Goal: Task Accomplishment & Management: Manage account settings

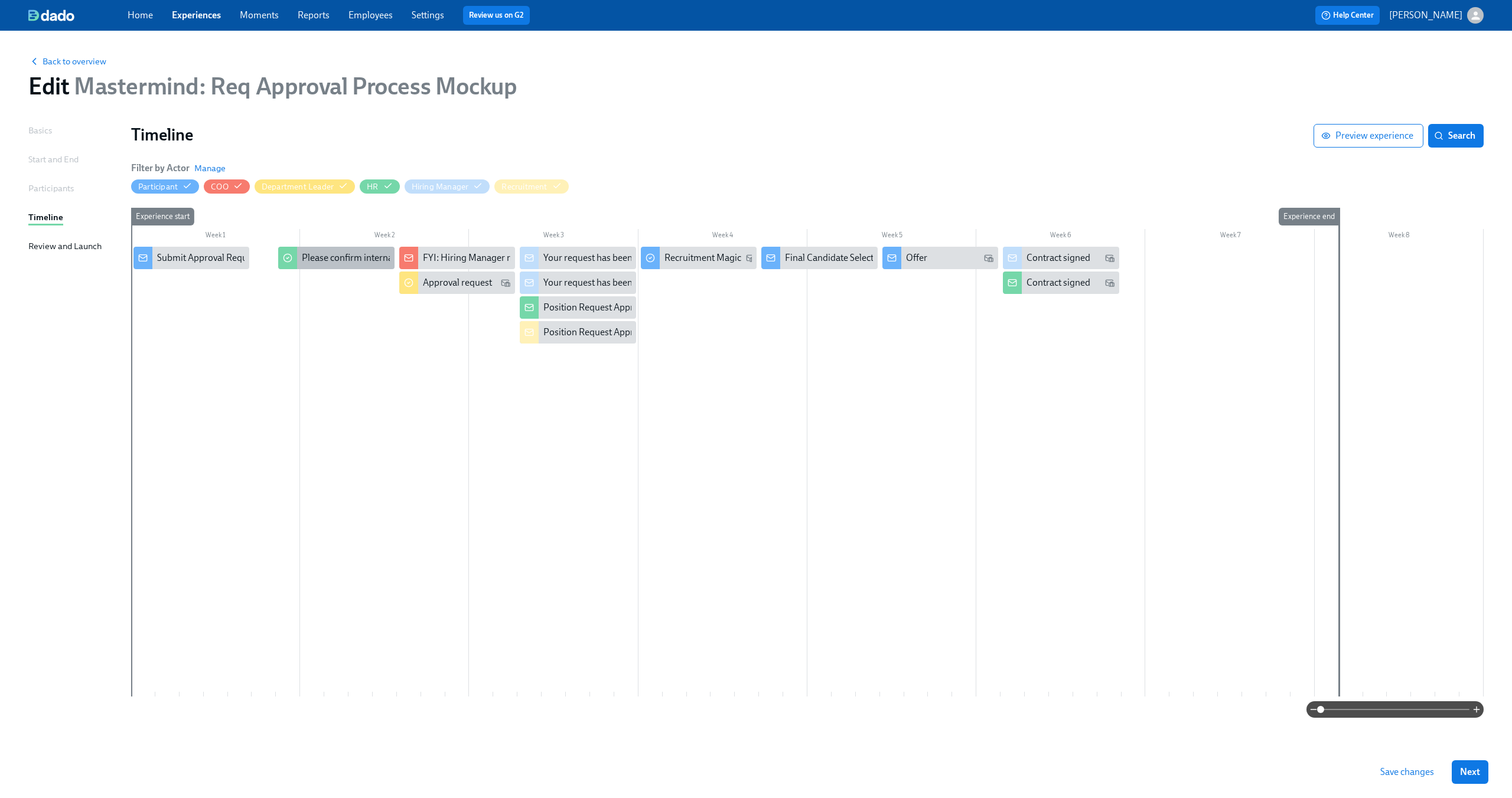
click at [323, 258] on div "Please confirm internal comp alignment" at bounding box center [382, 258] width 161 height 13
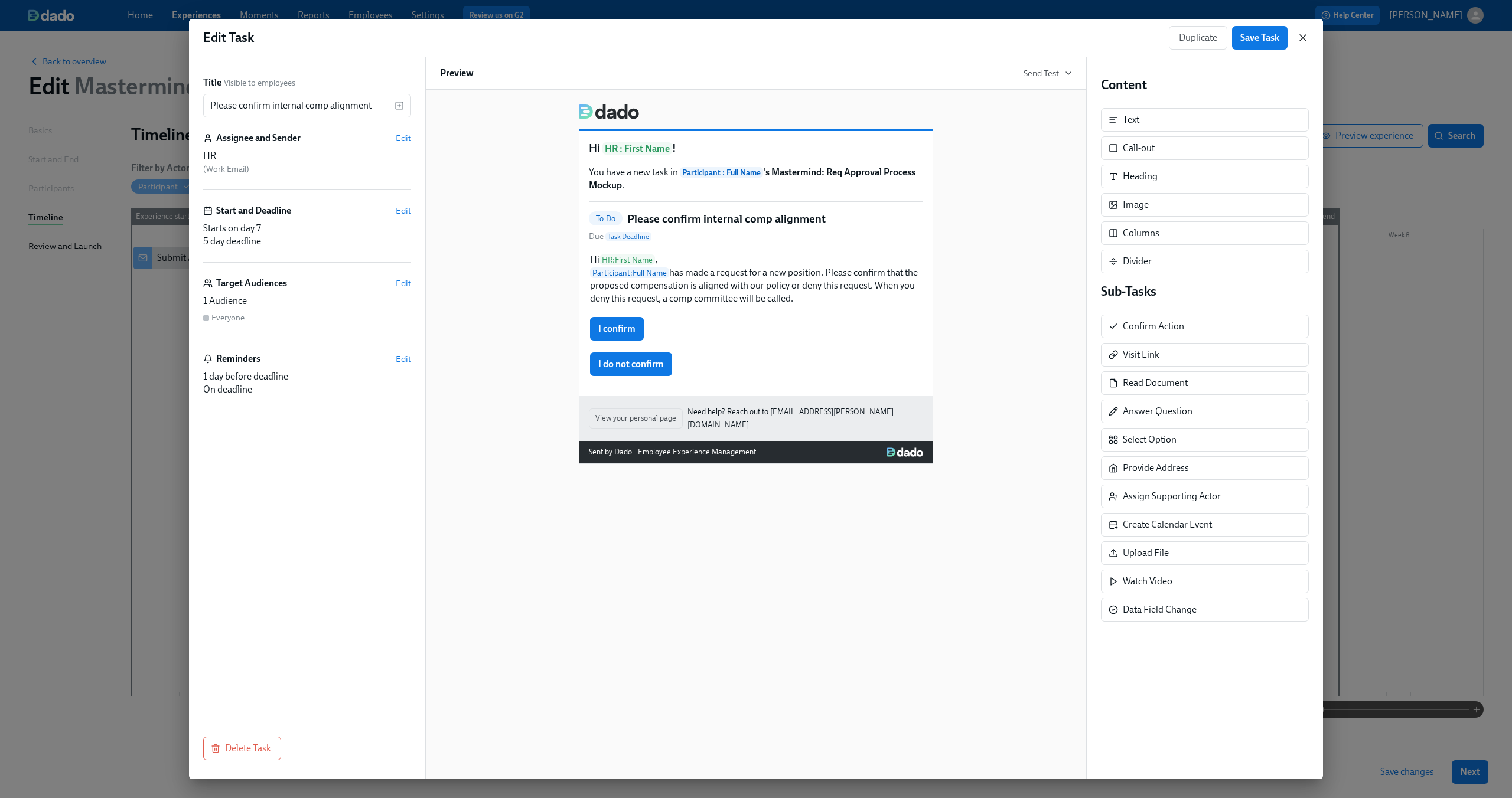
click at [1305, 35] on icon "button" at bounding box center [1302, 37] width 6 height 6
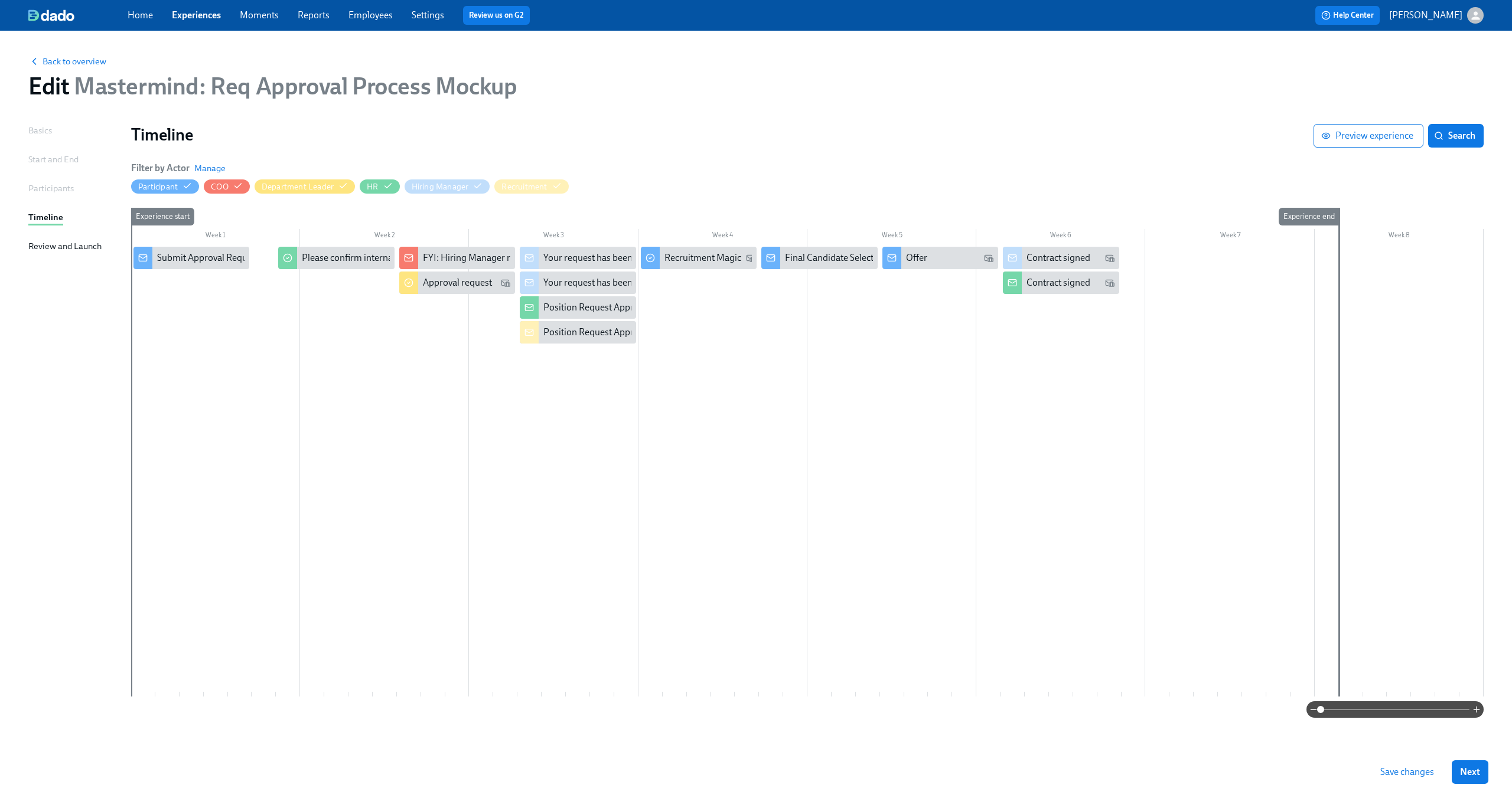
click at [410, 352] on div at bounding box center [808, 472] width 1353 height 450
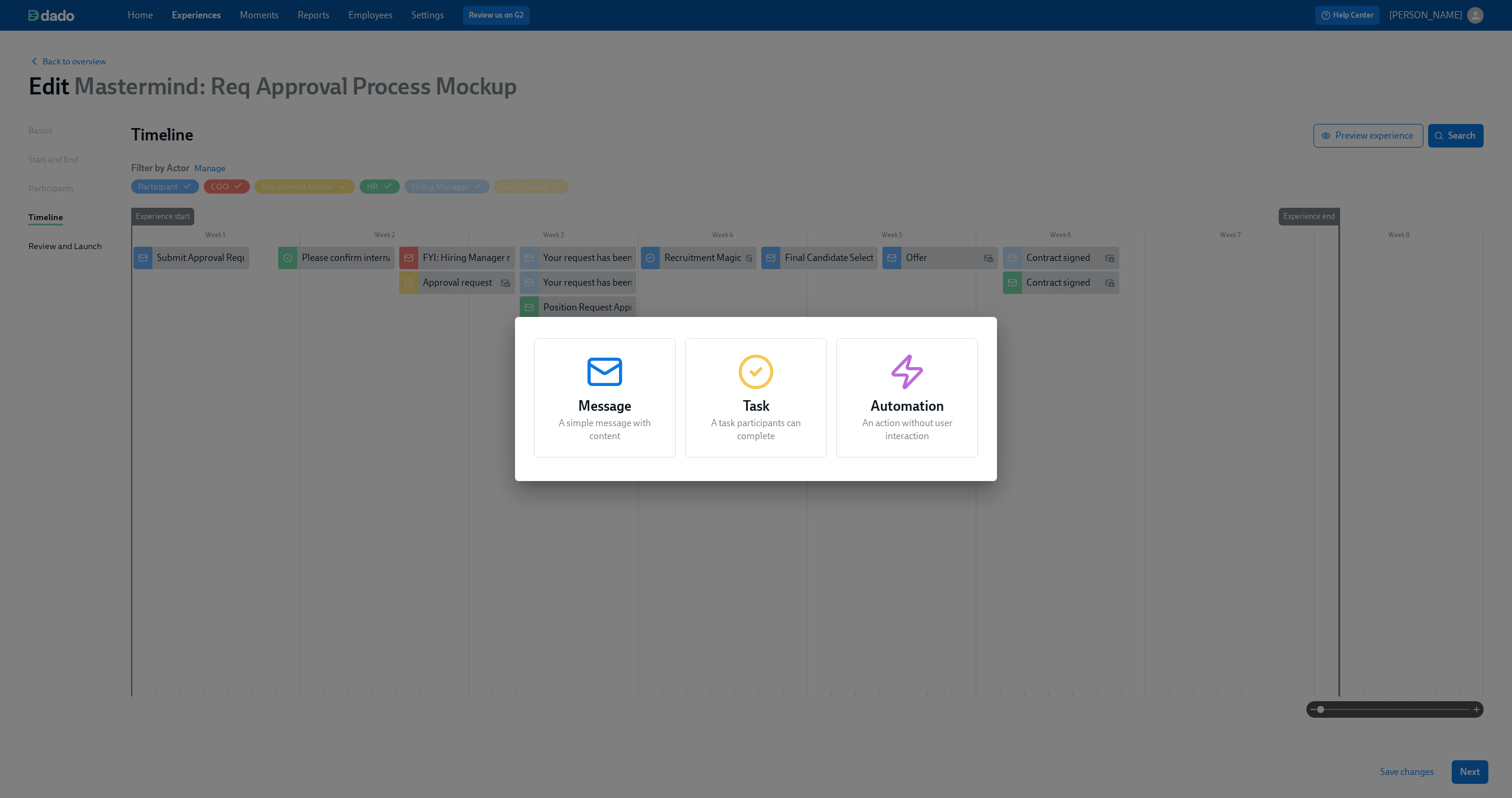
click at [792, 389] on div "Task A task participants can complete" at bounding box center [756, 398] width 141 height 119
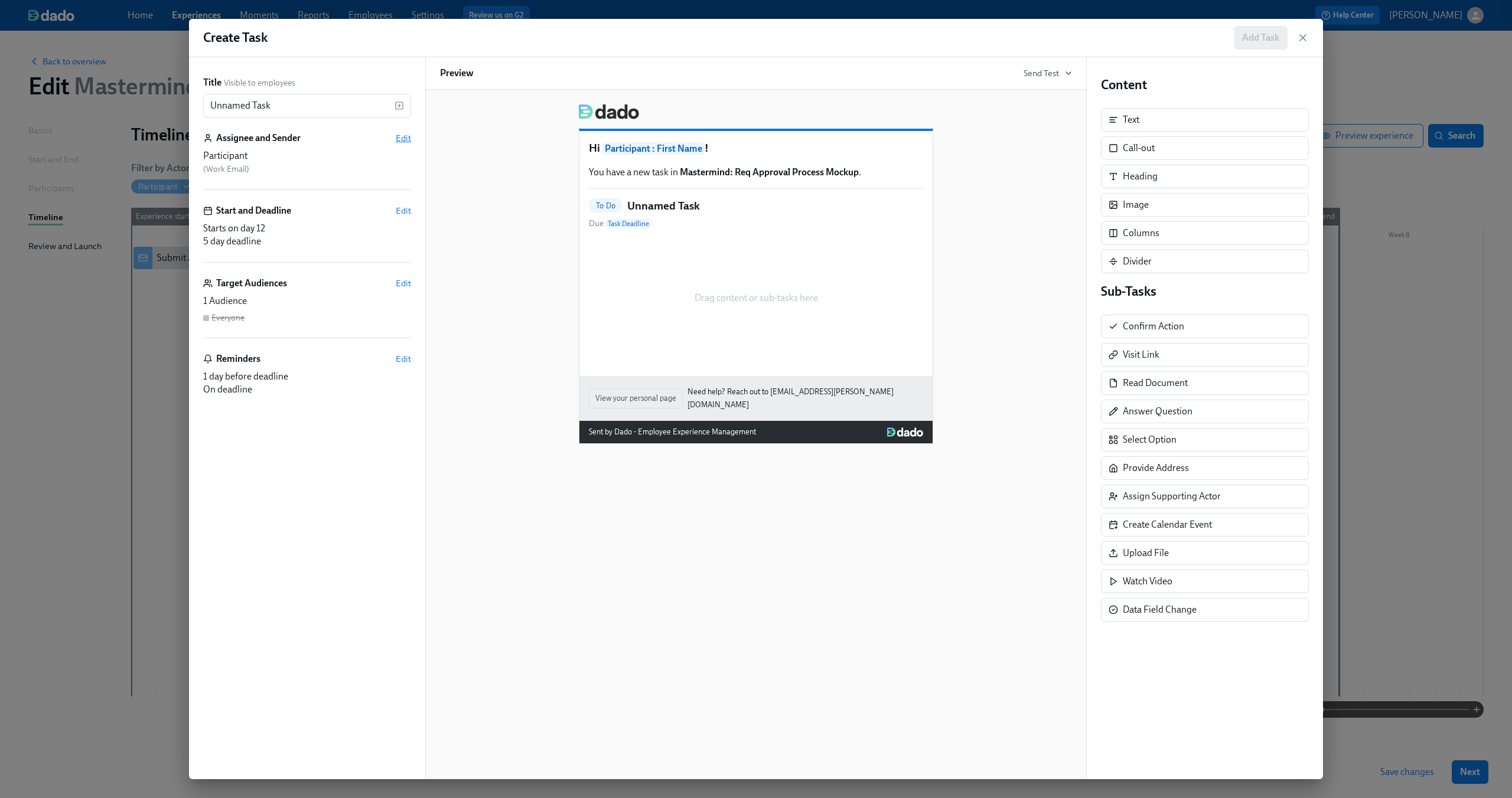
click at [405, 138] on span "Edit" at bounding box center [404, 138] width 15 height 12
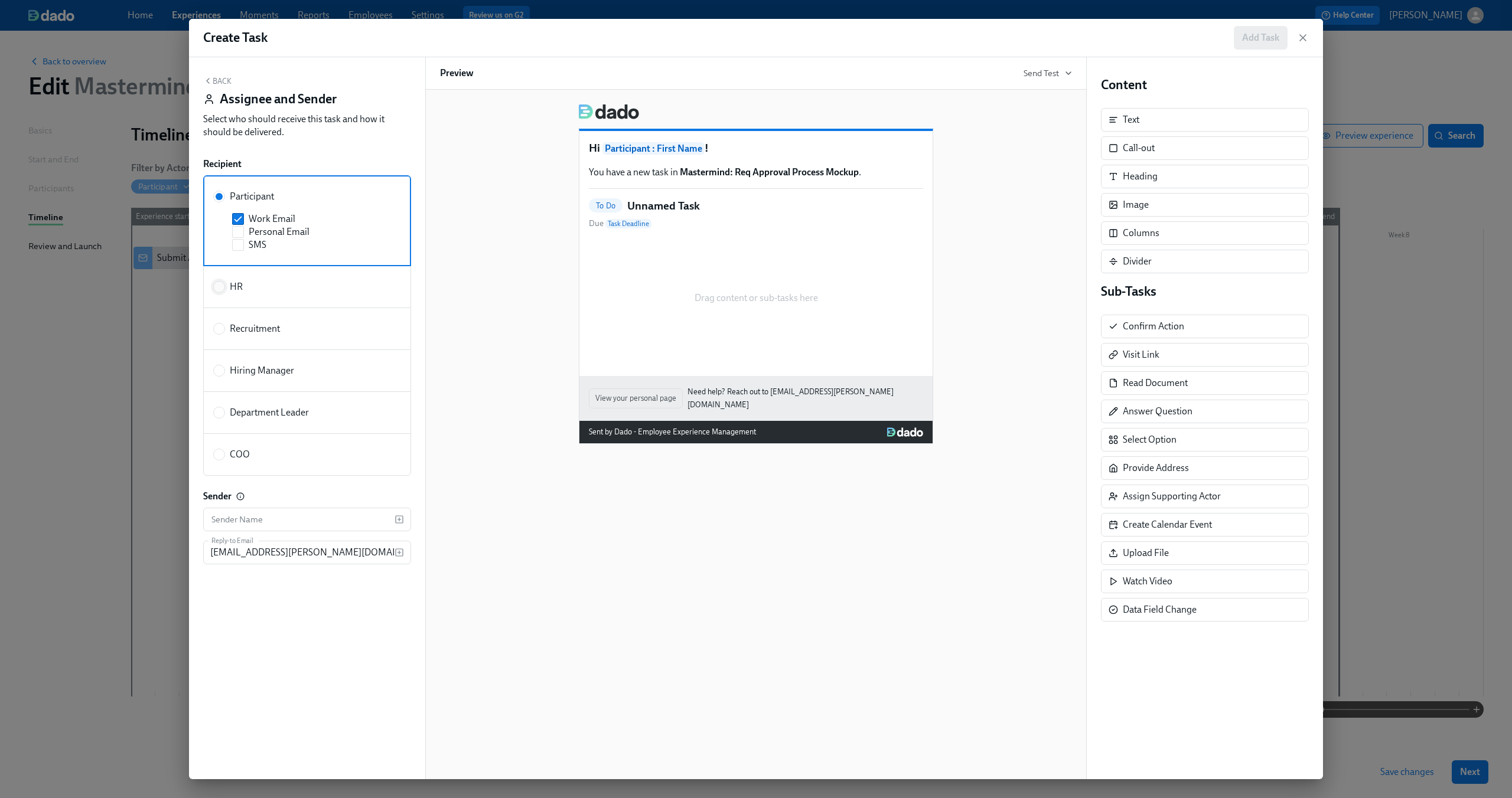
click at [214, 284] on input "HR" at bounding box center [219, 287] width 11 height 11
radio input "true"
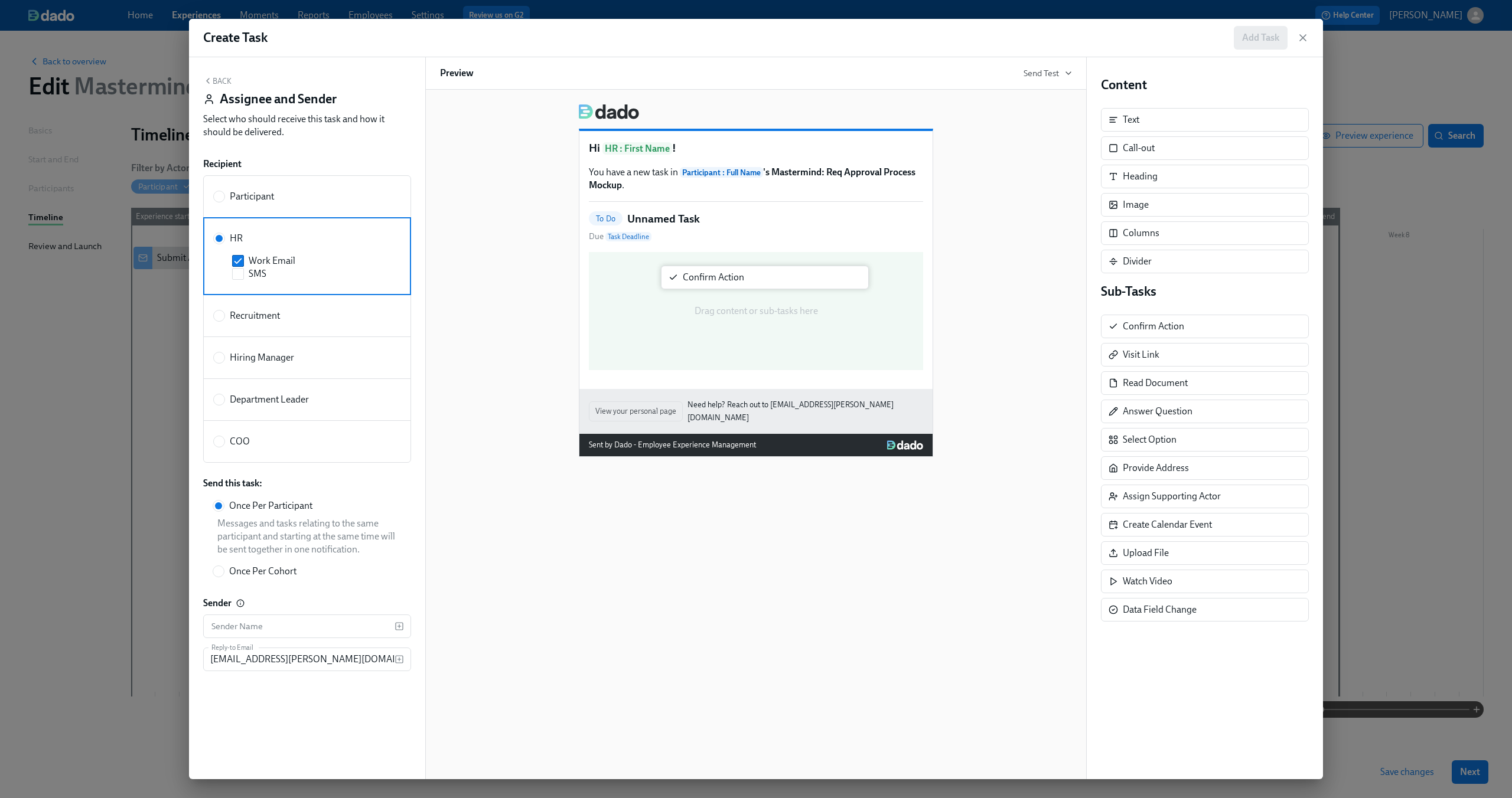
drag, startPoint x: 1191, startPoint y: 330, endPoint x: 746, endPoint y: 280, distance: 447.8
click at [746, 280] on div "Back Assignee and Sender Select who should receive this task and how it should …" at bounding box center [755, 419] width 1134 height 722
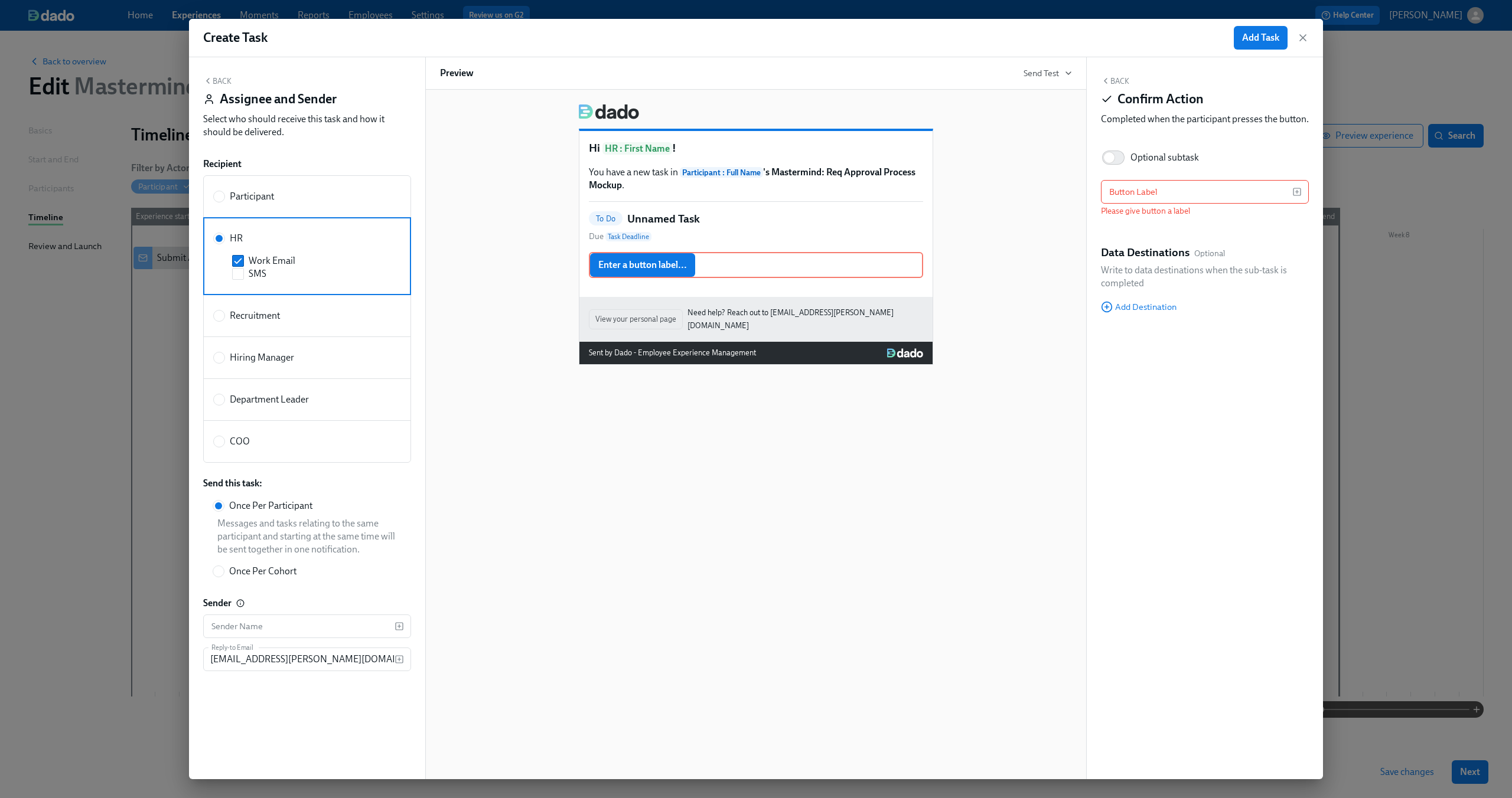
click at [1055, 369] on div "Hi HR : First Name ! You have a new task in Participant : Full Name 's Mastermi…" at bounding box center [755, 434] width 661 height 689
click at [813, 467] on div "Hi HR : First Name ! You have a new task in Participant : Full Name 's Mastermi…" at bounding box center [755, 434] width 661 height 689
click at [1305, 40] on icon "button" at bounding box center [1302, 37] width 6 height 6
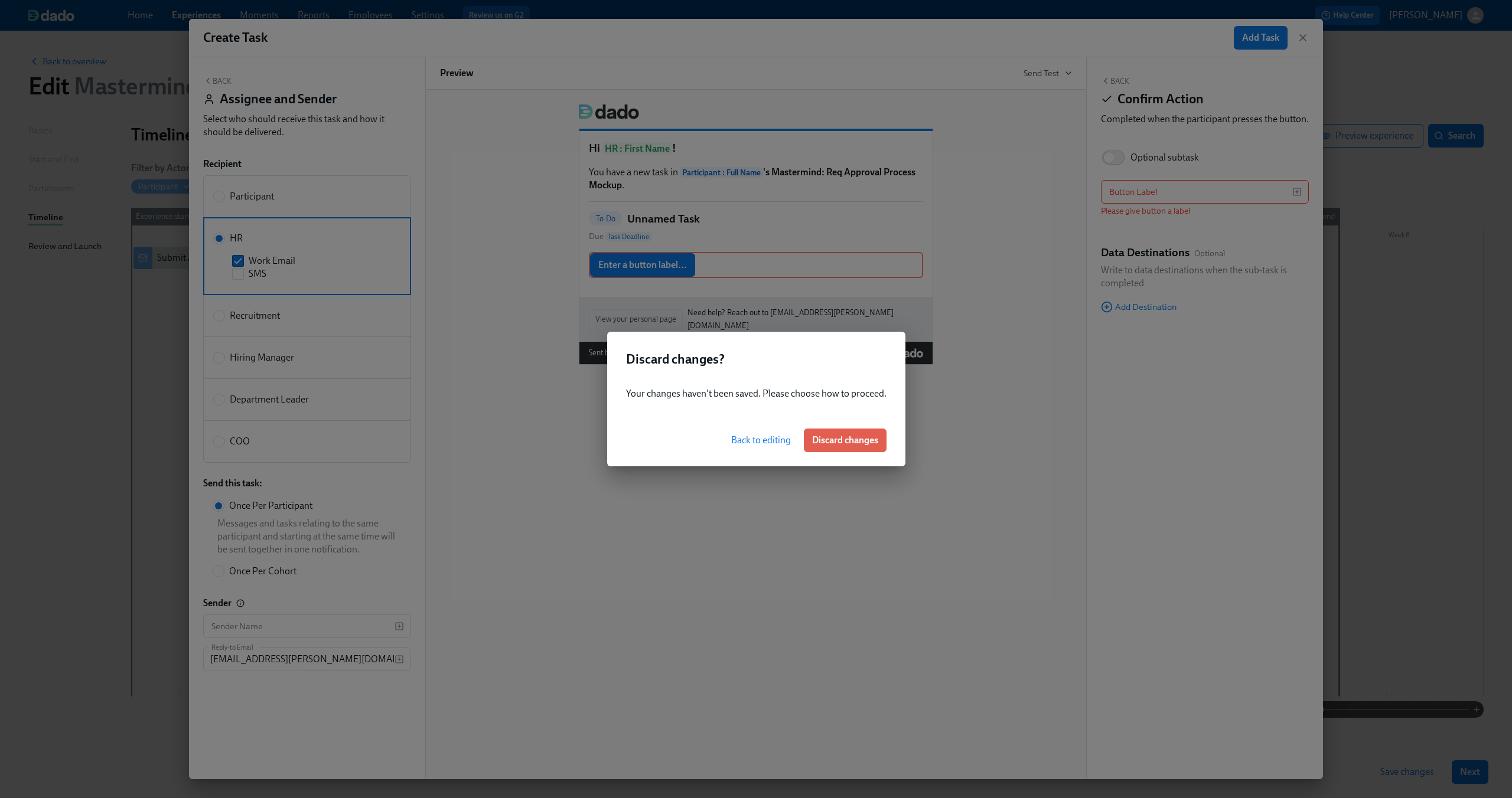
click at [763, 443] on span "Back to editing" at bounding box center [761, 440] width 59 height 12
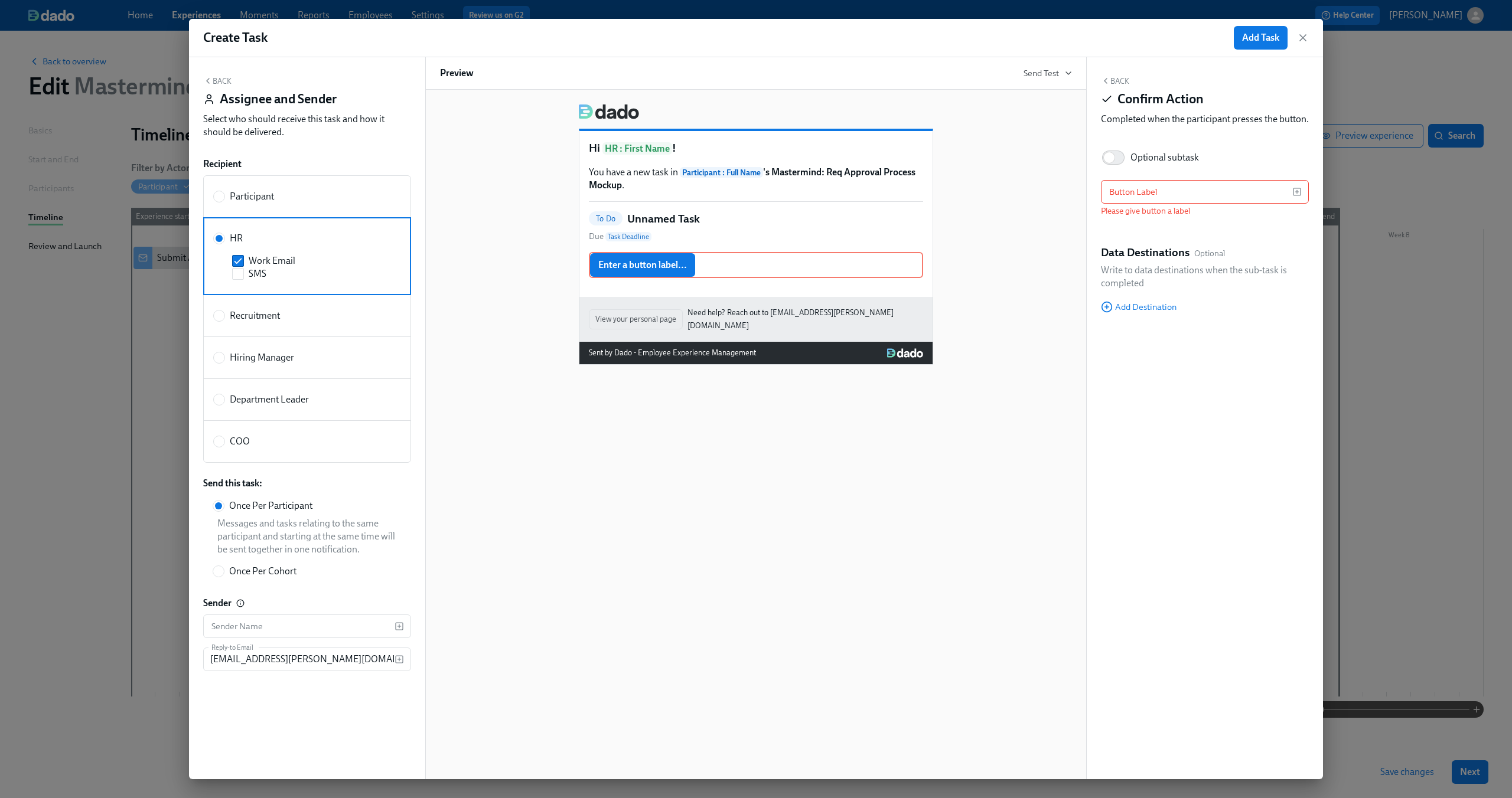
drag, startPoint x: 1301, startPoint y: 39, endPoint x: 1151, endPoint y: 158, distance: 191.5
click at [1151, 158] on div "Create Task Add Task Back Assignee and Sender Select who should receive this ta…" at bounding box center [755, 399] width 1134 height 760
click at [1304, 30] on div "Add Task" at bounding box center [1271, 37] width 75 height 23
click at [1304, 32] on icon "button" at bounding box center [1303, 37] width 12 height 12
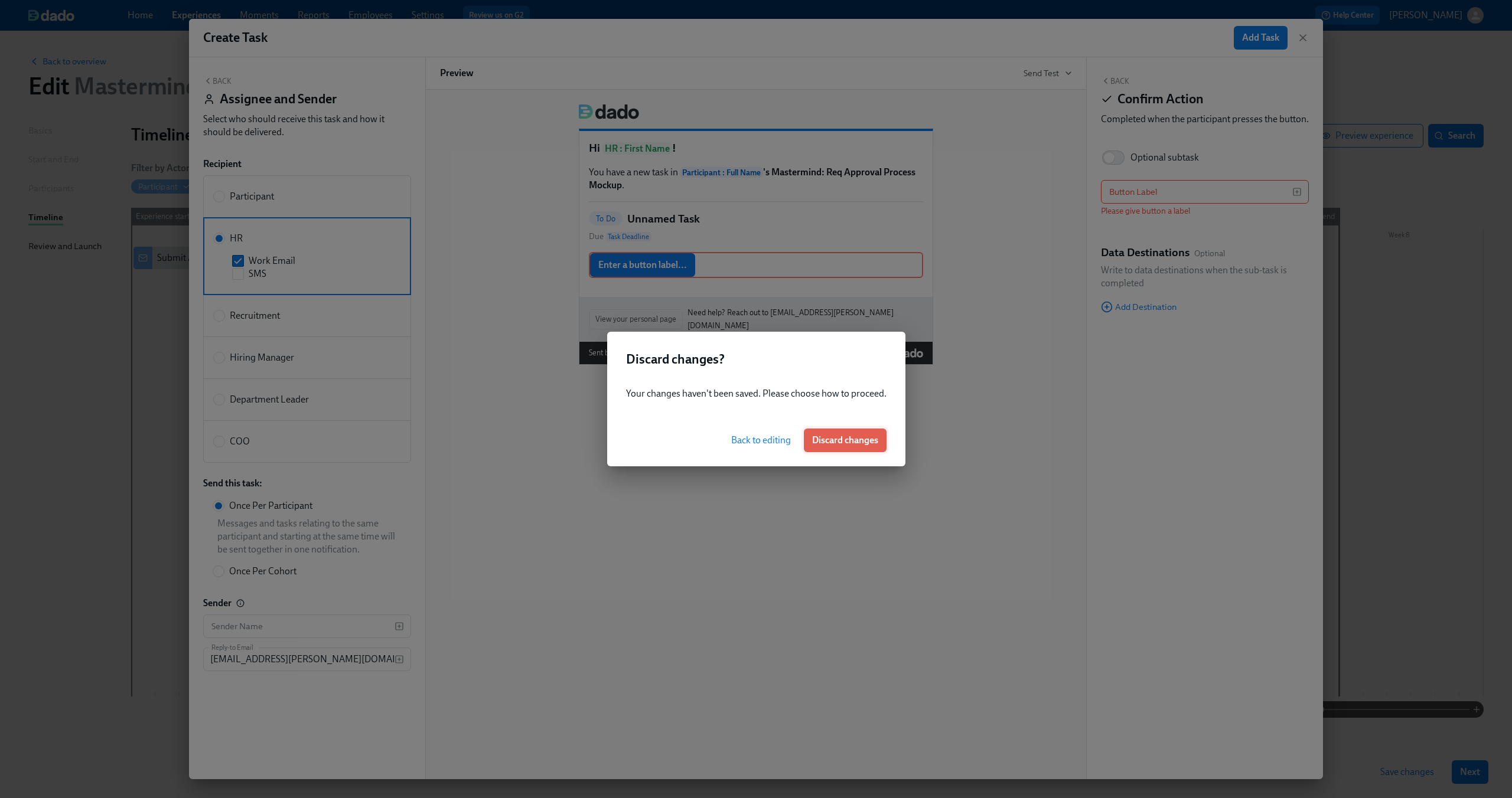
click at [853, 437] on span "Discard changes" at bounding box center [845, 440] width 66 height 12
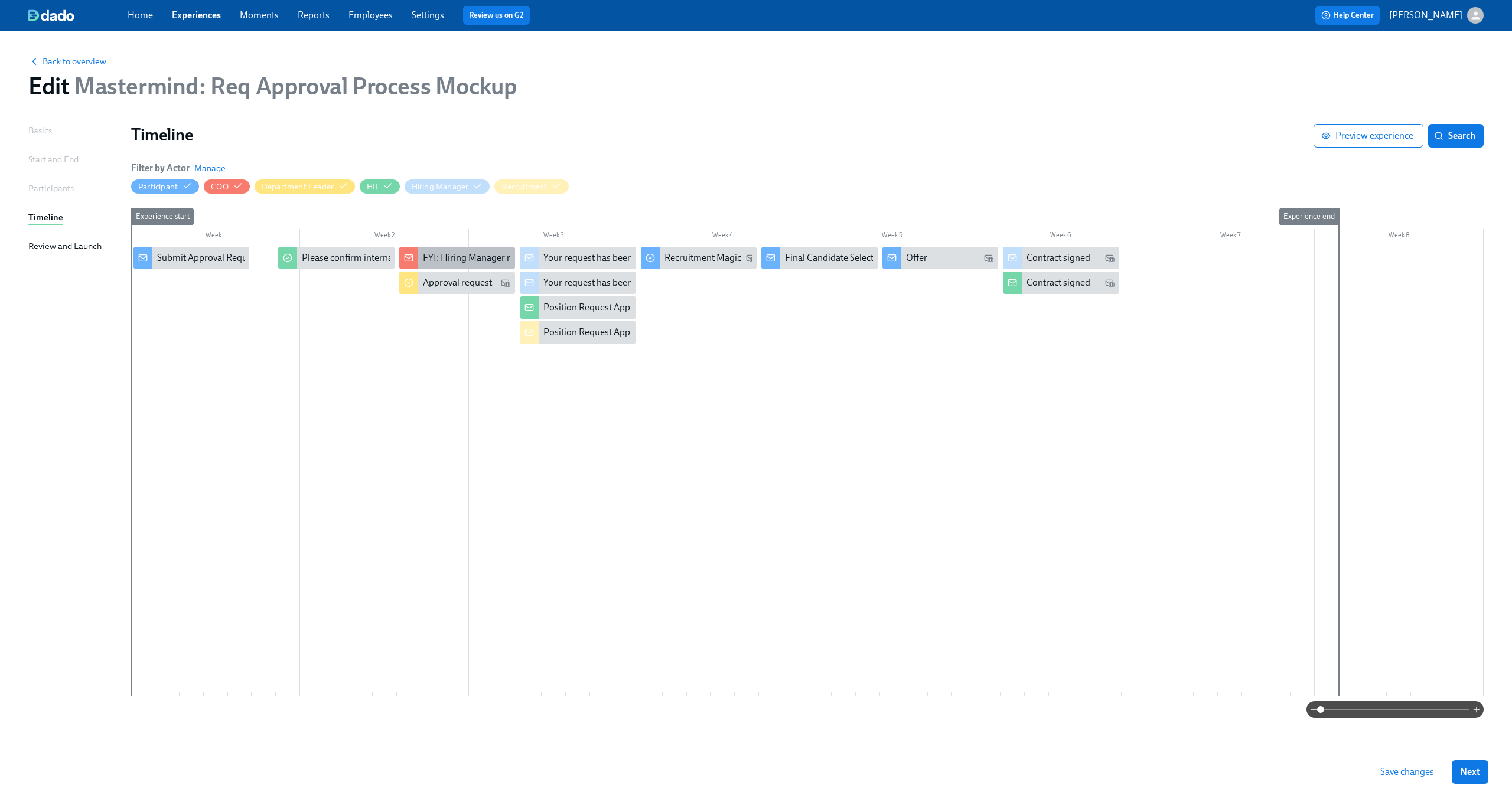
click at [419, 256] on div "FYI: Hiring Manager requested the opening of position X" at bounding box center [457, 258] width 116 height 23
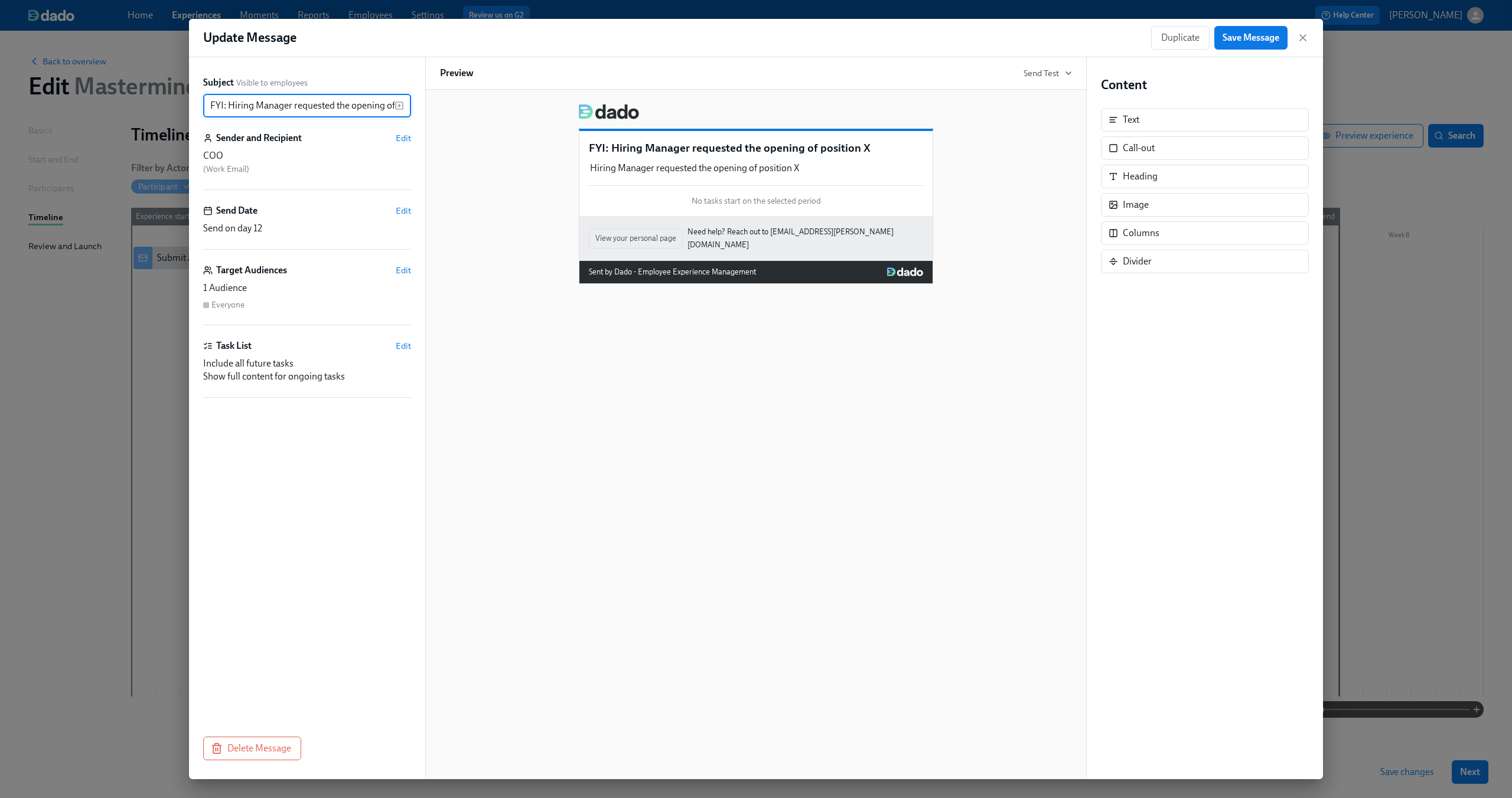
scroll to position [0, 41]
click at [1298, 35] on icon "button" at bounding box center [1303, 37] width 12 height 12
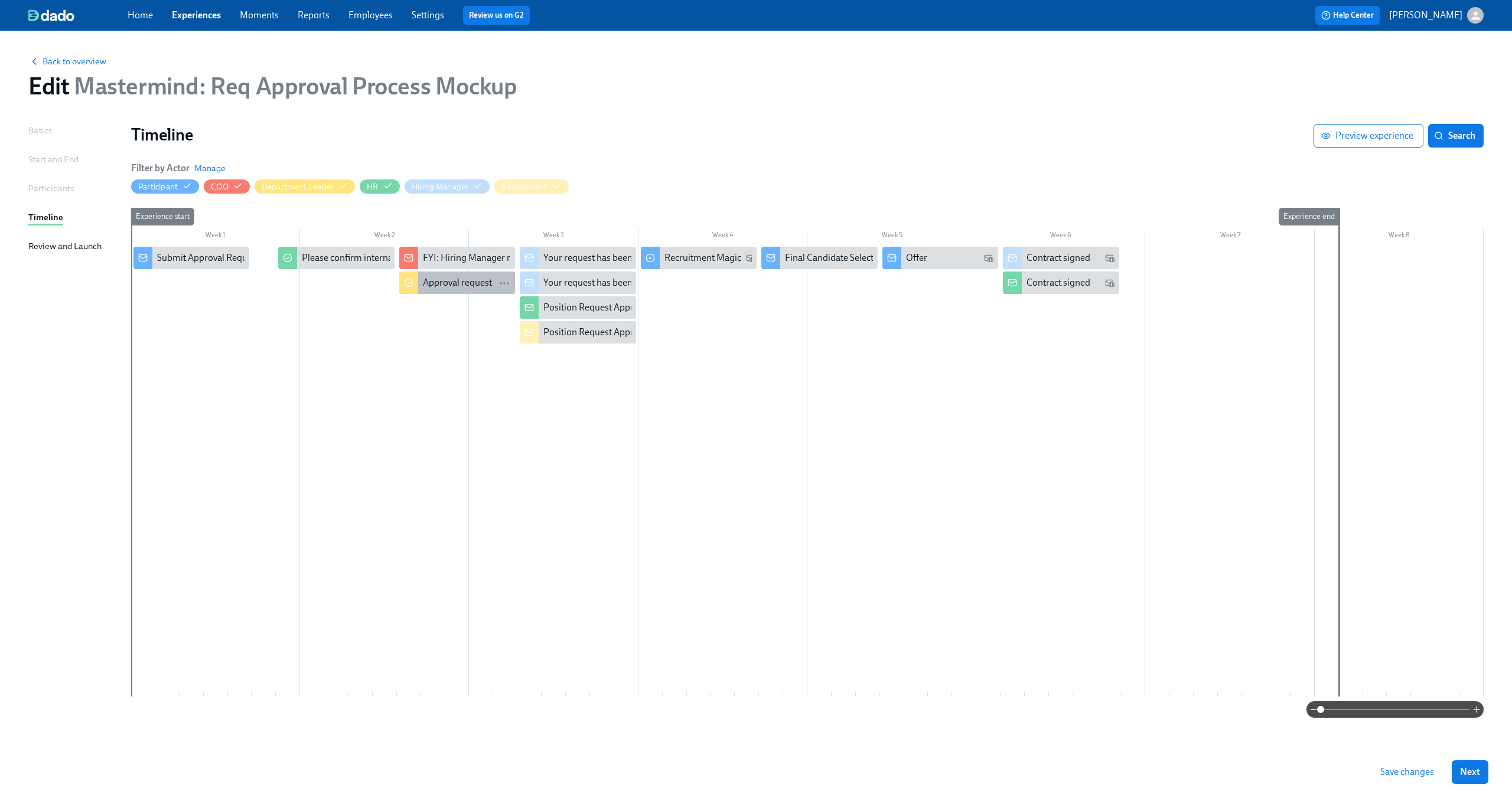
click at [461, 287] on div "Approval request" at bounding box center [457, 283] width 69 height 13
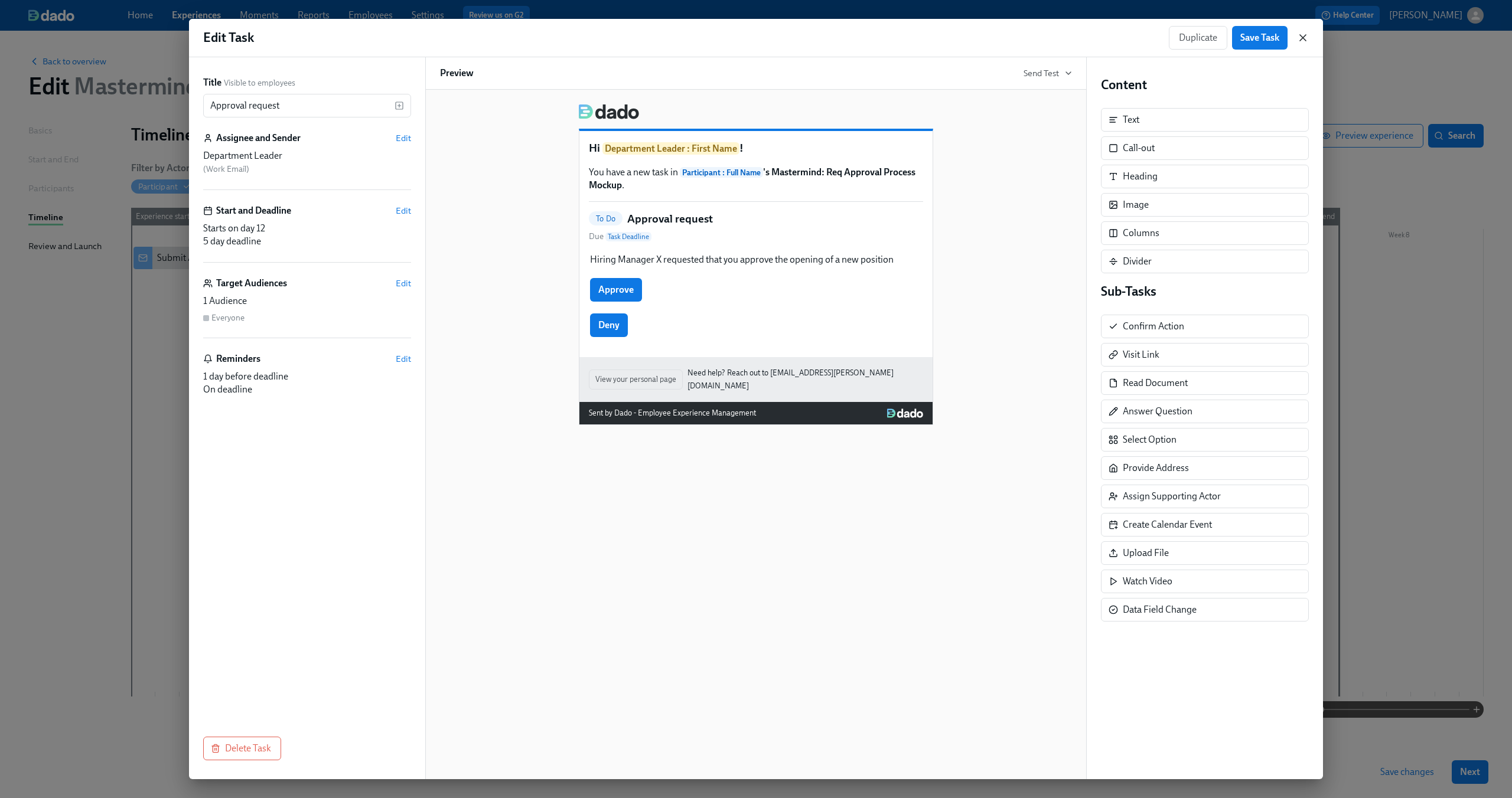
click at [1304, 35] on icon "button" at bounding box center [1303, 37] width 12 height 12
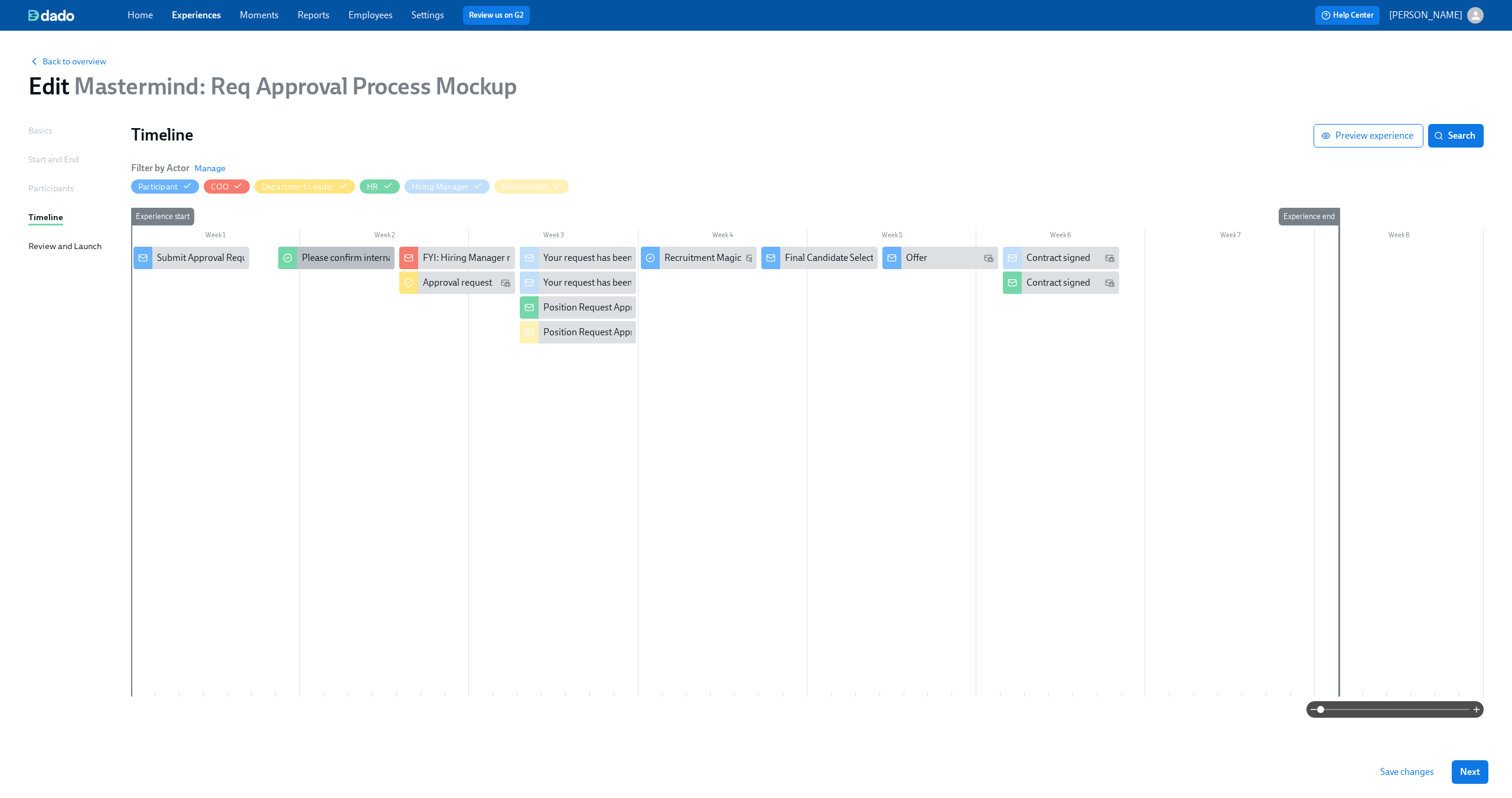
click at [348, 253] on div "Please confirm internal comp alignment" at bounding box center [382, 258] width 161 height 13
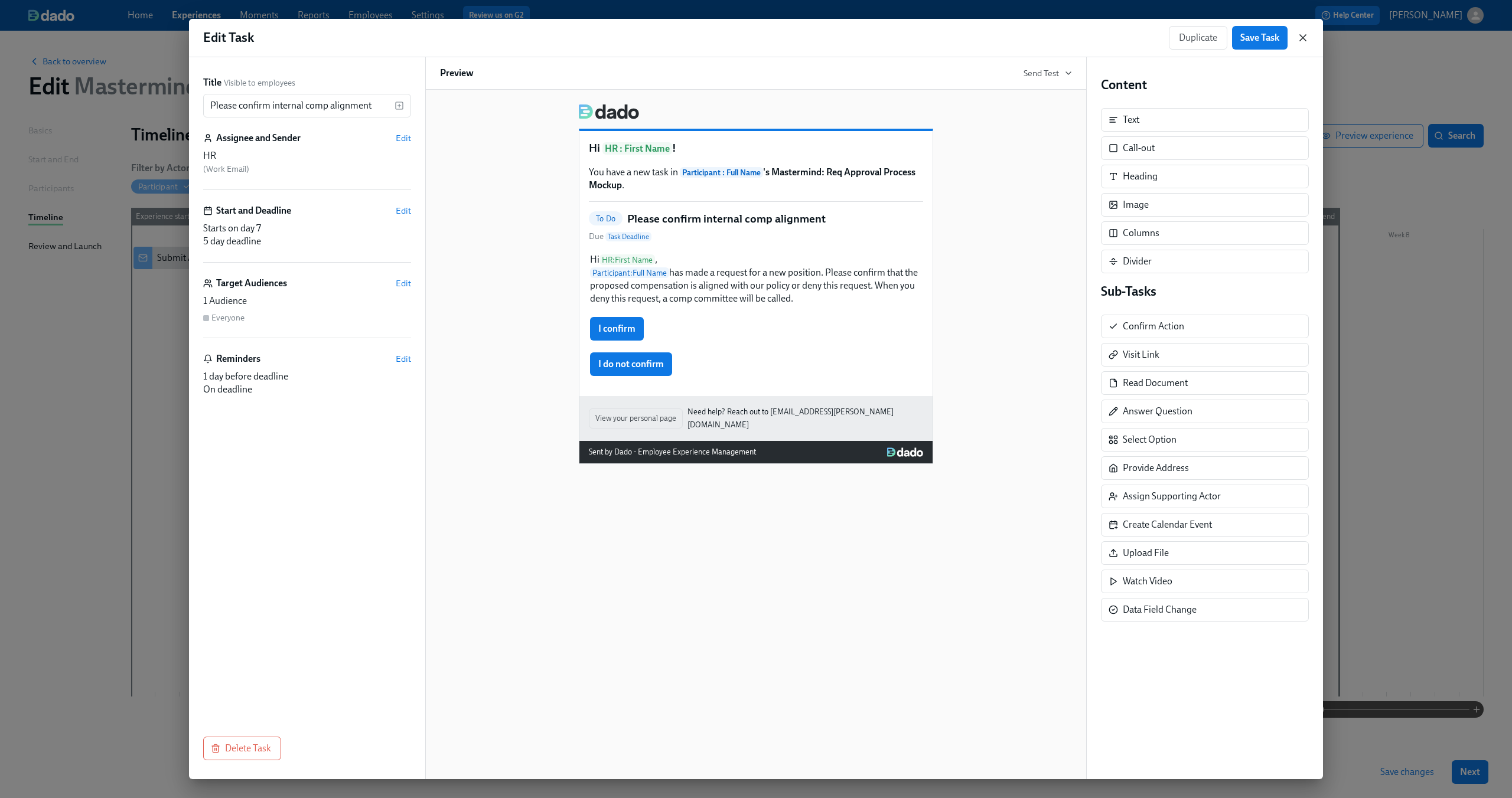
click at [1305, 35] on icon "button" at bounding box center [1302, 37] width 6 height 6
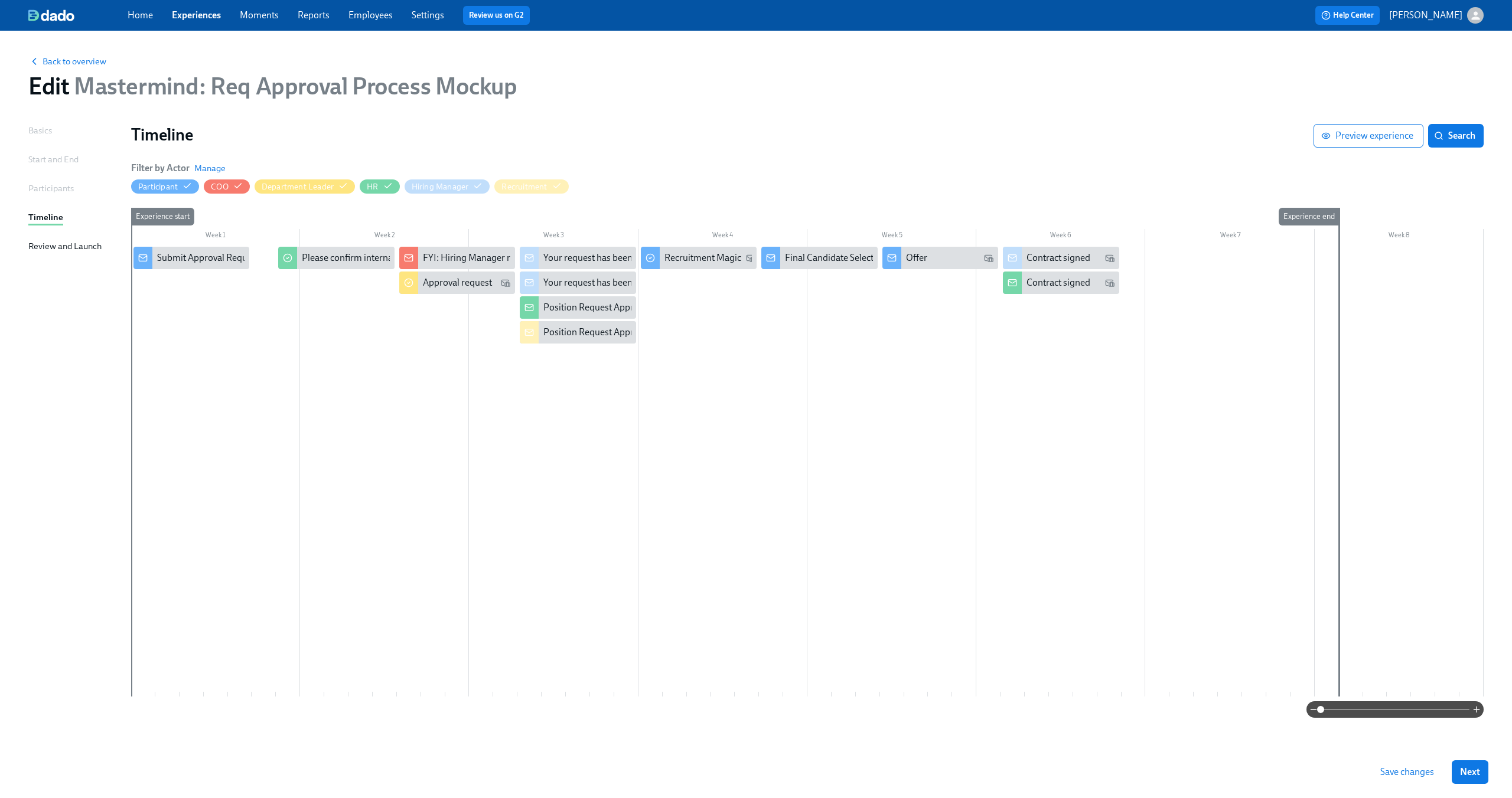
click at [344, 340] on div at bounding box center [808, 472] width 1353 height 450
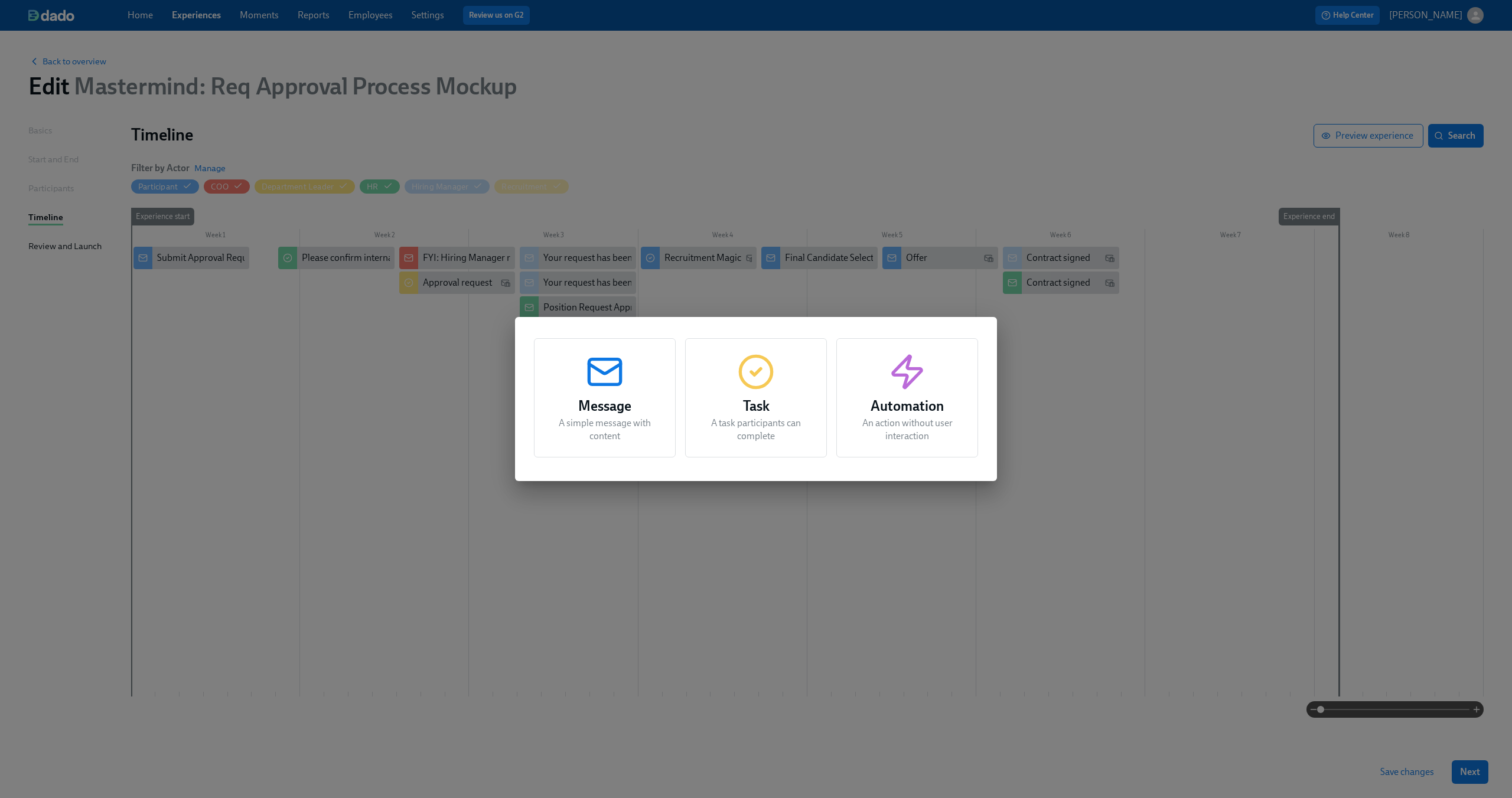
click at [546, 394] on div "Message A simple message with content" at bounding box center [604, 398] width 141 height 119
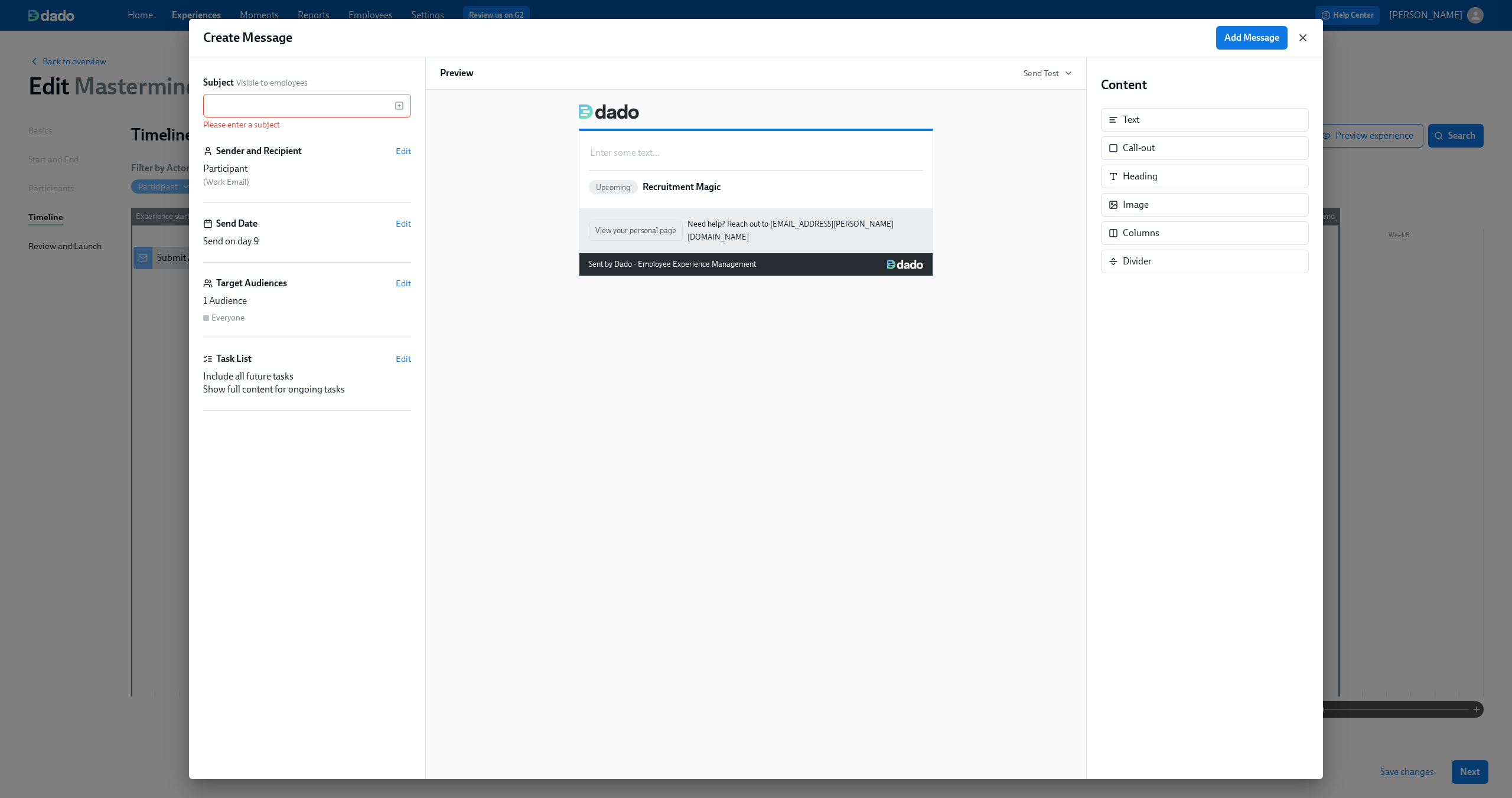
click at [1304, 32] on icon "button" at bounding box center [1303, 37] width 12 height 12
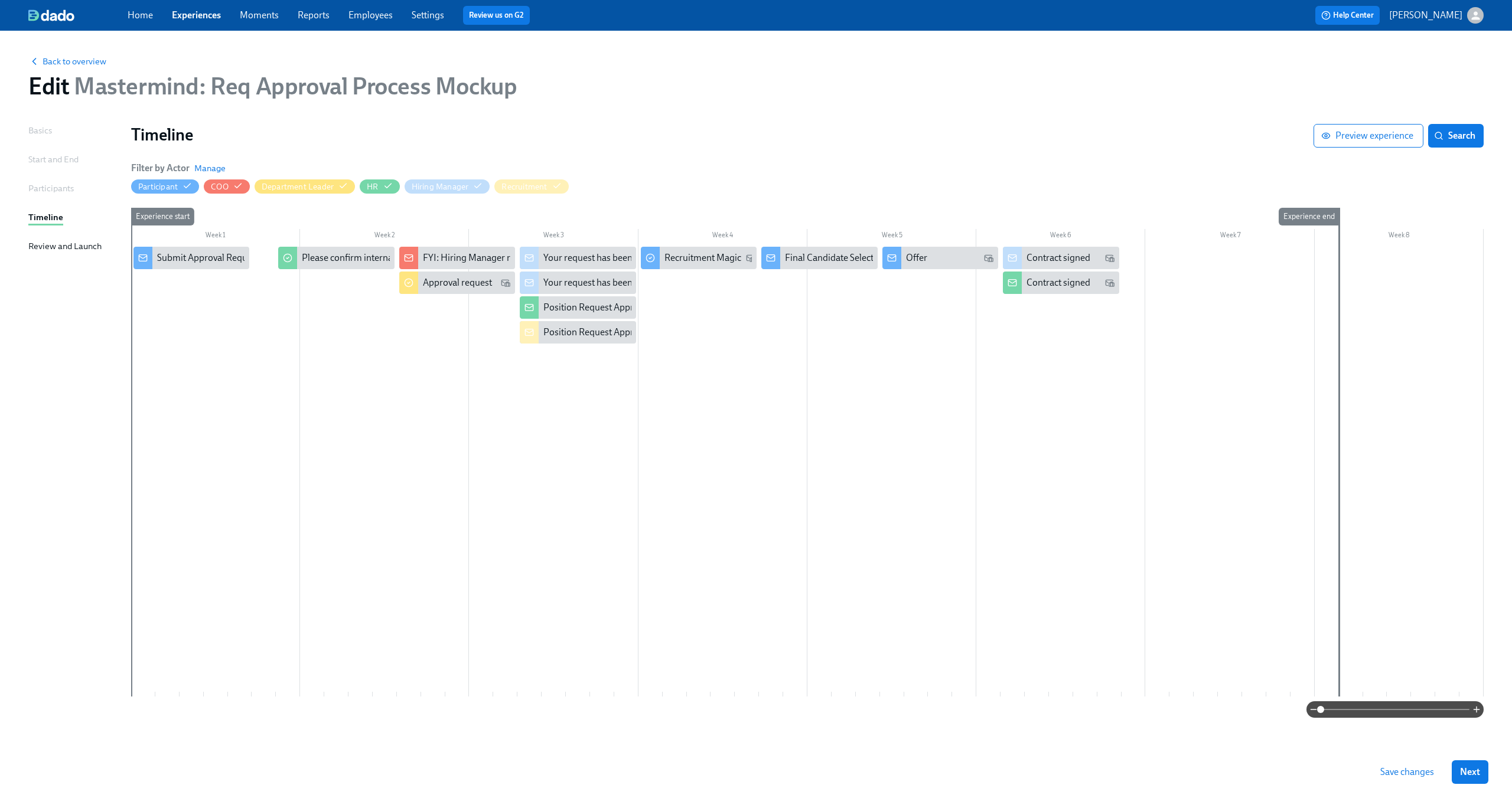
click at [508, 436] on div at bounding box center [808, 472] width 1353 height 450
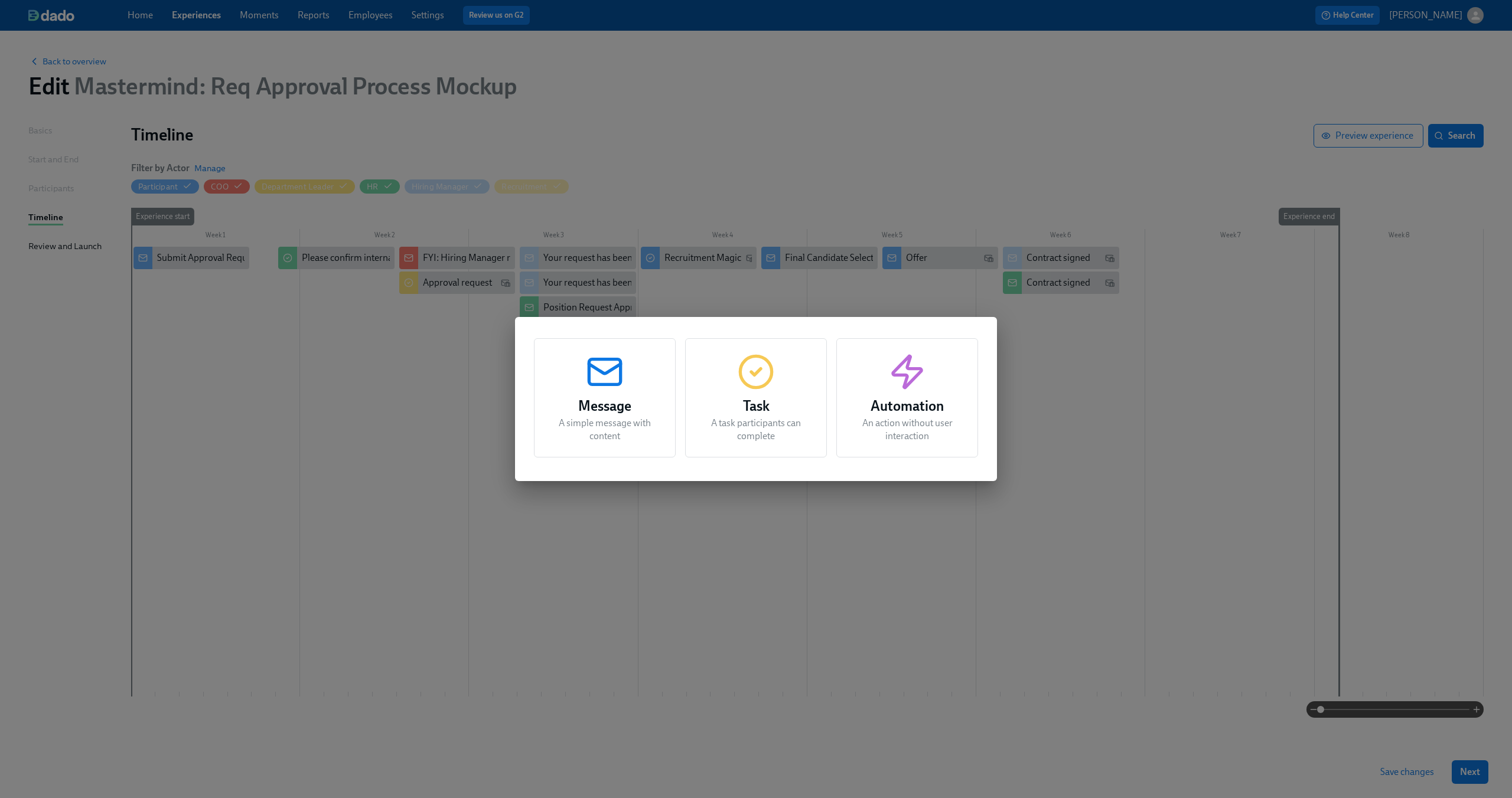
click at [750, 370] on icon "button" at bounding box center [756, 372] width 38 height 38
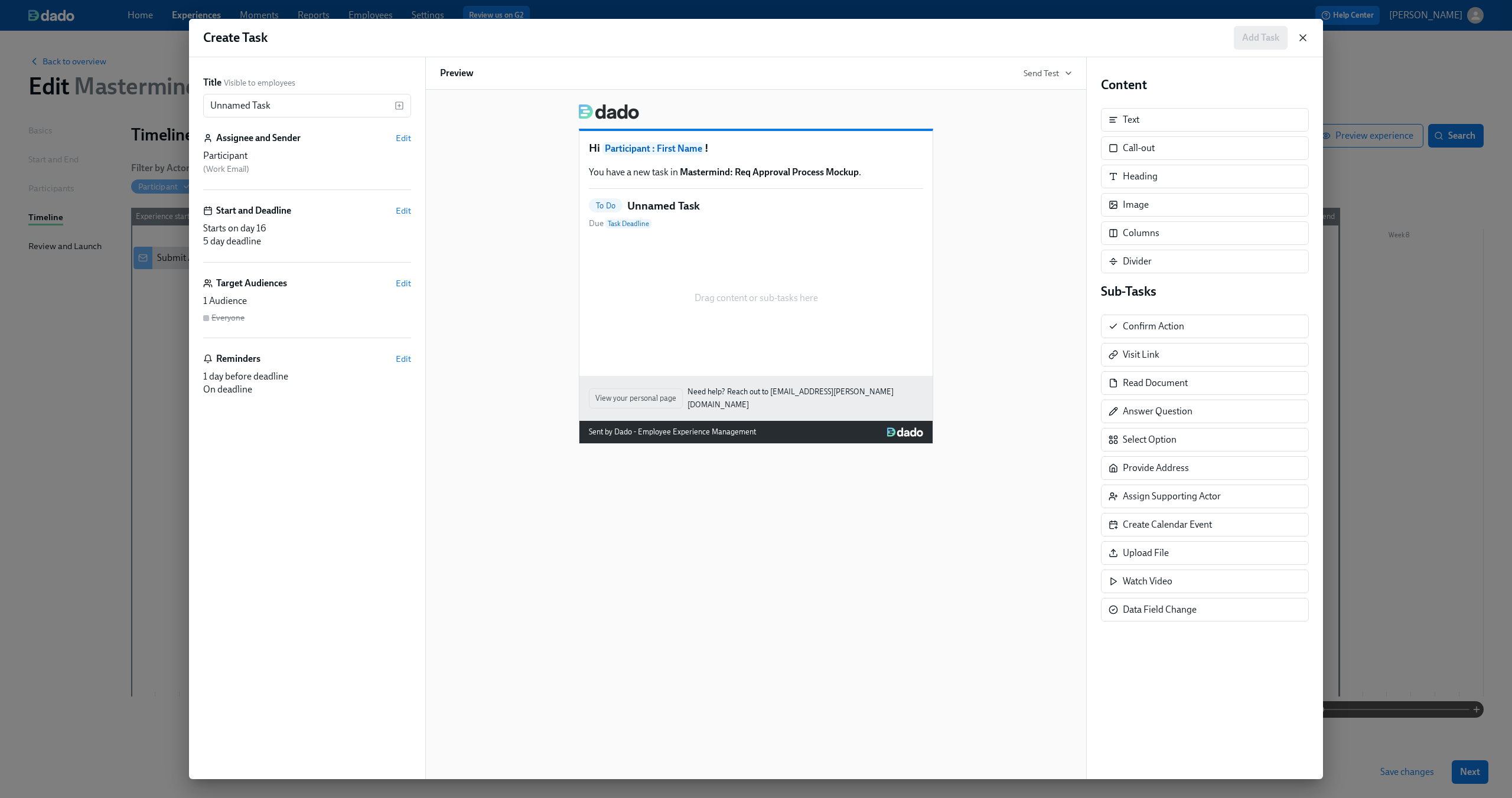
click at [1300, 33] on icon "button" at bounding box center [1303, 37] width 12 height 12
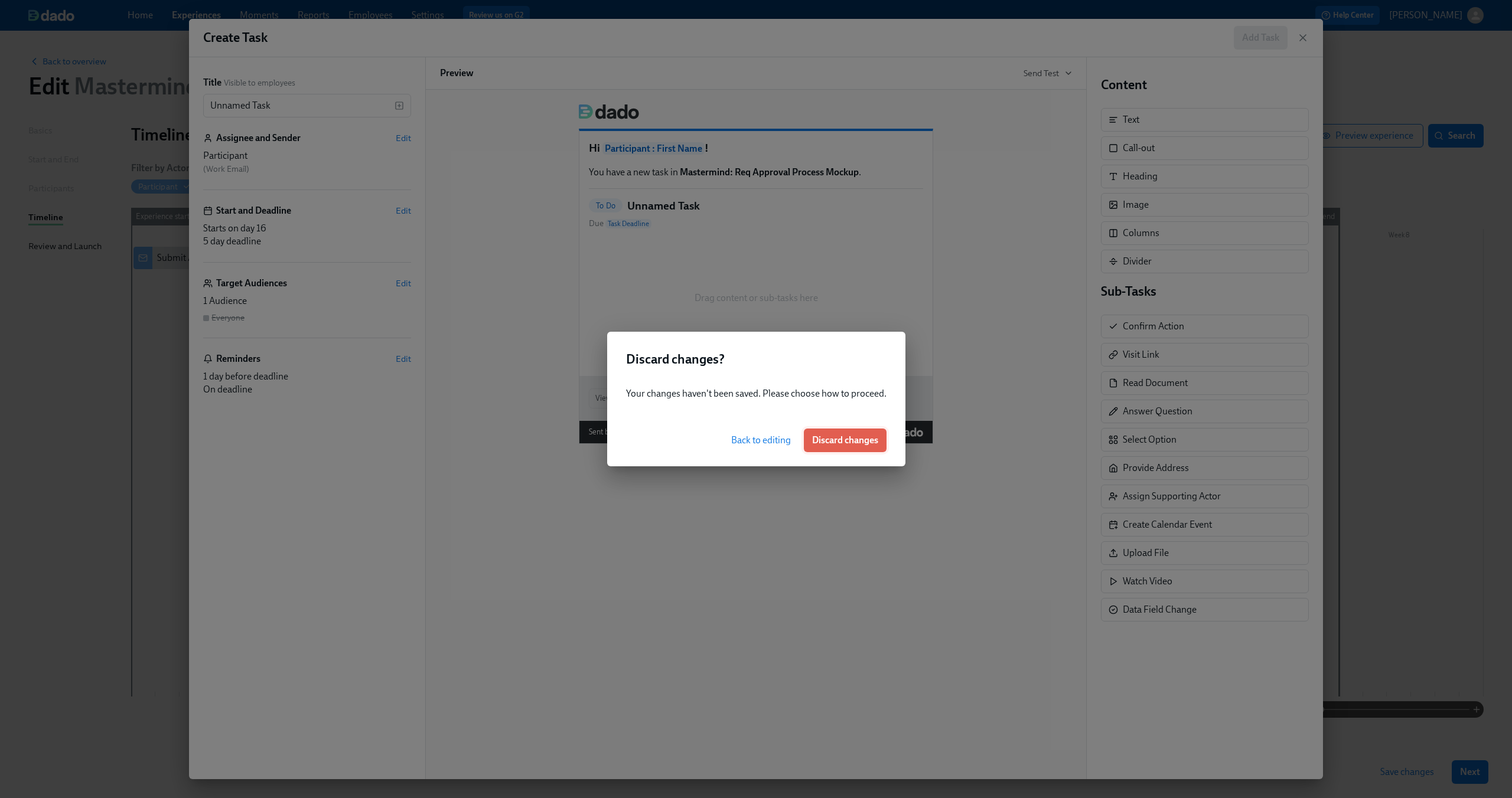
click at [849, 433] on button "Discard changes" at bounding box center [845, 440] width 83 height 23
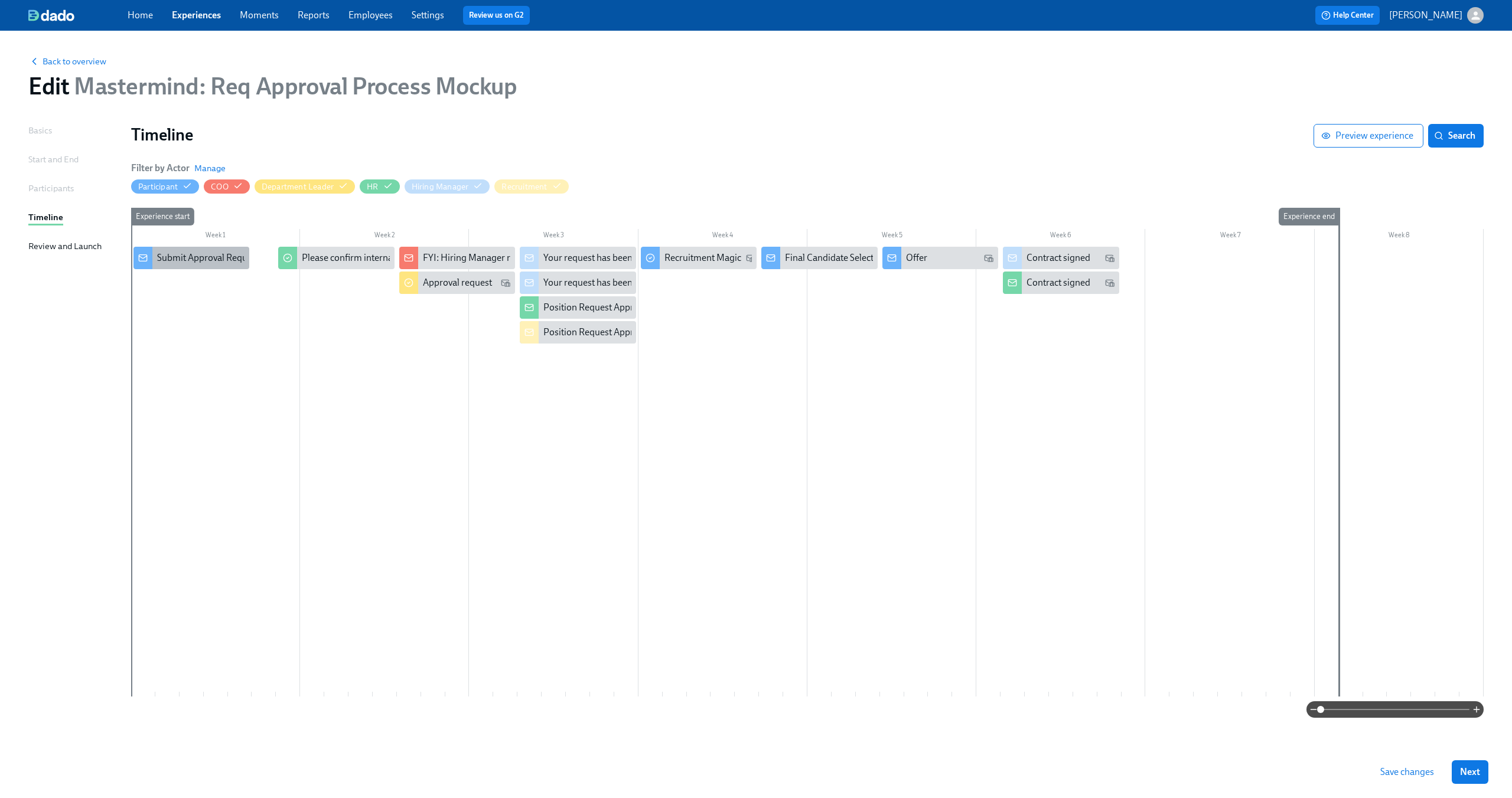
click at [216, 254] on div "Submit Approval Request Form (Enrollment Form?)" at bounding box center [261, 258] width 208 height 13
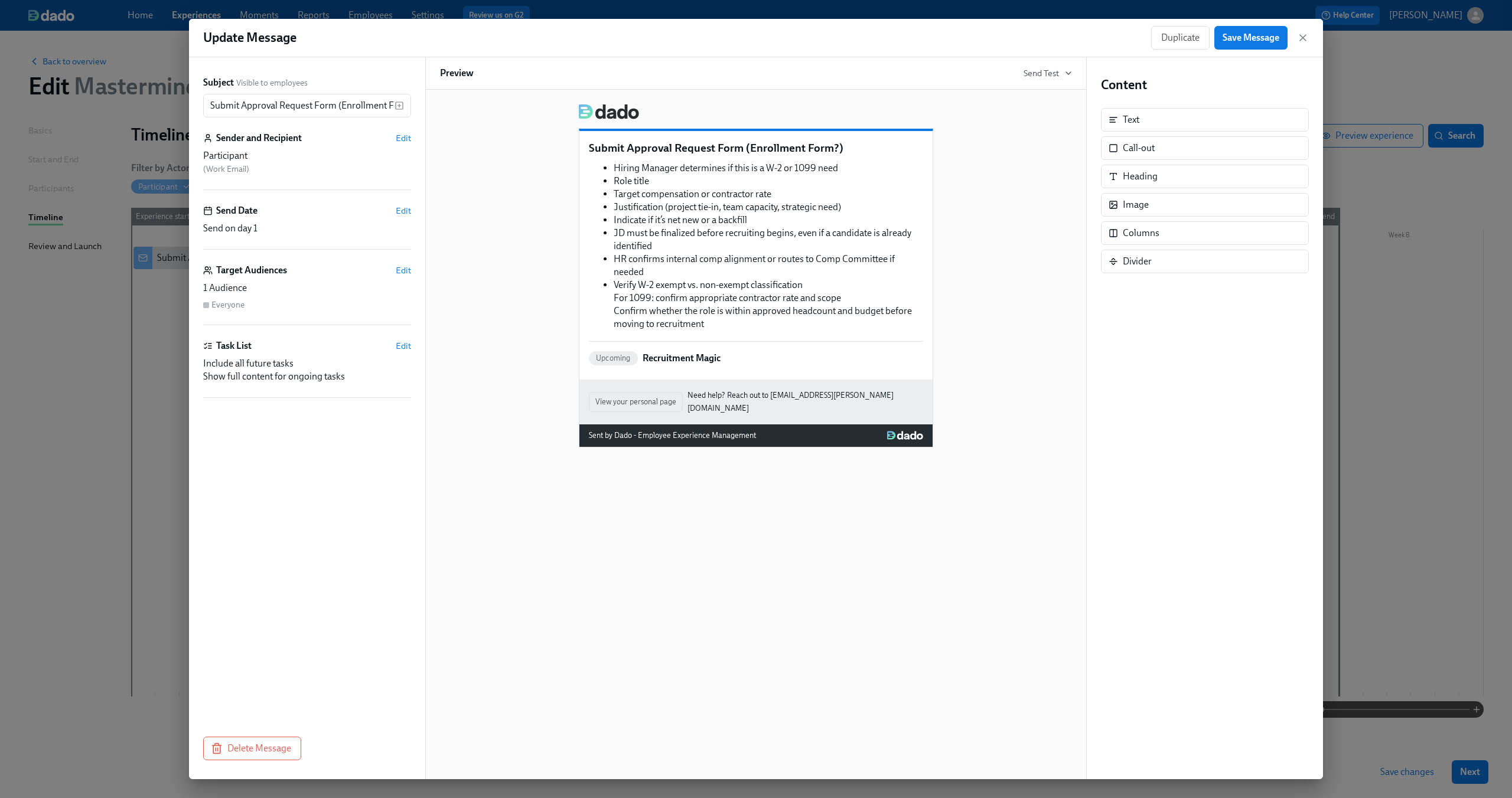
click at [1305, 29] on div "Duplicate Save Message" at bounding box center [1230, 37] width 158 height 23
click at [1304, 32] on icon "button" at bounding box center [1303, 37] width 12 height 12
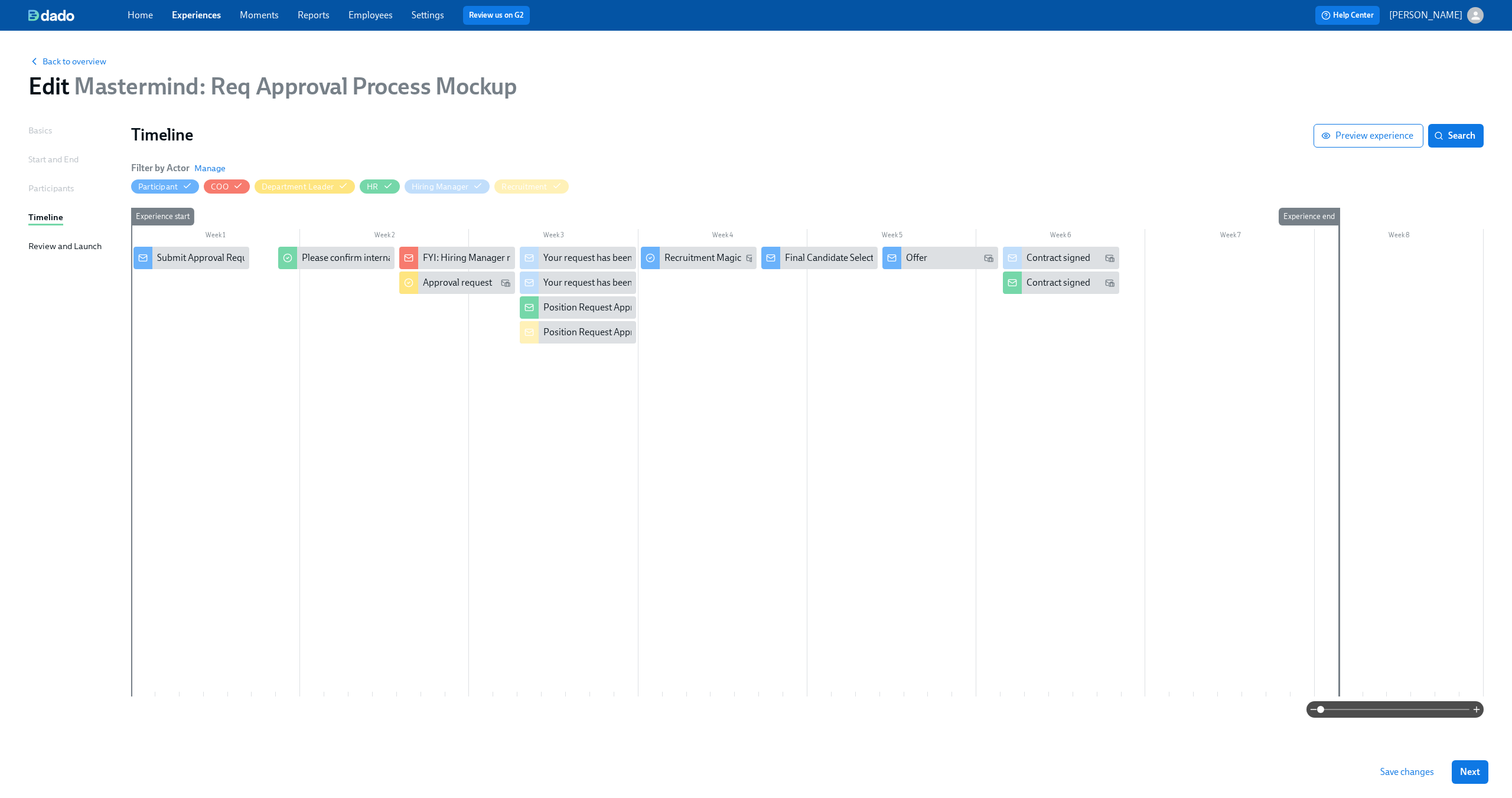
click at [1400, 768] on span "Save changes" at bounding box center [1407, 772] width 54 height 12
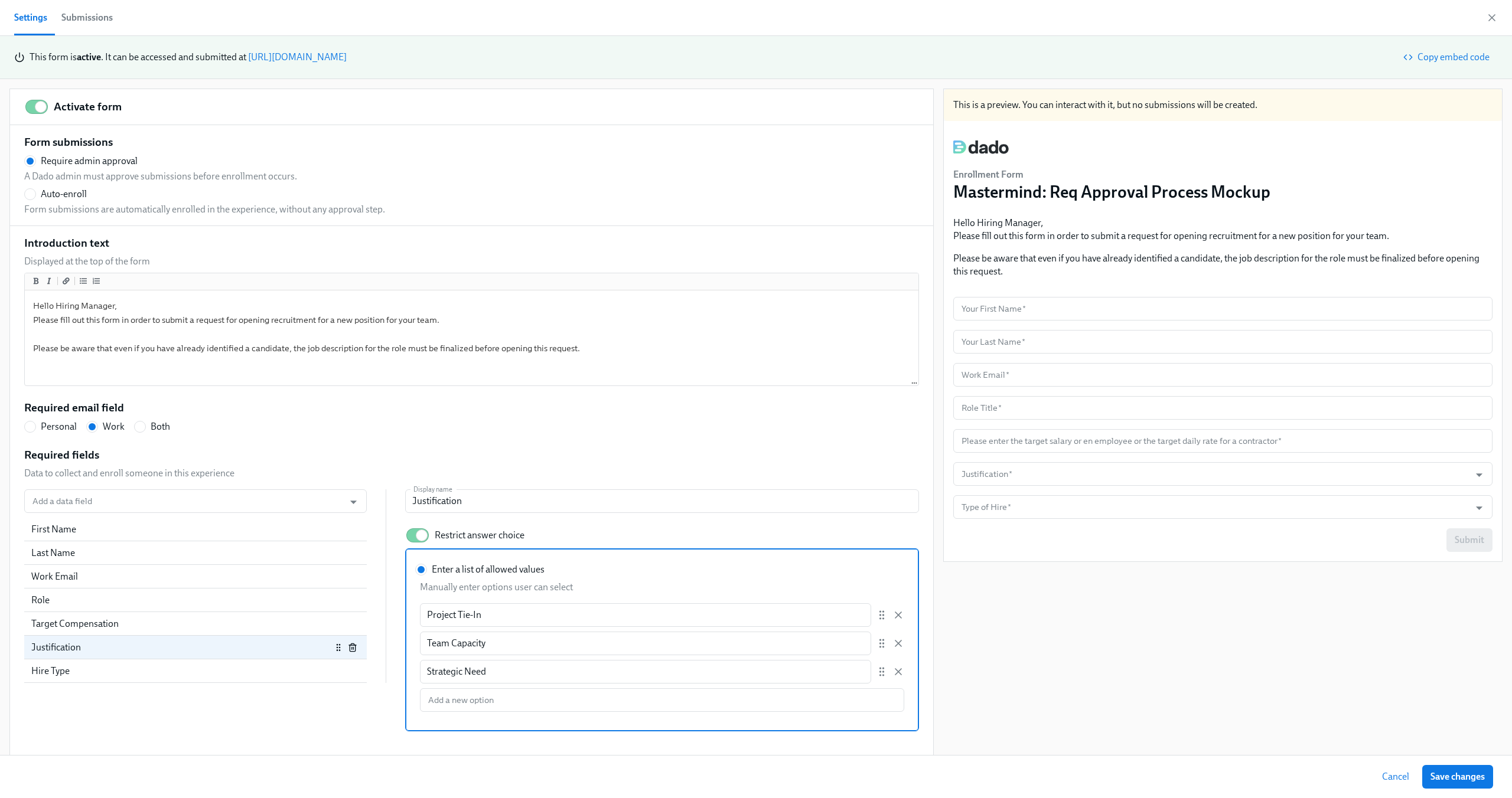
drag, startPoint x: 560, startPoint y: 56, endPoint x: 380, endPoint y: 2, distance: 187.9
click at [0, 0] on div "Settings Submissions This form is active . It can be accessed and submitted at …" at bounding box center [756, 399] width 1512 height 798
click at [152, 622] on div "Target Compensation" at bounding box center [181, 624] width 300 height 13
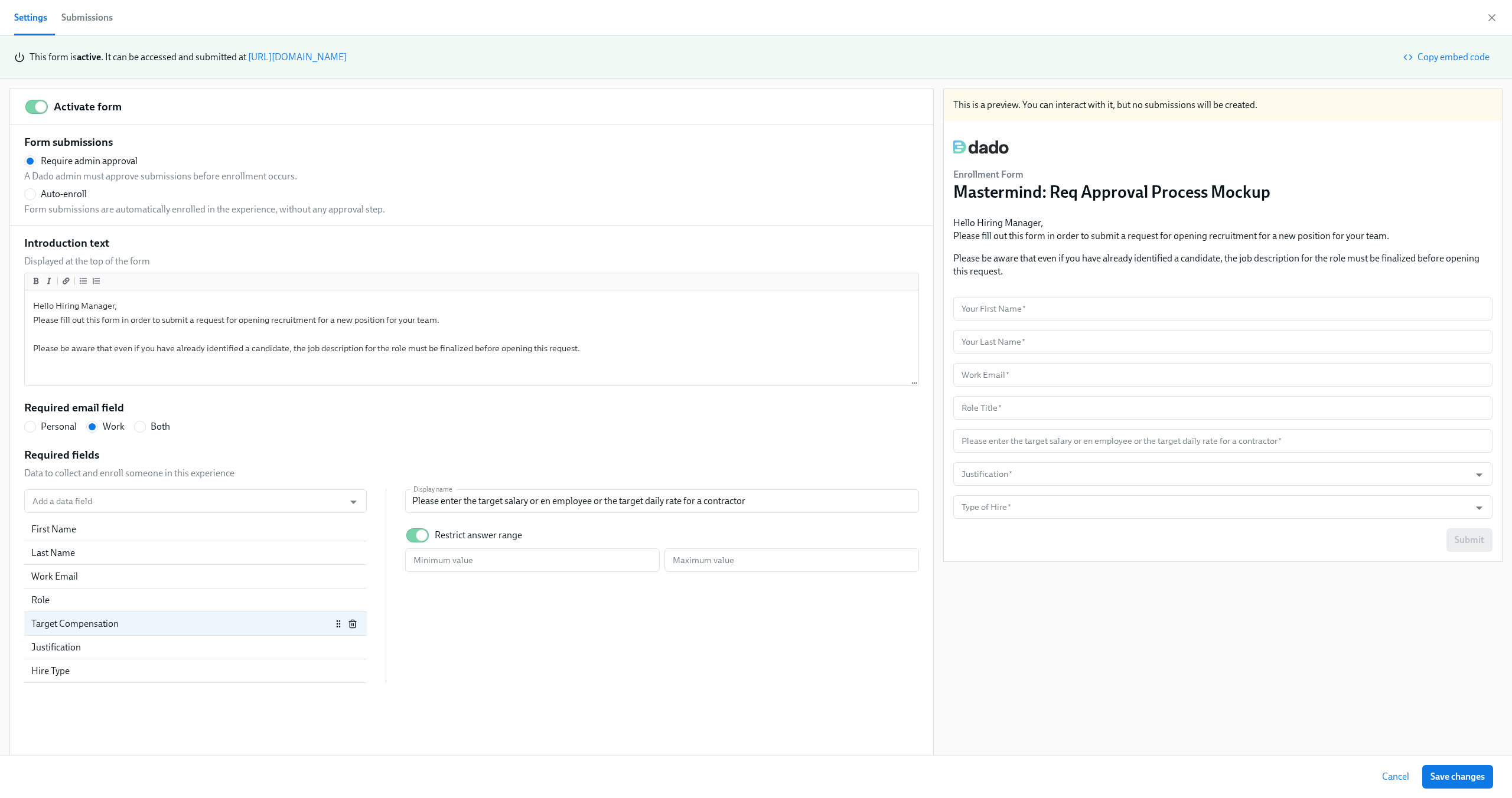
radio input "false"
click at [417, 541] on input "Restrict answer range" at bounding box center [421, 535] width 78 height 26
checkbox input "false"
click at [123, 595] on div "Role" at bounding box center [181, 600] width 300 height 13
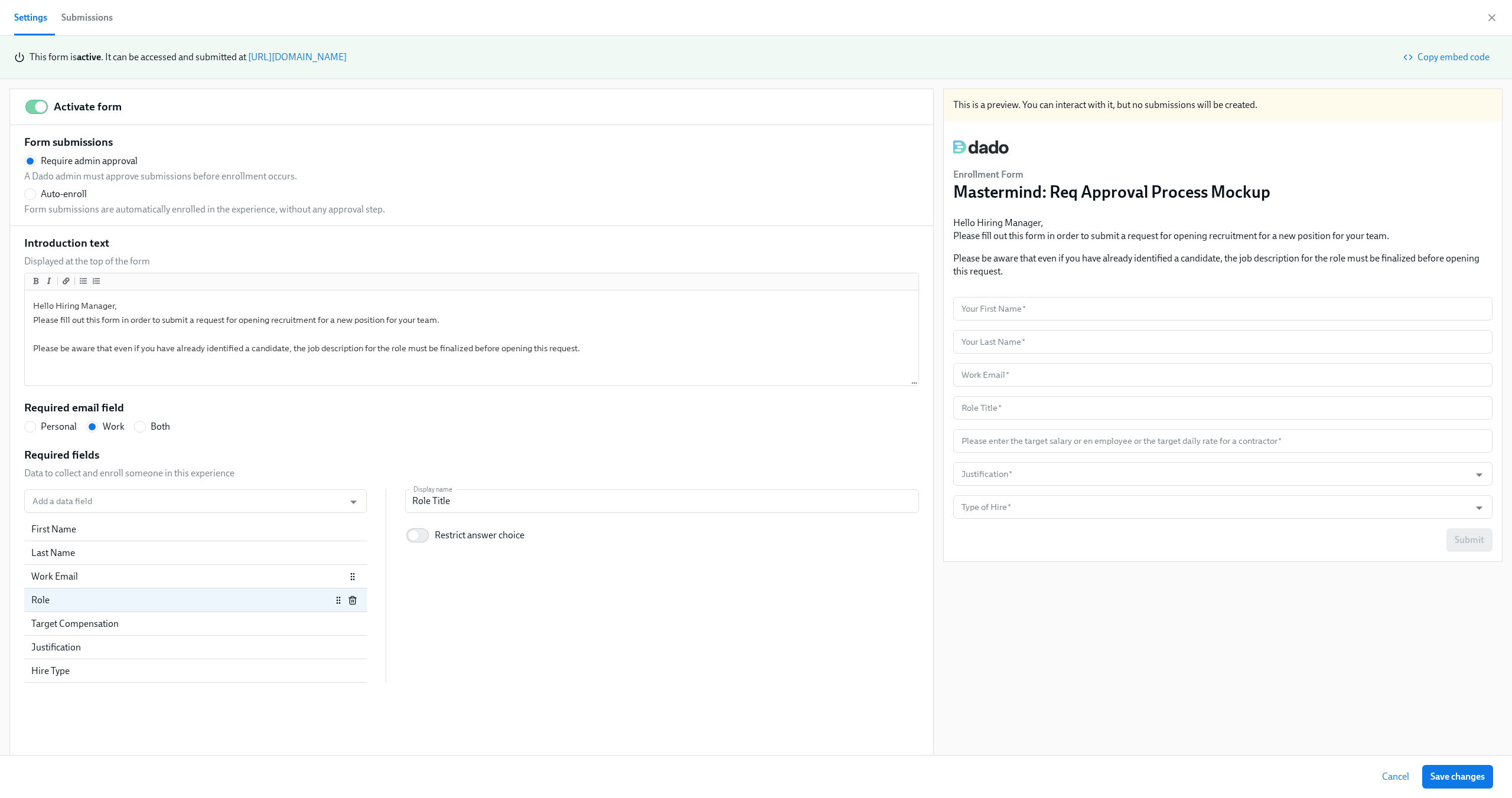
click at [121, 580] on div "Work Email" at bounding box center [189, 576] width 315 height 13
click at [110, 631] on div "Target Compensation" at bounding box center [195, 624] width 342 height 23
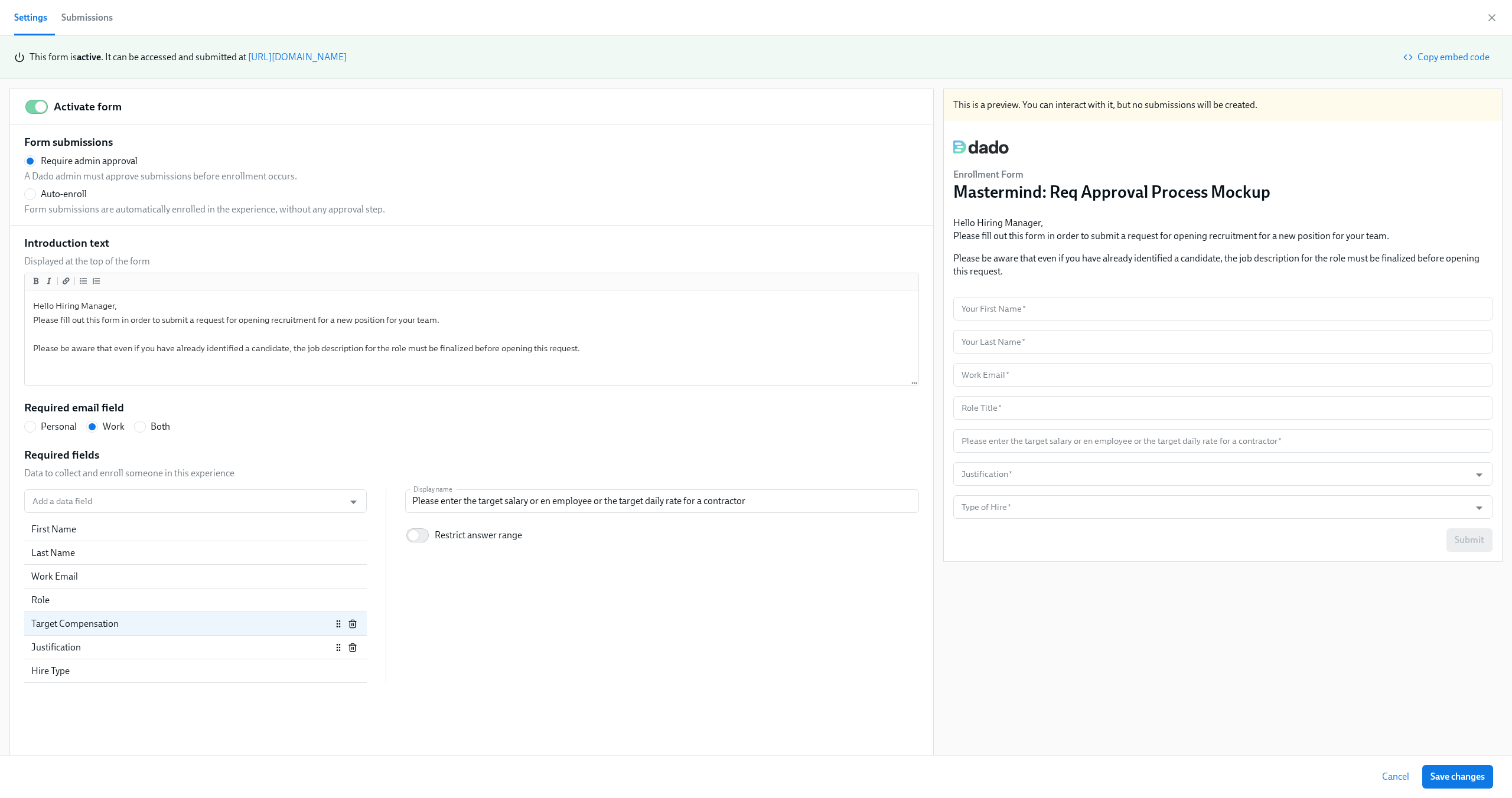
click at [103, 653] on div "Justification" at bounding box center [181, 648] width 300 height 13
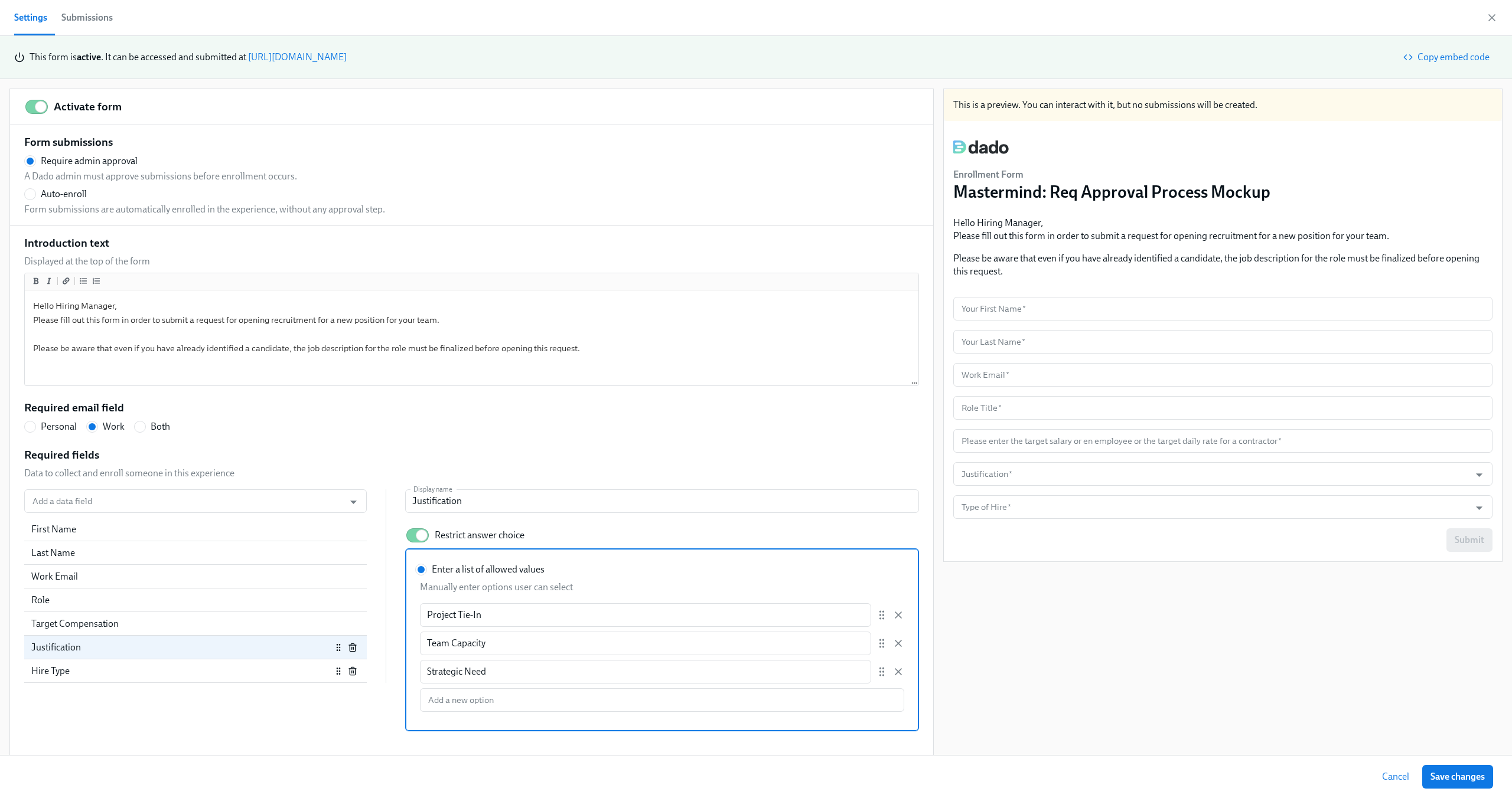
click at [103, 674] on div "Hire Type" at bounding box center [181, 671] width 300 height 13
radio input "false"
type input "Type of Hire"
type input "Backfill"
type input "Net New"
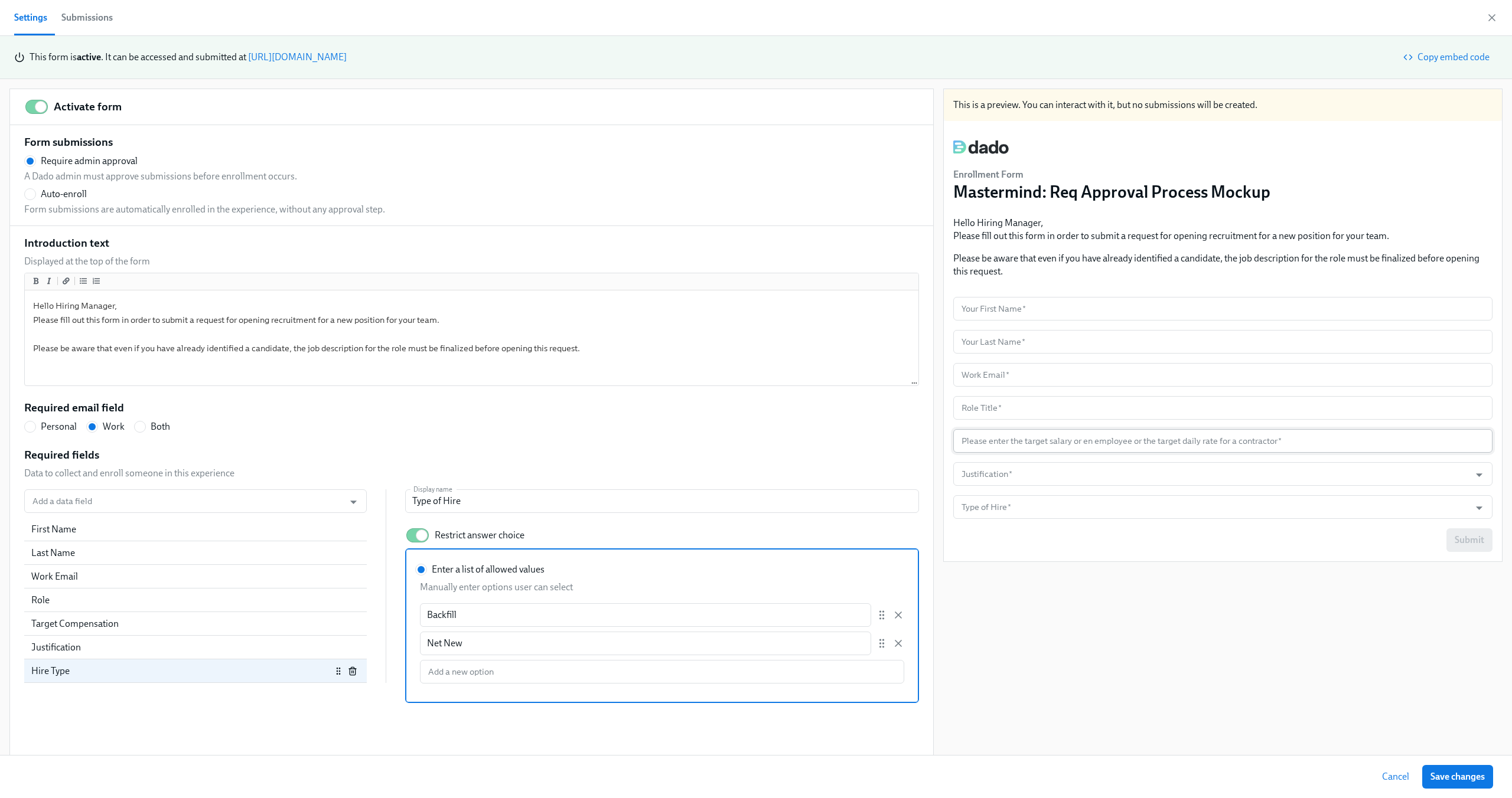
click at [971, 434] on input "number" at bounding box center [1223, 441] width 539 height 23
click at [224, 654] on div "Justification" at bounding box center [195, 647] width 342 height 23
radio input "false"
type input "Justification"
type input "Project Tie-In"
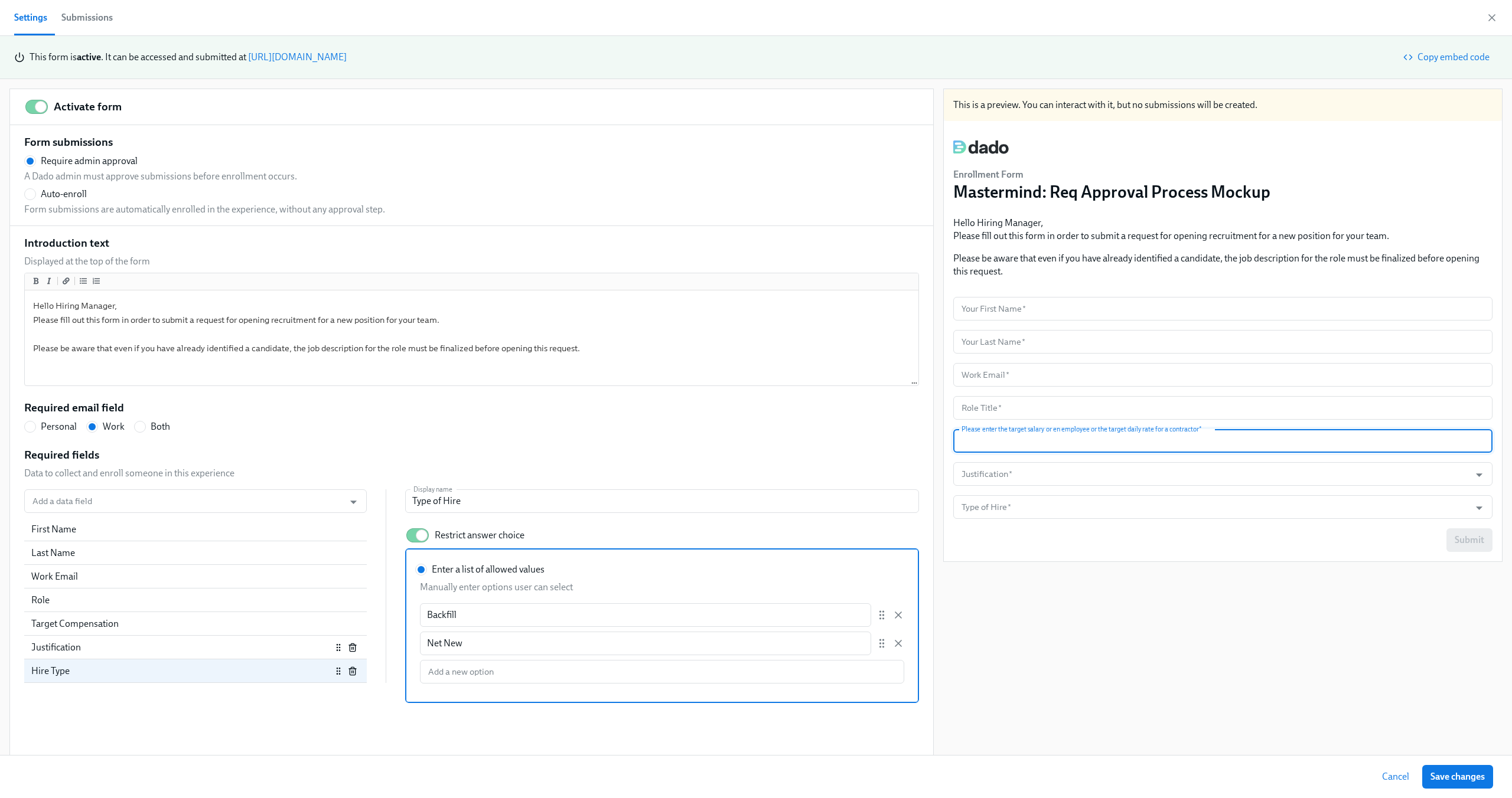
type input "Team Capacity"
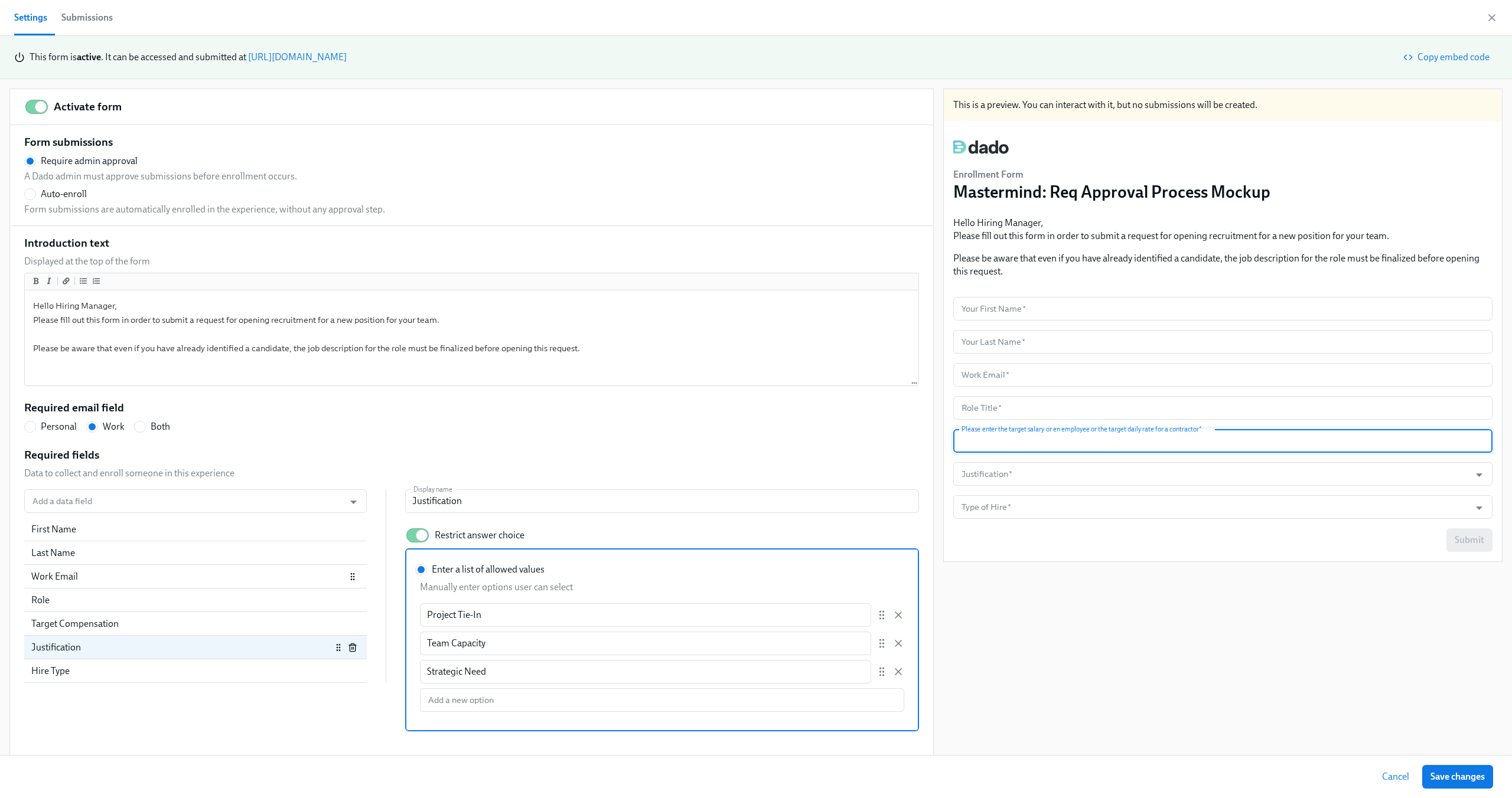
click at [188, 571] on div "Work Email" at bounding box center [189, 576] width 315 height 13
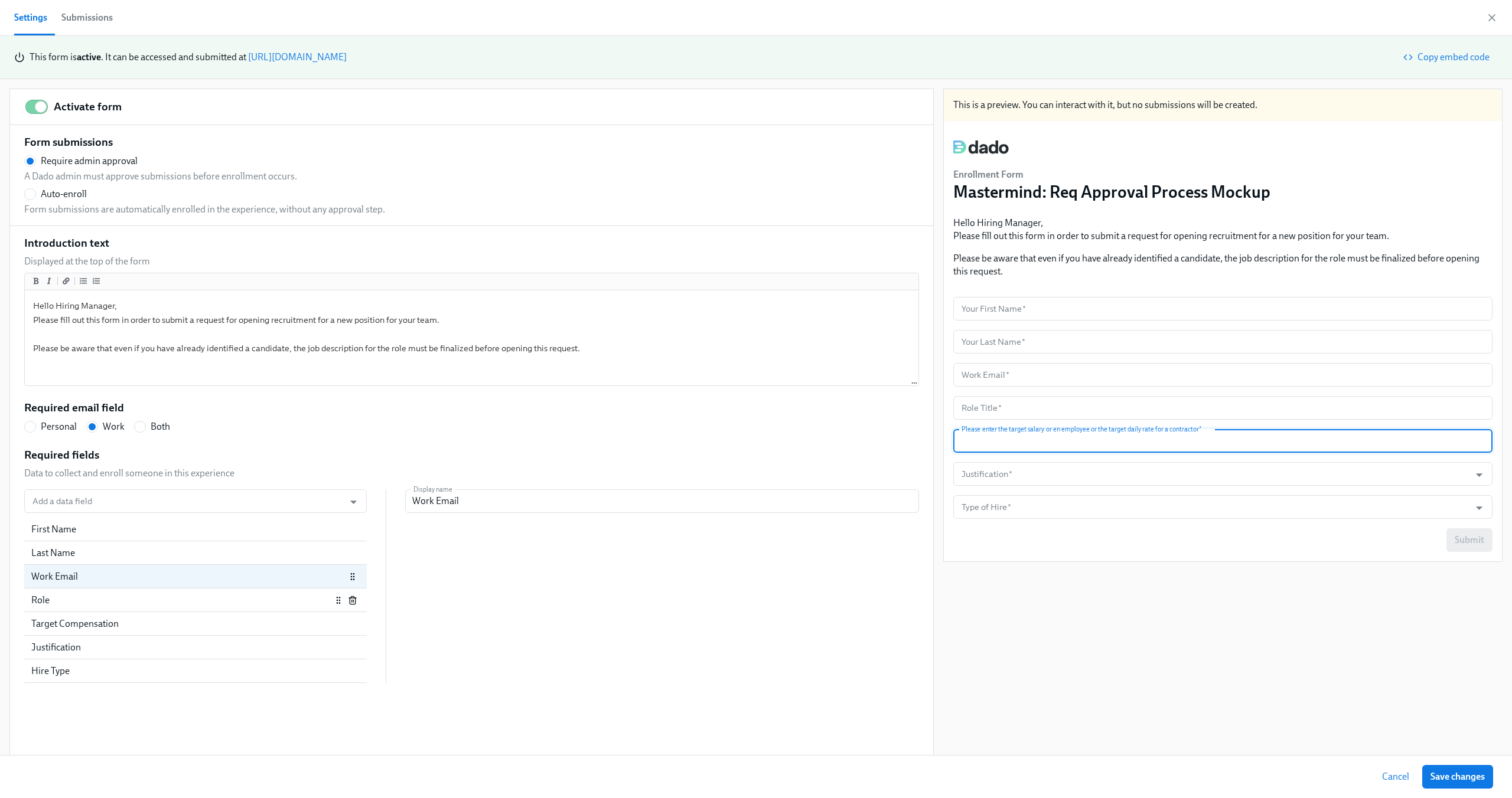
click at [183, 598] on div "Role" at bounding box center [181, 600] width 300 height 13
click at [182, 624] on div "Target Compensation" at bounding box center [181, 624] width 300 height 13
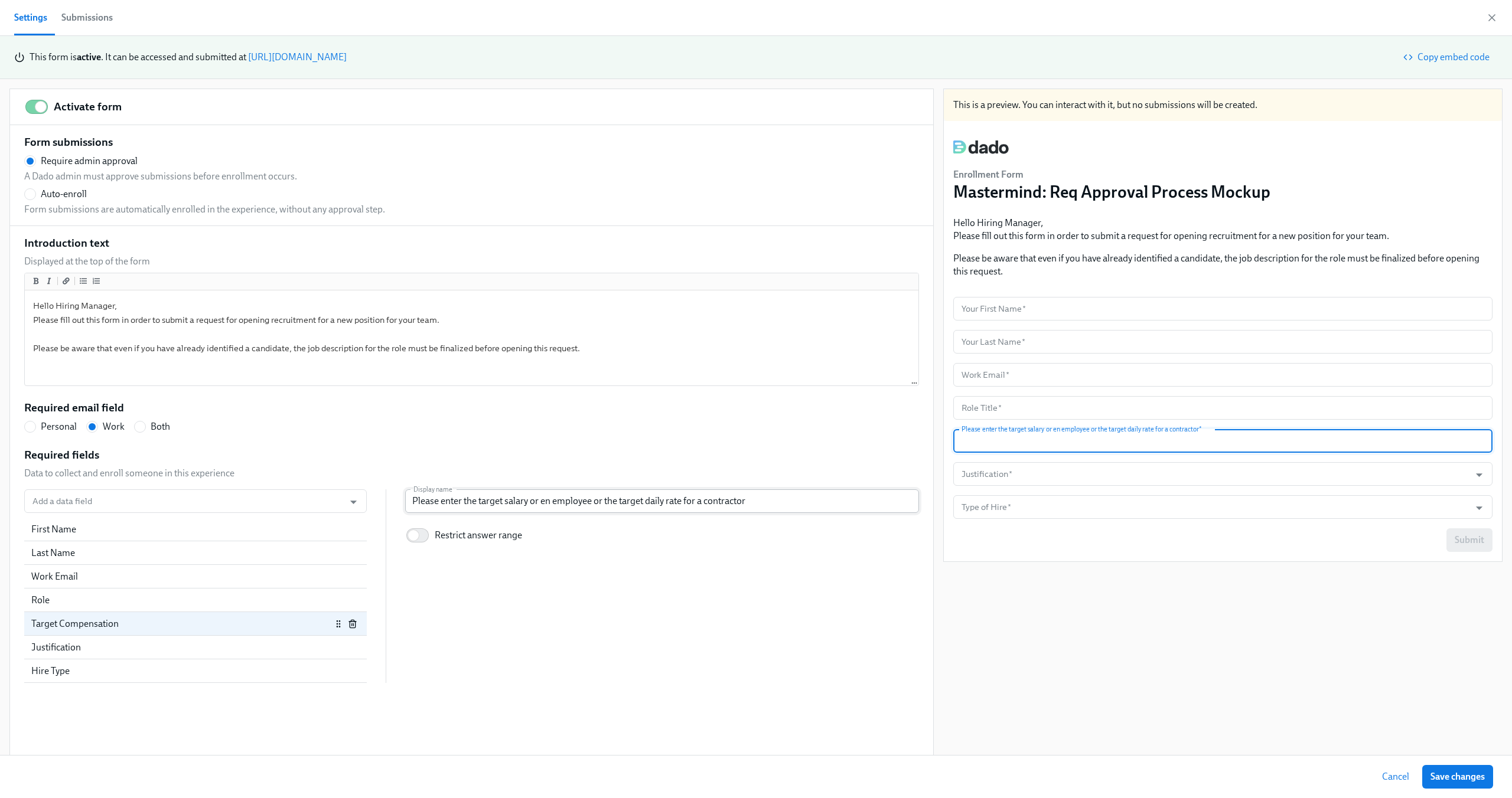
click at [538, 501] on input "Please enter the target salary or en employee or the target daily rate for a co…" at bounding box center [663, 501] width 514 height 23
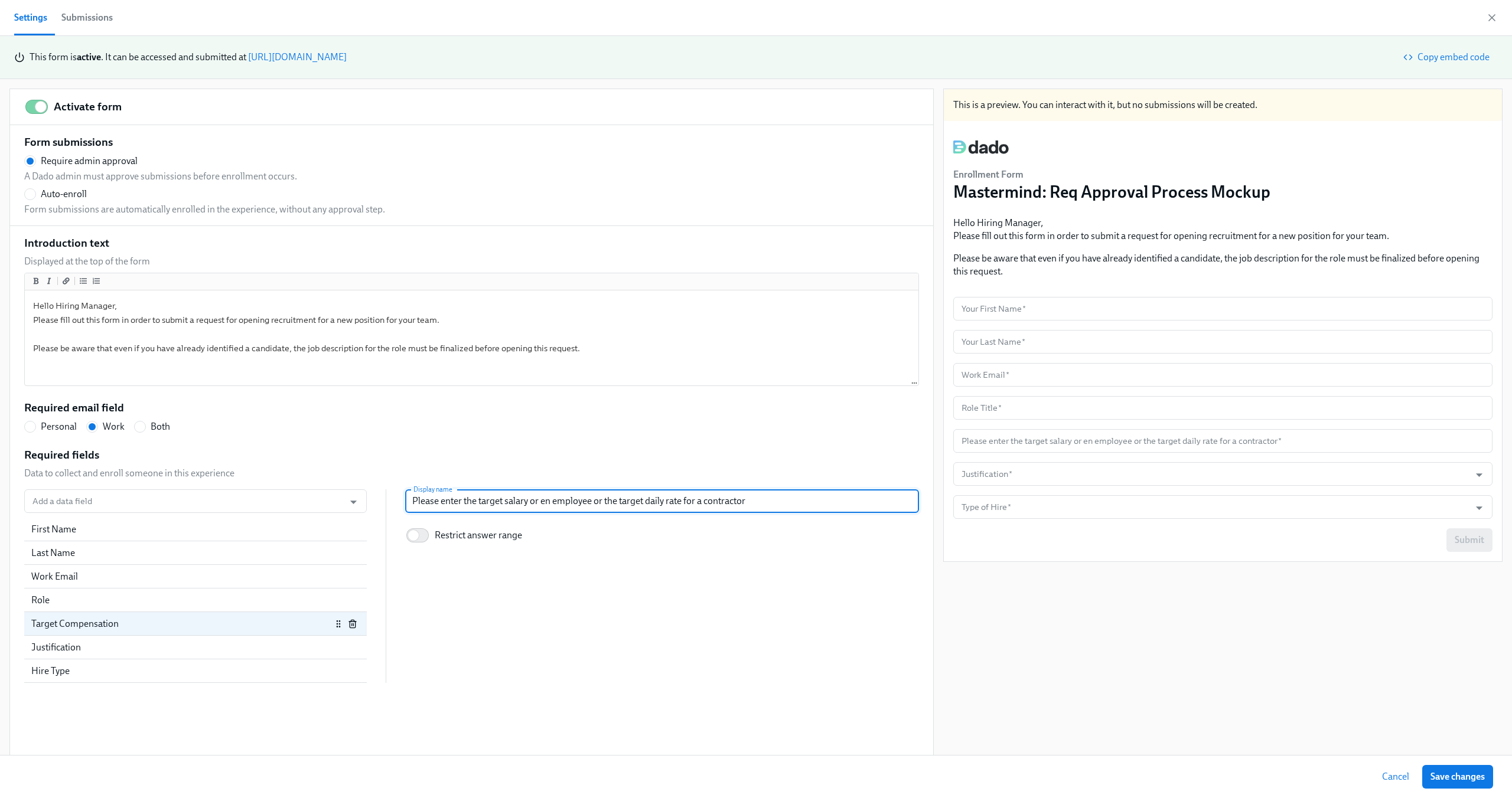
click at [531, 503] on input "Please enter the target salary or en employee or the target daily rate for a co…" at bounding box center [663, 501] width 514 height 23
radio input "false"
type input "Please enter the target salary for en employee or the target daily rate for a c…"
click at [575, 467] on div "Required fields Data to collect and enroll someone in this experience Add a dat…" at bounding box center [471, 566] width 895 height 236
click at [1457, 778] on span "Save changes" at bounding box center [1458, 777] width 54 height 12
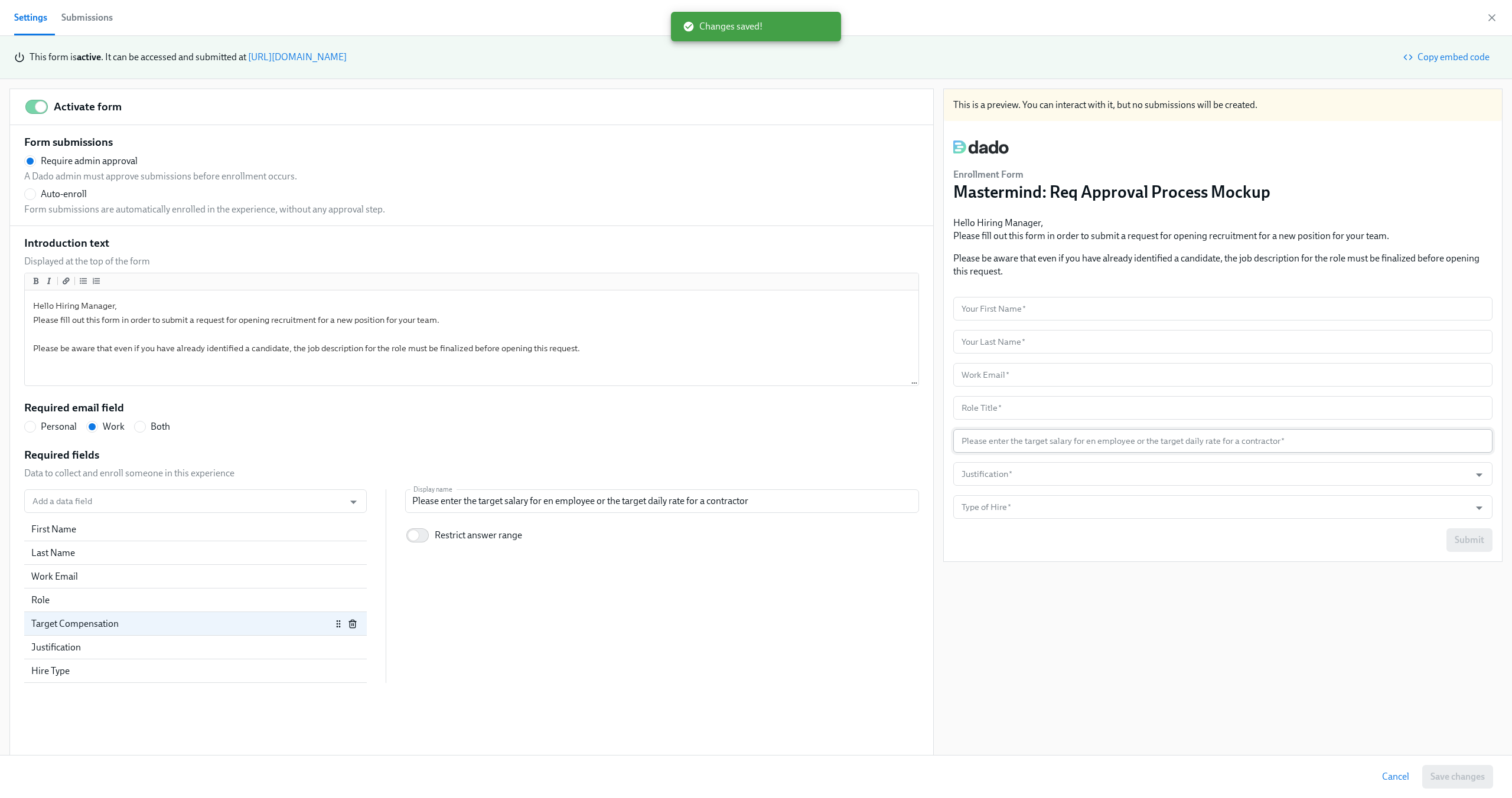
click at [1099, 443] on input "number" at bounding box center [1223, 441] width 539 height 23
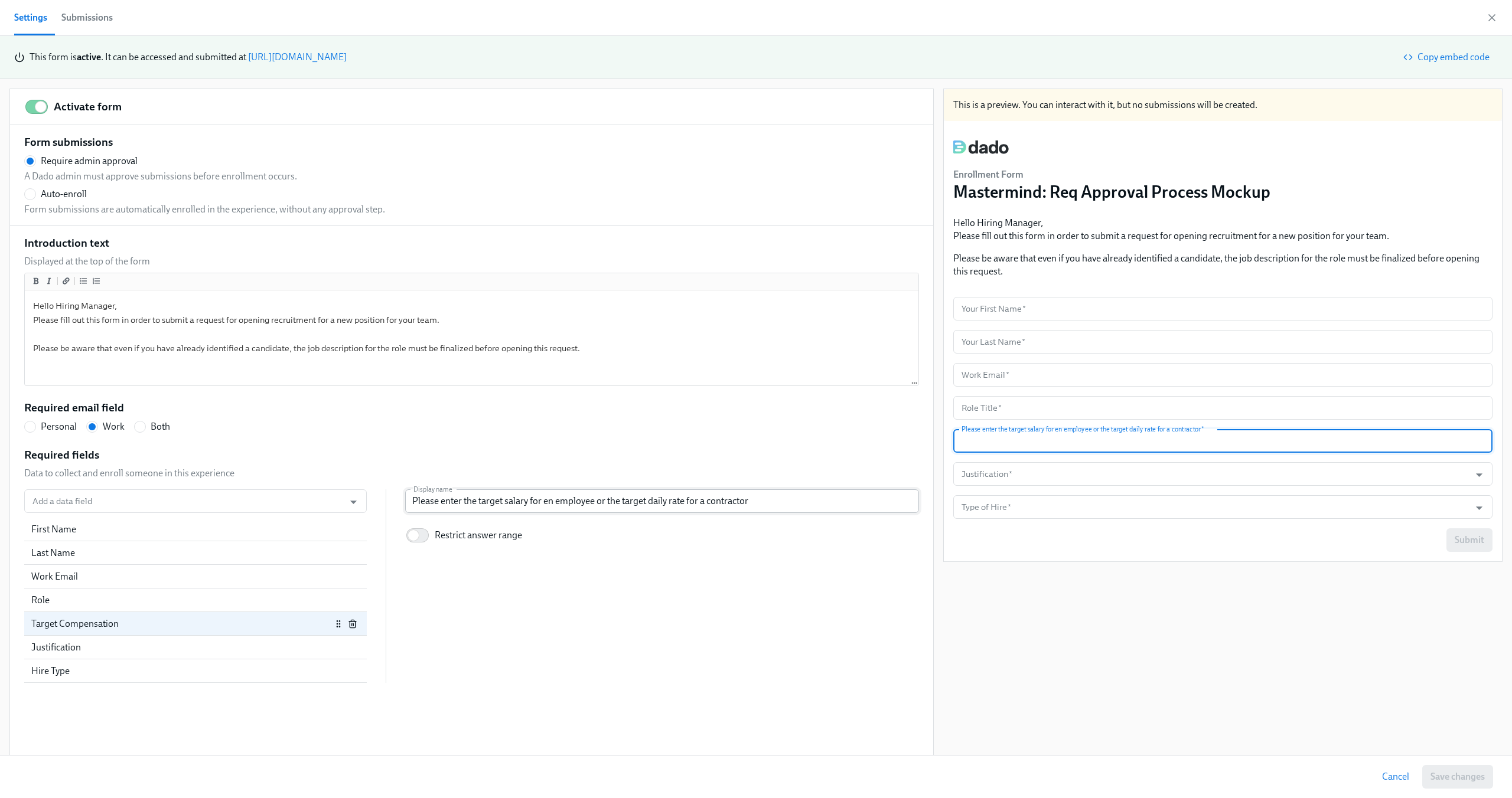
click at [548, 496] on input "Please enter the target salary for en employee or the target daily rate for a c…" at bounding box center [663, 501] width 514 height 23
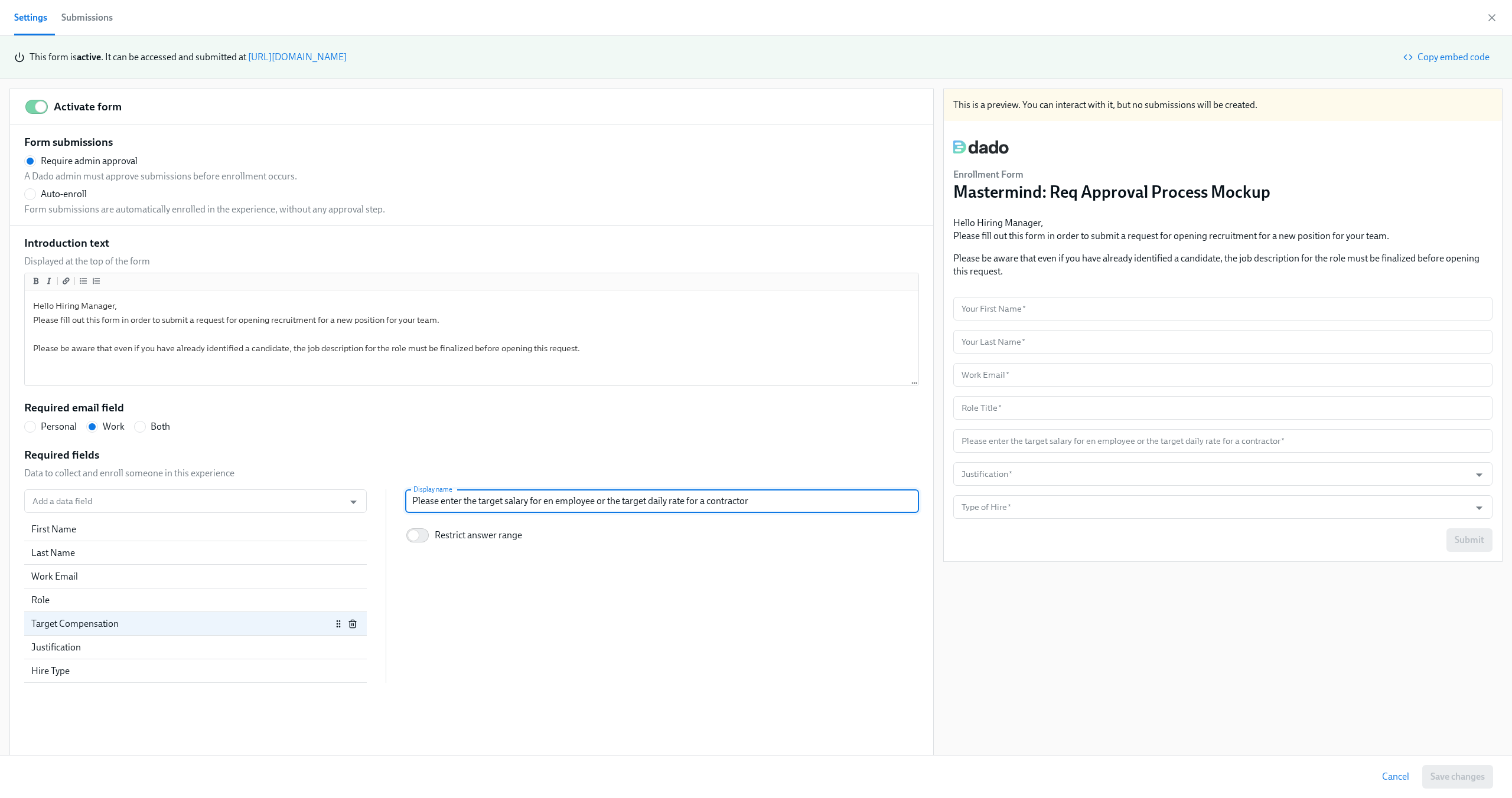
radio input "false"
type input "Please enter the target salary for n employee or the target daily rate for a co…"
radio input "false"
type input "Please enter the target salary for an employee or the target daily rate for a c…"
click at [1449, 643] on div "This is a preview. You can interact with it, but no submissions will be created…" at bounding box center [1223, 422] width 560 height 669
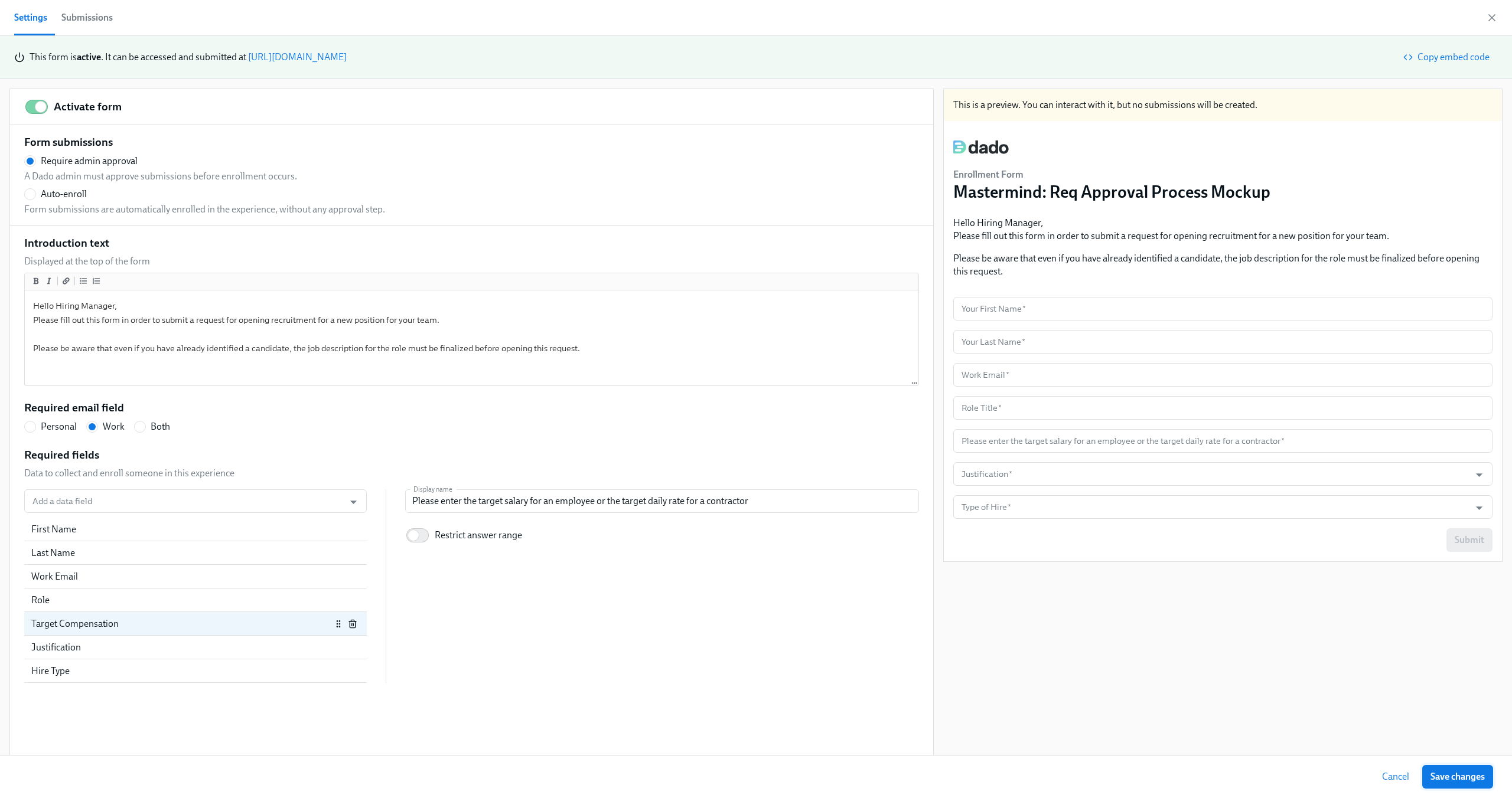
click at [1468, 772] on span "Save changes" at bounding box center [1458, 777] width 54 height 12
click at [347, 439] on div "Introduction text Displayed at the top of the form Hello Hiring Manager, Please…" at bounding box center [471, 460] width 895 height 448
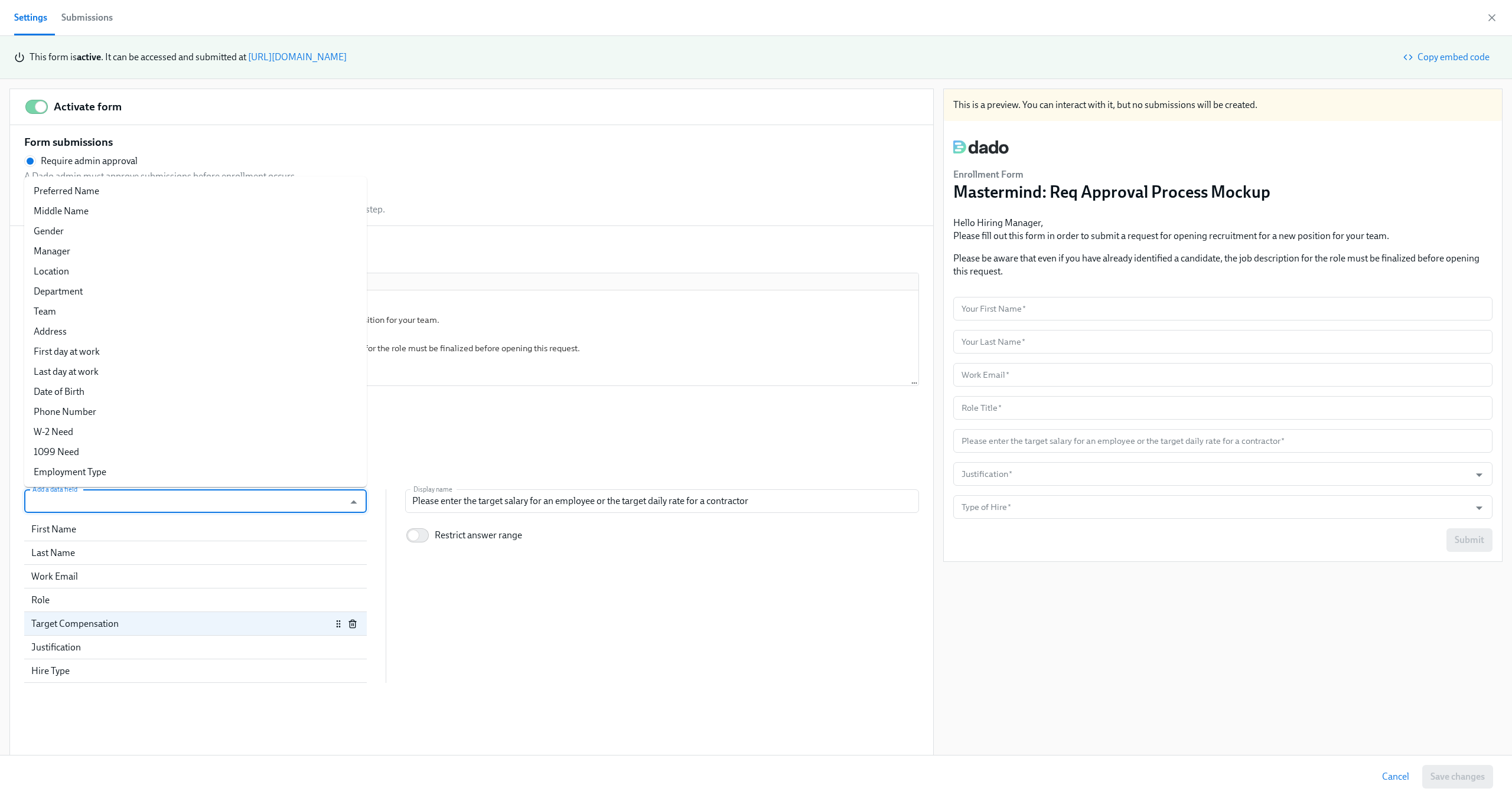
click at [179, 500] on input "Add a data field" at bounding box center [184, 501] width 308 height 23
click at [180, 473] on li "Employment Type" at bounding box center [195, 472] width 342 height 20
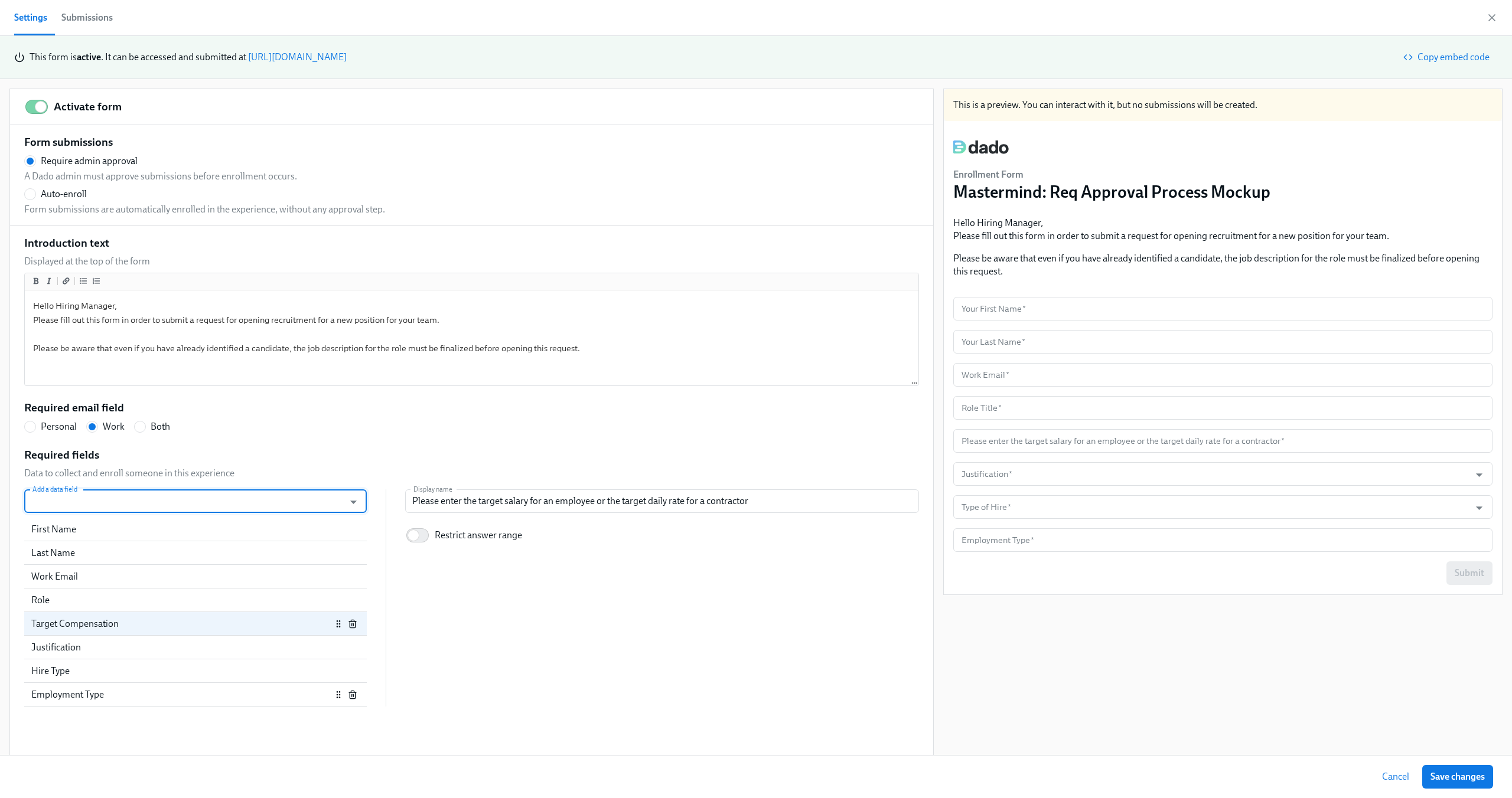
click at [241, 697] on div "Employment Type" at bounding box center [181, 694] width 300 height 13
radio input "false"
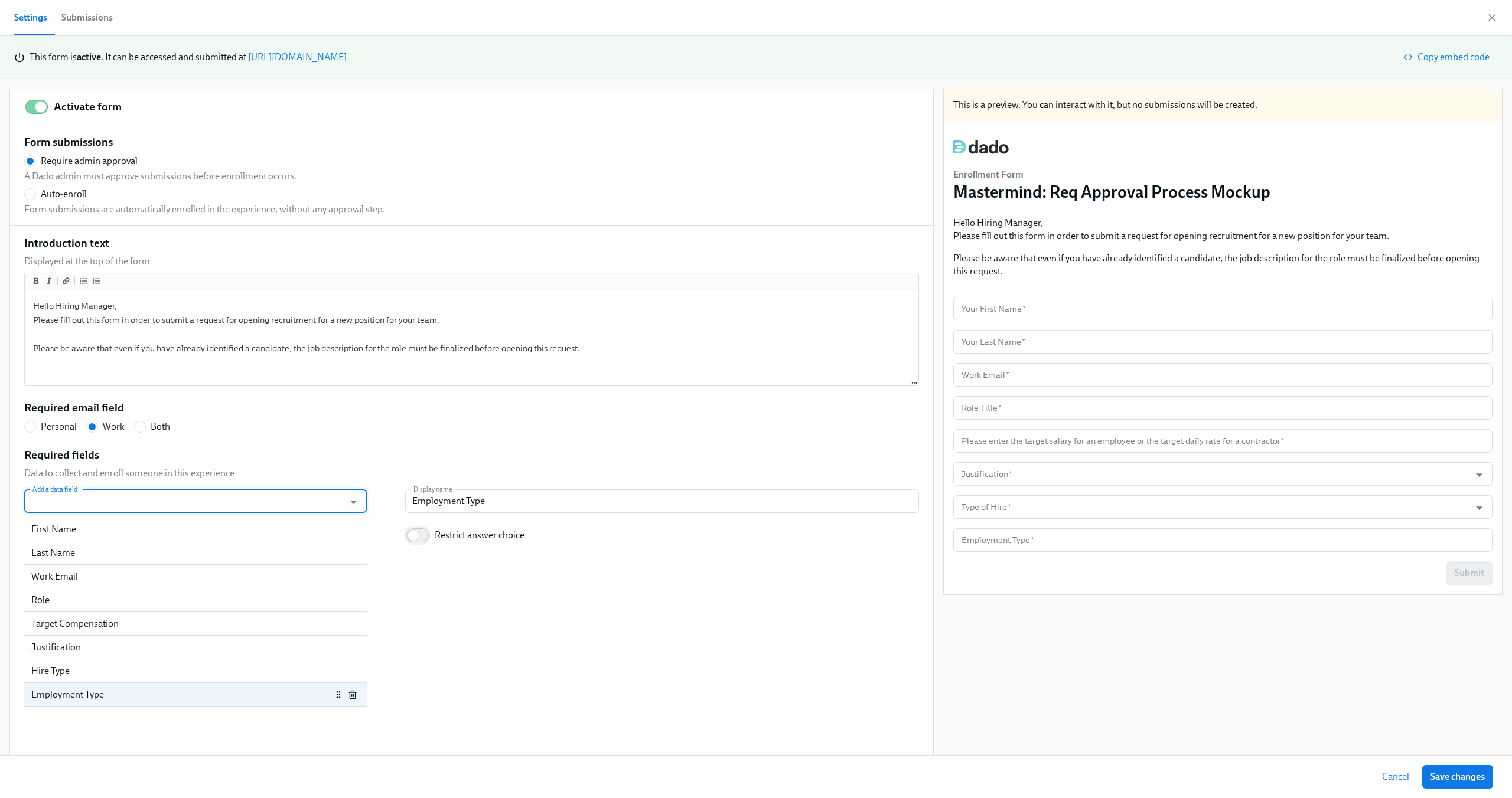
click at [419, 535] on input "Restrict answer choice" at bounding box center [413, 535] width 78 height 26
checkbox input "true"
radio input "false"
click at [431, 578] on div "Manually enter options user can select" at bounding box center [659, 585] width 489 height 18
click at [426, 575] on input "Enter a list of allowed values" at bounding box center [421, 569] width 11 height 11
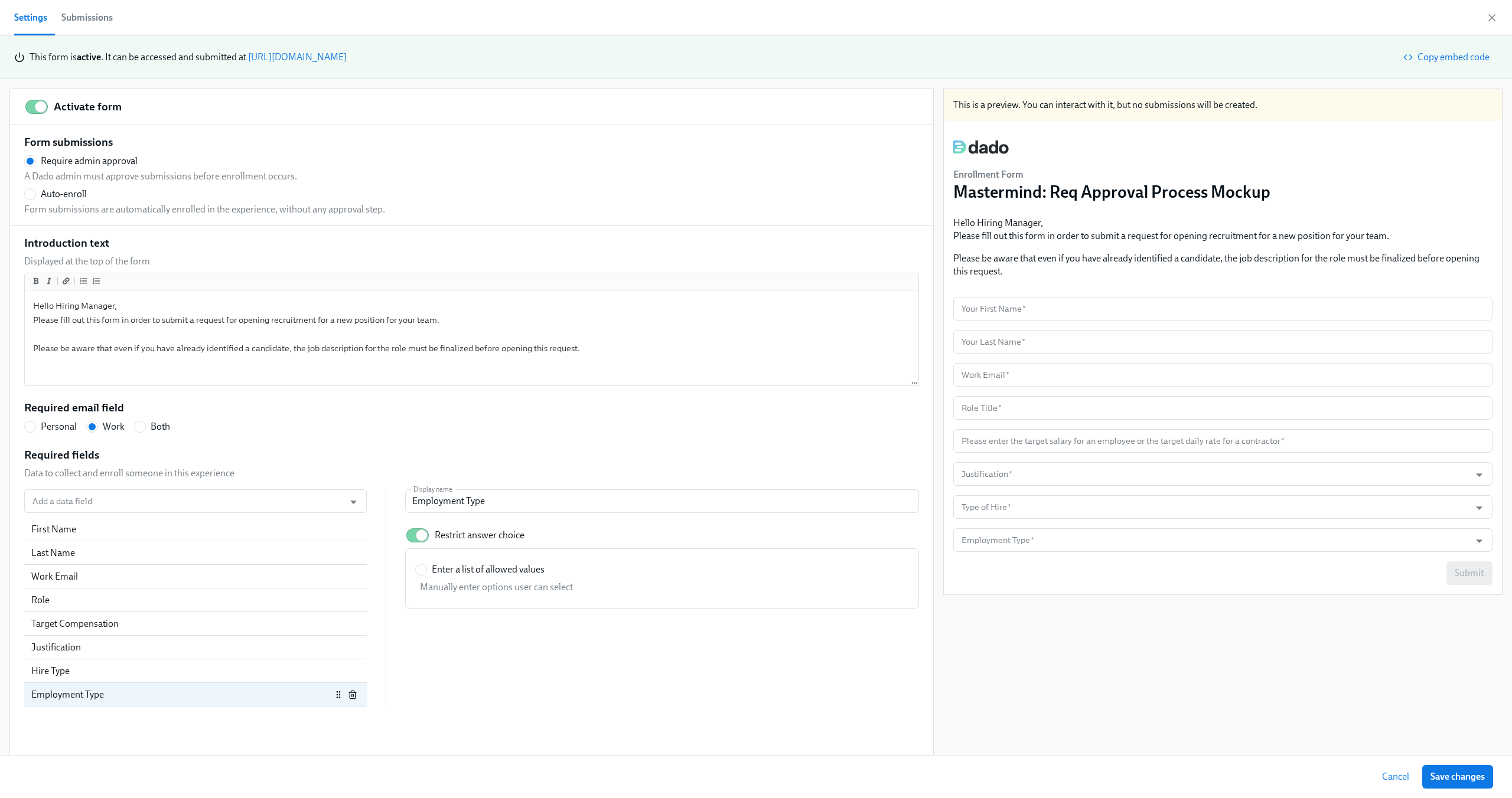
radio input "true"
radio input "false"
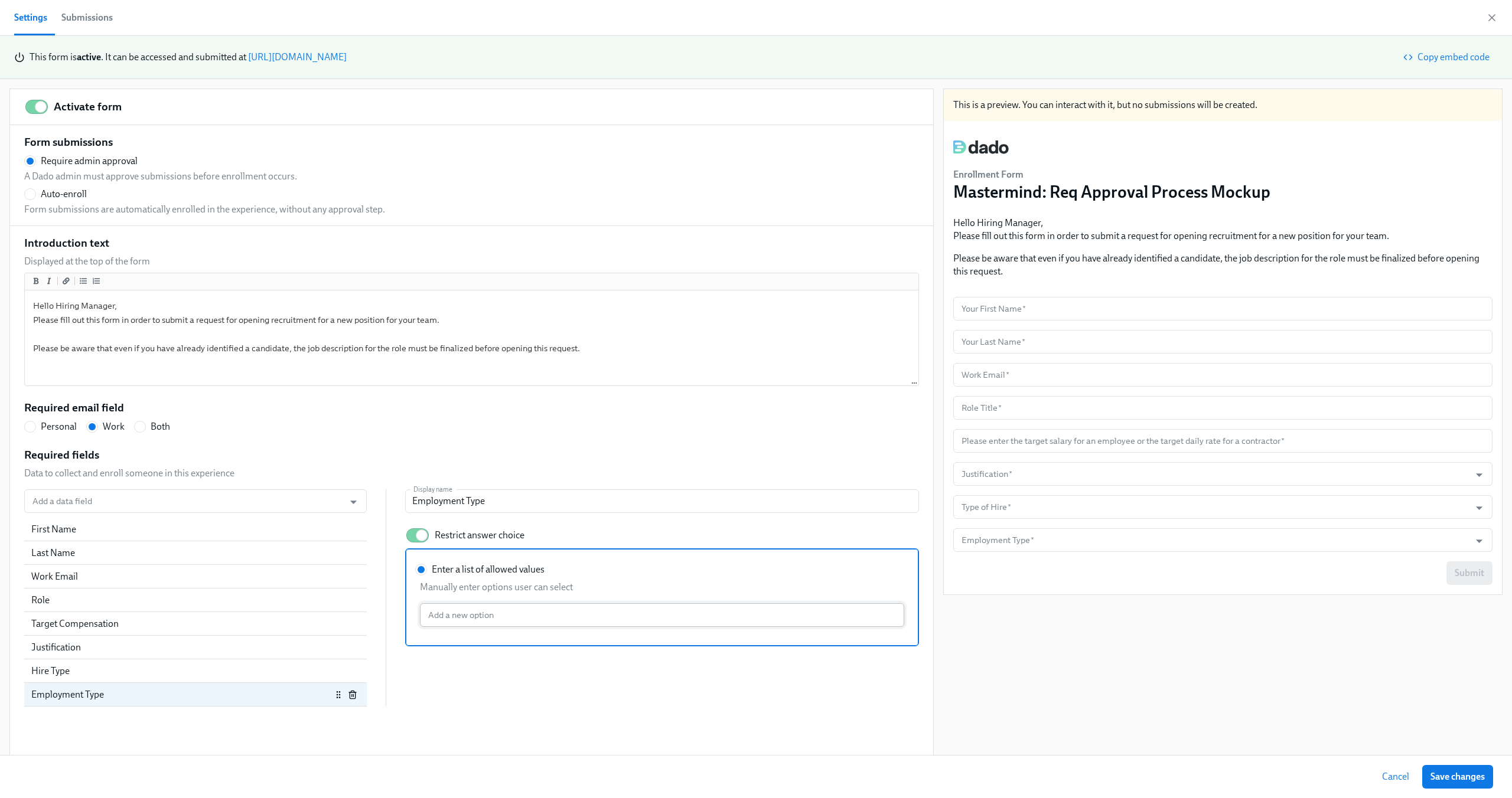
click at [455, 614] on input "Enter a list of allowed values Manually enter options user can select Add a new…" at bounding box center [662, 615] width 484 height 23
type input "Q"
type input "W-2"
radio input "false"
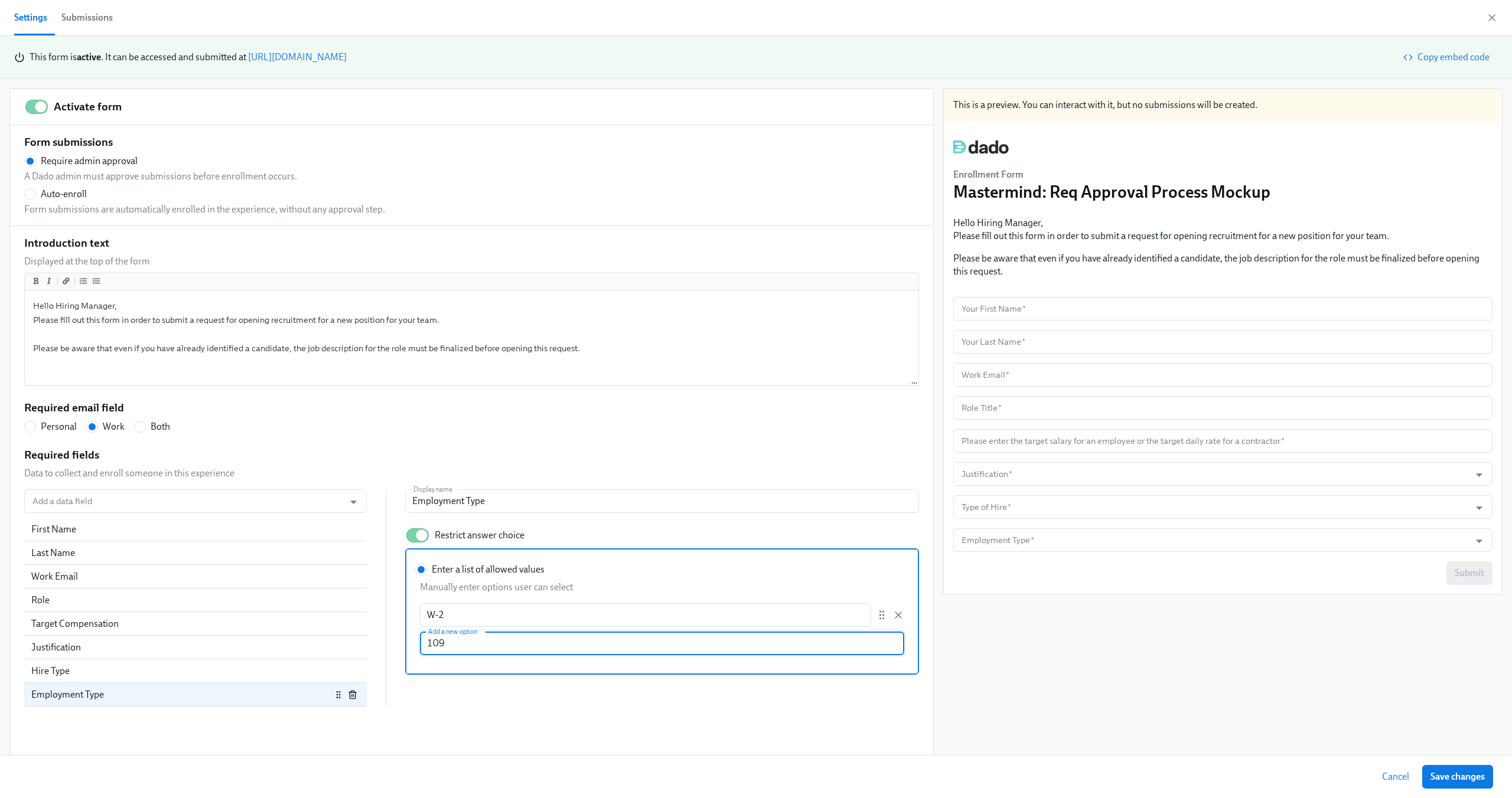
type input "1099"
radio input "false"
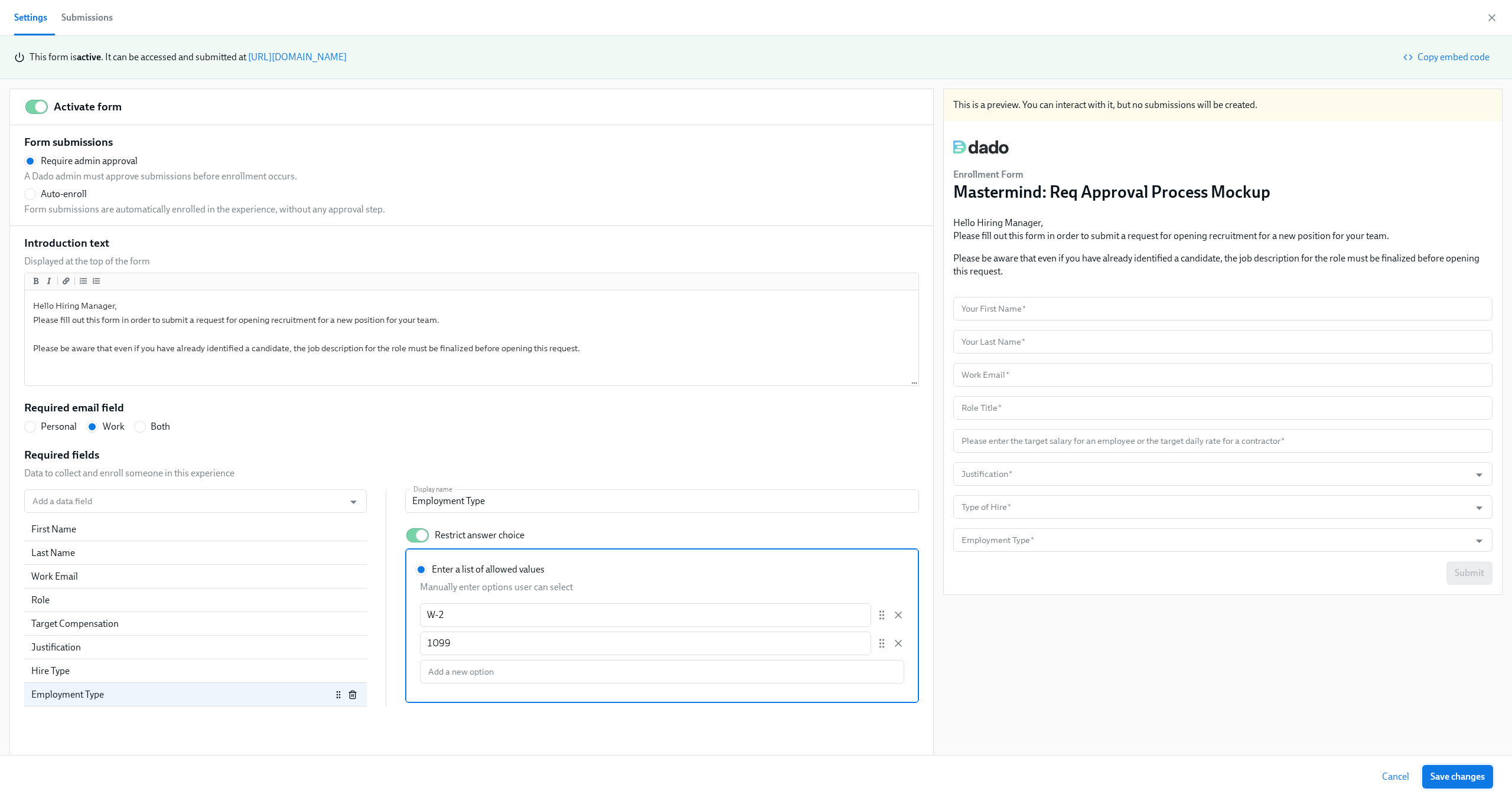
click at [1461, 775] on span "Save changes" at bounding box center [1458, 777] width 54 height 12
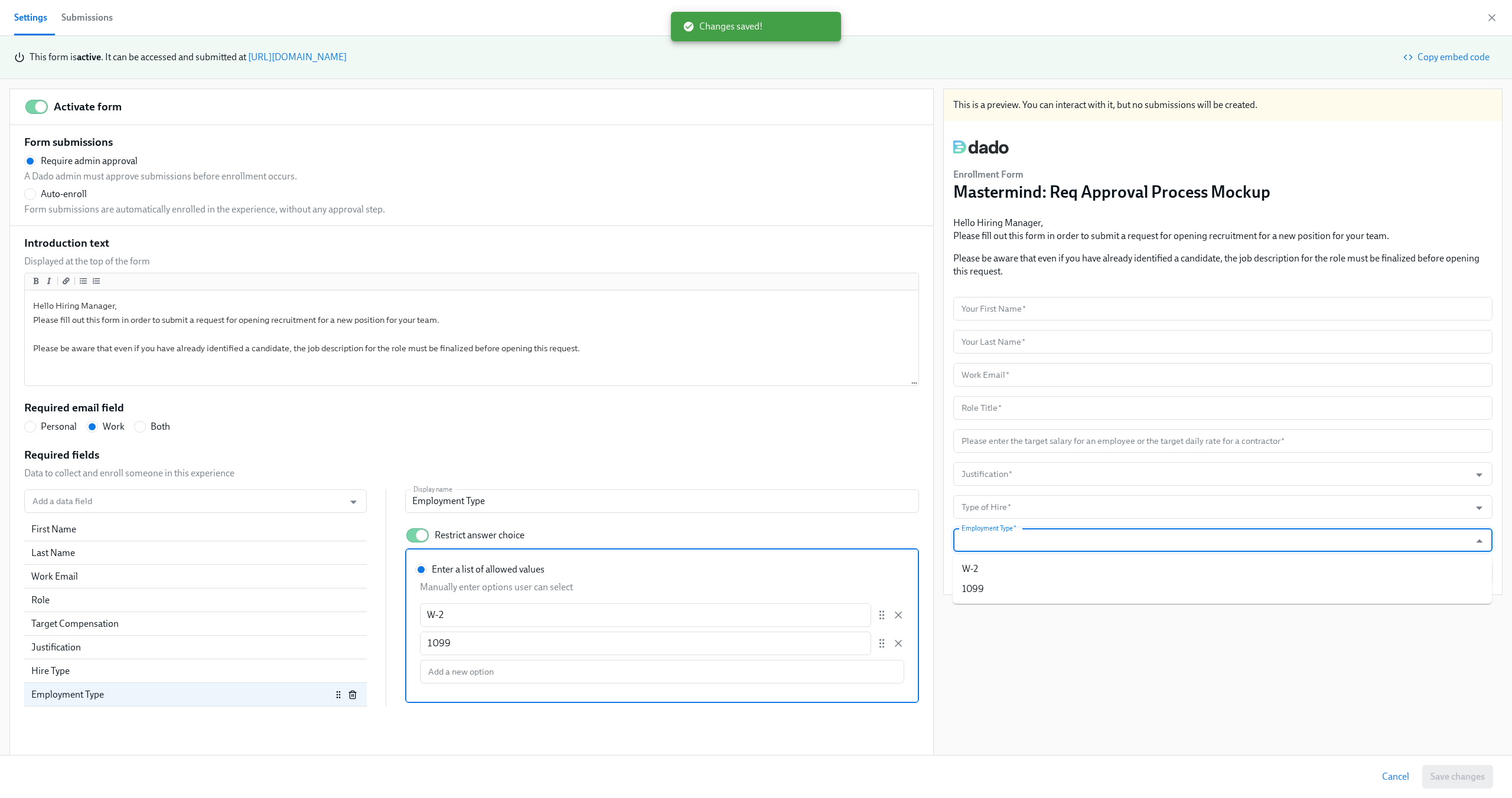
click at [1440, 542] on input "Employment Type   *" at bounding box center [1212, 540] width 505 height 23
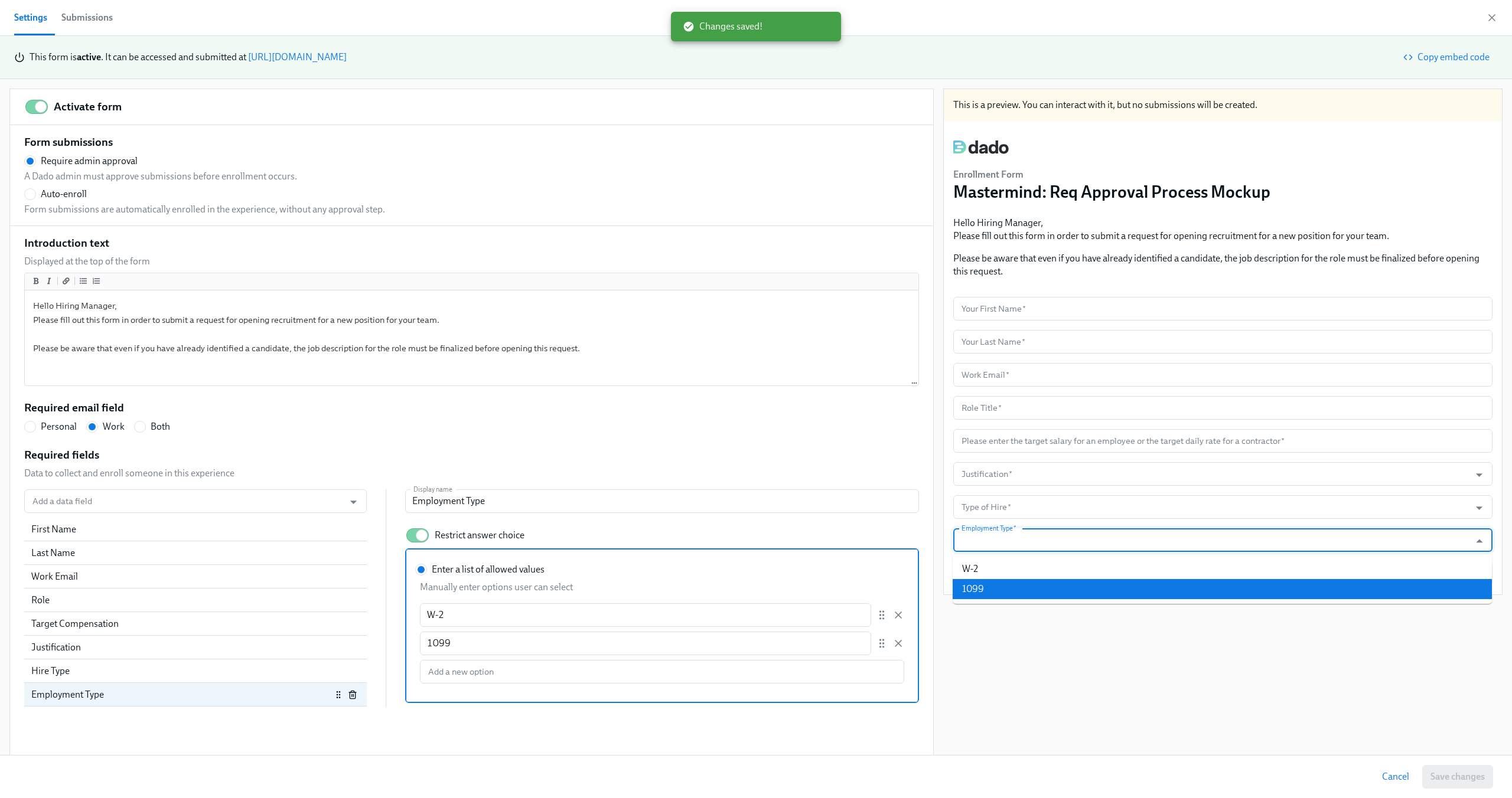
click at [1234, 681] on div "This is a preview. You can interact with it, but no submissions will be created…" at bounding box center [1223, 422] width 560 height 669
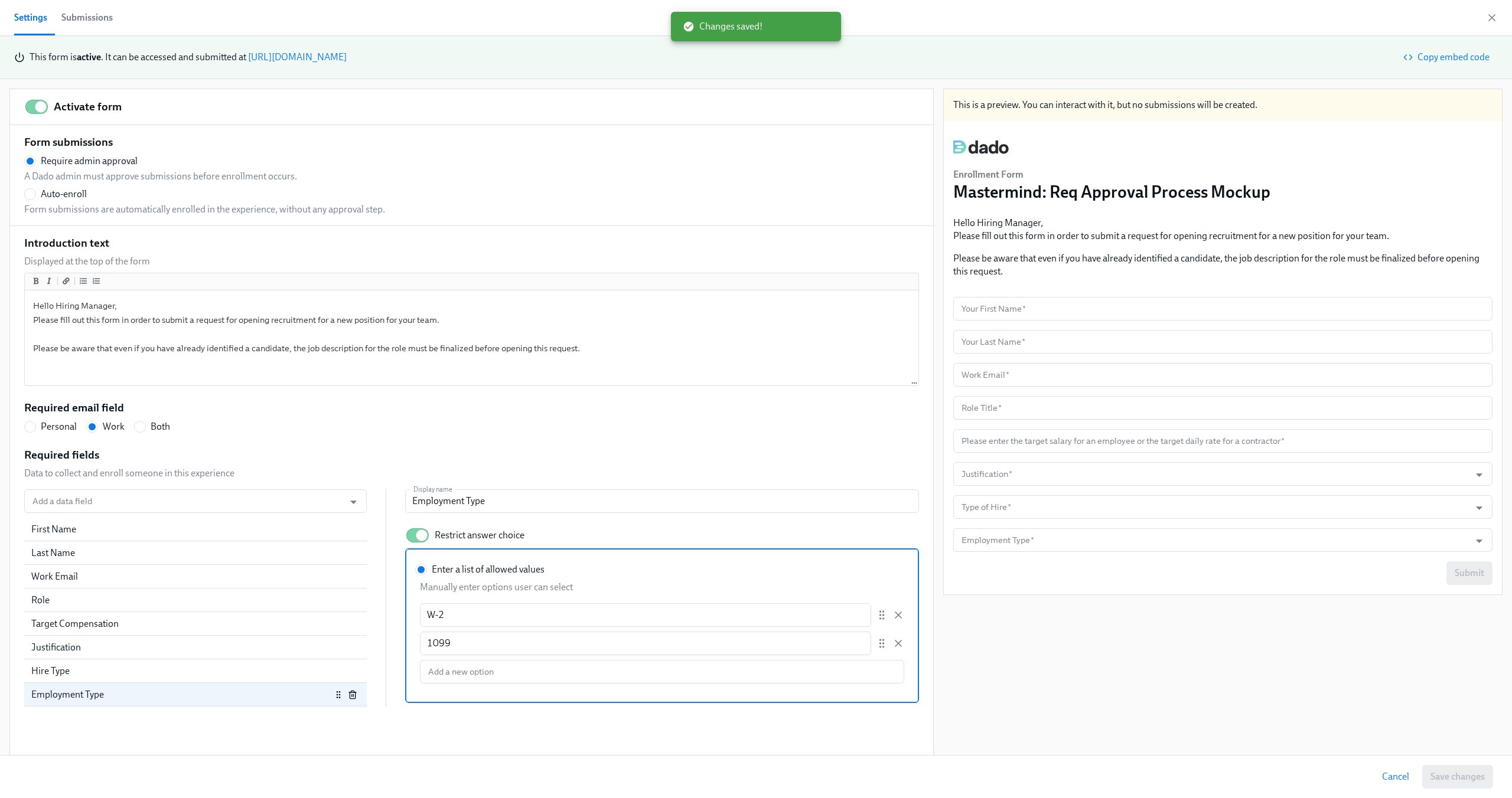
click at [582, 430] on div "Required email field Personal Work Both" at bounding box center [471, 417] width 895 height 33
click at [971, 477] on input "Justification   *" at bounding box center [1212, 473] width 505 height 23
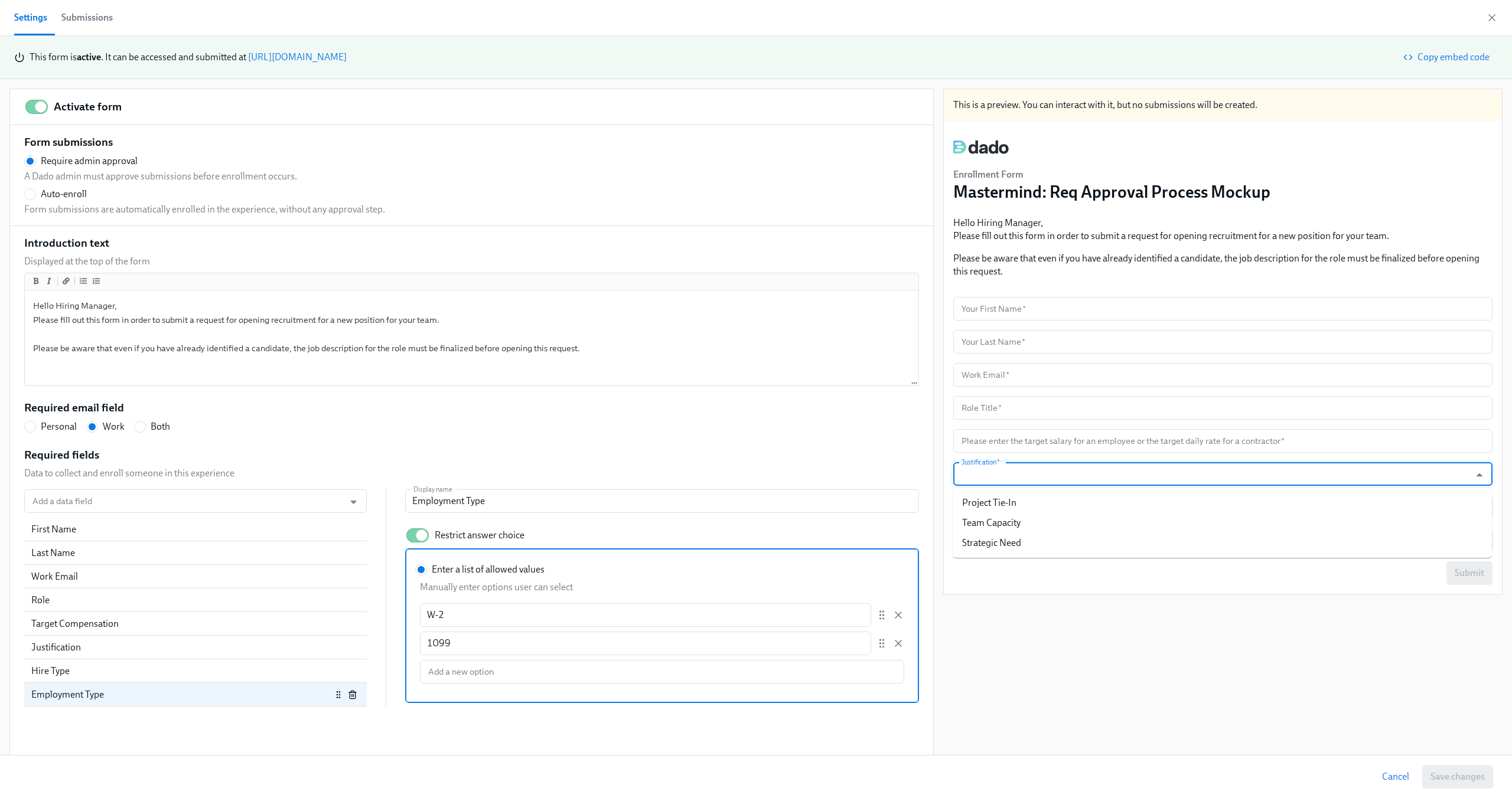
click at [872, 442] on div "Introduction text Displayed at the top of the form Hello Hiring Manager, Please…" at bounding box center [471, 471] width 895 height 472
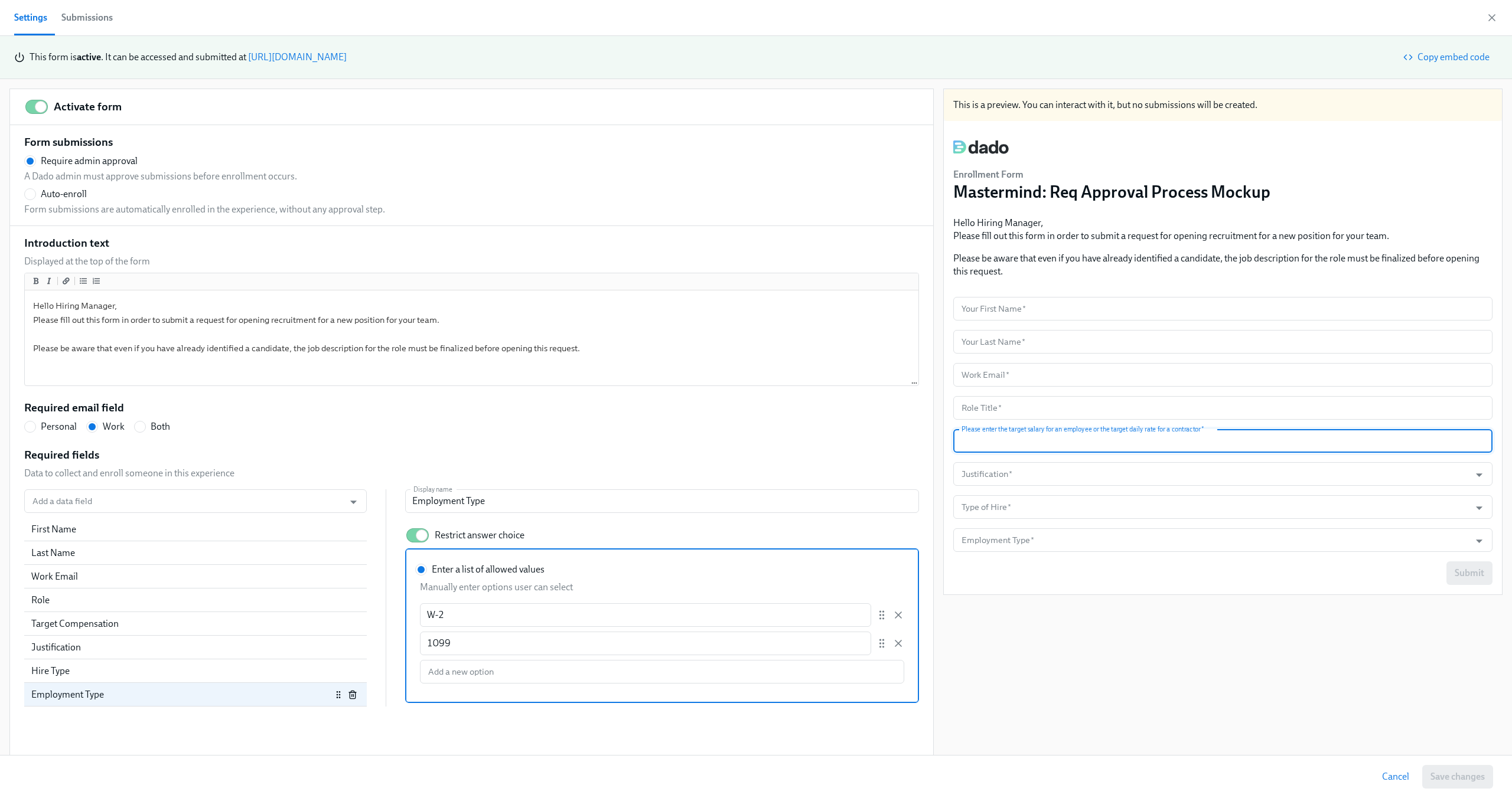
click at [987, 432] on input "number" at bounding box center [1223, 441] width 539 height 23
click at [815, 444] on div "Introduction text Displayed at the top of the form Hello Hiring Manager, Please…" at bounding box center [471, 471] width 895 height 472
click at [167, 644] on div "Justification" at bounding box center [181, 648] width 300 height 13
radio input "false"
type input "Justification"
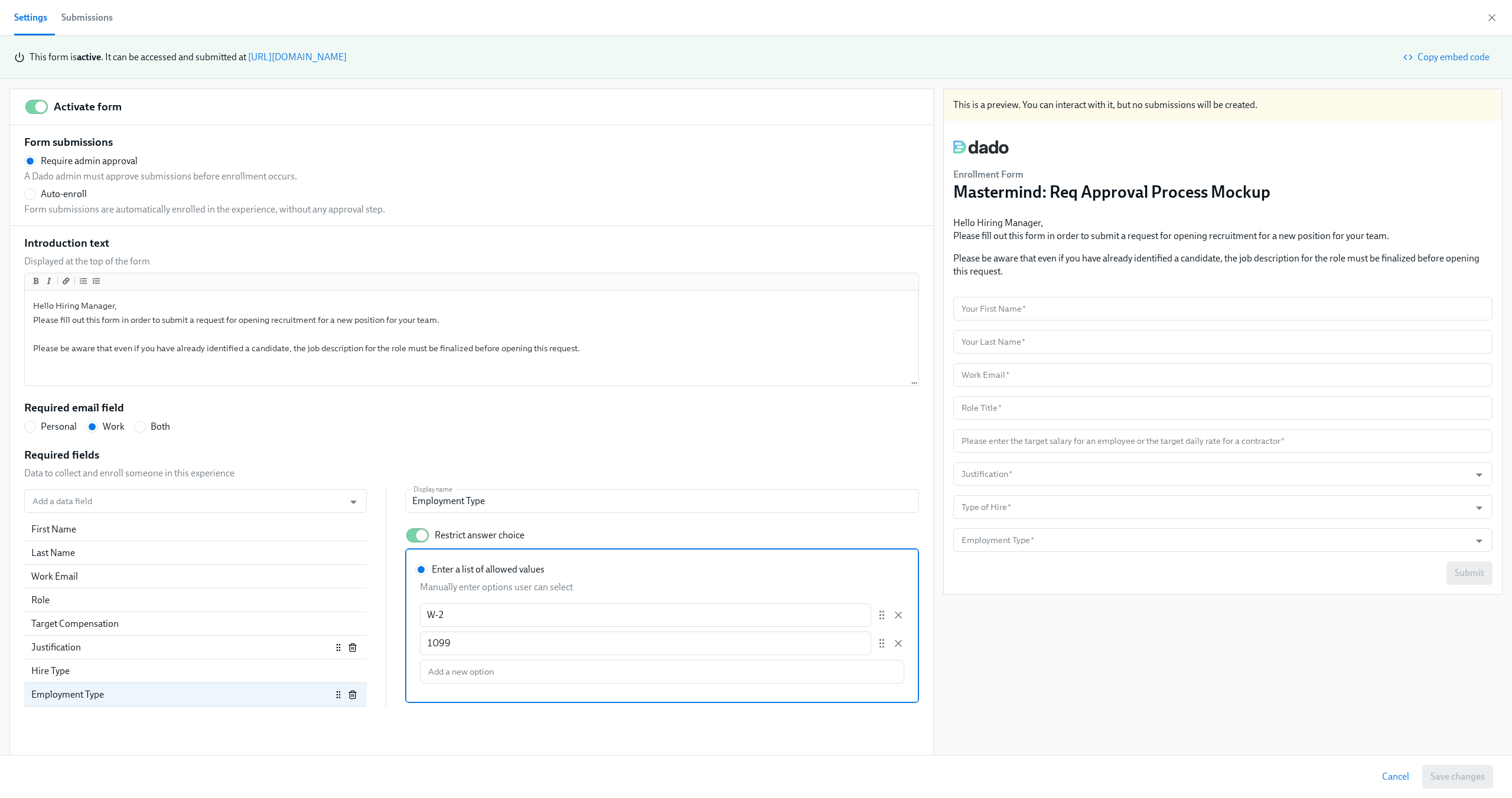
type input "Project Tie-In"
type input "Team Capacity"
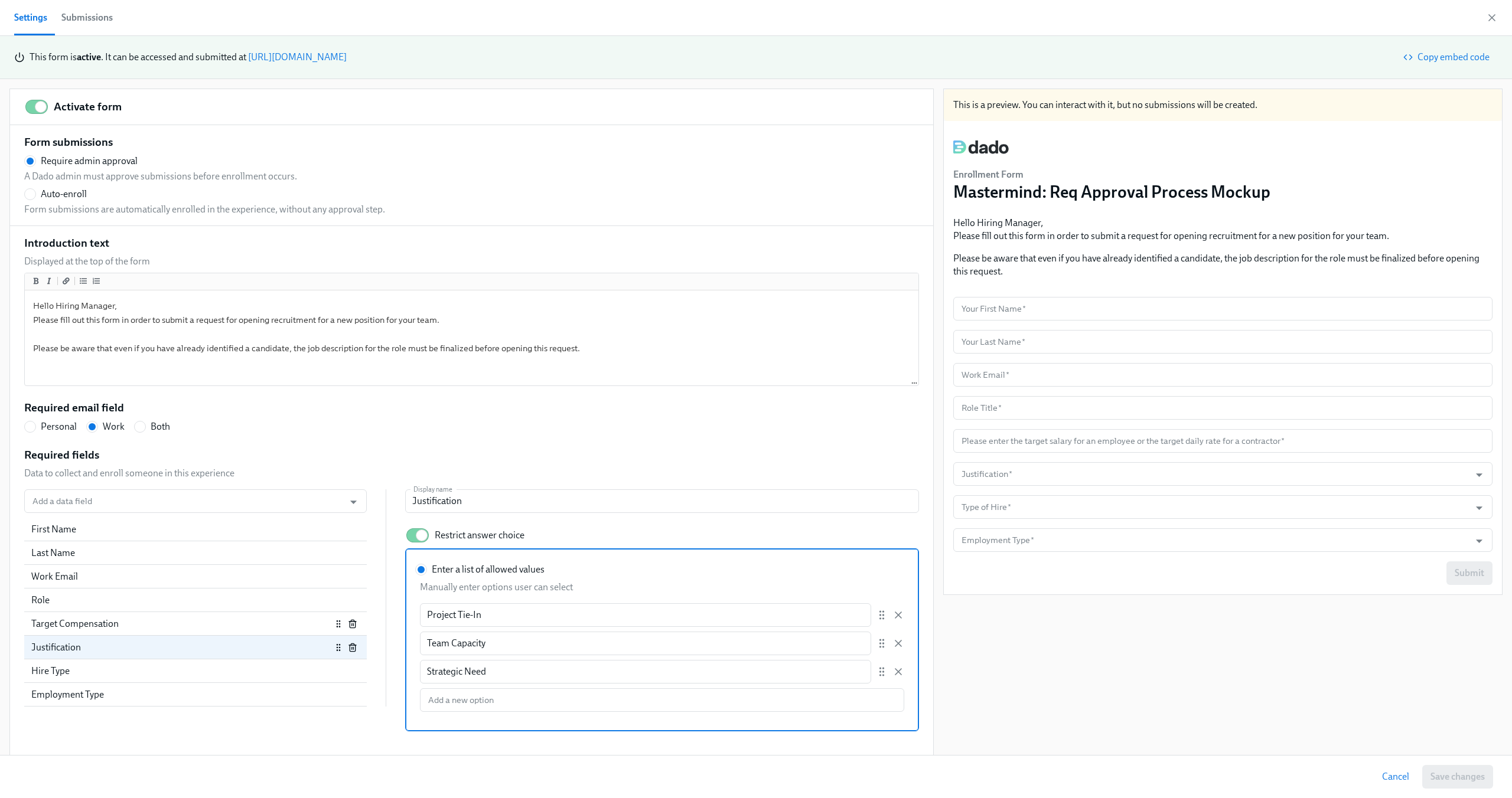
click at [167, 622] on div "Target Compensation" at bounding box center [181, 624] width 300 height 13
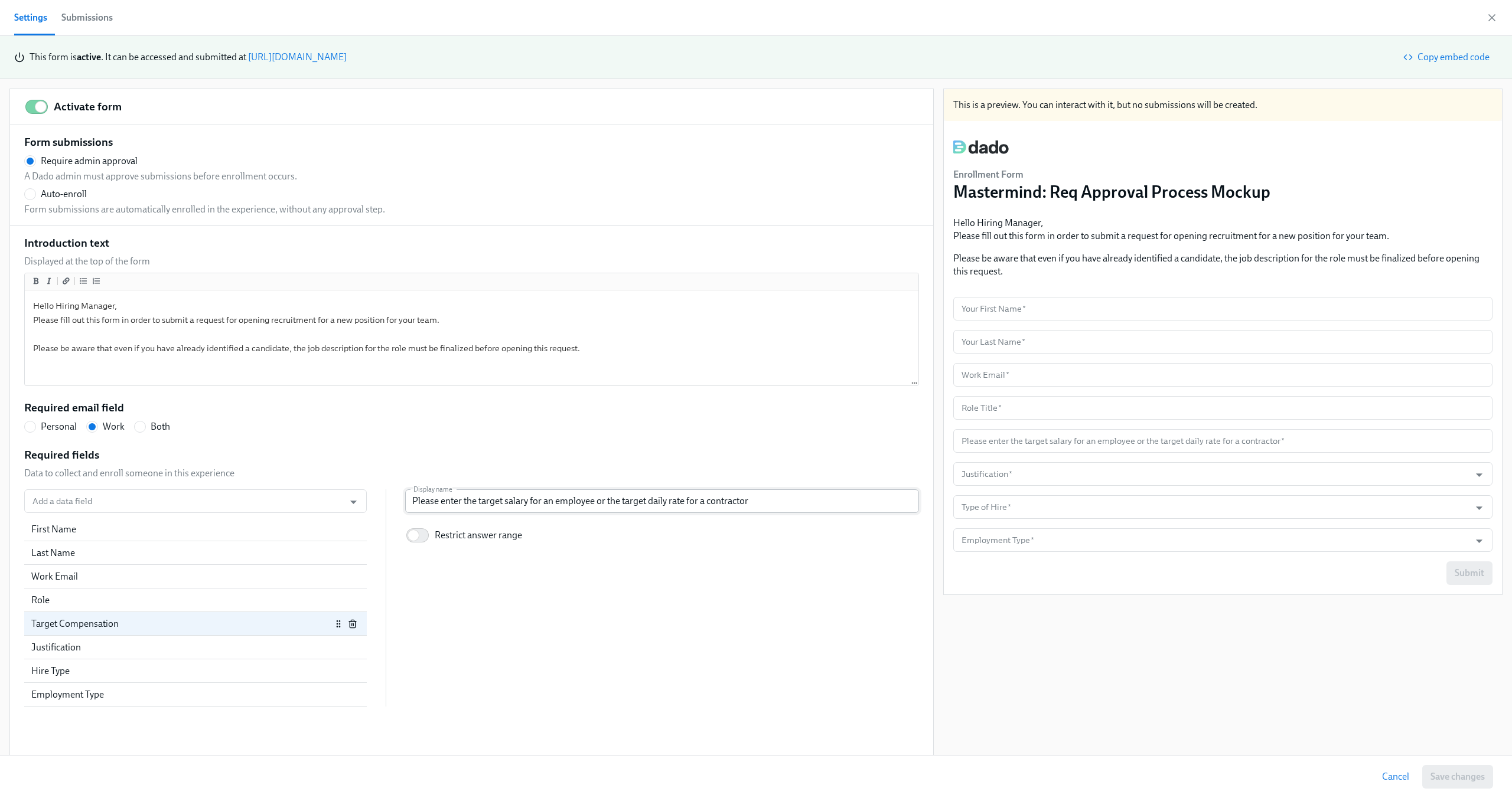
click at [555, 496] on input "Please enter the target salary for an employee or the target daily rate for a c…" at bounding box center [663, 501] width 514 height 23
radio input "false"
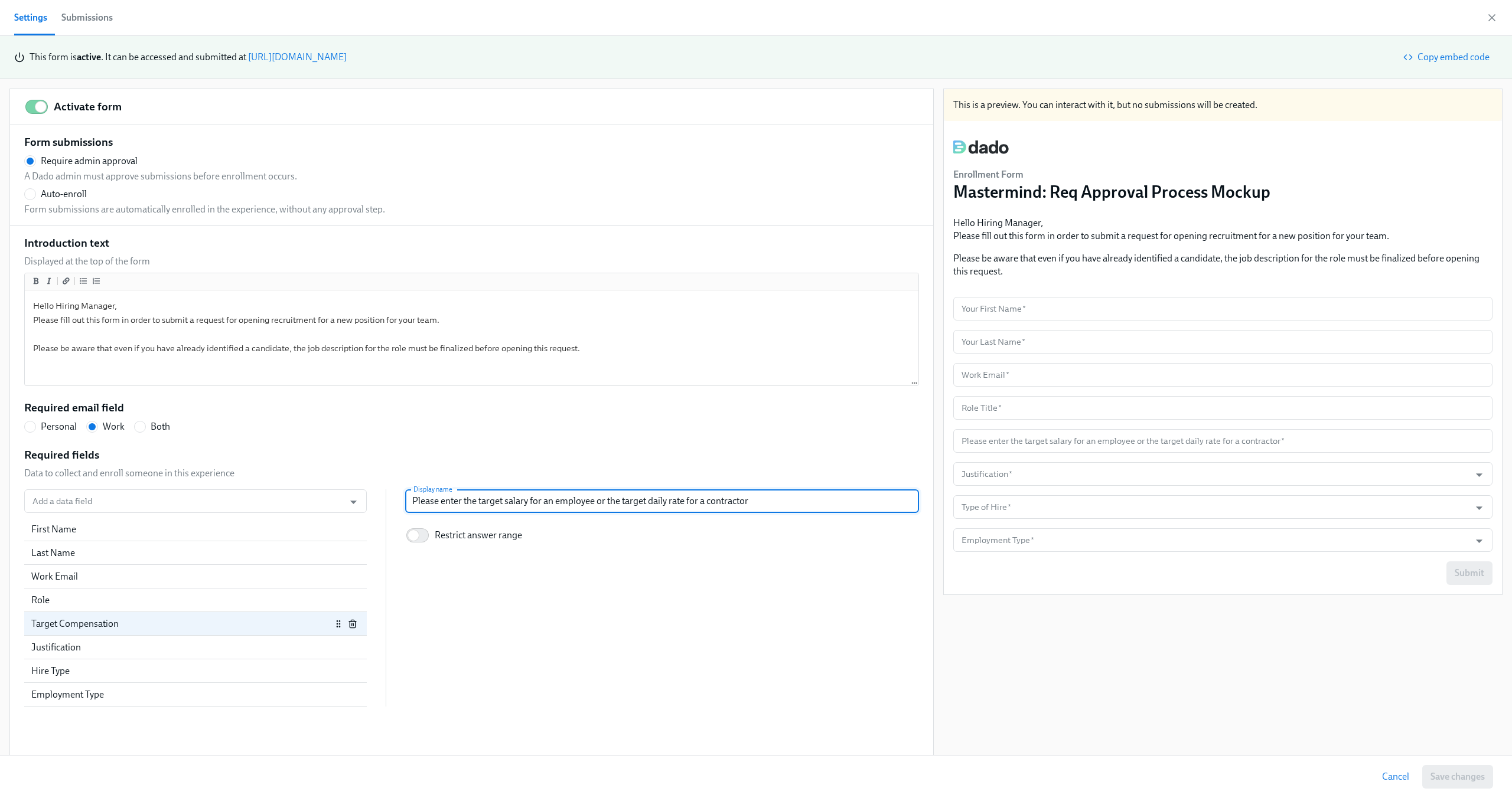
type input "T"
radio input "false"
type input "Ta"
radio input "false"
type input "Tar"
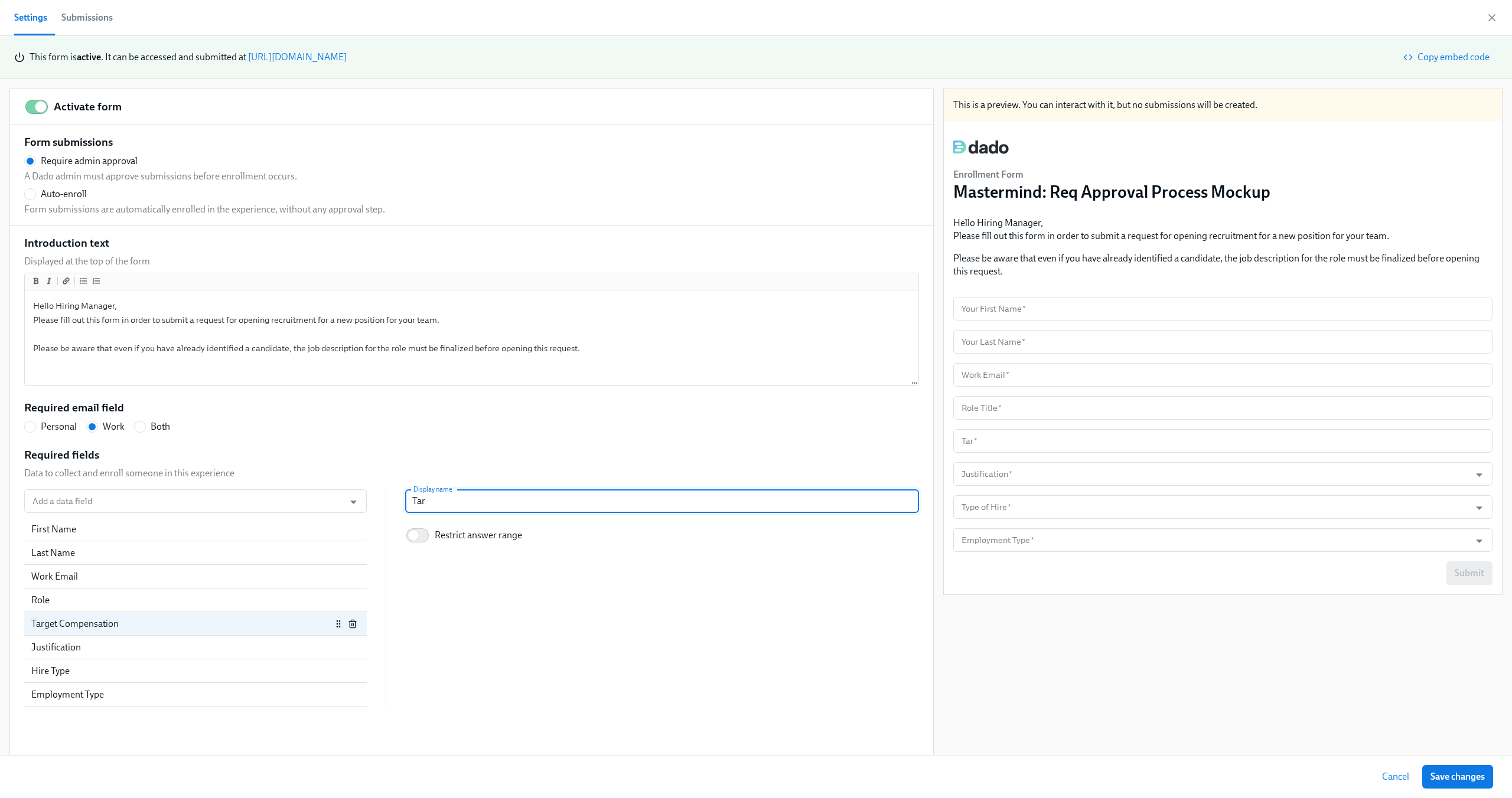
radio input "false"
type input "Targe"
radio input "false"
type input "Target"
radio input "false"
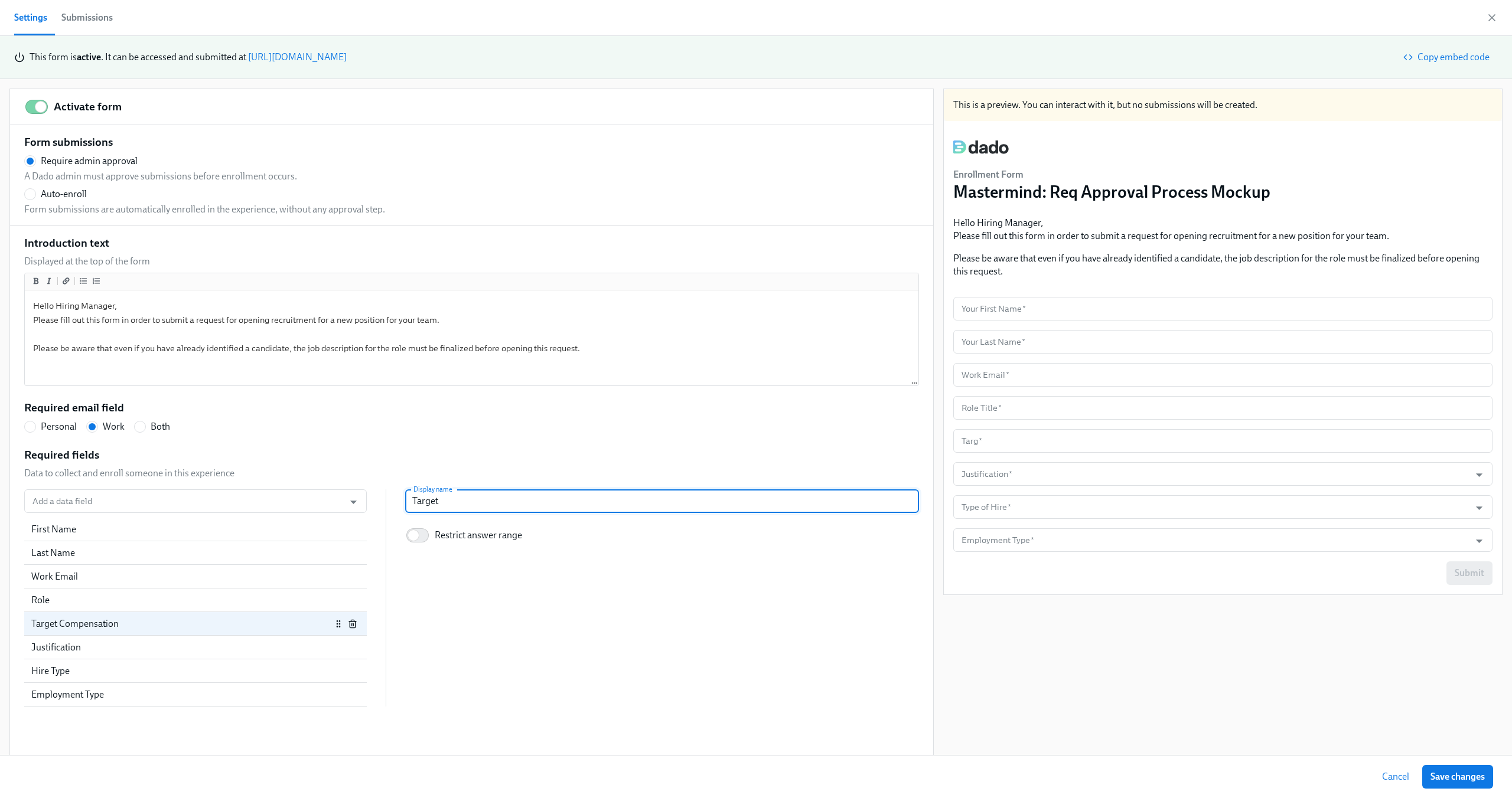
type input "Target"
radio input "false"
type input "Target"
radio input "false"
type input "Target S"
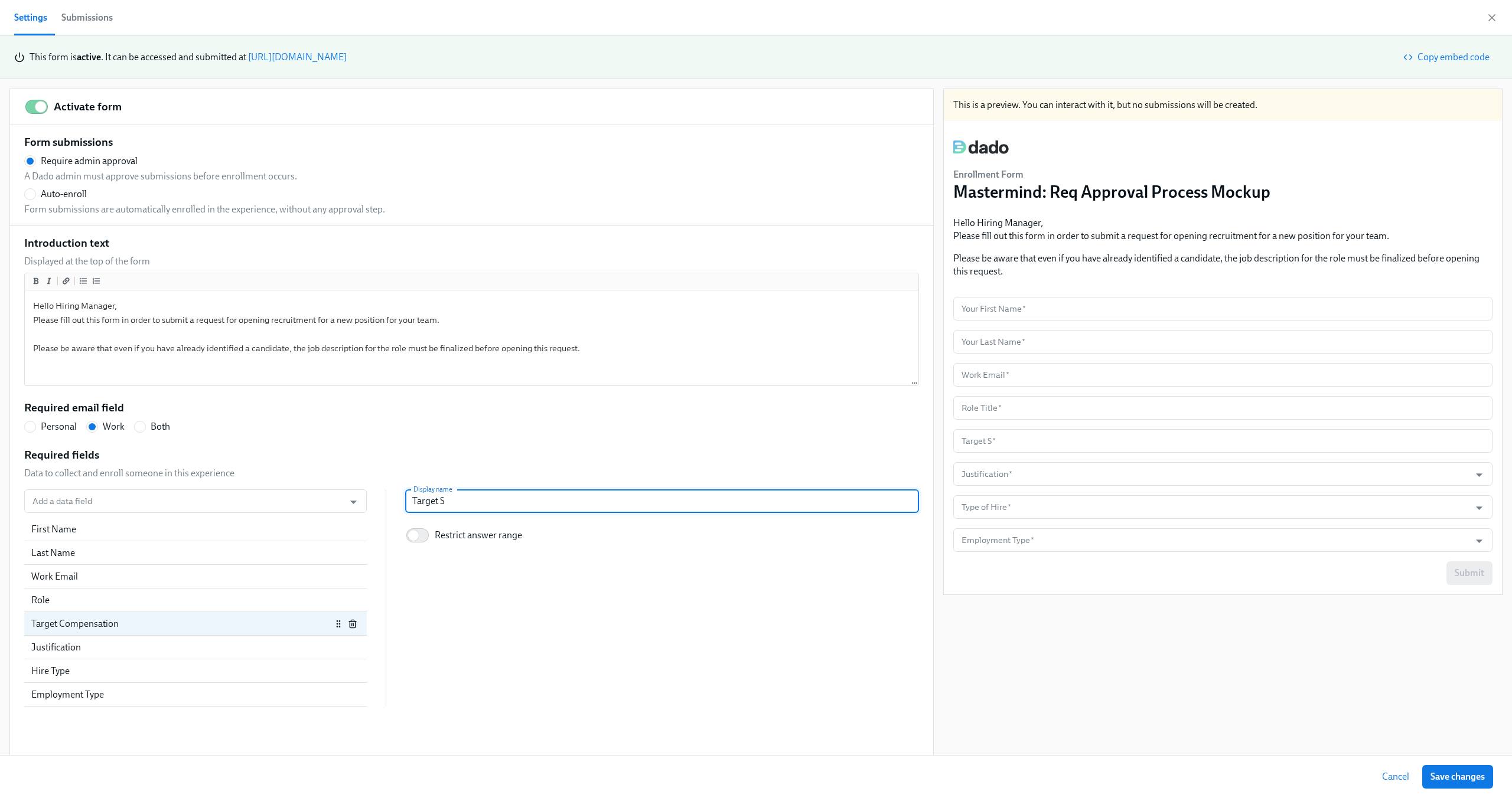
radio input "false"
type input "Target Sa"
radio input "false"
type input "Target Sal"
radio input "false"
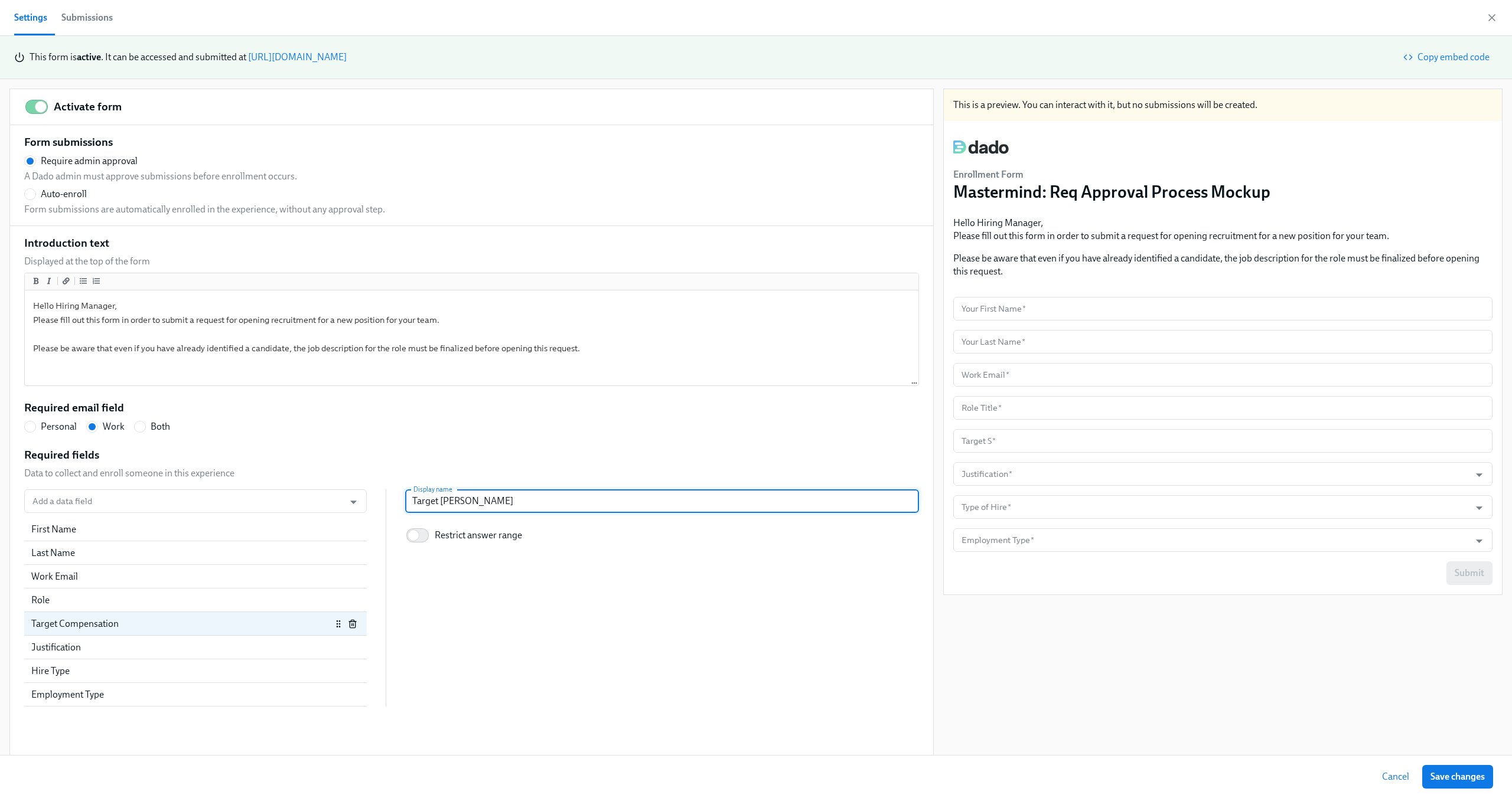
type input "Target Sala"
radio input "false"
type input "Target Salar"
radio input "false"
type input "Target Salary"
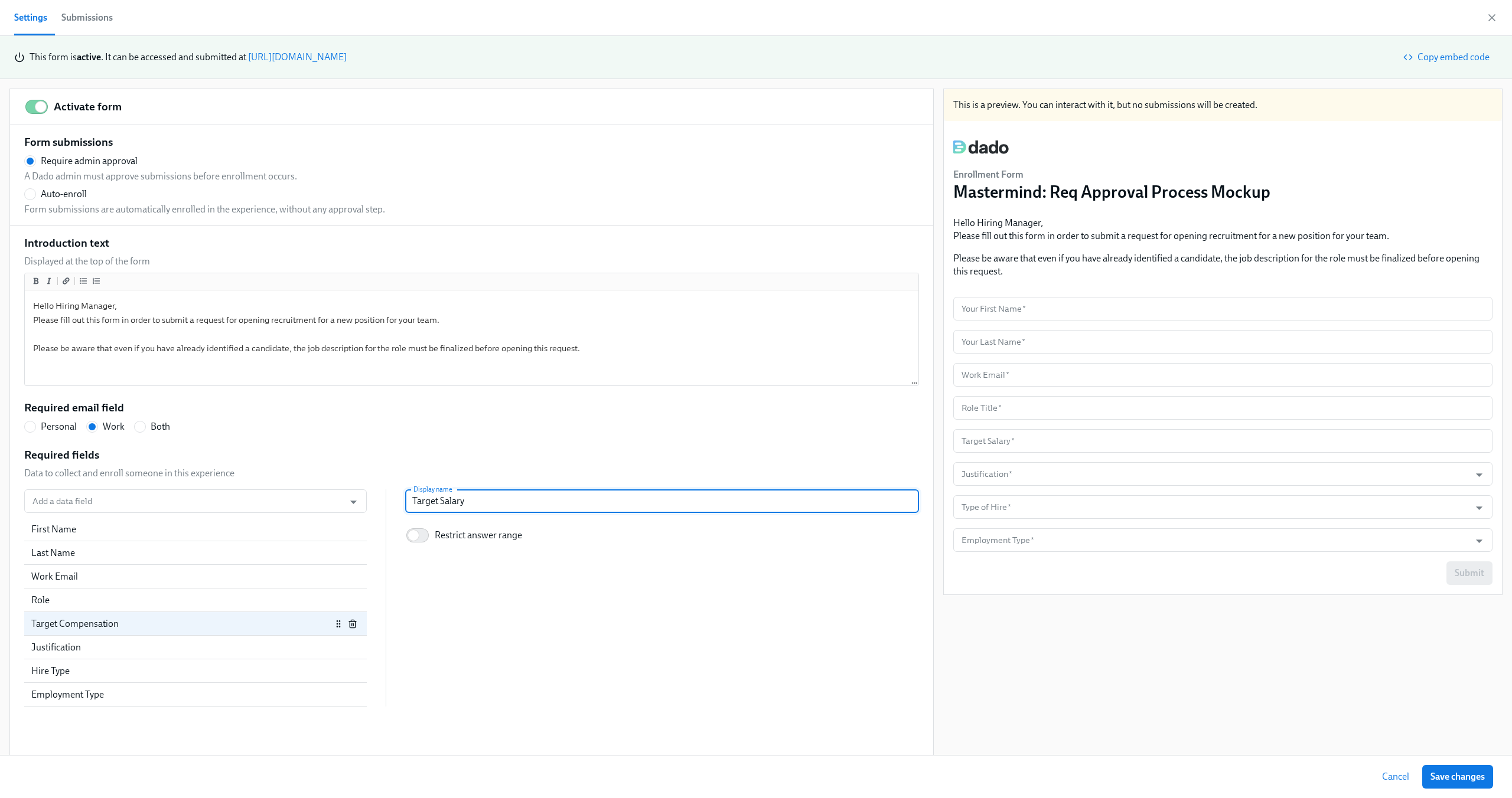
radio input "false"
type input "Target Salary"
radio input "false"
type input "Target Salary m"
radio input "false"
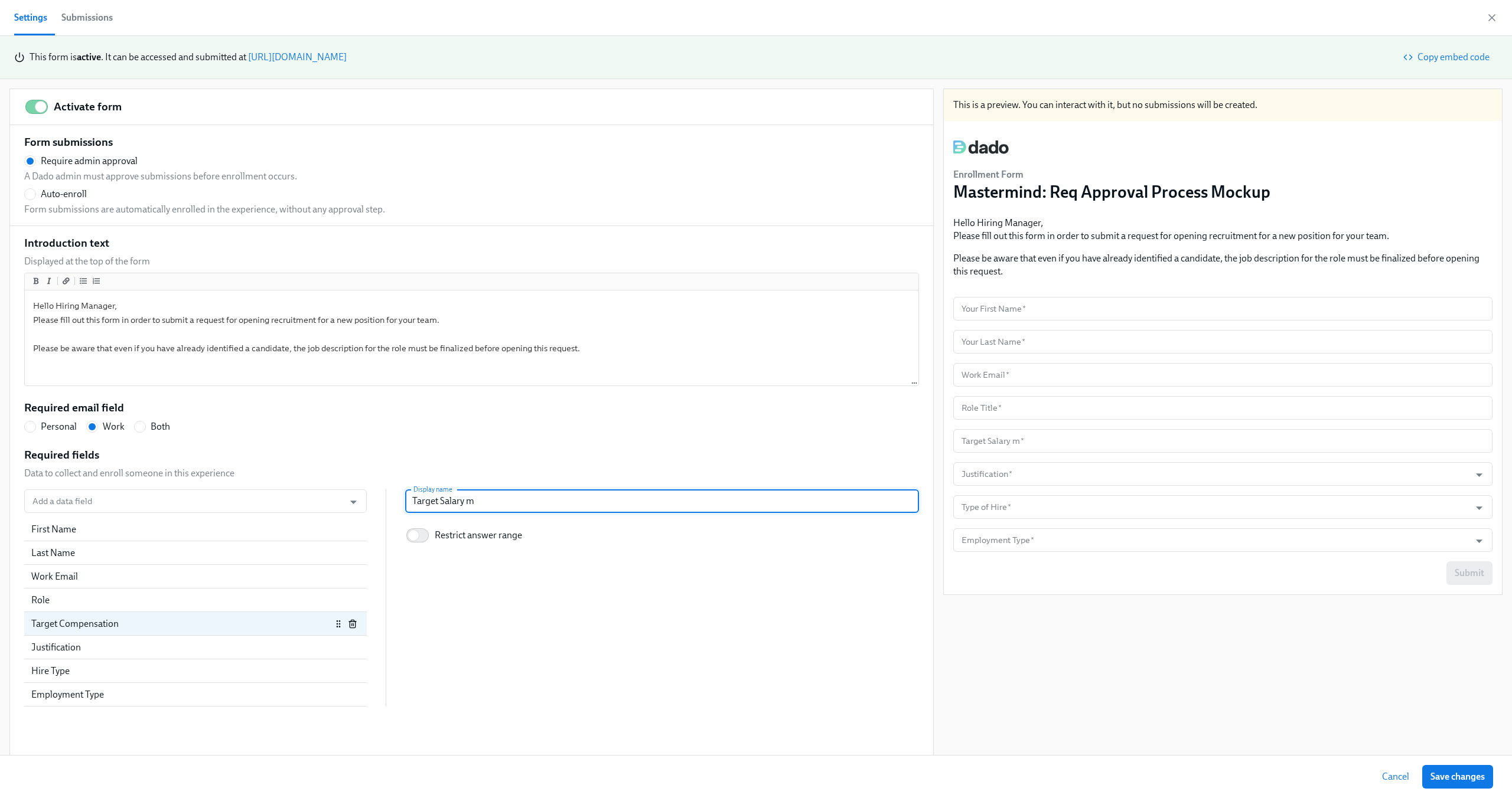
type input "Target Salary"
radio input "false"
type input "Target Salary"
radio input "false"
type input "Target Salar"
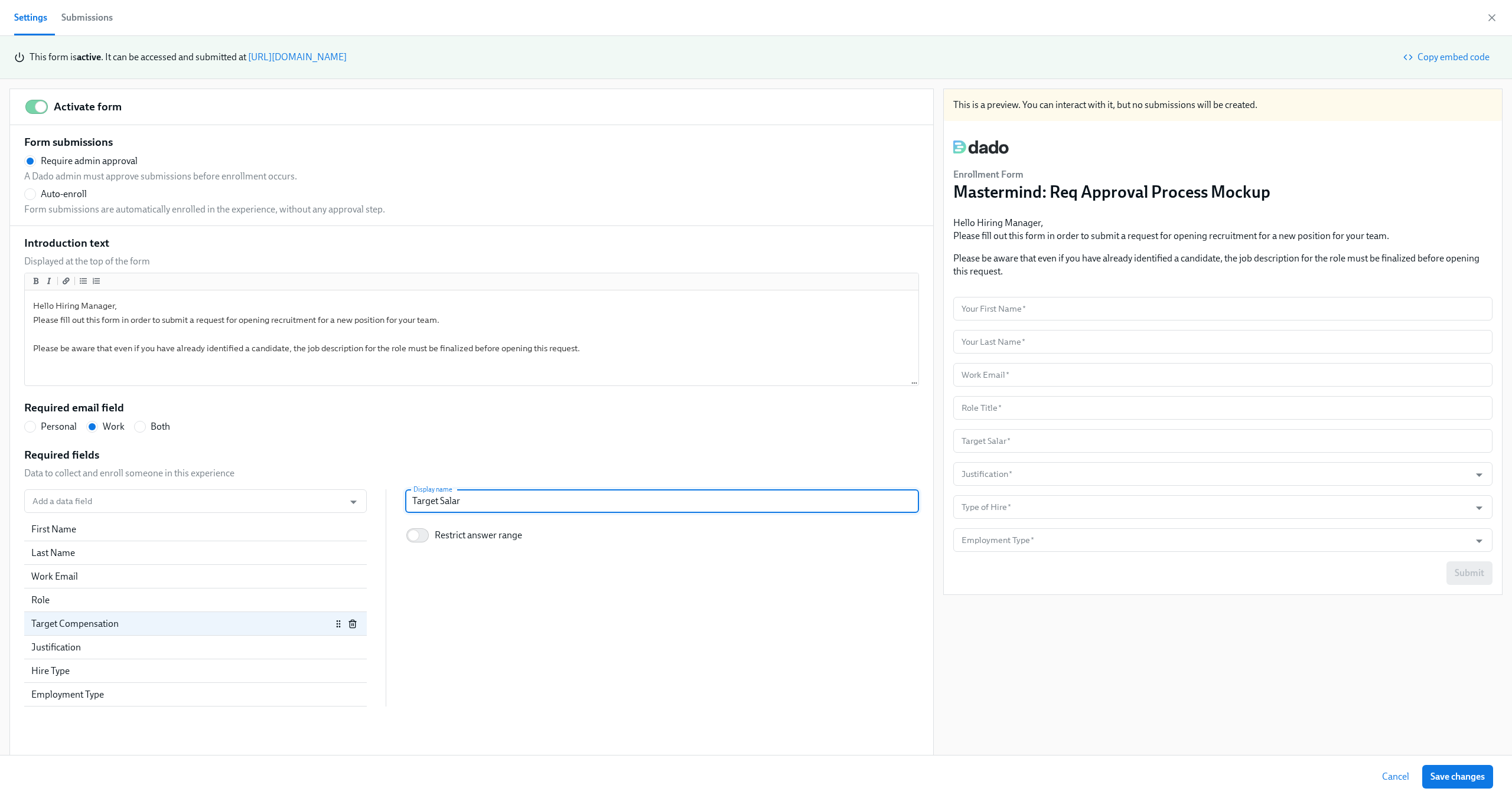
radio input "false"
type input "Target Sala"
radio input "false"
type input "Target Sal"
radio input "false"
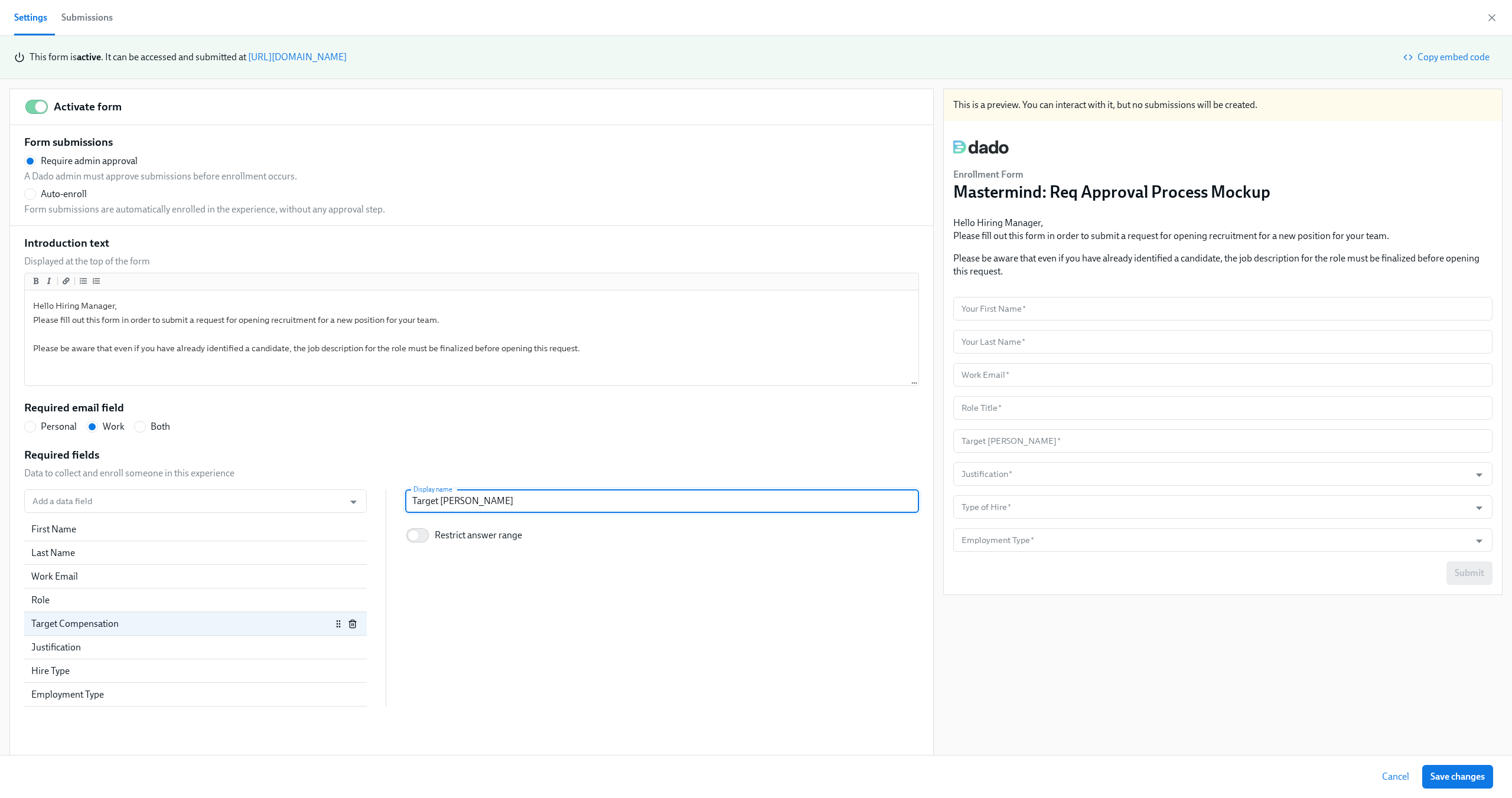
type input "Target Sa"
radio input "false"
type input "Target S"
radio input "false"
type input "Target"
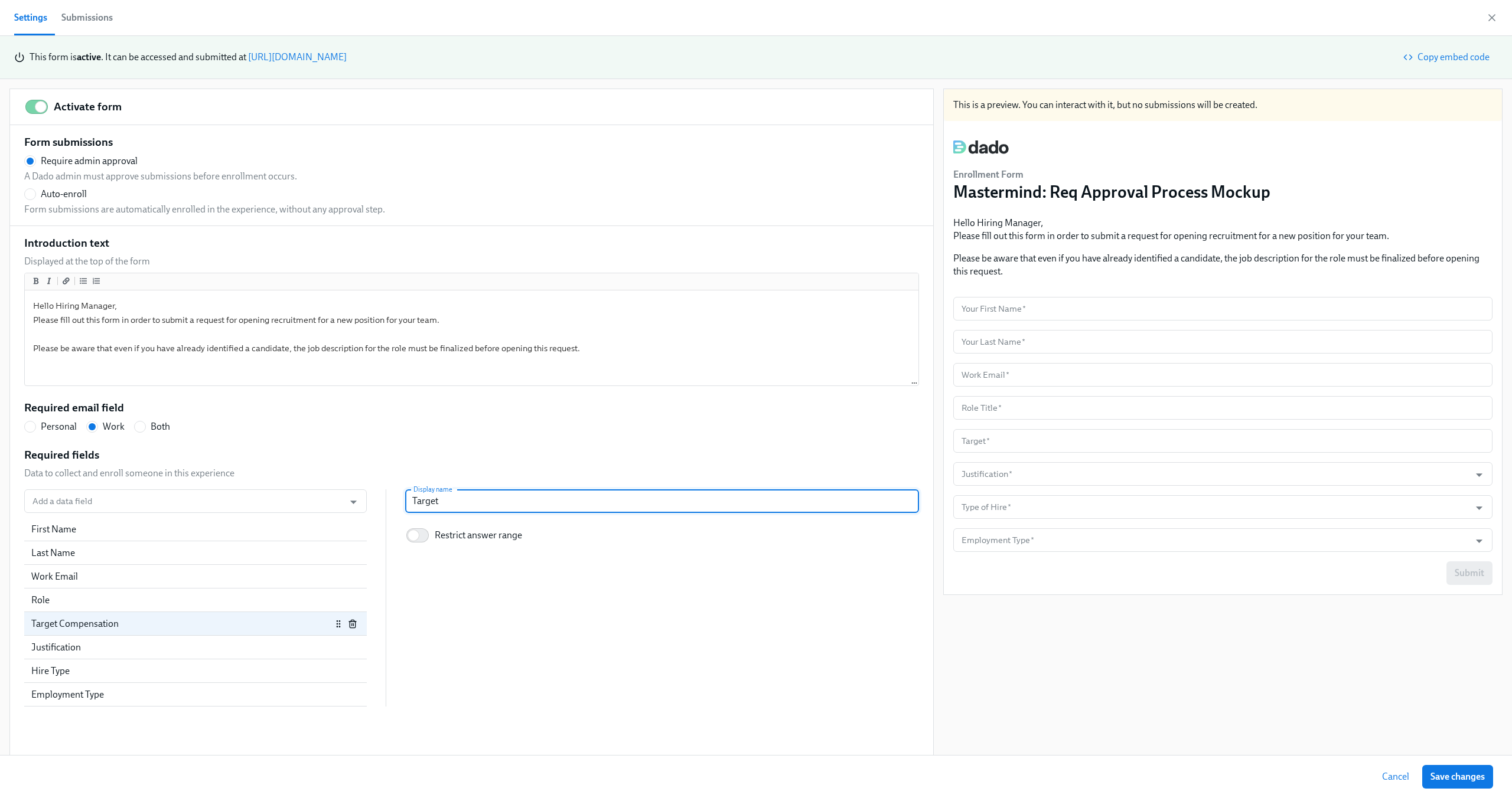
radio input "false"
type input "Target Co"
radio input "false"
type input "Target Com"
radio input "false"
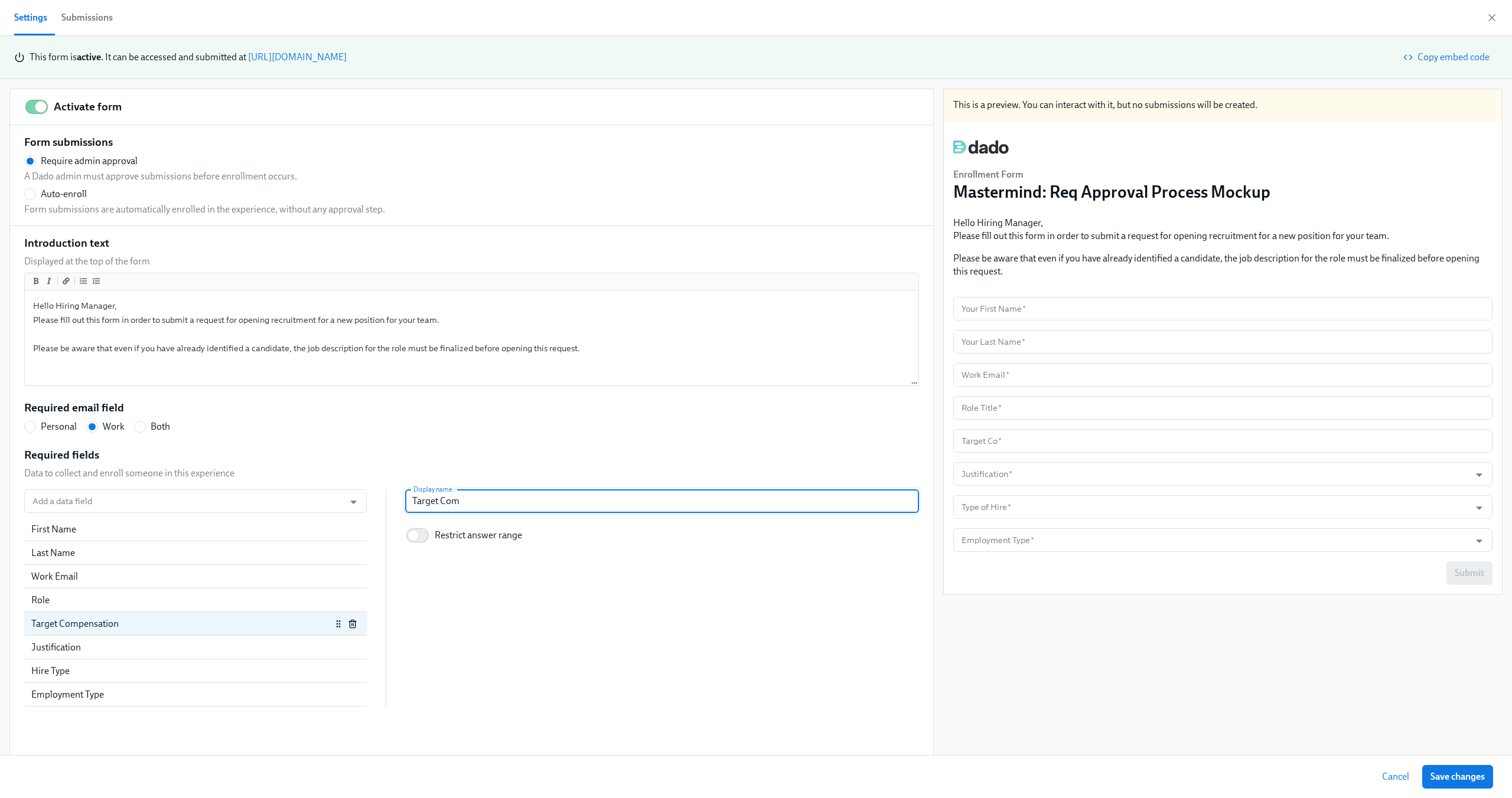
type input "Target Comp"
radio input "false"
type input "Target Compen"
radio input "false"
type input "Target Compens"
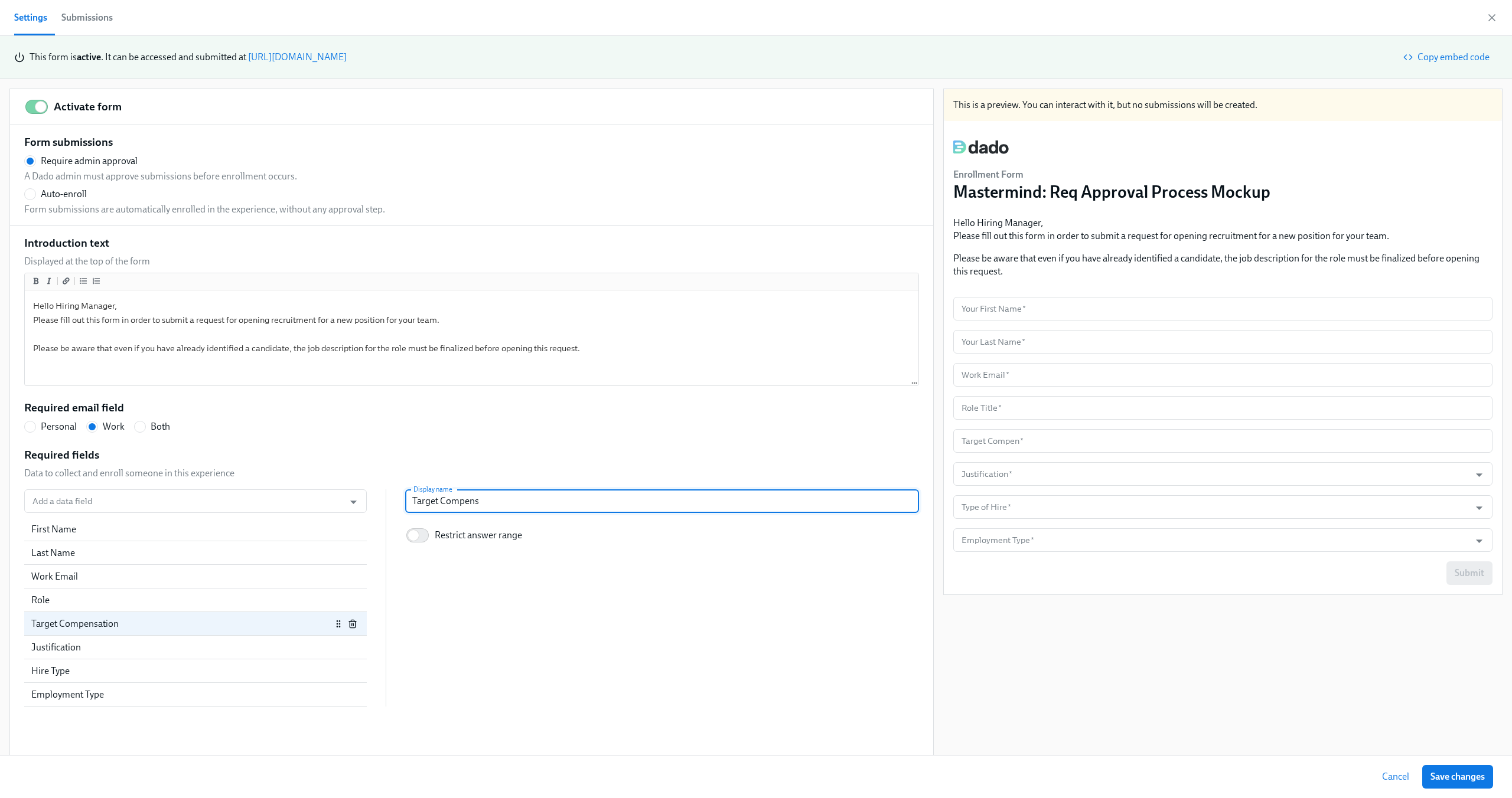
radio input "false"
type input "Target Compensa"
radio input "false"
type input "Target Compensat"
radio input "false"
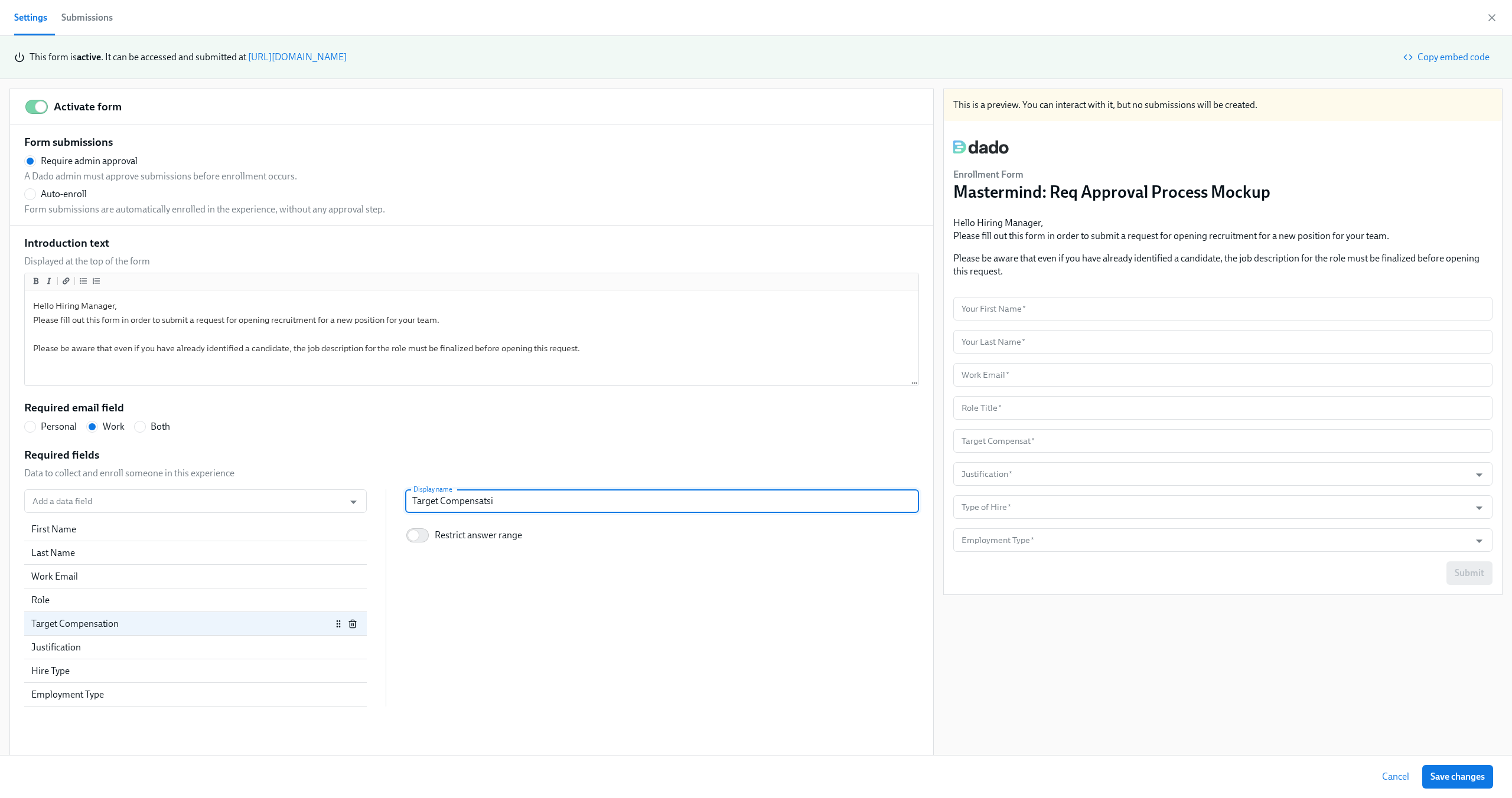
type input "Target Compensatsio"
radio input "false"
type input "Target Compensatsion"
radio input "false"
type input "Target Compensatsion"
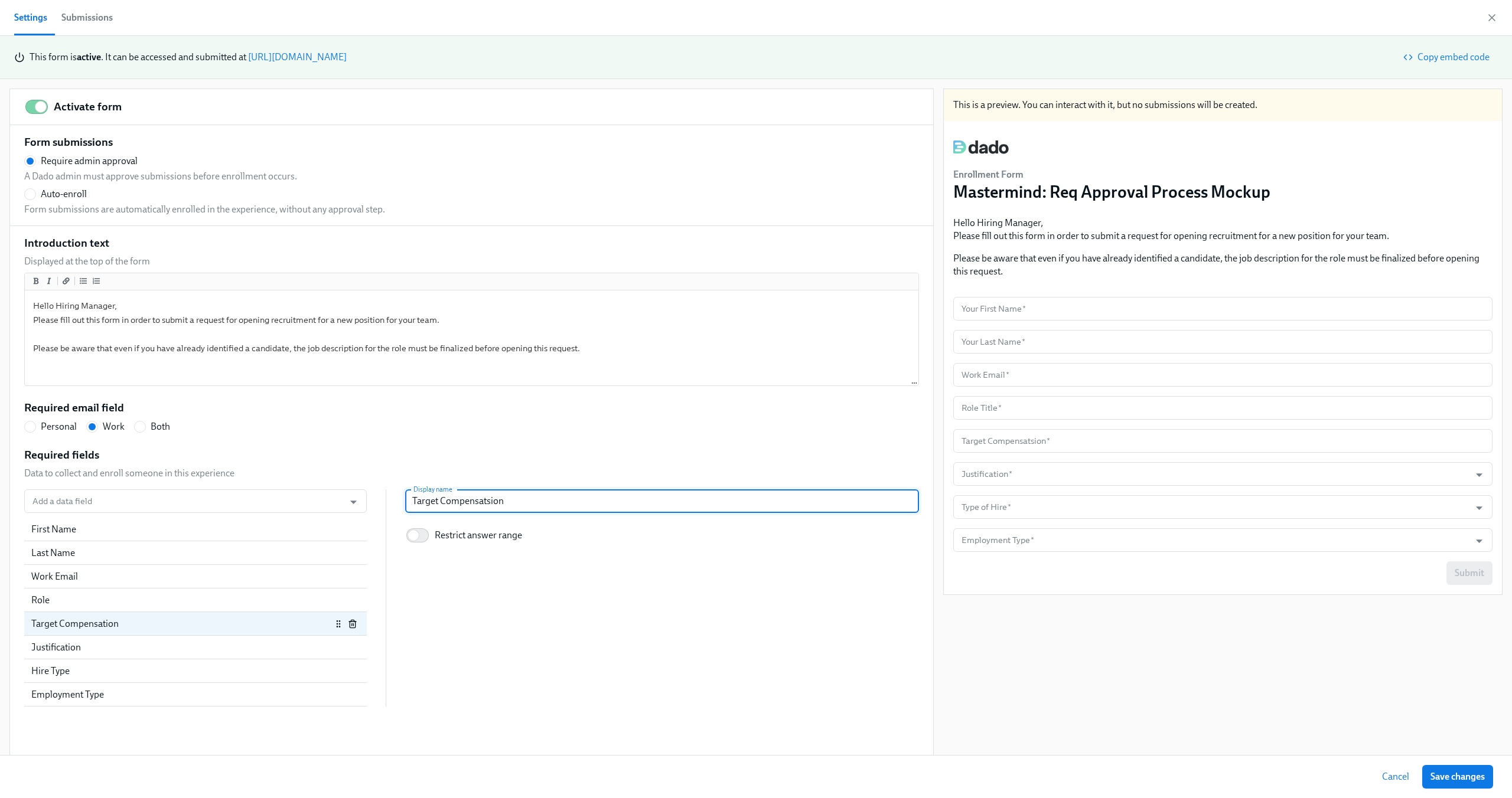
radio input "false"
type input "Target Compensatsion"
radio input "false"
type input "Target Compensatsio"
radio input "false"
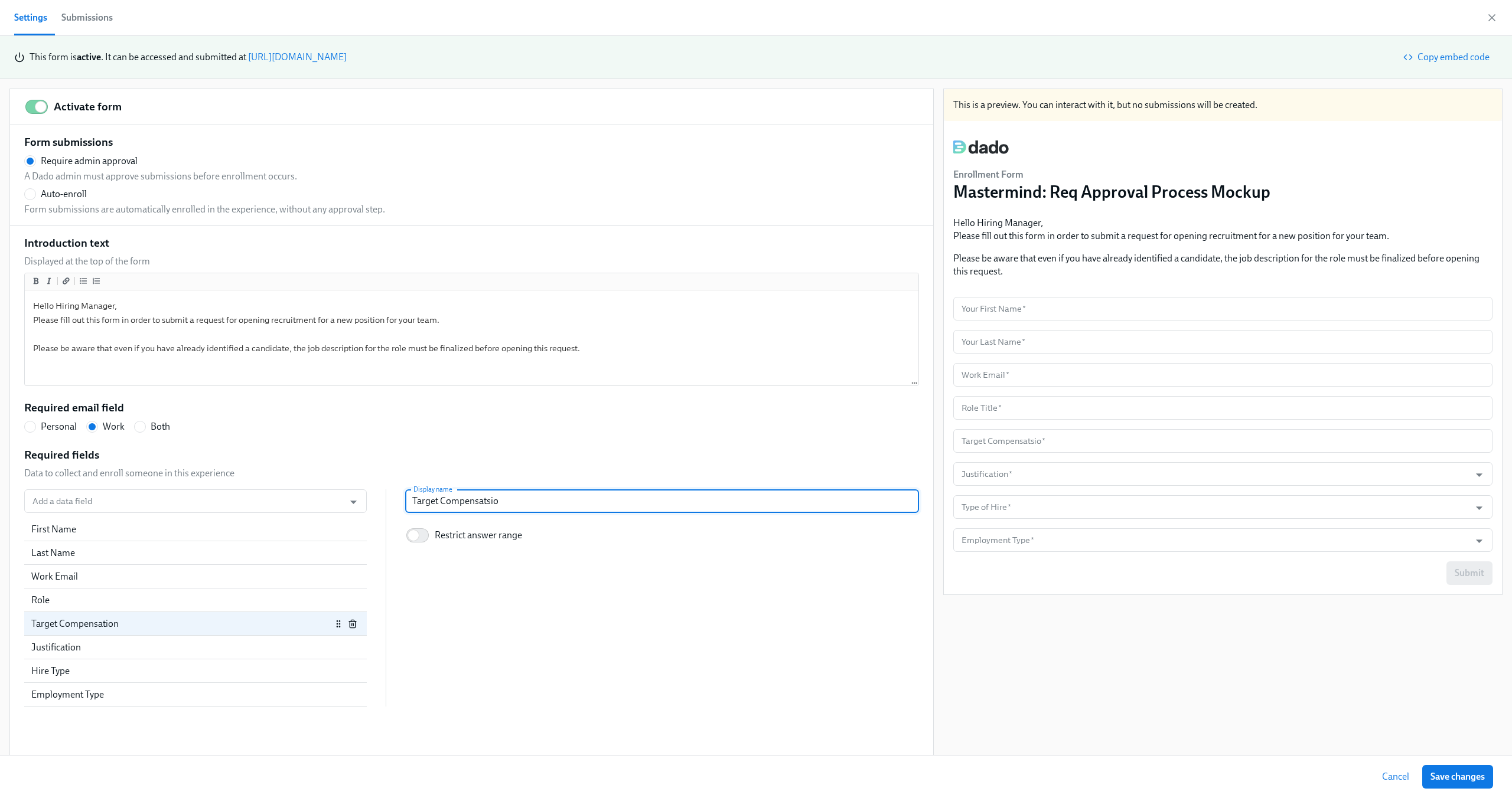
type input "Target Compensatsi"
radio input "false"
type input "Target Compensats"
radio input "false"
type input "Target Compensat"
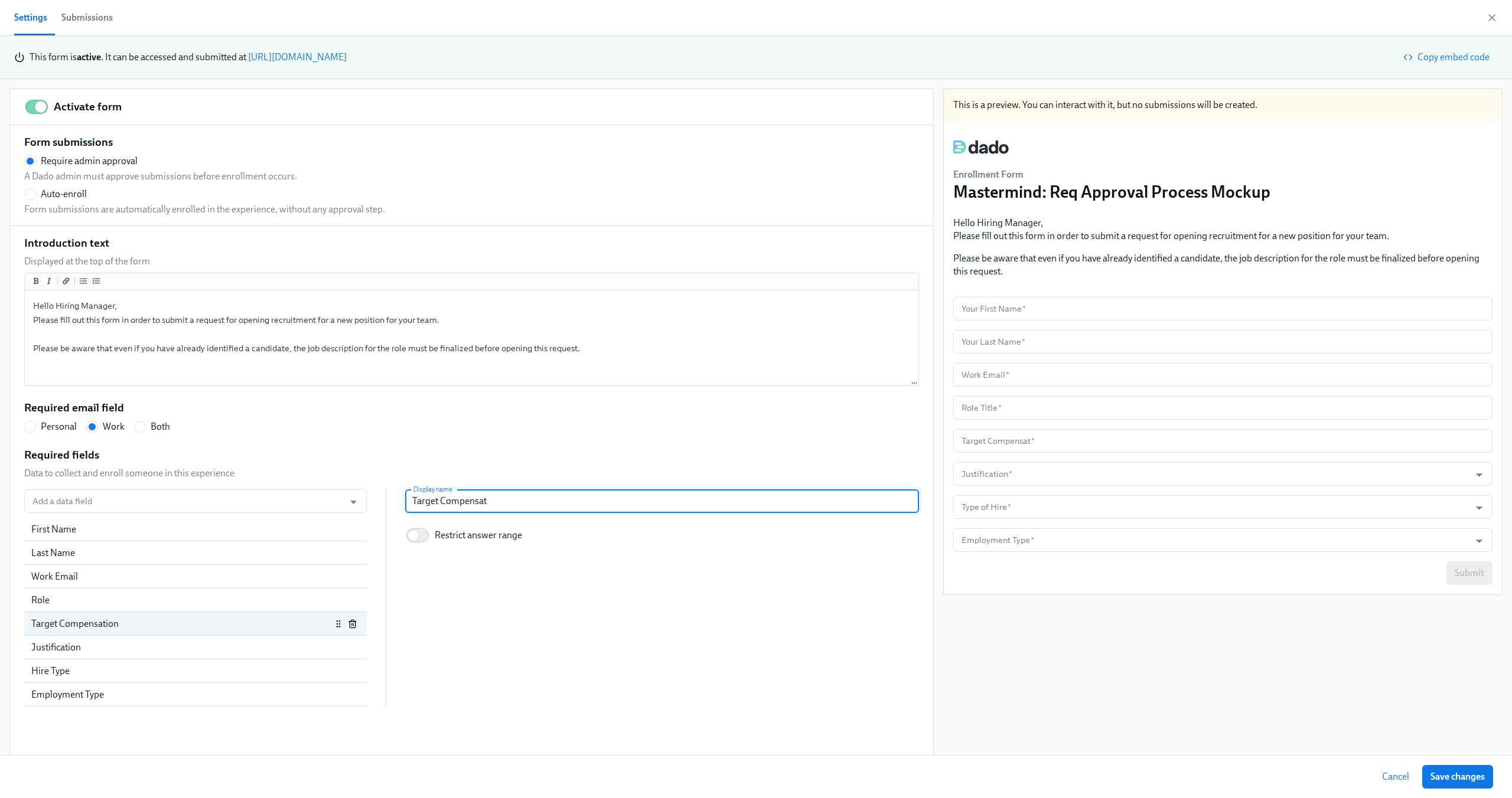
radio input "false"
type input "Target Compensa"
radio input "false"
type input "Target Compensat"
radio input "false"
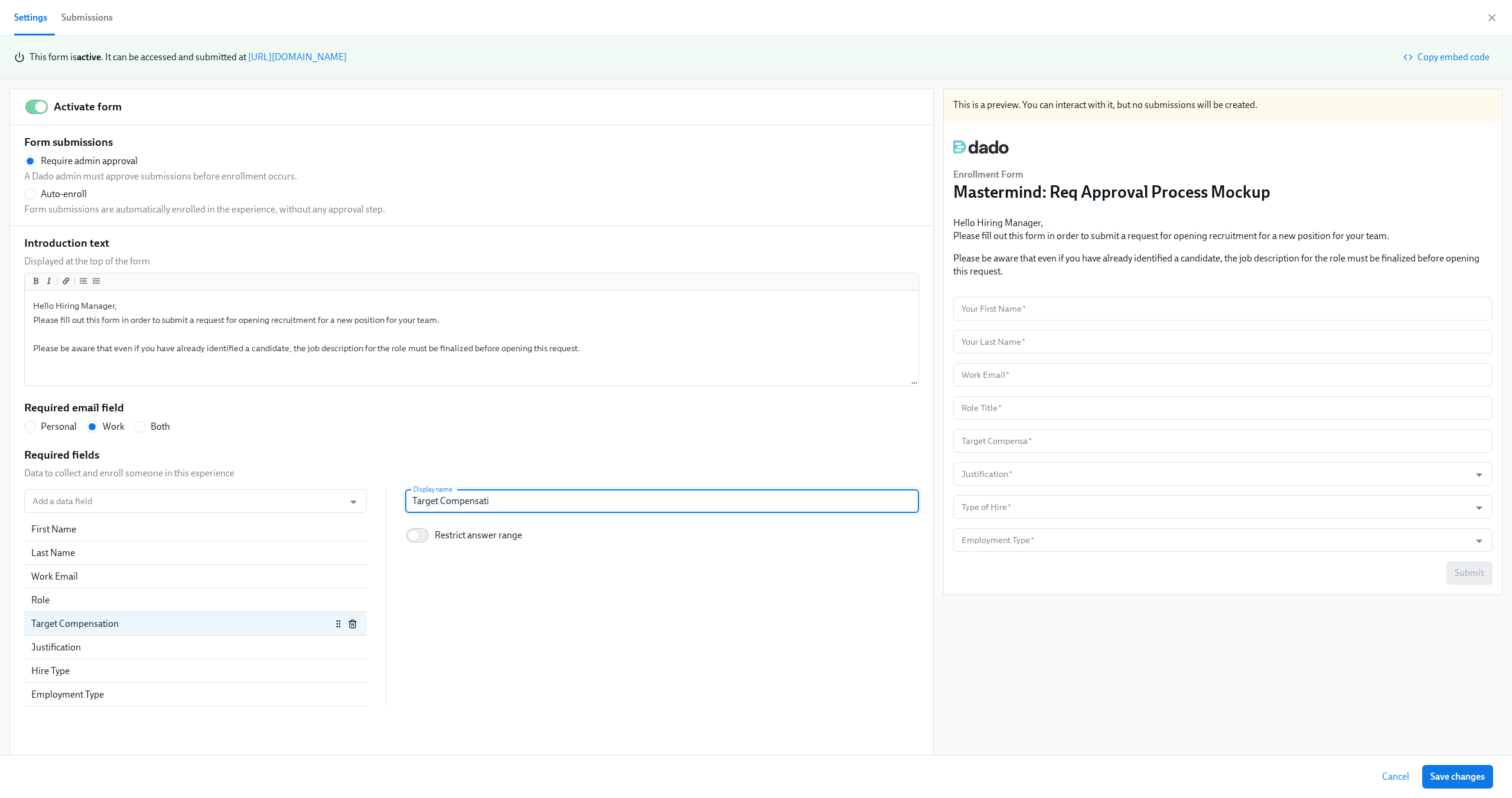
type input "Target Compensatio"
radio input "false"
type input "Target Compensation"
radio input "false"
type input "Target Compensation"
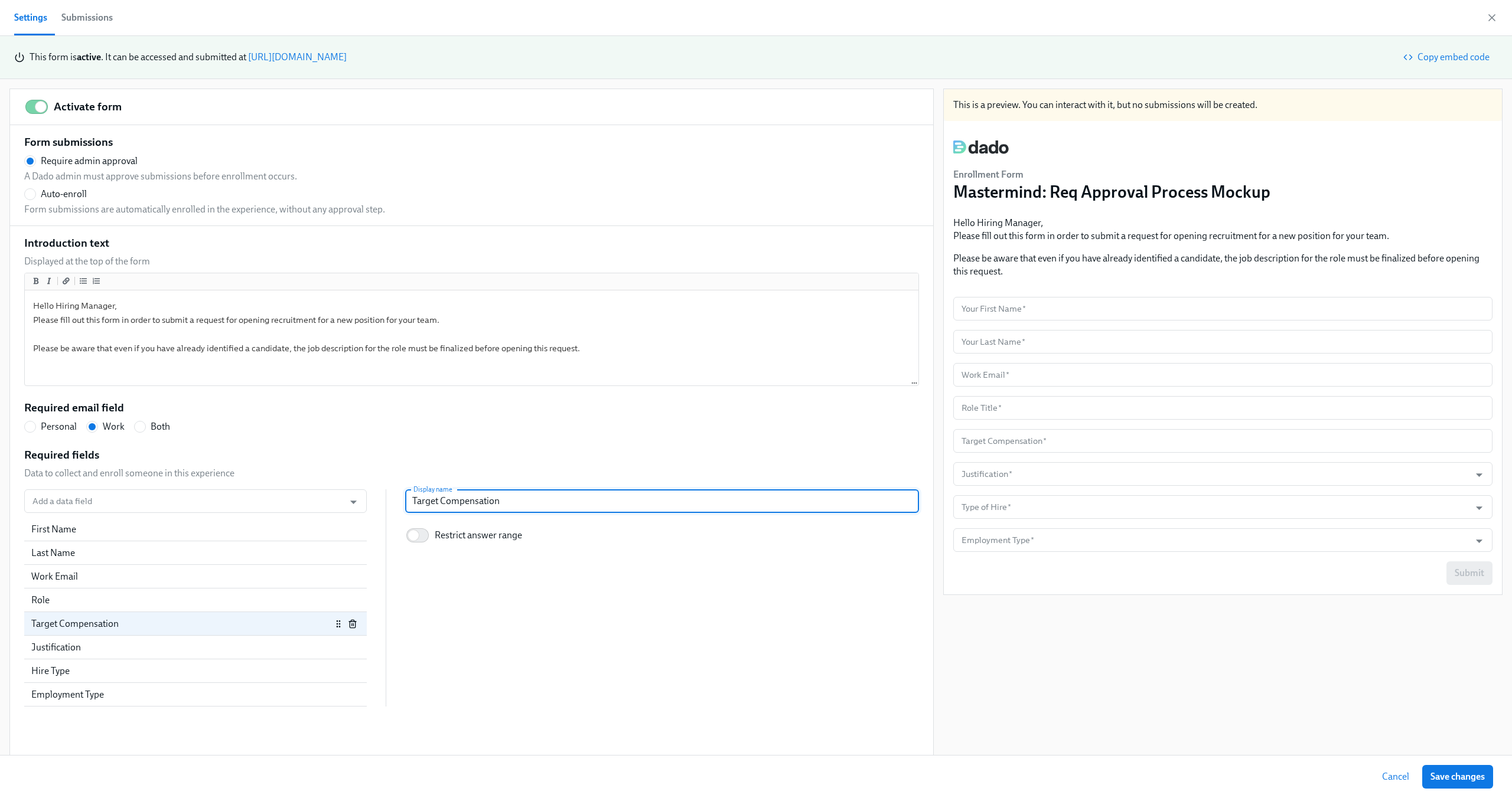
radio input "false"
type input "Target Compensation ("
radio input "false"
type input "Target Compensation (d"
radio input "false"
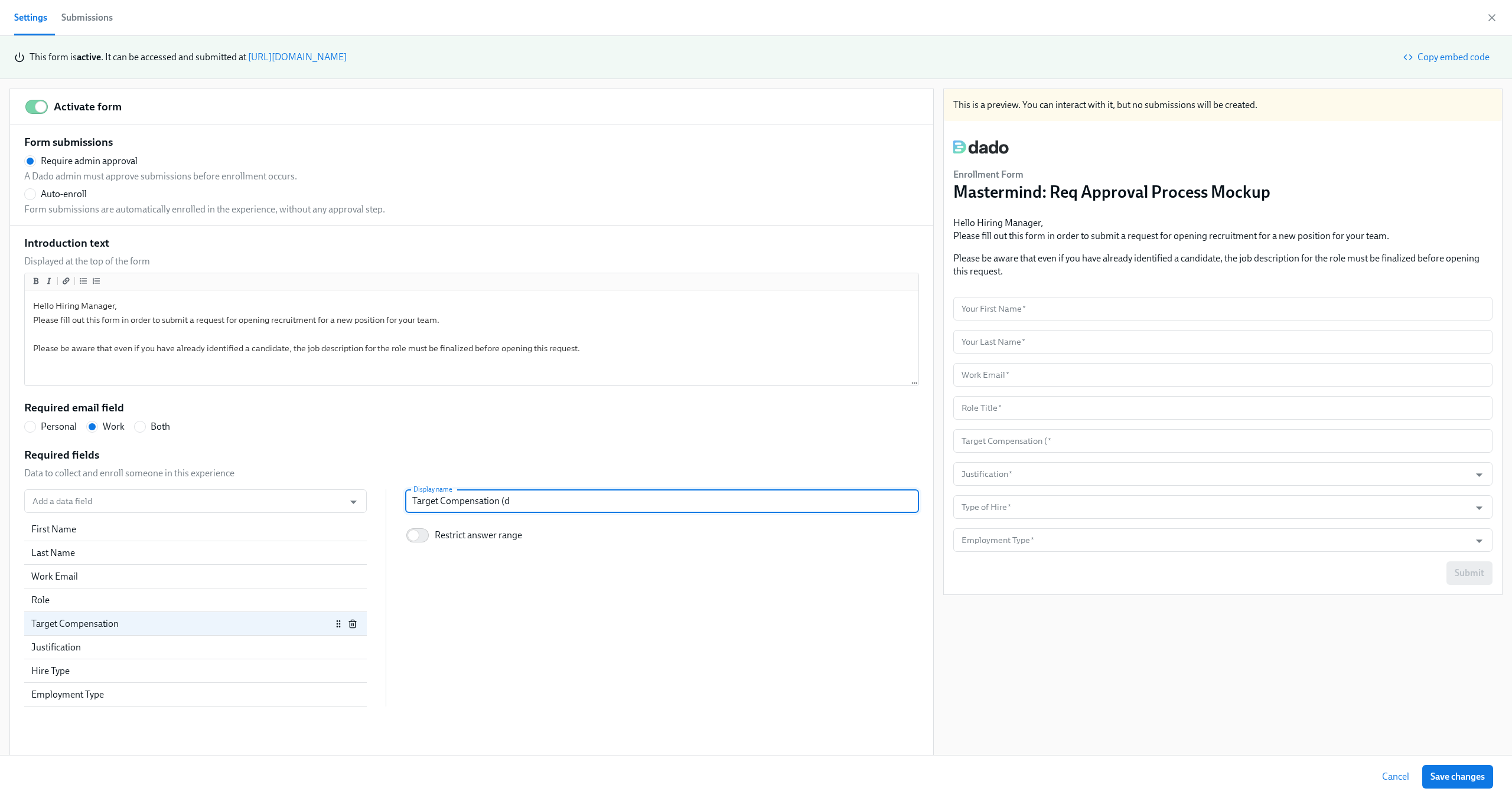
type input "Target Compensation (da"
radio input "false"
type input "Target Compensation (d"
radio input "false"
type input "Target Compensation ("
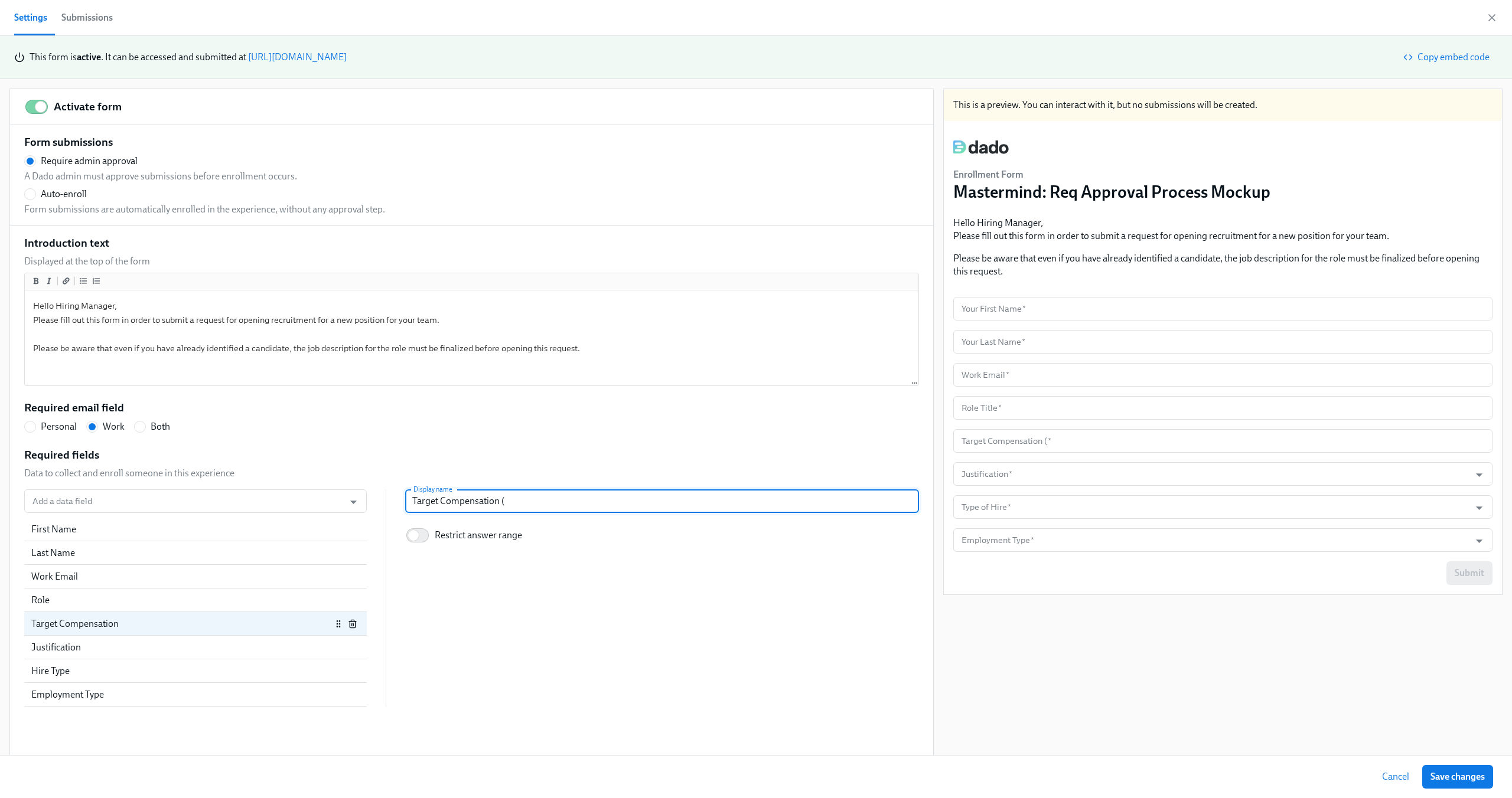
radio input "false"
type input "Target Compensation (D"
radio input "false"
type input "Target Compensation (Da"
radio input "false"
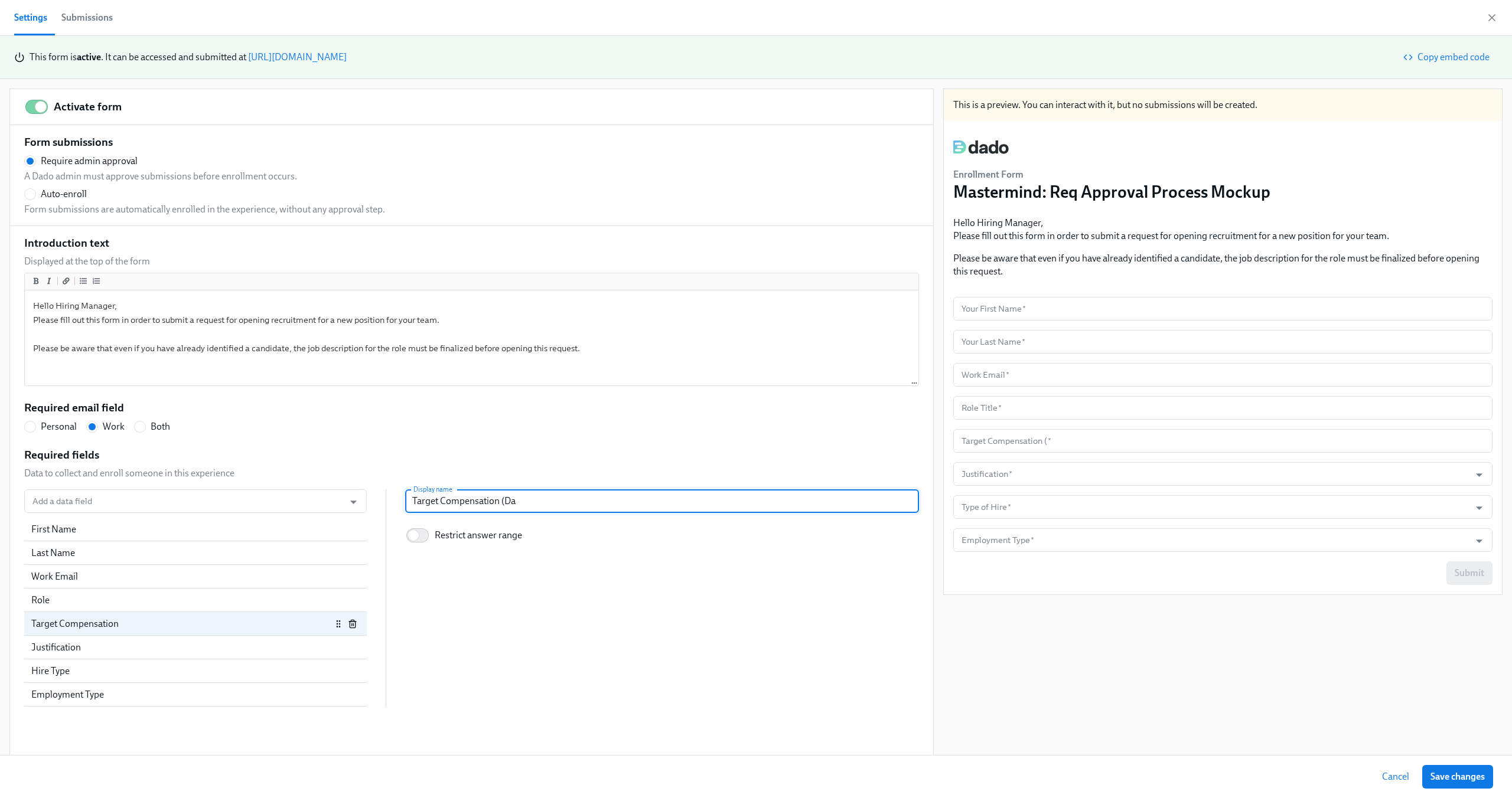
type input "Target Compensation (Dai"
radio input "false"
type input "Target Compensation (Dail"
radio input "false"
type input "Target Compensation (Daily"
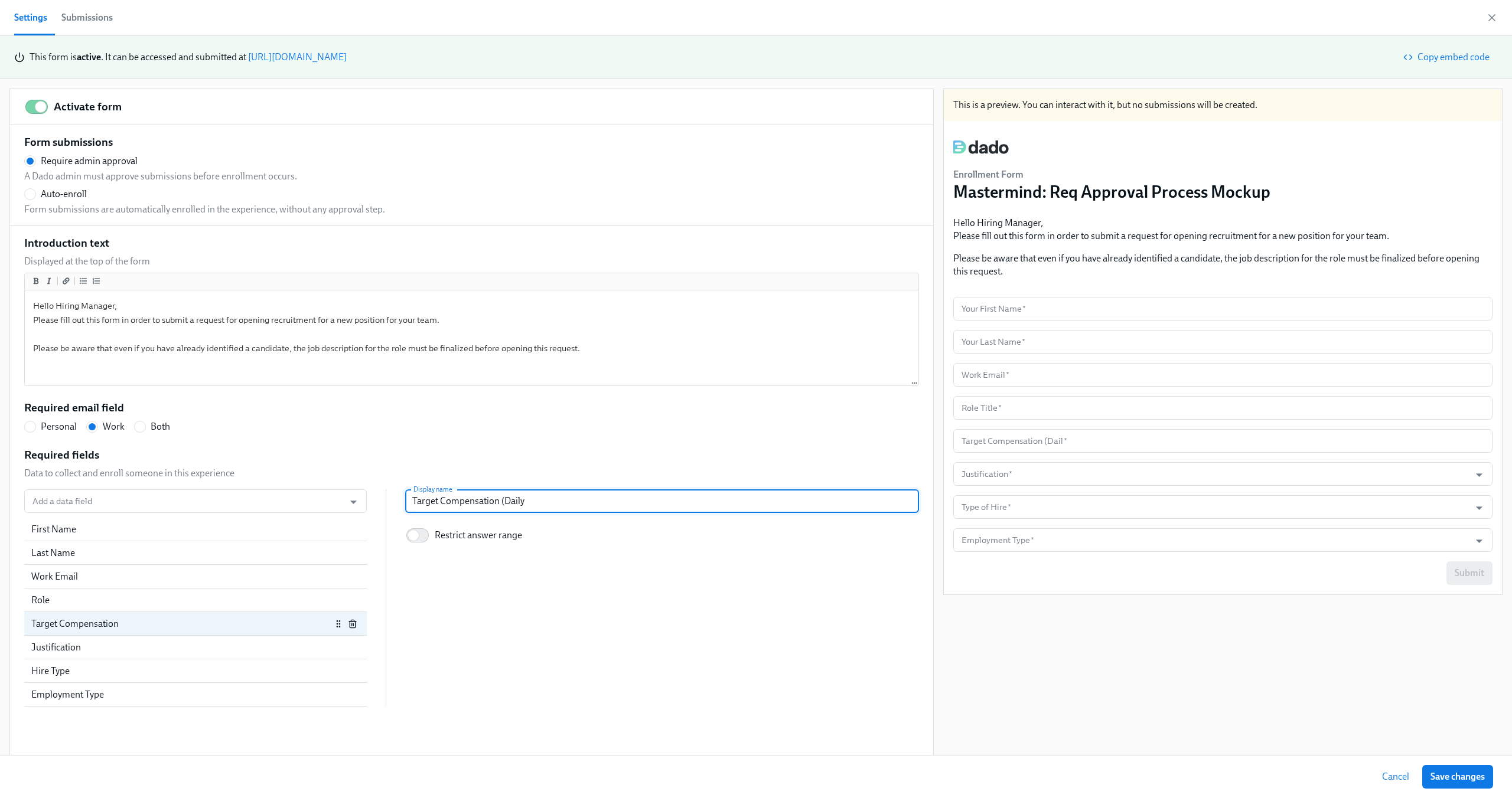
radio input "false"
type input "Target Compensation (Daily"
radio input "false"
type input "Target Compensation (Daily R"
radio input "false"
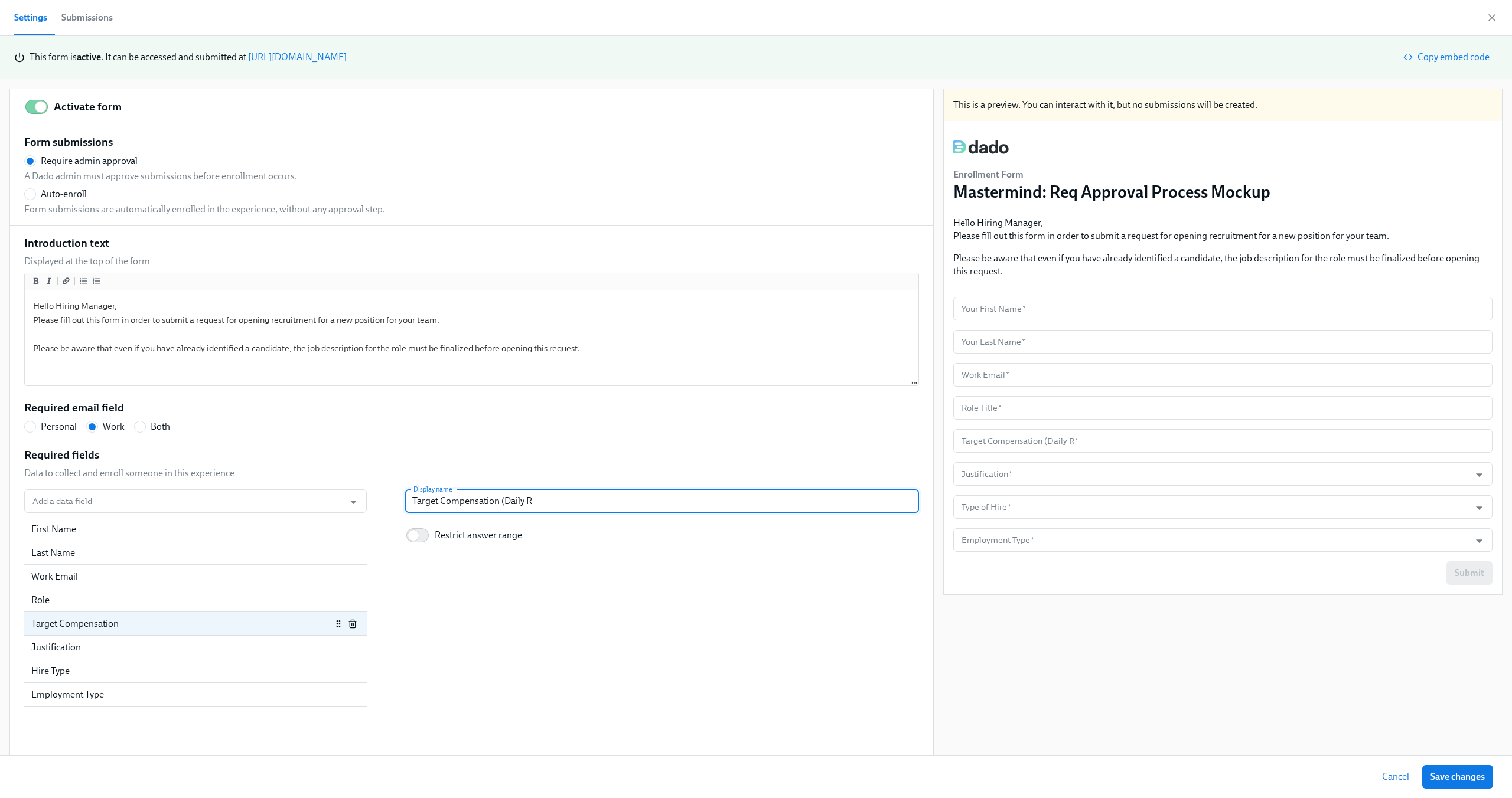
type input "Target Compensation (Daily Ra"
radio input "false"
type input "Target Compensation (Daily Rat"
radio input "false"
type input "Target Compensation (Daily Rate"
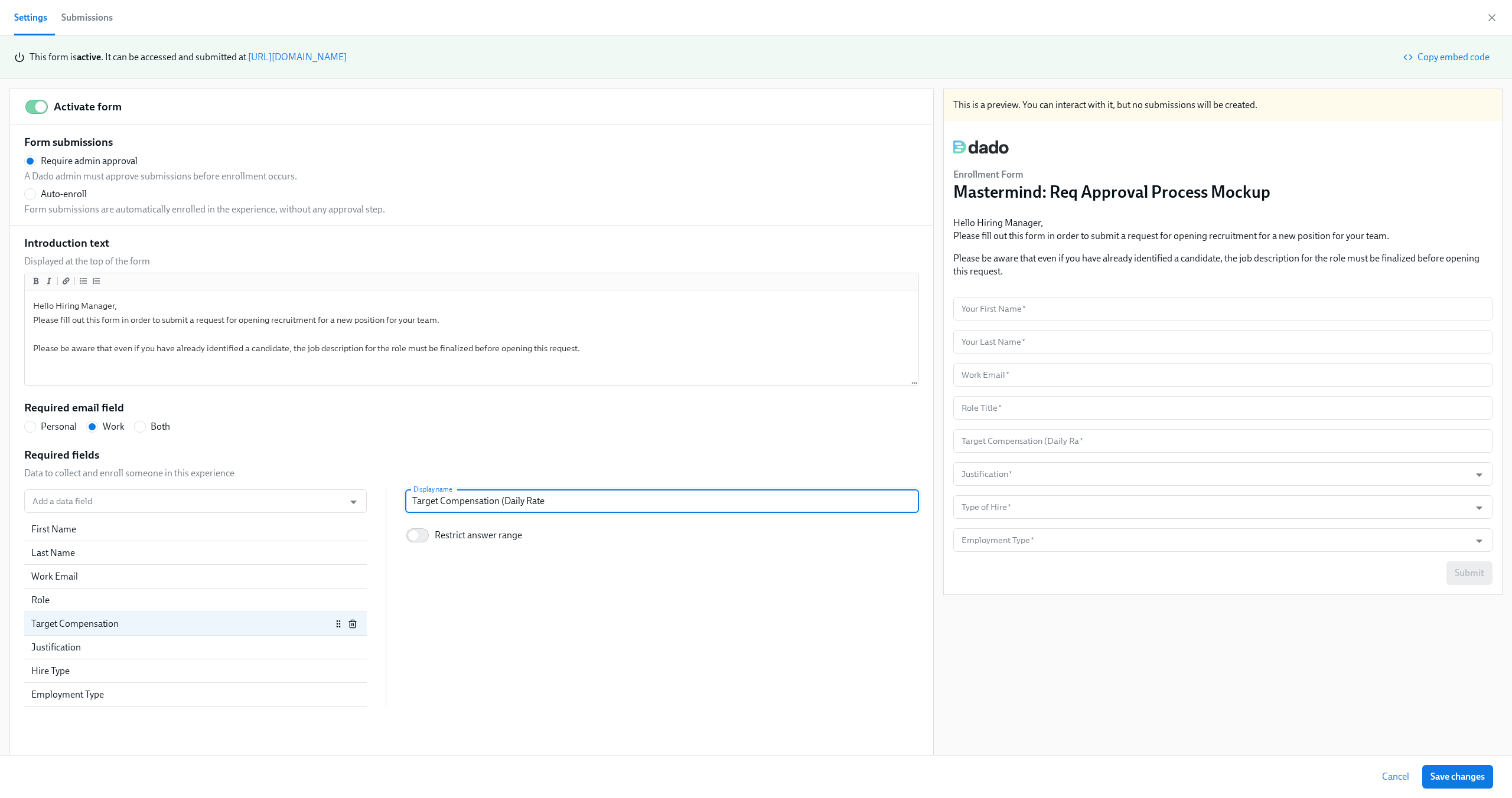
radio input "false"
type input "Target Compensation (Daily Rate"
radio input "false"
type input "Target Compensation (Daily Rate"
radio input "false"
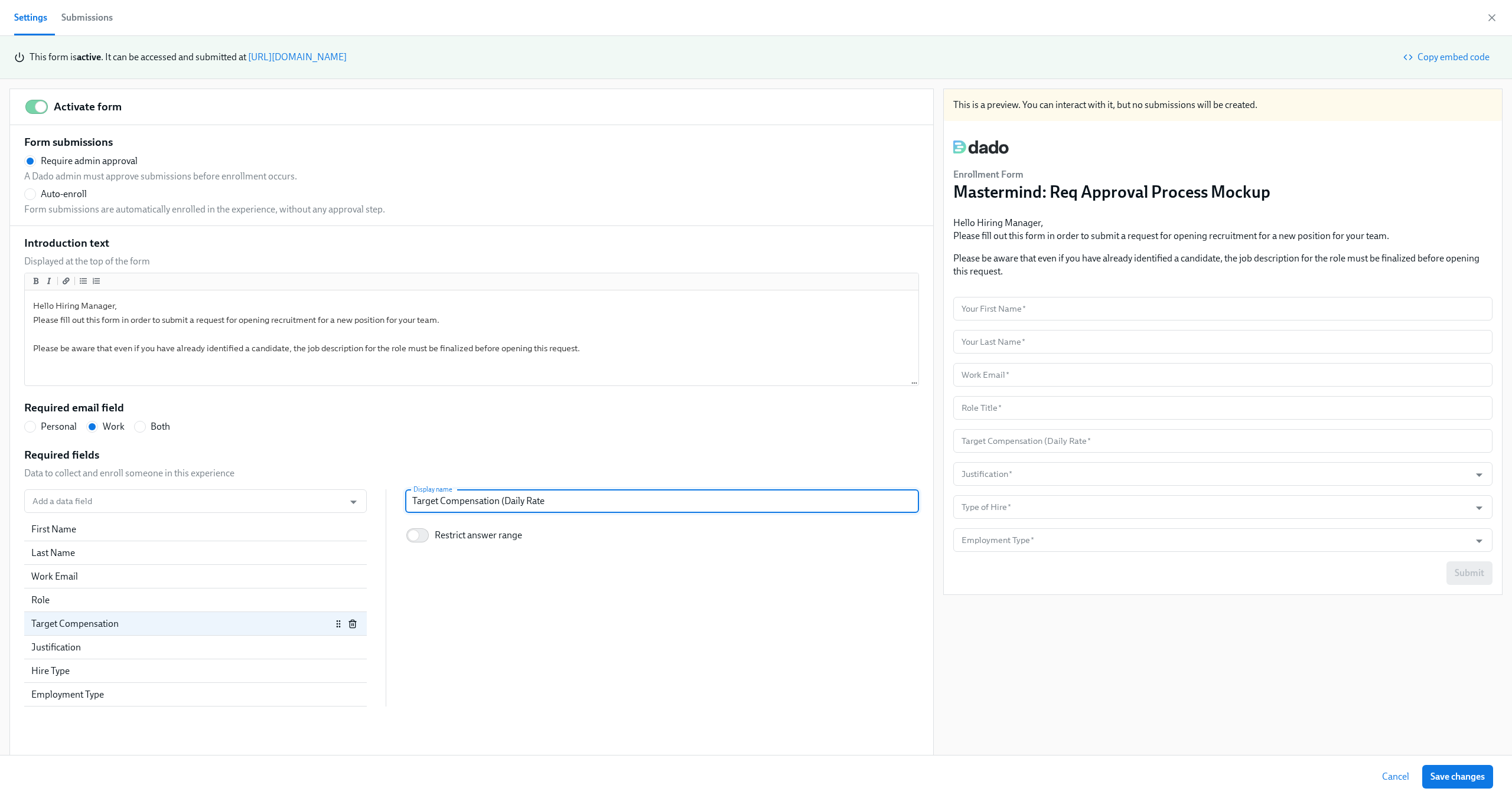
type input "Target Compensation (Daily Rat"
radio input "false"
type input "Target Compensation (Daily Ra"
radio input "false"
type input "Target Compensation (Daily R"
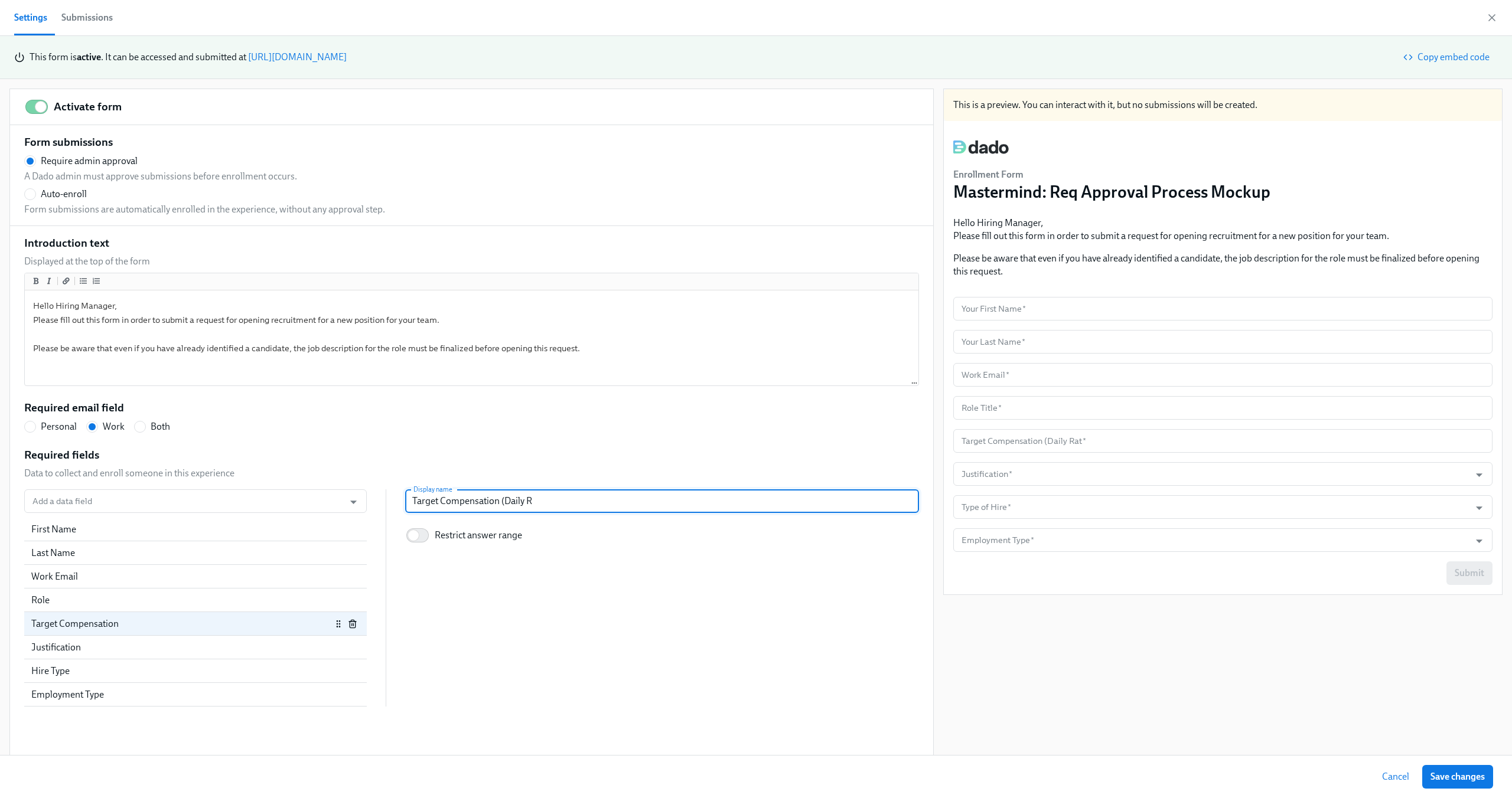
radio input "false"
type input "Target Compensation (Daily"
radio input "false"
type input "Target Compensation (Daily"
radio input "false"
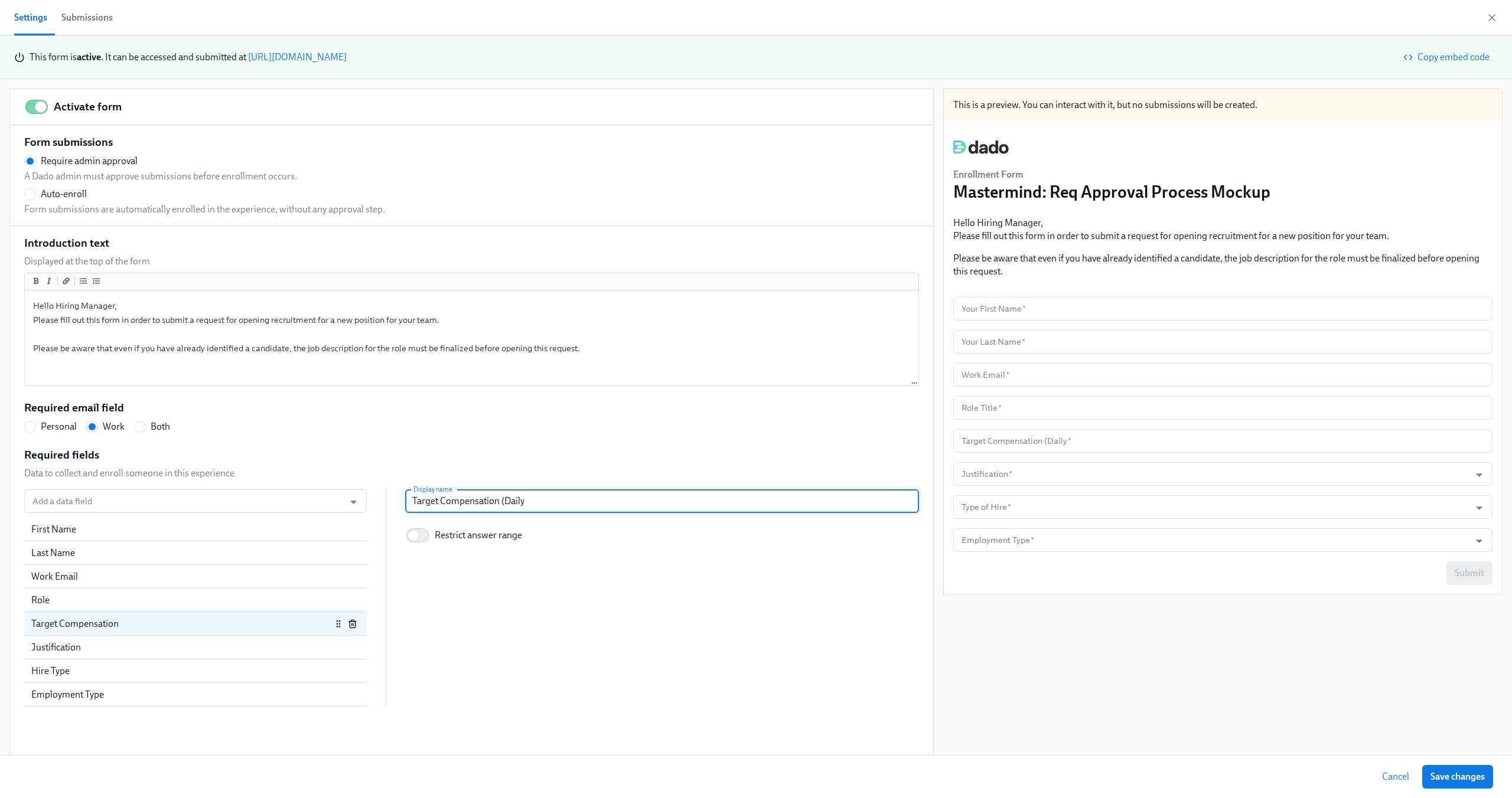
type input "Target Compensation (Dail"
radio input "false"
type input "Target Compensation (Dai"
radio input "false"
type input "Target Compensation (Da"
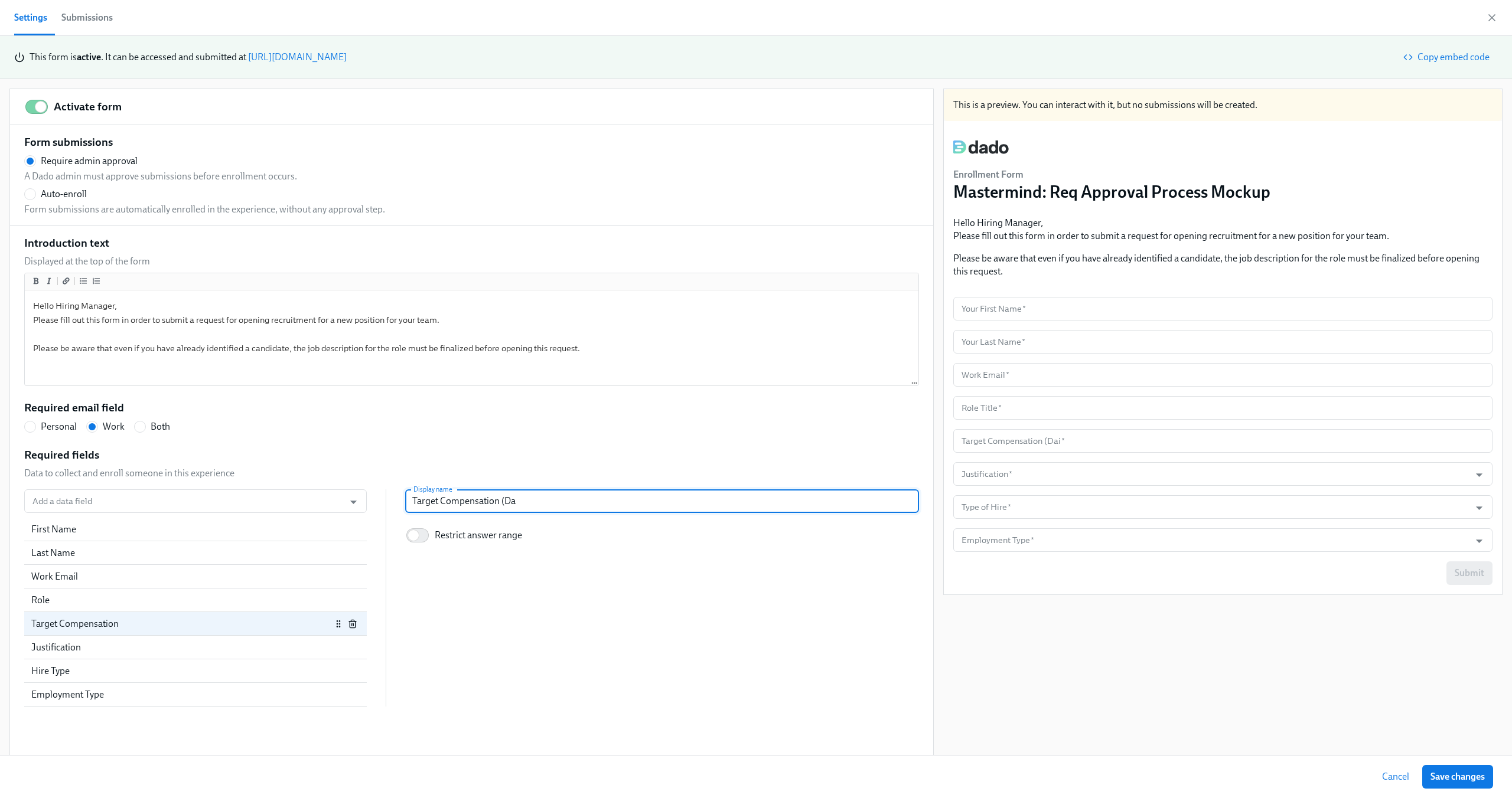
radio input "false"
type input "Target Compensation (D"
radio input "false"
type input "Target Compensation ("
radio input "false"
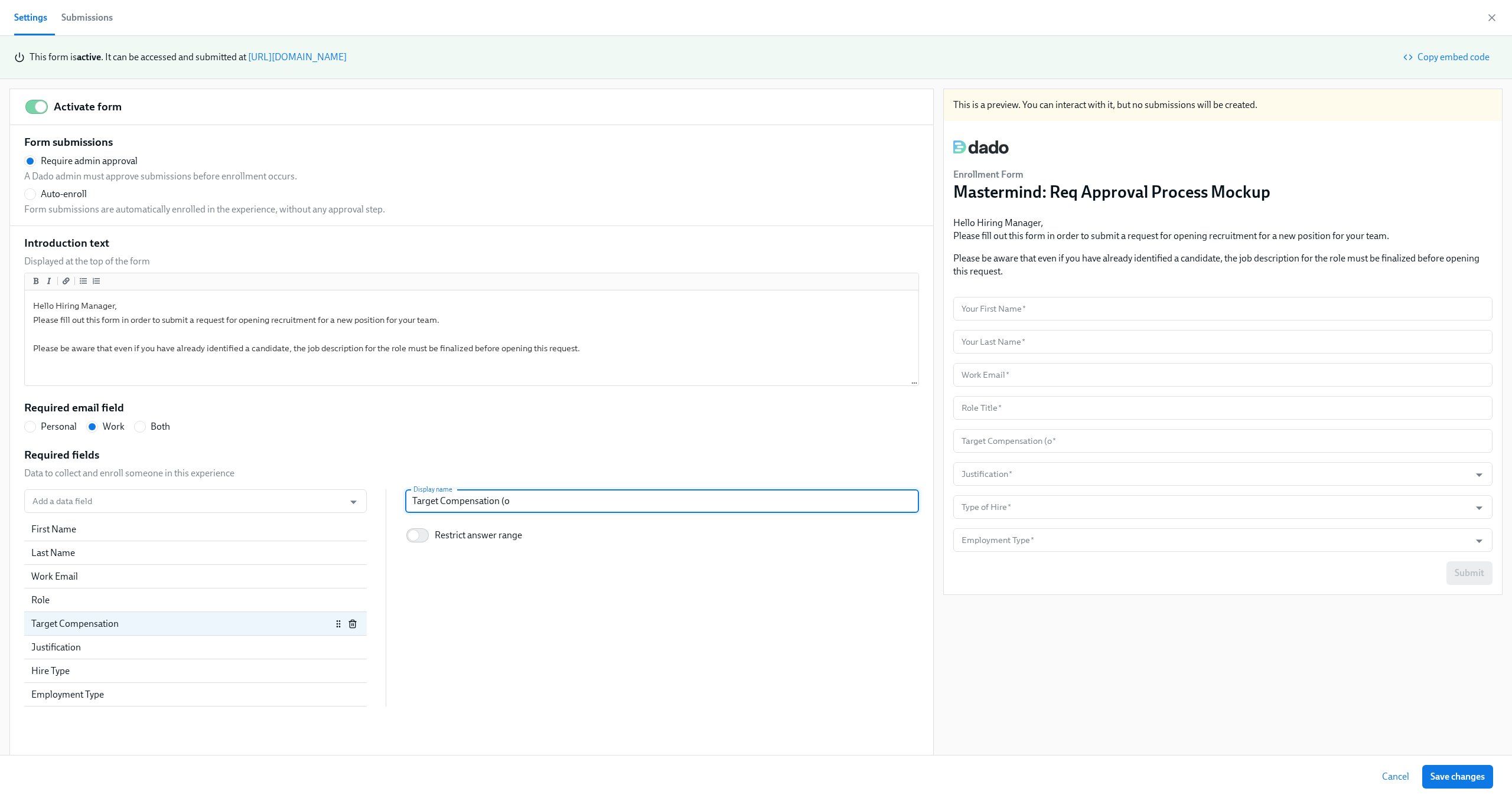
type input "Target Compensation (of"
radio input "false"
type input "Target Compensation (of"
radio input "false"
type input "Target Compensation (of"
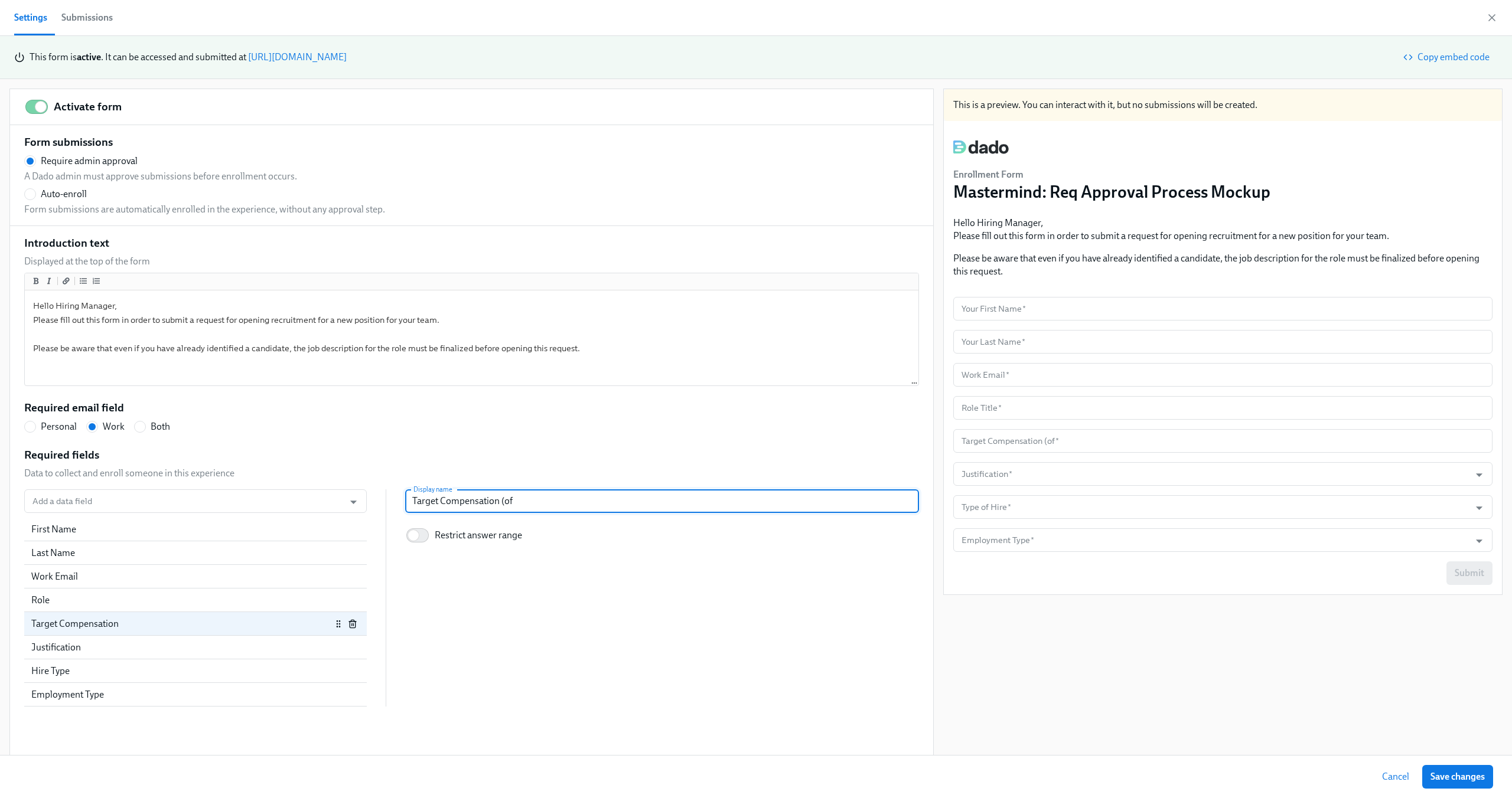
radio input "false"
type input "Target Compensation (o"
radio input "false"
type input "Target Compensation ("
radio input "false"
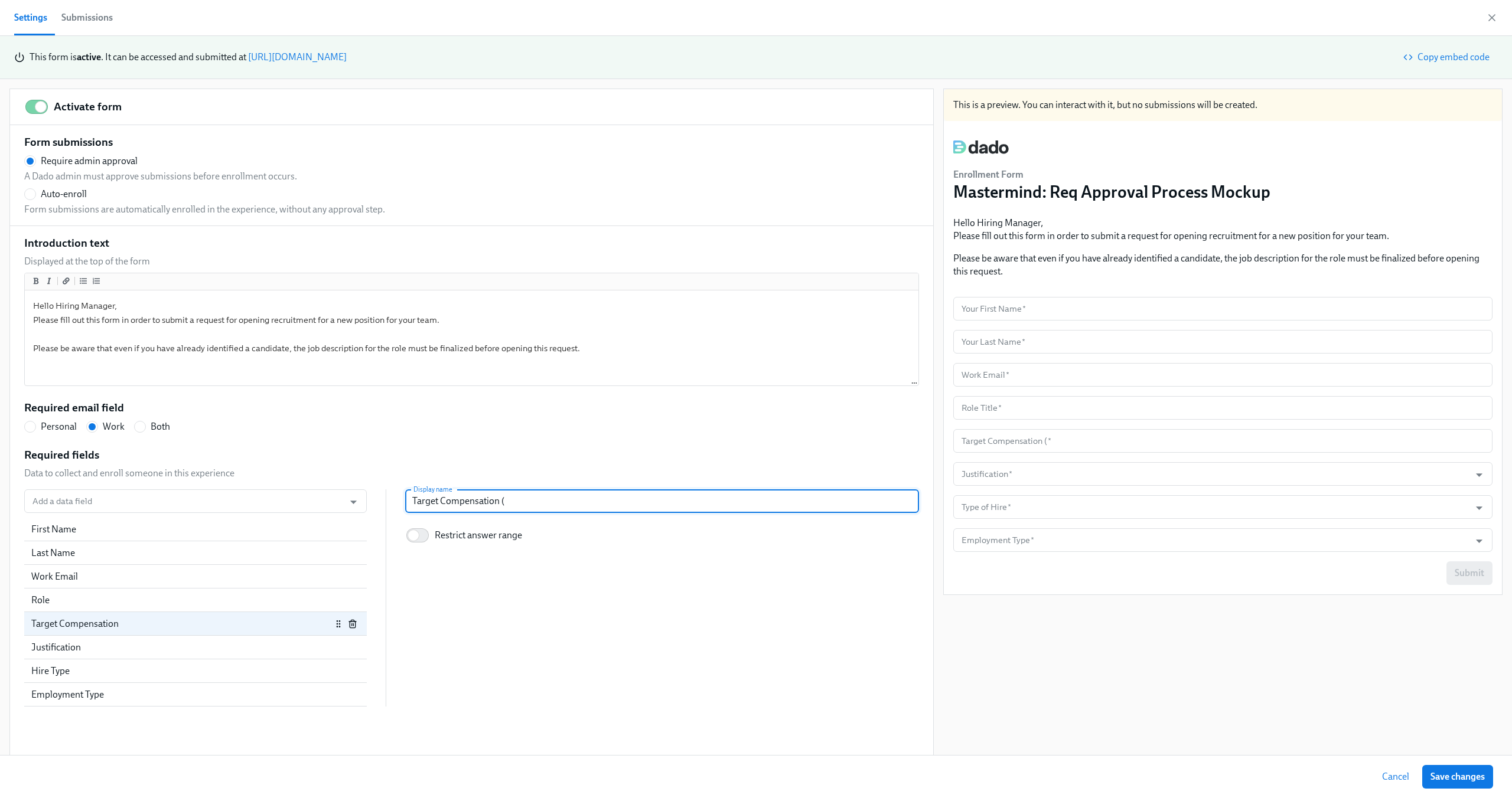
type input "Target Compensation (i"
radio input "false"
type input "Target Compensation (if"
radio input "false"
type input "Target Compensation (if"
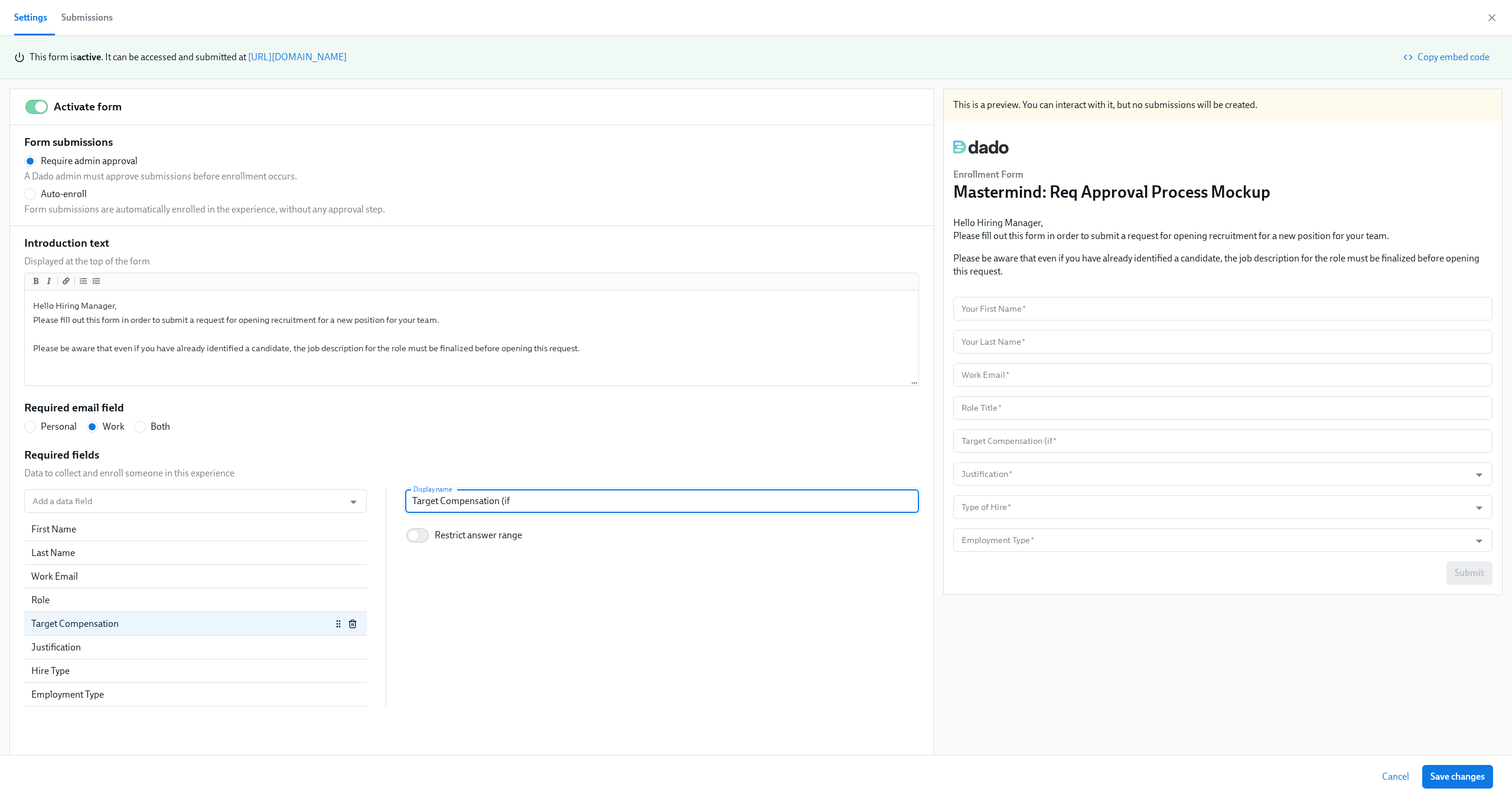
radio input "false"
type input "Target Compensation (if Co"
radio input "false"
type input "Target Compensation (if Con"
radio input "false"
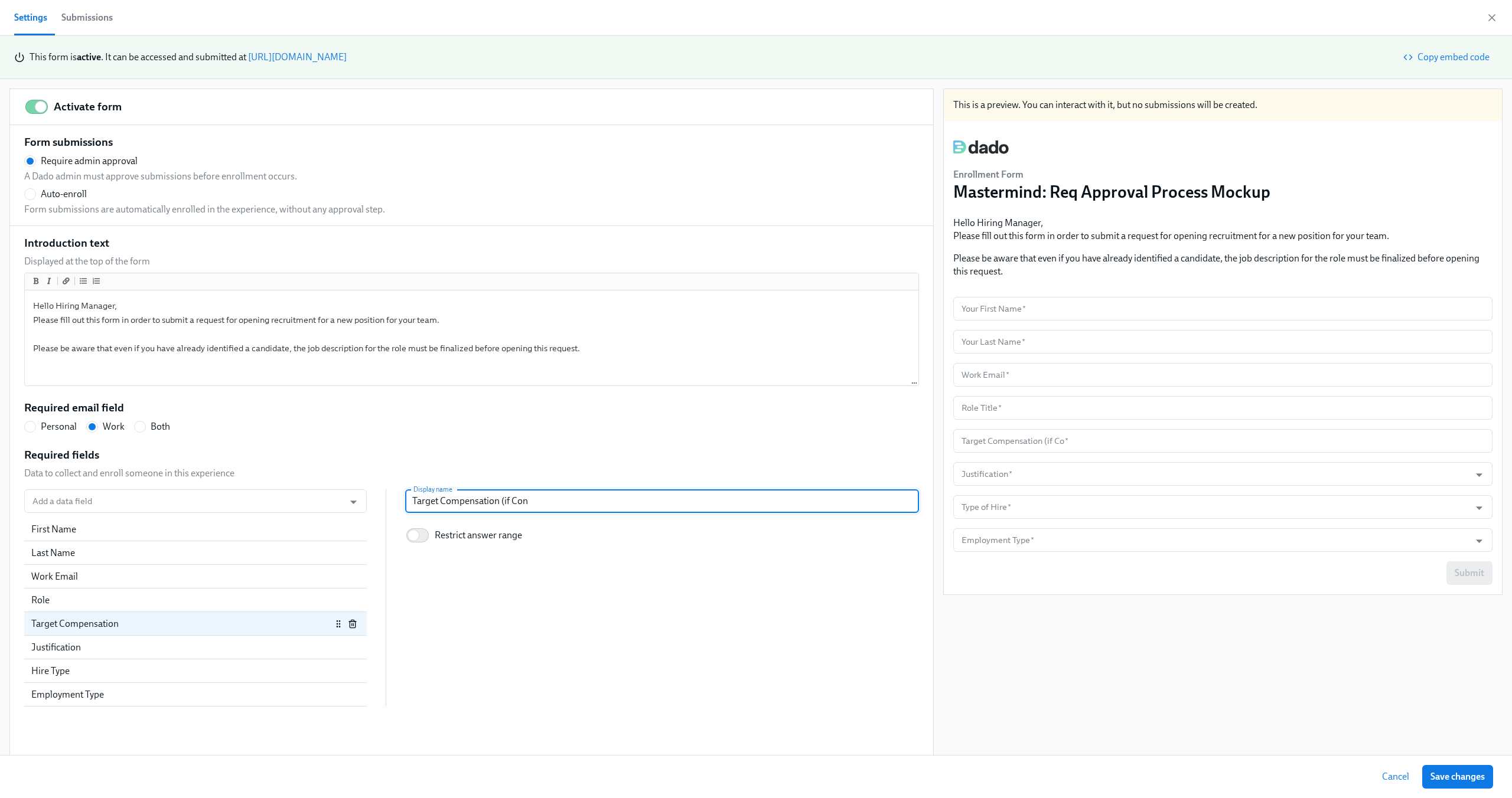
type input "Target Compensation (if Cont"
radio input "false"
type input "Target Compensation (if Contra"
radio input "false"
type input "Target Compensation (if Contrac"
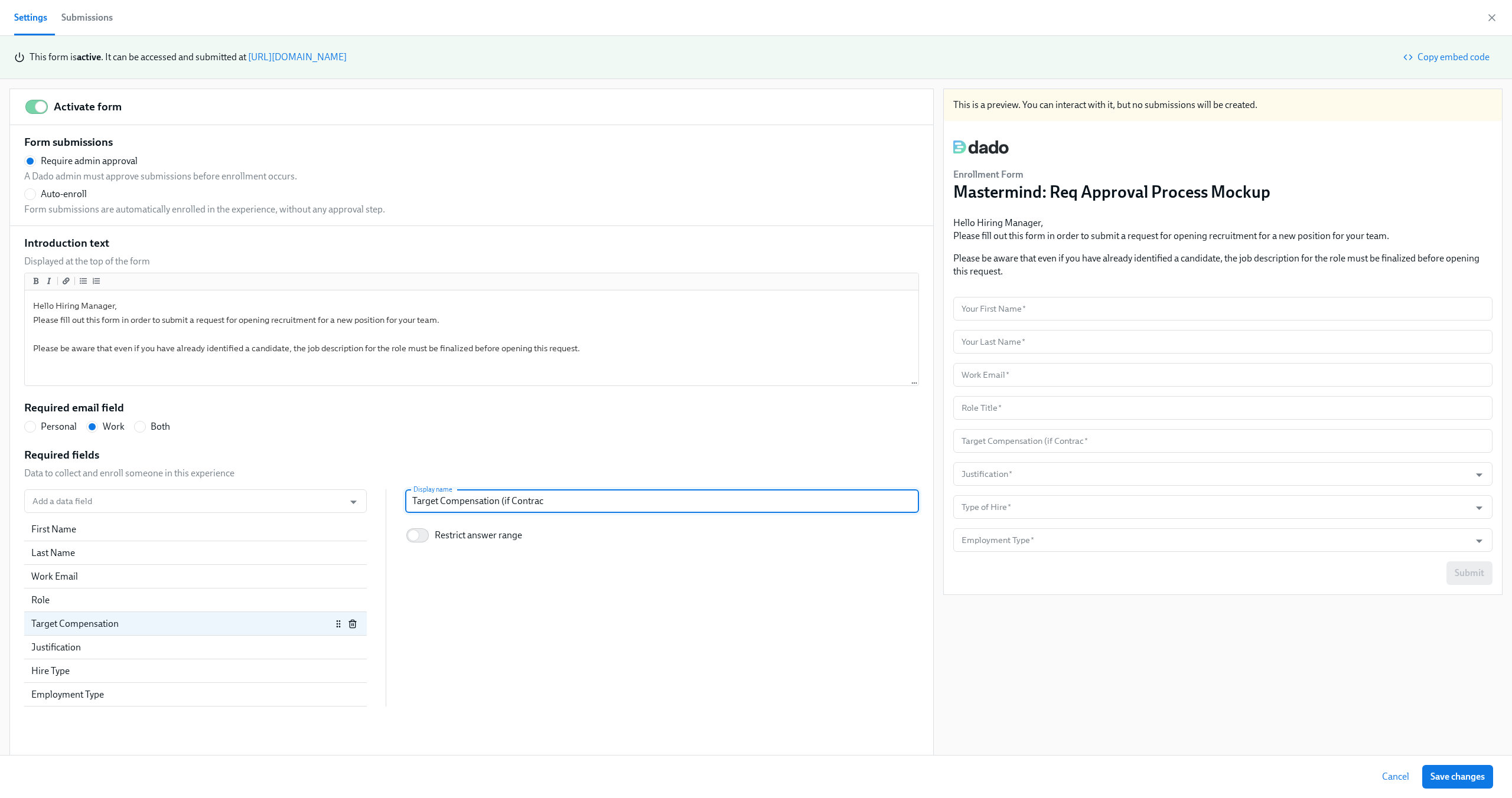
radio input "false"
type input "Target Compensation (if Contracto"
click at [1467, 770] on button "Save changes" at bounding box center [1458, 777] width 71 height 23
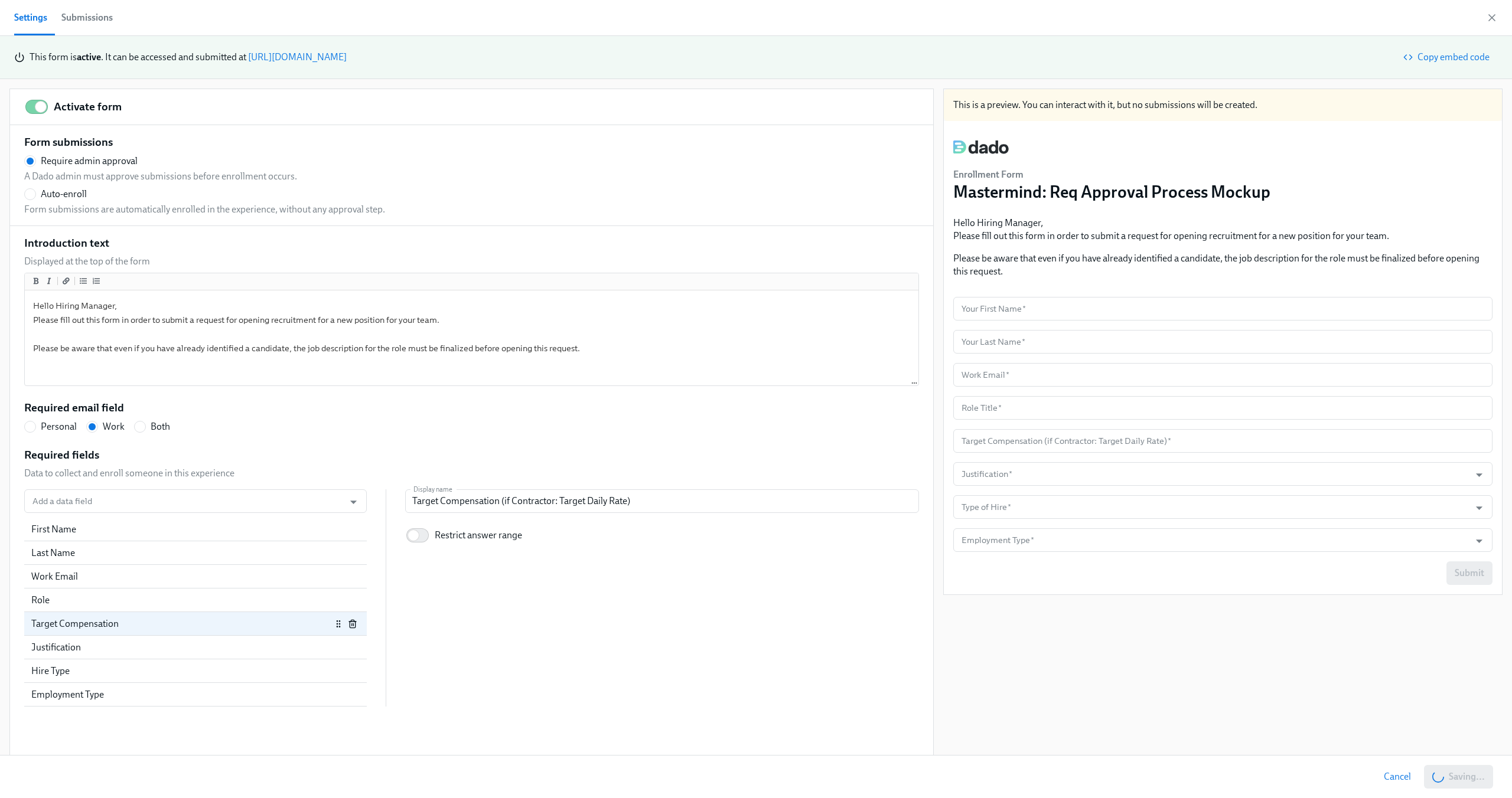
click at [1237, 672] on div "This is a preview. You can interact with it, but no submissions will be created…" at bounding box center [1223, 422] width 560 height 669
click at [1002, 624] on div "This is a preview. You can interact with it, but no submissions will be created…" at bounding box center [1223, 422] width 560 height 669
click at [478, 585] on div "Add a data field Add a data field First Name Last Name Work Email Role Target C…" at bounding box center [471, 598] width 895 height 217
click at [649, 635] on div "Add a data field Add a data field First Name Last Name Work Email Role Target C…" at bounding box center [471, 598] width 895 height 217
drag, startPoint x: 70, startPoint y: 702, endPoint x: 68, endPoint y: 580, distance: 122.0
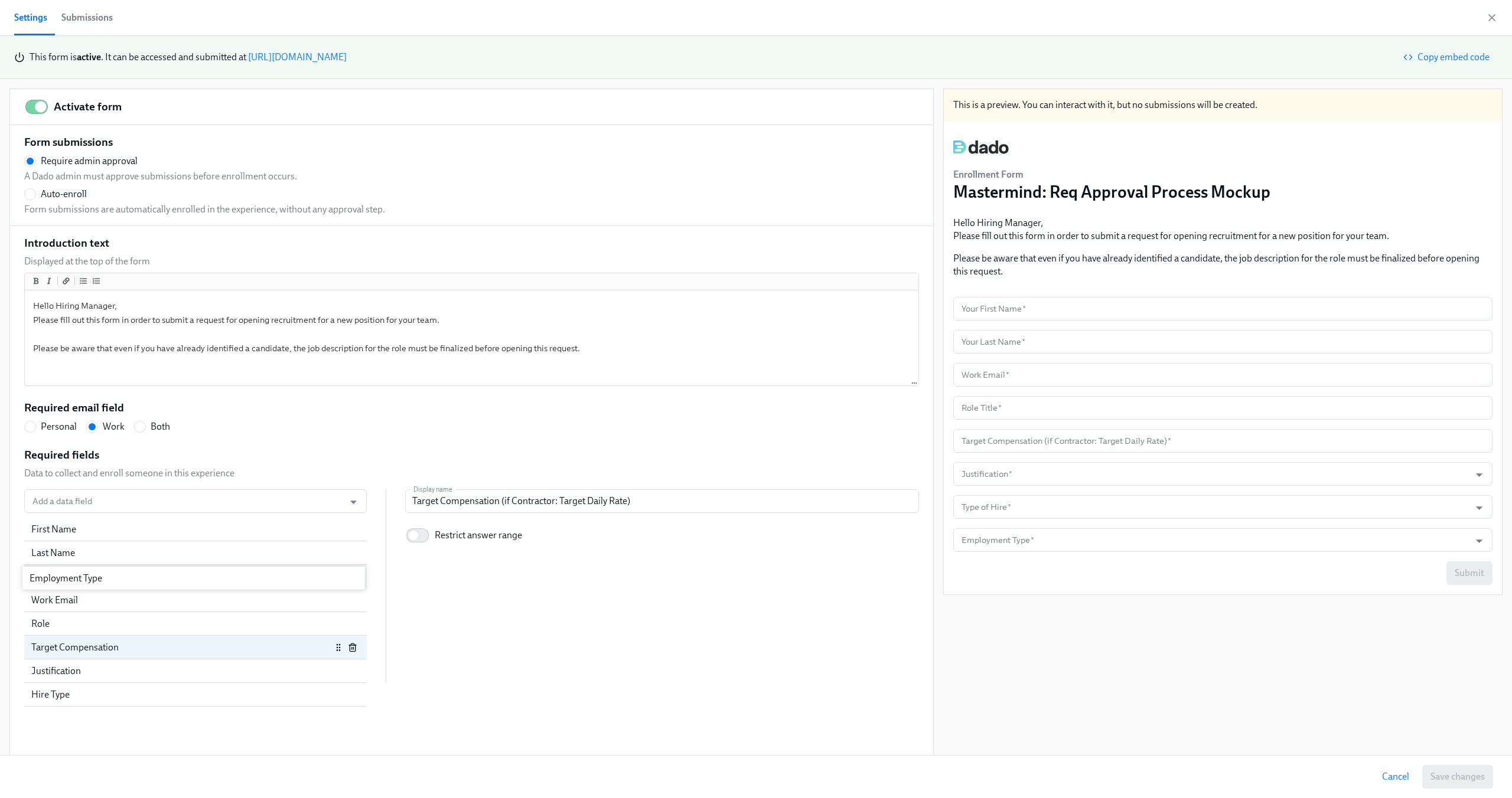
click at [68, 580] on div "First Name Last Name Work Email Role Target Compensation Justification Hire Typ…" at bounding box center [195, 600] width 342 height 165
click at [1037, 364] on input "Employment Type   *" at bounding box center [1212, 374] width 505 height 23
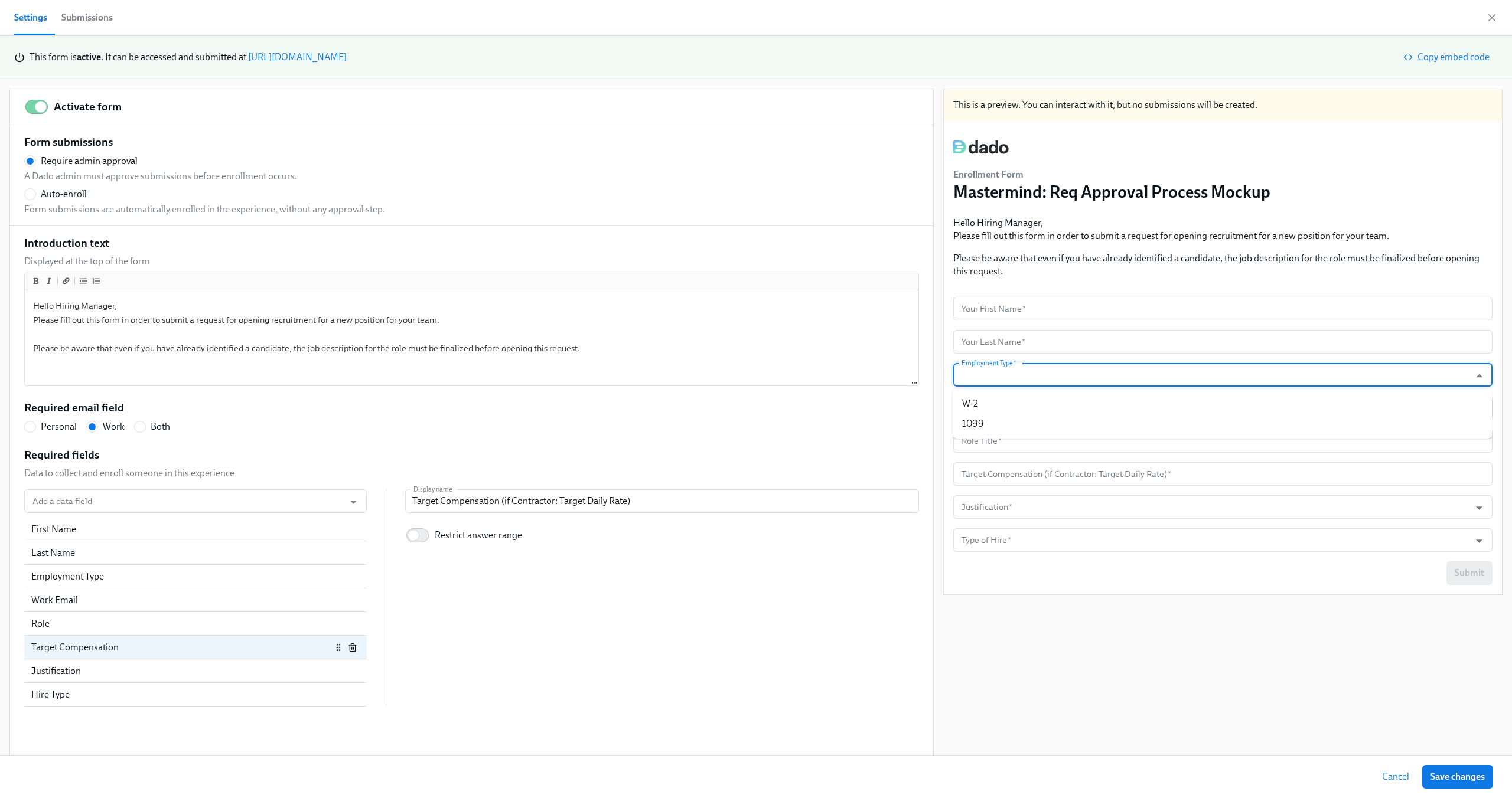
click at [1037, 364] on input "Employment Type   *" at bounding box center [1212, 374] width 505 height 23
drag, startPoint x: 108, startPoint y: 604, endPoint x: 108, endPoint y: 578, distance: 26.0
click at [108, 578] on div "First Name Last Name Employment Type Work Email Role Target Compensation Justif…" at bounding box center [195, 600] width 342 height 165
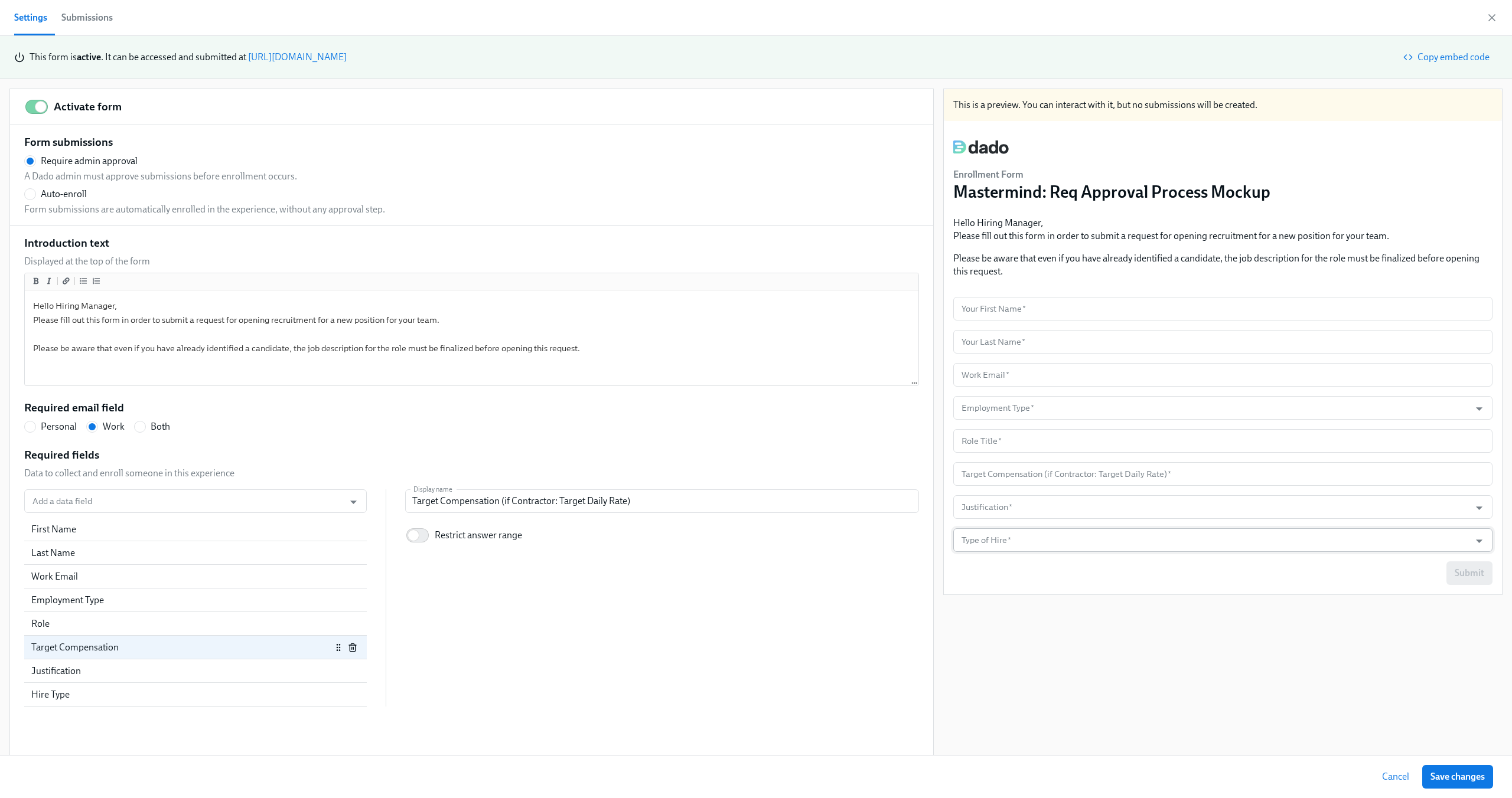
click at [985, 544] on input "Type of Hire   *" at bounding box center [1212, 540] width 505 height 23
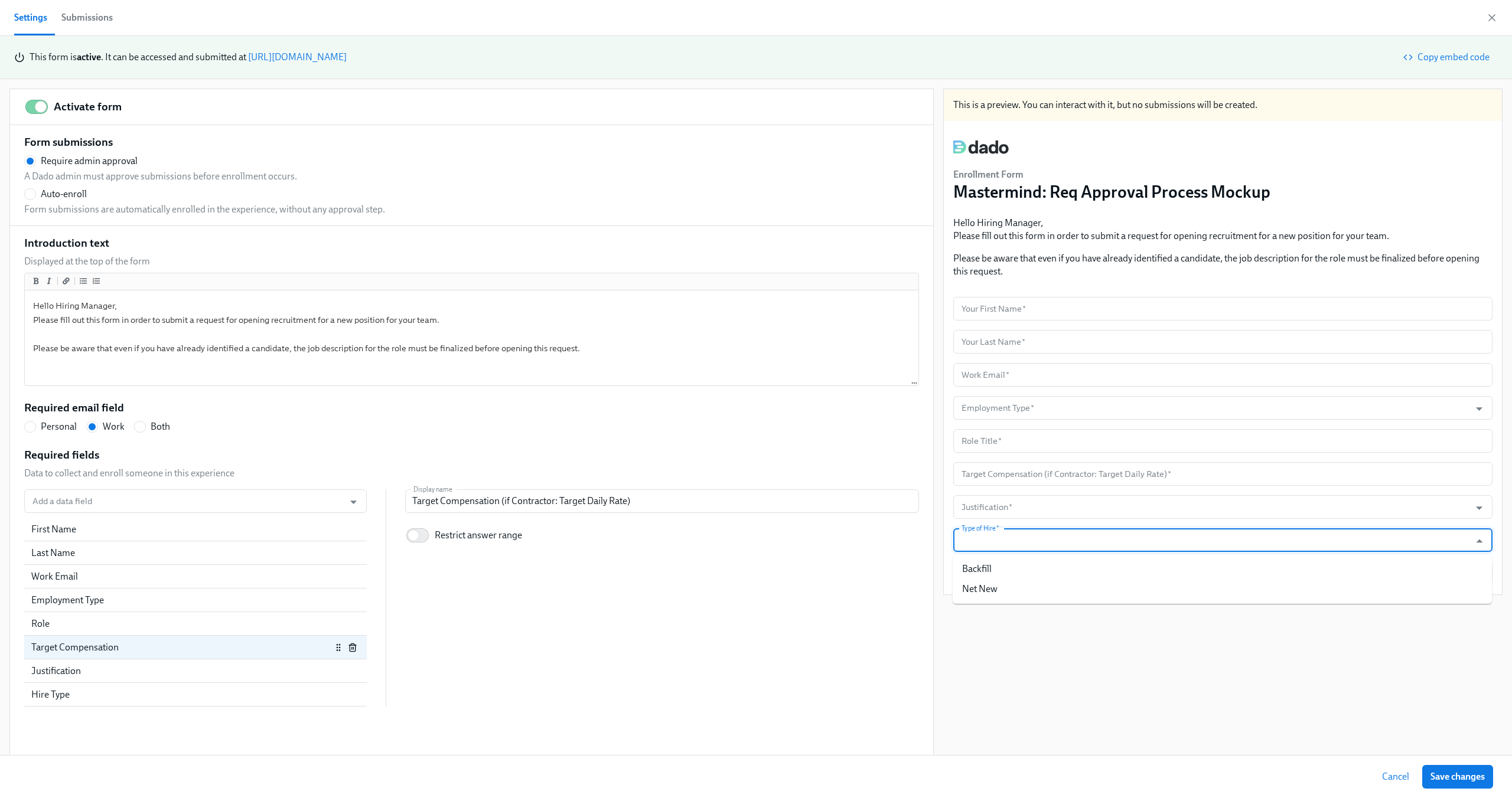
click at [985, 544] on input "Type of Hire   *" at bounding box center [1212, 540] width 505 height 23
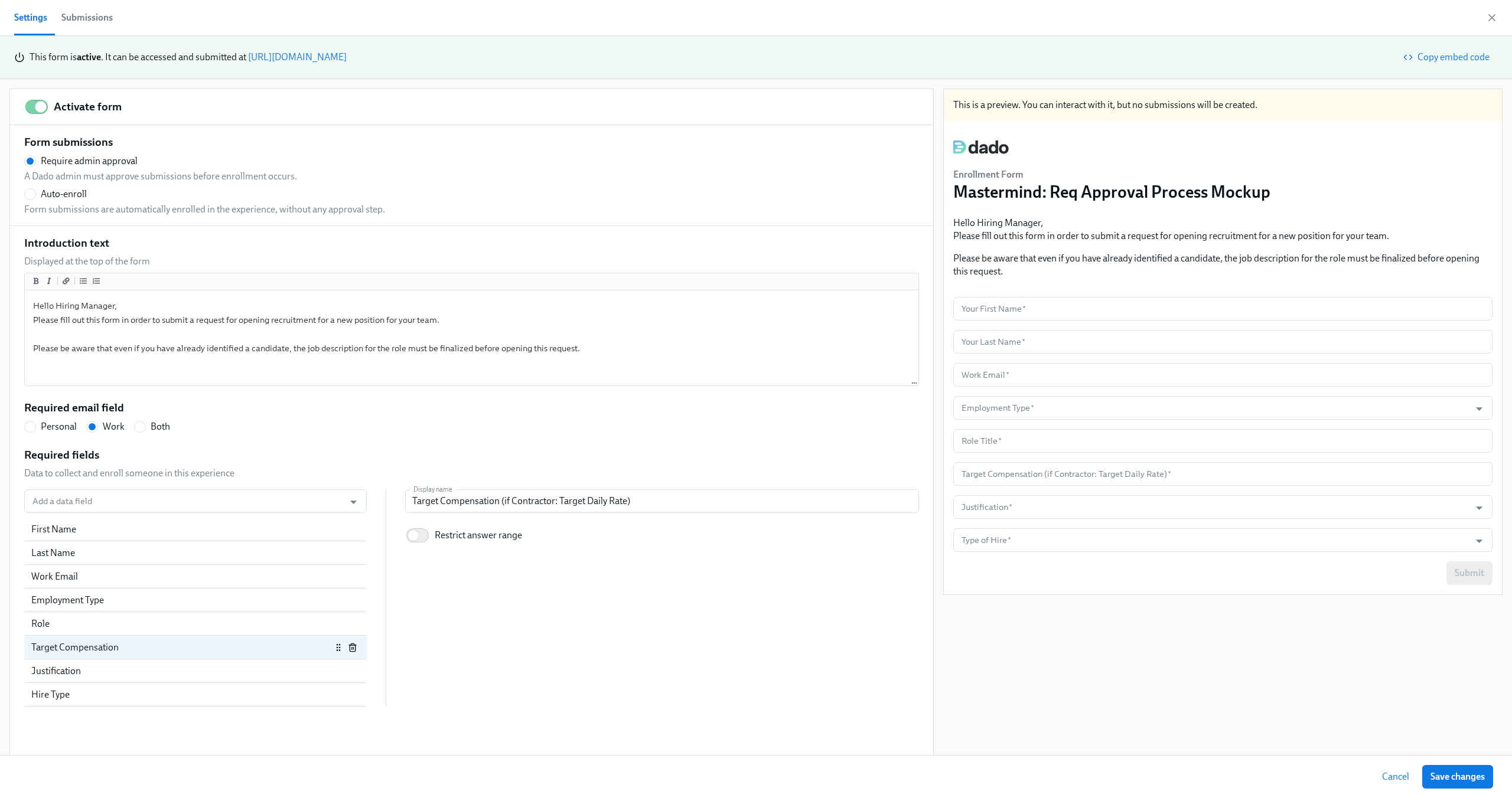
click at [968, 633] on div "This is a preview. You can interact with it, but no submissions will be created…" at bounding box center [1223, 422] width 560 height 669
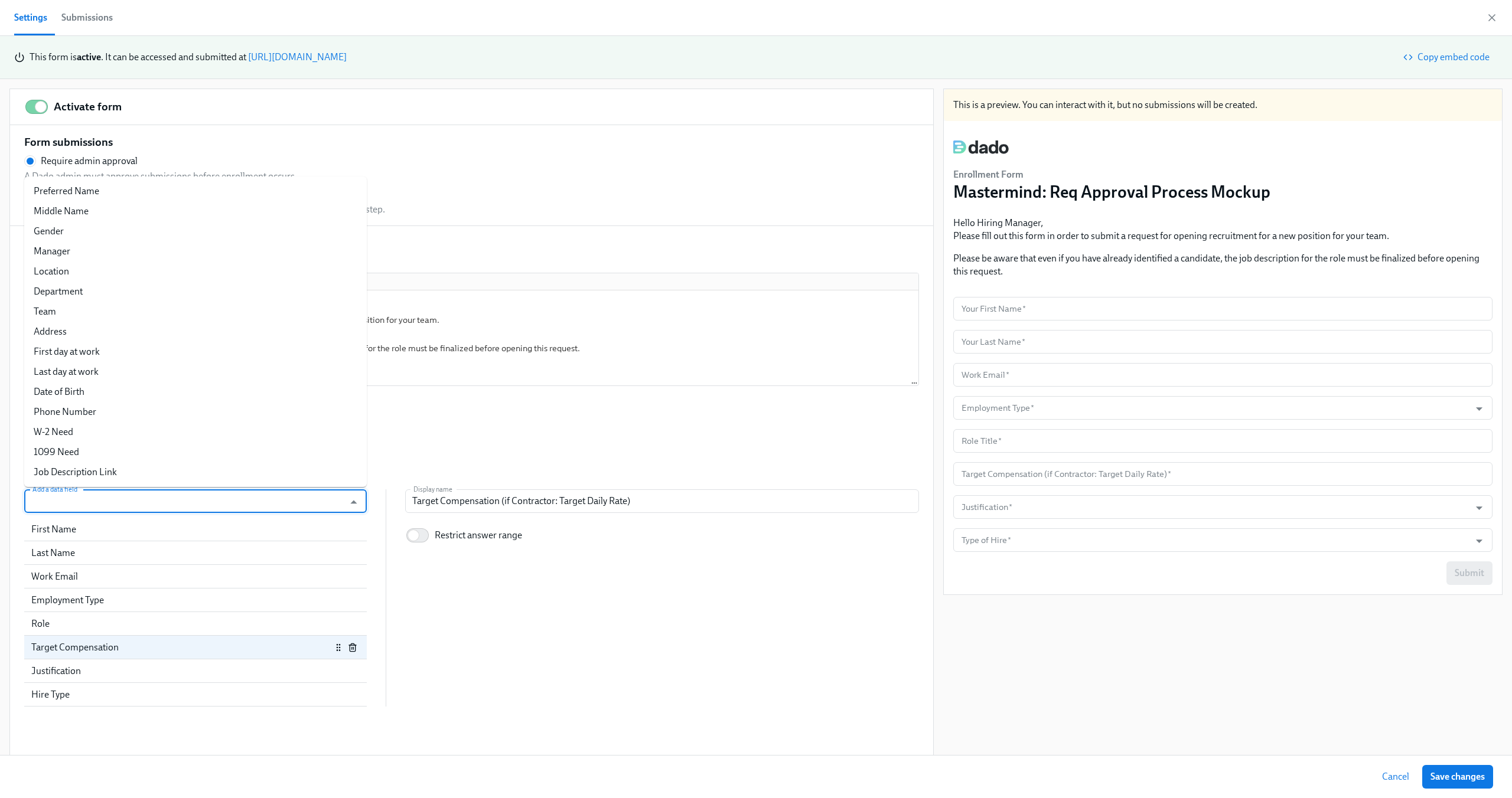
click at [141, 501] on input "Add a data field" at bounding box center [184, 501] width 308 height 23
click at [136, 473] on li "Job Description Link" at bounding box center [195, 472] width 342 height 20
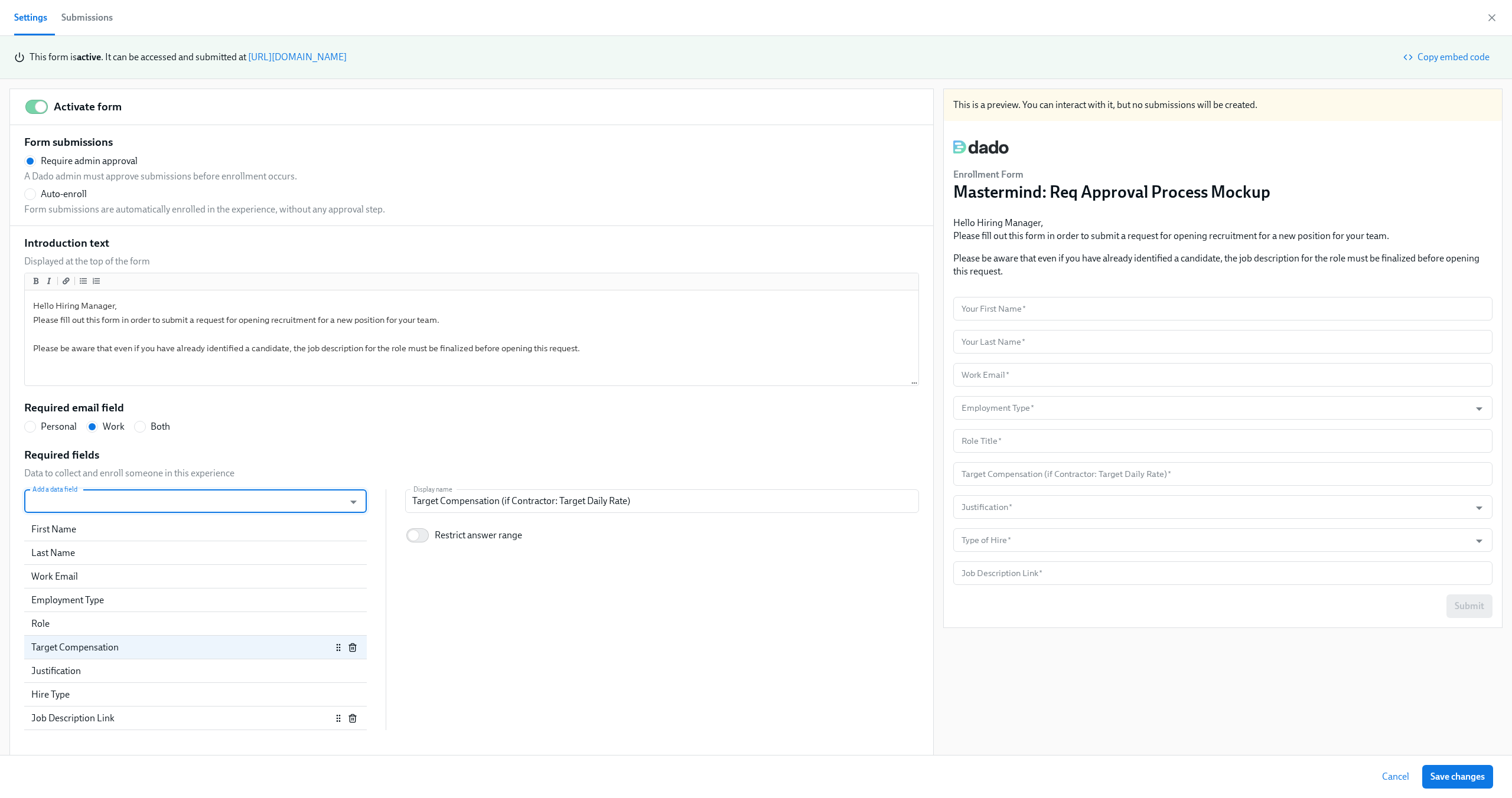
click at [252, 717] on div "Job Description Link" at bounding box center [181, 718] width 300 height 13
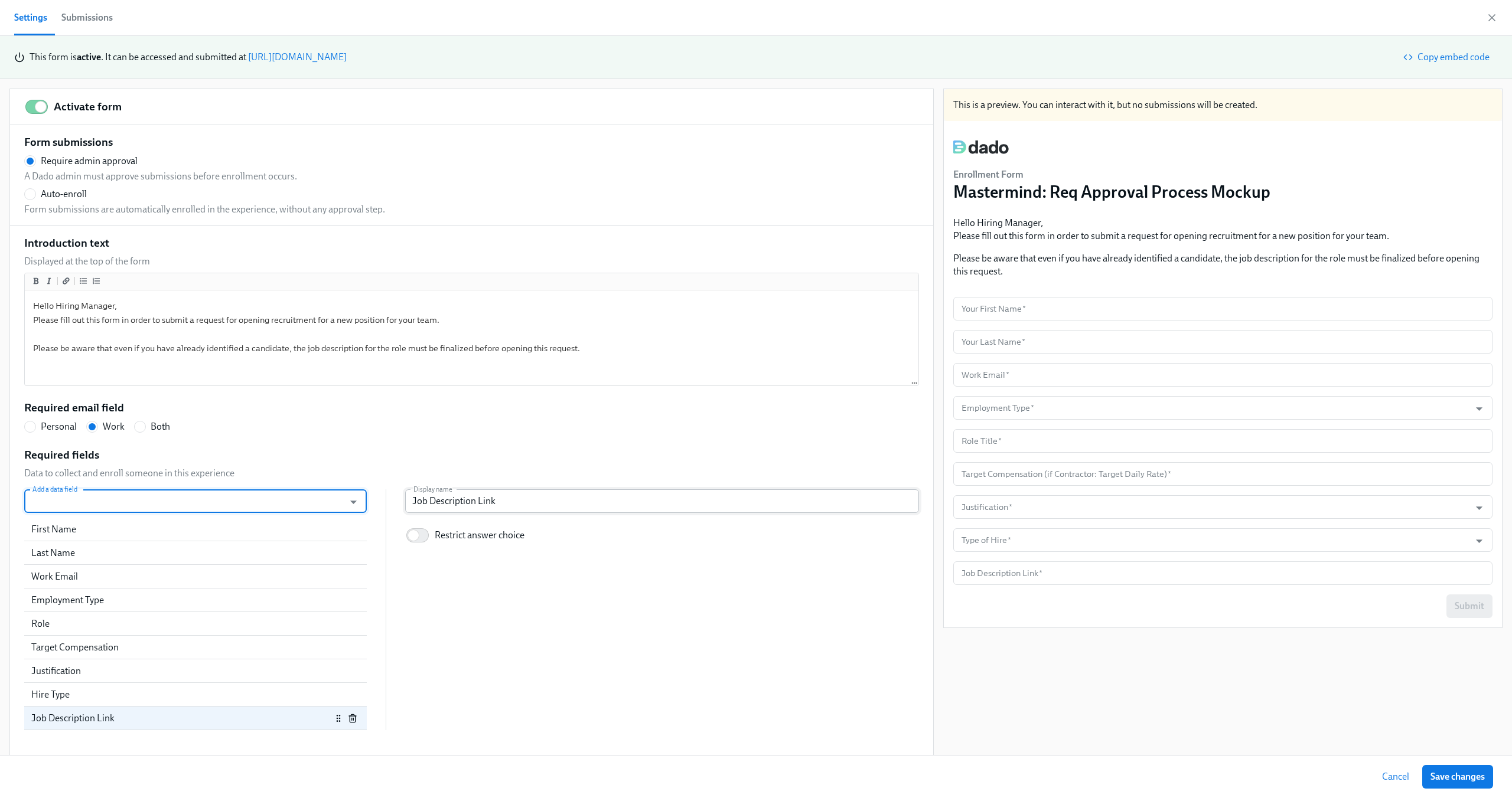
click at [503, 501] on input "Job Description Link" at bounding box center [663, 501] width 514 height 23
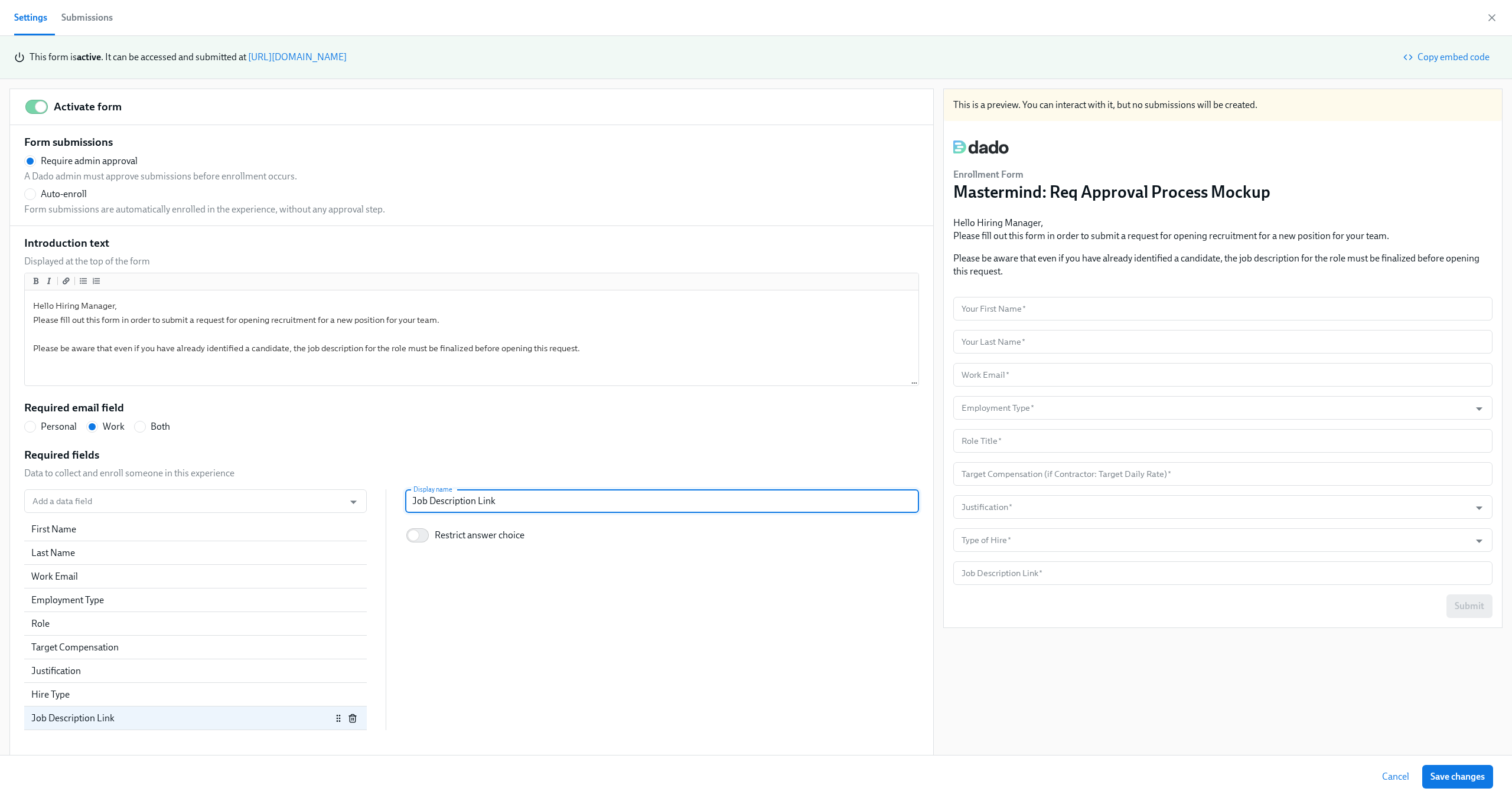
click at [503, 501] on input "Job Description Link" at bounding box center [663, 501] width 514 height 23
click at [1092, 676] on div "This is a preview. You can interact with it, but no submissions will be created…" at bounding box center [1223, 422] width 560 height 669
click at [1470, 774] on span "Save changes" at bounding box center [1458, 777] width 54 height 12
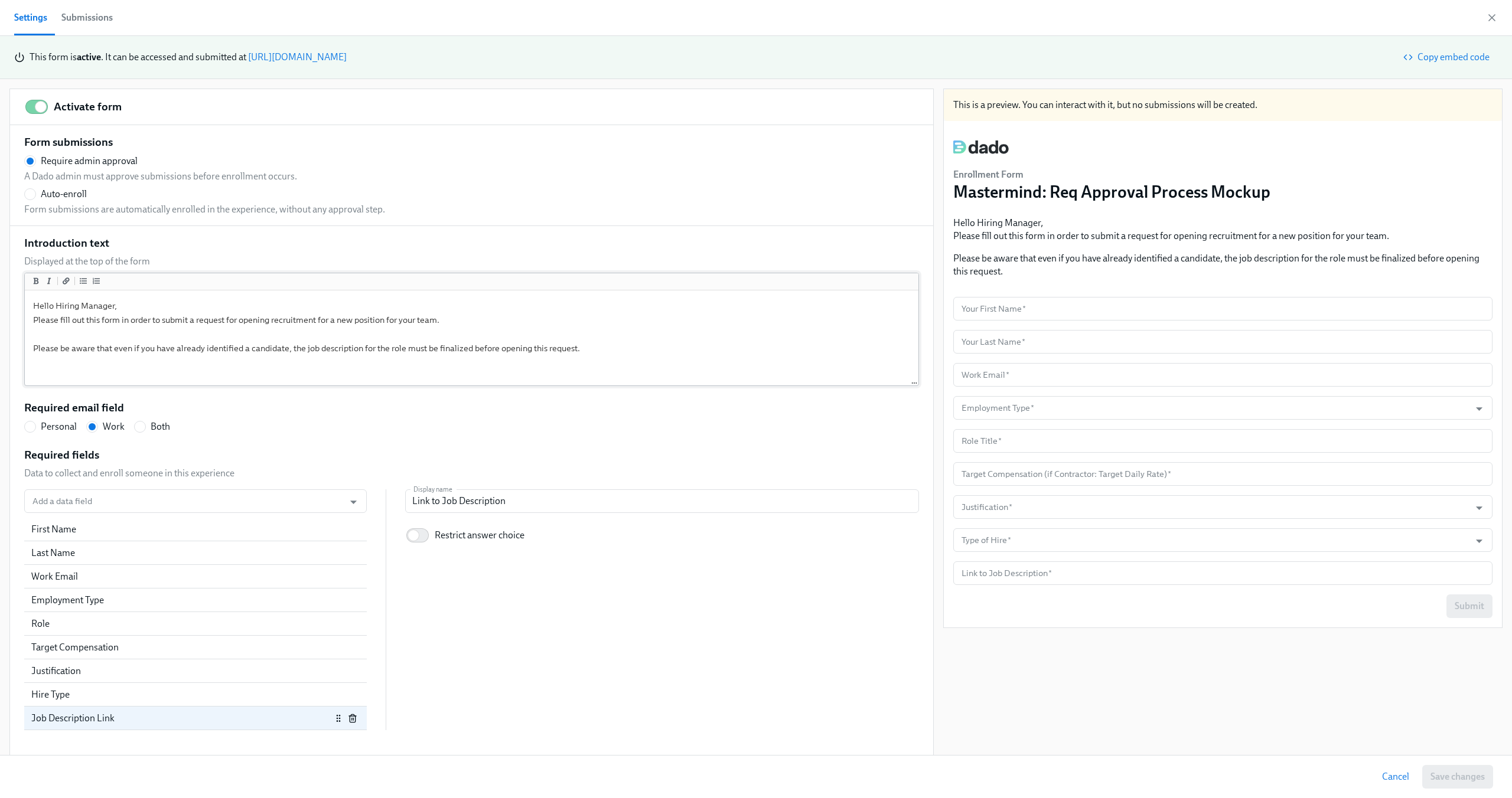
click at [205, 321] on textarea "Hello Hiring Manager, Please fill out this form in order to submit a request fo…" at bounding box center [471, 338] width 889 height 92
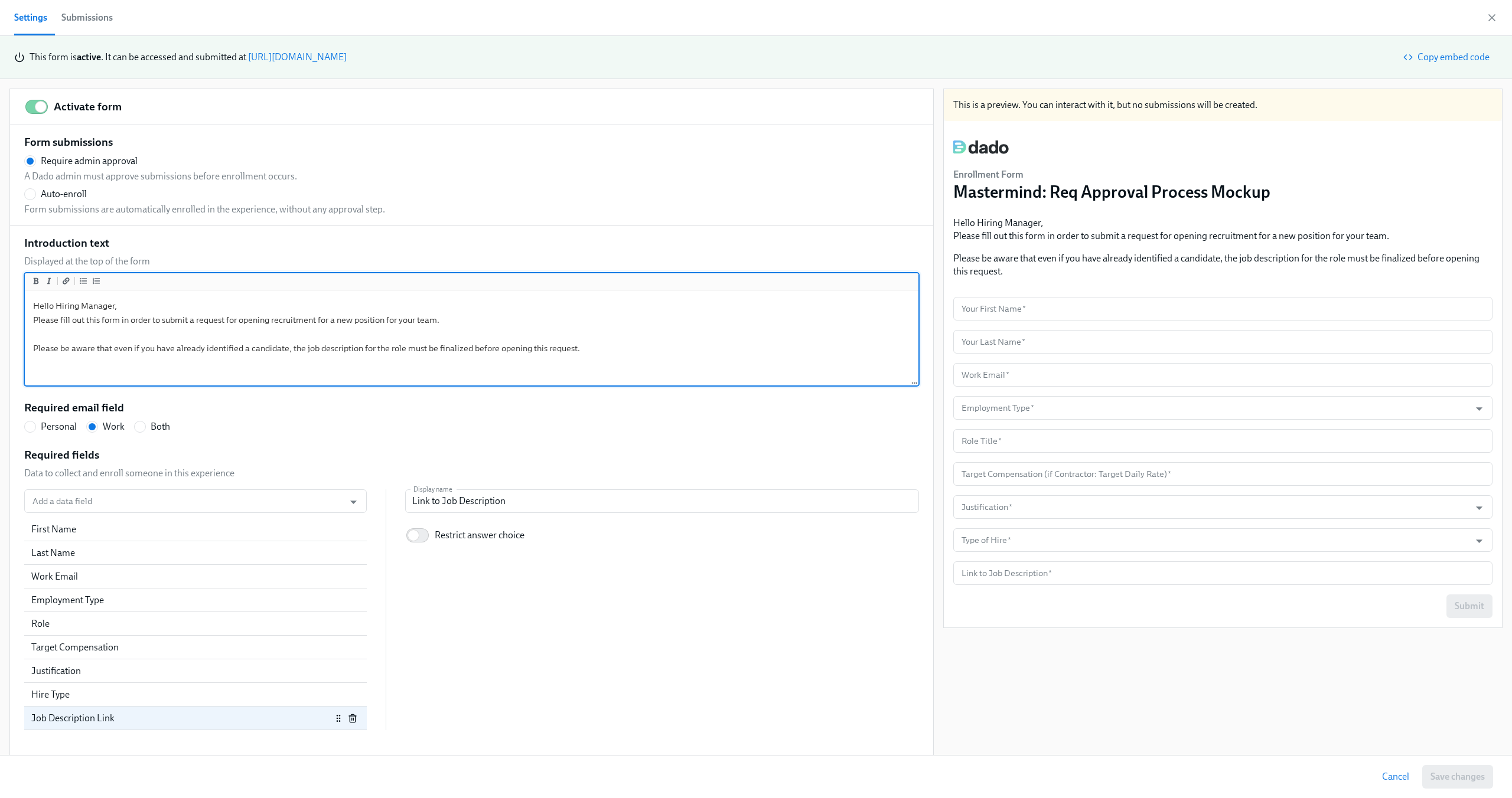
click at [205, 321] on textarea "Hello Hiring Manager, Please fill out this form in order to submit a request fo…" at bounding box center [471, 338] width 889 height 92
paste textarea ""To submit a request to open recruitment for a new position on your team, pleas…"
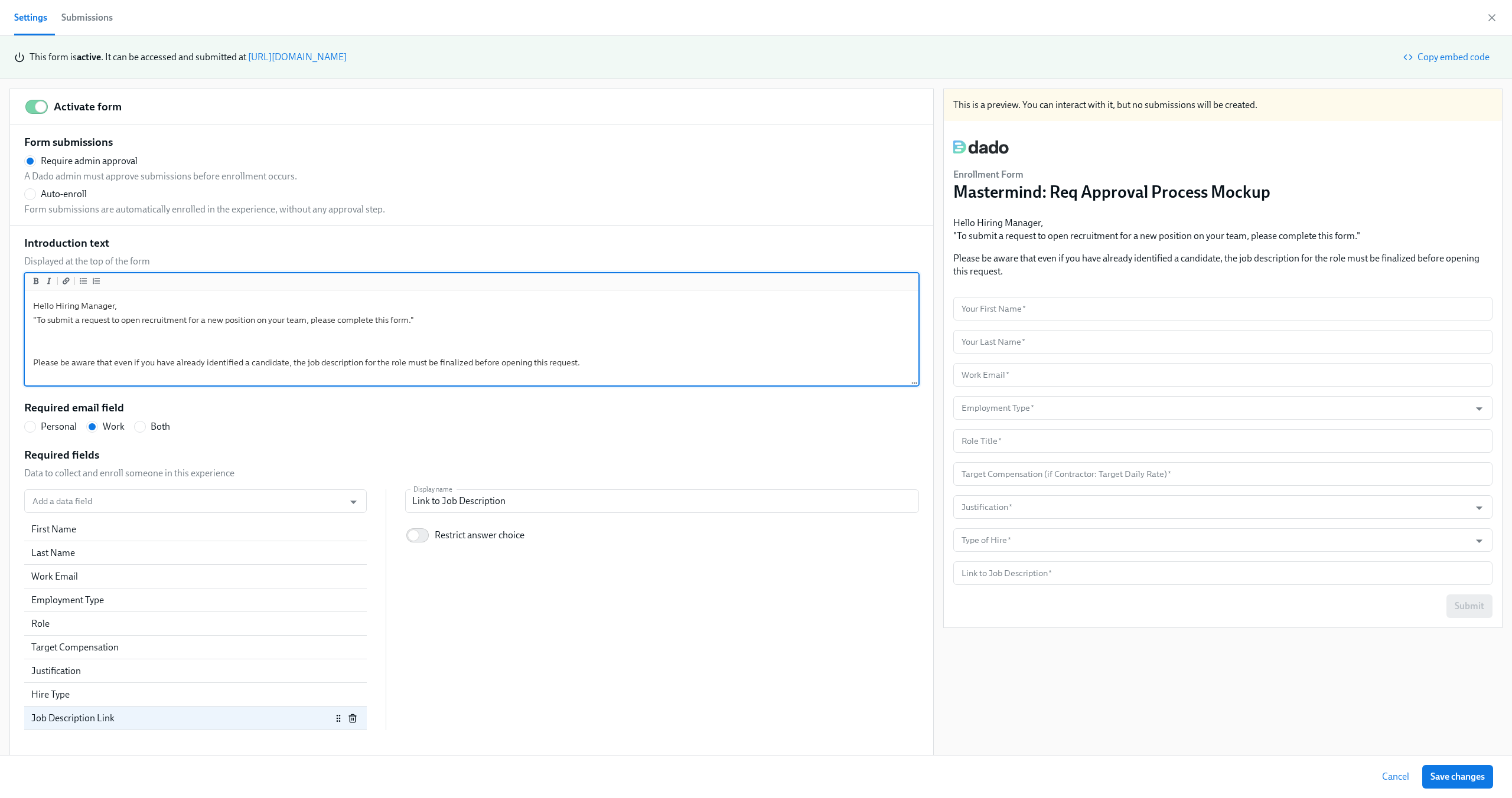
click at [156, 341] on textarea "Hello Hiring Manager, "To submit a request to open recruitment for a new positi…" at bounding box center [471, 338] width 889 height 92
click at [35, 320] on textarea "Hello Hiring Manager, "To submit a request to open recruitment for a new positi…" at bounding box center [471, 338] width 889 height 92
click at [426, 314] on textarea "Hello Hiring Manager, To submit a request to open recruitment for a new positio…" at bounding box center [471, 338] width 889 height 92
click at [289, 330] on textarea "Hello Hiring Manager, To submit a request to open recruitment for a new positio…" at bounding box center [471, 338] width 889 height 92
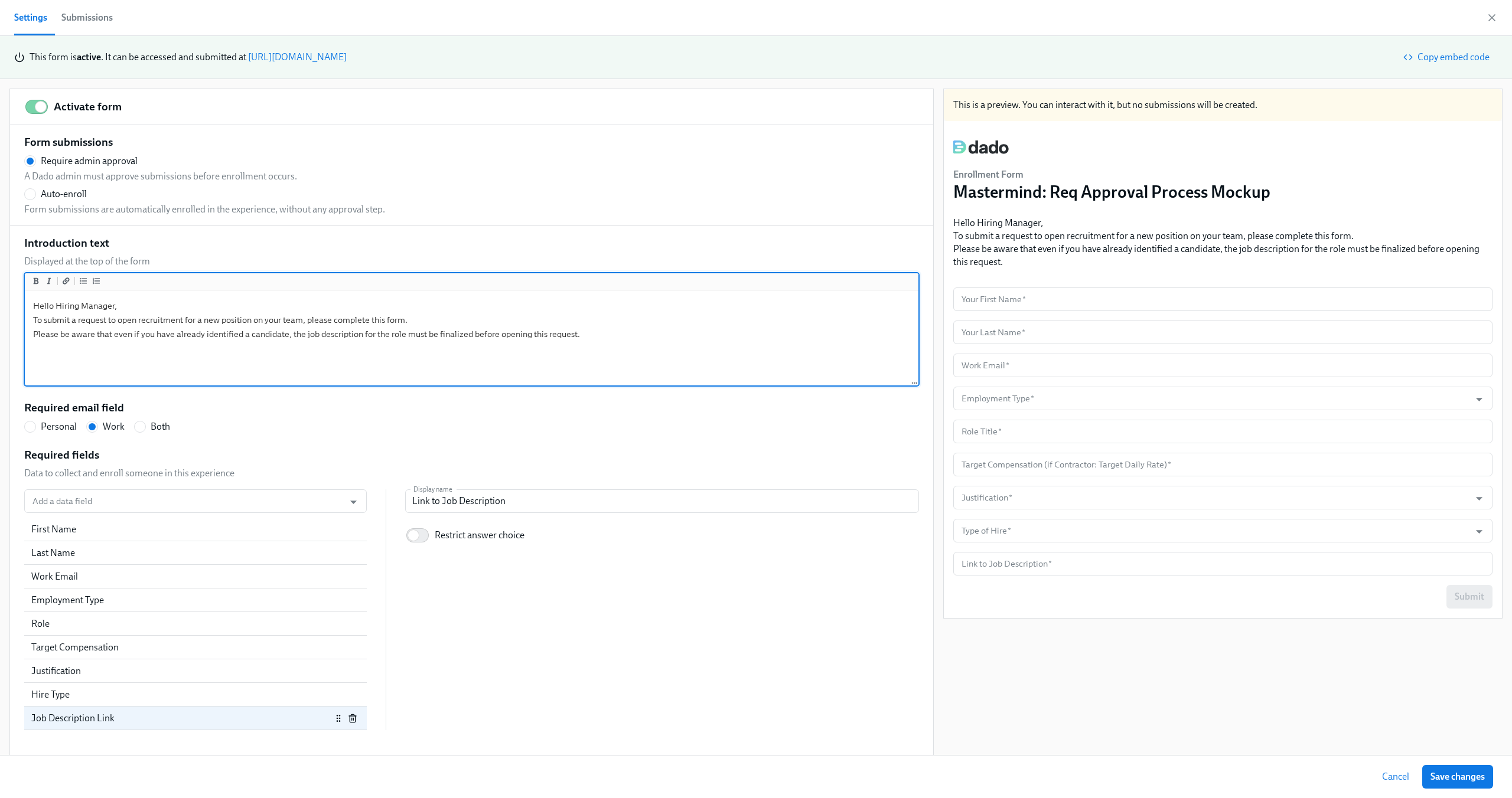
click at [1194, 705] on div "This is a preview. You can interact with it, but no submissions will be created…" at bounding box center [1223, 422] width 560 height 669
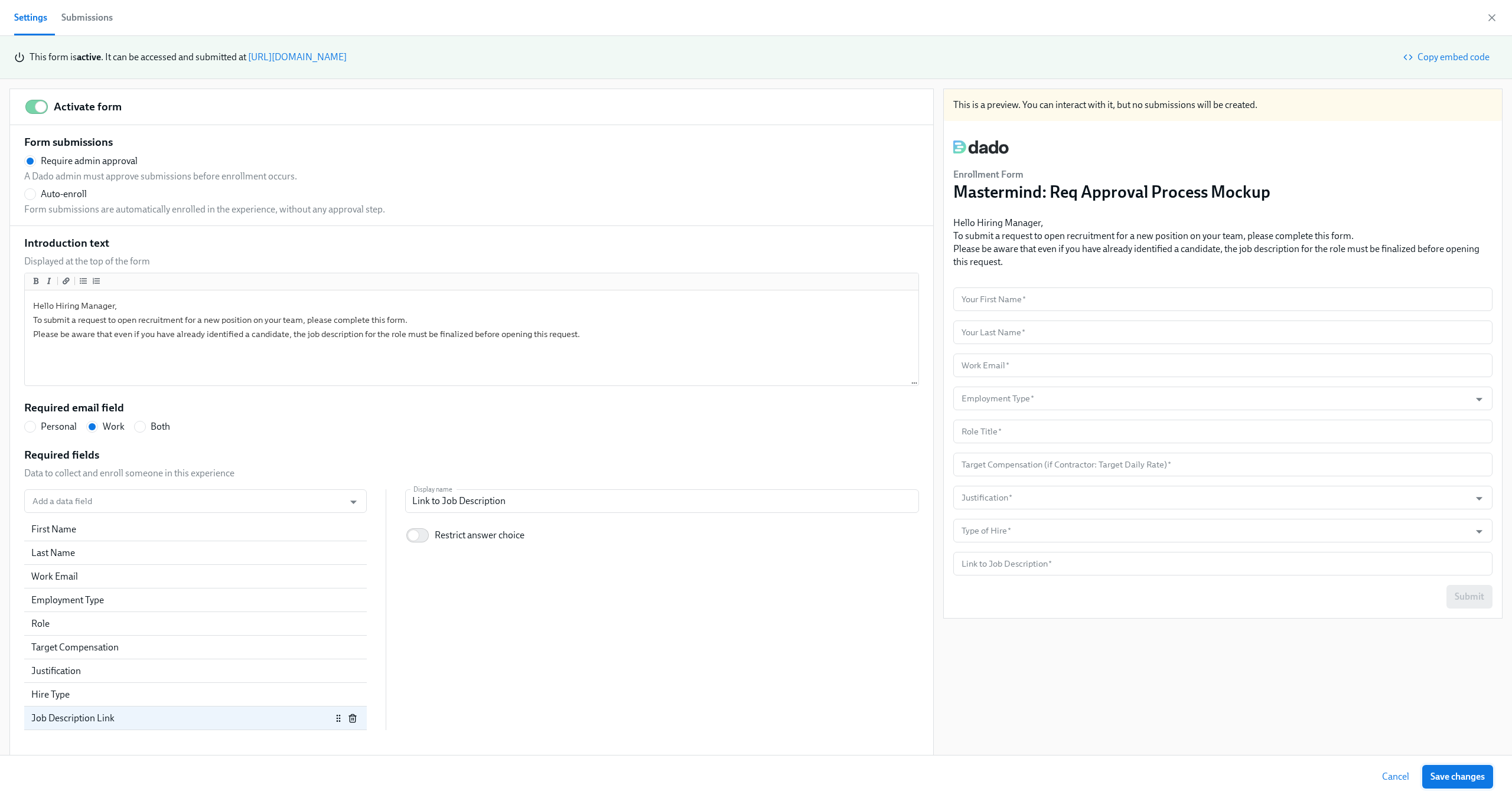
click at [1473, 768] on button "Save changes" at bounding box center [1458, 777] width 71 height 23
click at [769, 399] on div "Introduction text Displayed at the top of the form Hello Hiring Manager, To sub…" at bounding box center [471, 483] width 895 height 496
click at [165, 531] on div "First Name" at bounding box center [189, 530] width 315 height 13
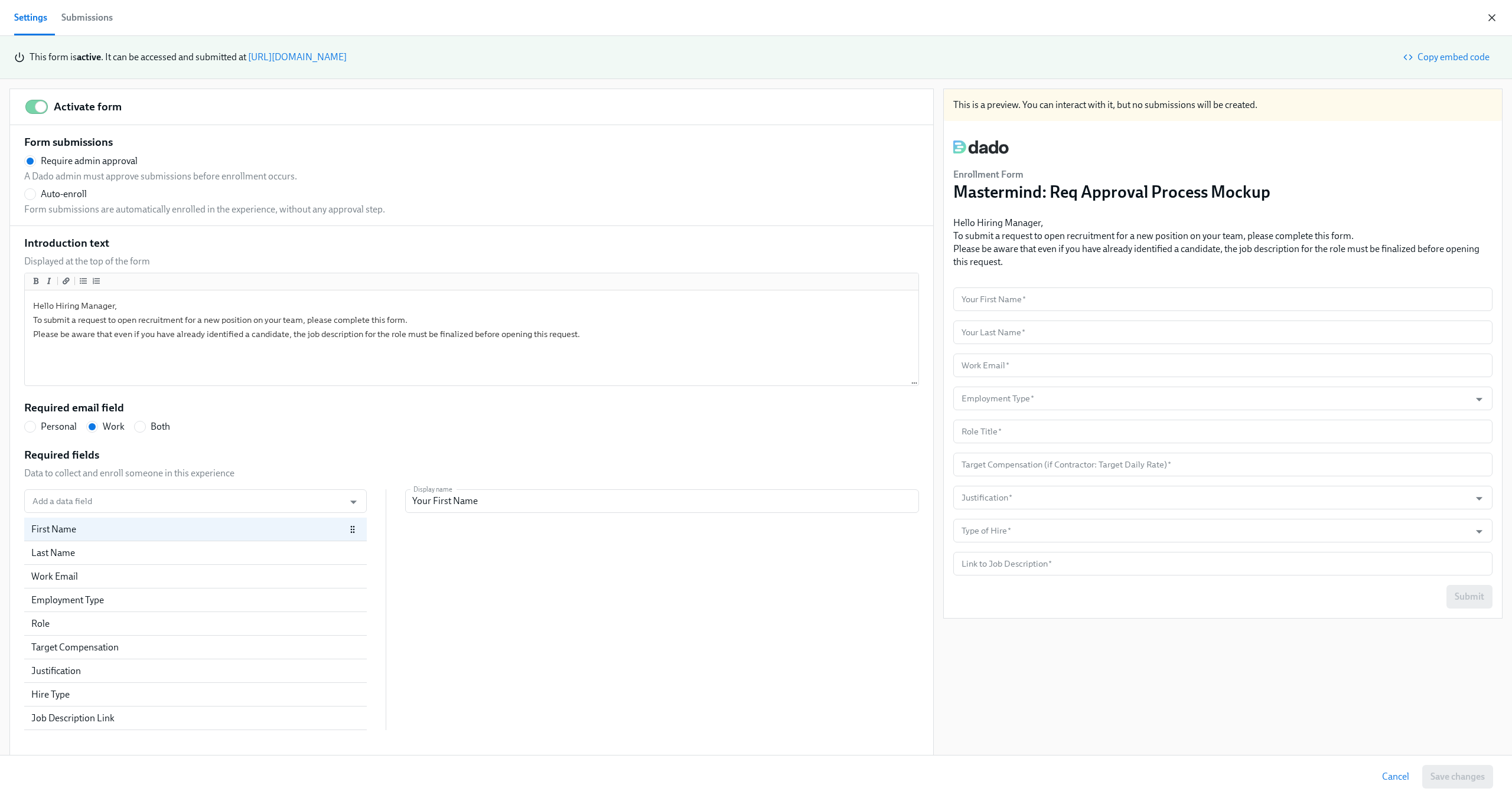
click at [1493, 18] on icon "button" at bounding box center [1492, 17] width 6 height 6
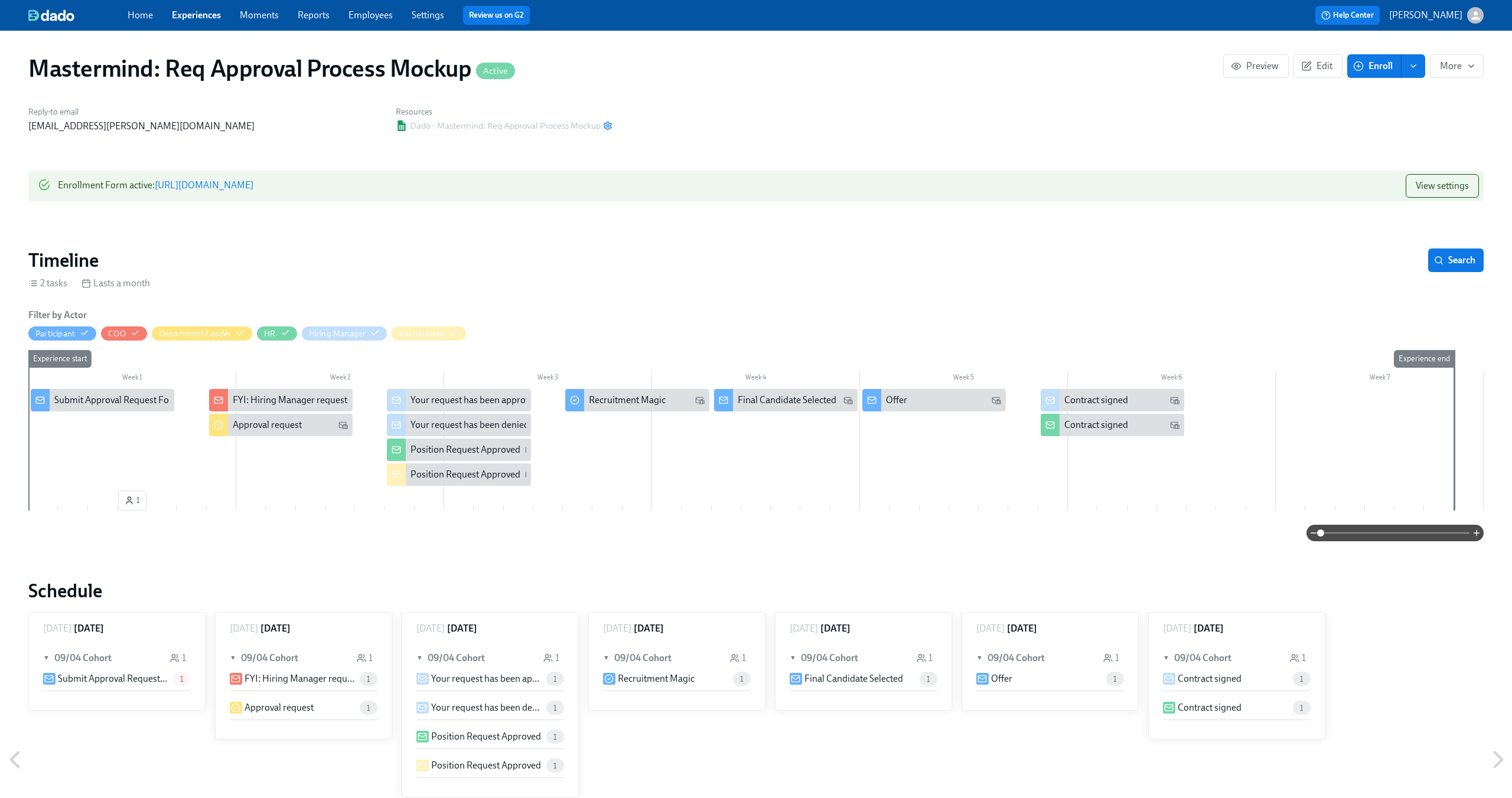
click at [253, 188] on link "https://my.dadohr.com/enrollmentForms/vB_DhCW7GtGQnn_9JESBZ6H1cb1hZ" at bounding box center [204, 185] width 99 height 11
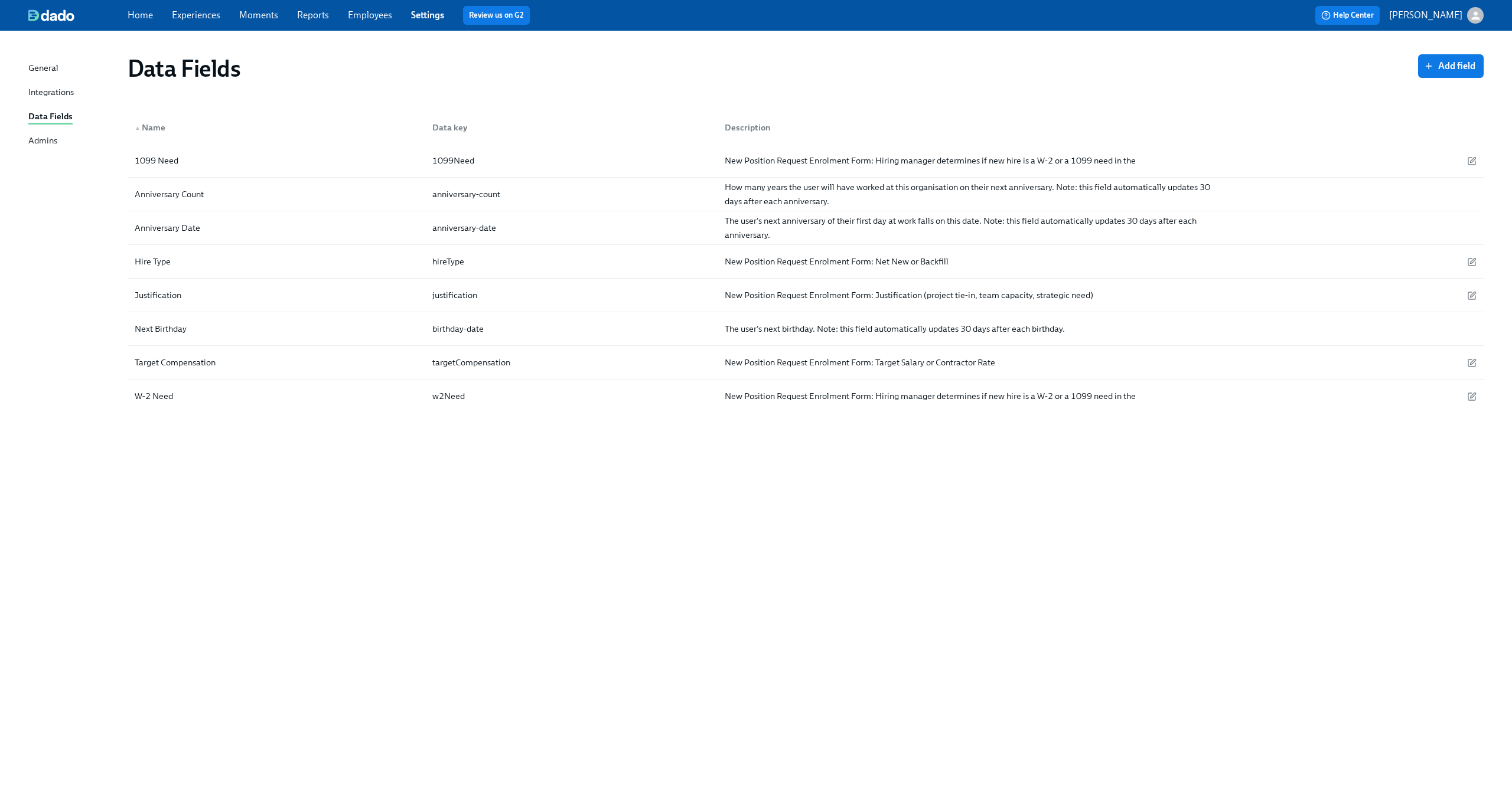
click at [445, 502] on div "Data Fields Add field ▲ Name Data key Description 1099 Need 1099Need New Positi…" at bounding box center [756, 407] width 1455 height 725
click at [1462, 55] on button "Add field" at bounding box center [1451, 66] width 66 height 23
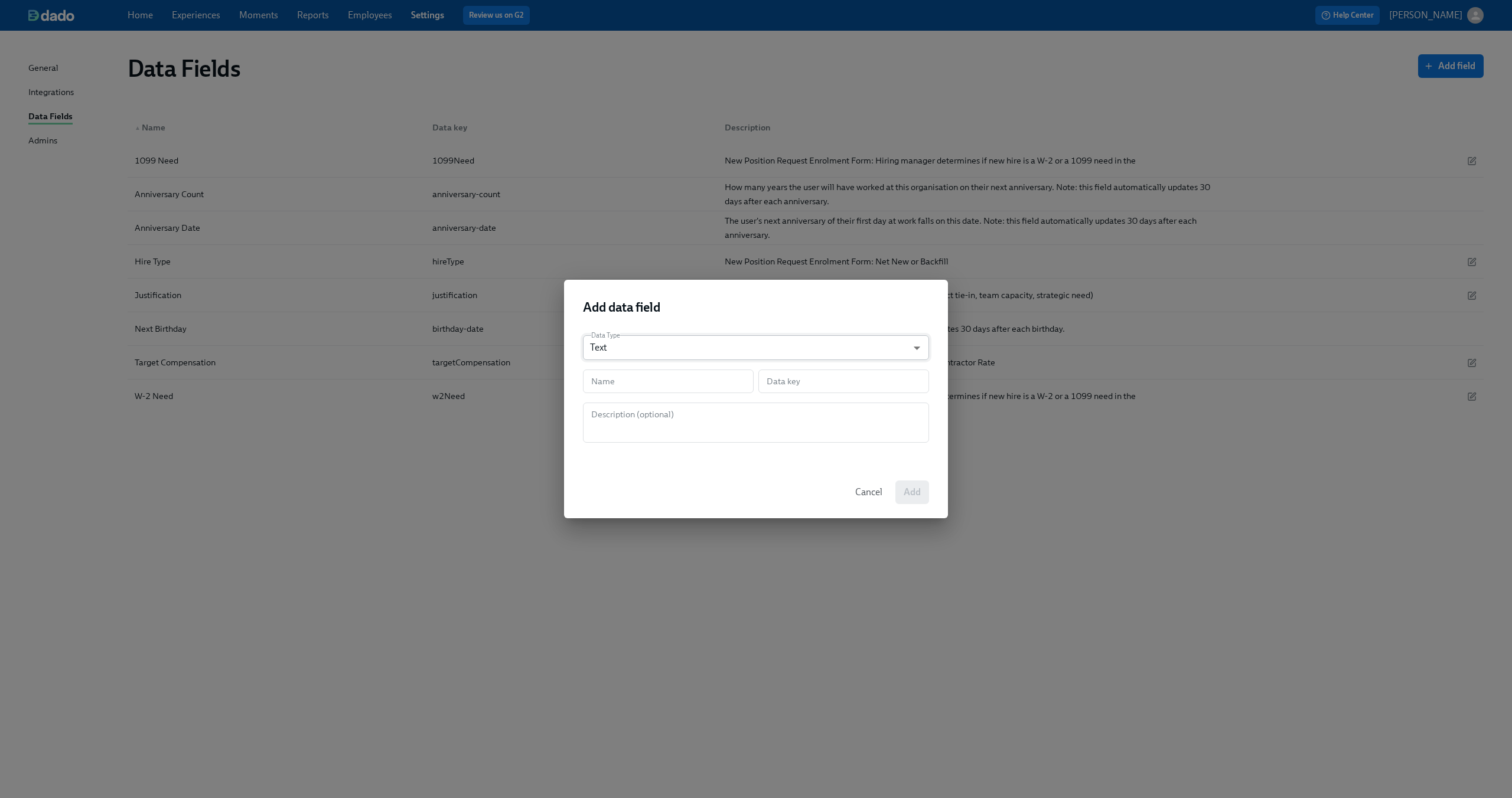
click at [676, 360] on body "Home Experiences Moments Reports Employees Settings Review us on G2 Help Center…" at bounding box center [756, 399] width 1512 height 798
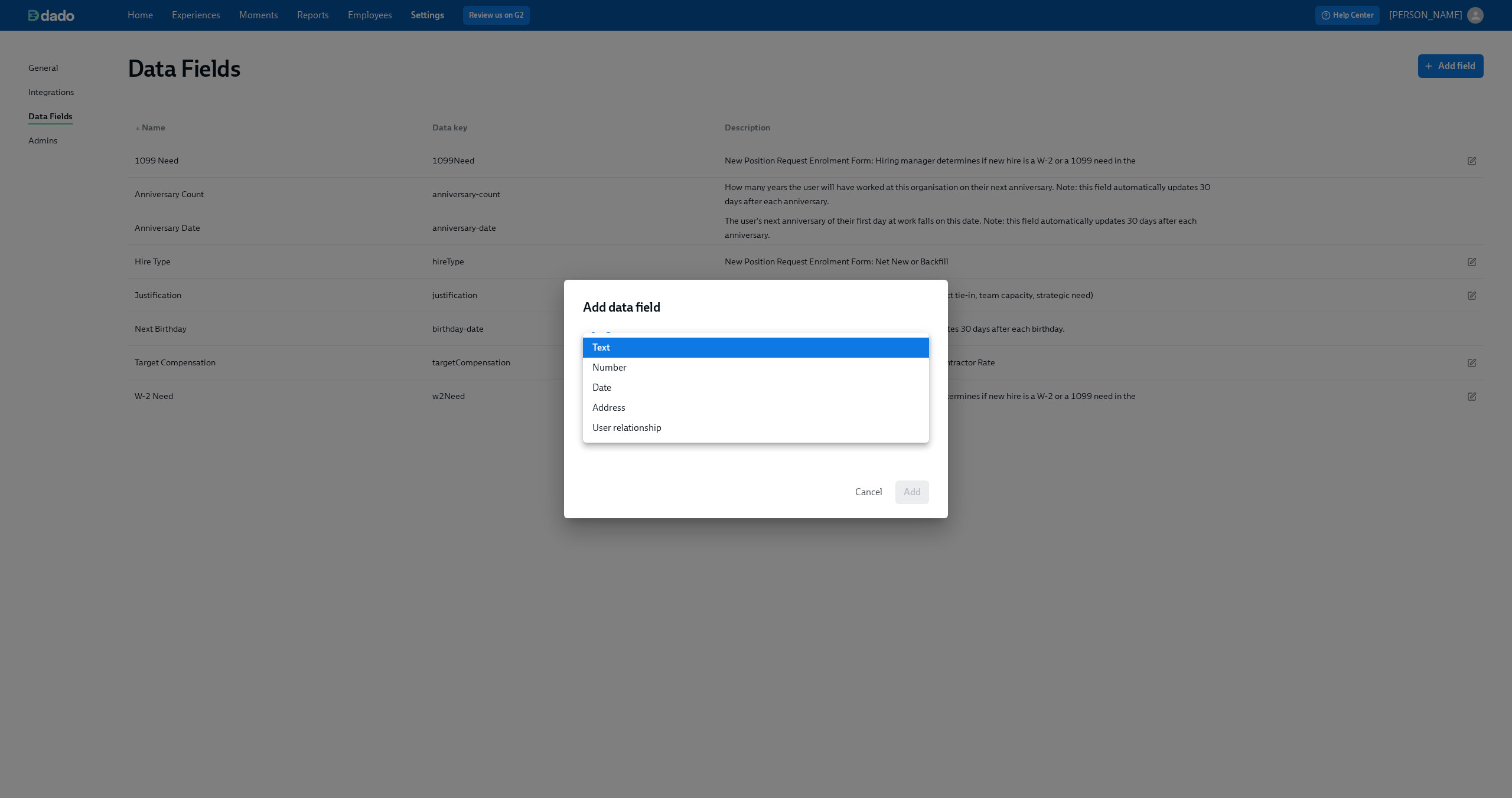
click at [684, 337] on ul "Text Number Date Address User relationship" at bounding box center [756, 388] width 346 height 110
click at [656, 311] on div at bounding box center [756, 399] width 1512 height 798
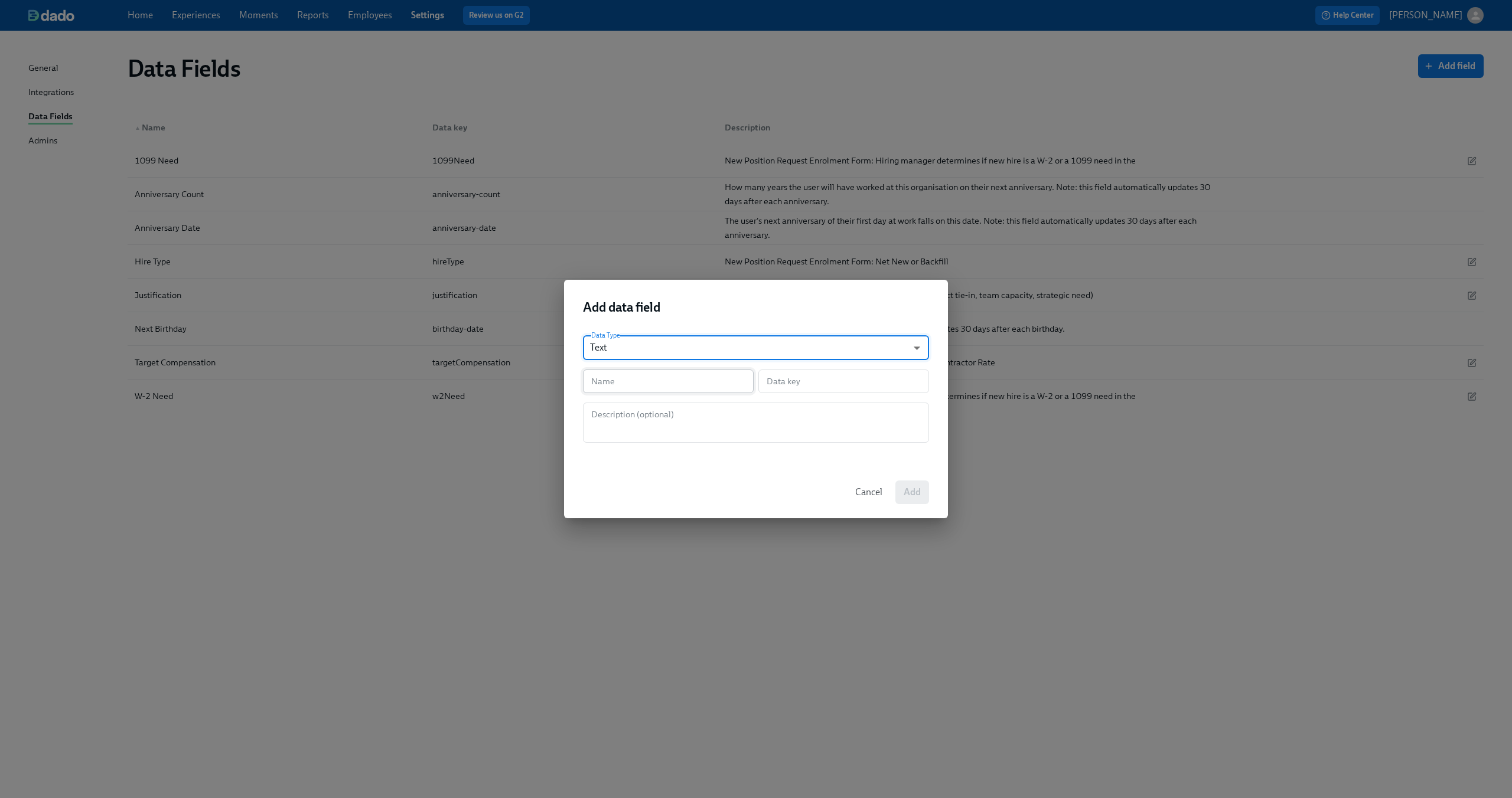
click at [615, 376] on input "text" at bounding box center [668, 381] width 171 height 23
type input "E"
type input "e"
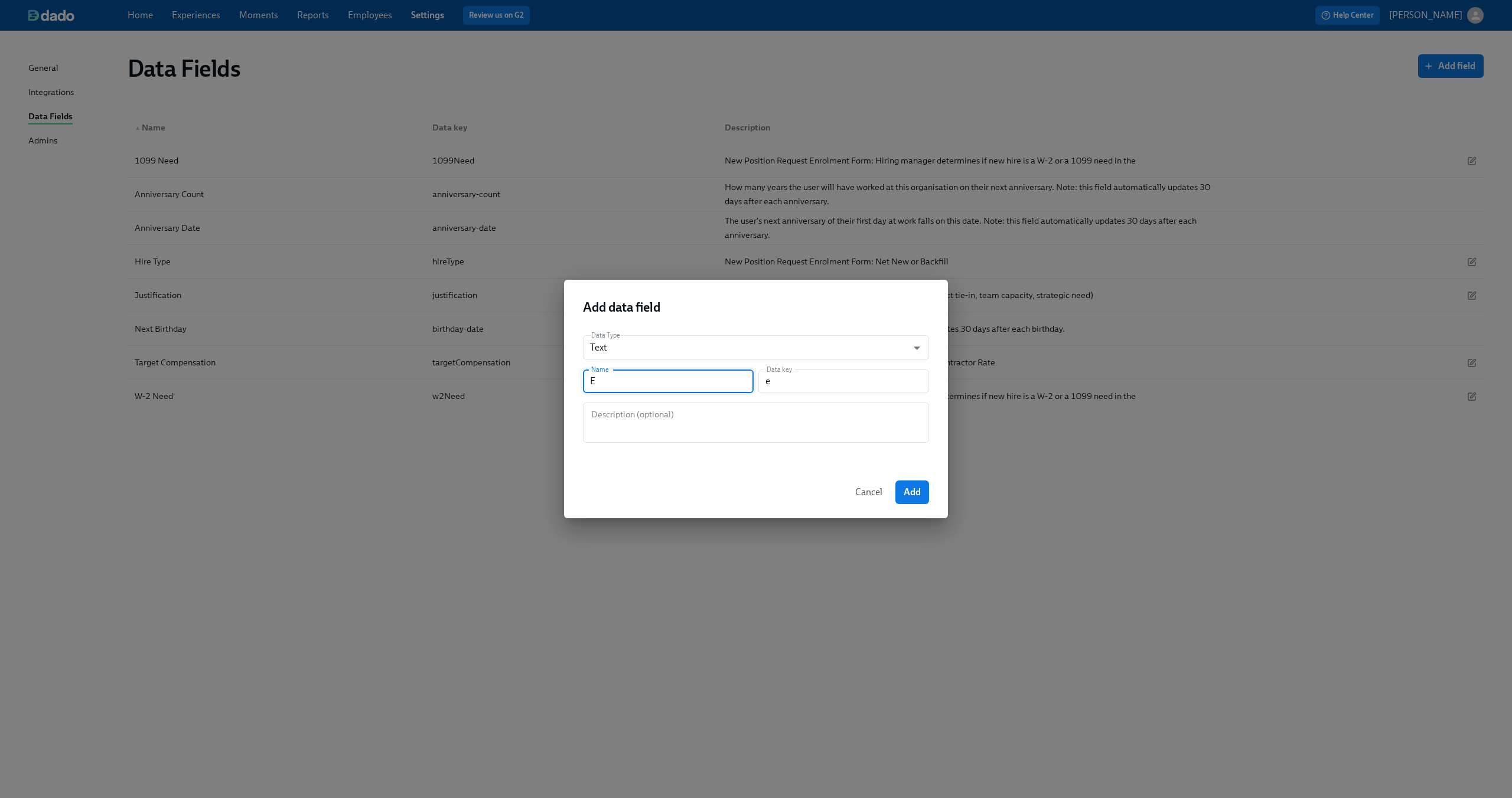
type input "Em"
type input "em"
type input "Emp"
type input "emp"
type input "Empl"
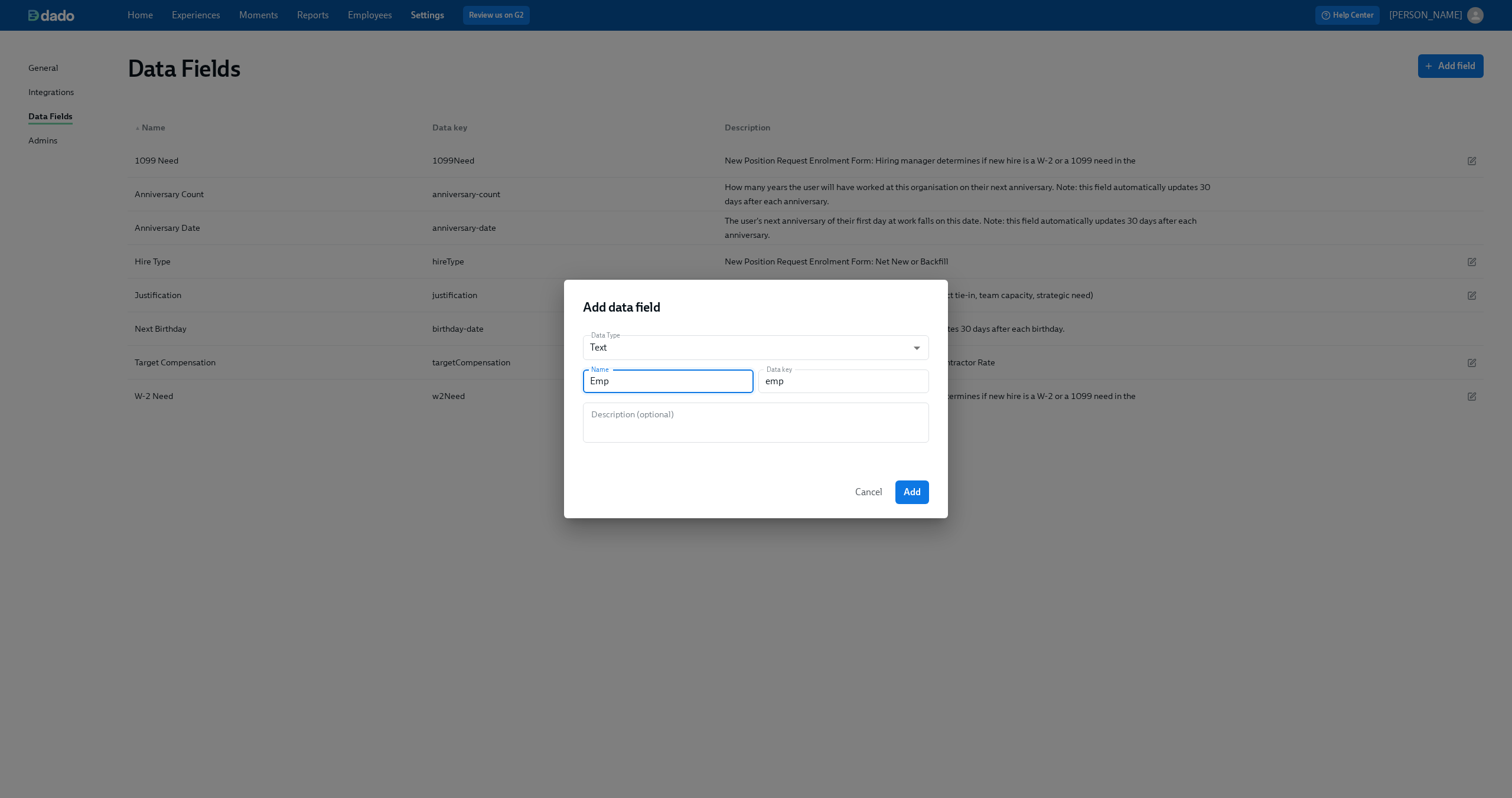
type input "empl"
type input "Emplo"
type input "emplo"
type input "Employ"
type input "employ"
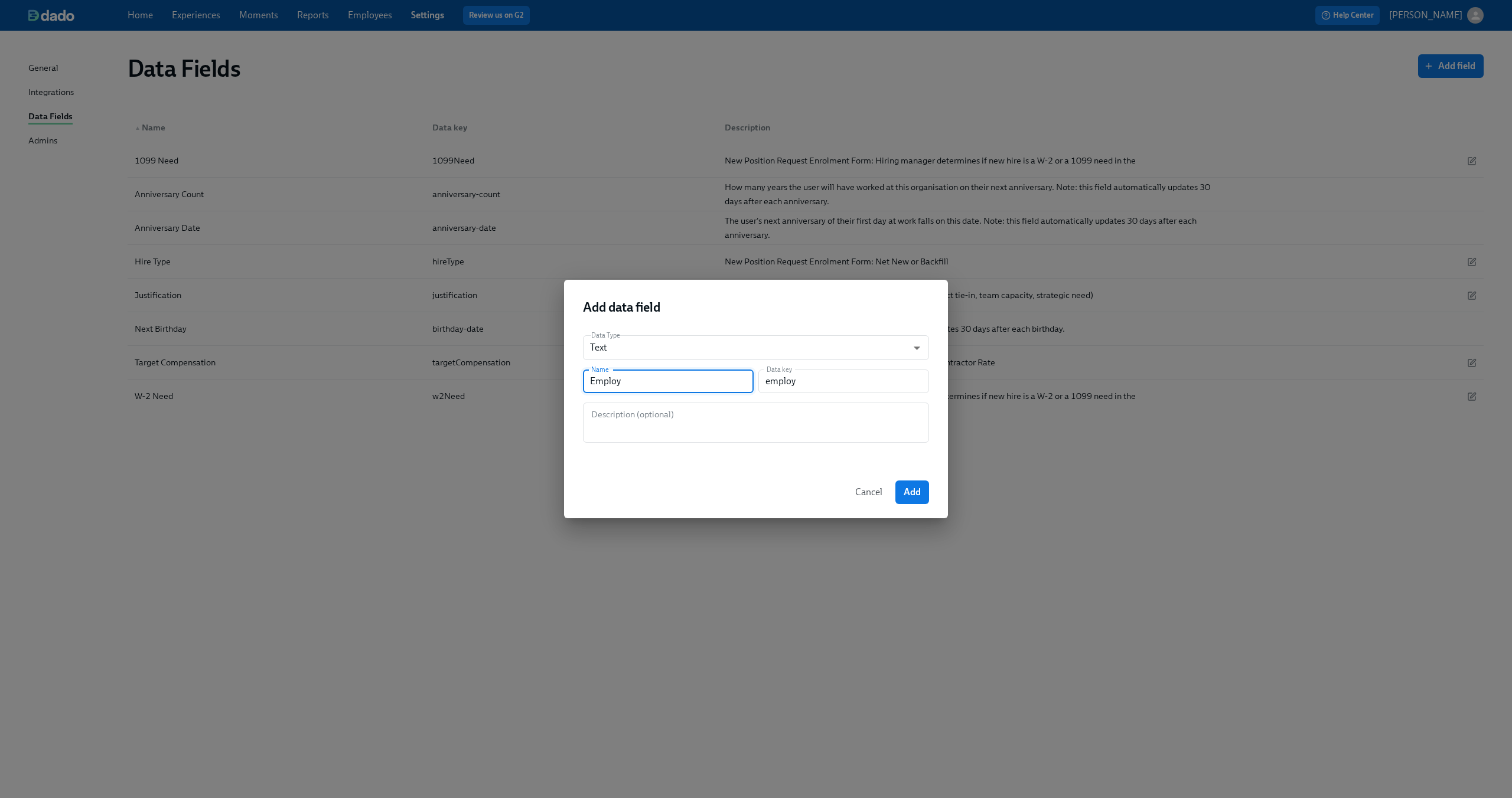
type input "Employm"
type input "employm"
type input "Employme"
type input "employme"
type input "Employmen"
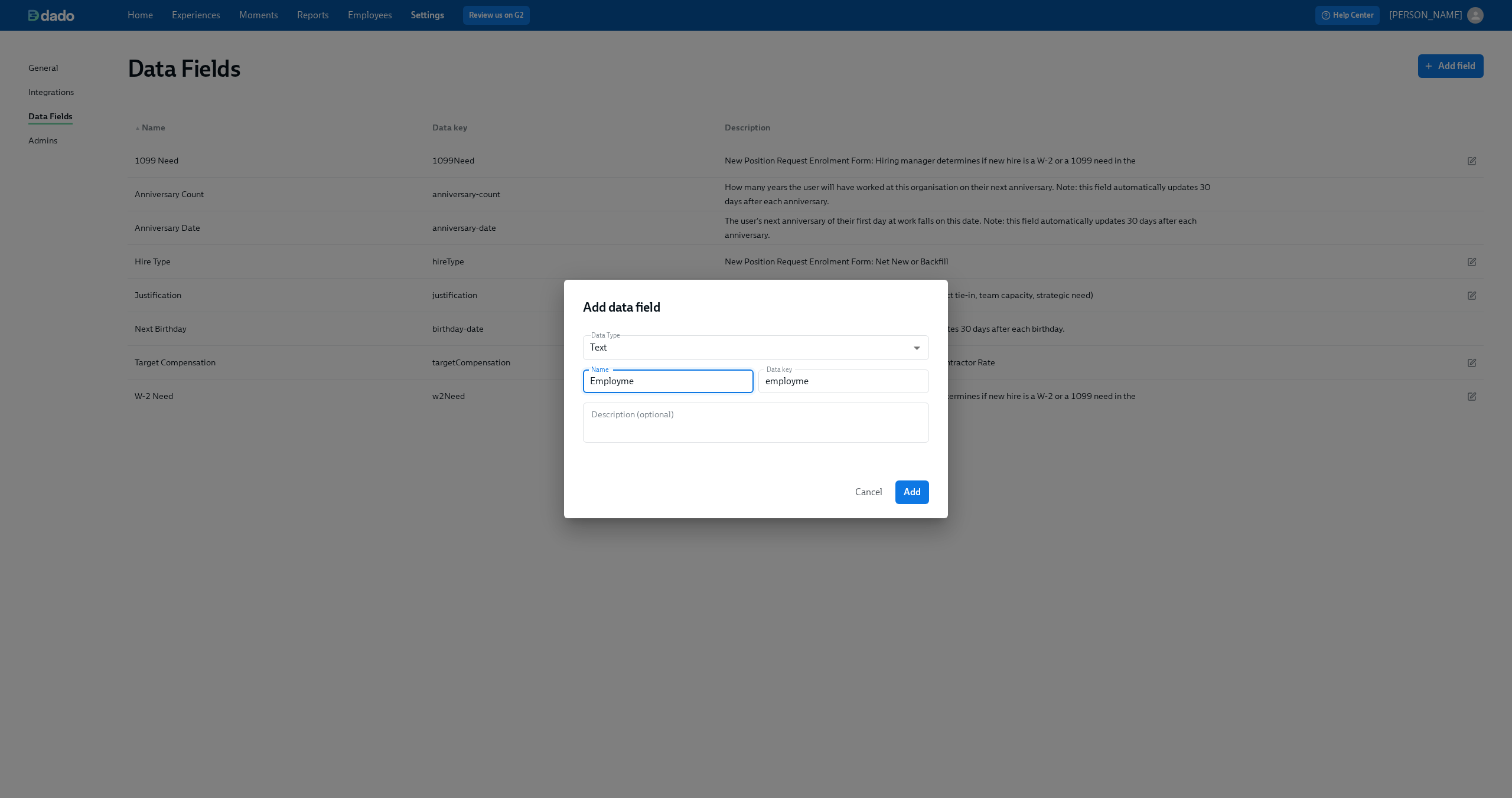
type input "employmen"
type input "Employment"
type input "employment"
type input "Employment T"
type input "employmentT"
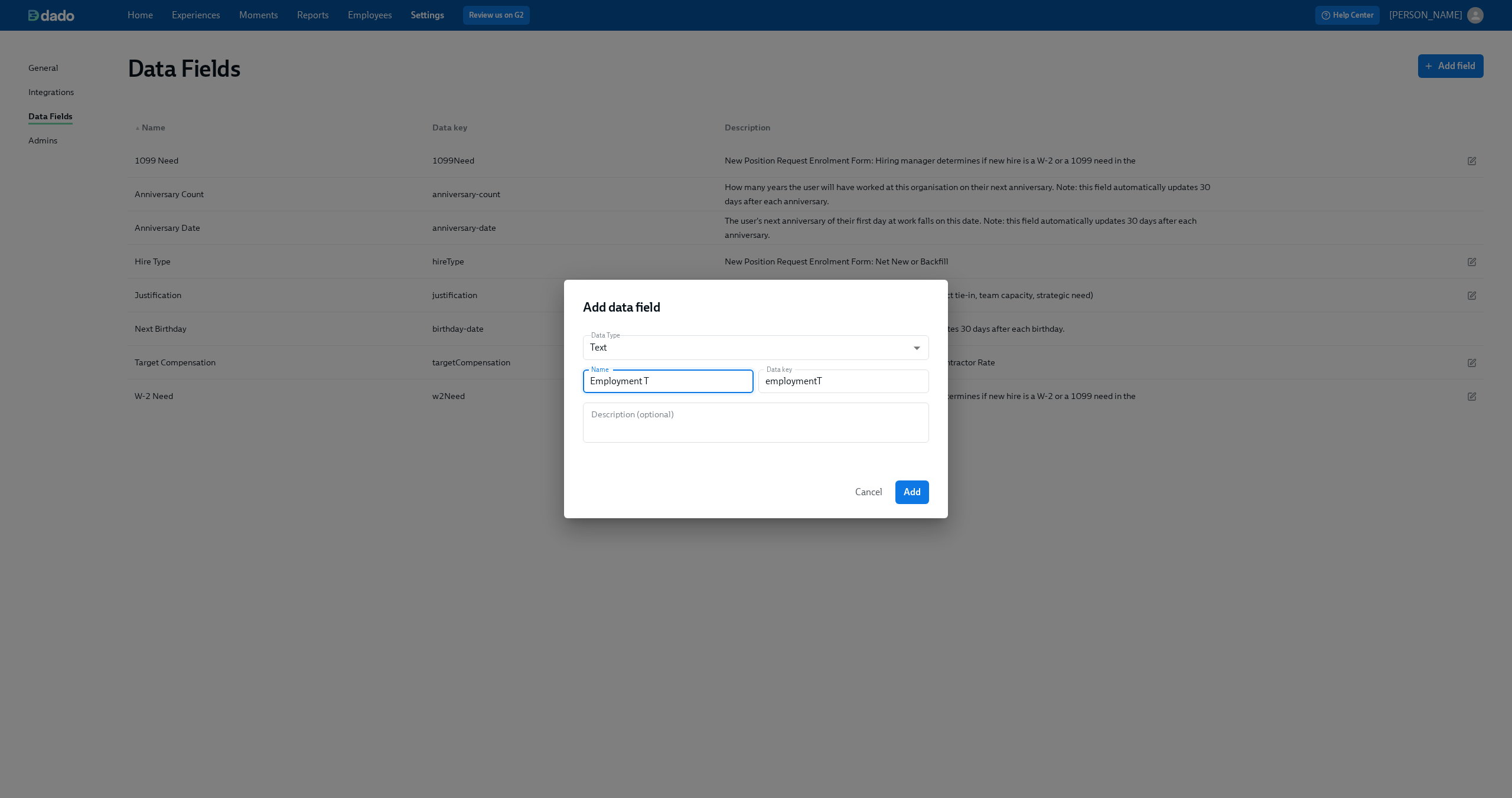
type input "Employment Ty"
type input "employmentTy"
type input "Employment Typ"
type input "employmentTyp"
type input "Employment Type"
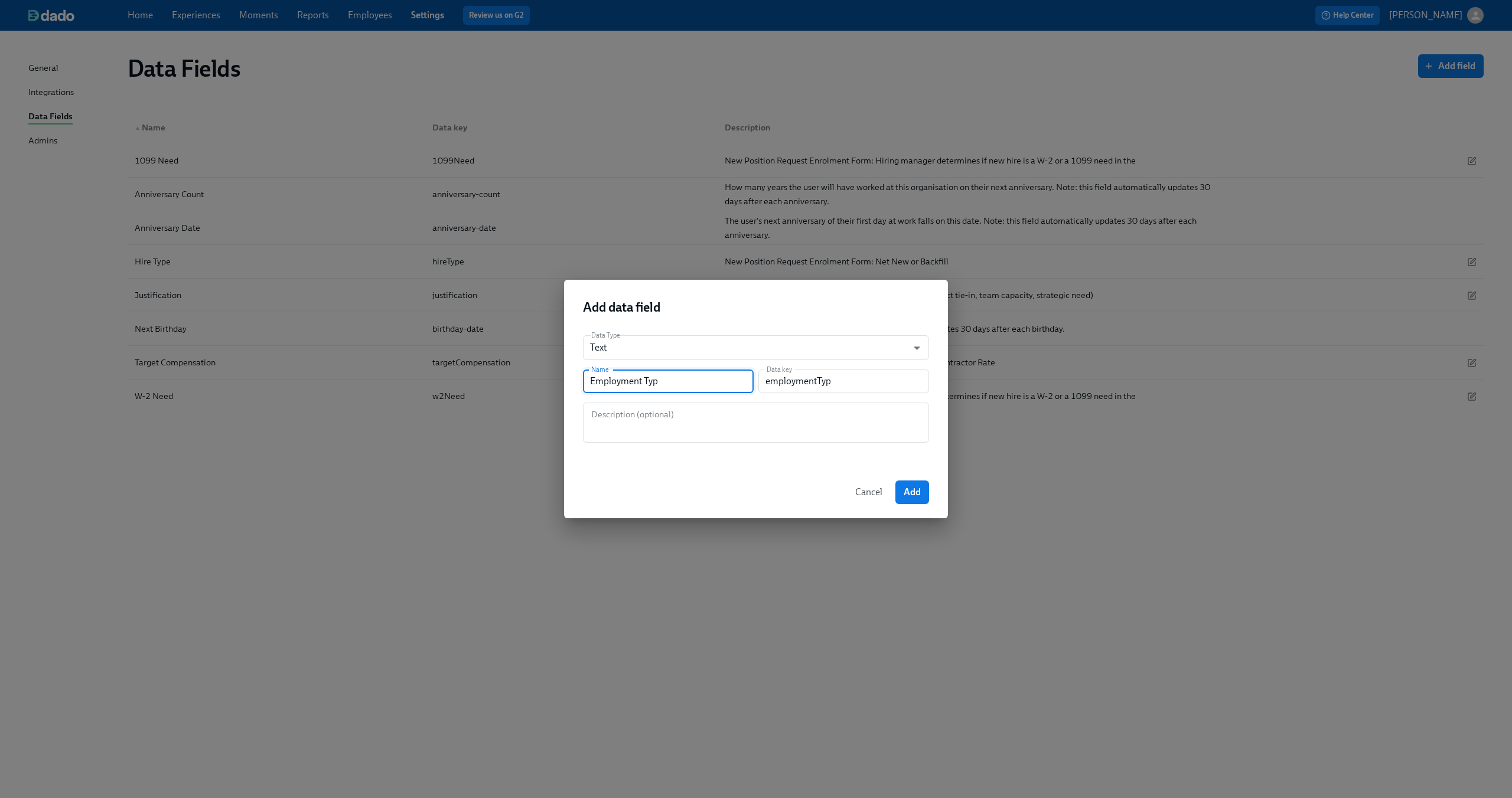
type input "employmentType"
type input "Employment Type"
click at [643, 425] on textarea at bounding box center [756, 422] width 332 height 28
paste textarea "Justification (project tie-in, team capacity, strategic need)"
type textarea "Justification (project tie-in, team capacity, strategic need)"
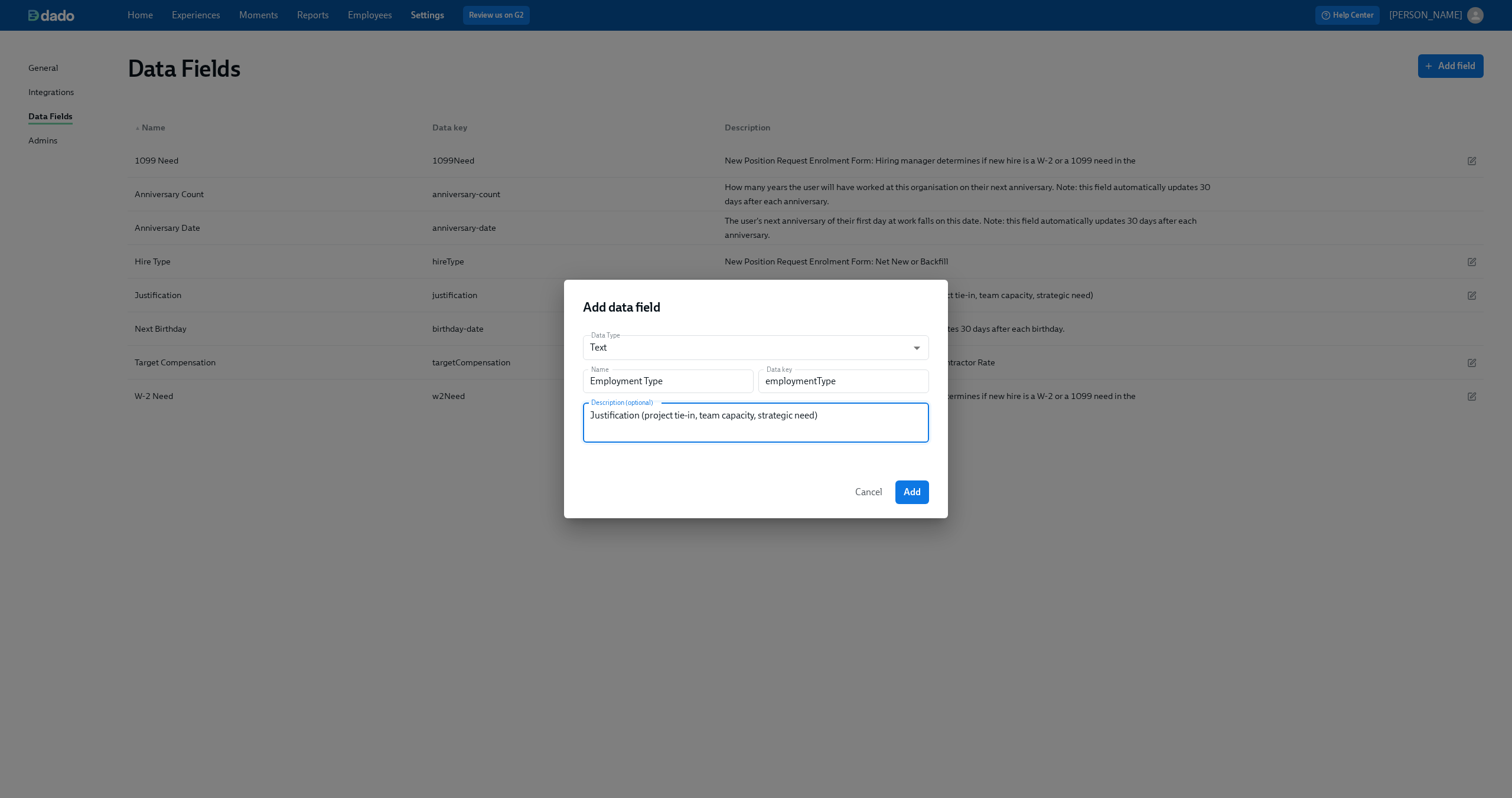
click at [630, 418] on textarea "Justification (project tie-in, team capacity, strategic need)" at bounding box center [756, 422] width 332 height 28
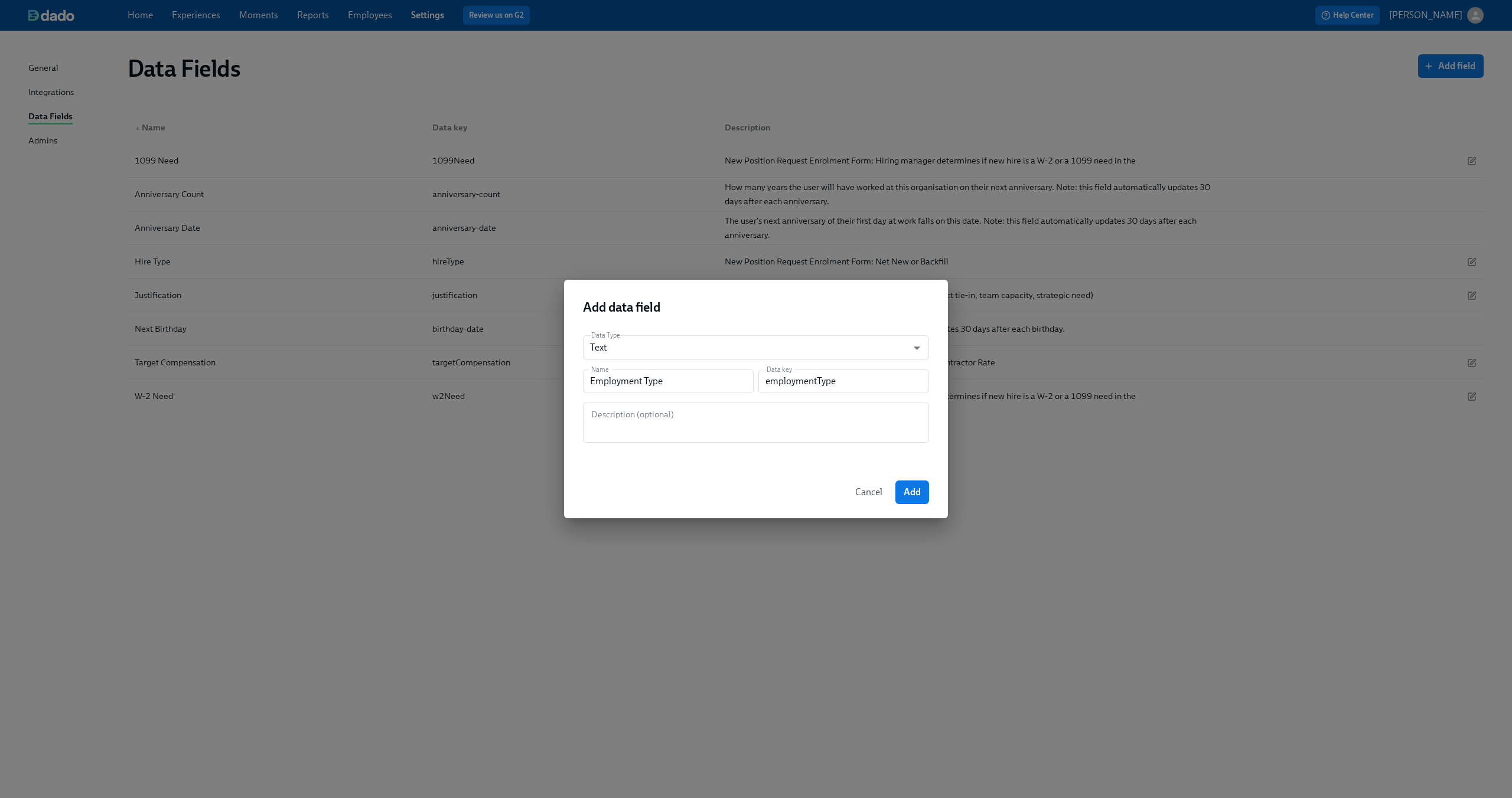
click at [868, 493] on span "Cancel" at bounding box center [868, 492] width 27 height 12
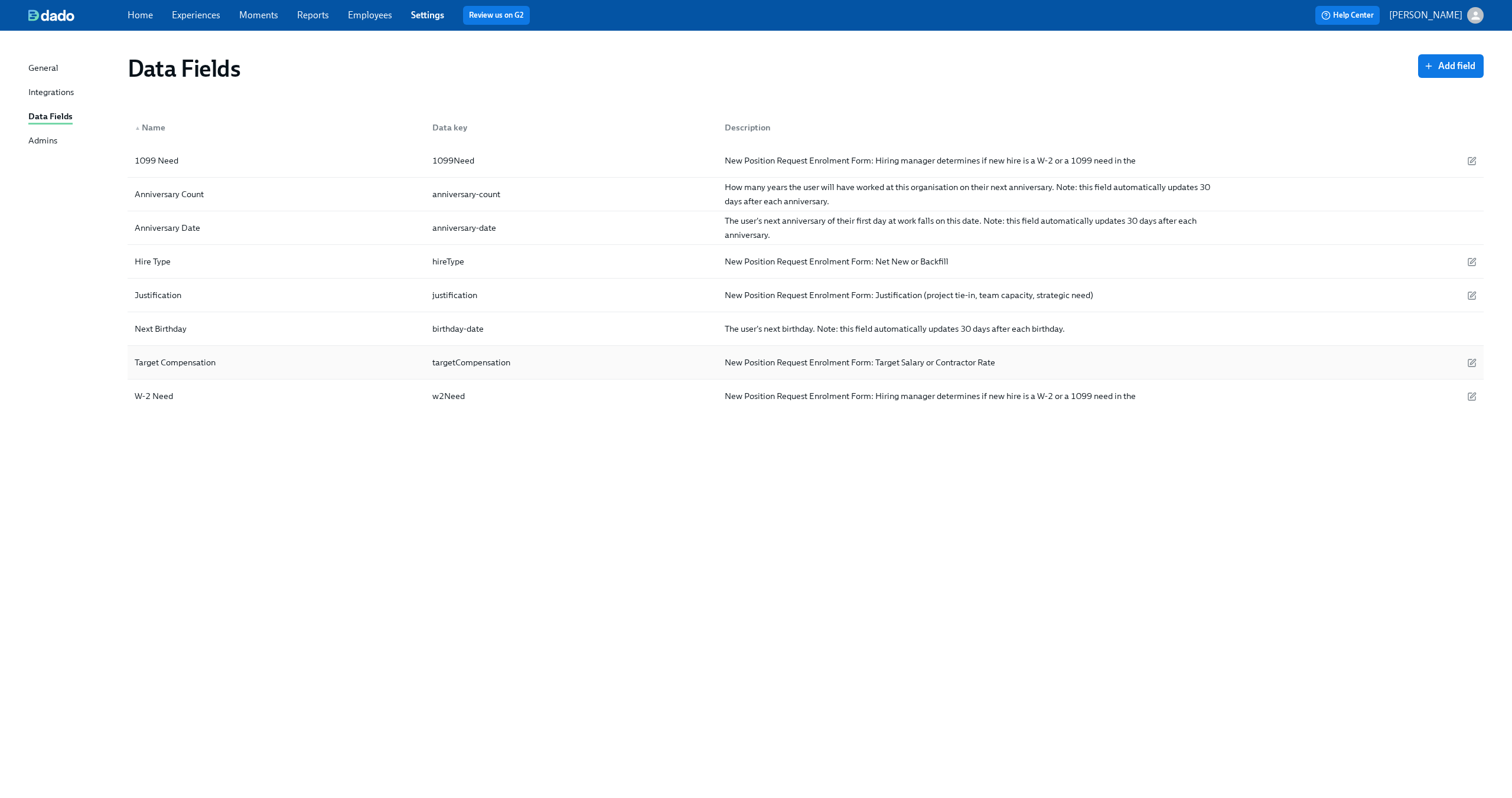
click at [264, 370] on div "Target Compensation" at bounding box center [277, 362] width 293 height 23
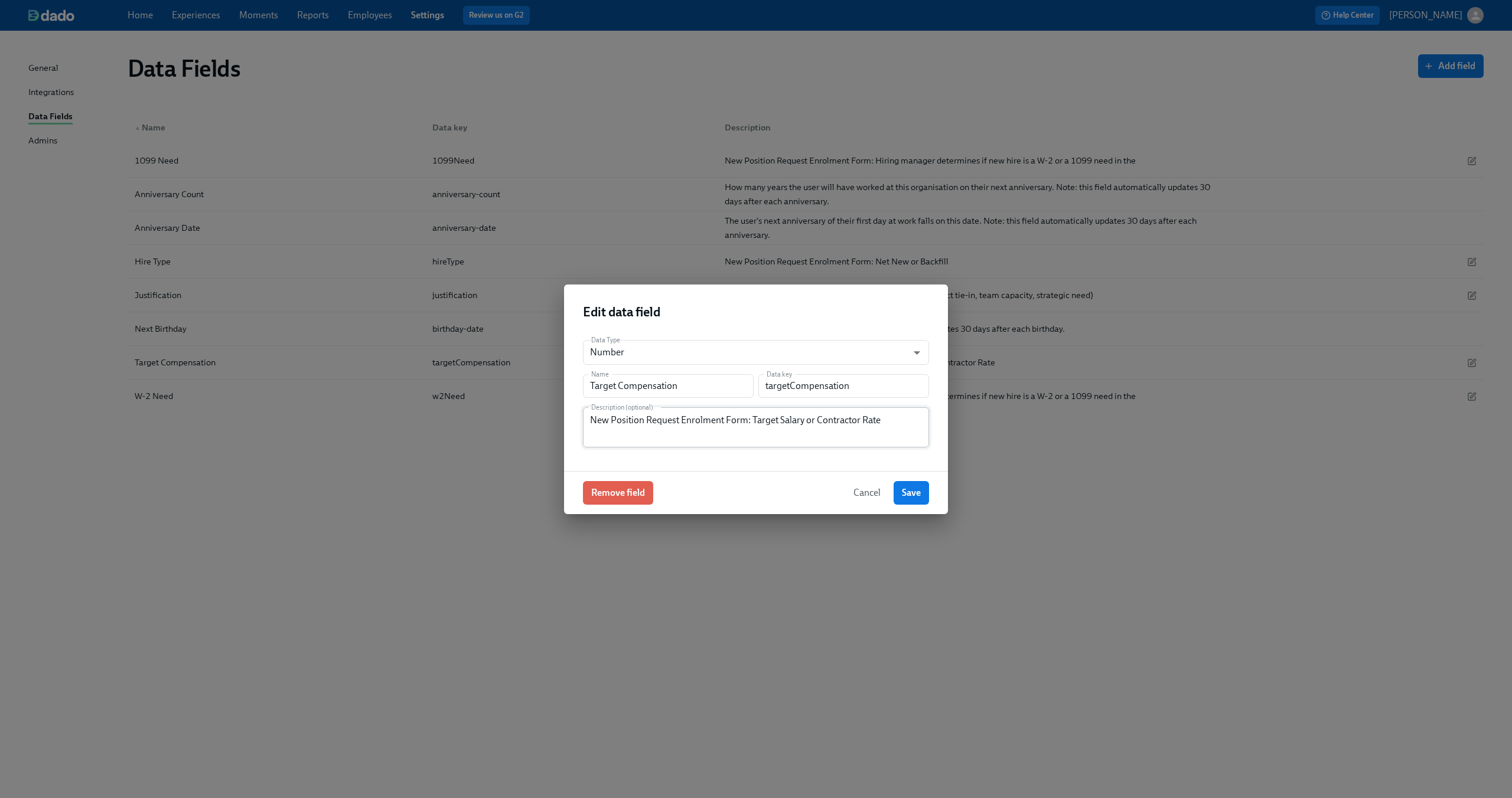
click at [718, 422] on textarea "New Position Request Enrolment Form: Target Salary or Contractor Rate" at bounding box center [756, 427] width 332 height 28
click at [861, 488] on span "Cancel" at bounding box center [867, 493] width 27 height 12
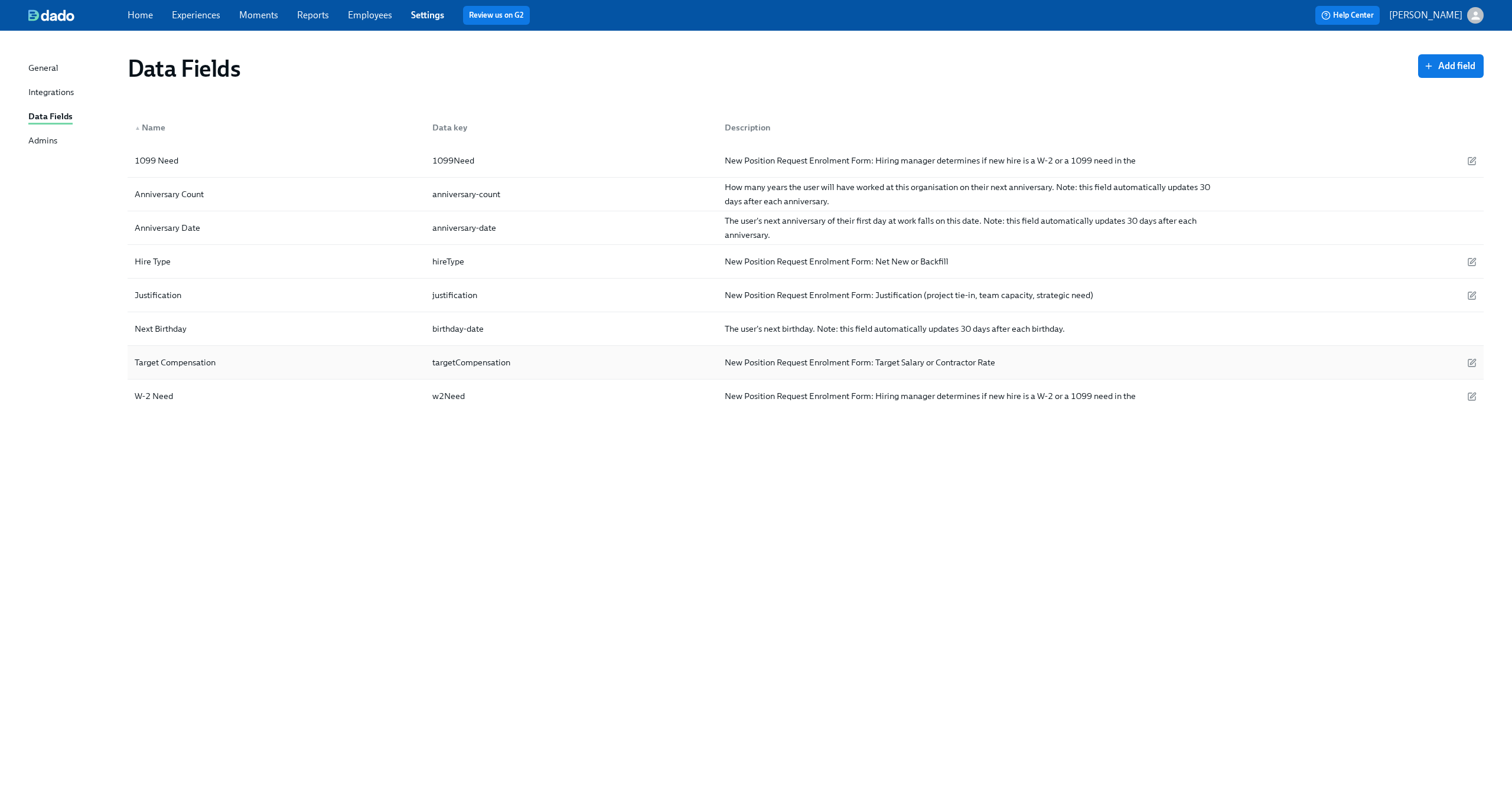
click at [279, 354] on div "Target Compensation" at bounding box center [277, 362] width 293 height 23
click at [1466, 66] on span "Add field" at bounding box center [1451, 66] width 49 height 12
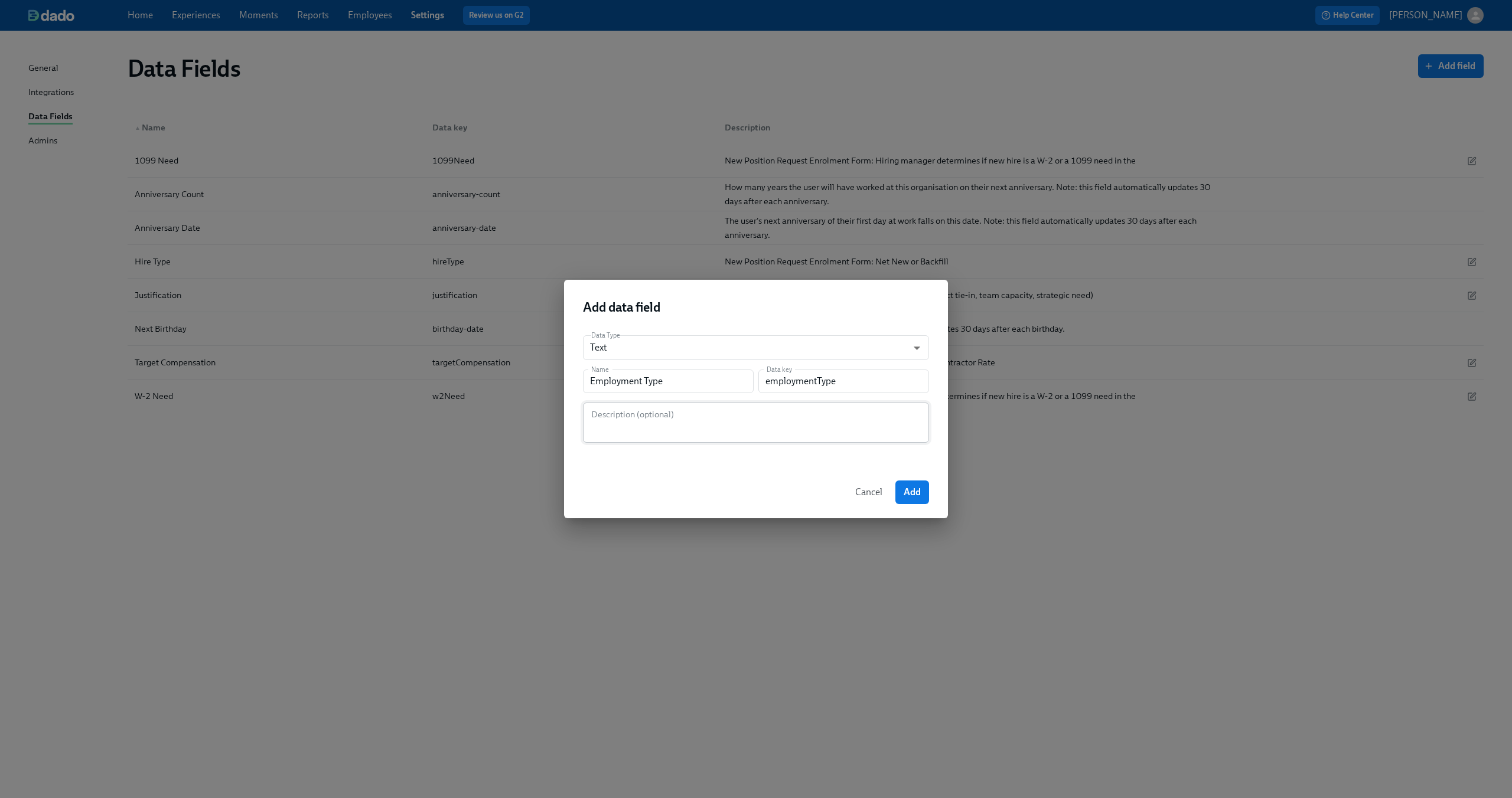
click at [695, 415] on textarea at bounding box center [756, 422] width 332 height 28
paste textarea "New Position Request Enrolment Form: Target Salary or Contractor Rate"
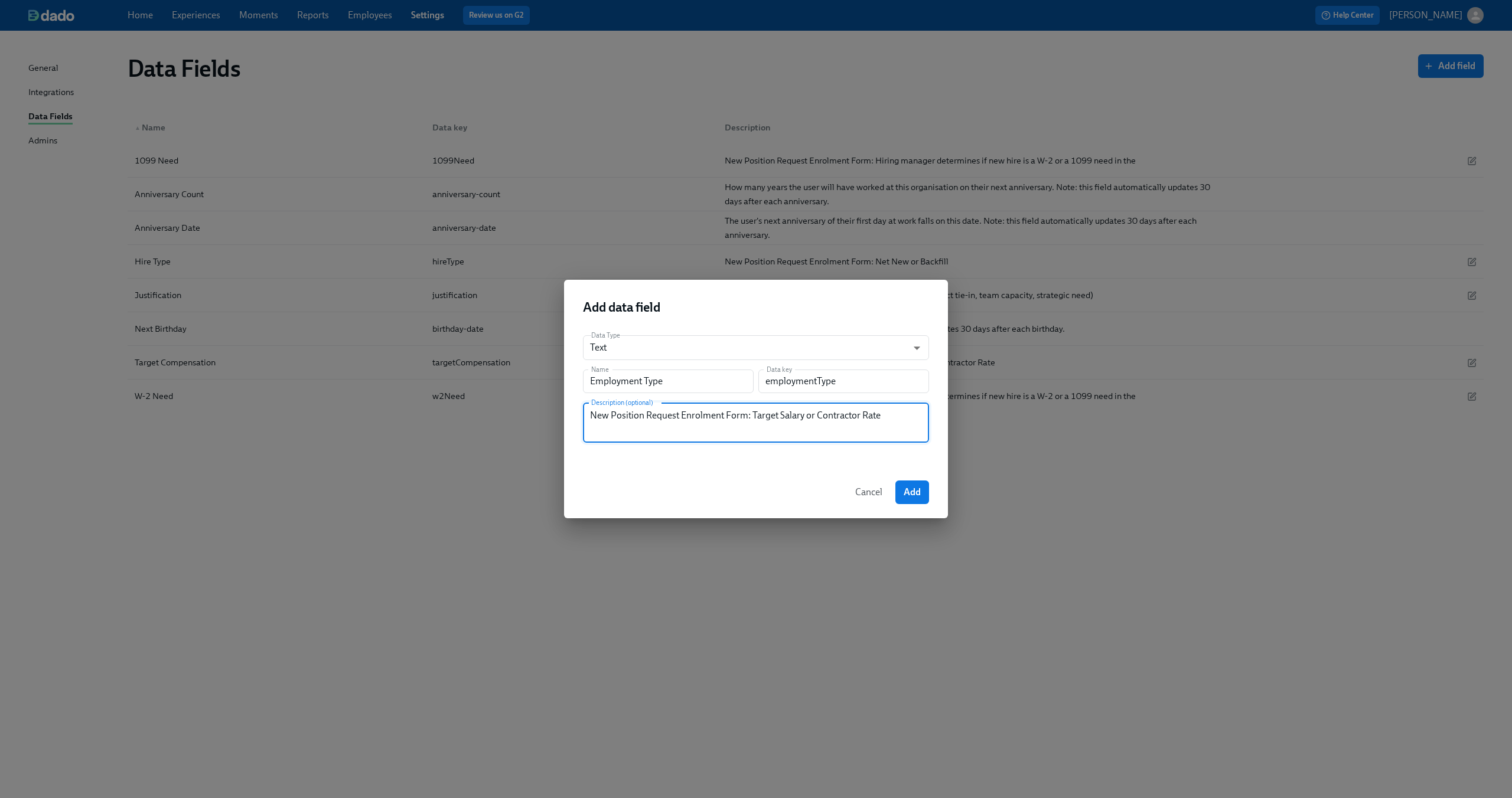
drag, startPoint x: 752, startPoint y: 417, endPoint x: 966, endPoint y: 446, distance: 216.0
click at [966, 446] on div "Add data field Data Type Text string ​ Name Employment Type Name Data key emplo…" at bounding box center [756, 399] width 1512 height 798
type textarea "New Position Request Enrolment Form: Employment Type (W-2 or 1099)"
click at [918, 487] on span "Add" at bounding box center [912, 492] width 17 height 12
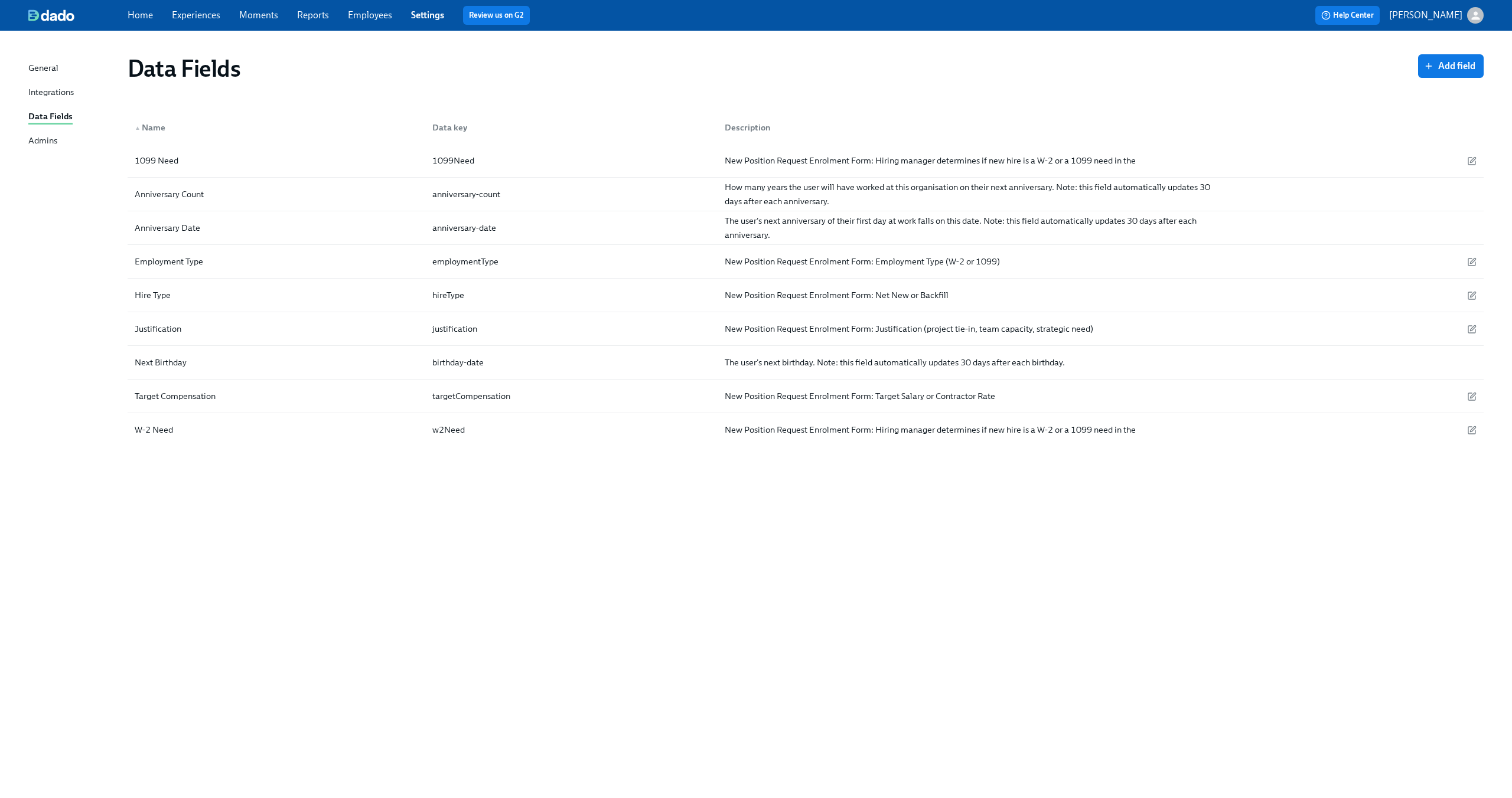
click at [491, 534] on div "Data Fields Add field ▲ Name Data key Description 1099 Need 1099Need New Positi…" at bounding box center [756, 407] width 1455 height 725
click at [1444, 72] on button "Add field" at bounding box center [1451, 66] width 66 height 23
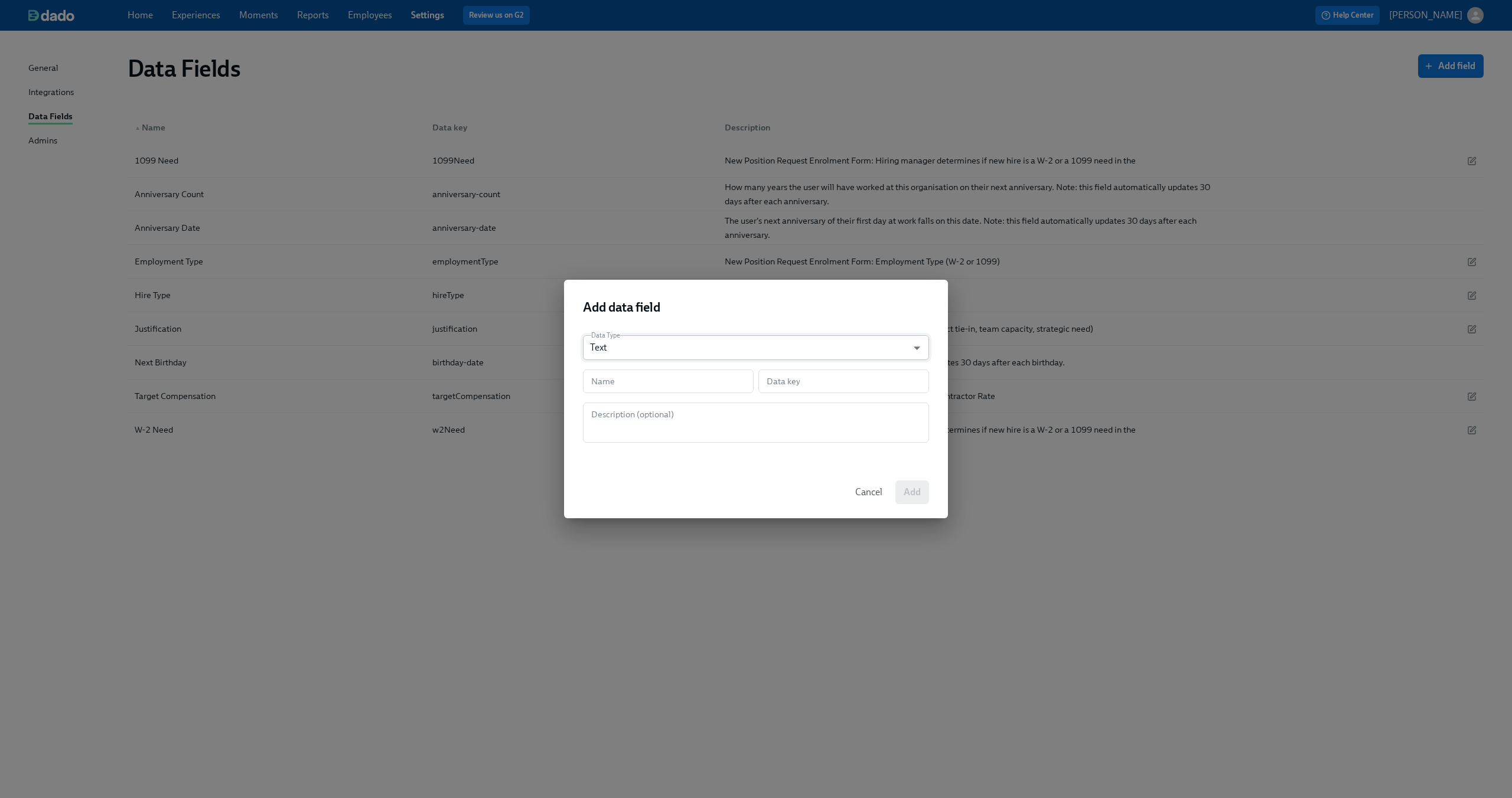
click at [619, 350] on body "Home Experiences Moments Reports Employees Settings Review us on G2 Help Center…" at bounding box center [756, 399] width 1512 height 798
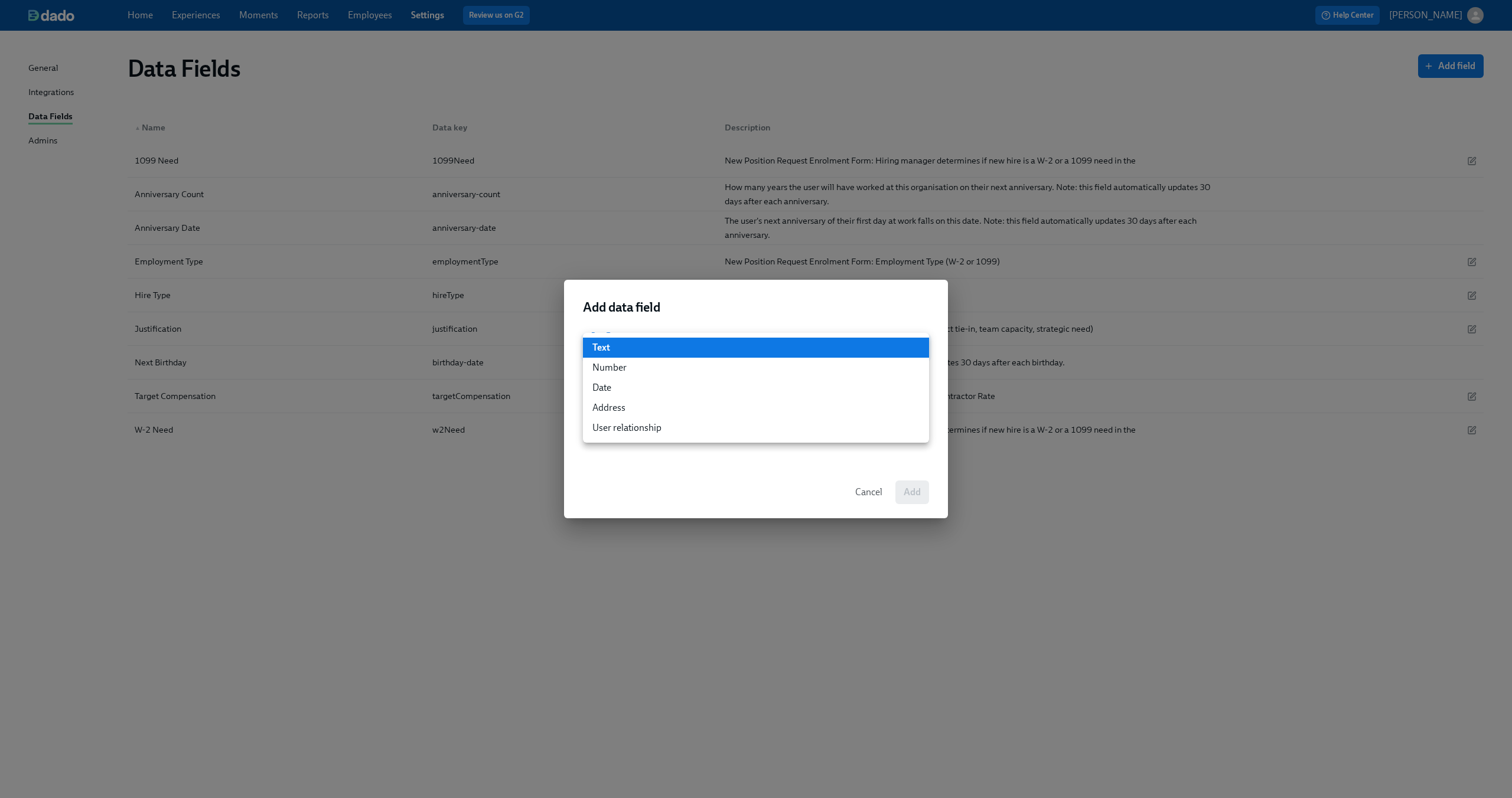
click at [619, 350] on li "Text" at bounding box center [756, 348] width 346 height 20
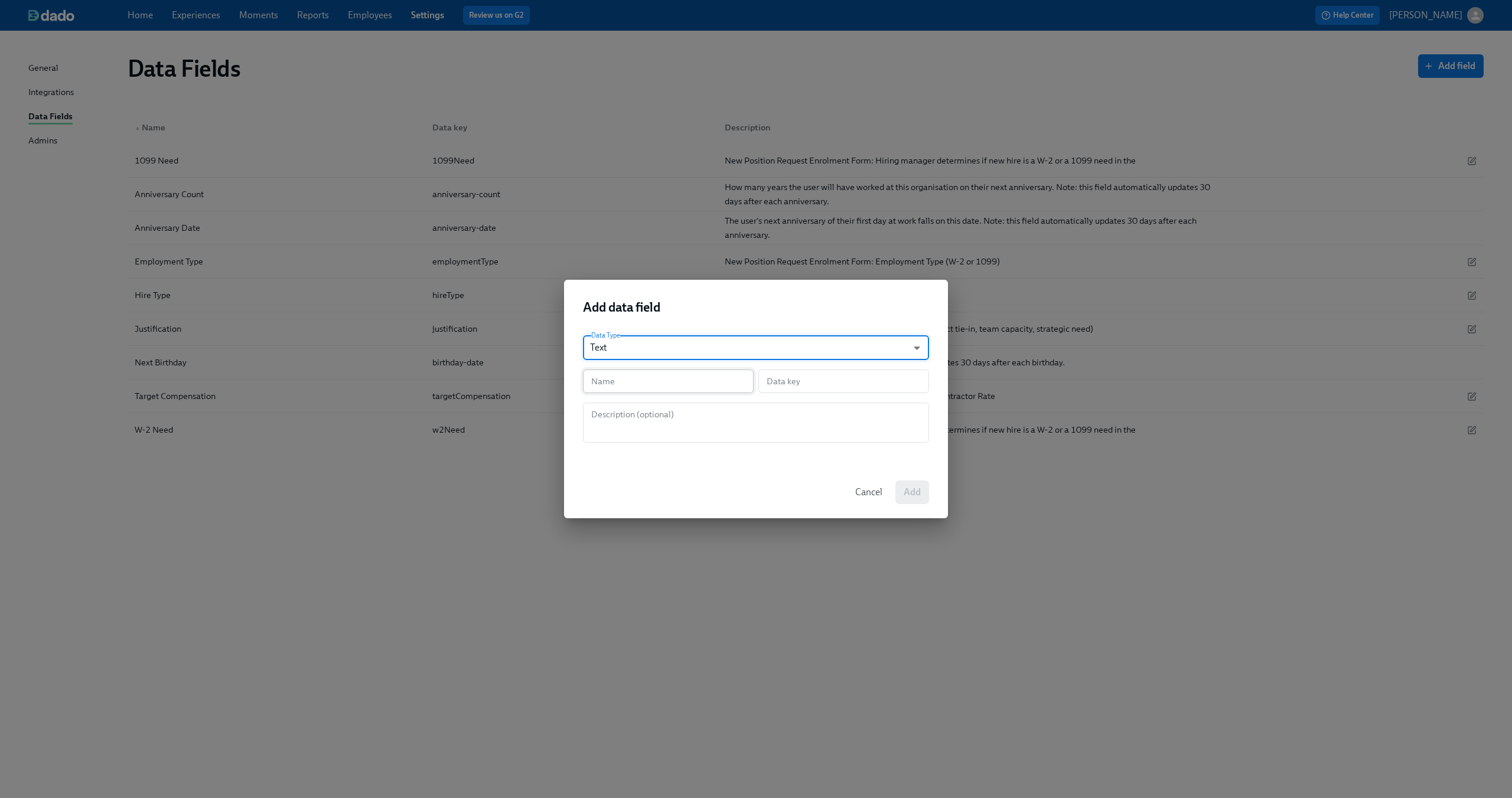
click at [616, 384] on input "text" at bounding box center [668, 381] width 171 height 23
type input "J"
type input "j"
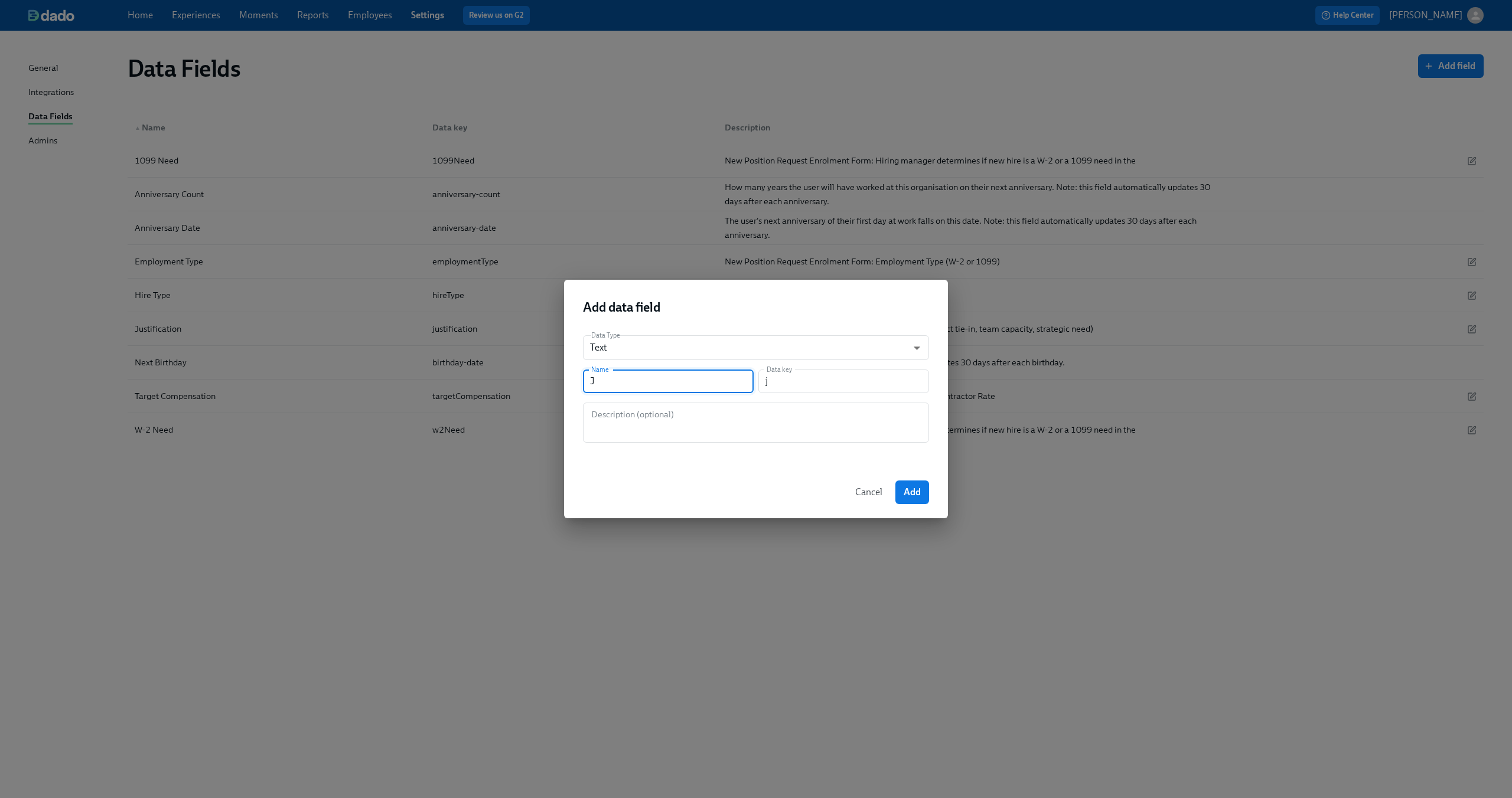
type input "Jo"
type input "jo"
type input "Job"
type input "job"
type input "Job D"
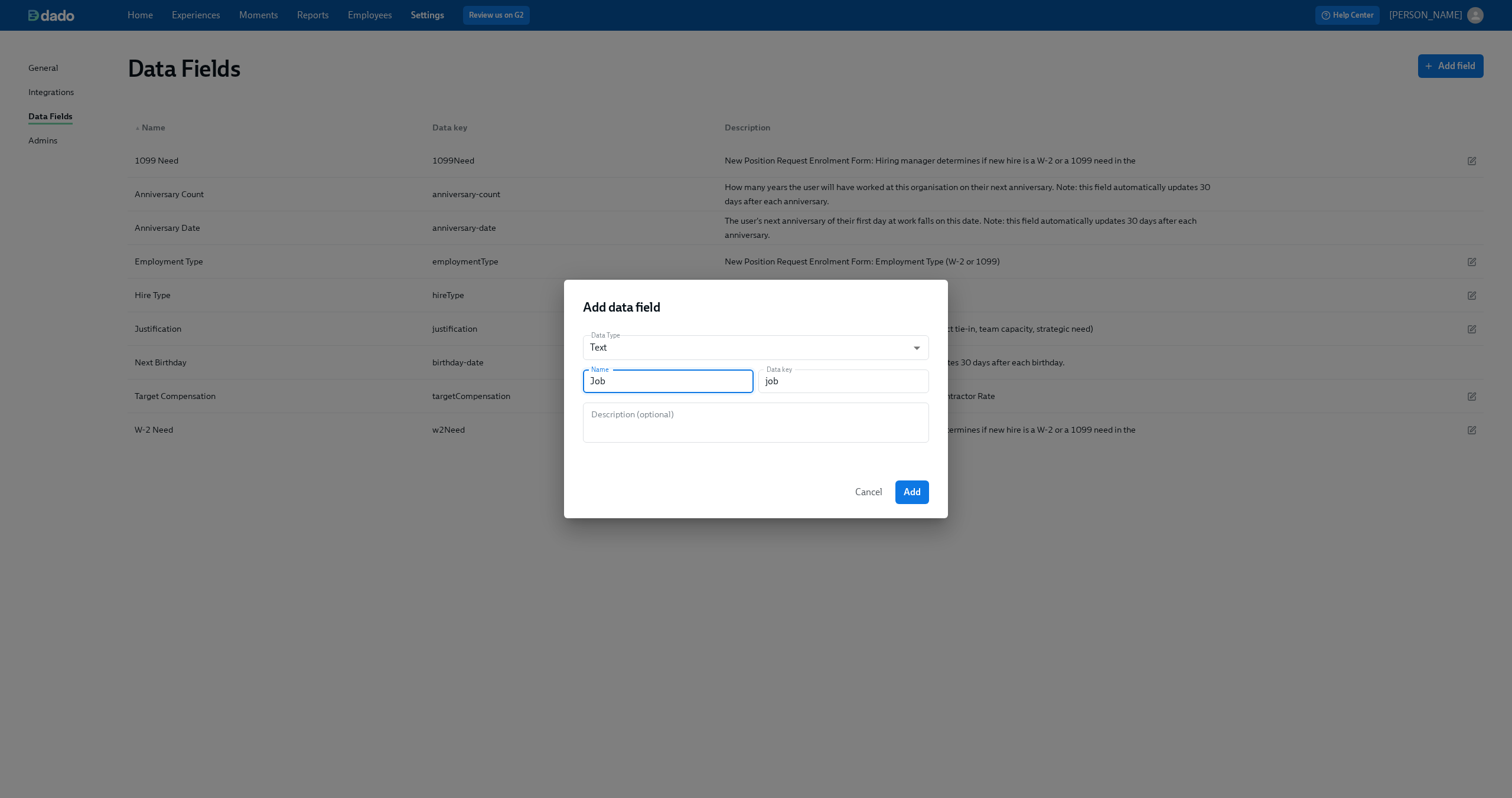
type input "jobD"
type input "Job De"
type input "jobDe"
type input "Job Des"
type input "jobDes"
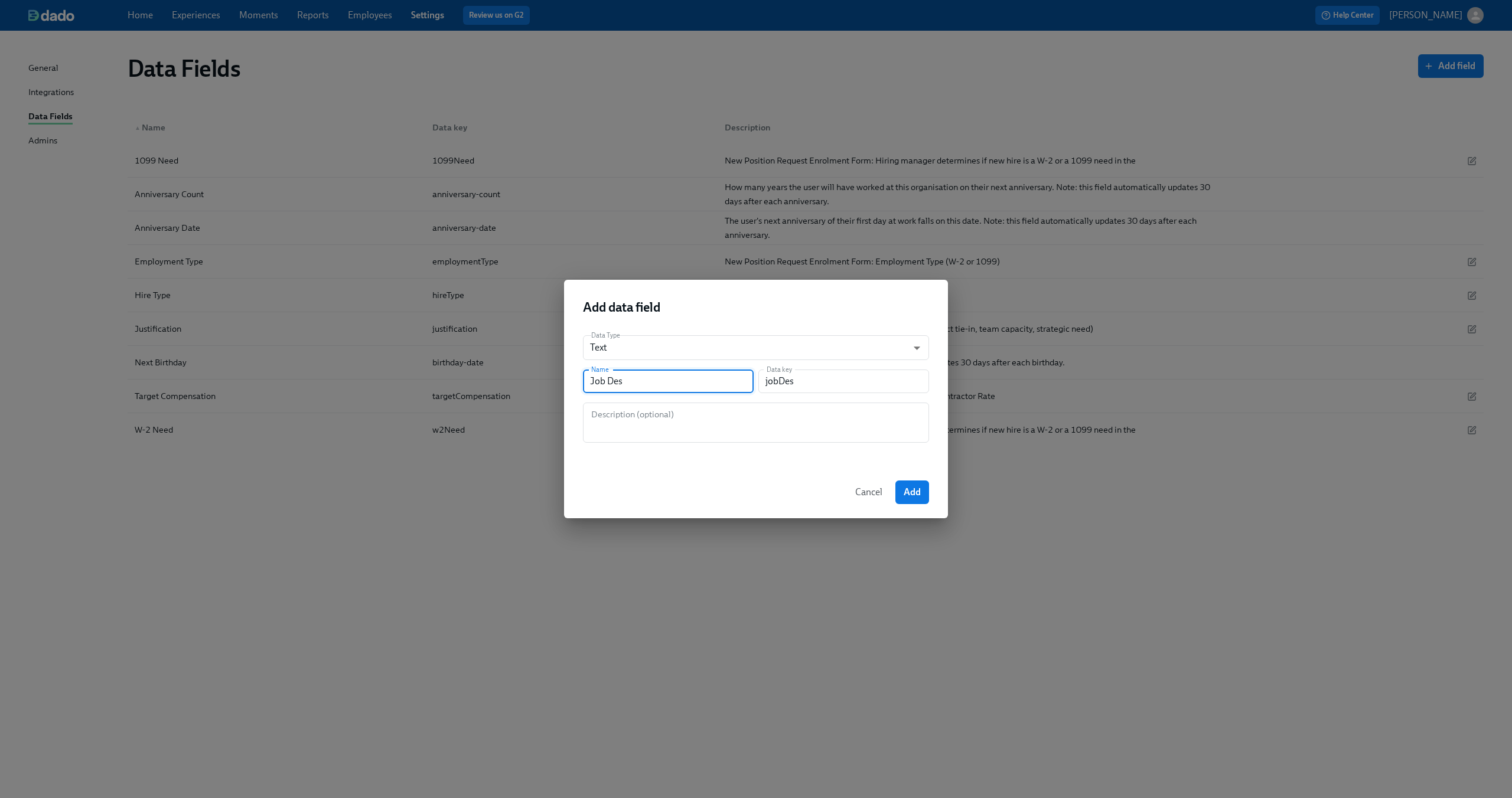
type input "Job Desc"
type input "jobDesc"
type input "Job Descr"
type input "jobDescr"
type input "Job Descro"
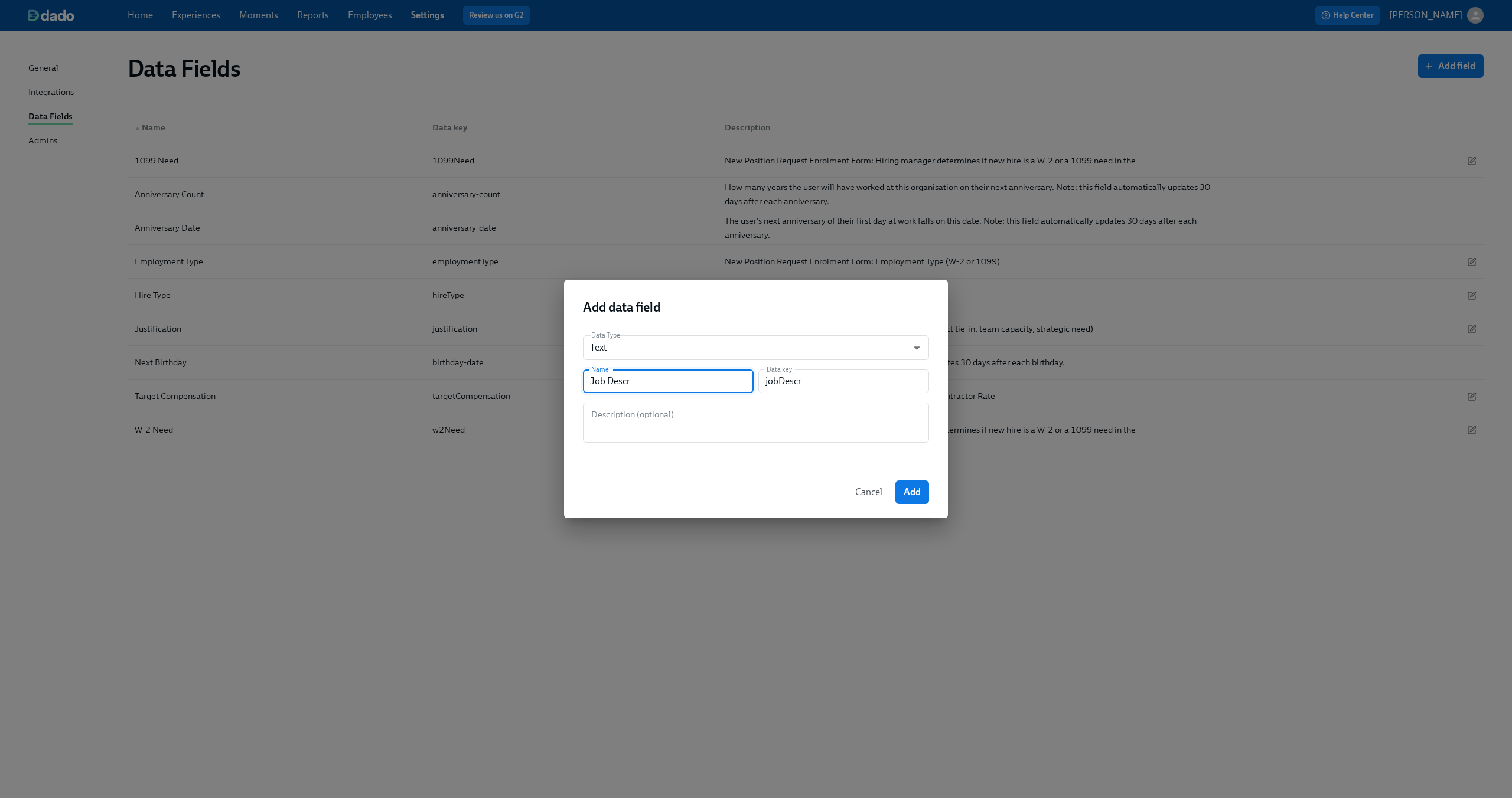
type input "jobDescro"
type input "Job Descrop"
type input "jobDescrop"
type input "Job Descro"
type input "jobDescro"
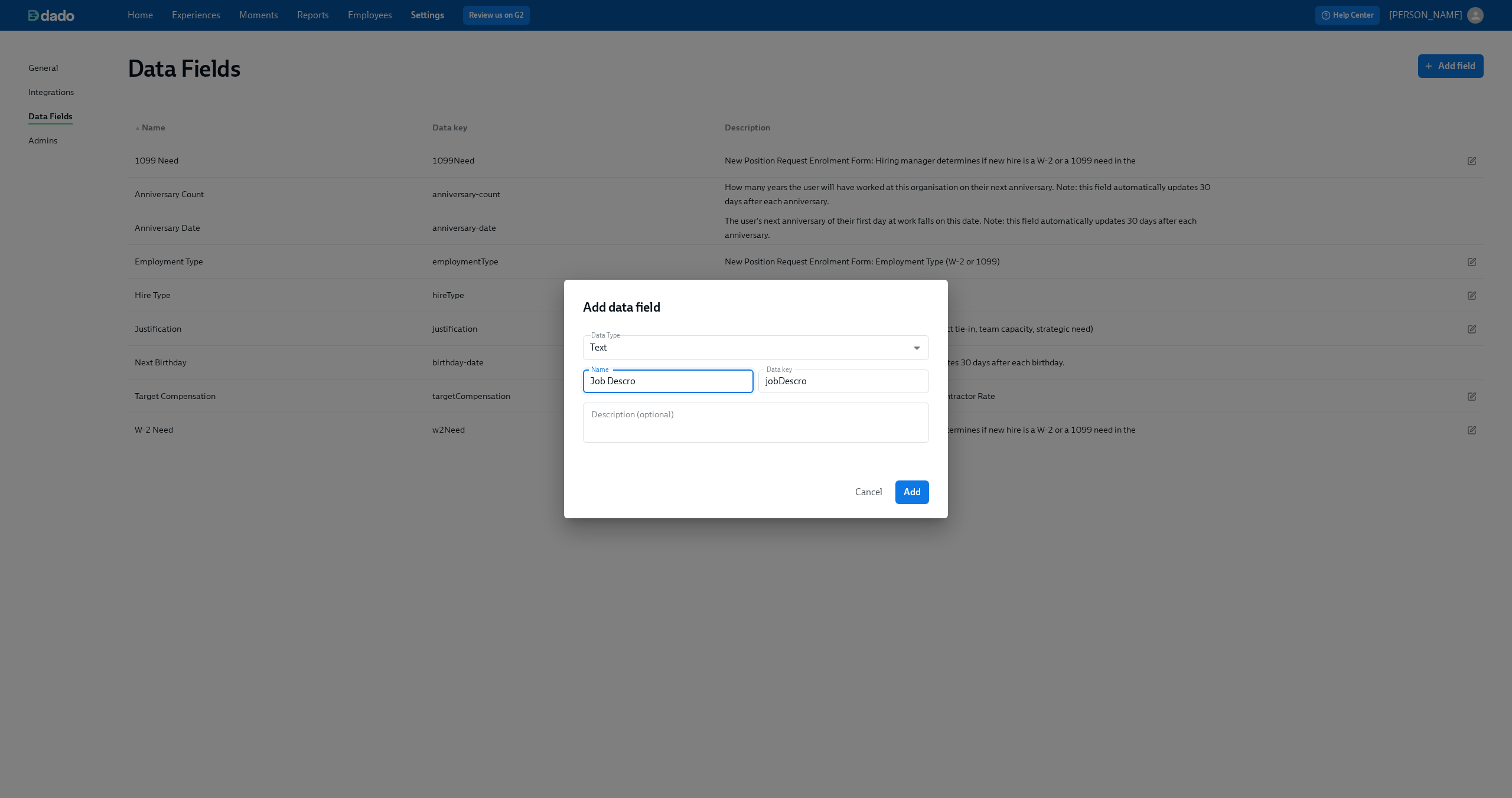
type input "Job Descr"
type input "jobDescr"
type input "Job Descri"
type input "jobDescri"
type input "Job Descrip"
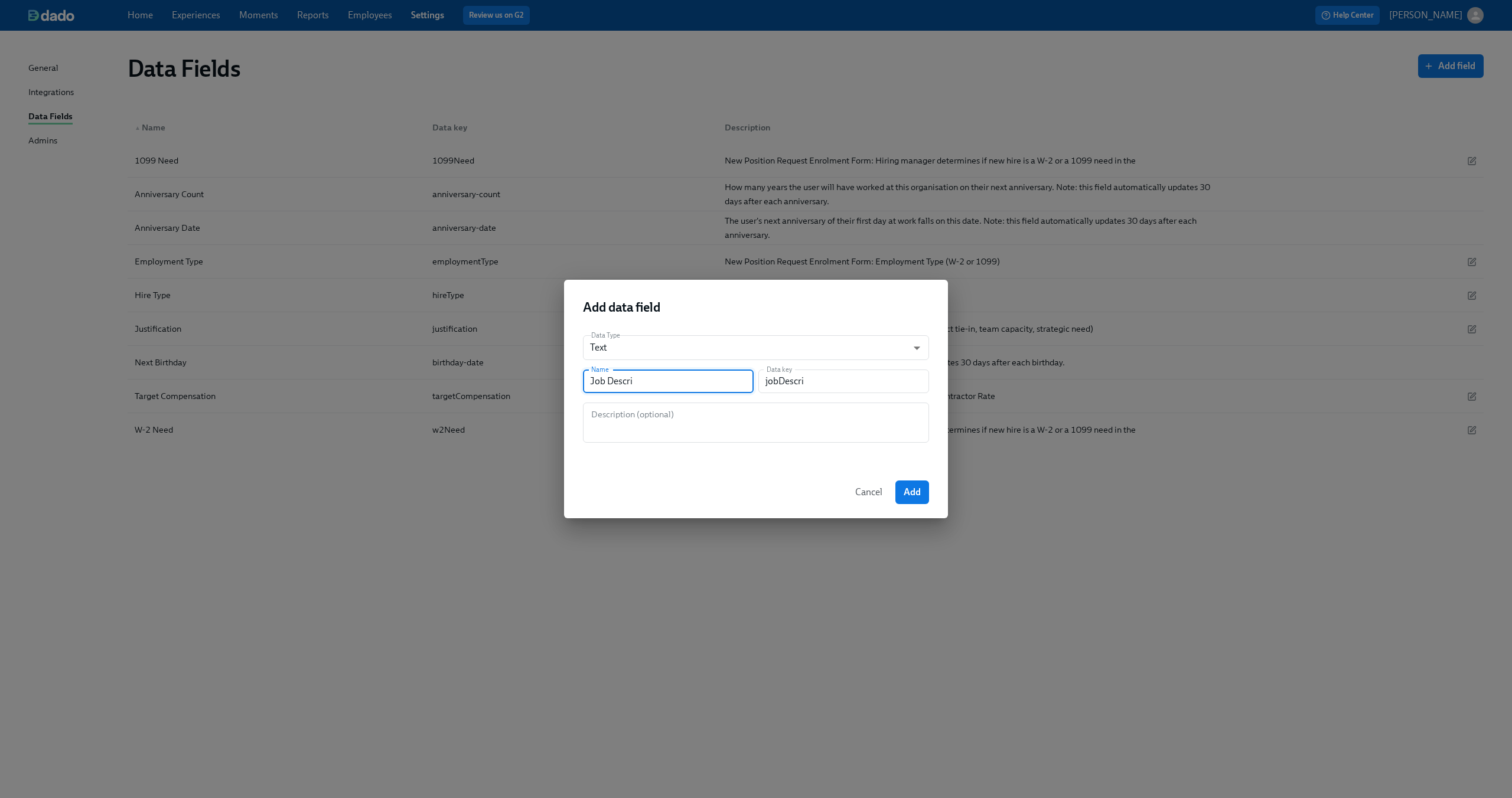
type input "jobDescrip"
type input "Job Descript"
type input "jobDescript"
type input "Job Descripti"
type input "jobDescripti"
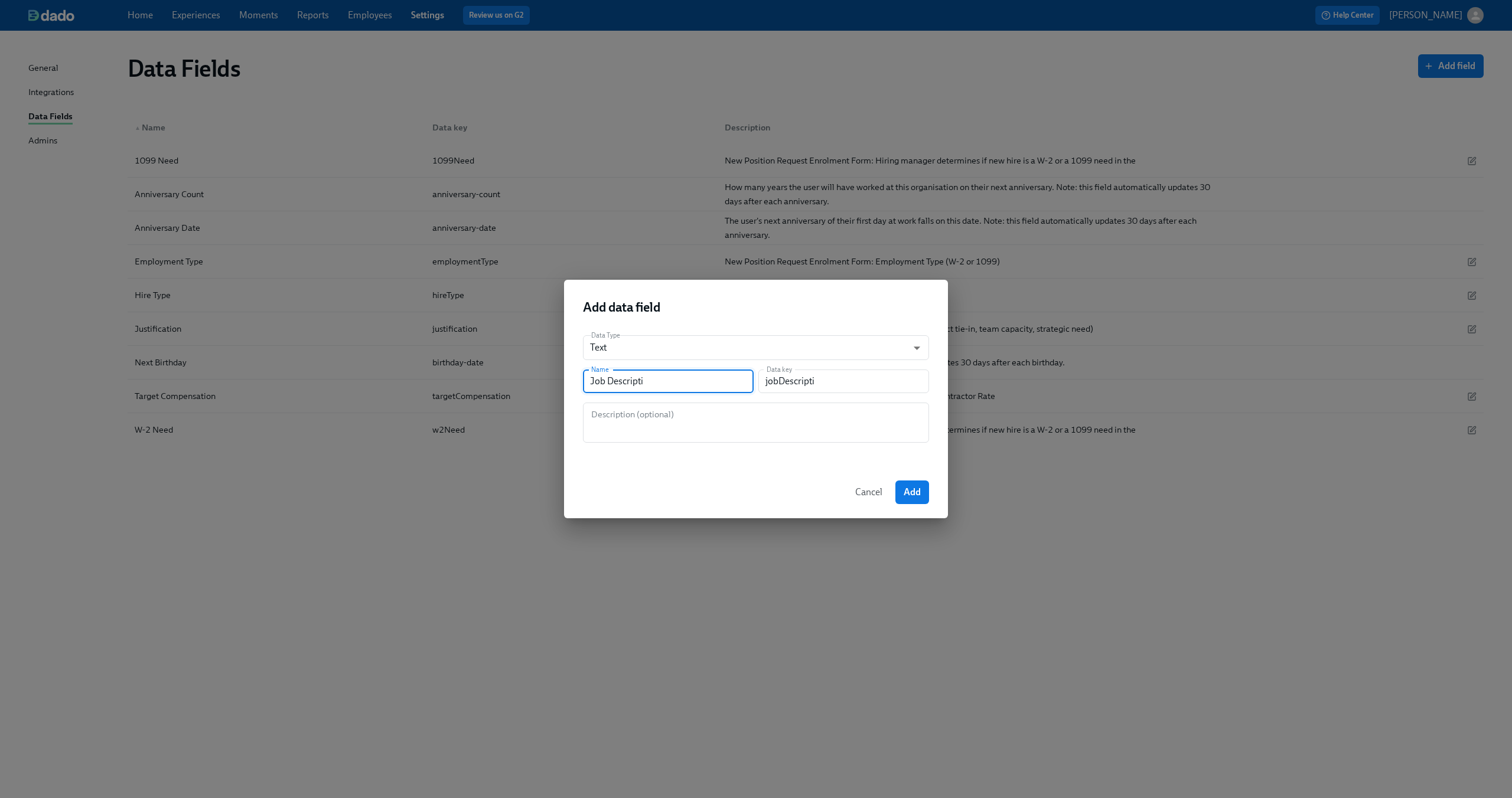
type input "Job Descriptio"
type input "jobDescriptio"
type input "Job Description"
type input "jobDescription"
type input "Job Description L"
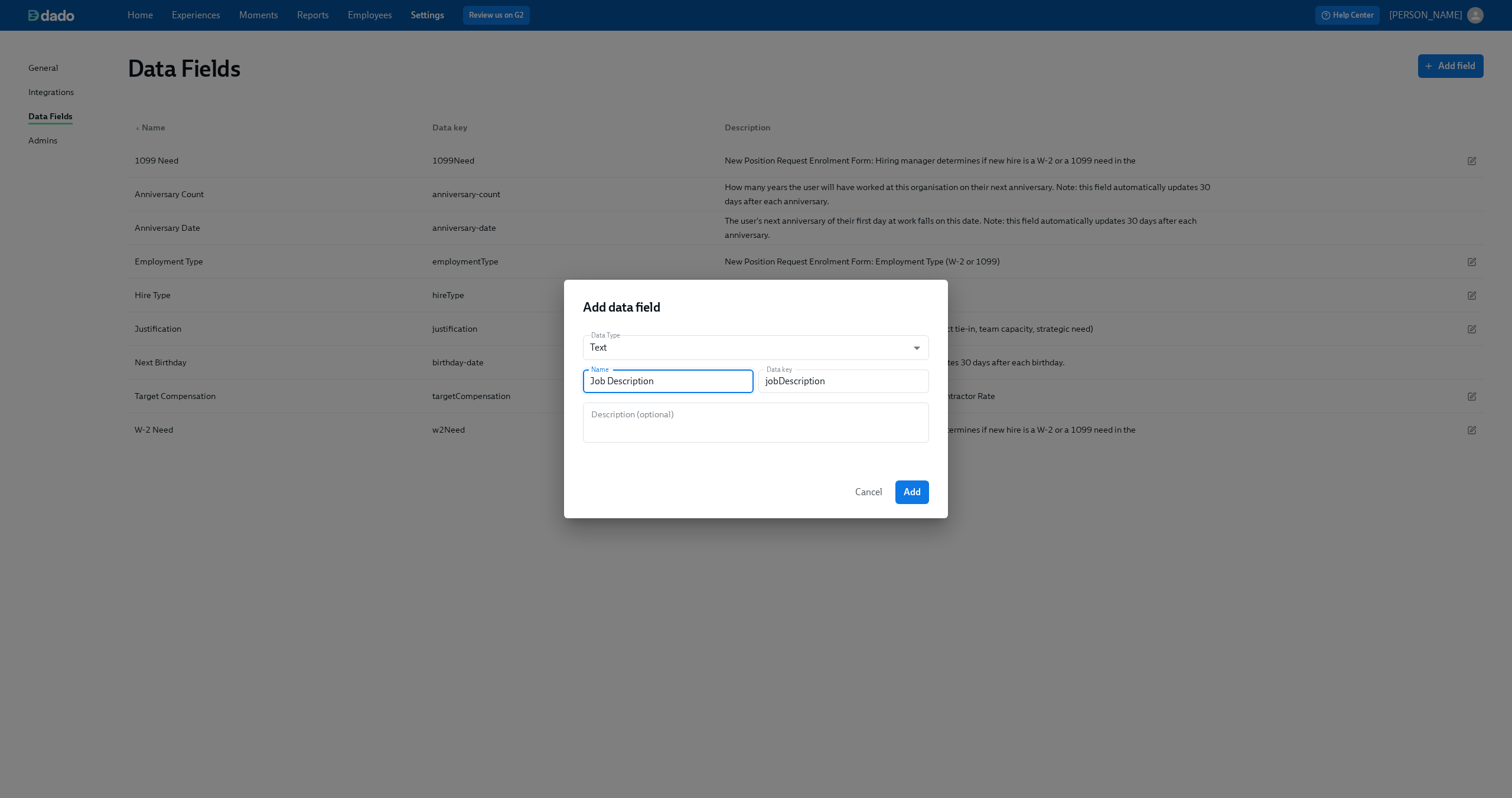
type input "jobDescriptionL"
type input "Job Description Li"
type input "jobDescriptionLi"
type input "Job Description Lin"
type input "jobDescriptionLin"
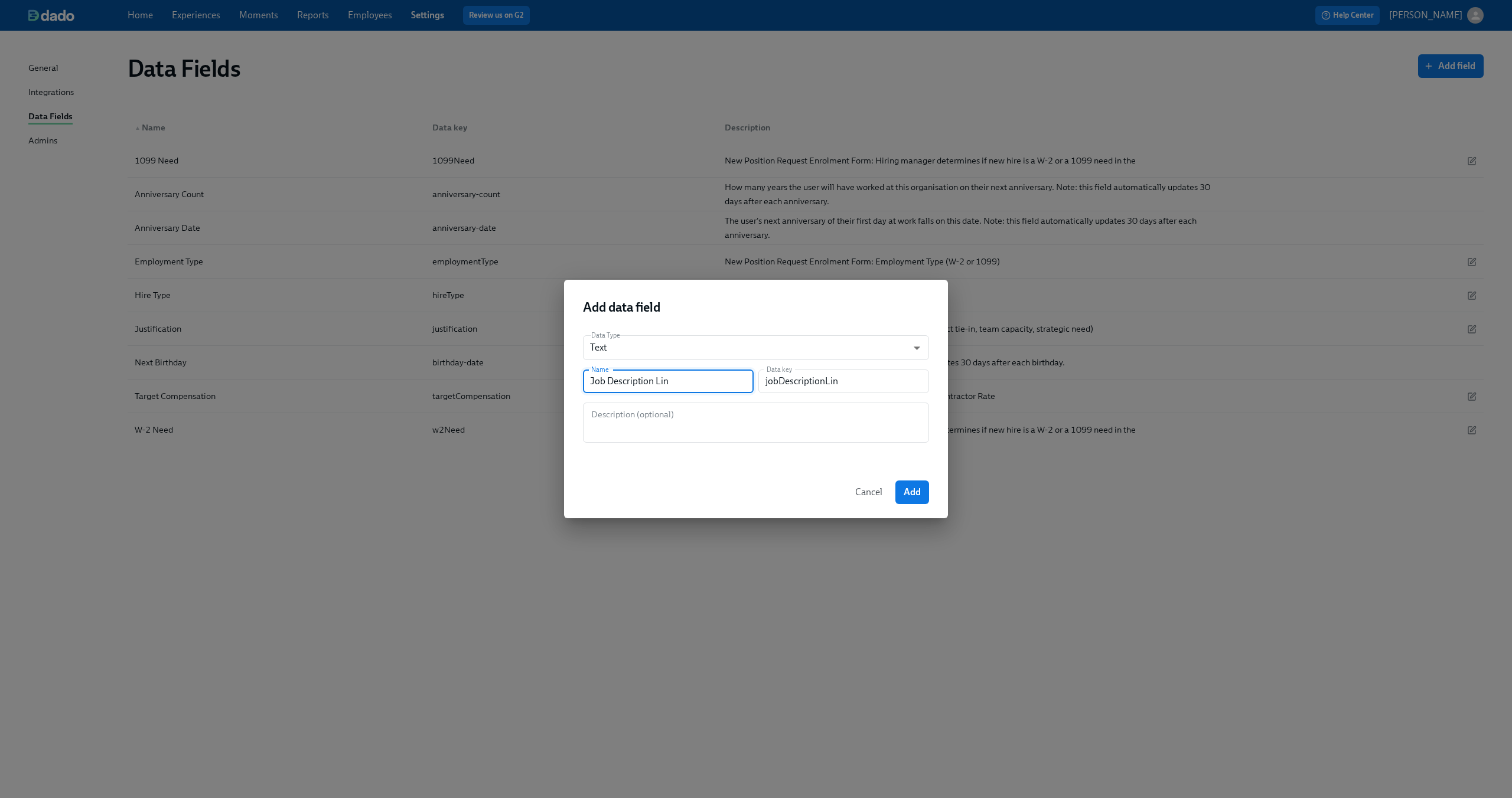
type input "Job Description Link"
type input "jobDescriptionLink"
type input "Job Description Link"
click at [678, 427] on textarea at bounding box center [756, 422] width 332 height 28
paste textarea "New Position Request Enrolment Form: Target Salary or Contractor Rate"
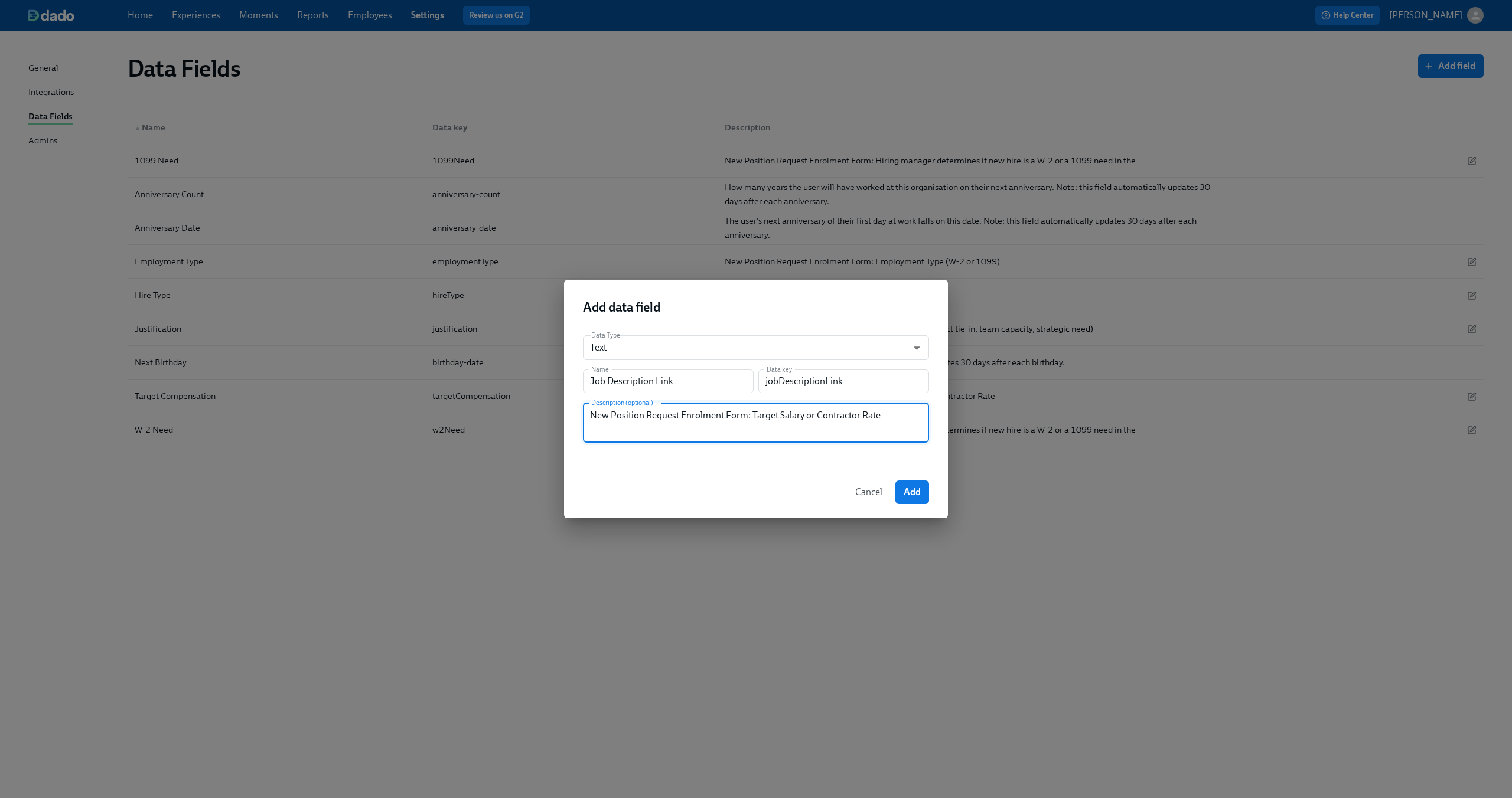
drag, startPoint x: 754, startPoint y: 417, endPoint x: 930, endPoint y: 418, distance: 176.0
click at [930, 418] on div "Data Type Text string ​ Name Job Description Link Name Data key jobDescriptionL…" at bounding box center [756, 396] width 384 height 141
type textarea "New Position Request Enrolment Form: Link to Job Description"
click at [911, 492] on span "Add" at bounding box center [912, 492] width 17 height 12
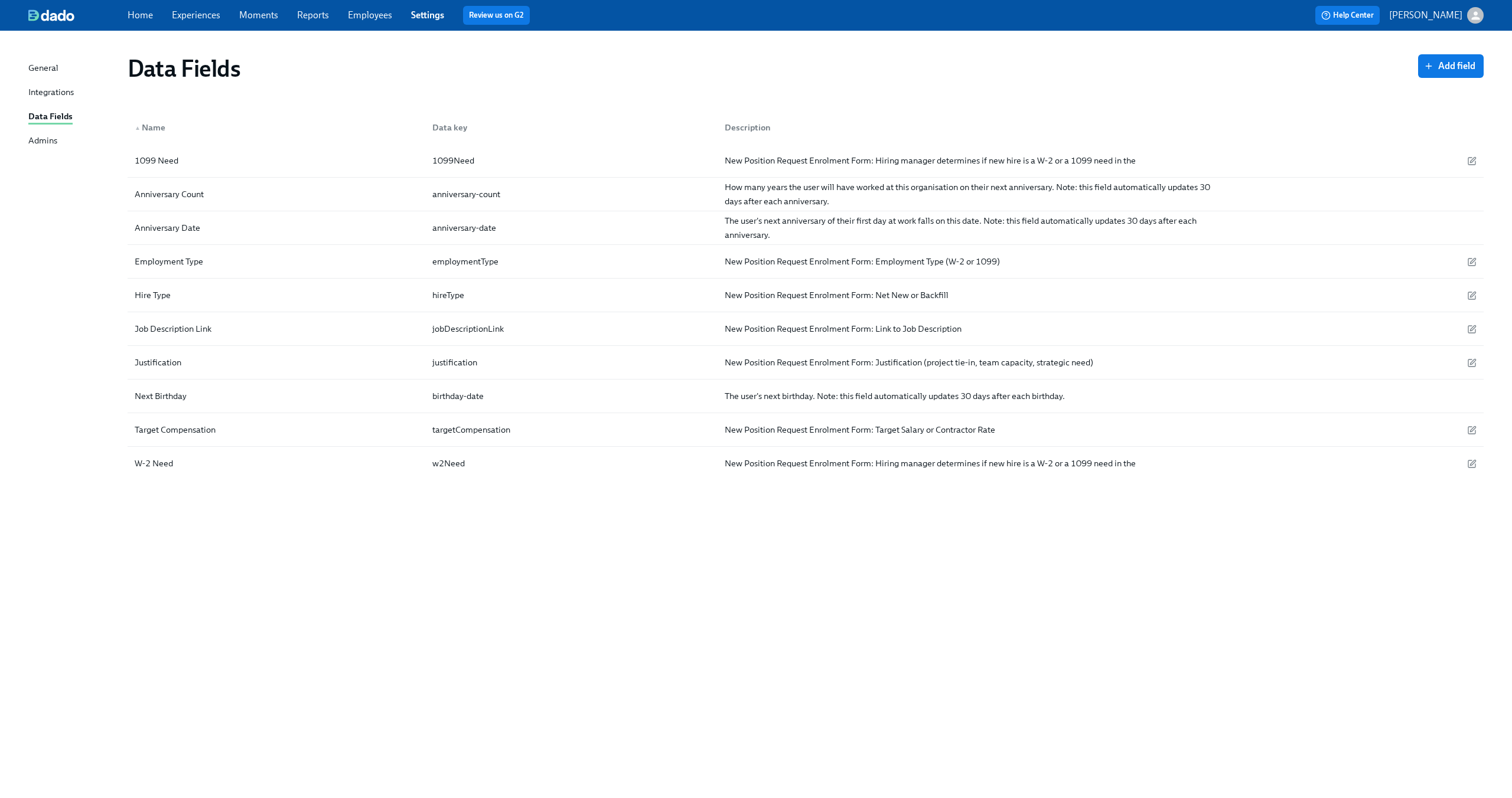
click at [407, 516] on div "Data Fields Add field ▲ Name Data key Description 1099 Need 1099Need New Positi…" at bounding box center [756, 407] width 1455 height 725
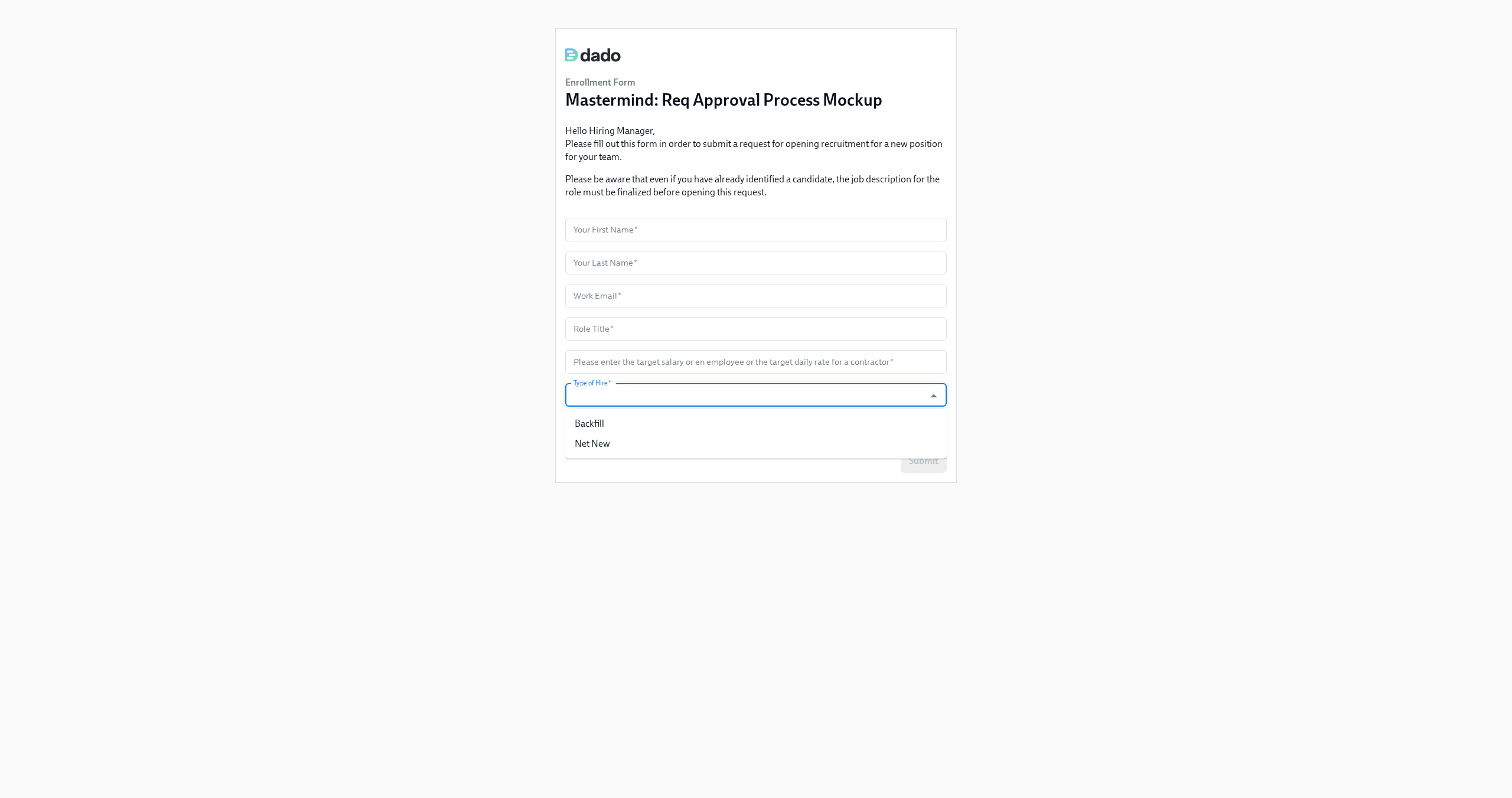
click at [712, 391] on input "Type of Hire   *" at bounding box center [745, 395] width 347 height 23
click at [426, 376] on div "Enrollment Form Mastermind: Req Approval Process Mockup Hello Hiring Manager, P…" at bounding box center [756, 384] width 1455 height 770
click at [651, 397] on input "Type of Hire   *" at bounding box center [745, 395] width 347 height 23
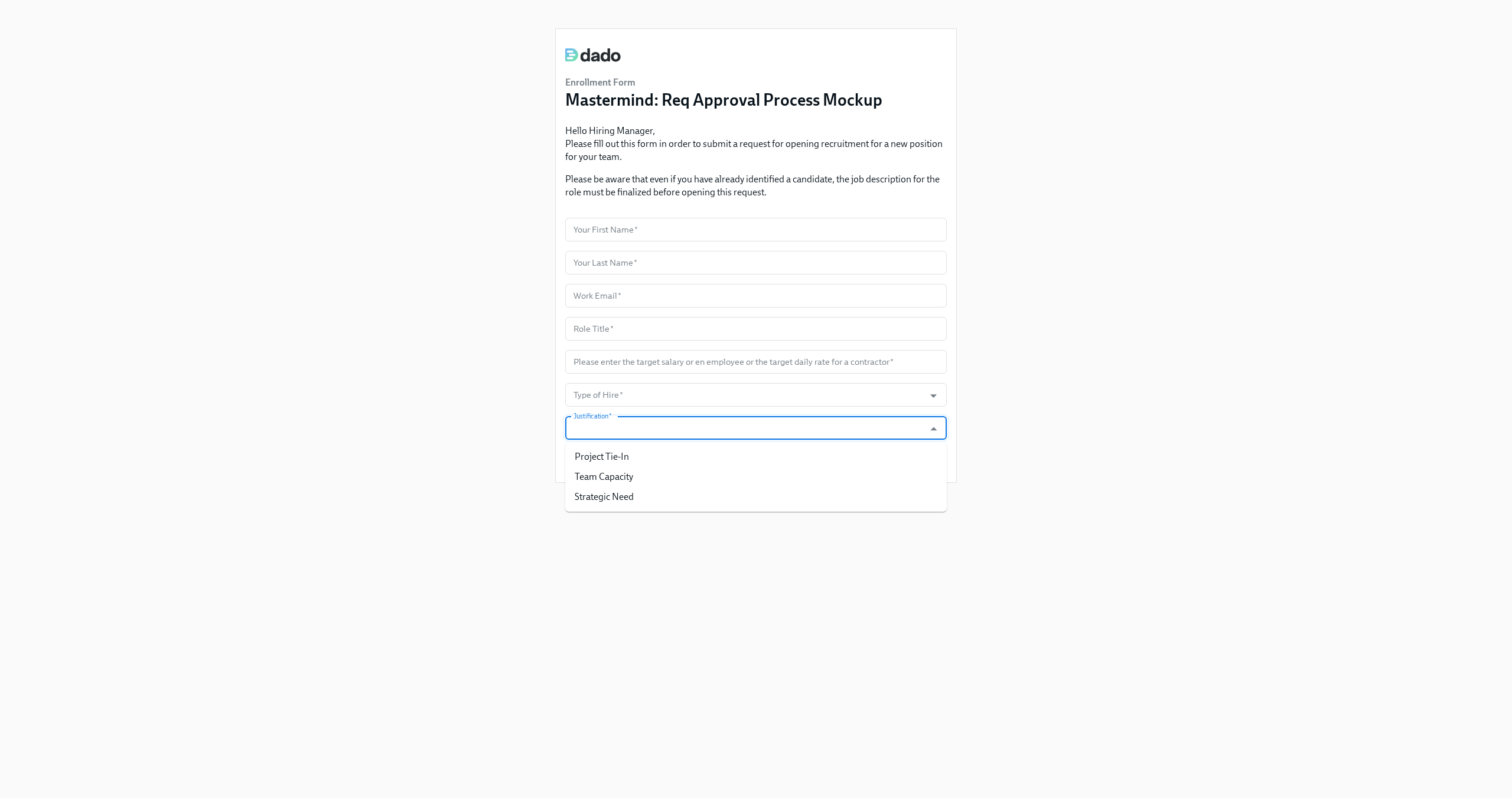
click at [647, 427] on input "Justification   *" at bounding box center [745, 427] width 347 height 23
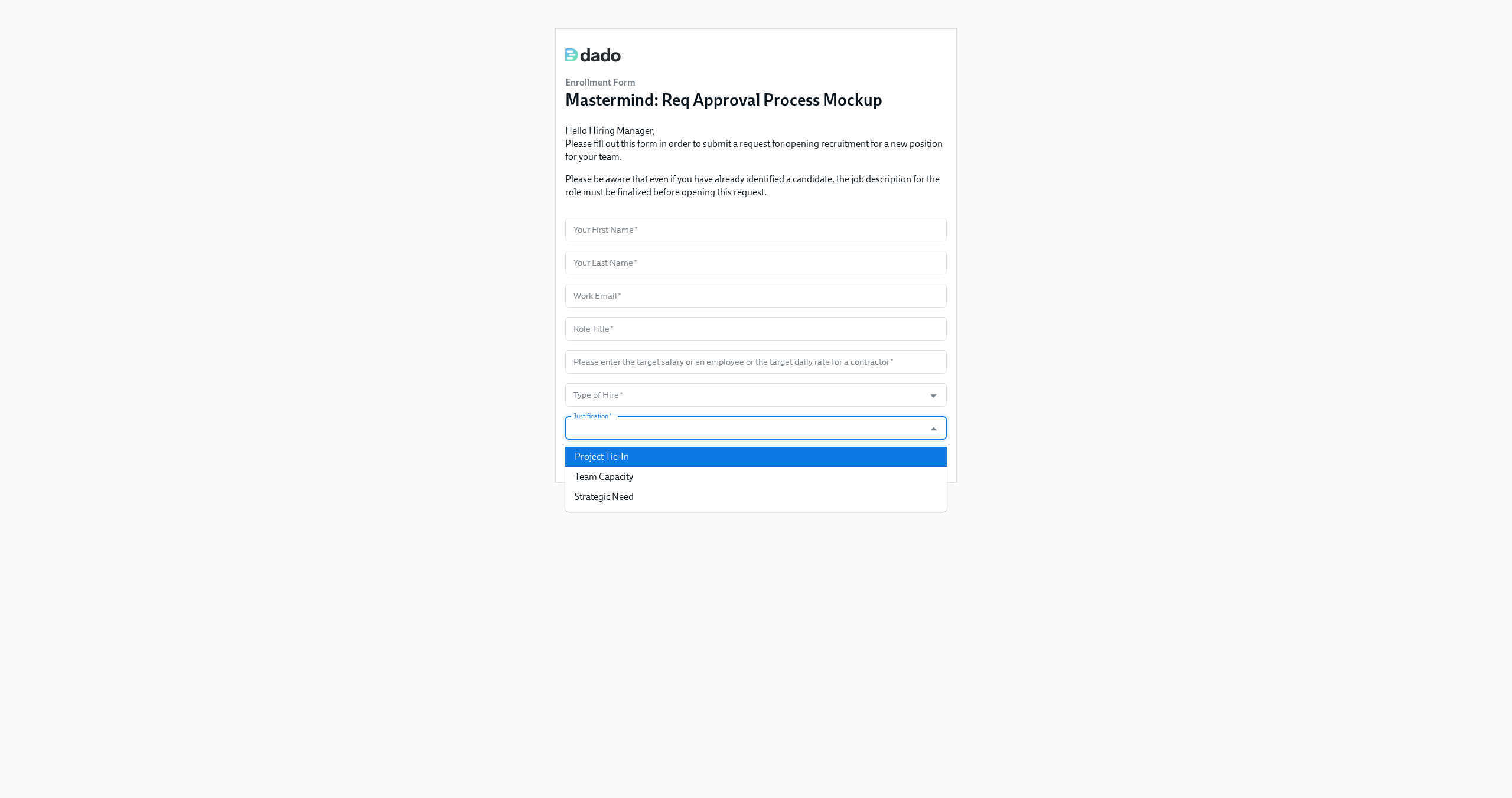
click at [477, 348] on div "Enrollment Form Mastermind: Req Approval Process Mockup Hello Hiring Manager, P…" at bounding box center [756, 384] width 1455 height 770
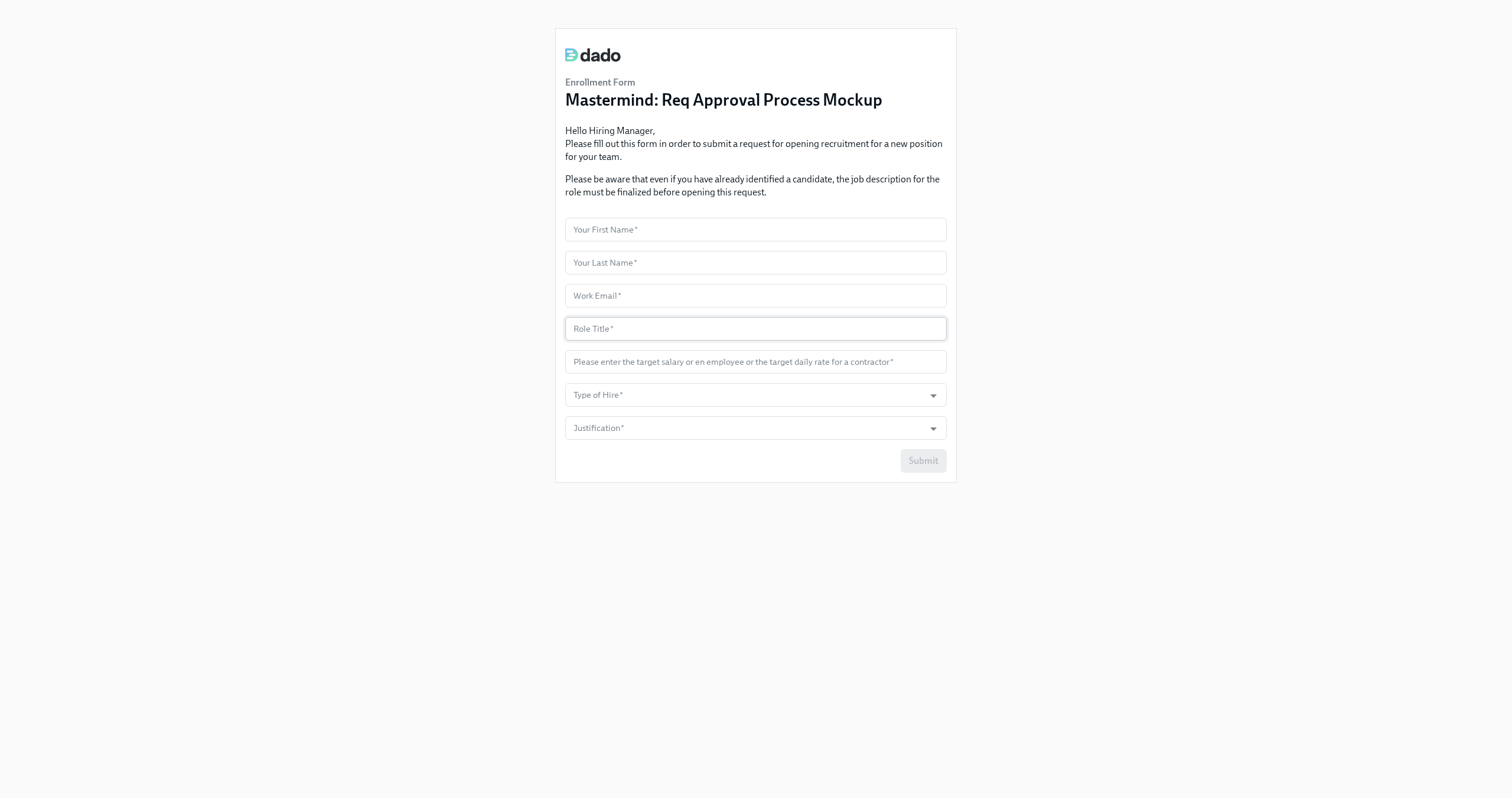
click at [606, 335] on input "text" at bounding box center [756, 328] width 381 height 23
click at [606, 359] on input "number" at bounding box center [756, 362] width 381 height 23
click at [491, 335] on div "Enrollment Form Mastermind: Req Approval Process Mockup Hello Hiring Manager, P…" at bounding box center [756, 384] width 1455 height 770
click at [491, 333] on div "Enrollment Form Mastermind: Req Approval Process Mockup Hello Hiring Manager, P…" at bounding box center [756, 384] width 1455 height 770
click at [662, 398] on input "Justification   *" at bounding box center [745, 395] width 347 height 23
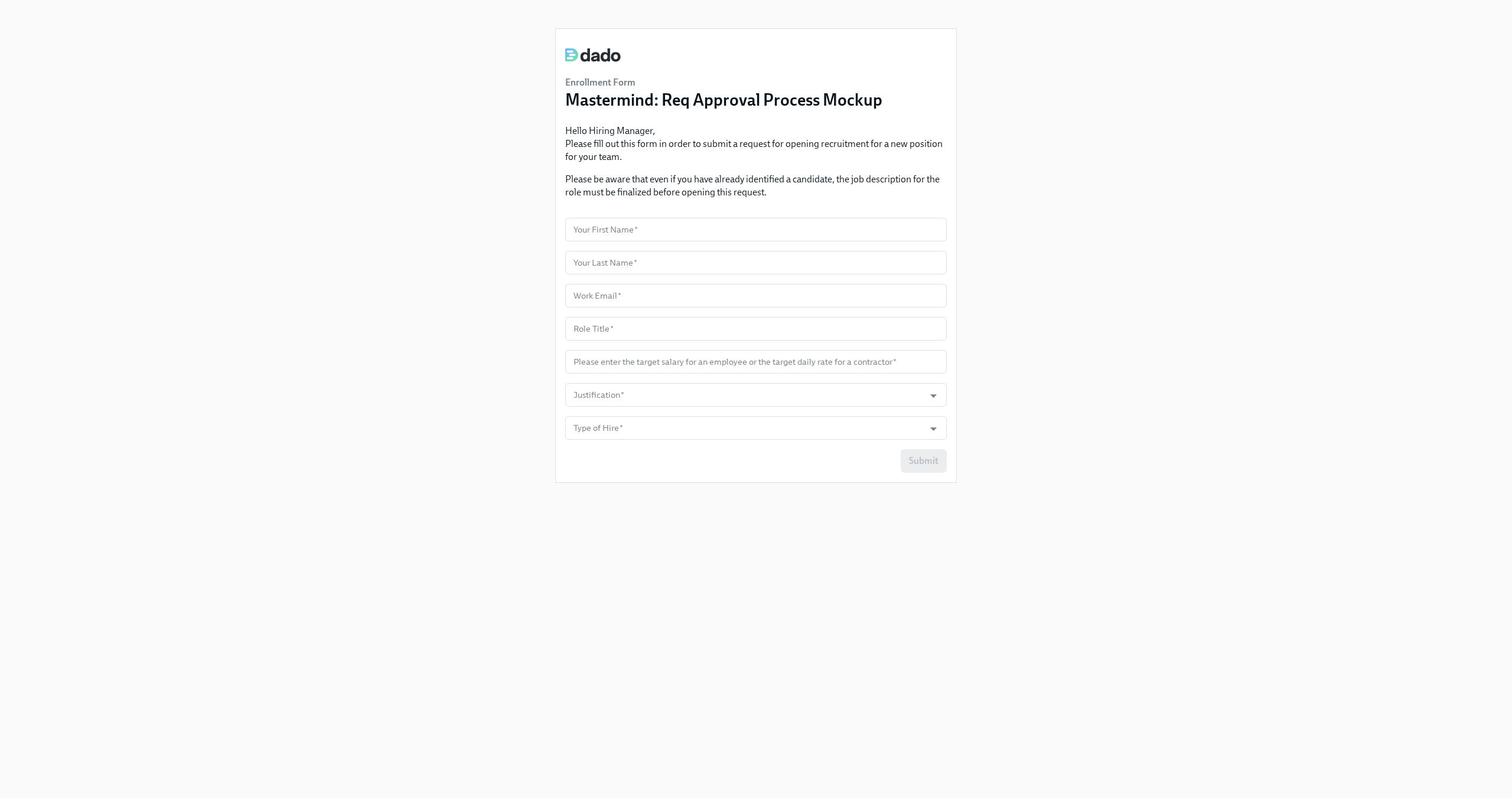
click at [508, 390] on div "Enrollment Form Mastermind: Req Approval Process Mockup Hello Hiring Manager, P…" at bounding box center [756, 384] width 1455 height 770
click at [612, 420] on input "Type of Hire   *" at bounding box center [745, 427] width 347 height 23
click at [506, 403] on div "Enrollment Form Mastermind: Req Approval Process Mockup Hello Hiring Manager, P…" at bounding box center [756, 384] width 1455 height 770
click at [338, 317] on div "Enrollment Form Mastermind: Req Approval Process Mockup Hello Hiring Manager, P…" at bounding box center [756, 384] width 1455 height 770
click at [327, 140] on div "Enrollment Form Mastermind: Req Approval Process Mockup Hello Hiring Manager, P…" at bounding box center [756, 384] width 1455 height 770
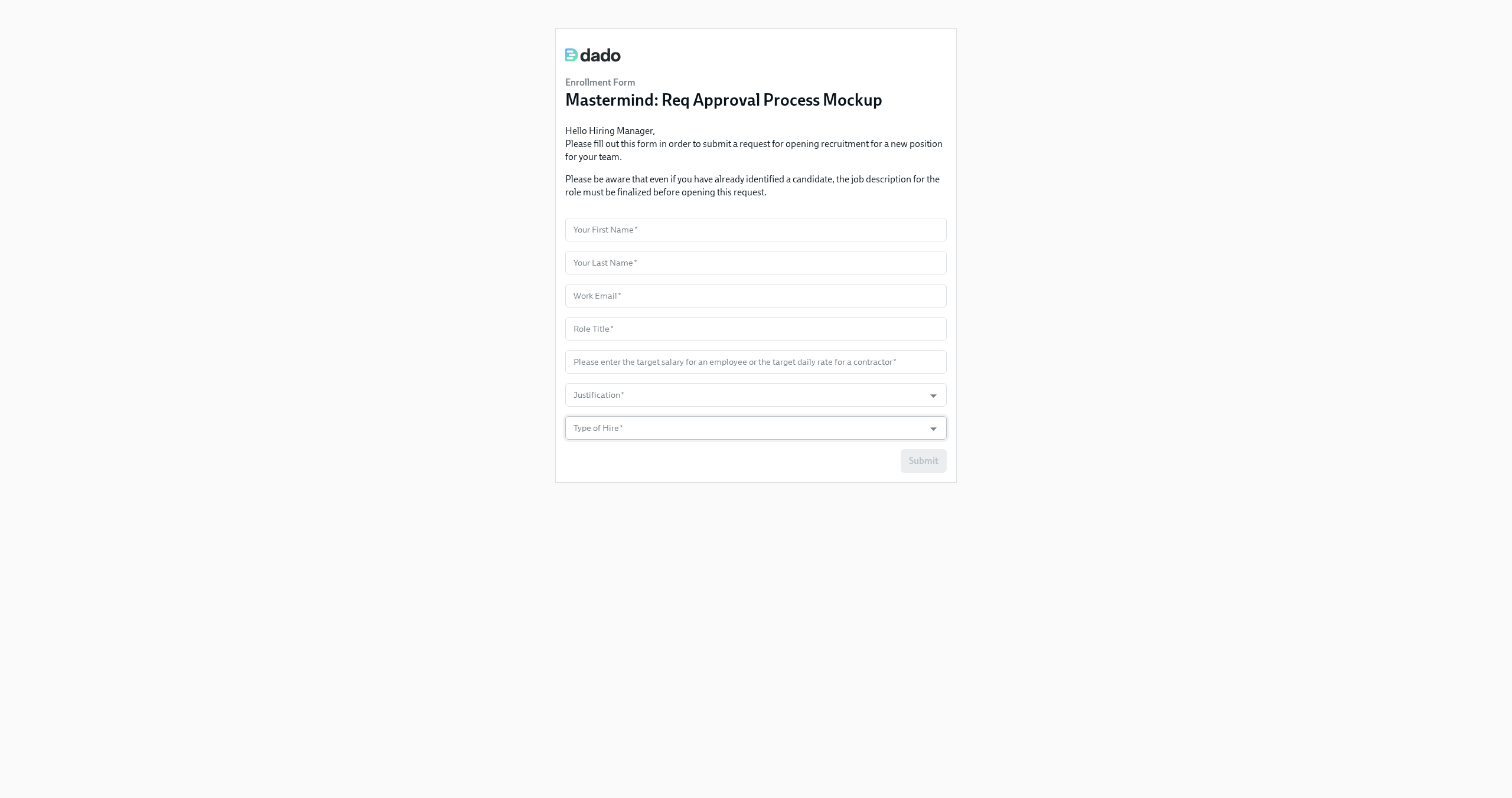
click at [649, 429] on input "Type of Hire   *" at bounding box center [745, 427] width 347 height 23
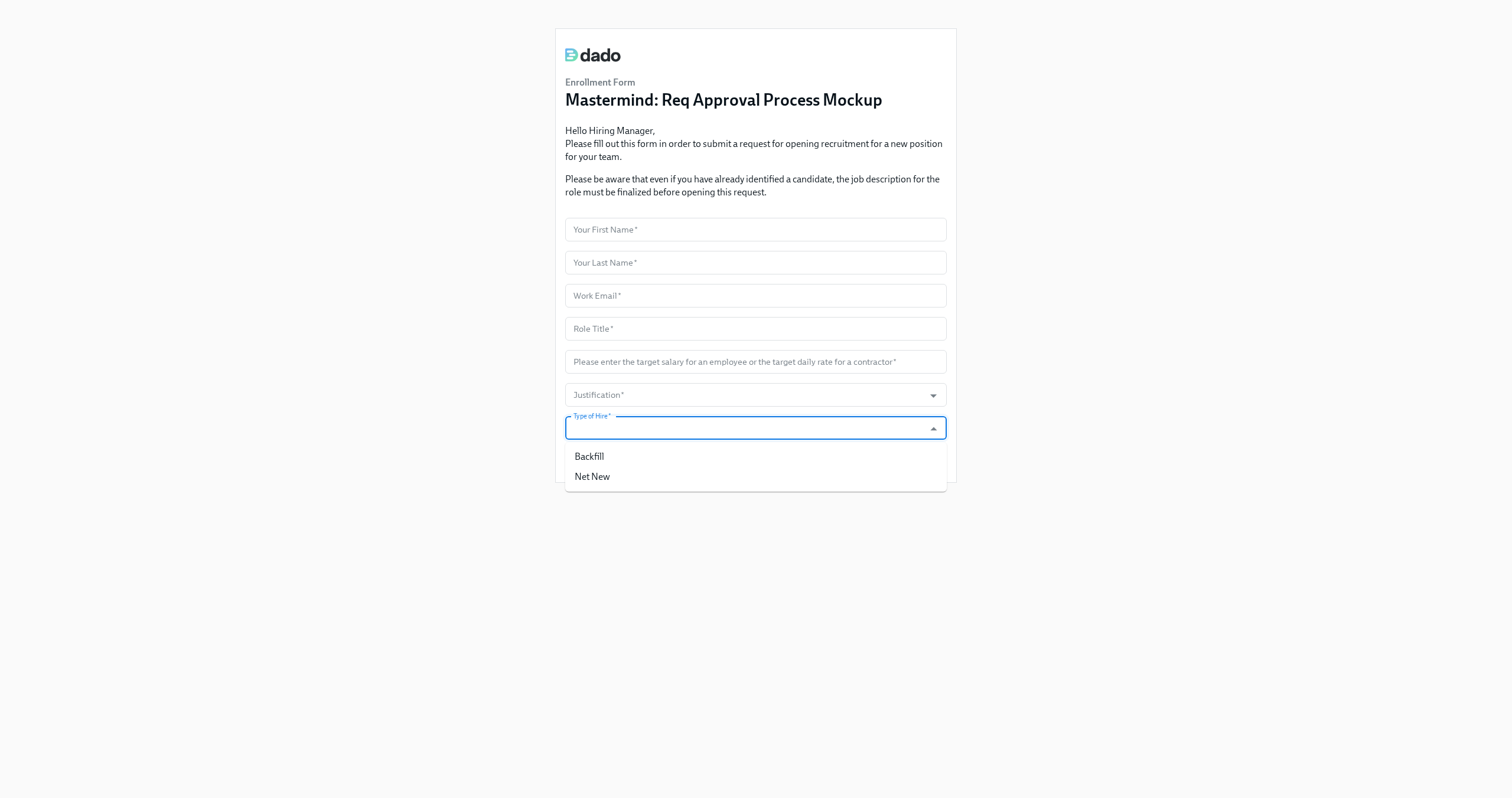
click at [406, 357] on div "Enrollment Form Mastermind: Req Approval Process Mockup Hello Hiring Manager, P…" at bounding box center [756, 384] width 1455 height 770
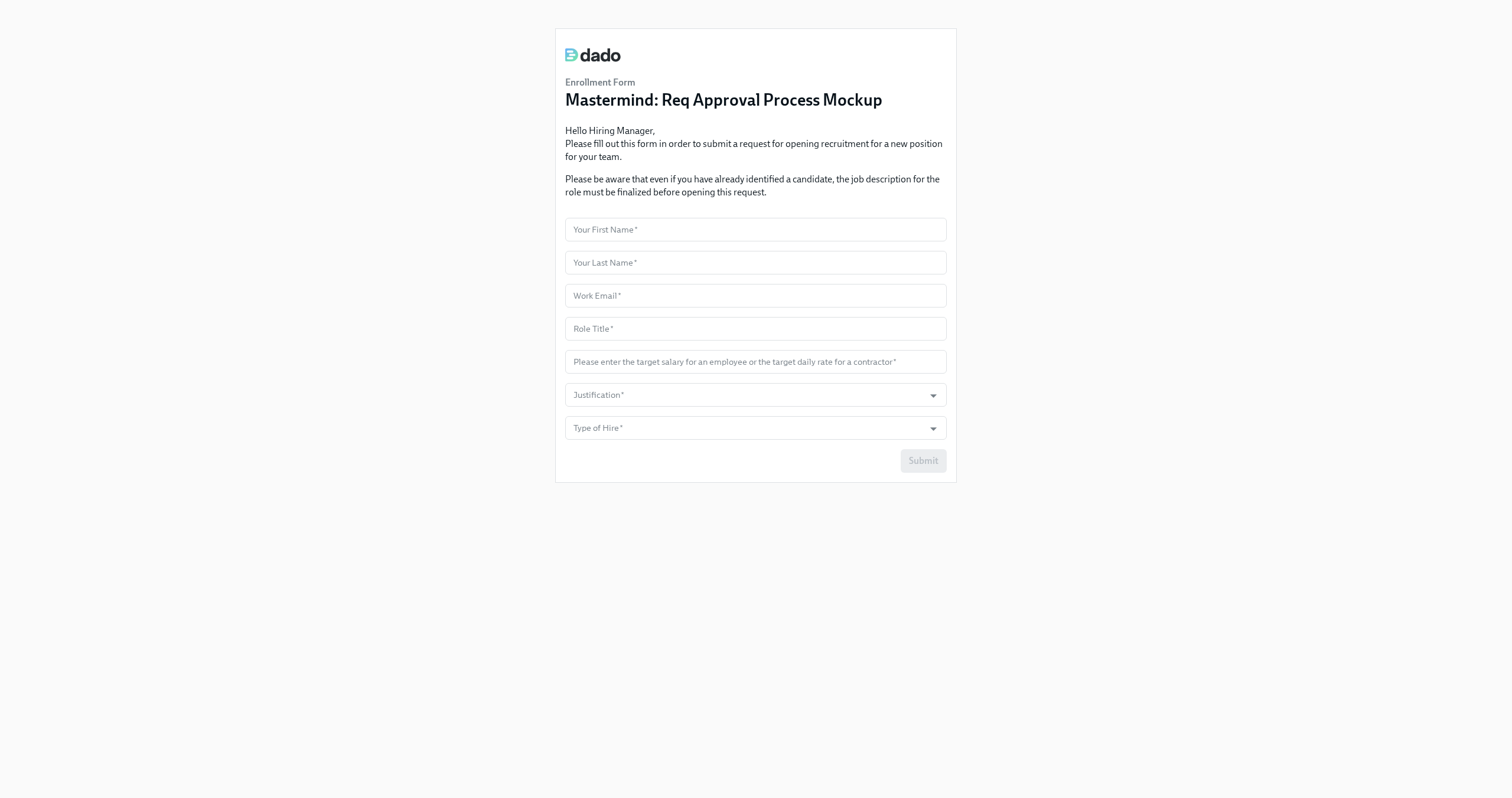
click at [403, 130] on div "Enrollment Form Mastermind: Req Approval Process Mockup Hello Hiring Manager, P…" at bounding box center [756, 384] width 1455 height 770
click at [376, 301] on div "Enrollment Form Mastermind: Req Approval Process Mockup Hello Hiring Manager, P…" at bounding box center [756, 384] width 1455 height 770
click at [651, 464] on input "Employment Type   *" at bounding box center [745, 461] width 347 height 23
click at [423, 401] on div "Enrollment Form Mastermind: Req Approval Process Mockup Hello Hiring Manager, P…" at bounding box center [756, 384] width 1455 height 770
click at [431, 355] on div "Enrollment Form Mastermind: Req Approval Process Mockup Hello Hiring Manager, P…" at bounding box center [756, 384] width 1455 height 770
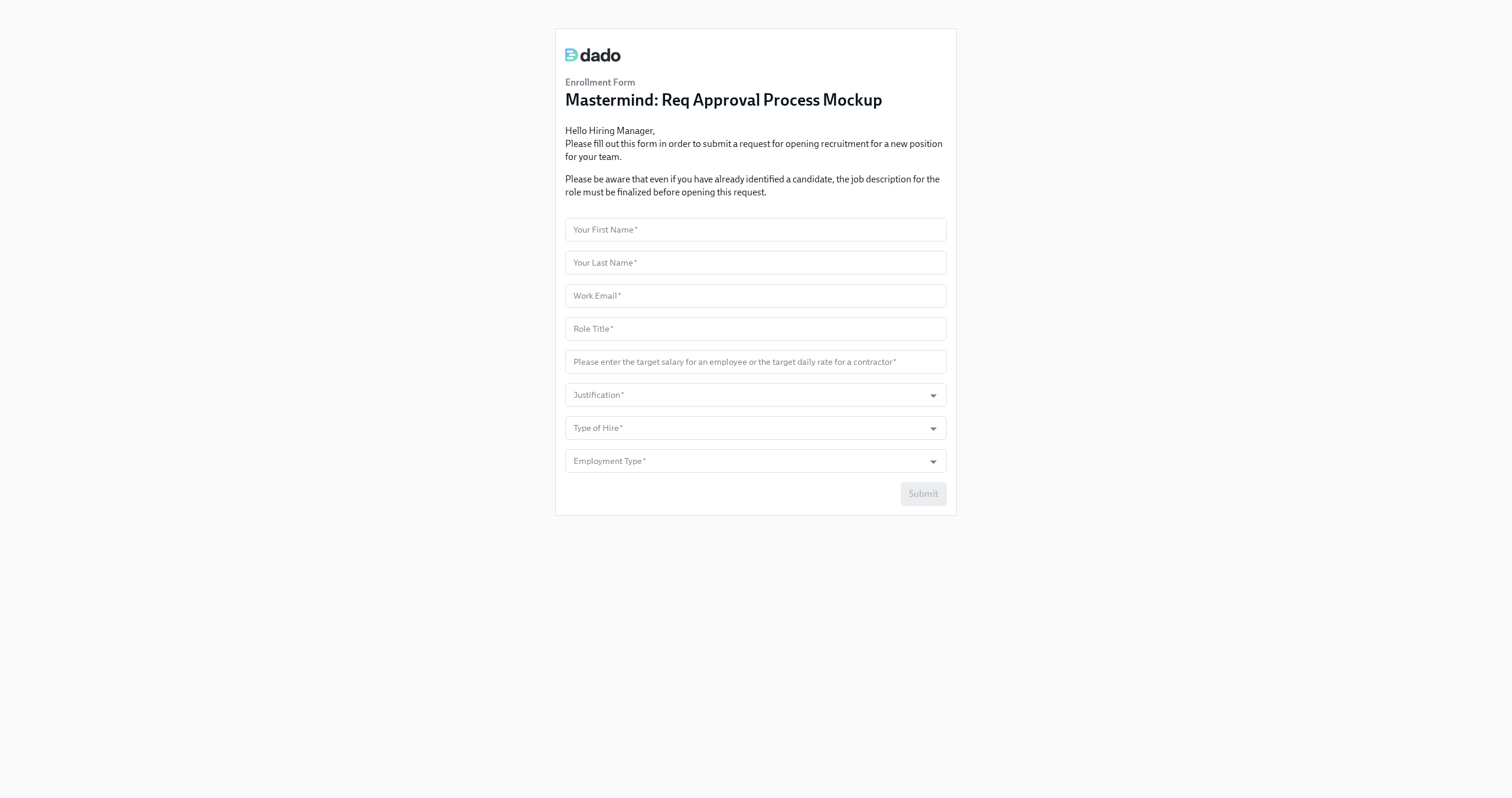
click at [362, 221] on div "Enrollment Form Mastermind: Req Approval Process Mockup Hello Hiring Manager, P…" at bounding box center [756, 384] width 1455 height 770
click at [716, 503] on input "text" at bounding box center [756, 494] width 381 height 23
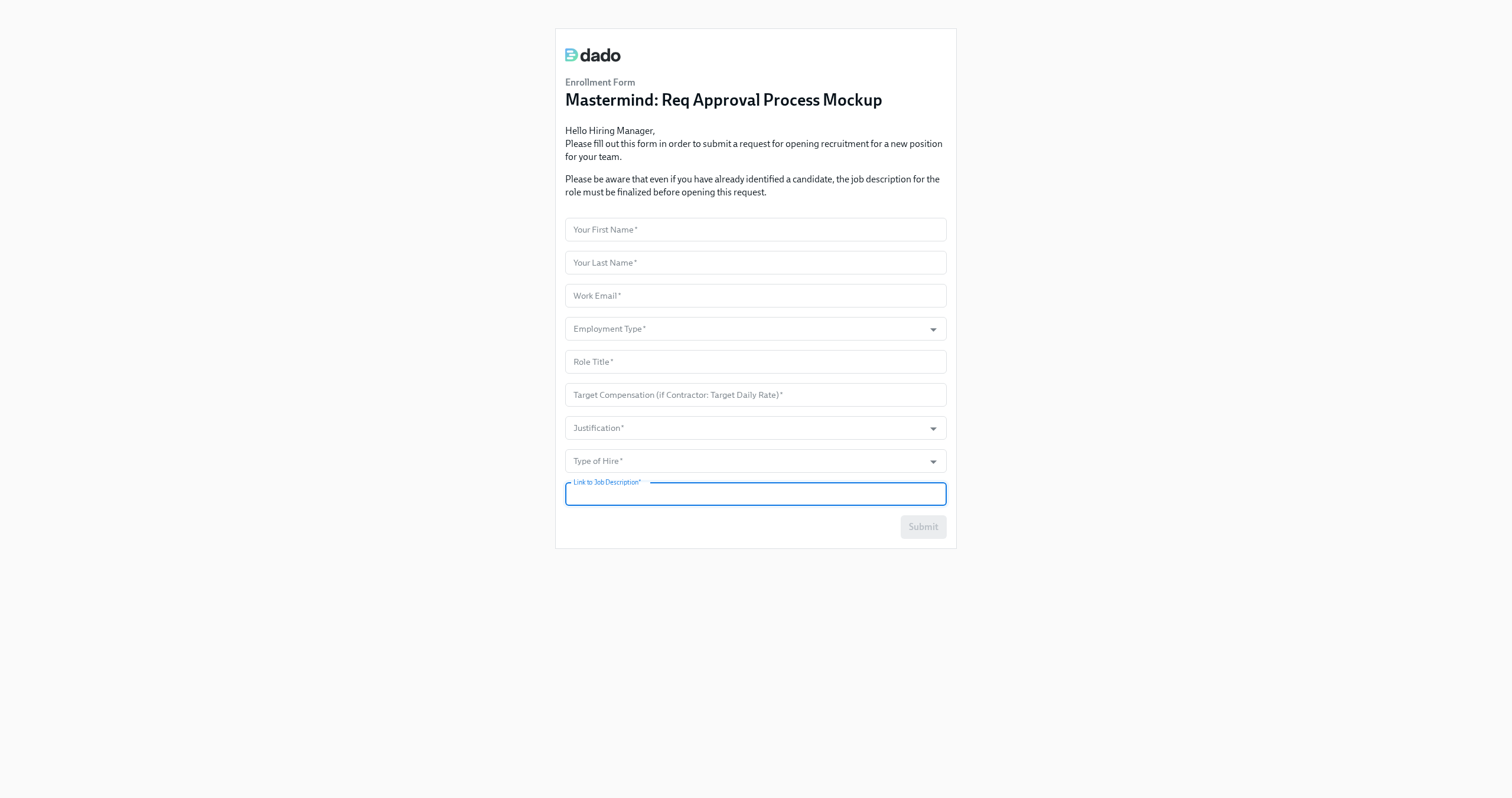
click at [248, 360] on div "Enrollment Form Mastermind: Req Approval Process Mockup Hello Hiring Manager, P…" at bounding box center [756, 384] width 1455 height 770
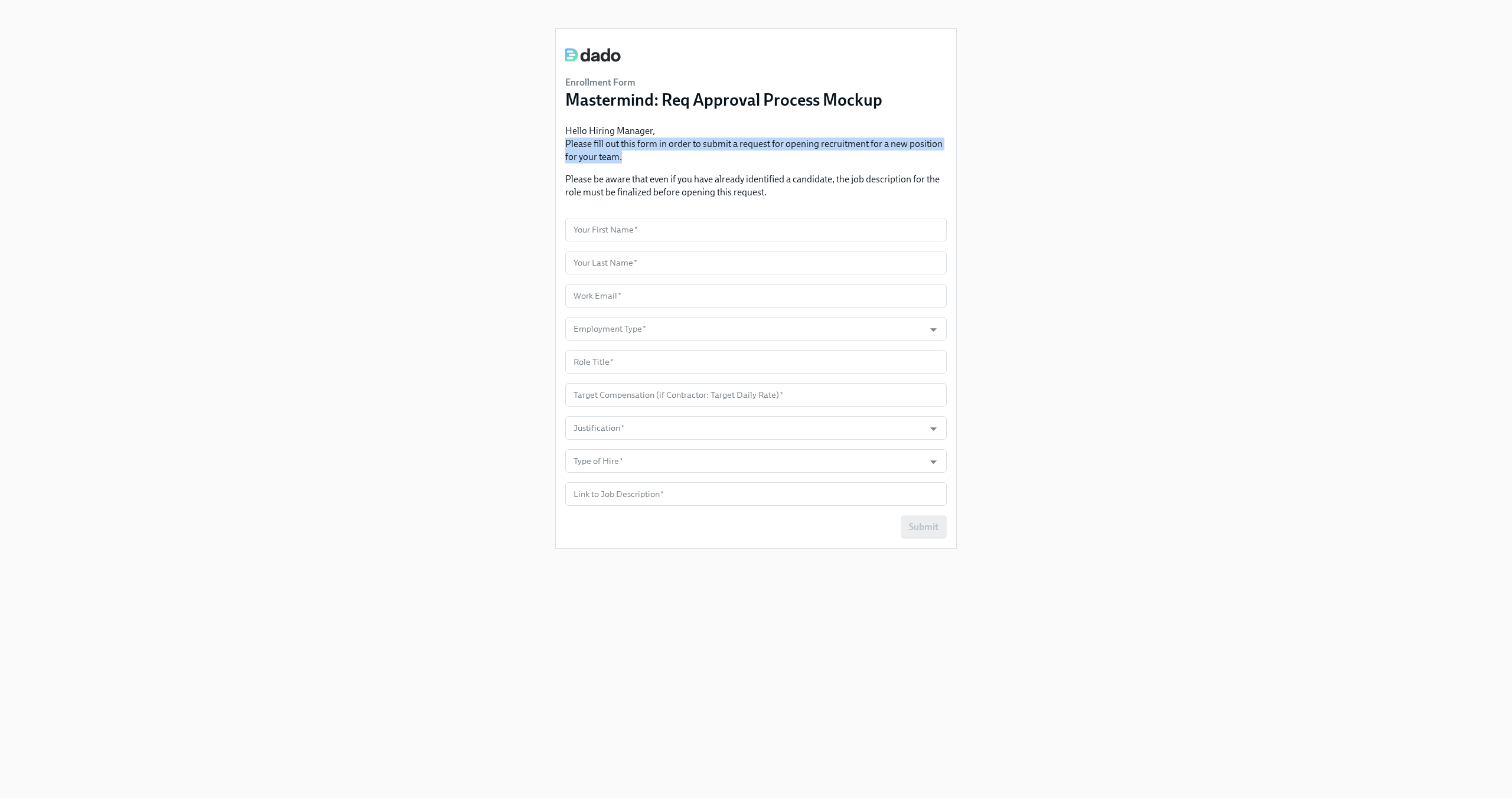
drag, startPoint x: 624, startPoint y: 160, endPoint x: 549, endPoint y: 145, distance: 76.5
click at [549, 145] on div "Enrollment Form Mastermind: Req Approval Process Mockup Hello Hiring Manager, P…" at bounding box center [756, 384] width 1455 height 770
copy p "Please fill out this form in order to submit a request for opening recruitment …"
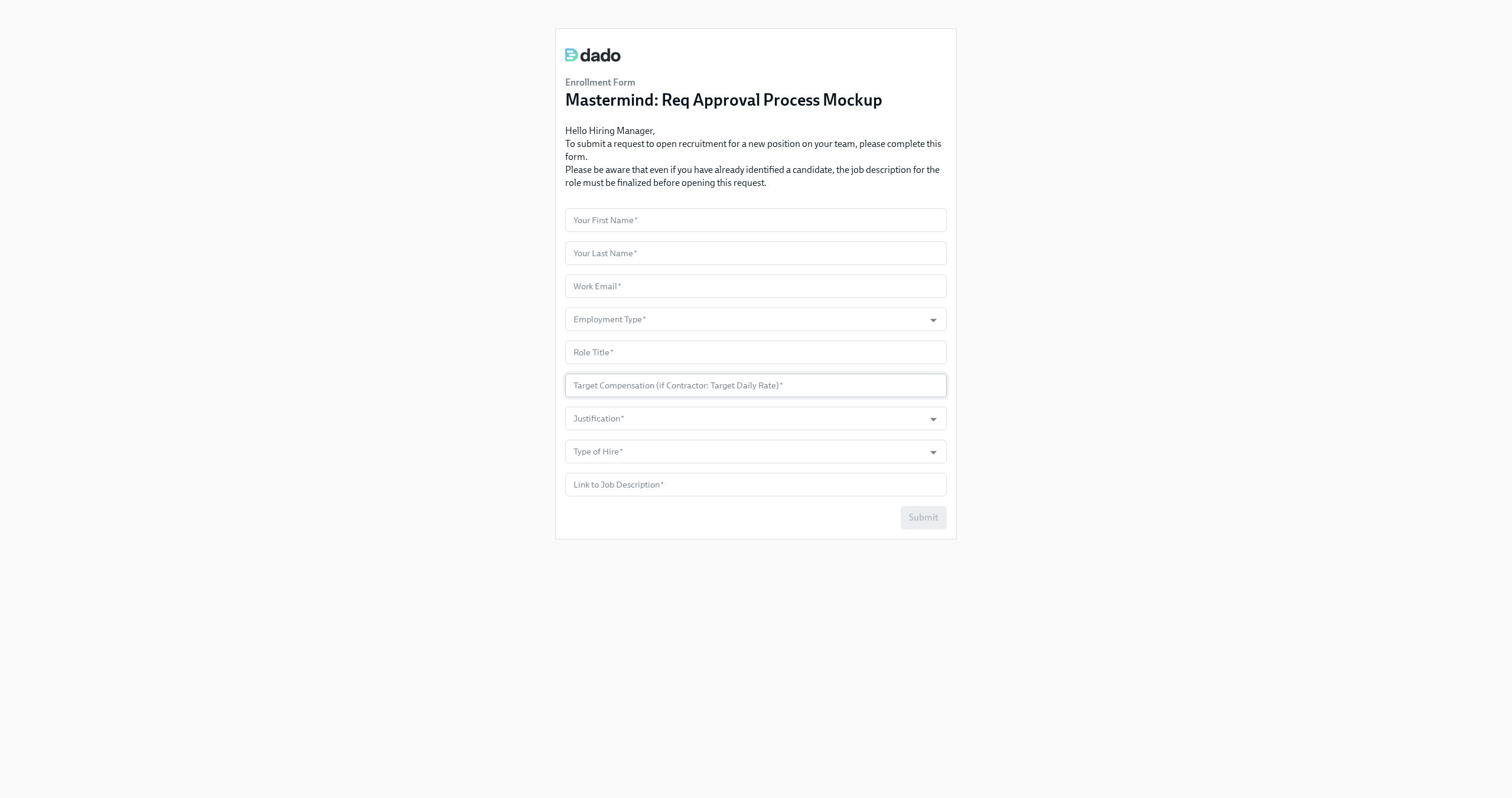
click at [683, 387] on input "number" at bounding box center [756, 385] width 381 height 23
click at [453, 279] on div "Enrollment Form Mastermind: Req Approval Process Mockup Hello Hiring Manager, T…" at bounding box center [756, 384] width 1455 height 770
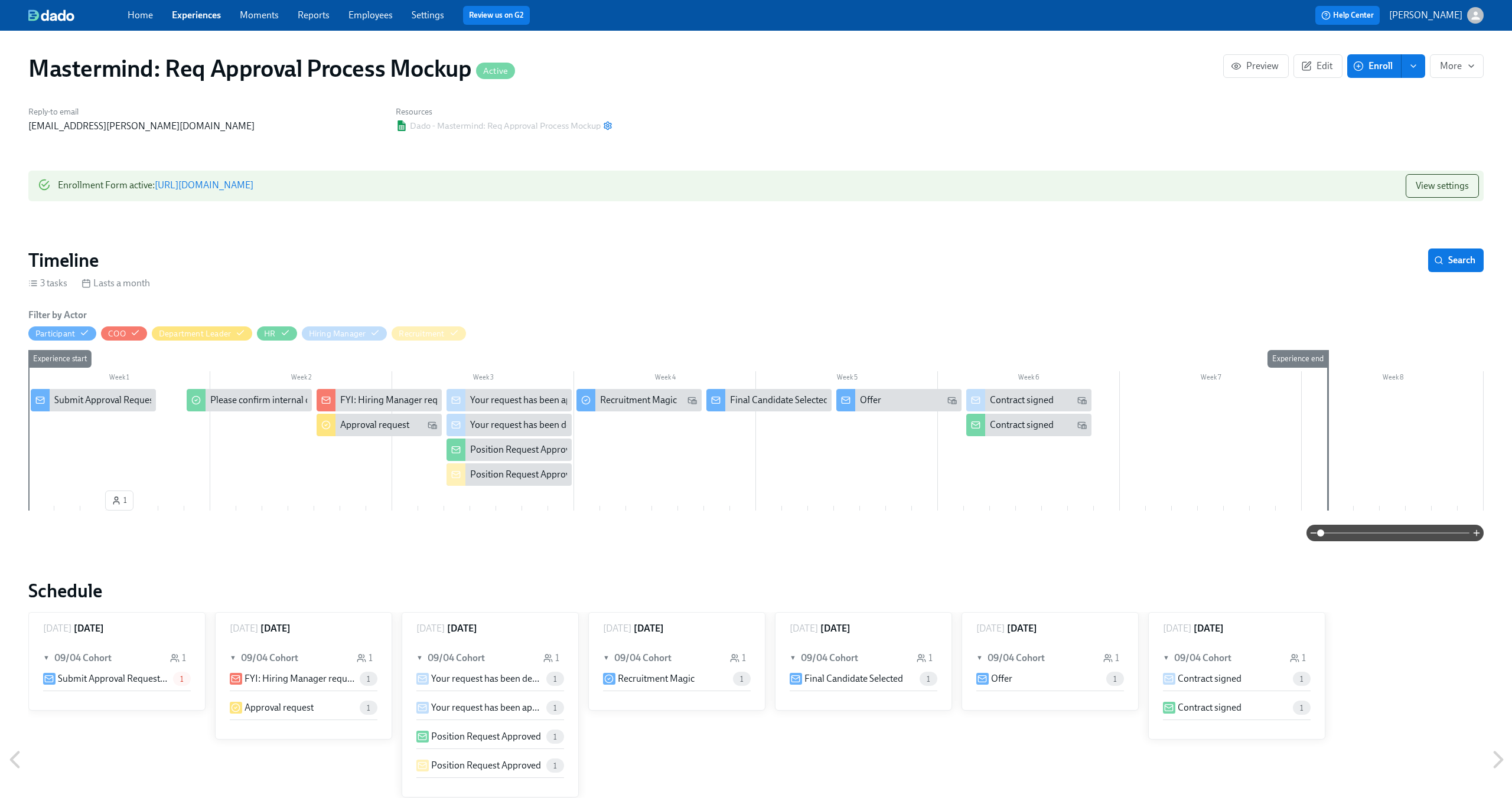
click at [253, 187] on link "[URL][DOMAIN_NAME]" at bounding box center [204, 185] width 99 height 11
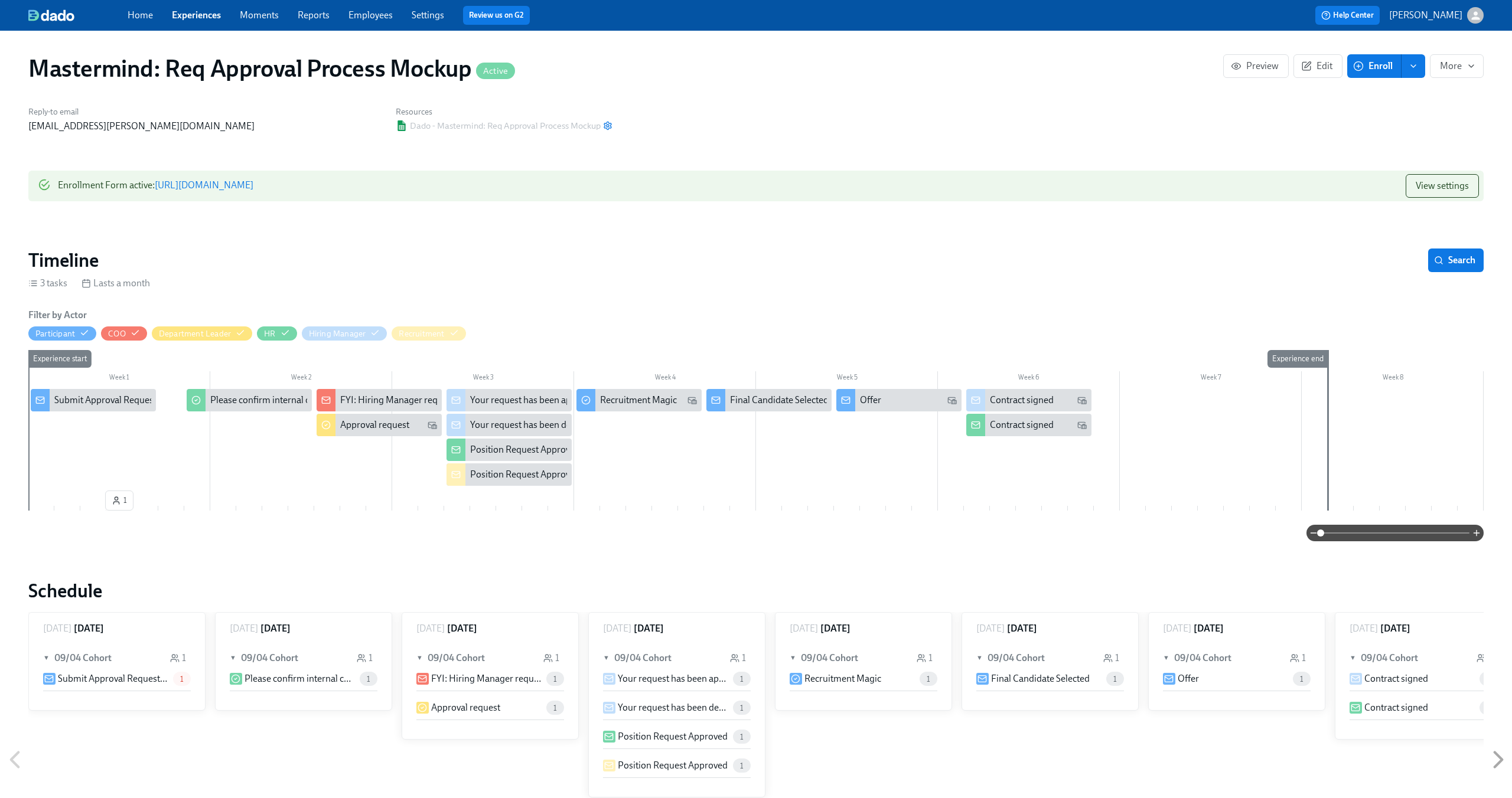
scroll to position [0, 28]
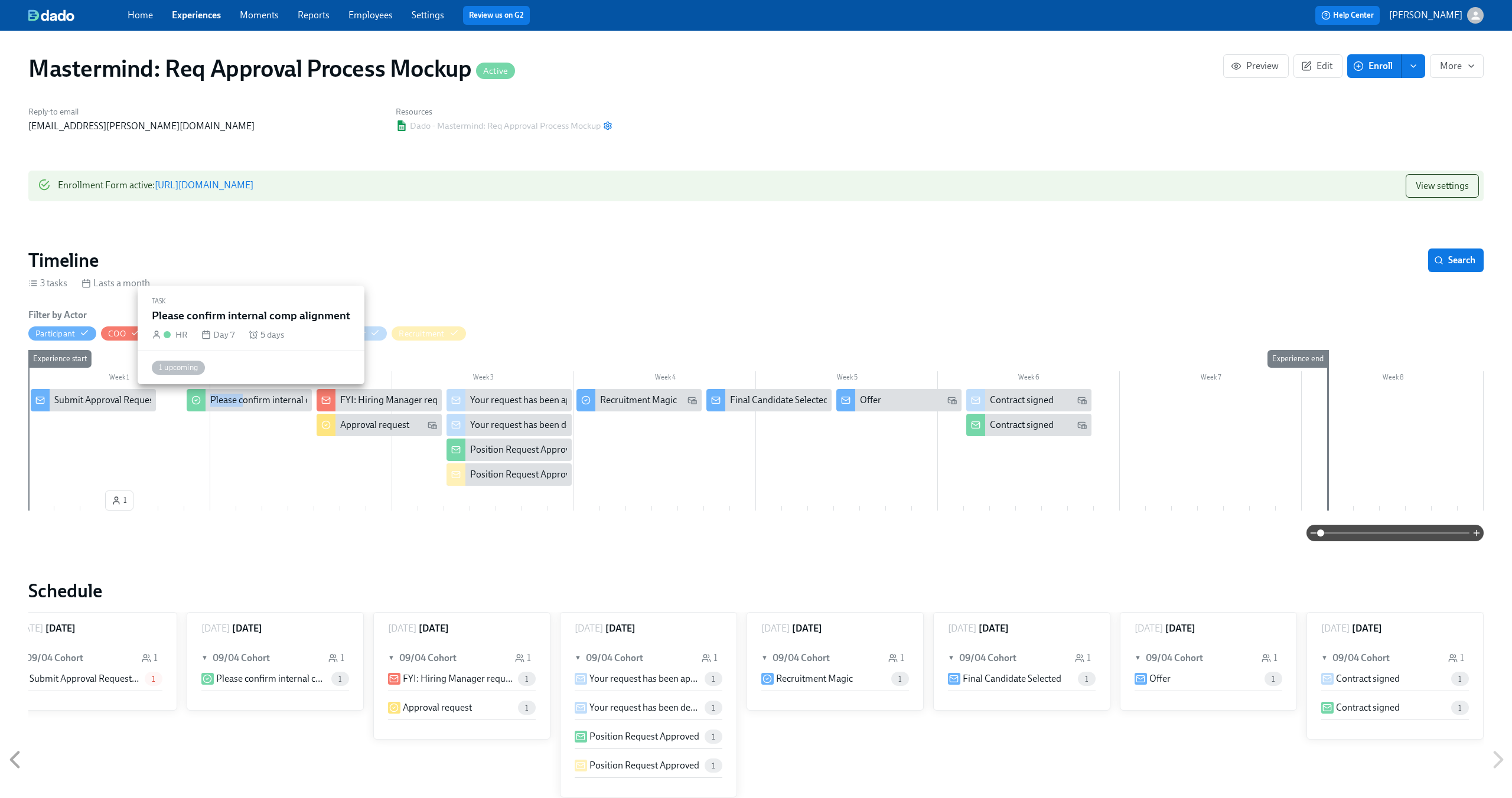
drag, startPoint x: 244, startPoint y: 396, endPoint x: 187, endPoint y: 396, distance: 57.0
click at [187, 396] on div "Please confirm internal comp alignment" at bounding box center [249, 400] width 125 height 23
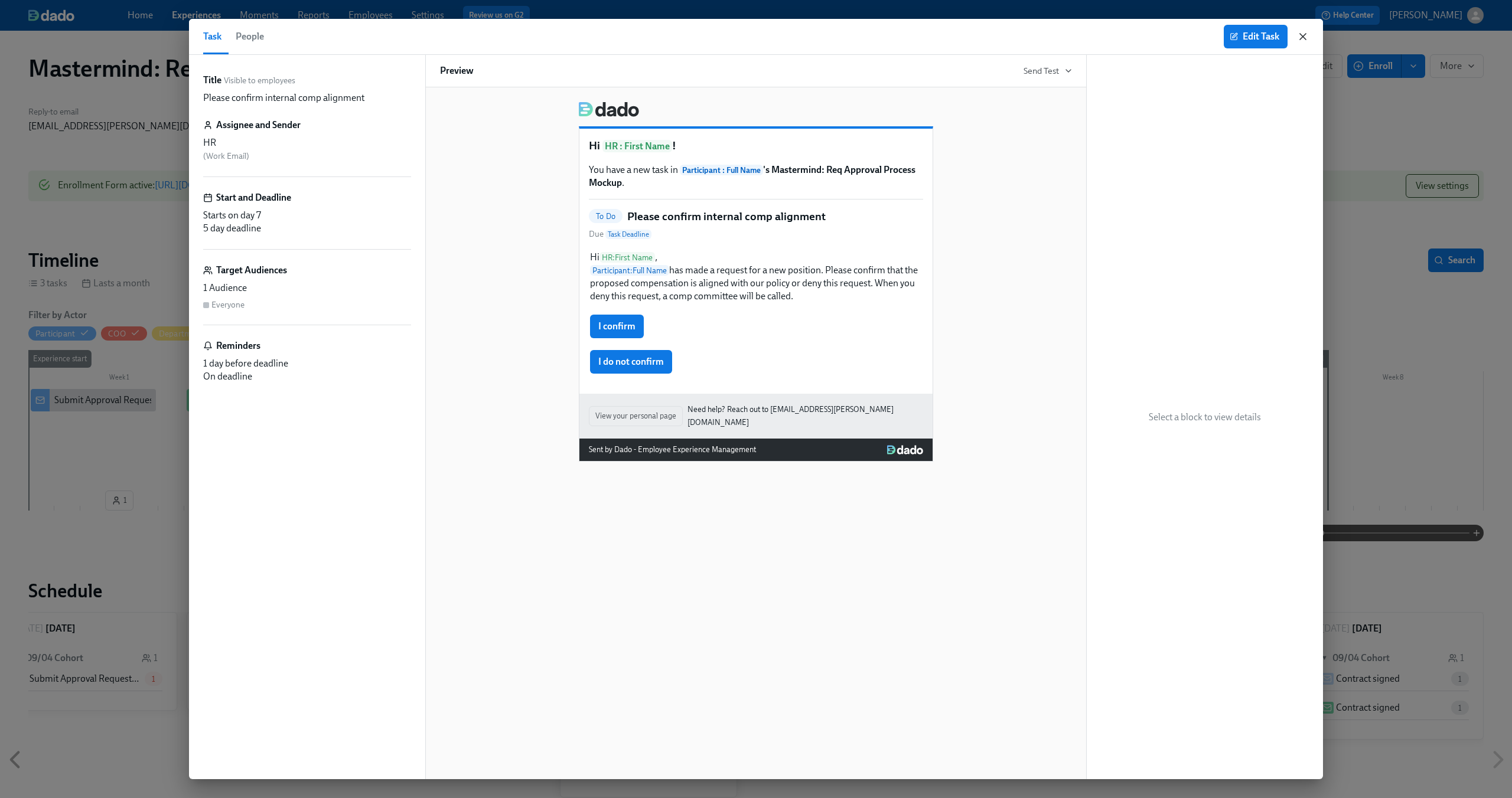
click at [1307, 33] on icon "button" at bounding box center [1303, 37] width 12 height 12
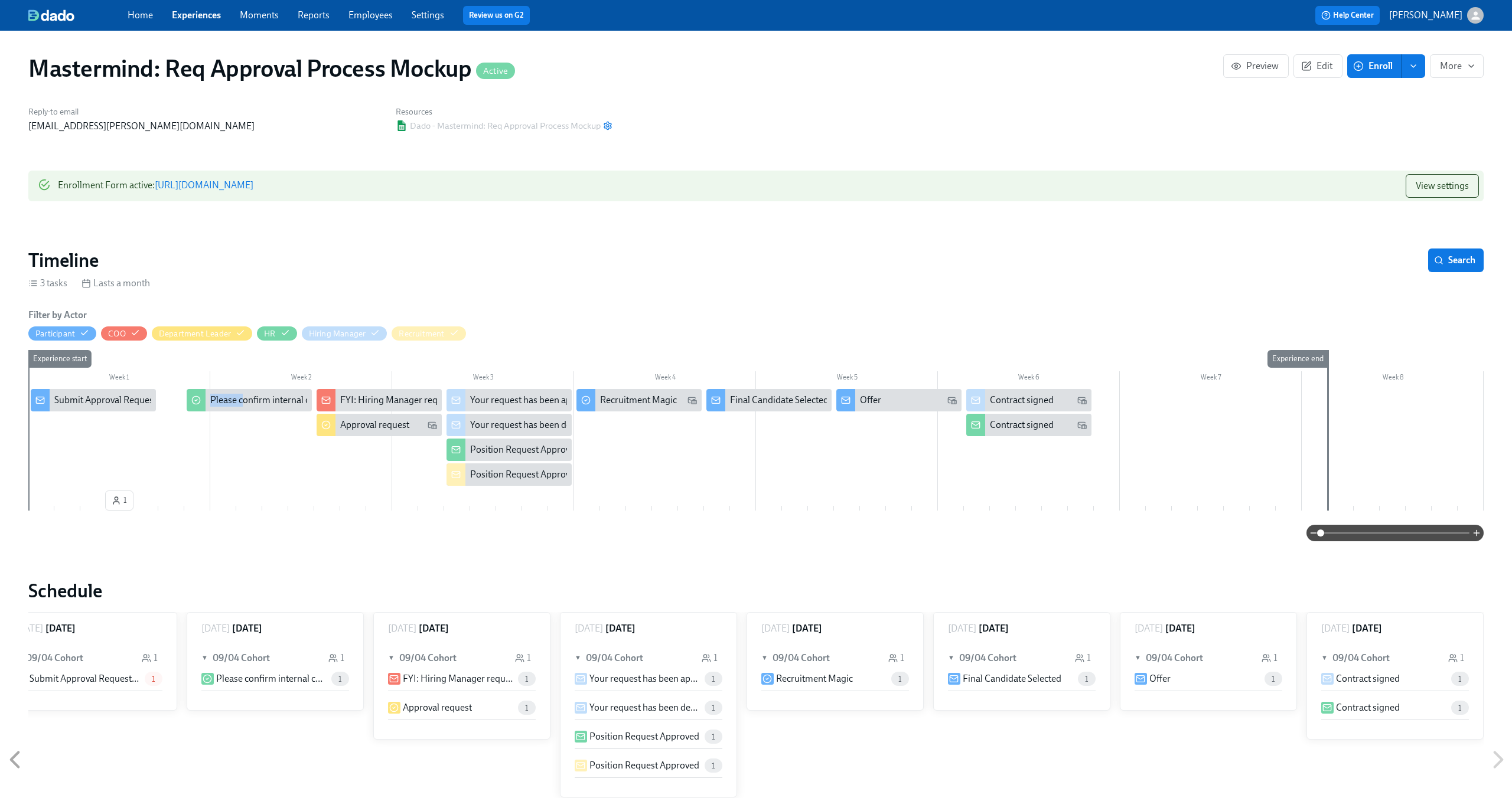
click at [197, 436] on div at bounding box center [756, 438] width 1455 height 99
drag, startPoint x: 205, startPoint y: 391, endPoint x: 169, endPoint y: 391, distance: 36.0
click at [169, 391] on div "Week 1 Week 2 Week 3 Week 4 Week 5 Week 6 Week 7 Week 8 1 Experience start Expe…" at bounding box center [756, 433] width 1455 height 165
click at [93, 402] on div "Submit Approval Request Form (Enrollment Form?)" at bounding box center [158, 400] width 208 height 13
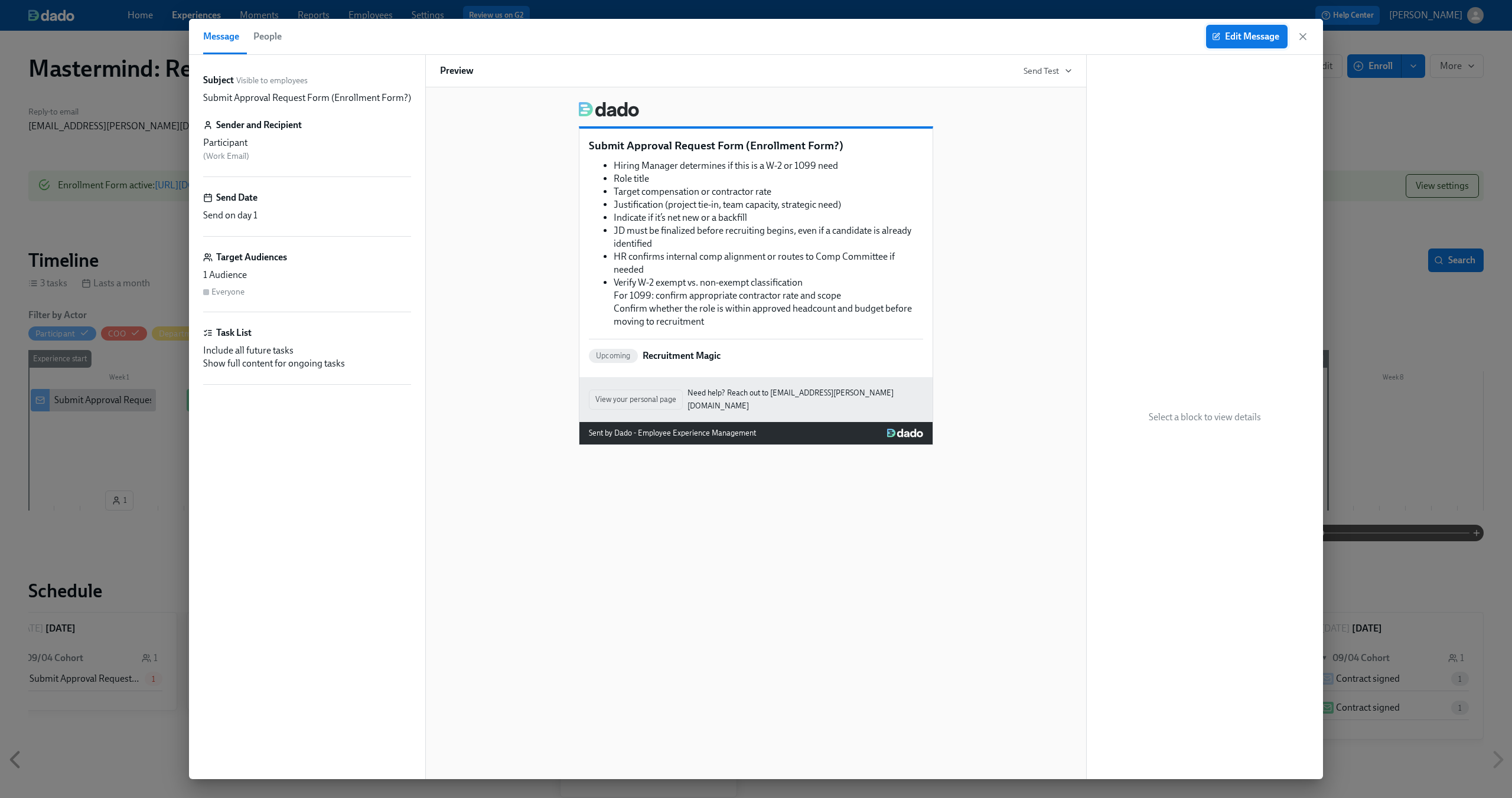
click at [1252, 39] on span "Edit Message" at bounding box center [1247, 37] width 65 height 12
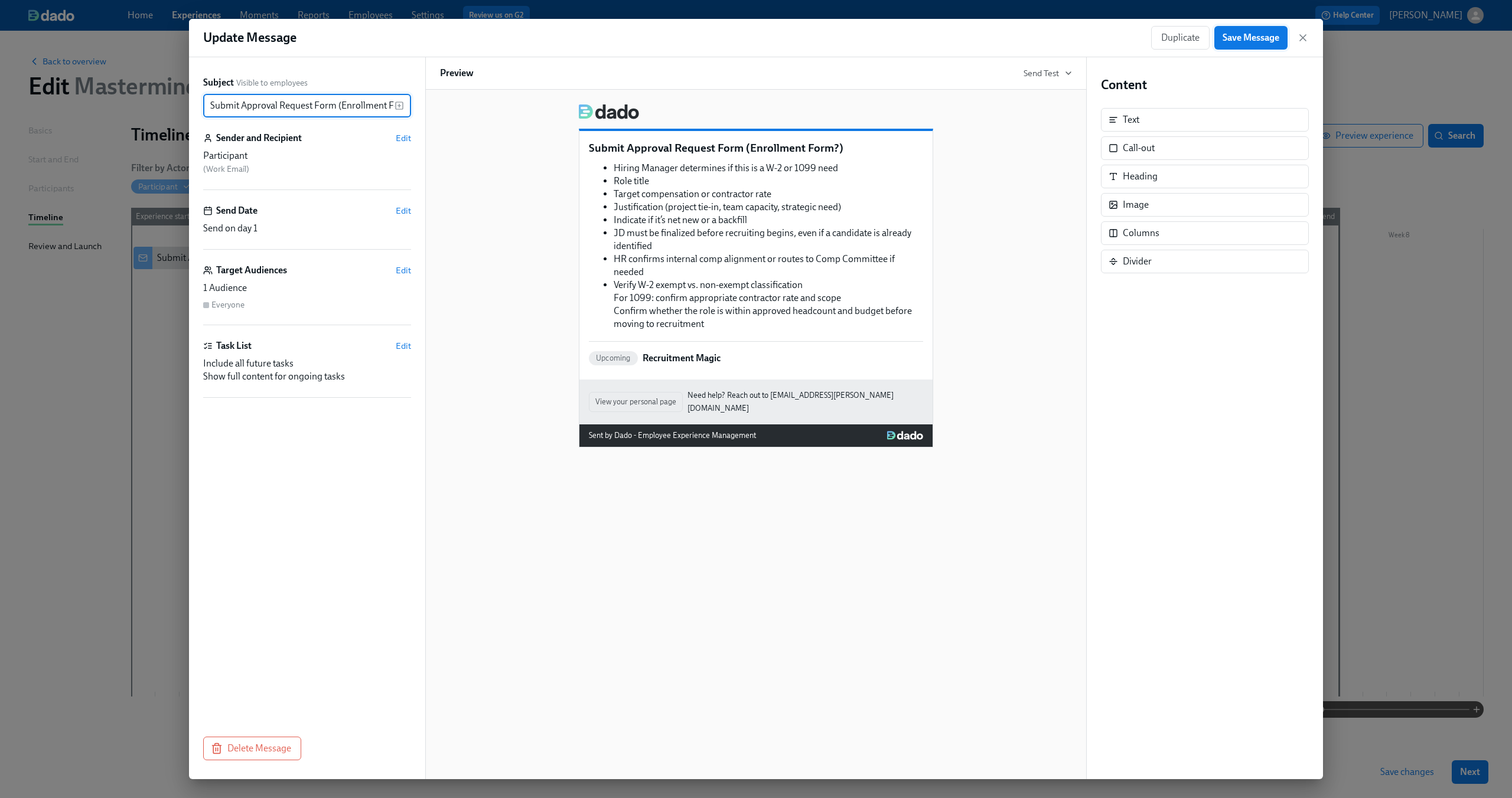
scroll to position [0, 22]
click at [758, 328] on div "Hiring Manager determines if this is a W-2 or 1099 need Role title Target compe…" at bounding box center [755, 246] width 334 height 171
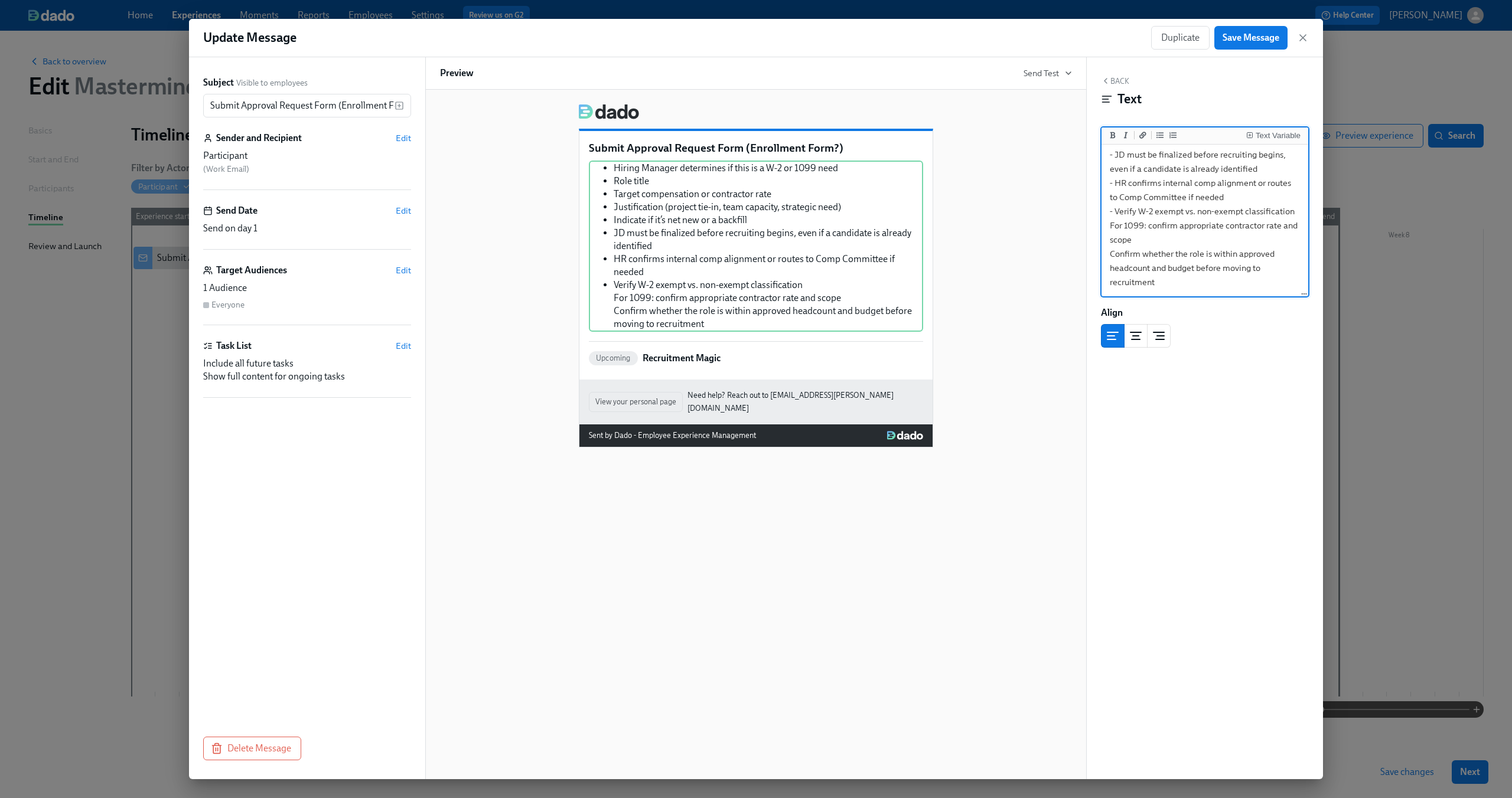
scroll to position [0, 0]
drag, startPoint x: 1165, startPoint y: 285, endPoint x: 1083, endPoint y: 104, distance: 198.7
click at [1083, 104] on div "Subject Visible to employees Submit Approval Request Form (Enrollment Form?) ​ …" at bounding box center [755, 419] width 1134 height 722
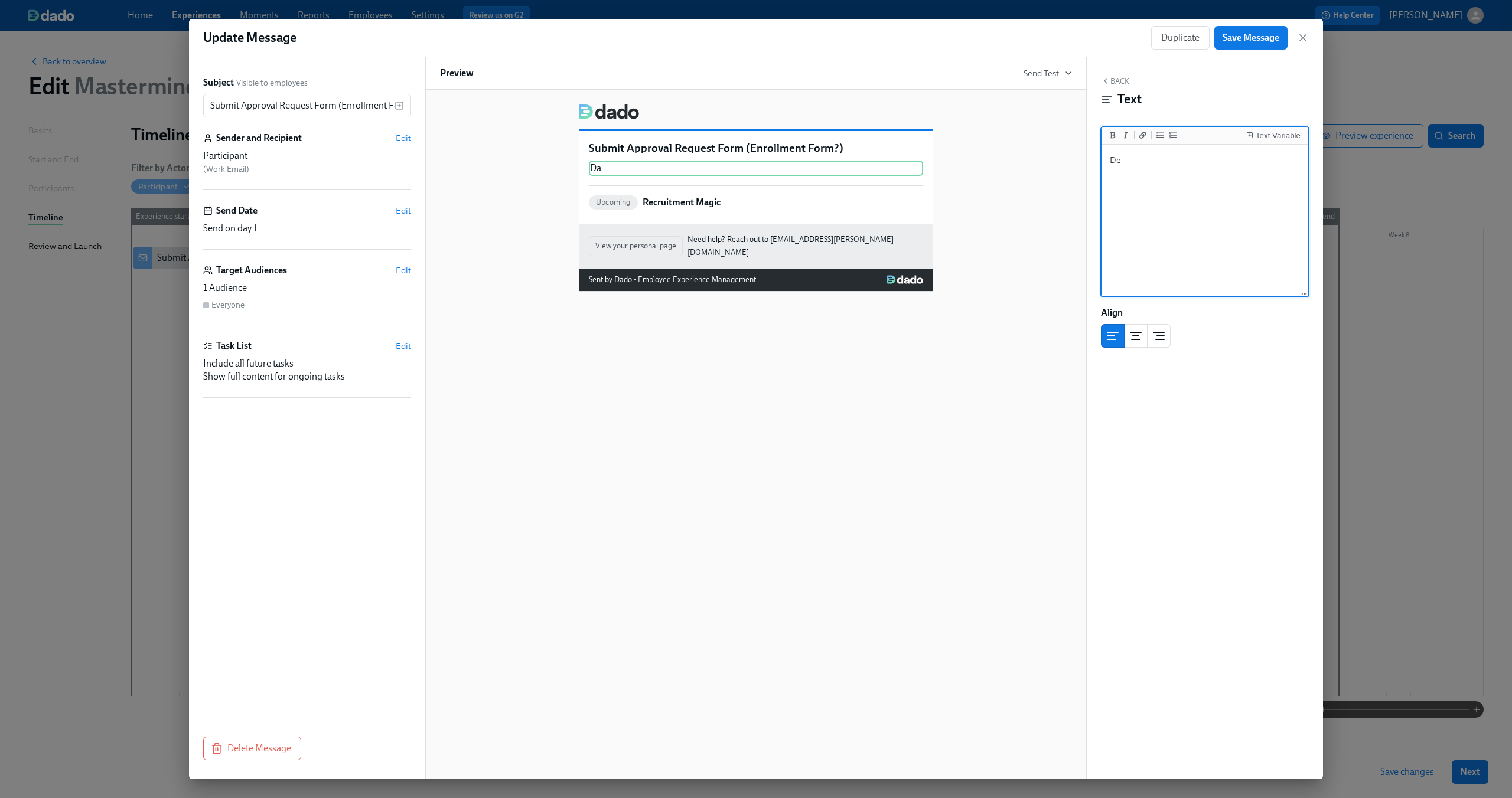
type textarea "D"
click at [1288, 143] on div "Text Variable" at bounding box center [1204, 136] width 207 height 17
click at [1283, 136] on div "Text Variable" at bounding box center [1278, 136] width 45 height 8
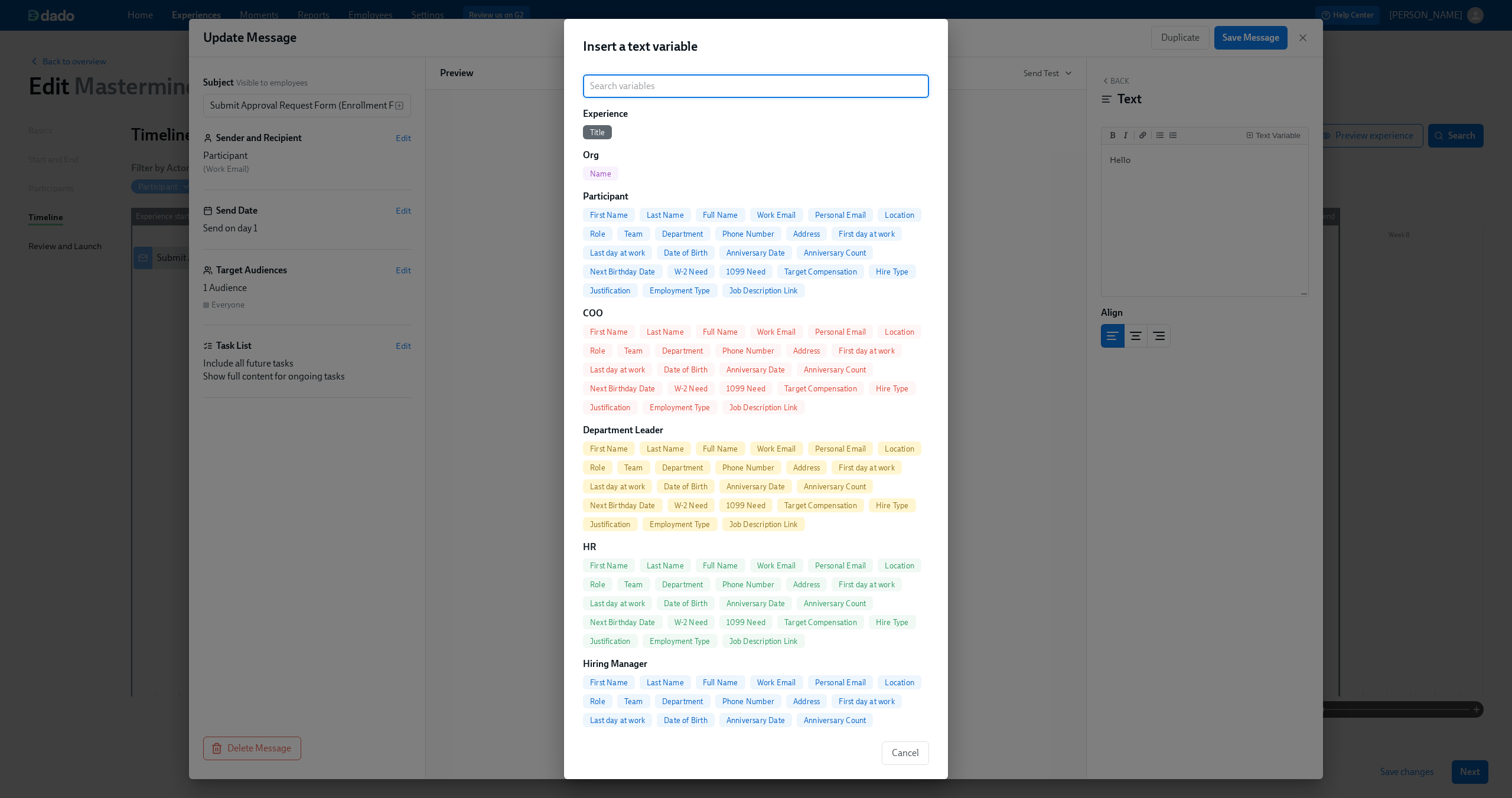
click at [724, 218] on span "Full Name" at bounding box center [721, 215] width 50 height 9
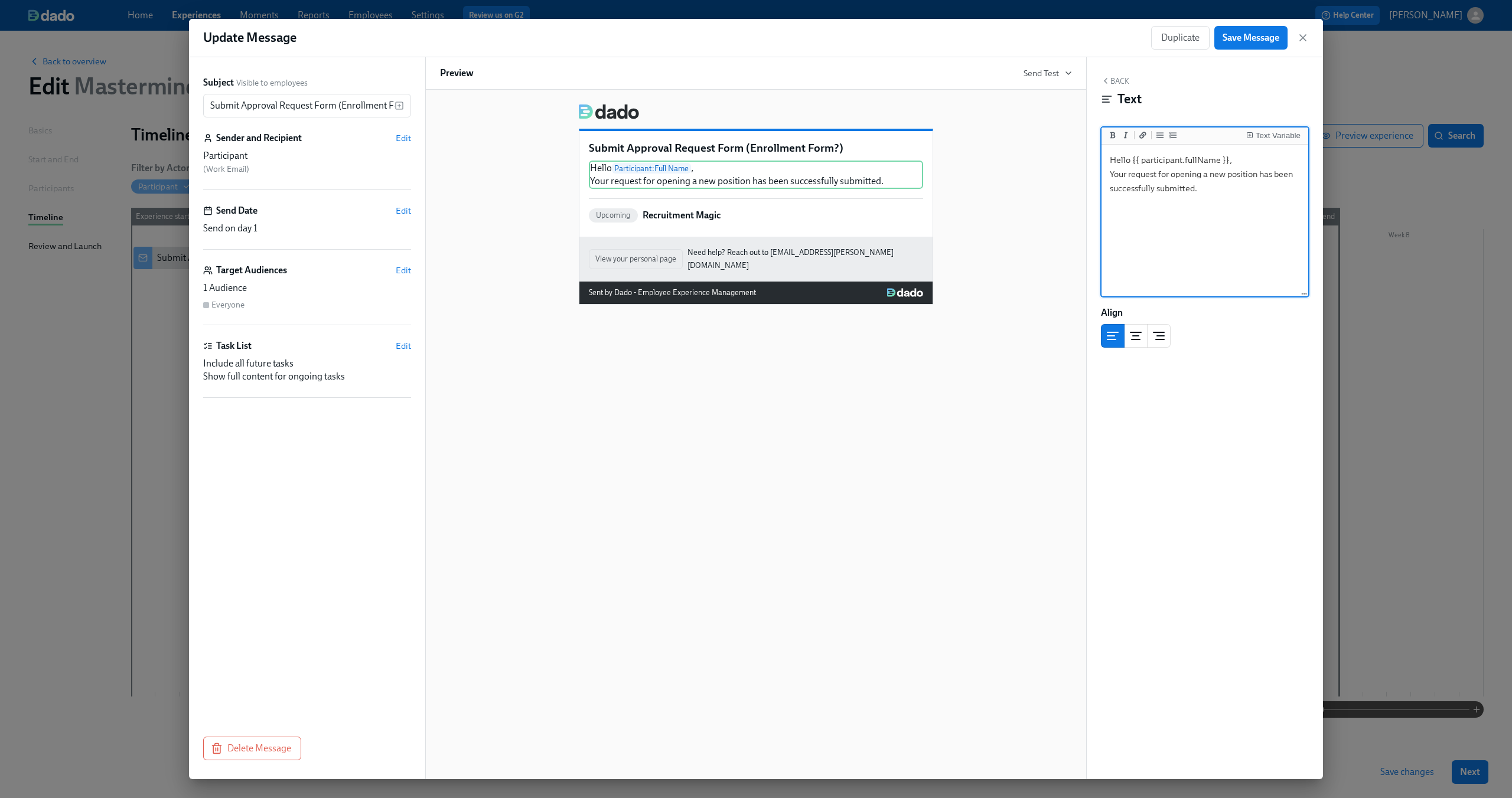
type textarea "Hello {{ participant.fullName }}, Your request for opening a new position has b…"
click at [1273, 441] on div "Back Text Text Variable Hello {{ participant.fullName }}, Your request for open…" at bounding box center [1205, 419] width 236 height 722
click at [806, 217] on div "Upcoming Recruitment Magic" at bounding box center [755, 215] width 334 height 14
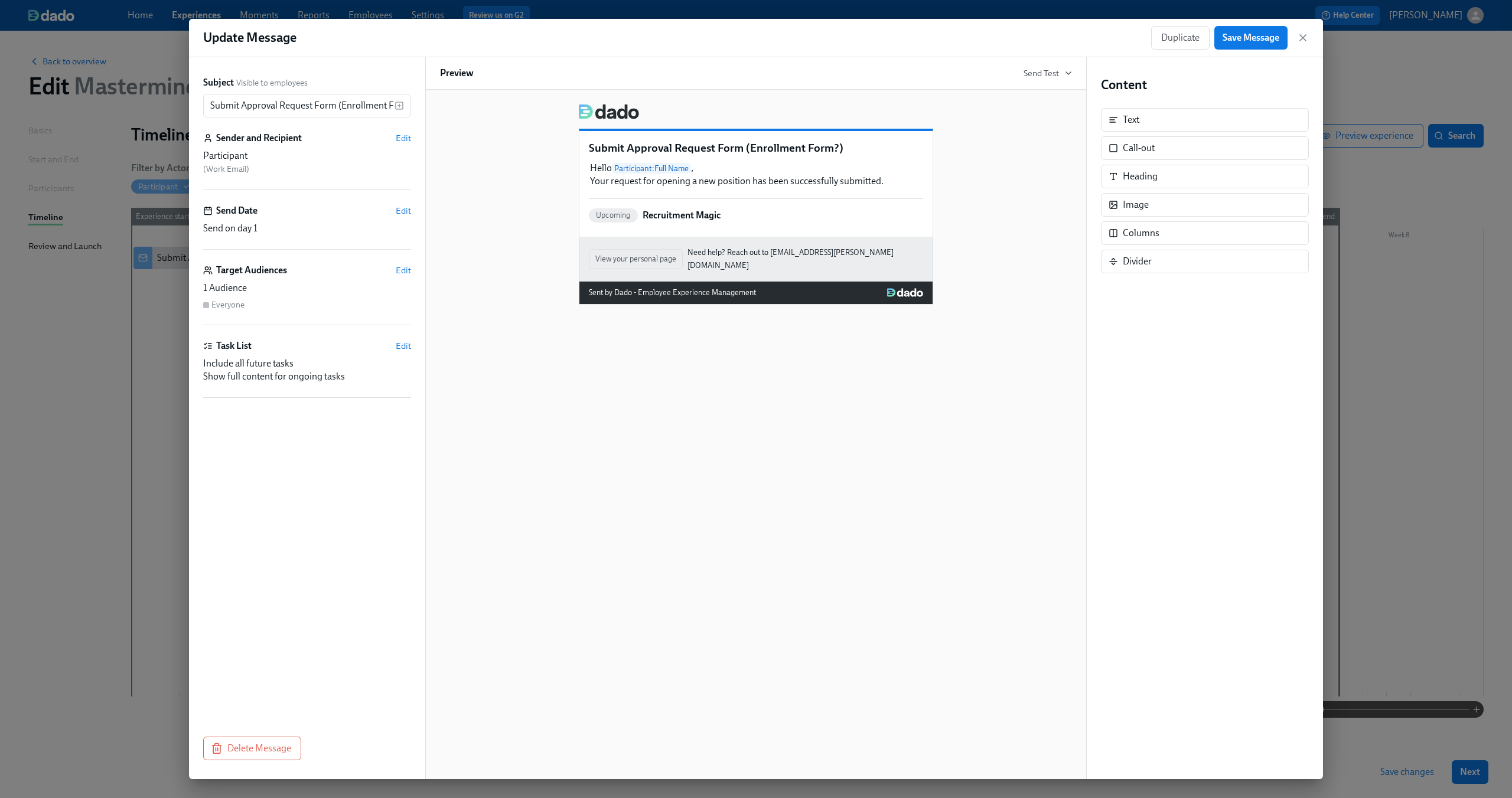
click at [402, 339] on div "Subject Visible to employees Submit Approval Request Form (Enrollment Form?) ​ …" at bounding box center [307, 393] width 208 height 633
click at [399, 345] on span "Edit" at bounding box center [404, 346] width 15 height 12
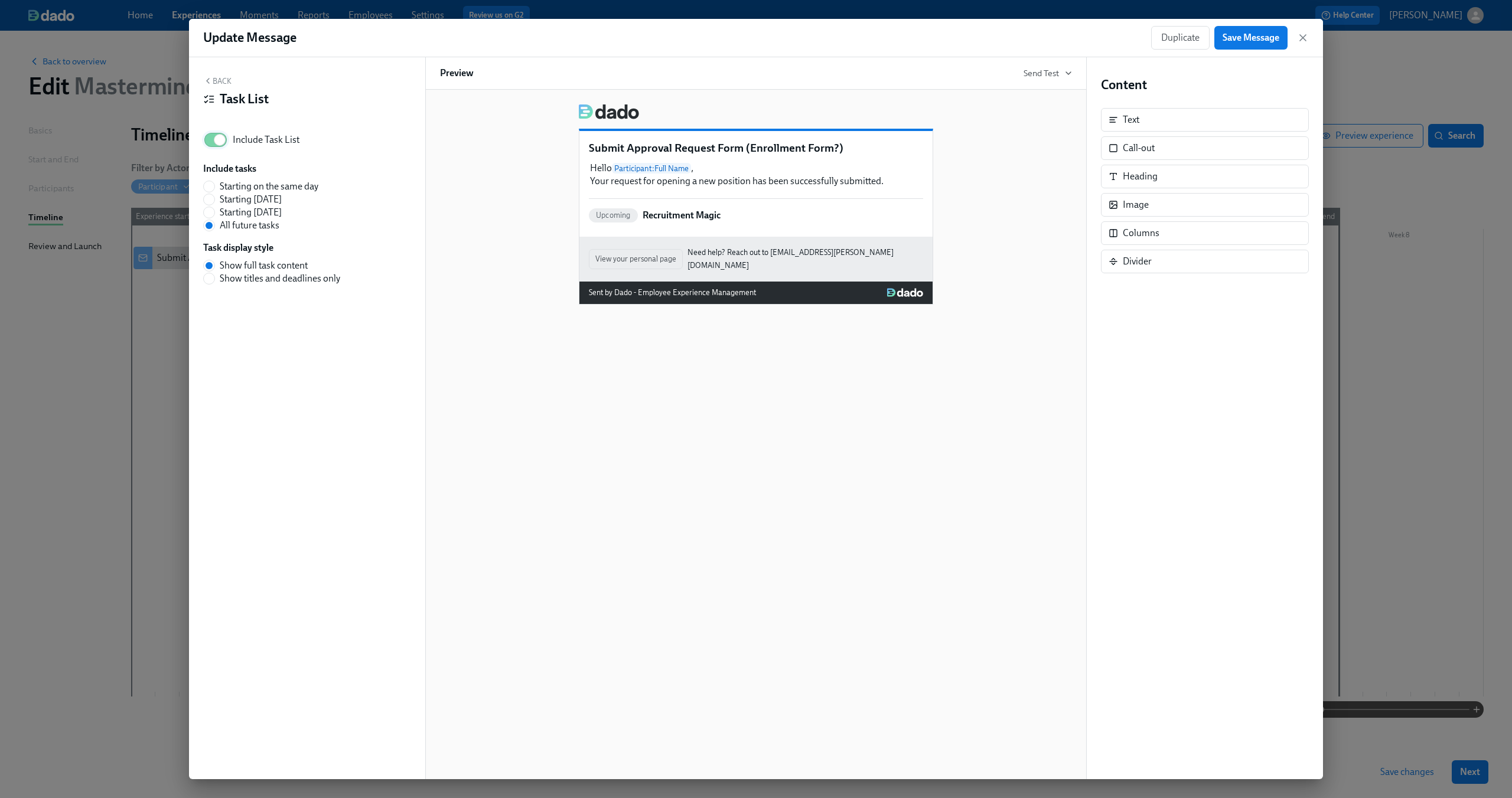
click at [211, 146] on input "Include Task List" at bounding box center [219, 140] width 78 height 26
checkbox input "false"
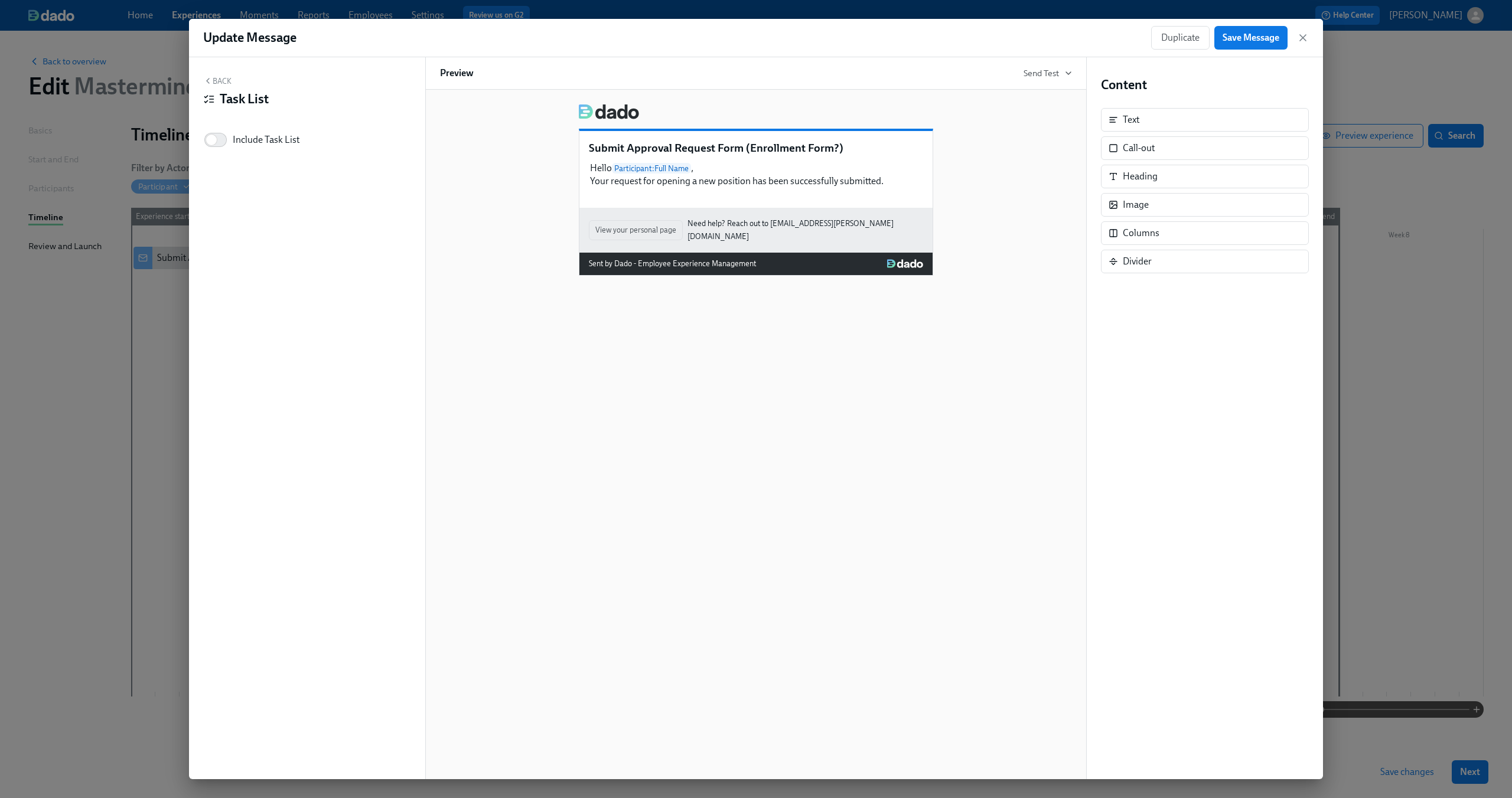
click at [213, 77] on button "Back" at bounding box center [217, 81] width 28 height 9
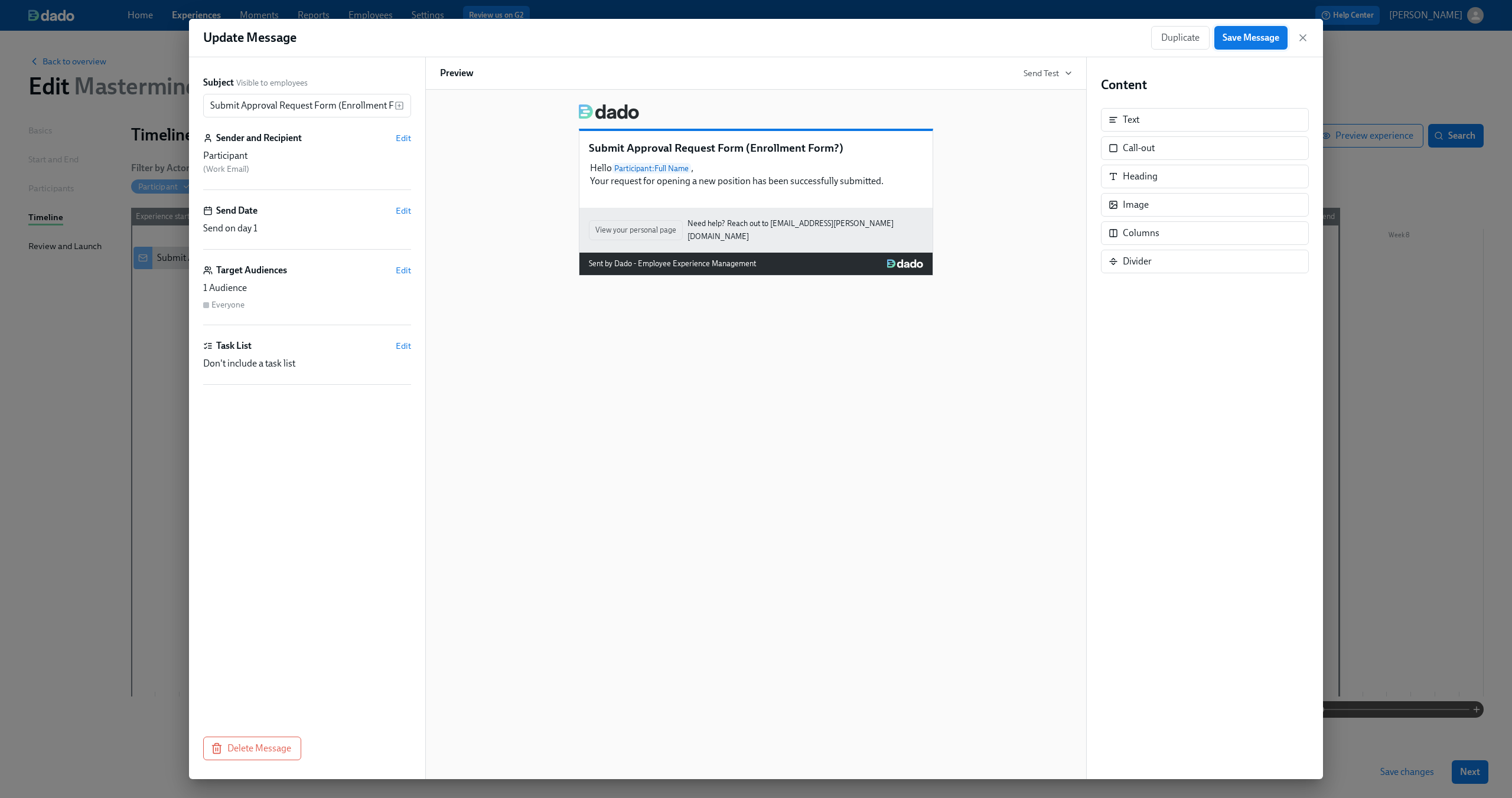
click at [1271, 39] on span "Save Message" at bounding box center [1251, 37] width 57 height 12
click at [1306, 38] on icon "button" at bounding box center [1303, 37] width 12 height 12
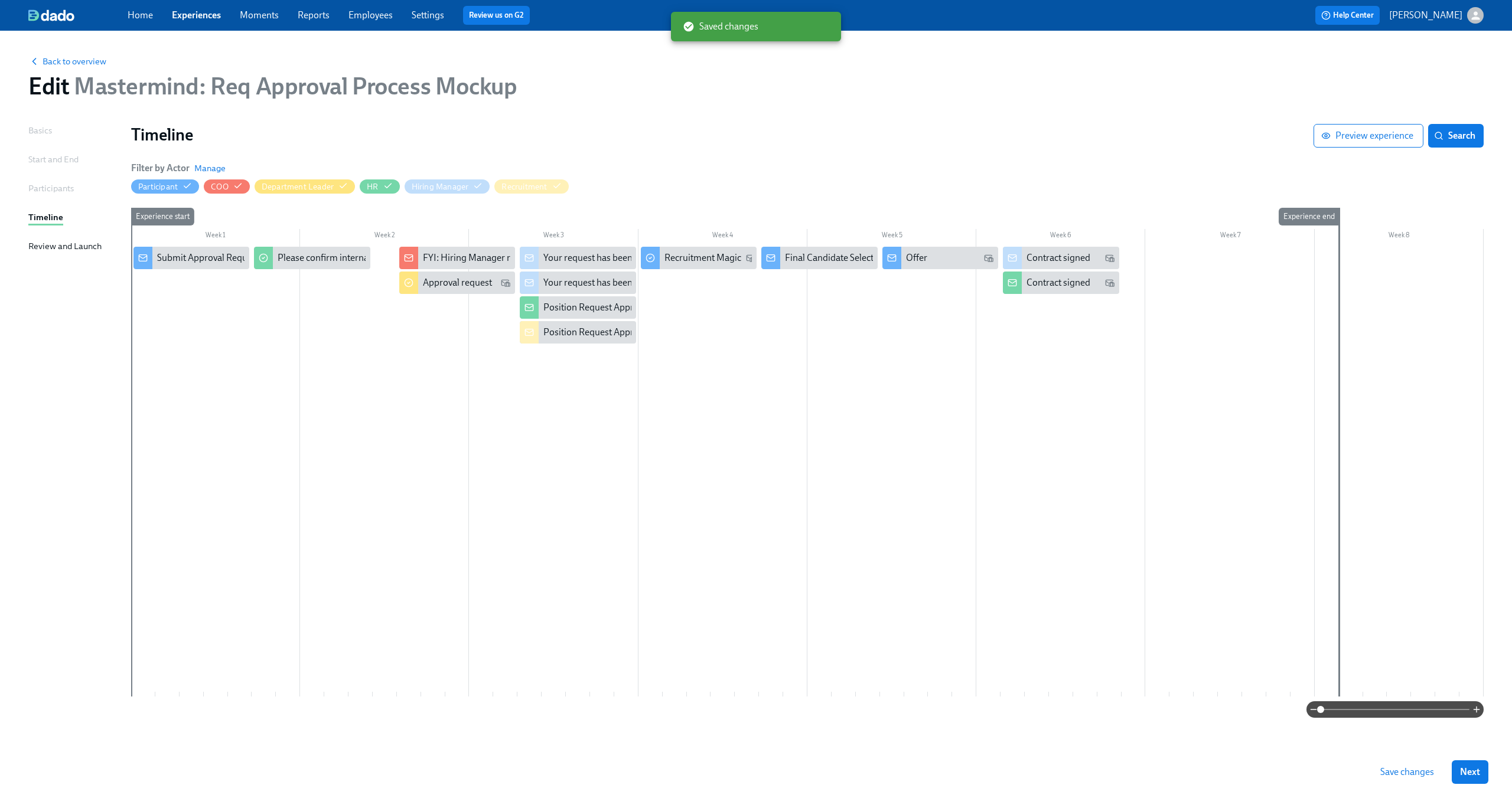
click at [263, 333] on div at bounding box center [808, 472] width 1353 height 450
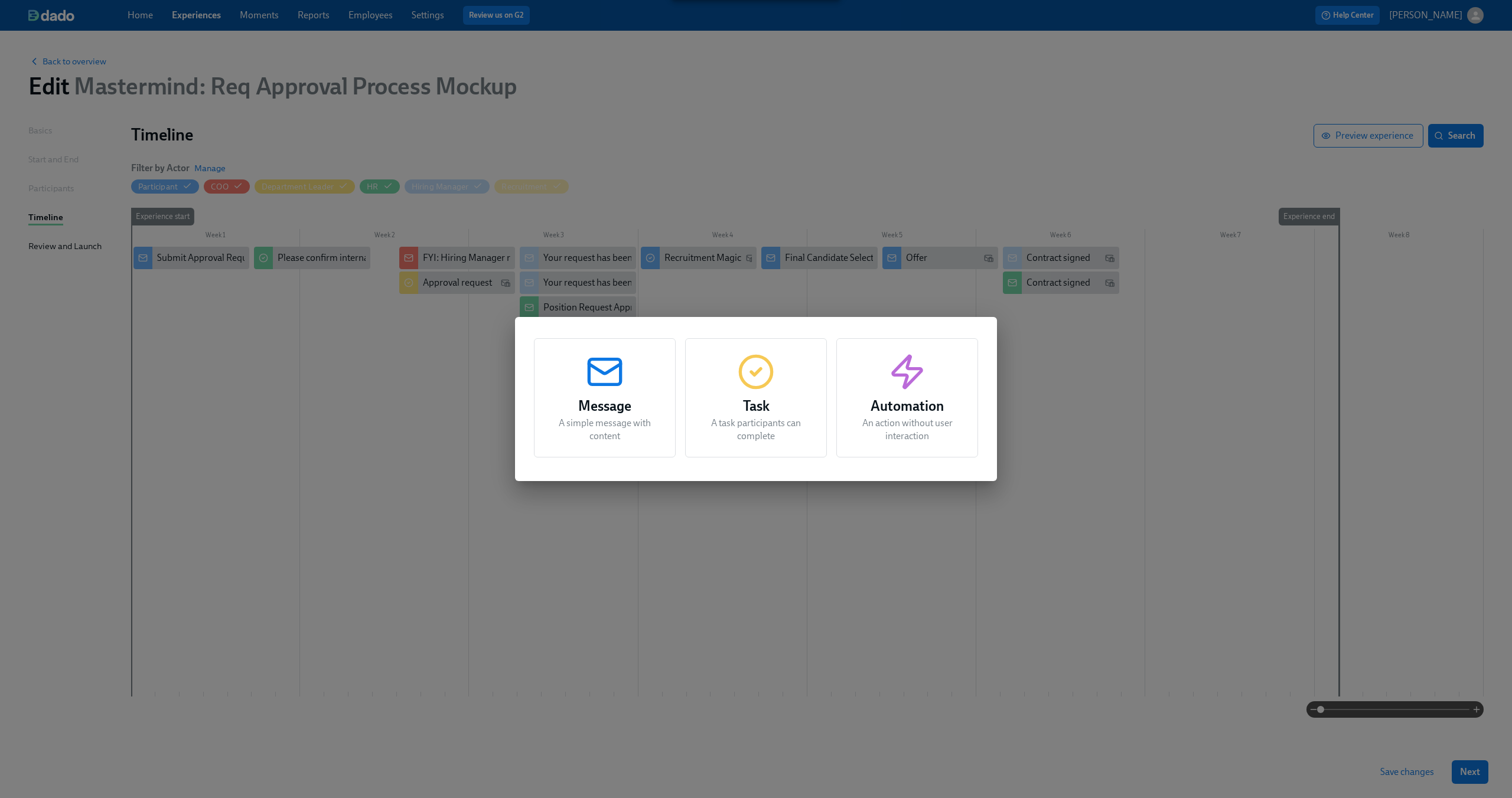
click at [351, 391] on div "Message A simple message with content Task A task participants can complete Aut…" at bounding box center [756, 399] width 1512 height 798
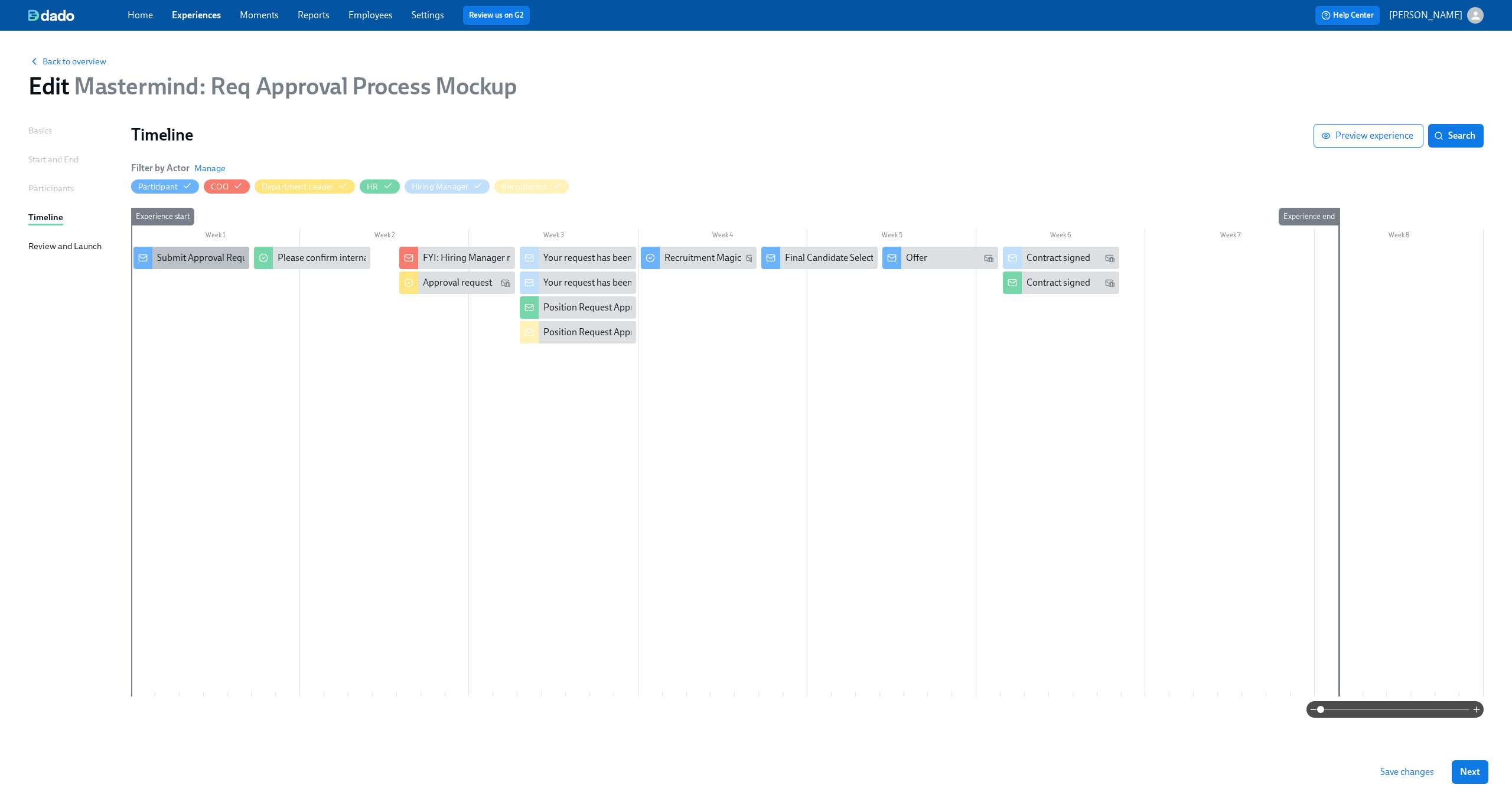
click at [222, 259] on div "Submit Approval Request Form (Enrollment Form?)" at bounding box center [261, 258] width 208 height 13
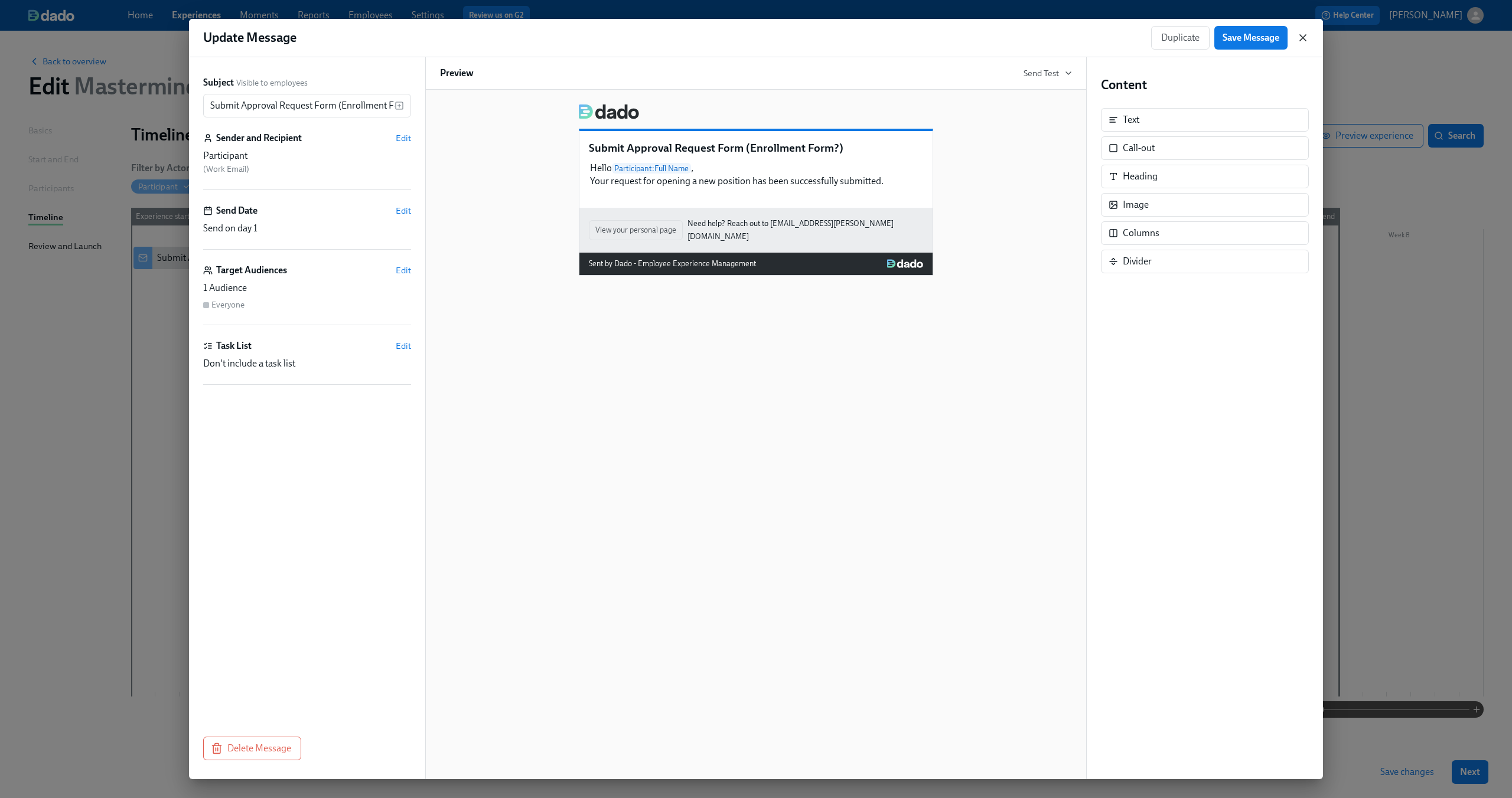
click at [1305, 39] on icon "button" at bounding box center [1303, 37] width 12 height 12
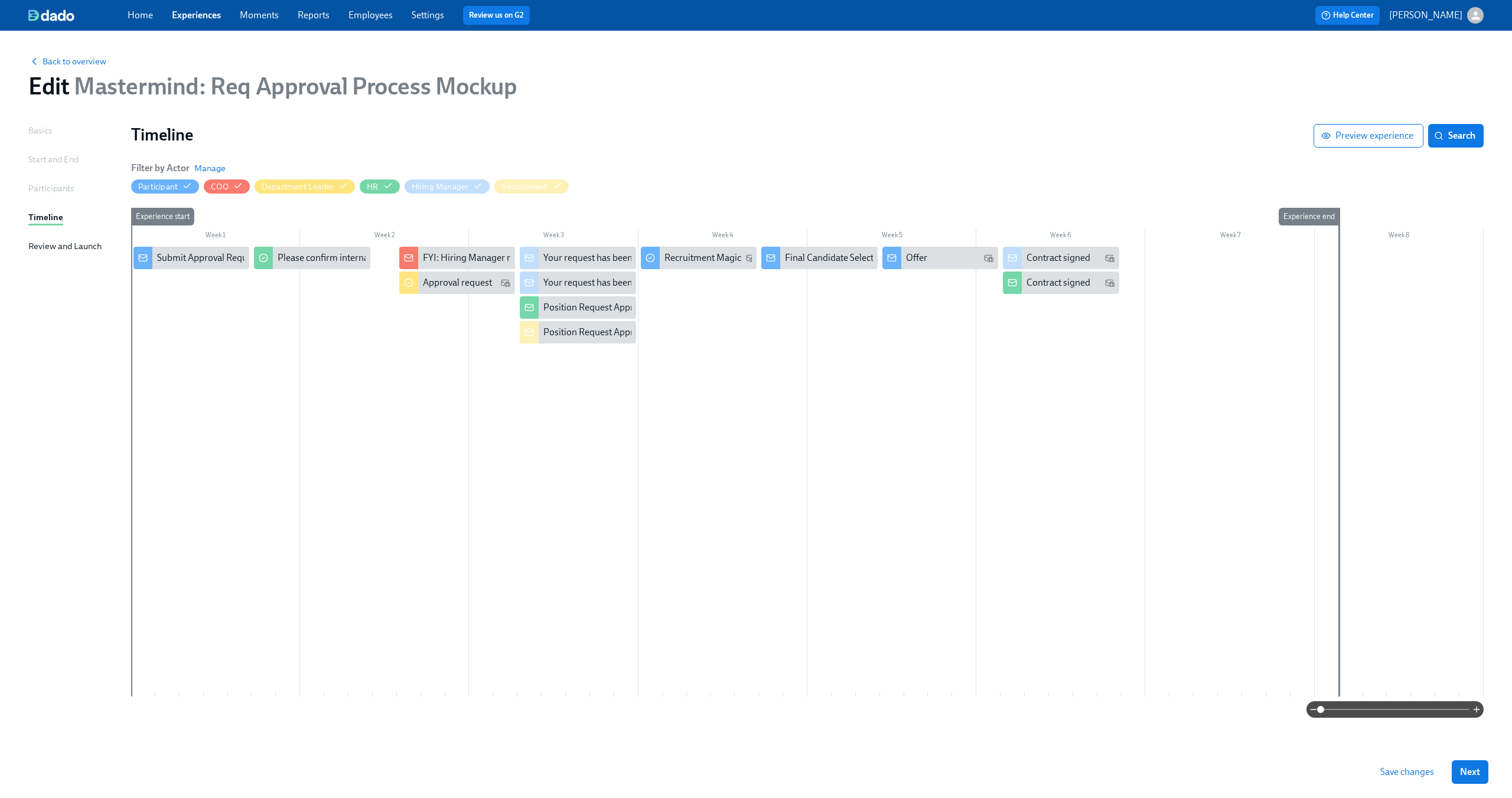
click at [1471, 21] on icon "button" at bounding box center [1476, 16] width 13 height 13
click at [1458, 66] on span "Switch organization..." at bounding box center [1419, 69] width 111 height 13
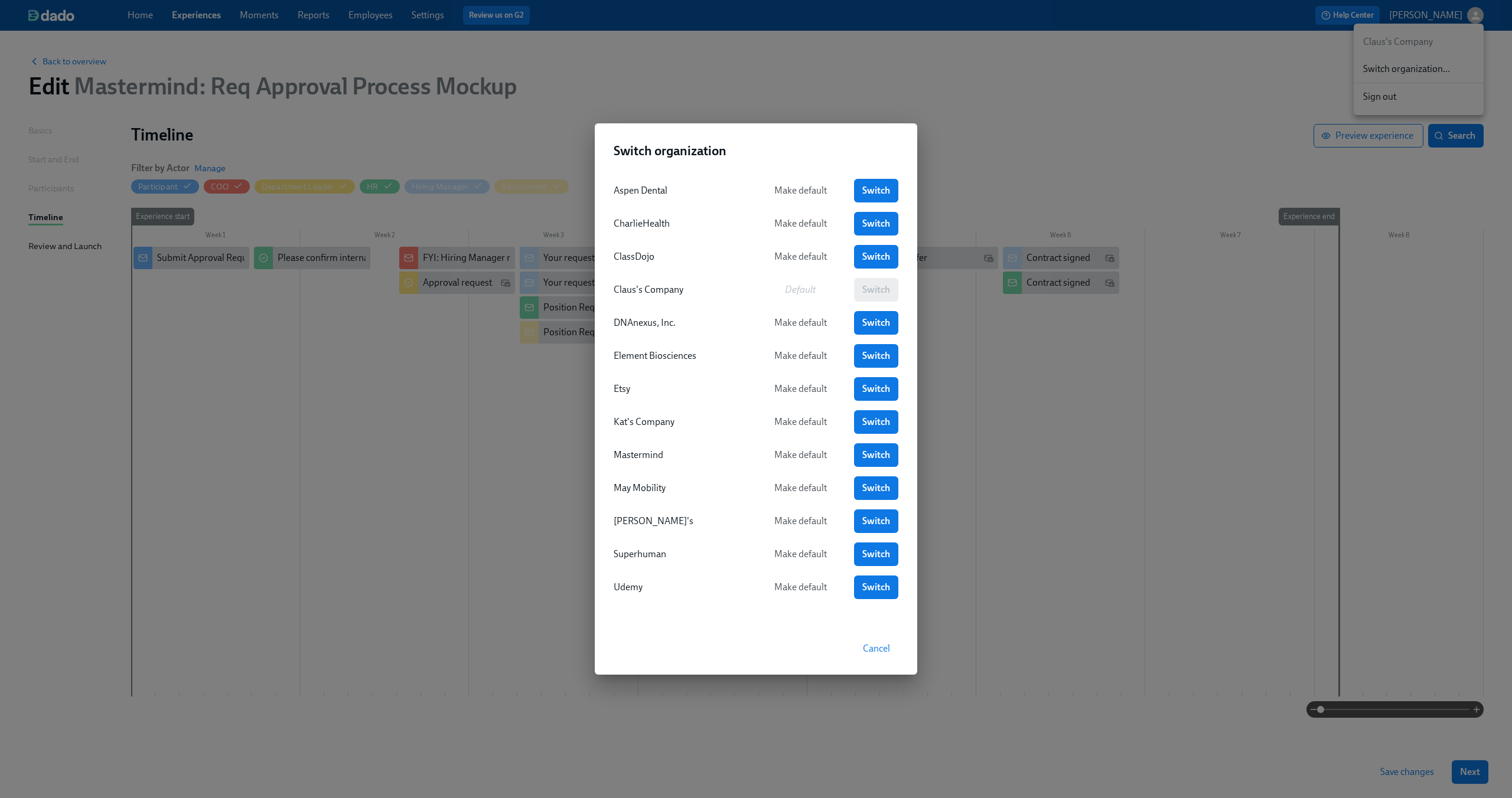
click at [1124, 128] on div "Switch organization Aspen Dental Make default Switch CharlieHealth Make default…" at bounding box center [756, 399] width 1512 height 798
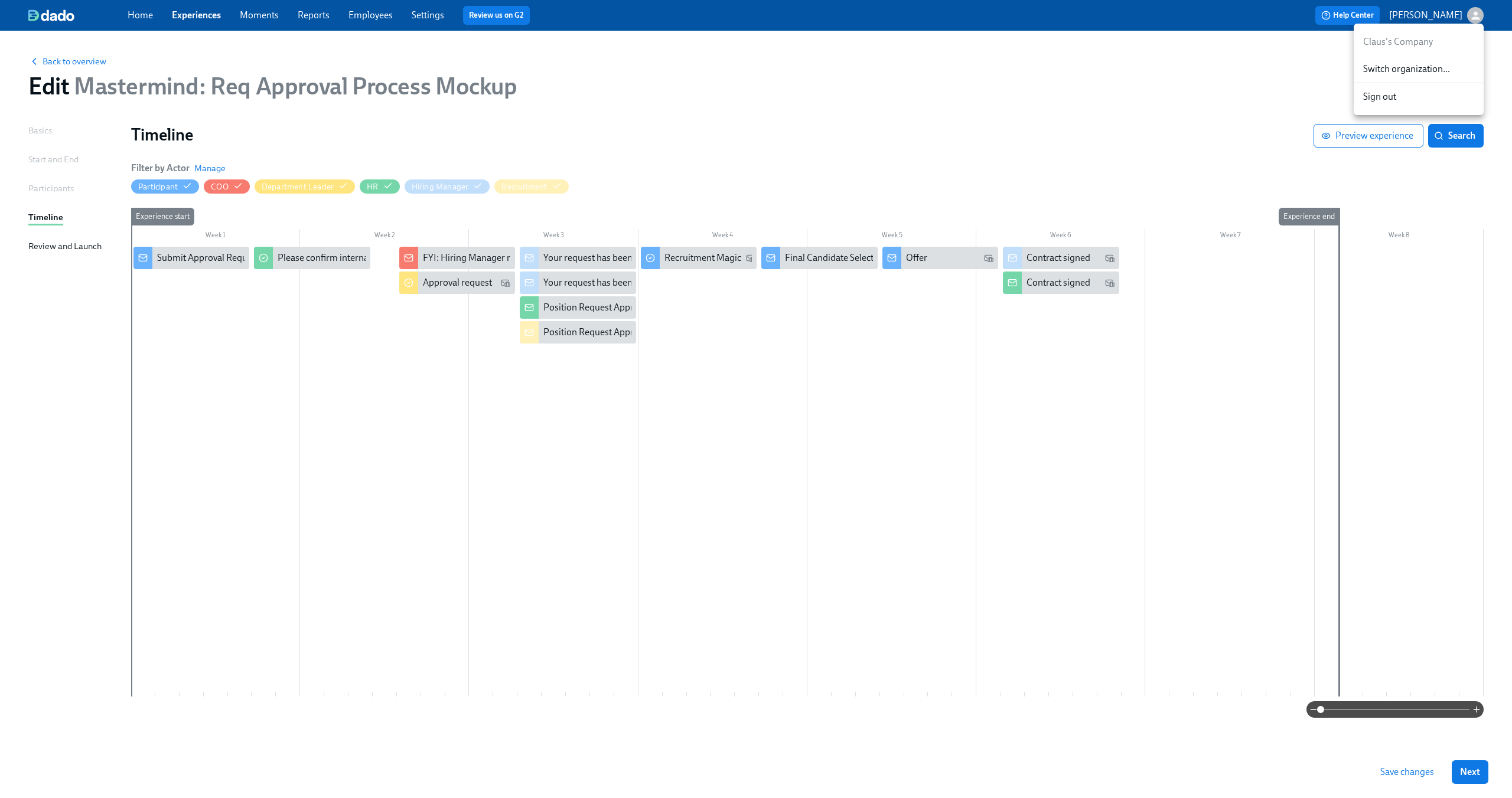
click at [528, 159] on div at bounding box center [756, 399] width 1512 height 798
click at [1403, 771] on span "Save changes" at bounding box center [1407, 772] width 54 height 12
click at [65, 60] on span "Back to overview" at bounding box center [67, 61] width 78 height 12
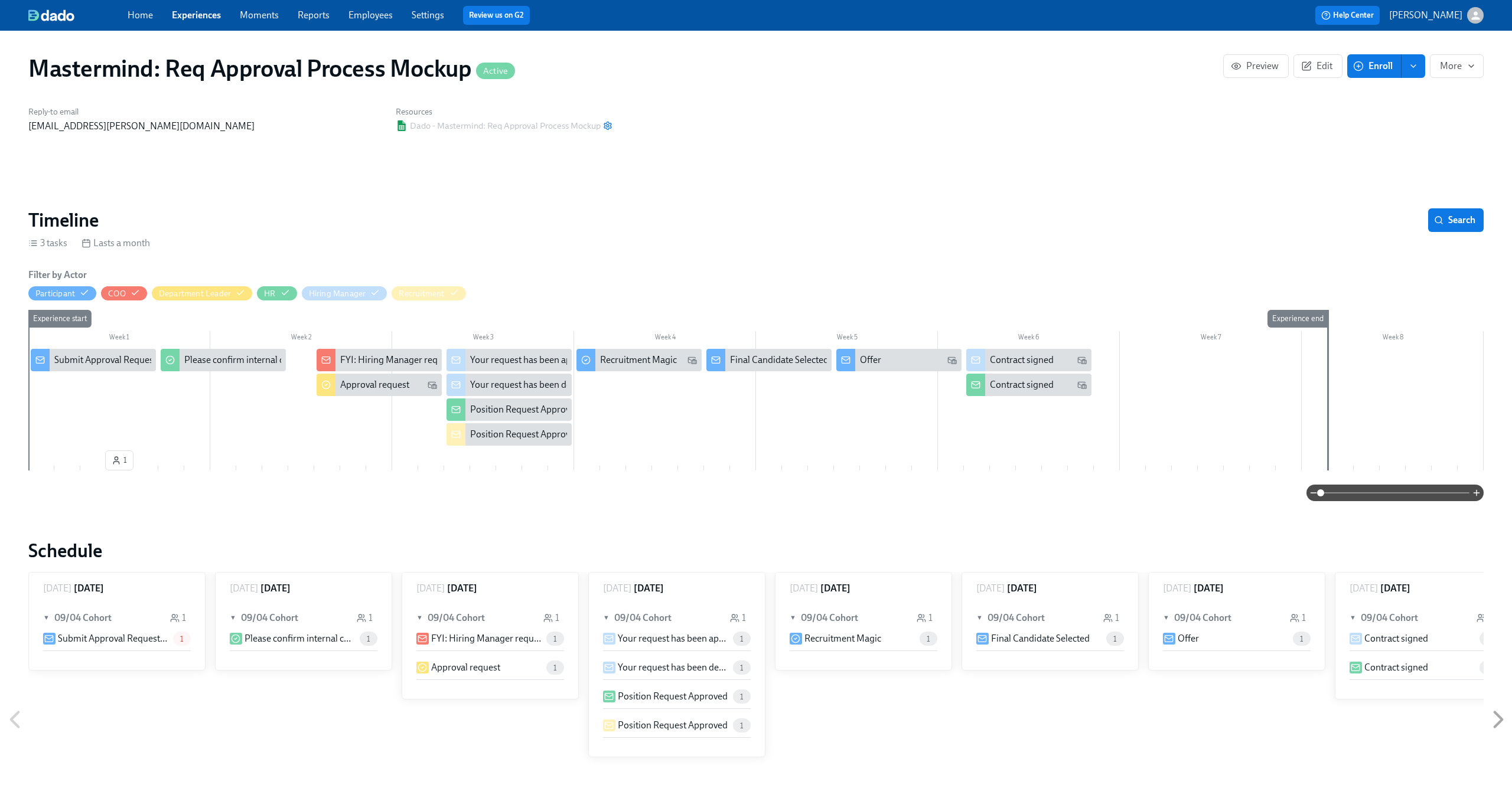
scroll to position [0, 28]
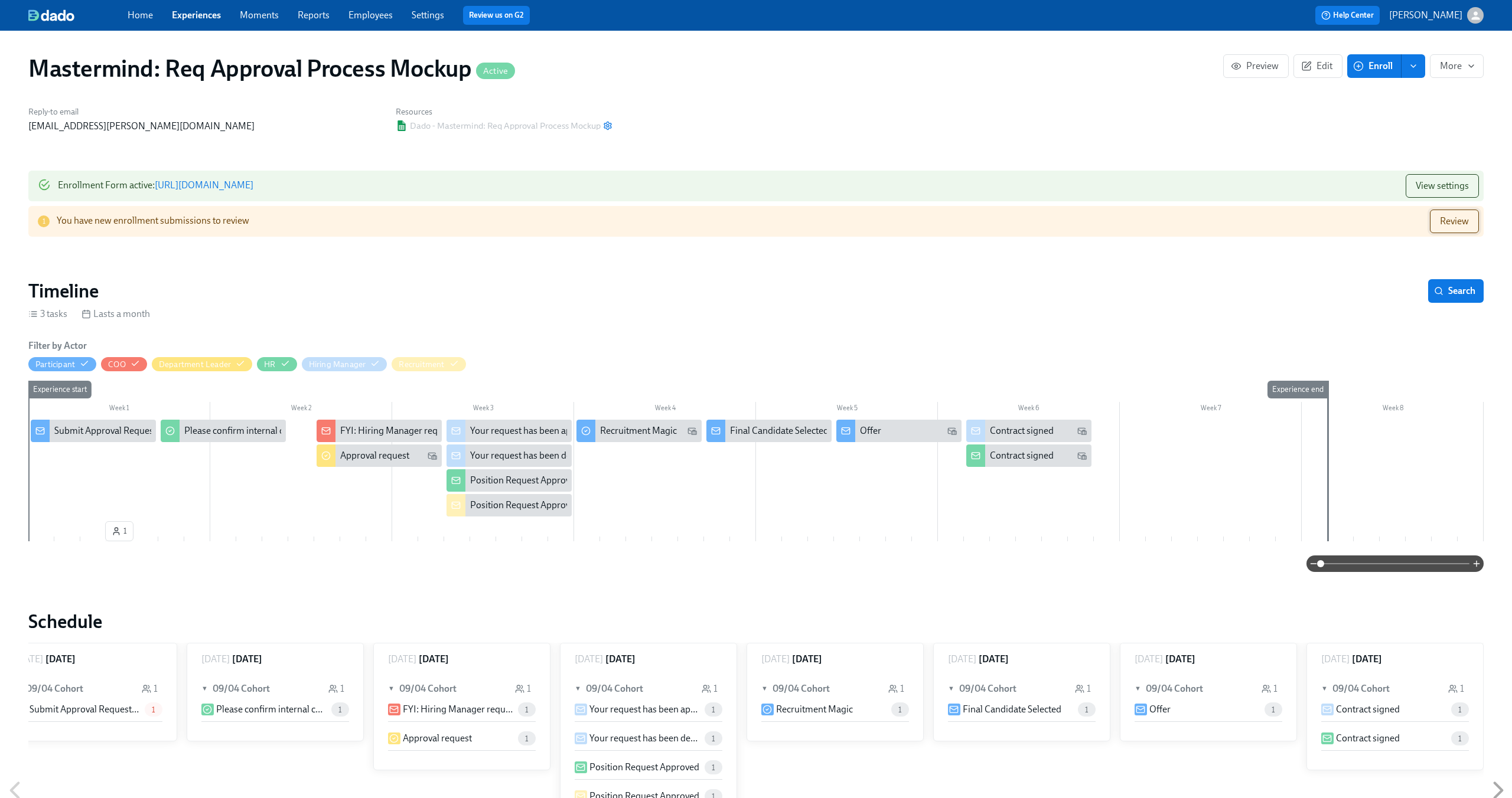
click at [1453, 214] on button "Review" at bounding box center [1455, 221] width 49 height 23
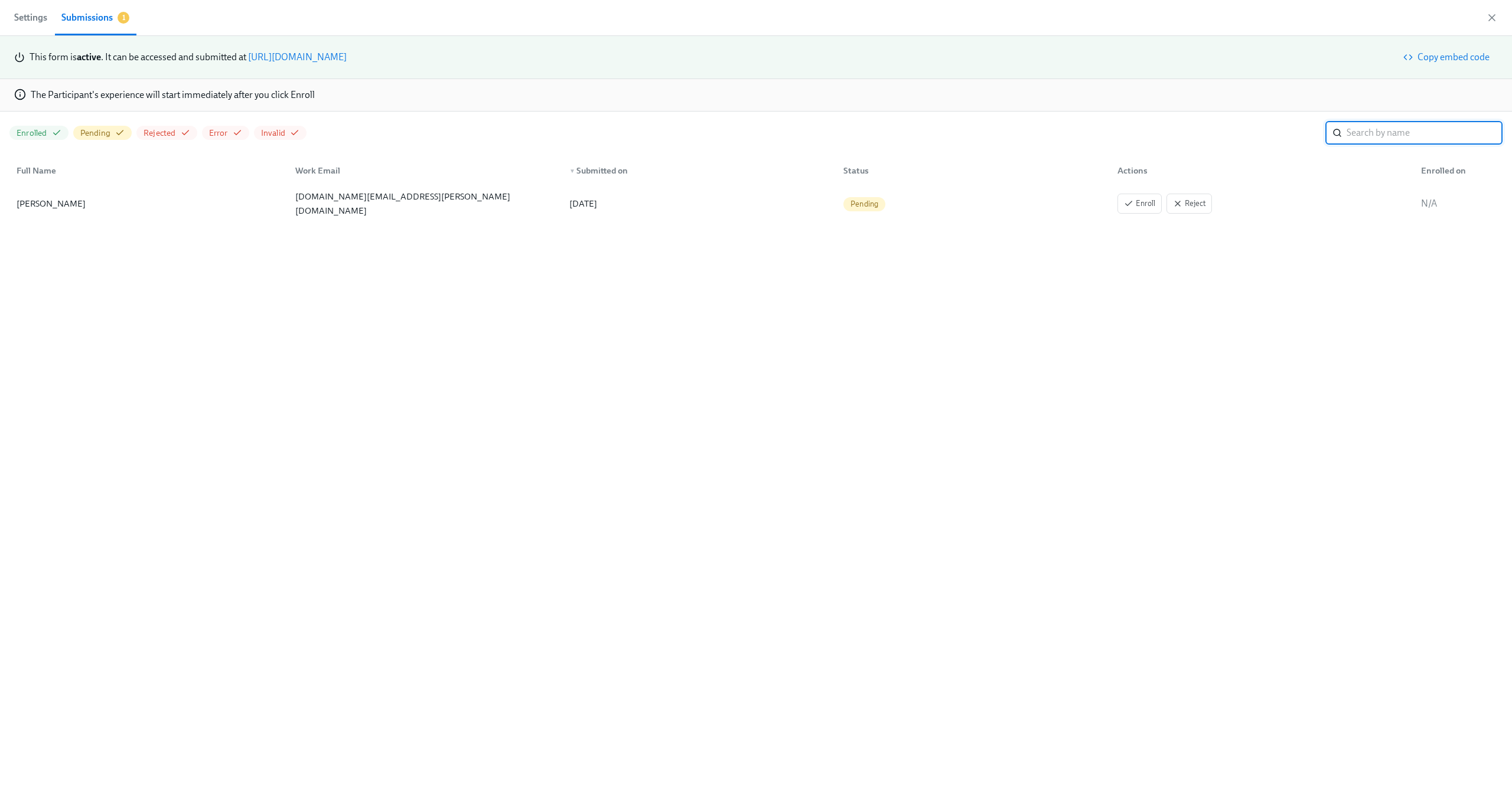
click at [454, 285] on div "This form is active . It can be accessed and submitted at https://my.dadohr.com…" at bounding box center [756, 417] width 1512 height 762
click at [1132, 203] on icon "button" at bounding box center [1129, 203] width 9 height 9
click at [269, 237] on div "This form is active . It can be accessed and submitted at https://my.dadohr.com…" at bounding box center [756, 417] width 1512 height 762
click at [1490, 19] on icon "button" at bounding box center [1492, 17] width 6 height 6
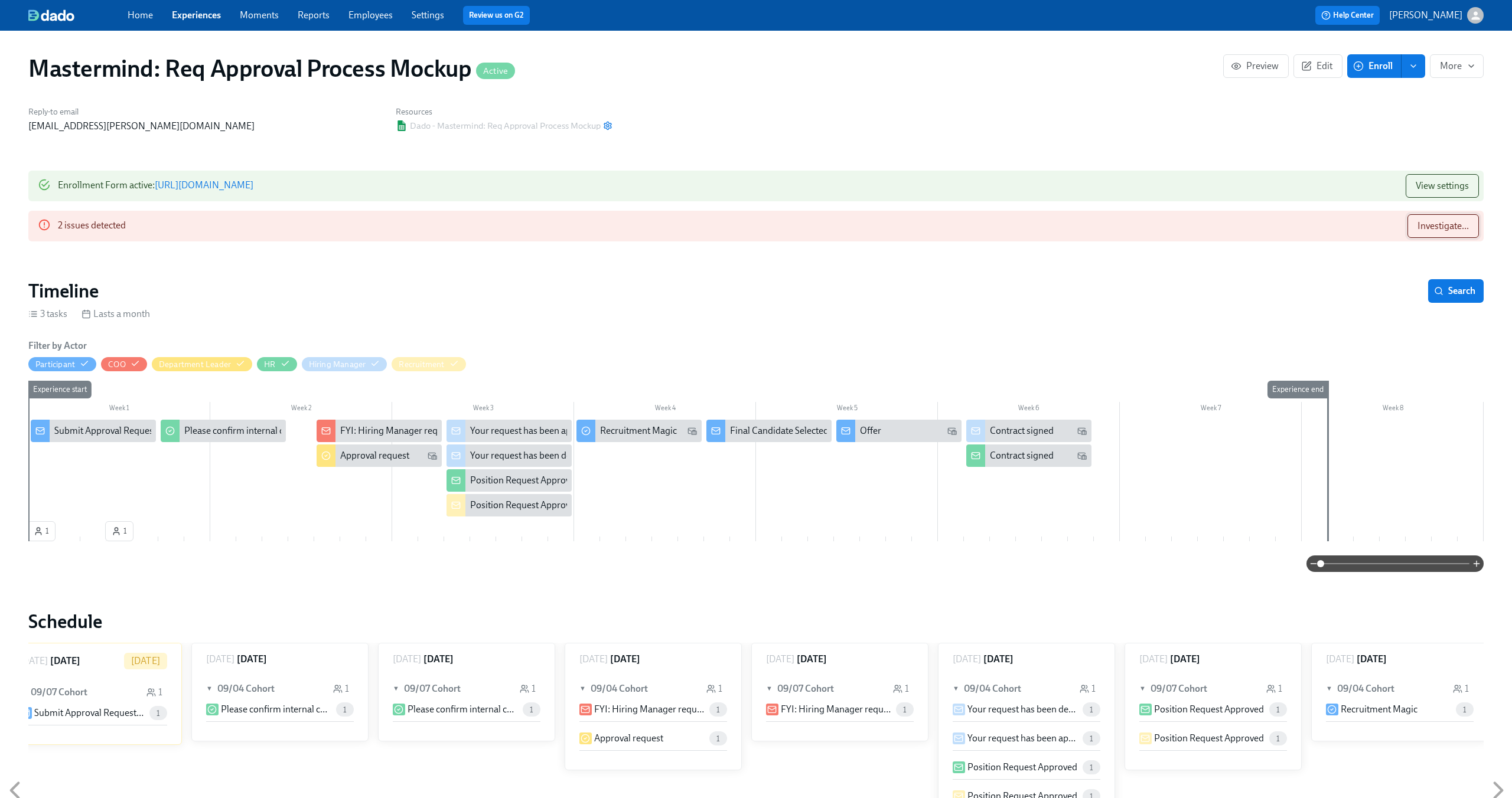
click at [1410, 220] on button "Investigate..." at bounding box center [1443, 225] width 71 height 23
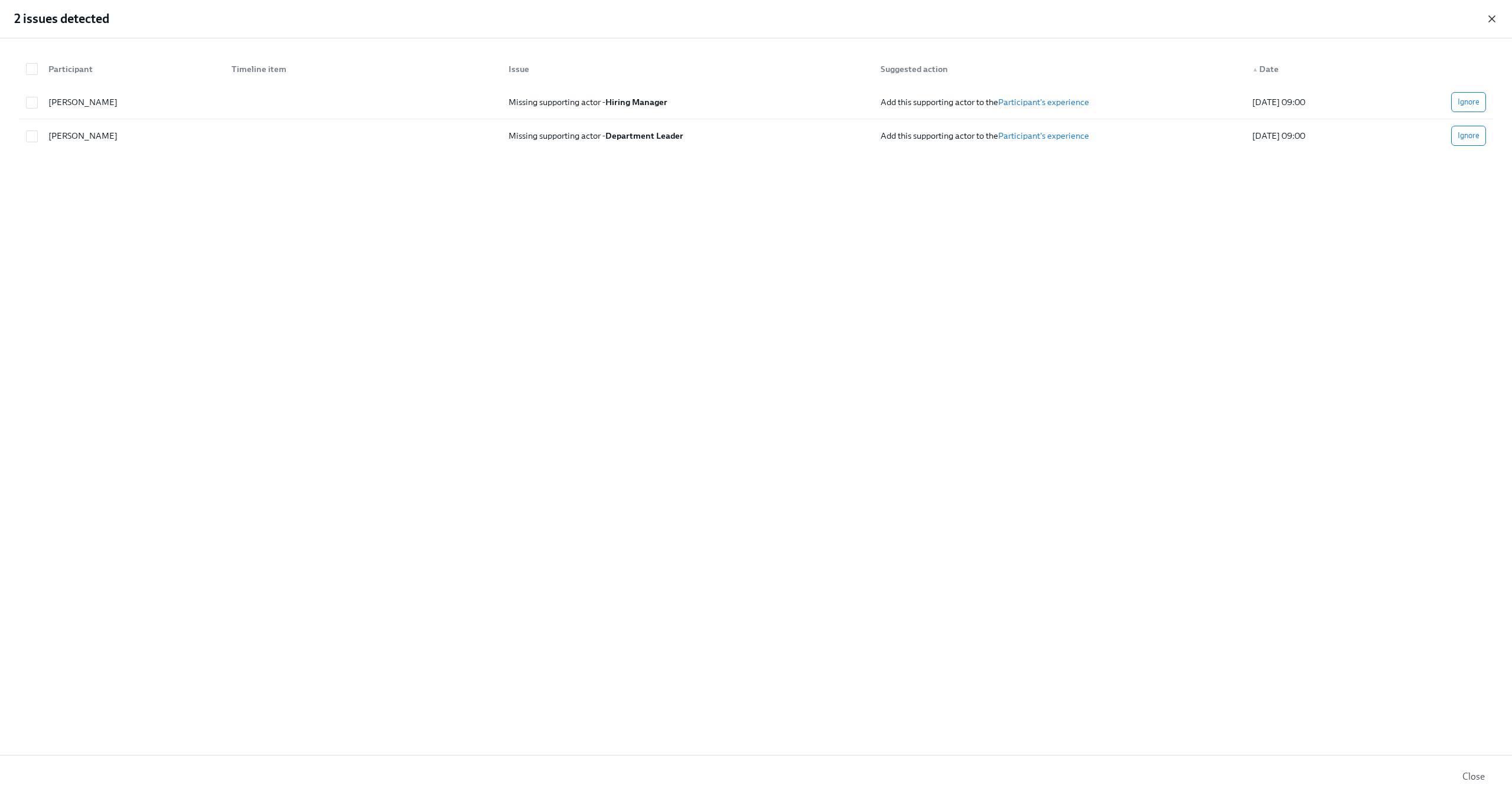
click at [1493, 16] on icon "button" at bounding box center [1492, 18] width 6 height 6
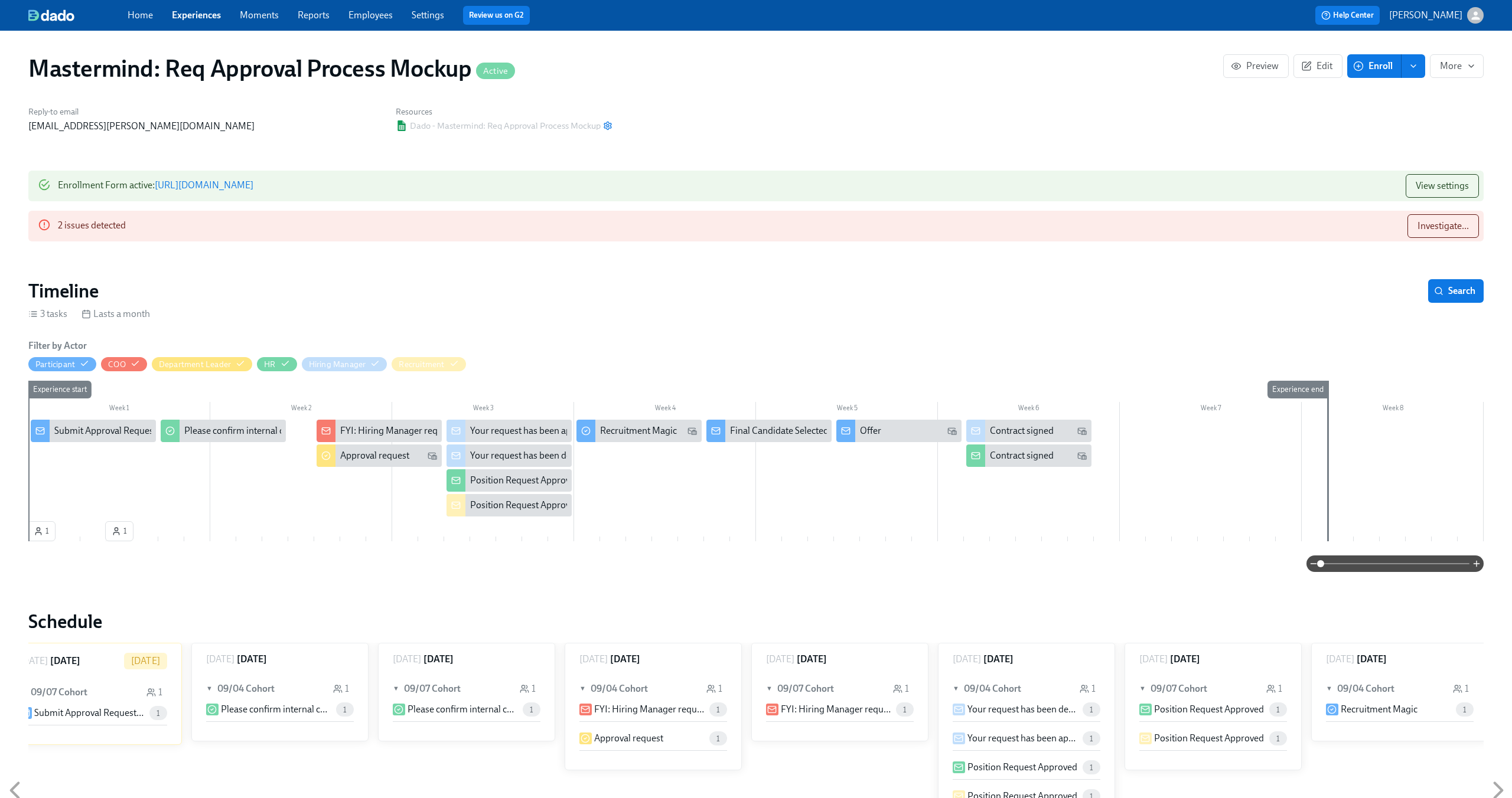
click at [217, 312] on div "3 tasks Lasts a month" at bounding box center [756, 314] width 1455 height 13
click at [37, 531] on div "Experience start" at bounding box center [41, 461] width 27 height 160
click at [41, 530] on div "Experience start" at bounding box center [41, 461] width 27 height 160
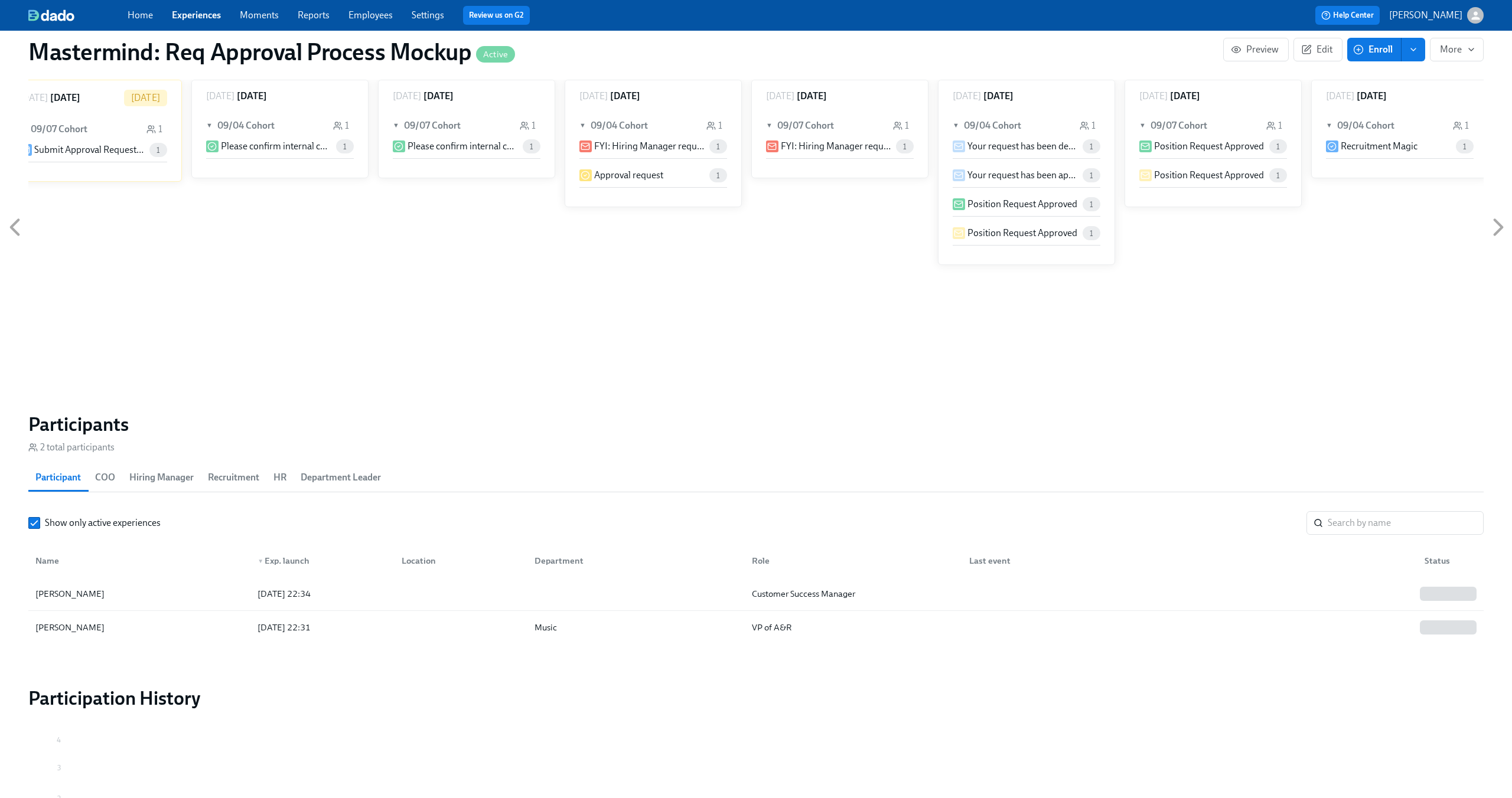
scroll to position [665, 0]
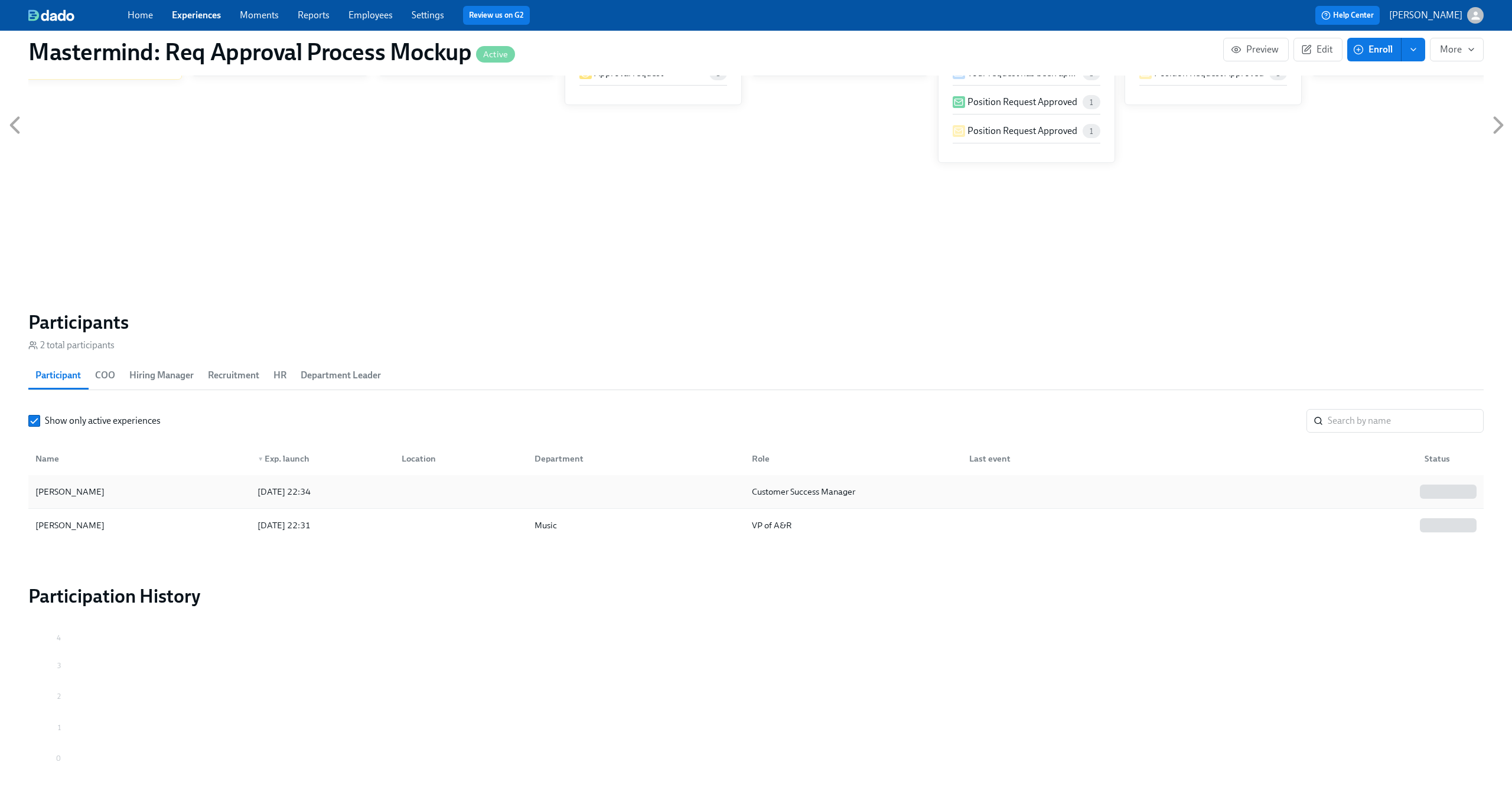
click at [61, 492] on div "Claus Meyer" at bounding box center [70, 492] width 78 height 14
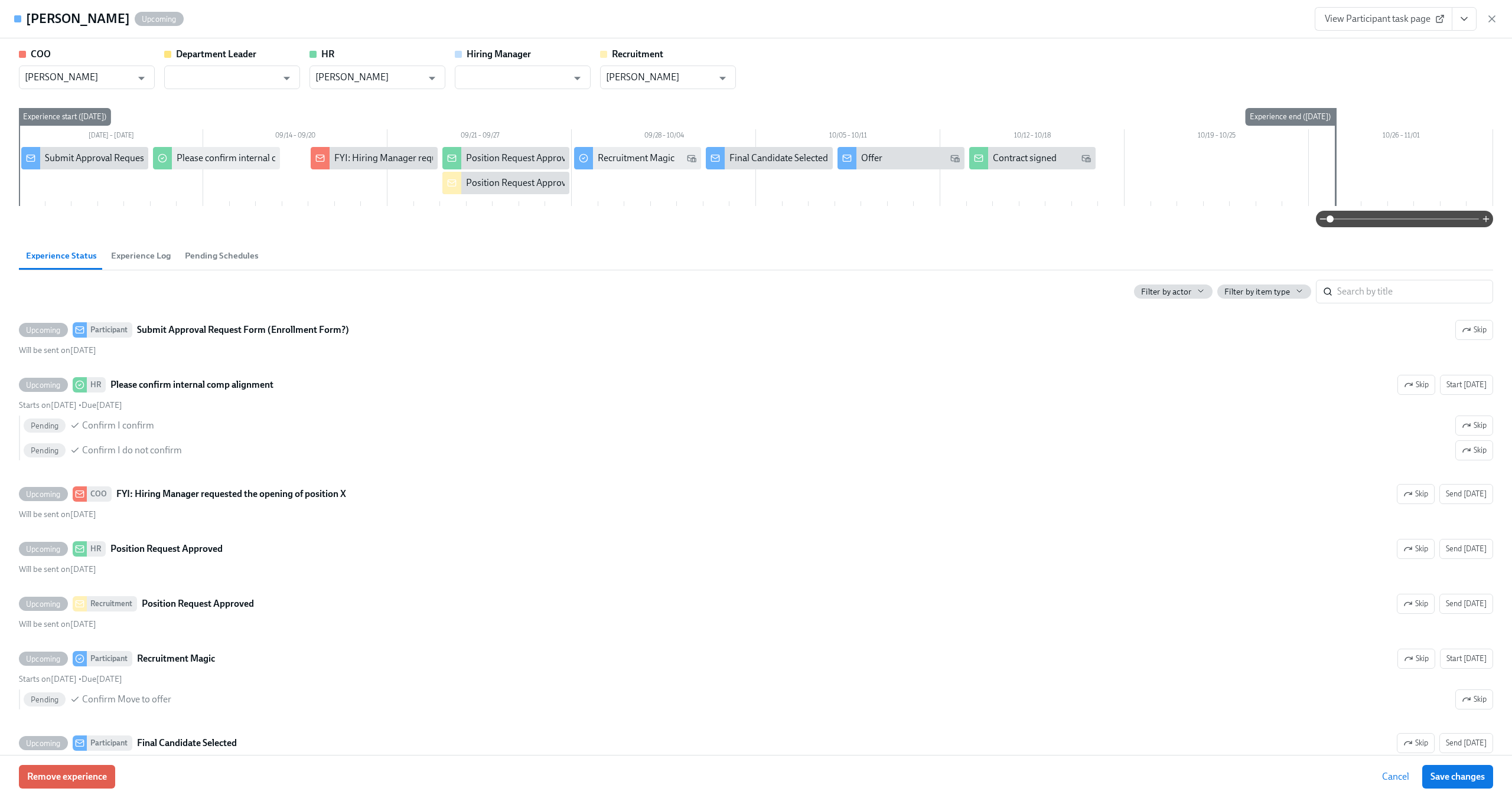
click at [1397, 20] on span "View Participant task page" at bounding box center [1384, 19] width 117 height 12
click at [1493, 18] on icon "button" at bounding box center [1492, 18] width 6 height 6
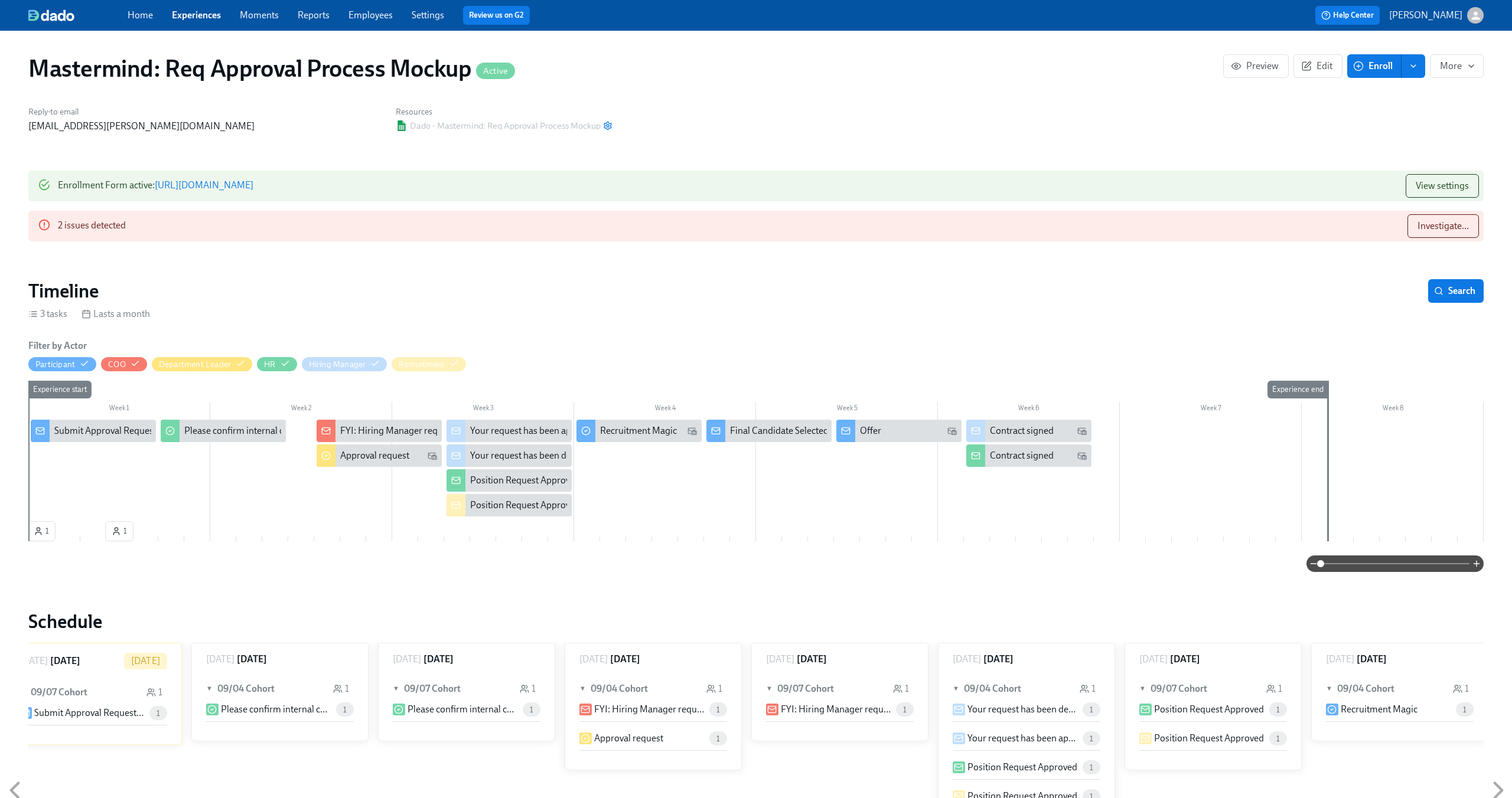
scroll to position [70, 0]
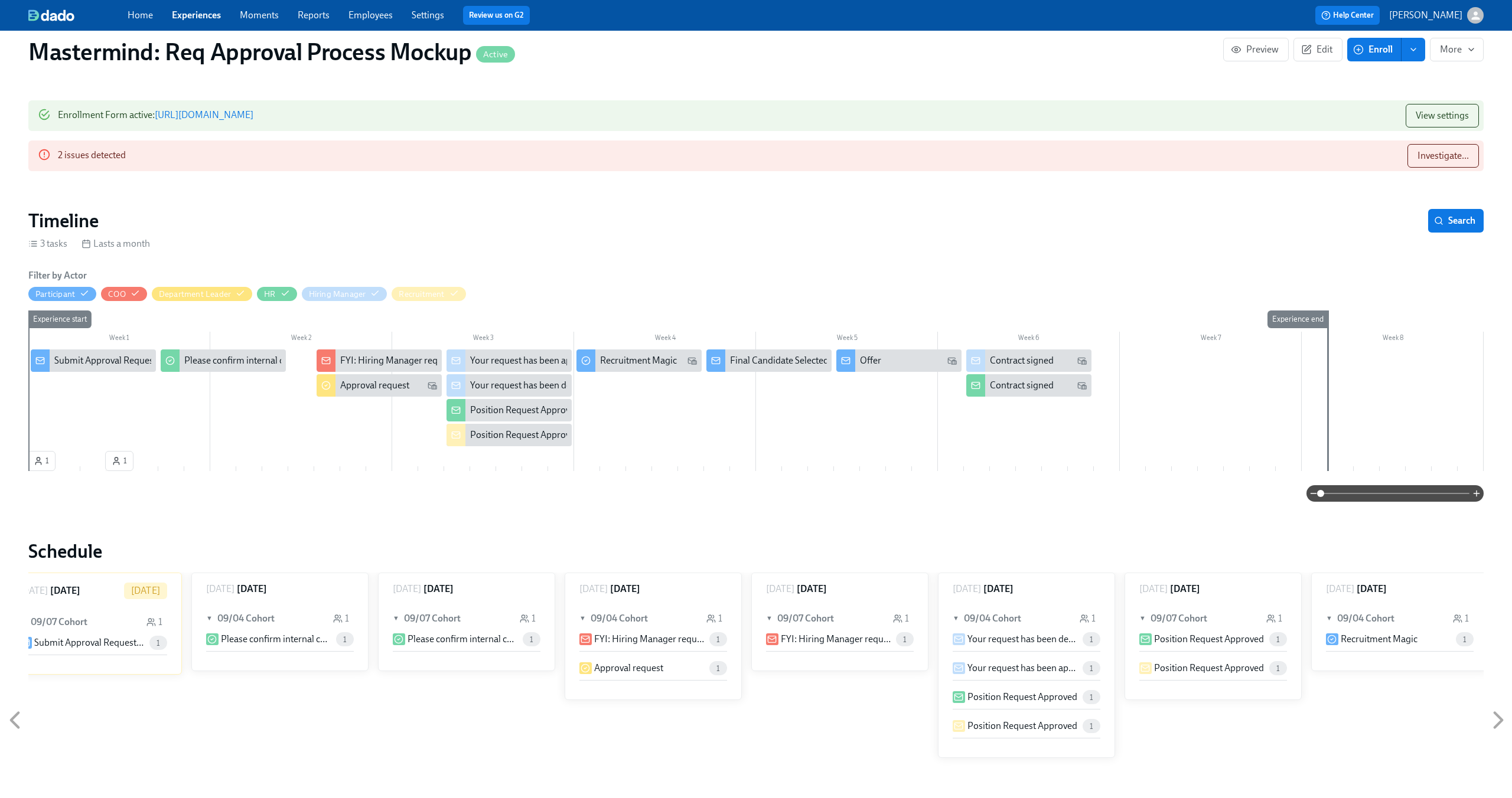
click at [90, 351] on div "Submit Approval Request Form (Enrollment Form?)" at bounding box center [93, 361] width 125 height 23
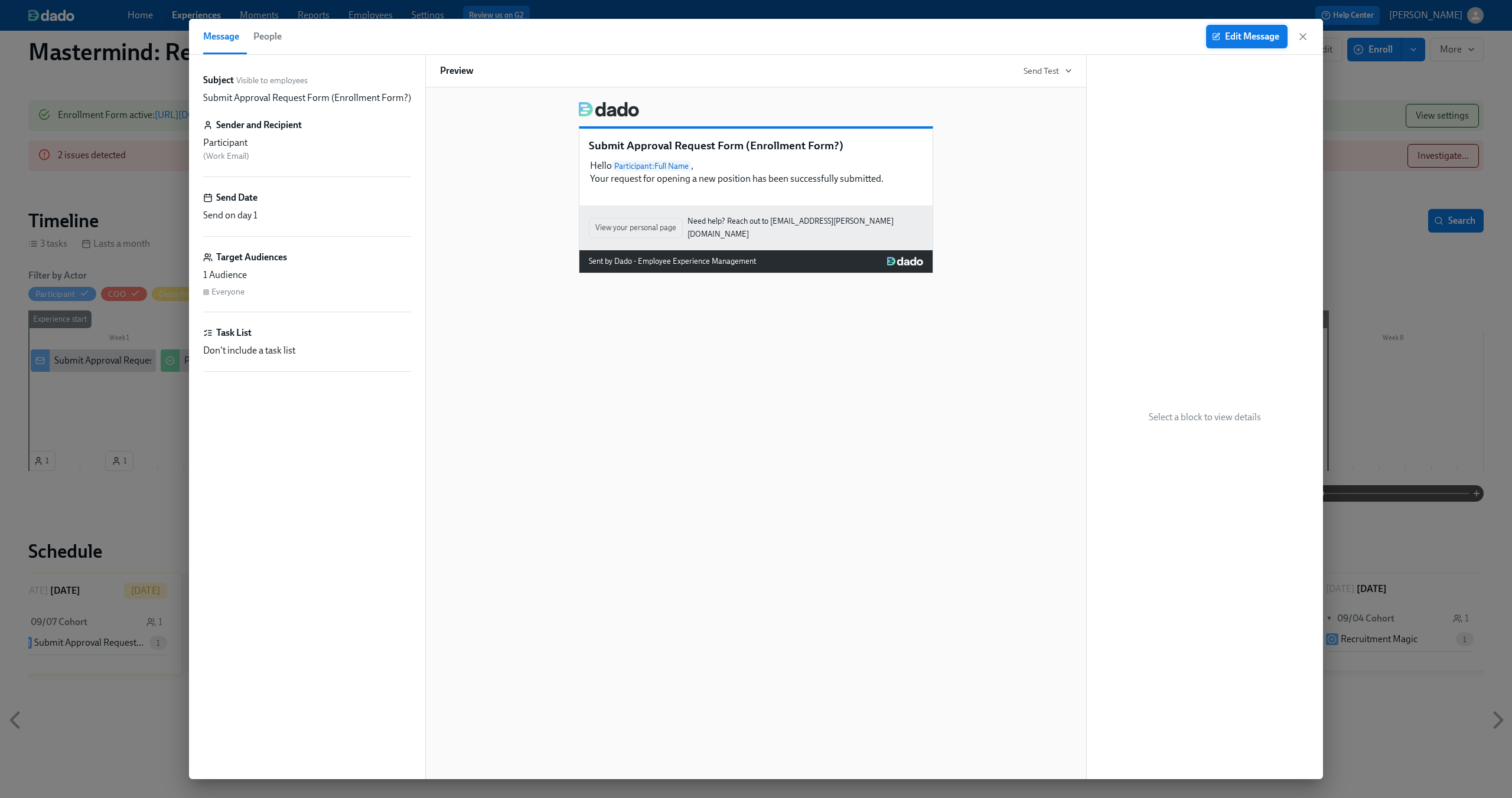
click at [1252, 41] on span "Edit Message" at bounding box center [1247, 37] width 65 height 12
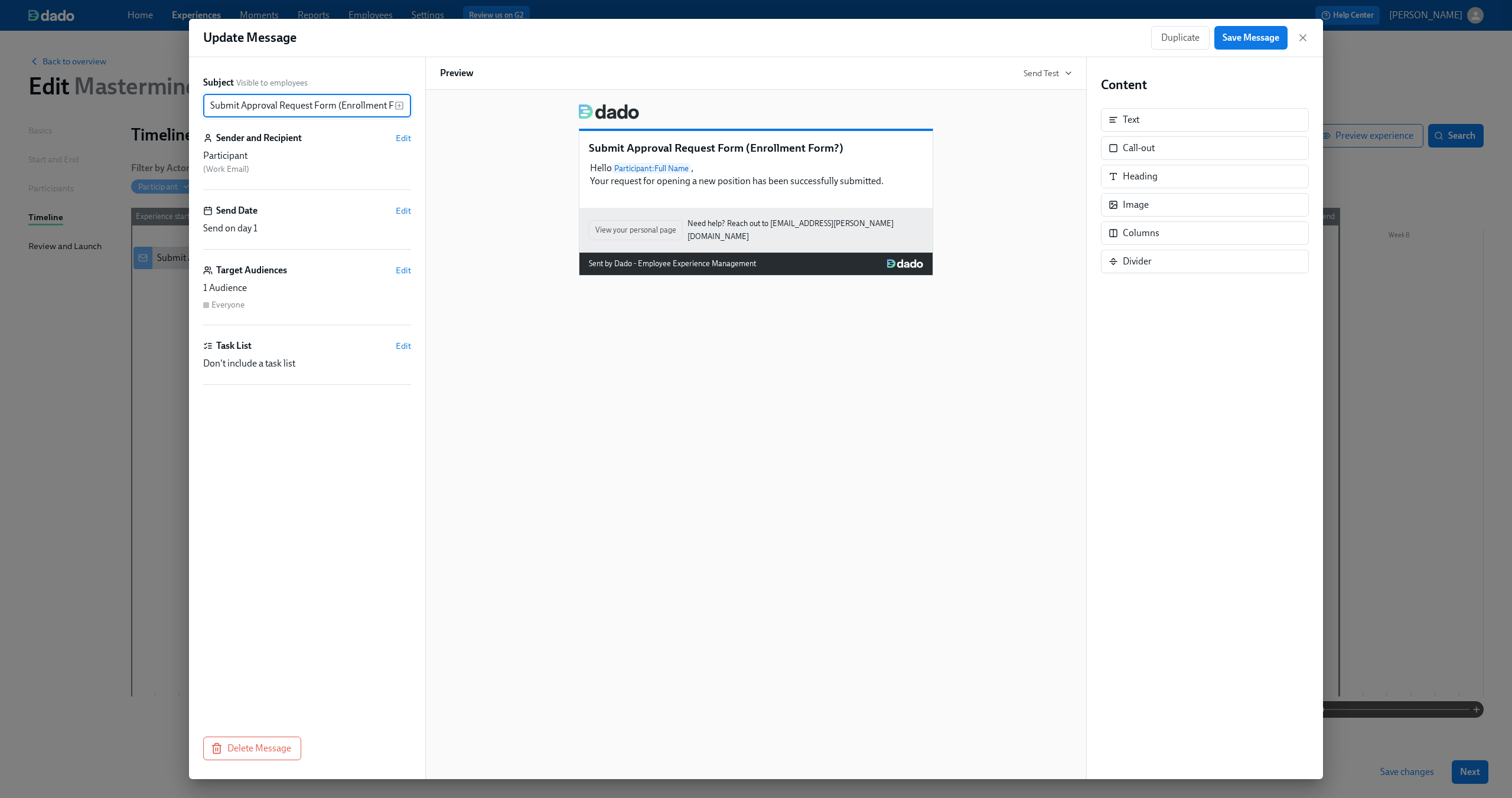
scroll to position [0, 22]
click at [405, 206] on span "Edit" at bounding box center [404, 210] width 15 height 12
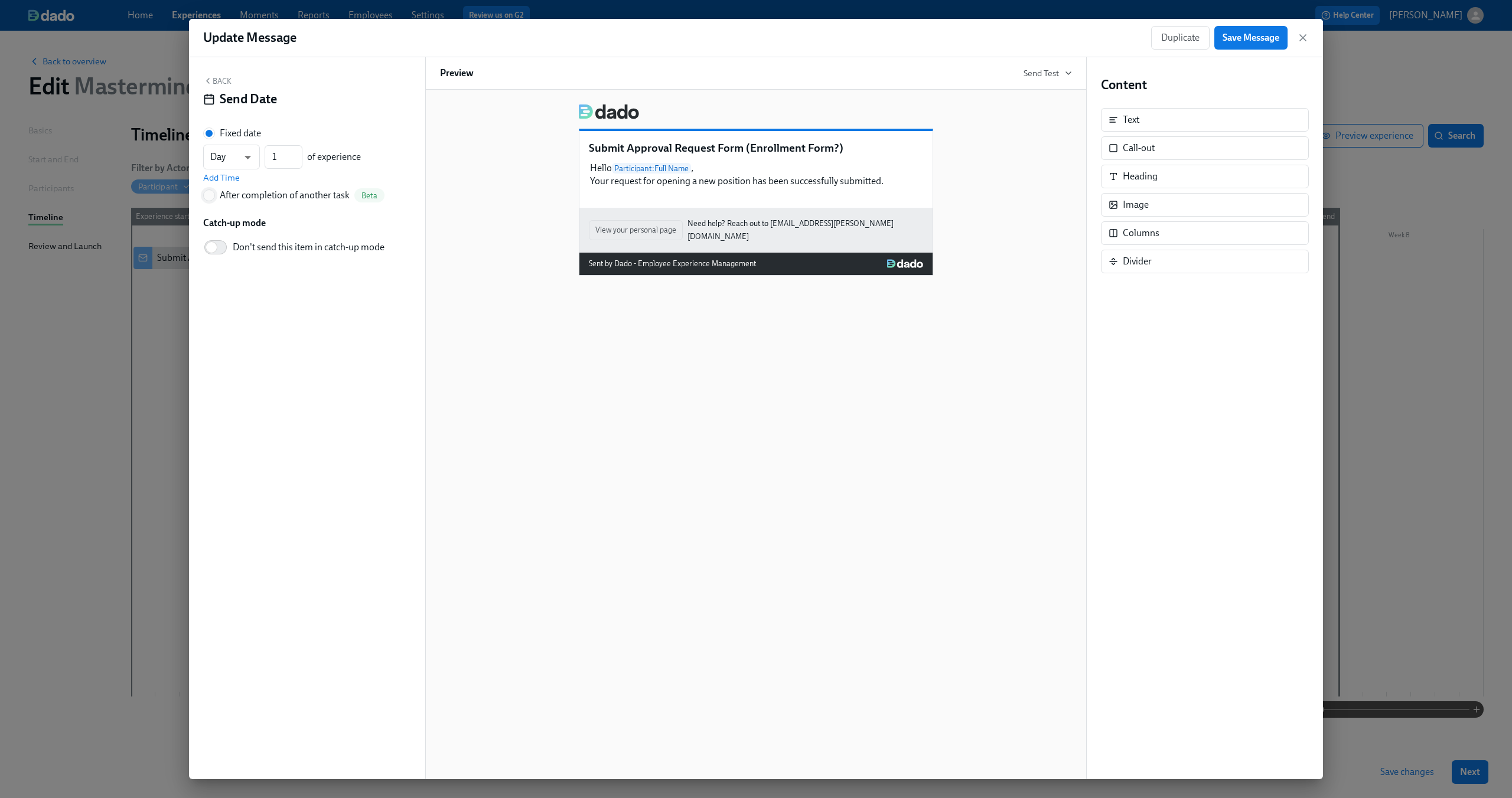
click at [213, 191] on input "After completion of another task Beta" at bounding box center [209, 195] width 11 height 11
radio input "true"
radio input "false"
click at [219, 183] on button "---" at bounding box center [307, 175] width 208 height 23
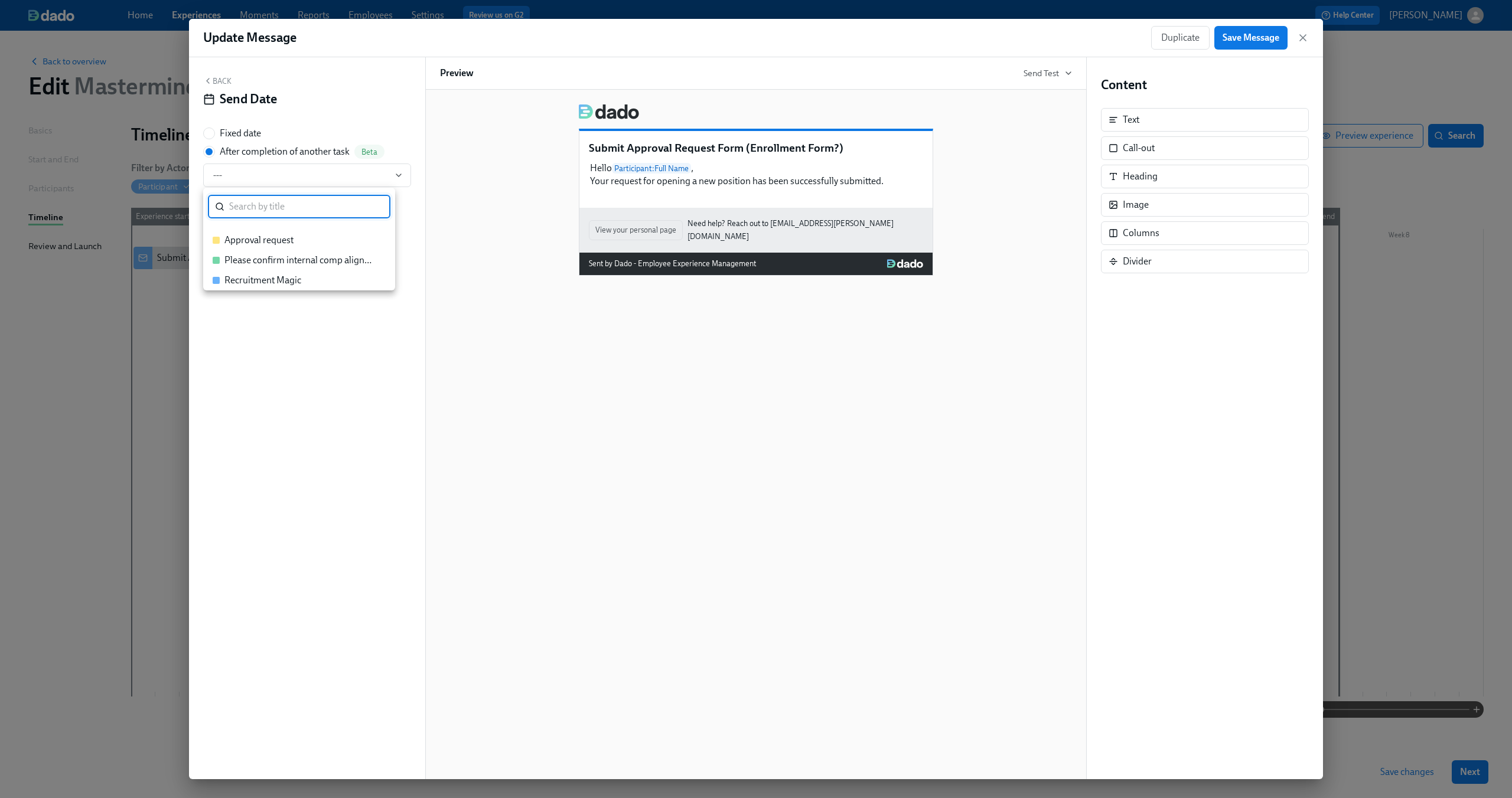
click at [226, 176] on div at bounding box center [756, 399] width 1512 height 798
click at [213, 85] on button "Back" at bounding box center [217, 81] width 28 height 9
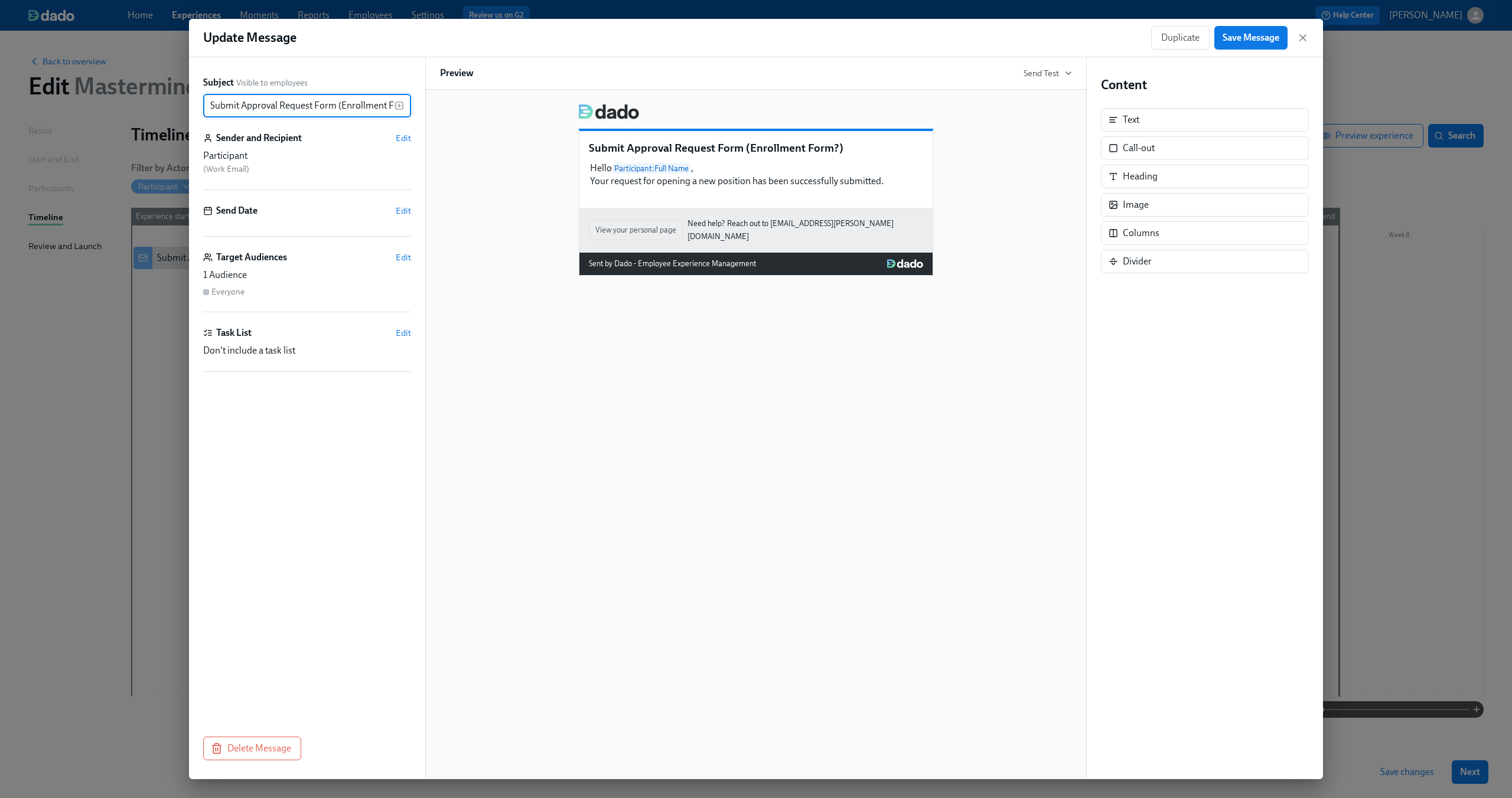
scroll to position [0, 22]
click at [1299, 41] on icon "button" at bounding box center [1303, 37] width 12 height 12
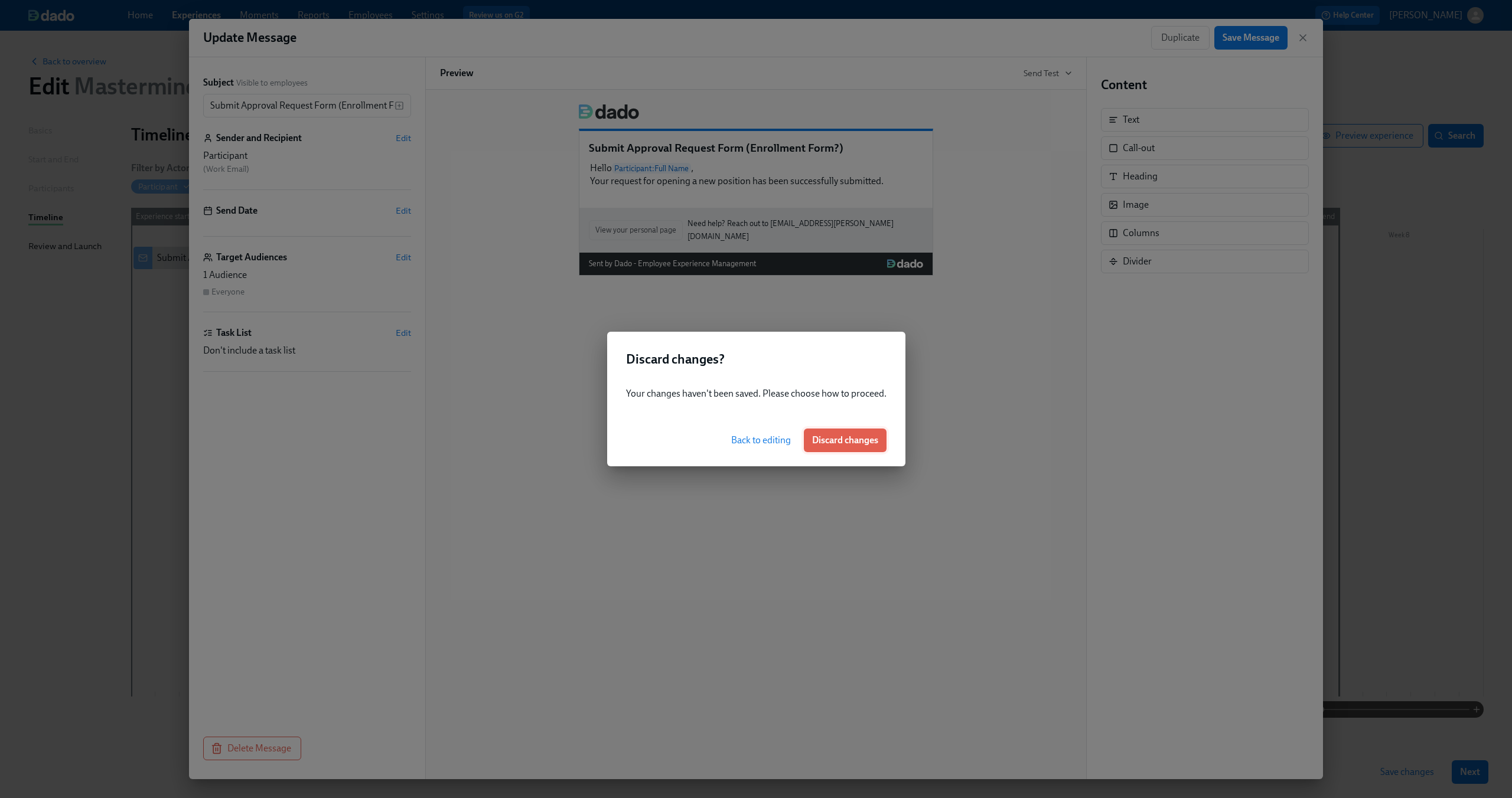
click at [843, 445] on span "Discard changes" at bounding box center [845, 440] width 66 height 12
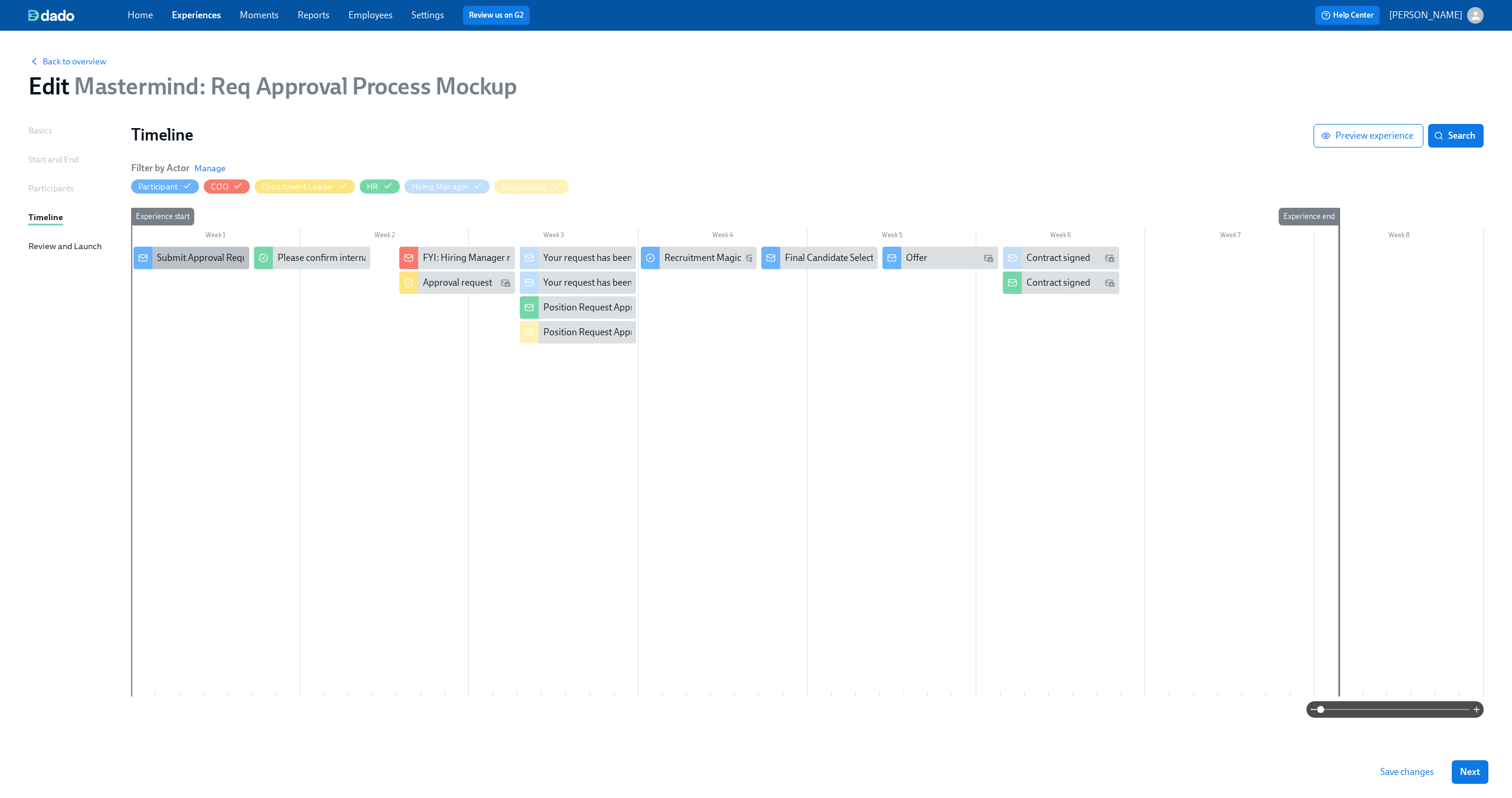
click at [203, 255] on div "Submit Approval Request Form (Enrollment Form?)" at bounding box center [261, 258] width 208 height 13
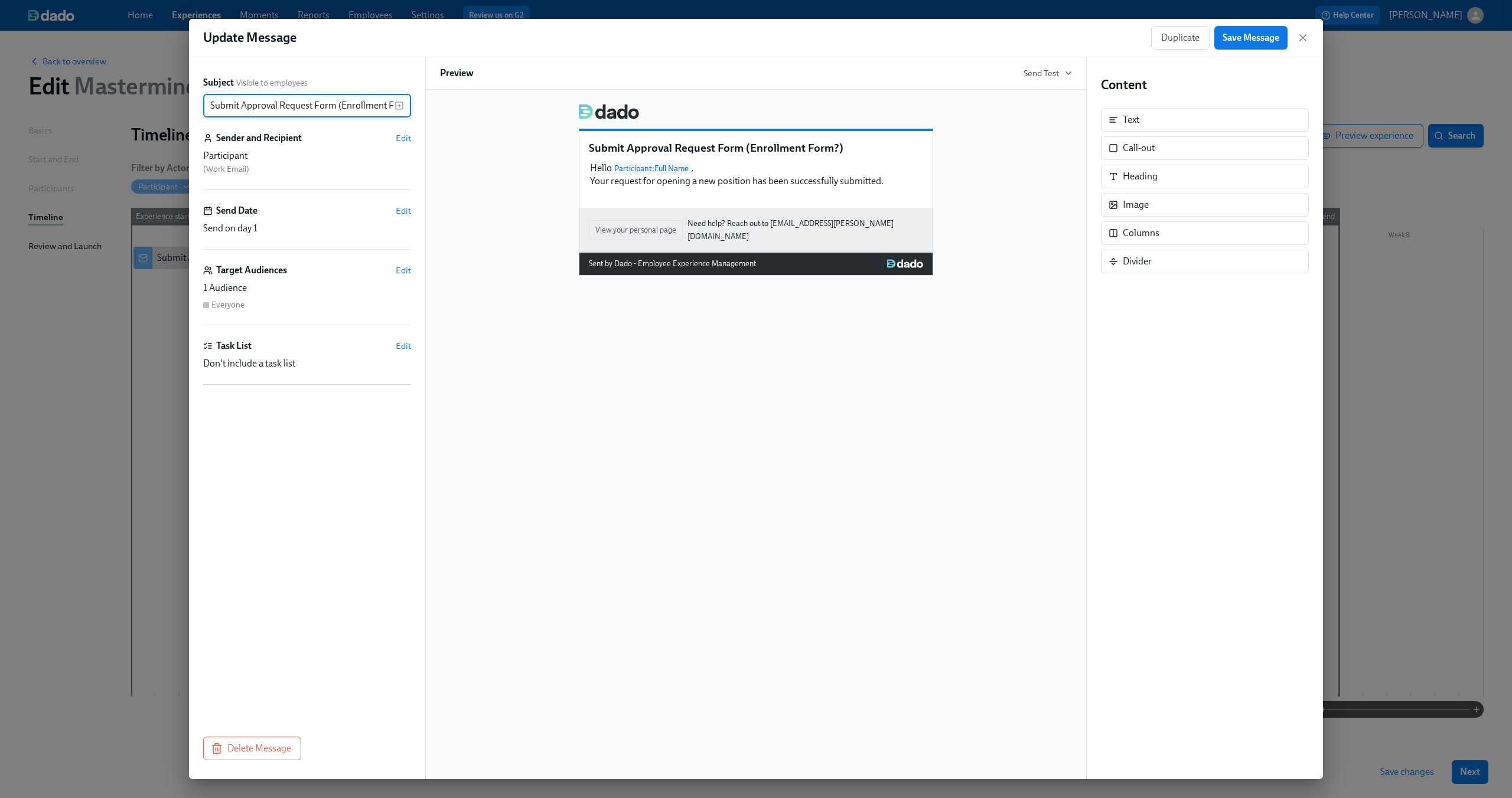
scroll to position [0, 22]
click at [888, 182] on div "Hello Participant : Full Name , Your request for opening a new position has bee…" at bounding box center [755, 174] width 334 height 28
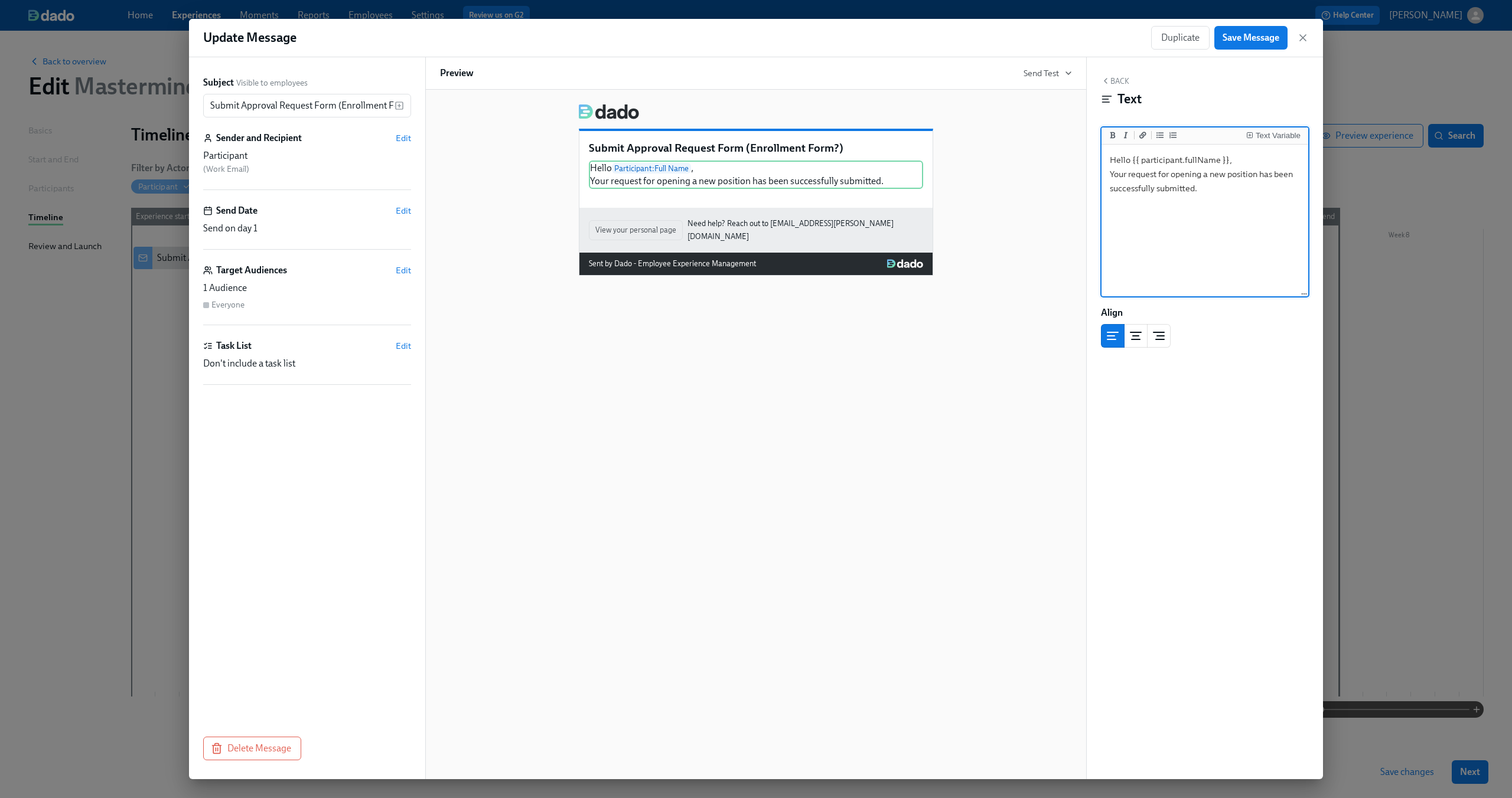
click at [1211, 181] on textarea "Hello {{ participant.fullName }}, Your request for opening a new position has b…" at bounding box center [1205, 221] width 202 height 148
click at [1213, 189] on textarea "Hello {{ participant.fullName }}, Your request for opening a new position has b…" at bounding box center [1205, 221] width 202 height 148
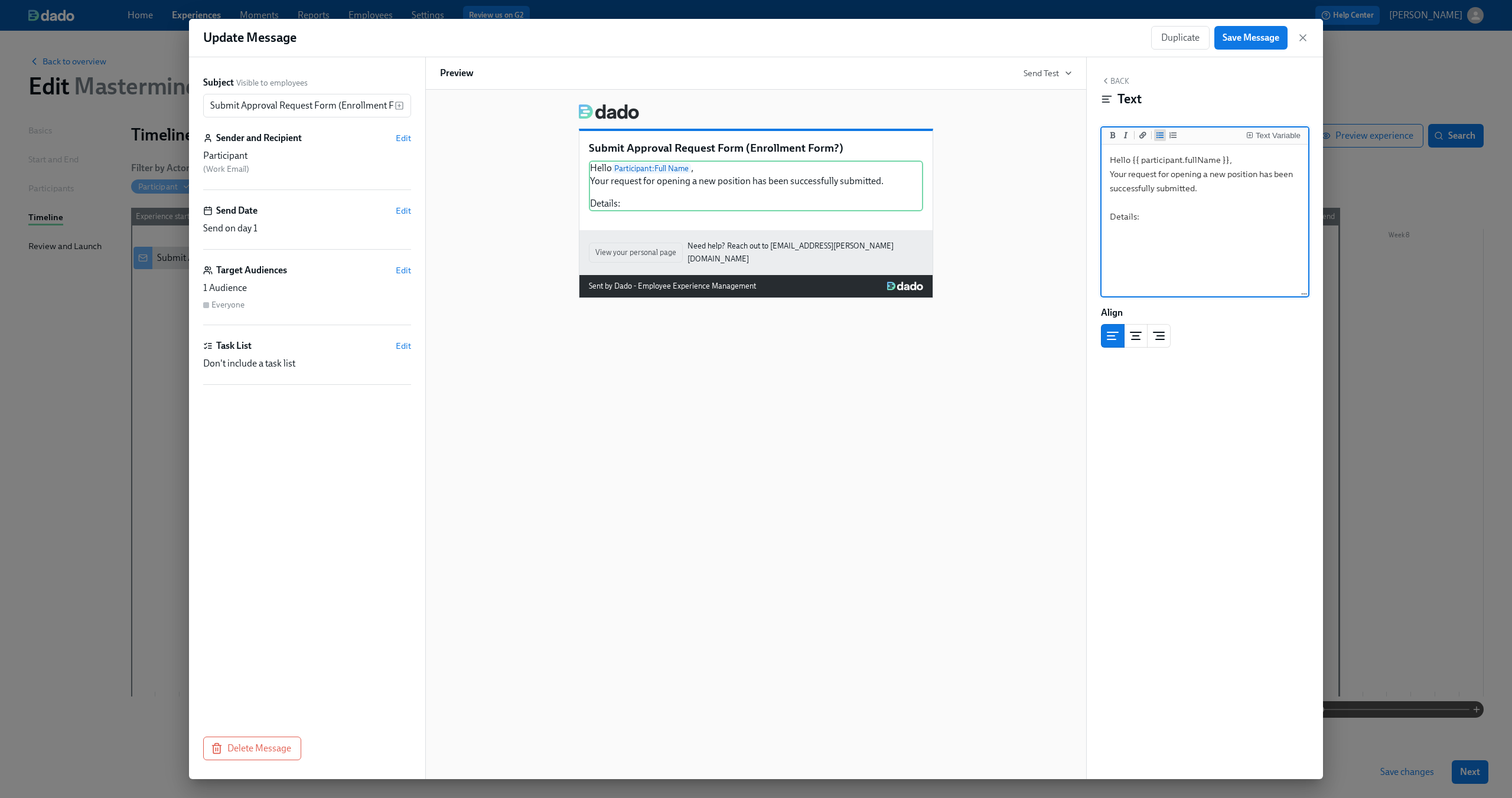
click at [1160, 134] on icon "Add unordered list" at bounding box center [1160, 135] width 7 height 7
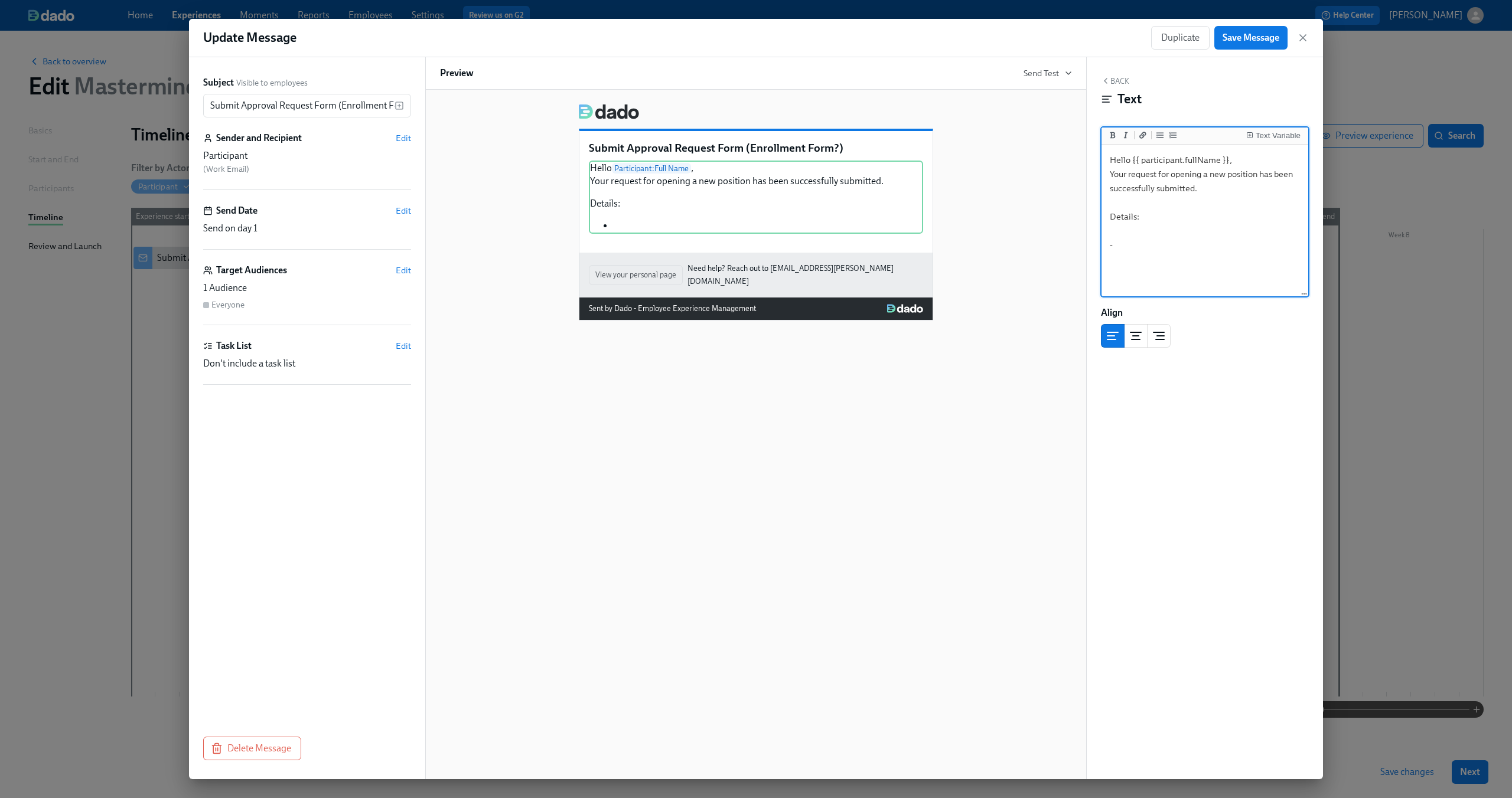
click at [1121, 229] on textarea "Hello {{ participant.fullName }}, Your request for opening a new position has b…" at bounding box center [1205, 221] width 202 height 148
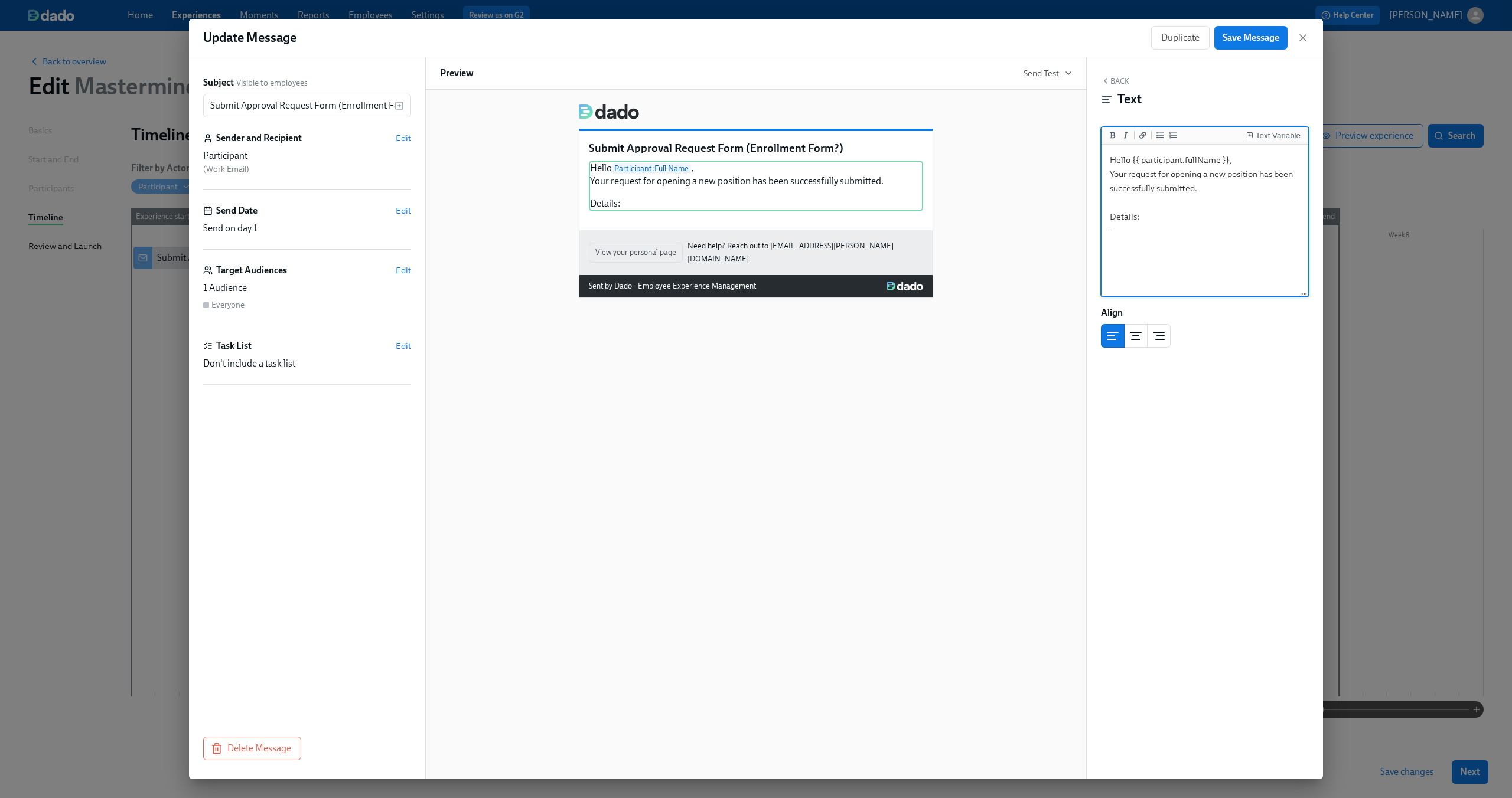
click at [1123, 237] on textarea "Hello {{ participant.fullName }}, Your request for opening a new position has b…" at bounding box center [1205, 221] width 202 height 148
type textarea "Hello {{ participant.fullName }}, Your request for opening a new position has b…"
click at [1280, 136] on div "Text Variable" at bounding box center [1278, 136] width 45 height 8
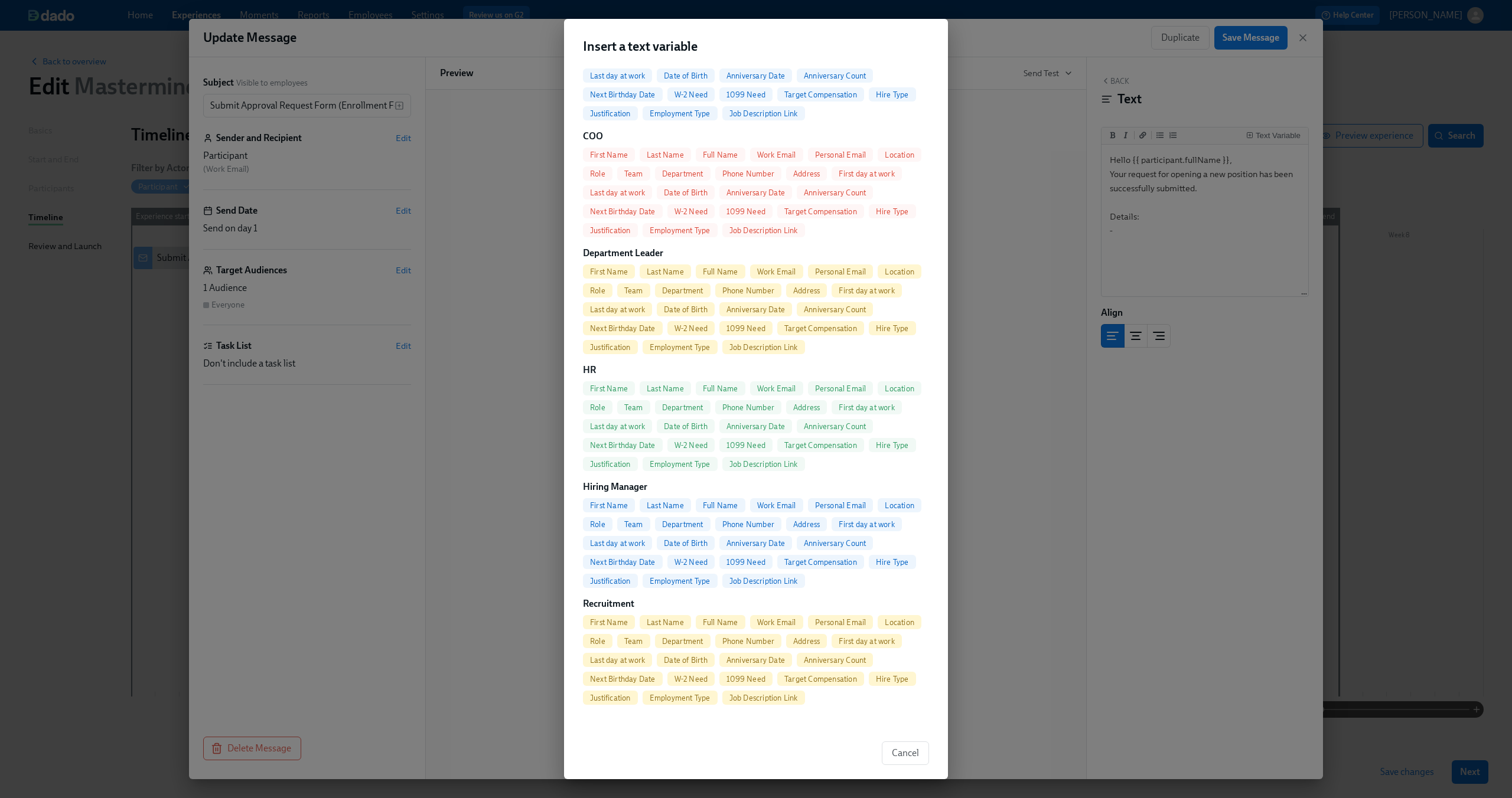
scroll to position [178, 0]
click at [916, 753] on span "Cancel" at bounding box center [905, 753] width 27 height 12
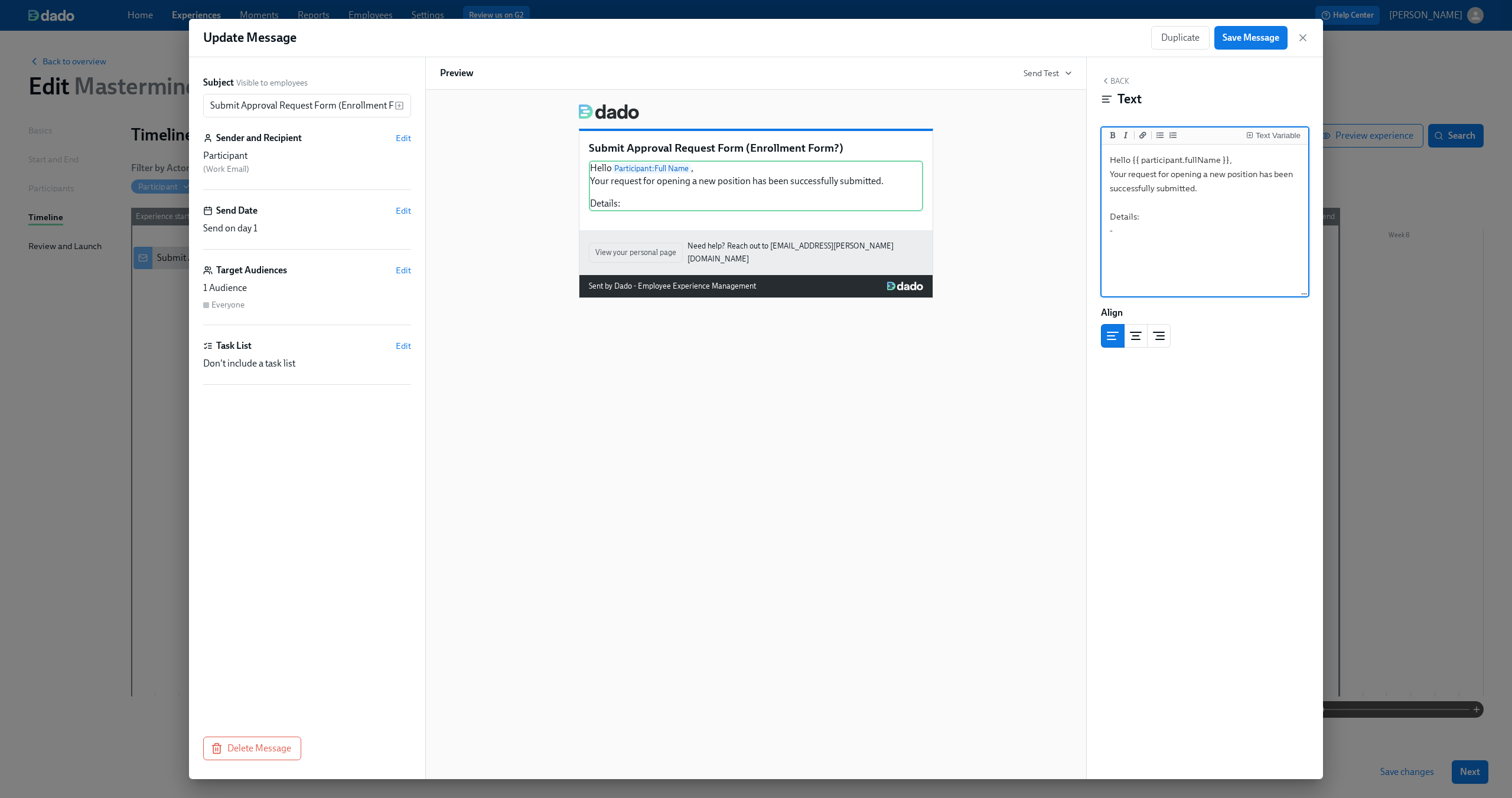
click at [939, 464] on div "Submit Approval Request Form (Enrollment Form?) Hello Participant : Full Name ,…" at bounding box center [755, 434] width 661 height 689
click at [459, 174] on div "Submit Approval Request Form (Enrollment Form?) Hello Participant : Full Name ,…" at bounding box center [756, 196] width 632 height 204
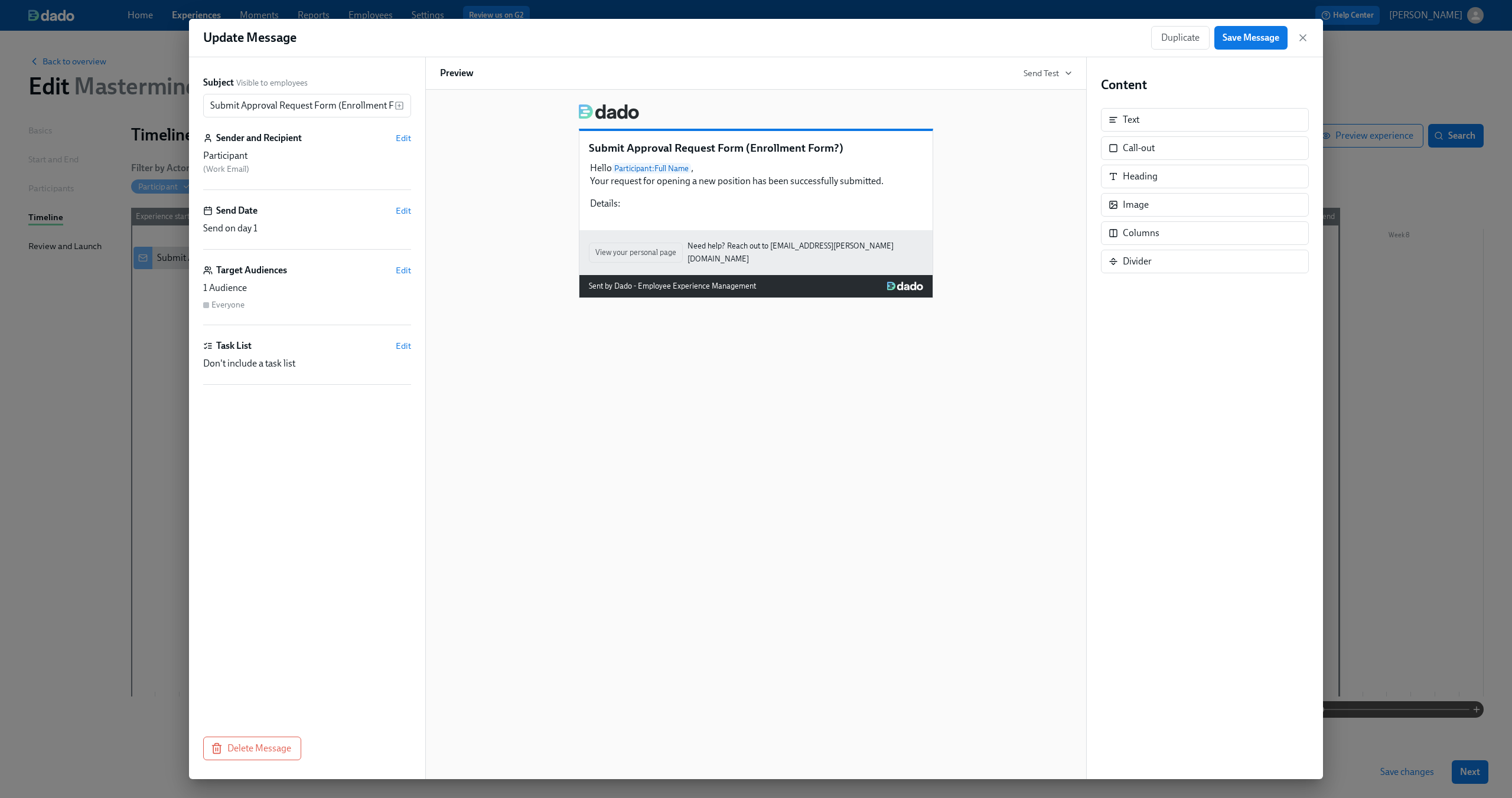
click at [580, 189] on div "Submit Approval Request Form (Enrollment Form?) Hello Participant : Full Name ,…" at bounding box center [755, 181] width 353 height 99
click at [623, 200] on div "Hello Participant : Full Name , Your request for opening a new position has bee…" at bounding box center [755, 186] width 334 height 51
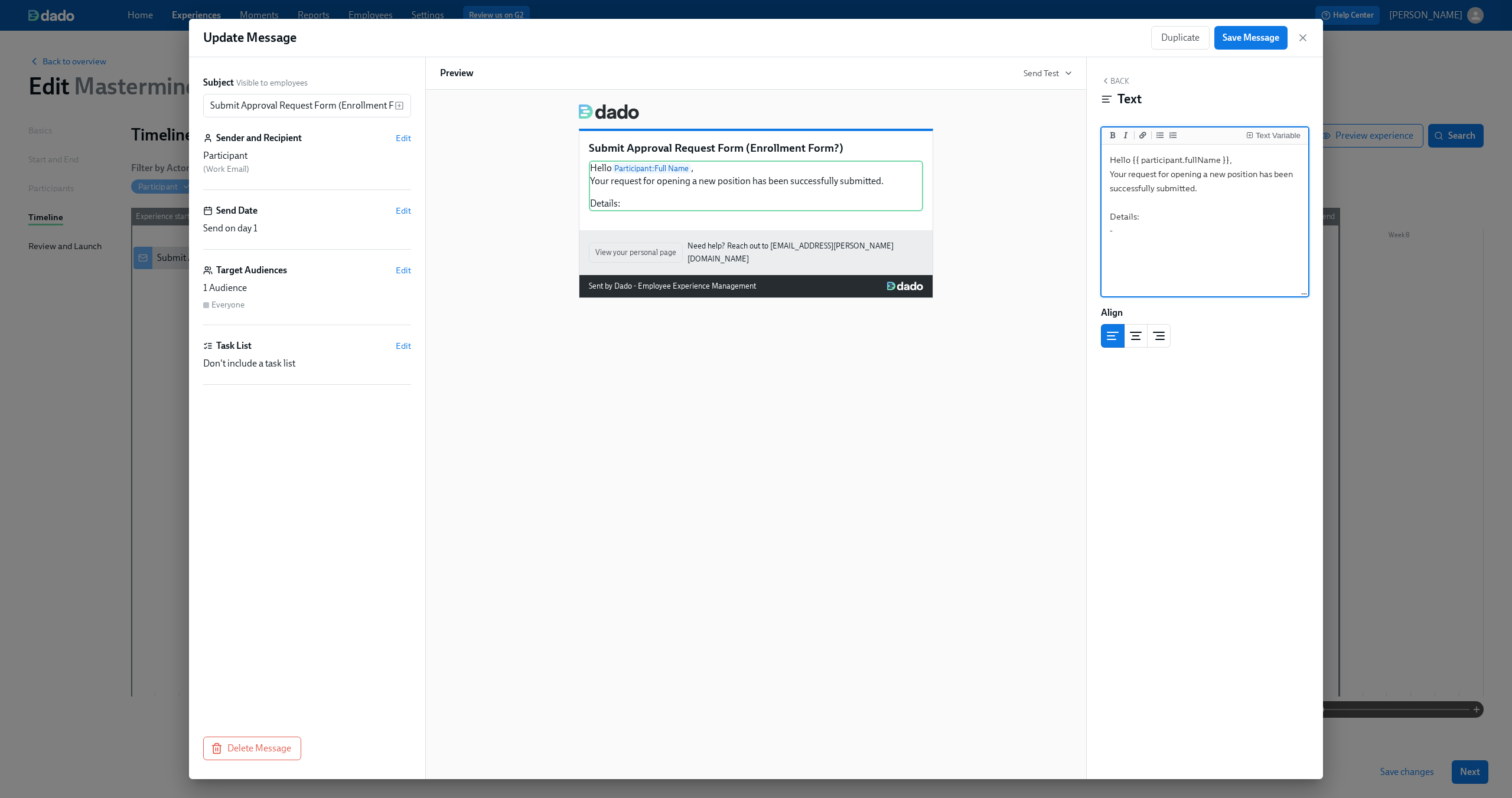
click at [1150, 237] on textarea "Hello {{ participant.fullName }}, Your request for opening a new position has b…" at bounding box center [1205, 221] width 202 height 148
click at [1144, 239] on textarea "Hello {{ participant.fullName }}, Your request for opening a new position has b…" at bounding box center [1205, 221] width 202 height 148
paste textarea "First Name Last Name Work Email Employment Type Roll Title Position Request Tar…"
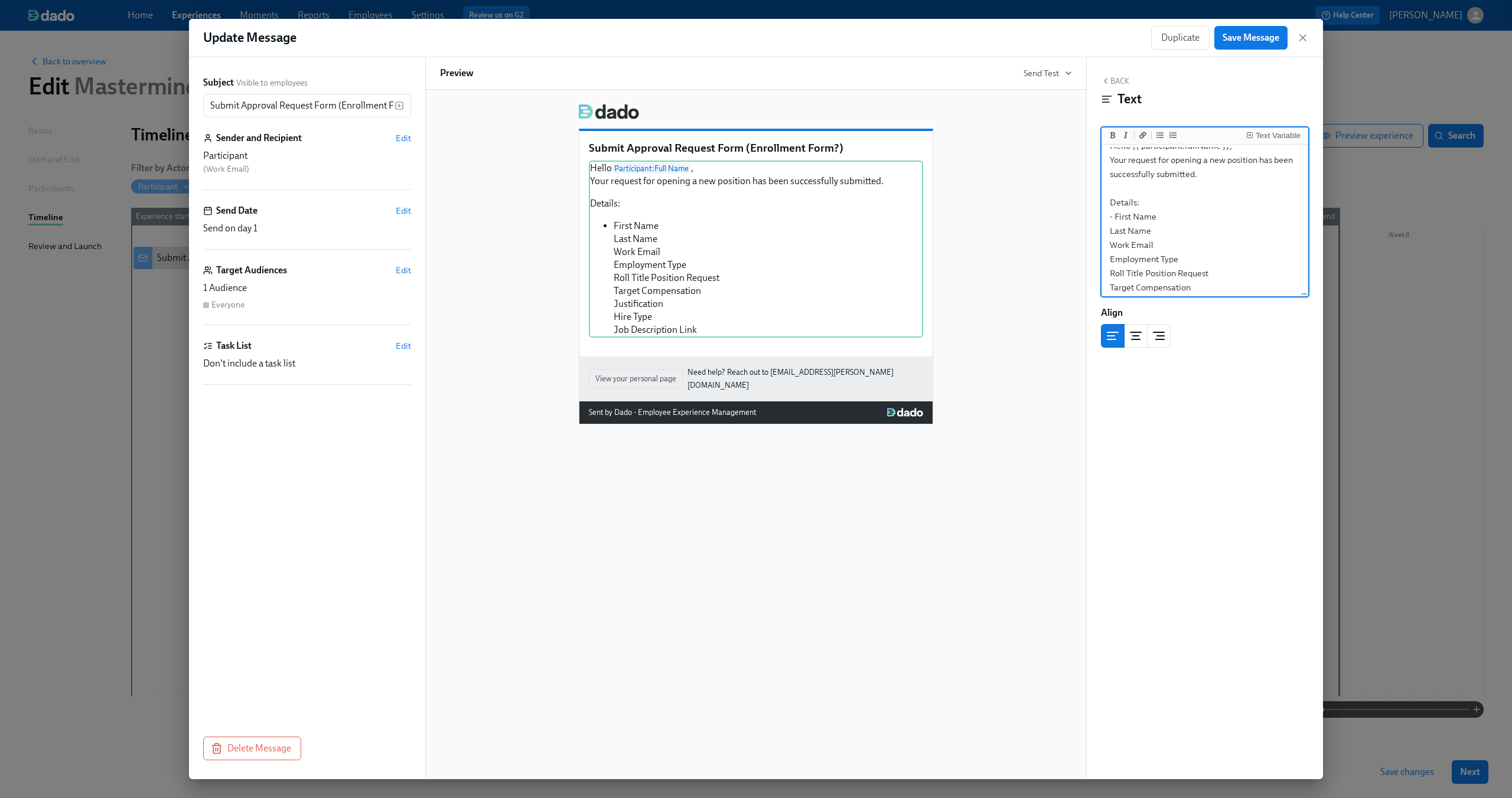
scroll to position [0, 0]
click at [1110, 239] on textarea "Hello {{ participant.fullName }}, Your request for opening a new position has b…" at bounding box center [1205, 252] width 202 height 210
click at [1112, 224] on textarea "Hello {{ participant.fullName }}, Your request for opening a new position has b…" at bounding box center [1205, 252] width 202 height 210
click at [1154, 232] on textarea "Hello {{ participant.fullName }}, Your request for opening a new position has b…" at bounding box center [1205, 252] width 202 height 210
click at [1168, 232] on textarea "Hello {{ participant.fullName }}, Your request for opening a new position has b…" at bounding box center [1205, 252] width 202 height 210
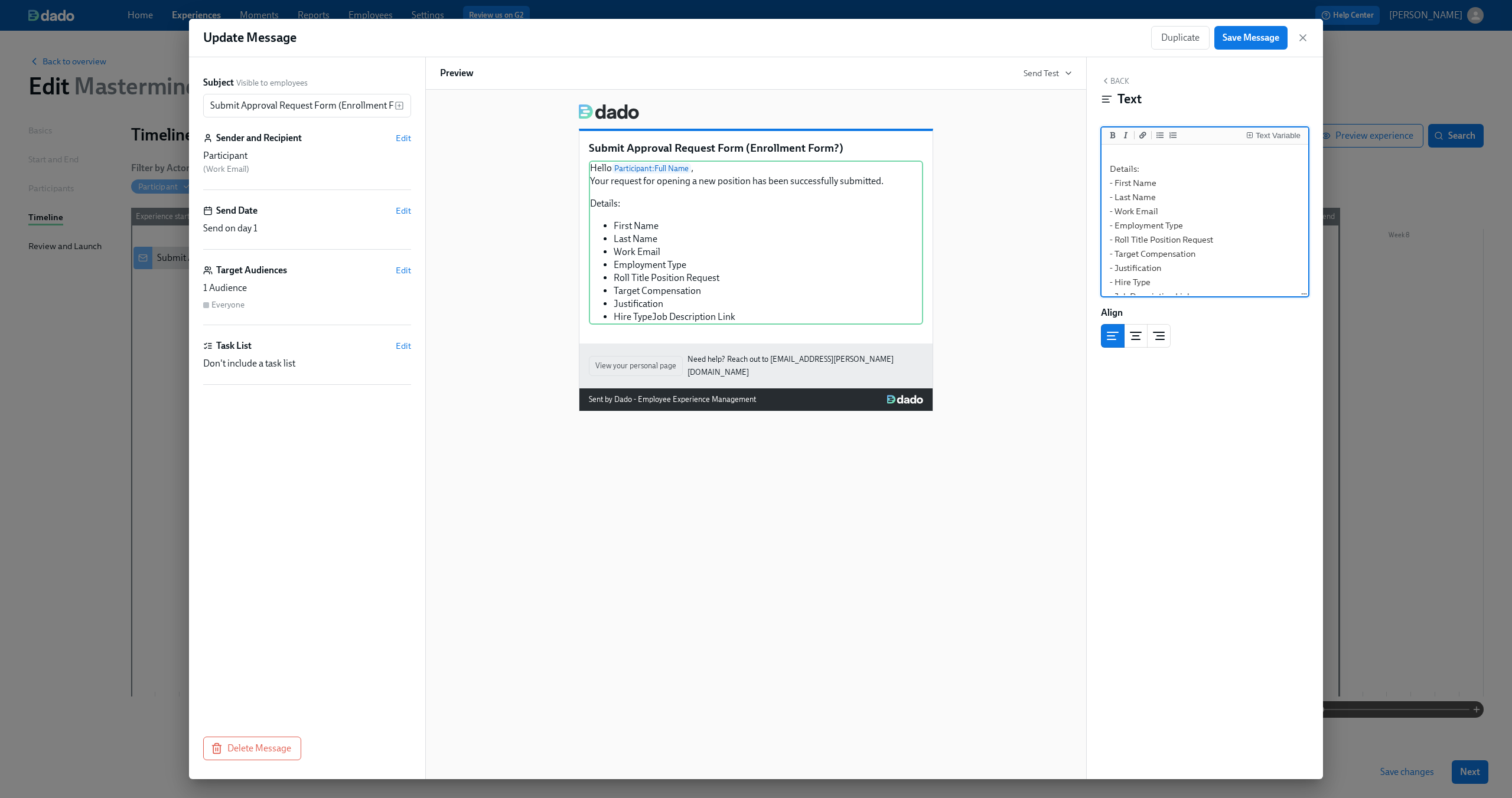
scroll to position [62, 0]
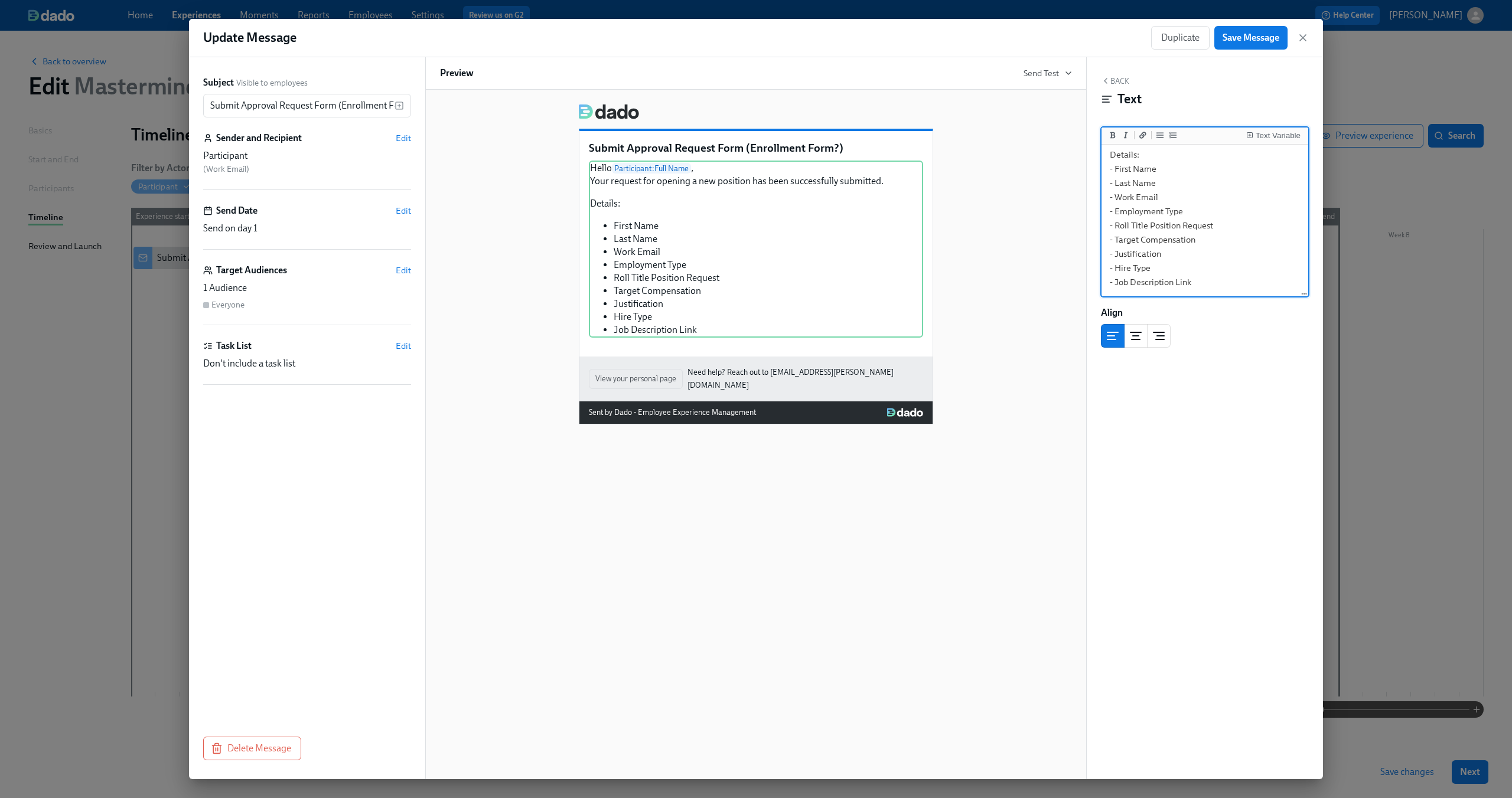
click at [1196, 194] on textarea "Hello {{ participant.fullName }}, Your request for opening a new position has b…" at bounding box center [1205, 190] width 202 height 210
click at [1172, 227] on textarea "Hello {{ participant.fullName }}, Your request for opening a new position has b…" at bounding box center [1205, 252] width 202 height 210
click at [1202, 240] on textarea "Hello {{ participant.fullName }}, Your request for opening a new position has b…" at bounding box center [1205, 190] width 202 height 210
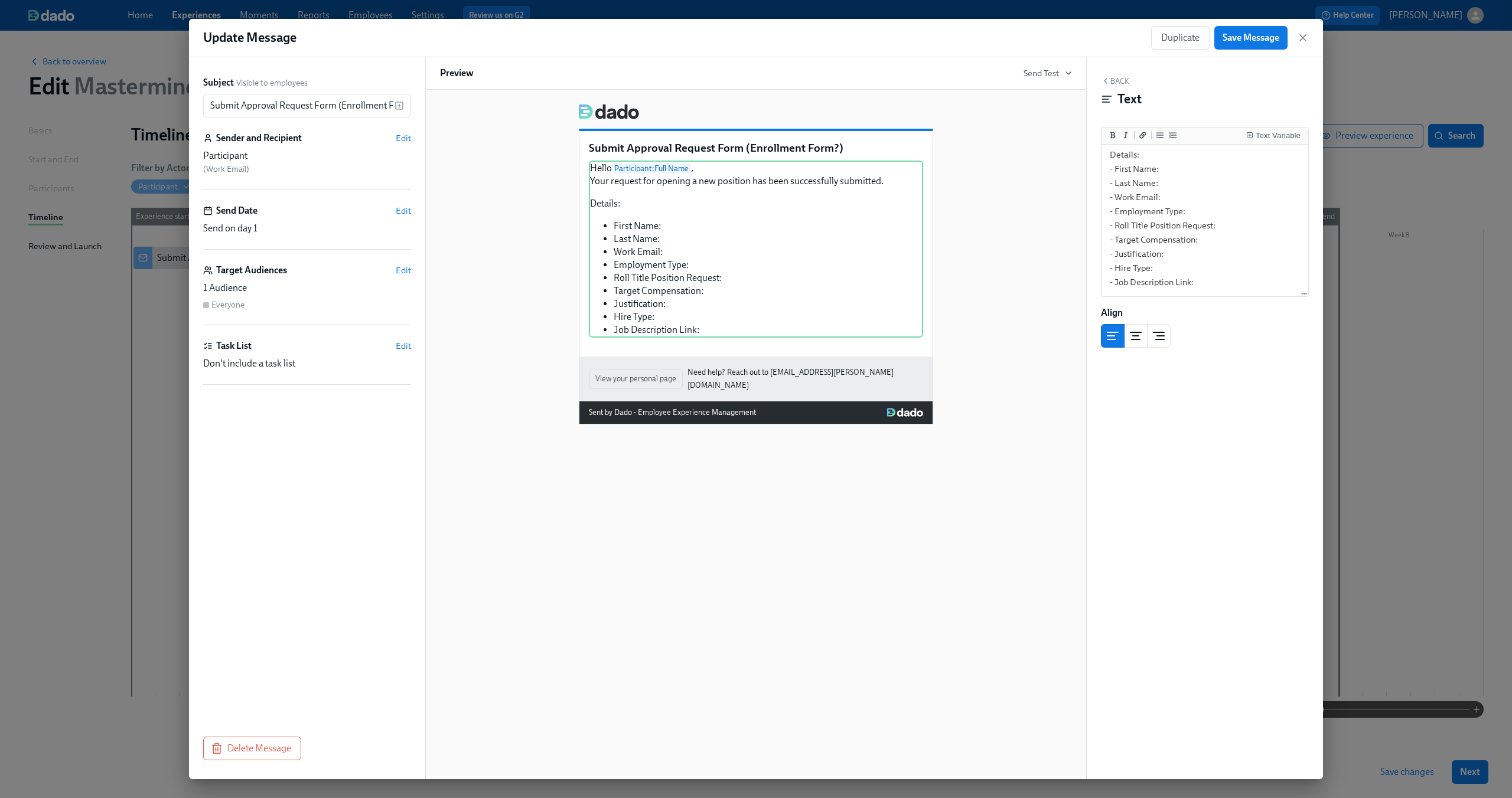
click at [1251, 366] on div "Back Text Text Variable Hello {{ participant.fullName }}, Your request for open…" at bounding box center [1205, 419] width 236 height 722
click at [1186, 174] on textarea "Hello {{ participant.fullName }}, Your request for opening a new position has b…" at bounding box center [1205, 190] width 202 height 210
click at [1261, 136] on div "Text Variable" at bounding box center [1278, 136] width 45 height 8
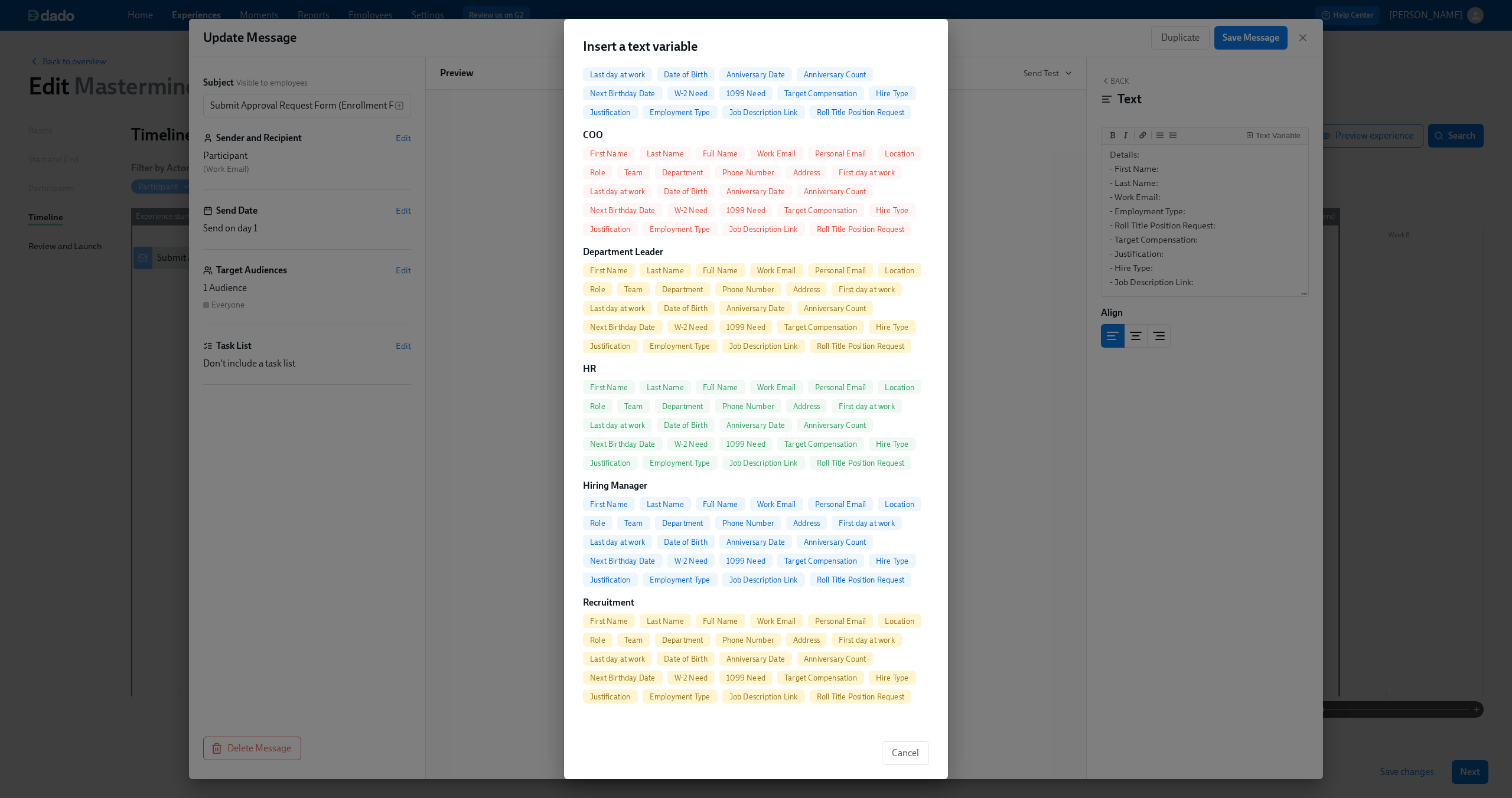
scroll to position [0, 0]
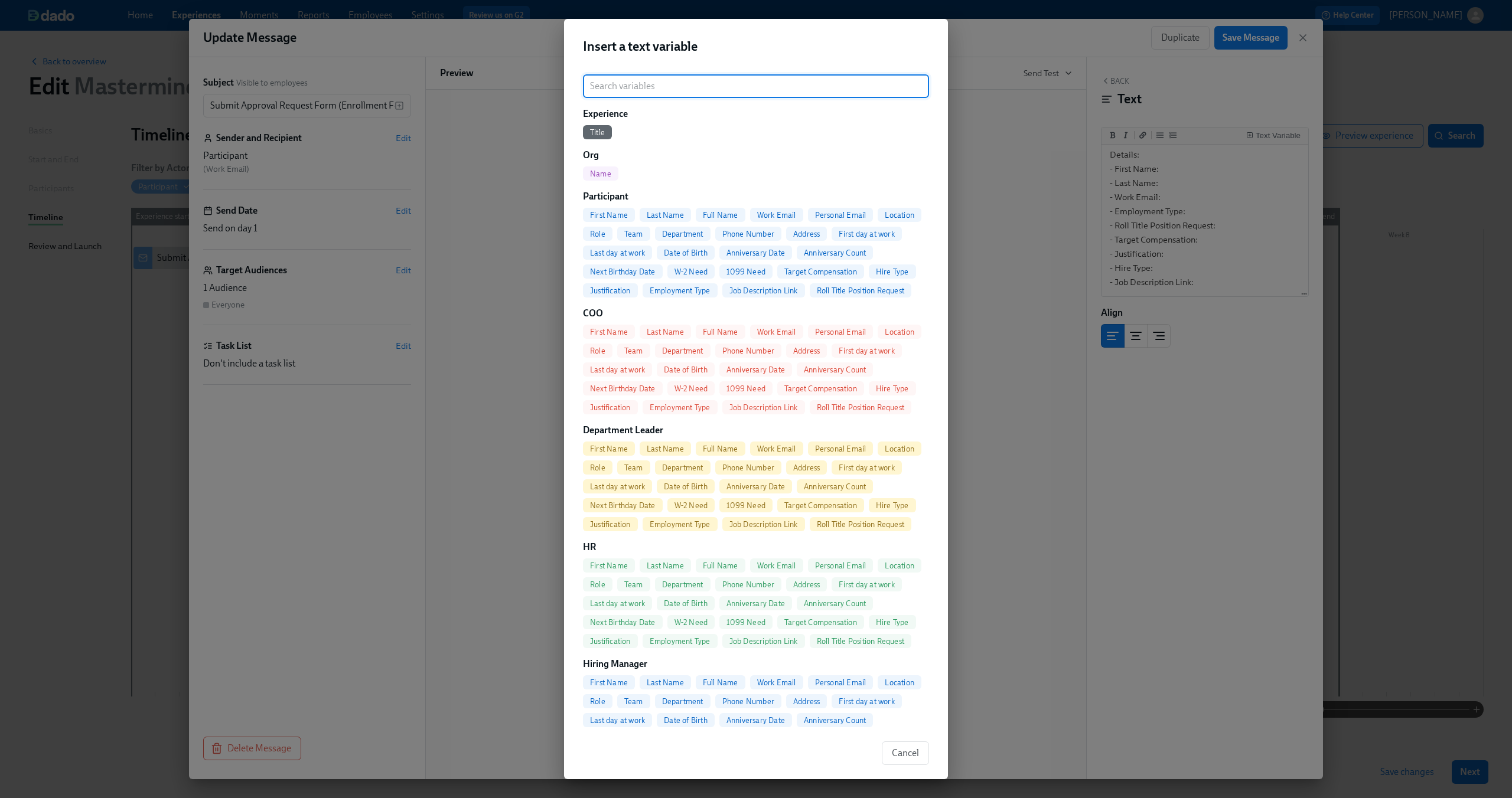
click at [726, 217] on span "Full Name" at bounding box center [721, 215] width 50 height 9
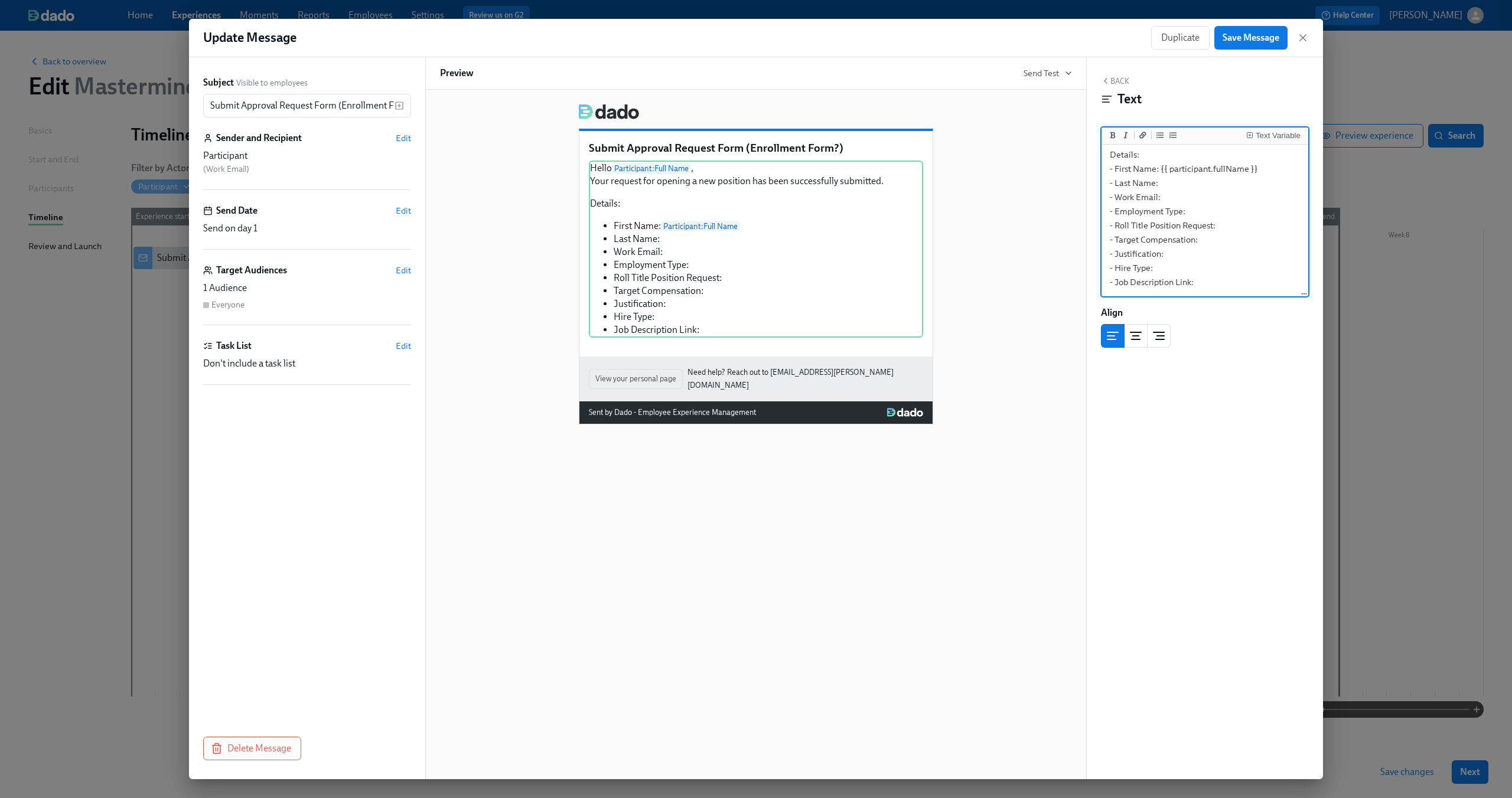
click at [1189, 171] on textarea "Hello {{ participant.fullName }}, Your request for opening a new position has b…" at bounding box center [1205, 190] width 202 height 210
drag, startPoint x: 1160, startPoint y: 171, endPoint x: 1296, endPoint y: 174, distance: 136.0
click at [1296, 174] on textarea "Hello {{ participant.fullName }}, Your request for opening a new position has b…" at bounding box center [1205, 190] width 202 height 210
click at [1215, 515] on div "Back Text Text Variable Hello {{ participant.fullName }}, Your request for open…" at bounding box center [1205, 419] width 236 height 722
drag, startPoint x: 1161, startPoint y: 182, endPoint x: 1108, endPoint y: 169, distance: 54.6
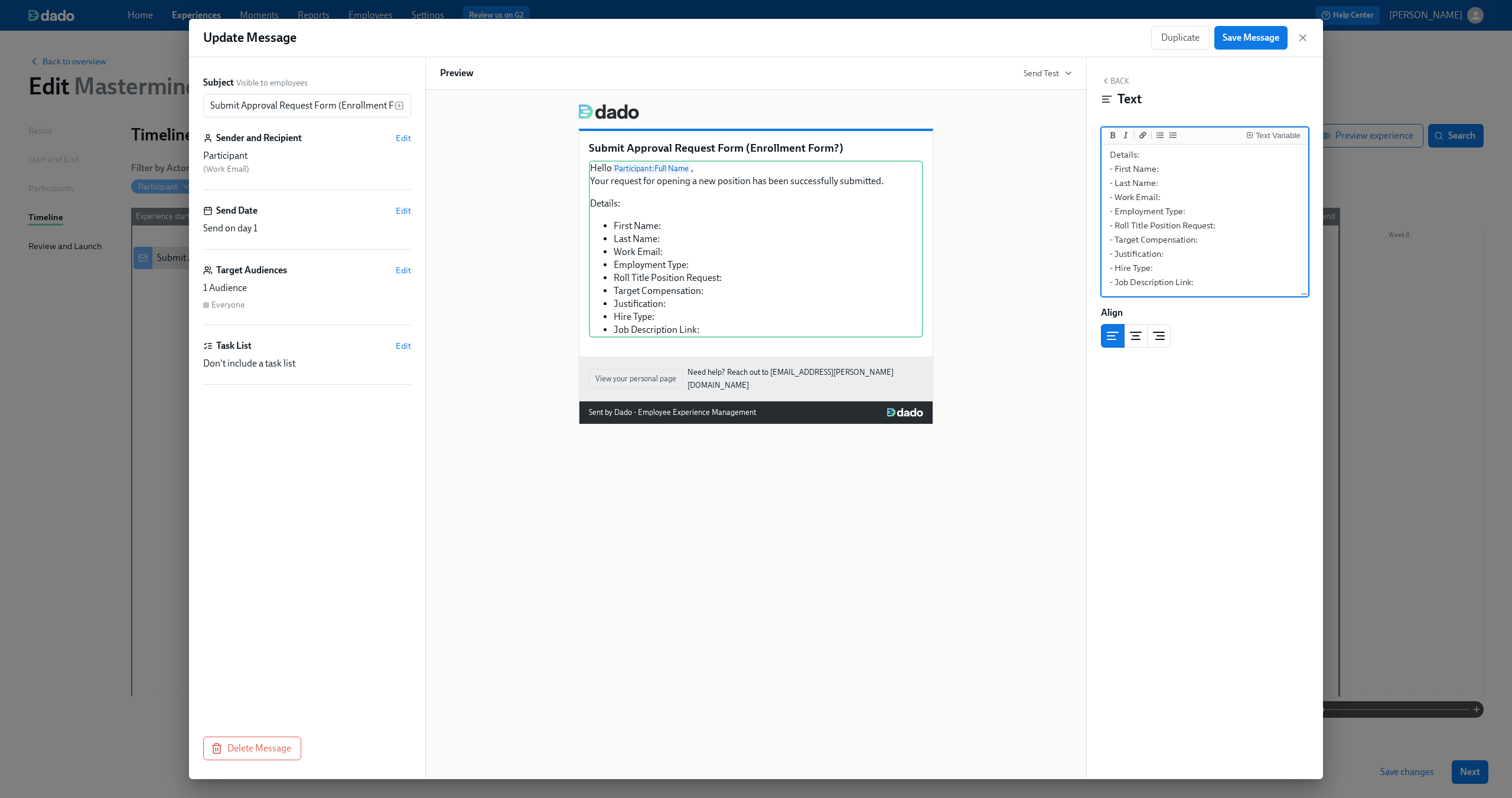
click at [1108, 169] on textarea "Hello {{ participant.fullName }}, Your request for opening a new position has b…" at bounding box center [1205, 190] width 202 height 210
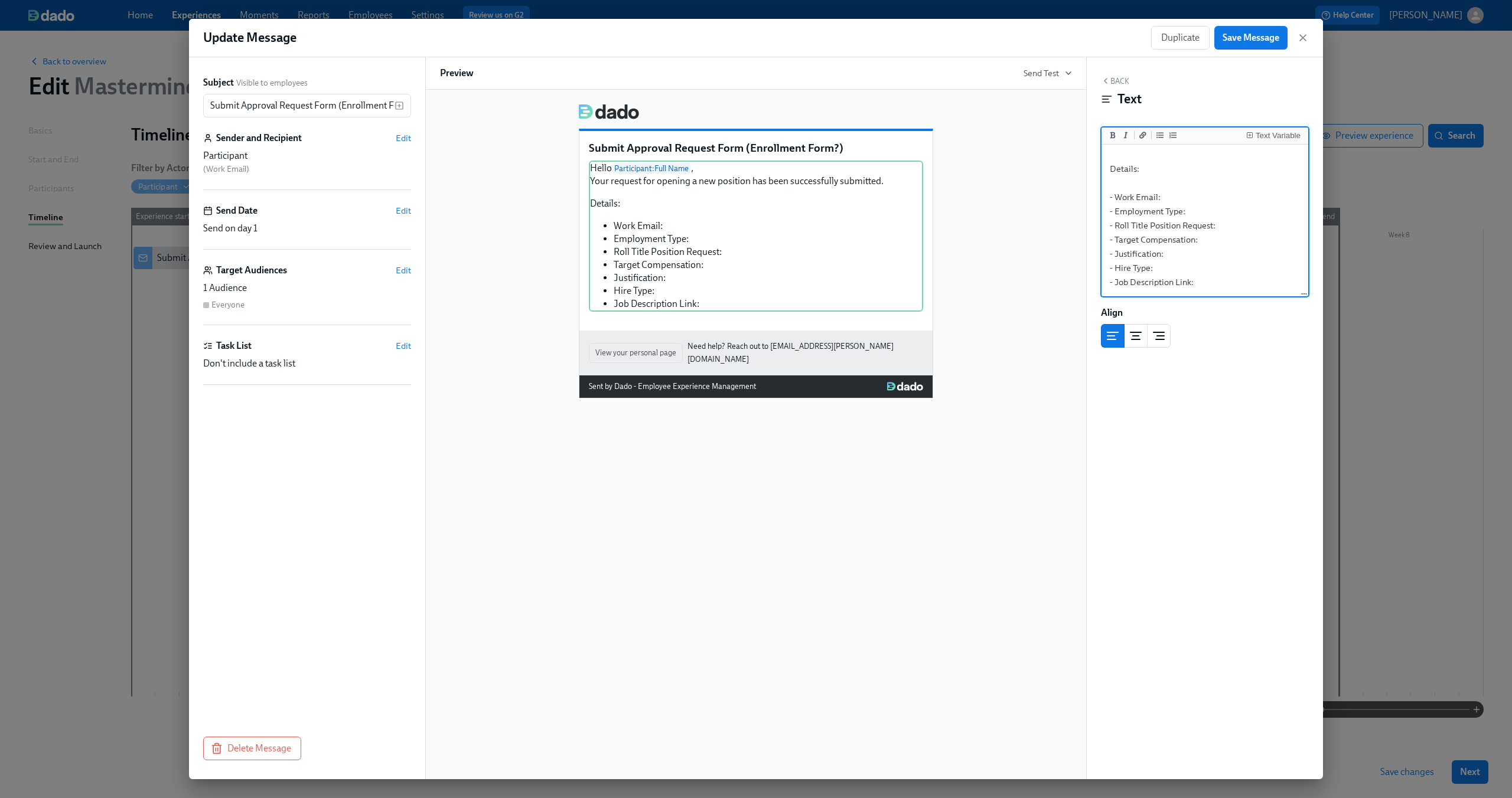
drag, startPoint x: 1180, startPoint y: 196, endPoint x: 1110, endPoint y: 196, distance: 70.0
click at [1110, 196] on textarea "Hello {{ participant.fullName }}, Your request for opening a new position has b…" at bounding box center [1205, 197] width 202 height 196
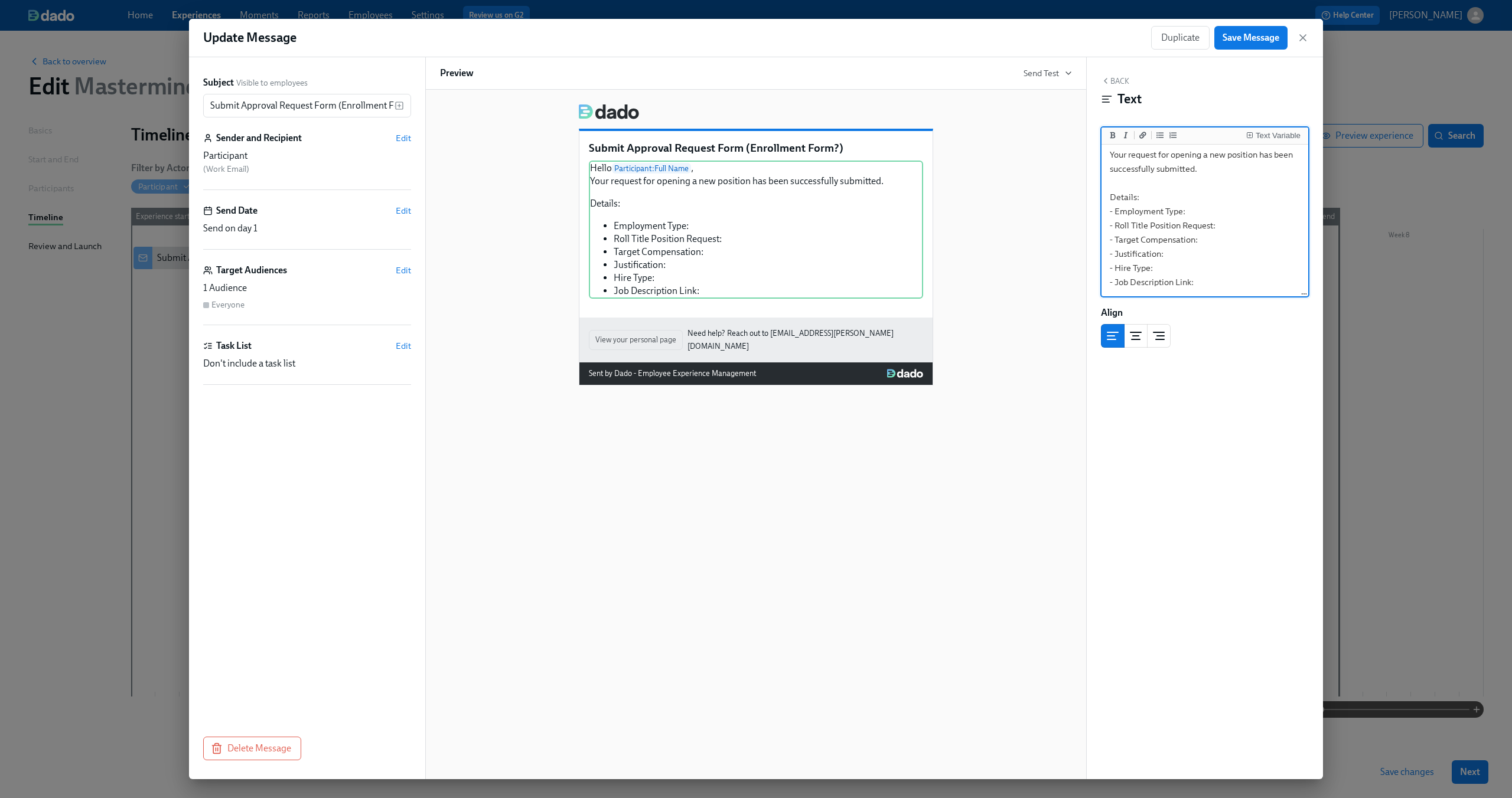
scroll to position [33, 0]
click at [1238, 206] on textarea "Hello {{ participant.fullName }}, Your request for opening a new position has b…" at bounding box center [1205, 205] width 202 height 182
type textarea "Hello {{ participant.fullName }}, Your request for opening a new position has b…"
click at [1263, 135] on div "Text Variable" at bounding box center [1278, 136] width 45 height 8
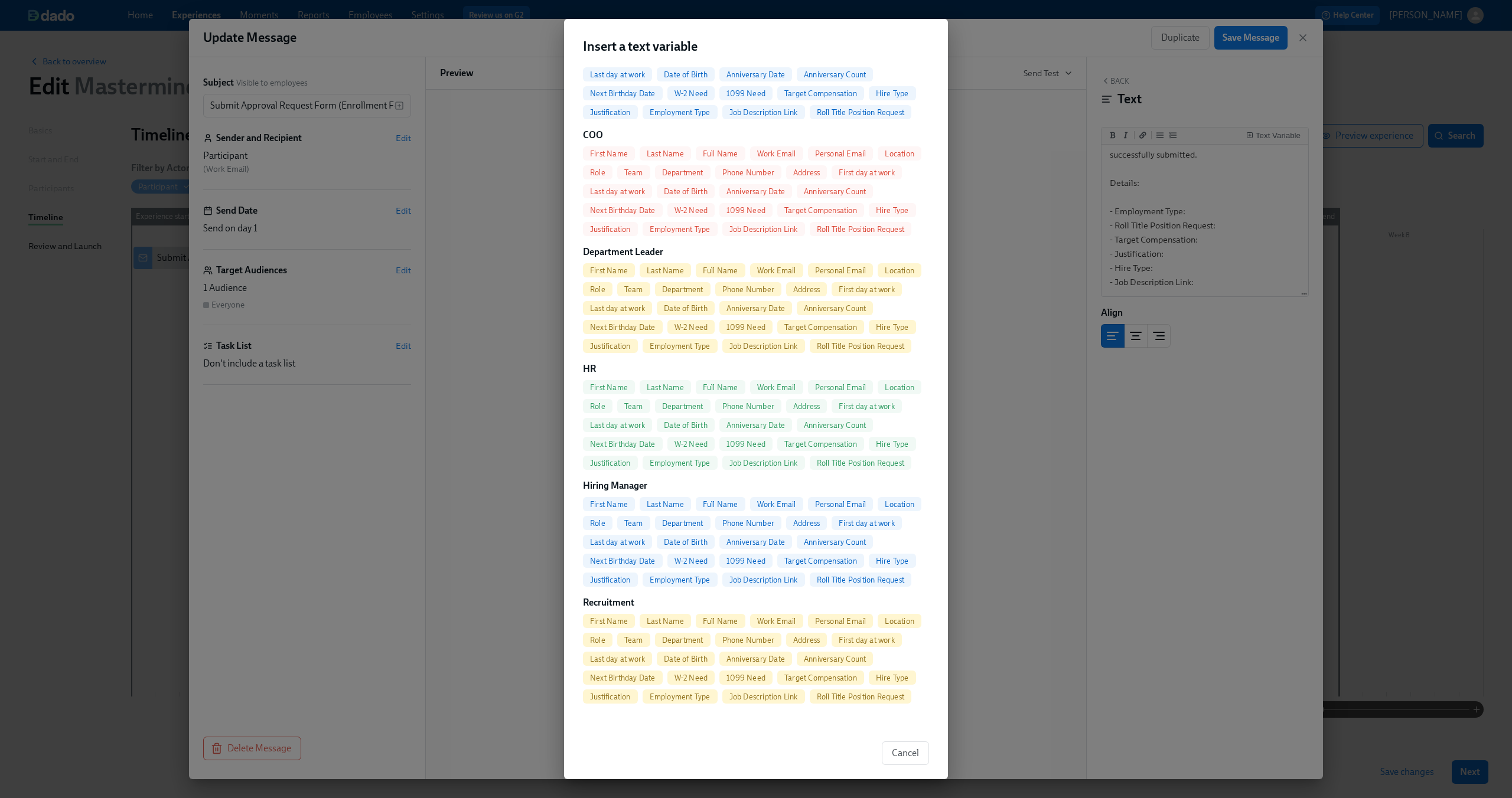
scroll to position [0, 0]
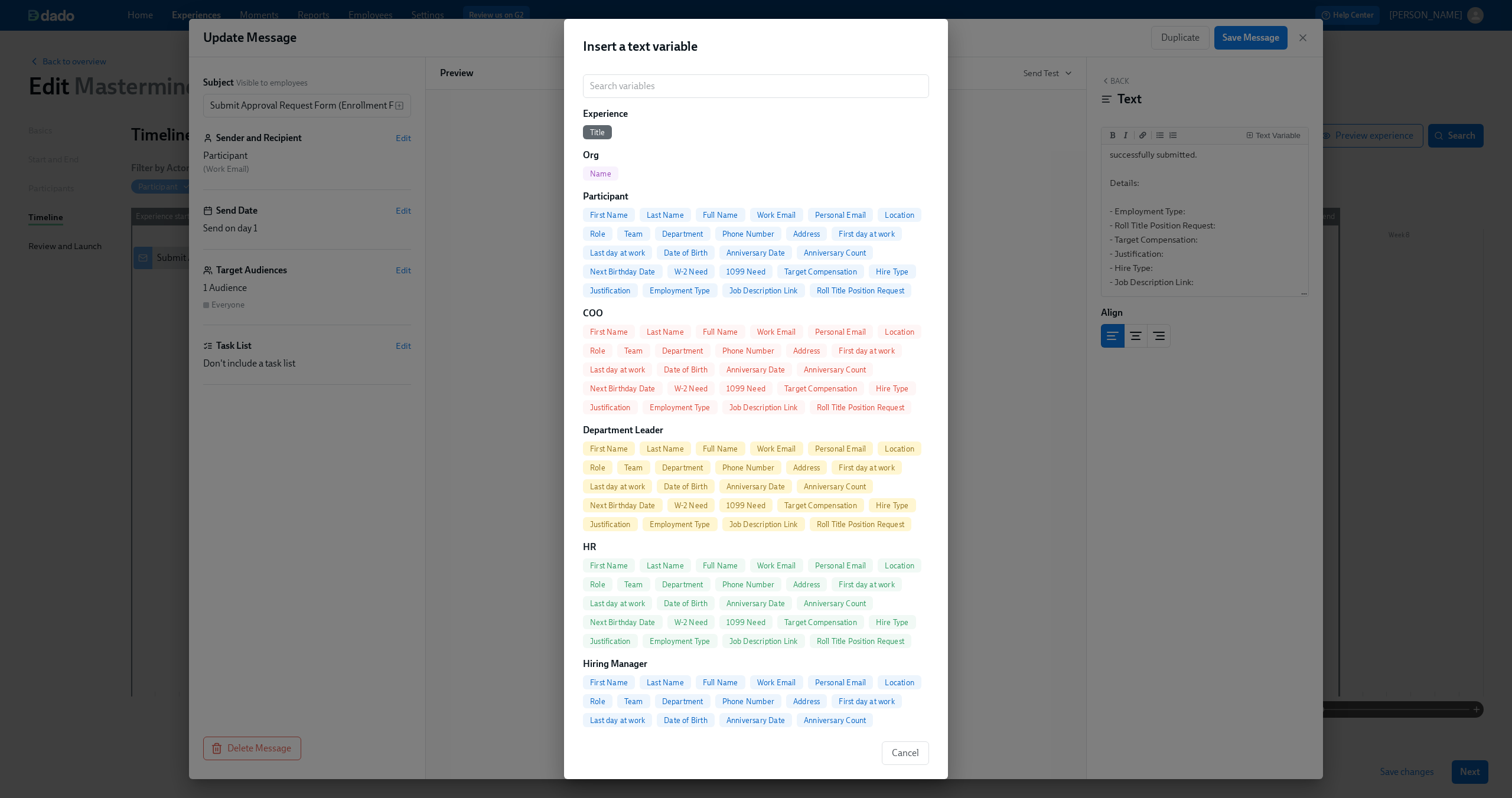
click at [1022, 178] on div "Insert a text variable ​ Experience Title Org Name Participant First Name Last …" at bounding box center [756, 399] width 1512 height 798
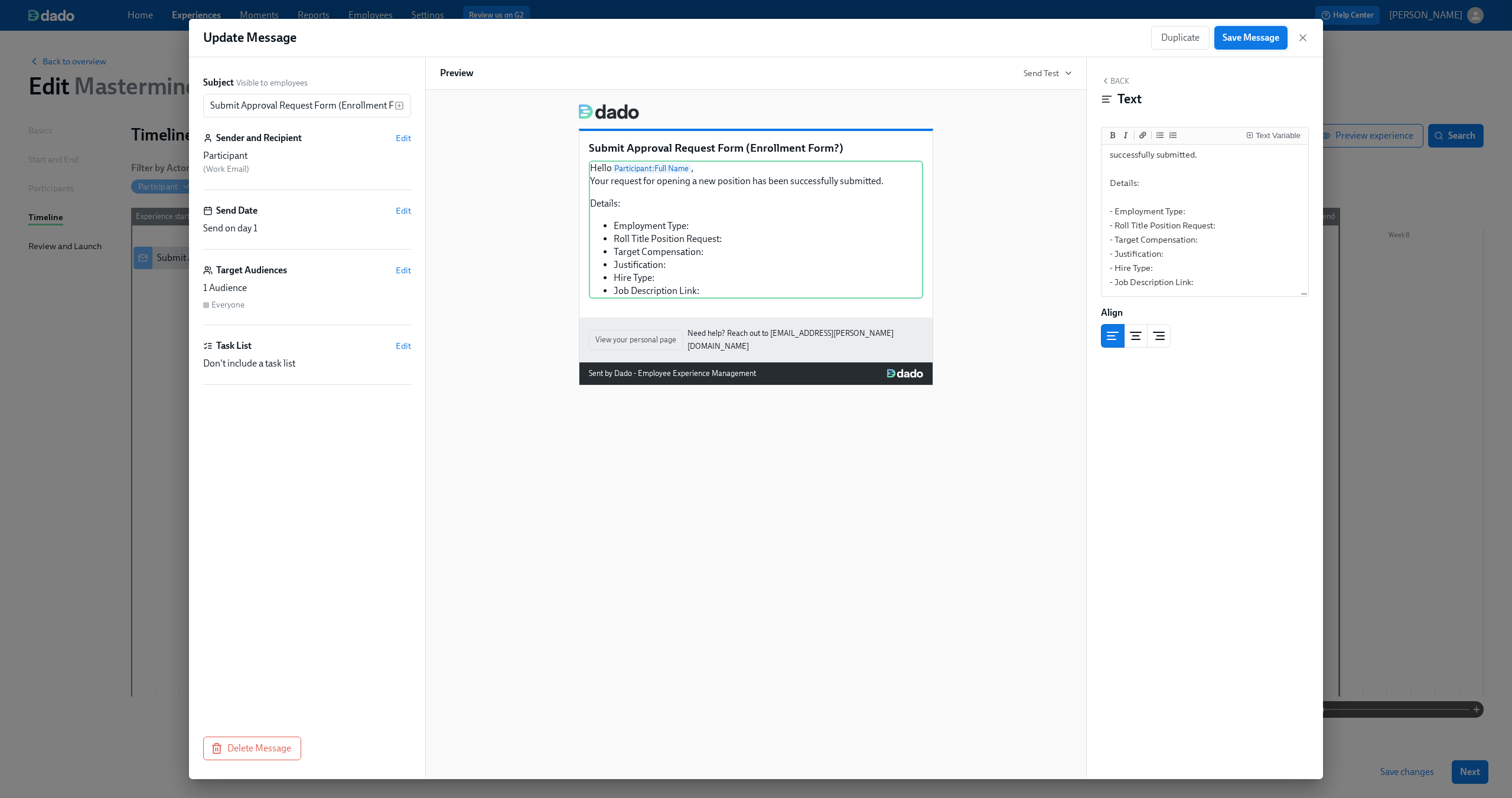
click at [1252, 32] on span "Save Message" at bounding box center [1251, 37] width 57 height 12
click at [1302, 40] on icon "button" at bounding box center [1303, 37] width 12 height 12
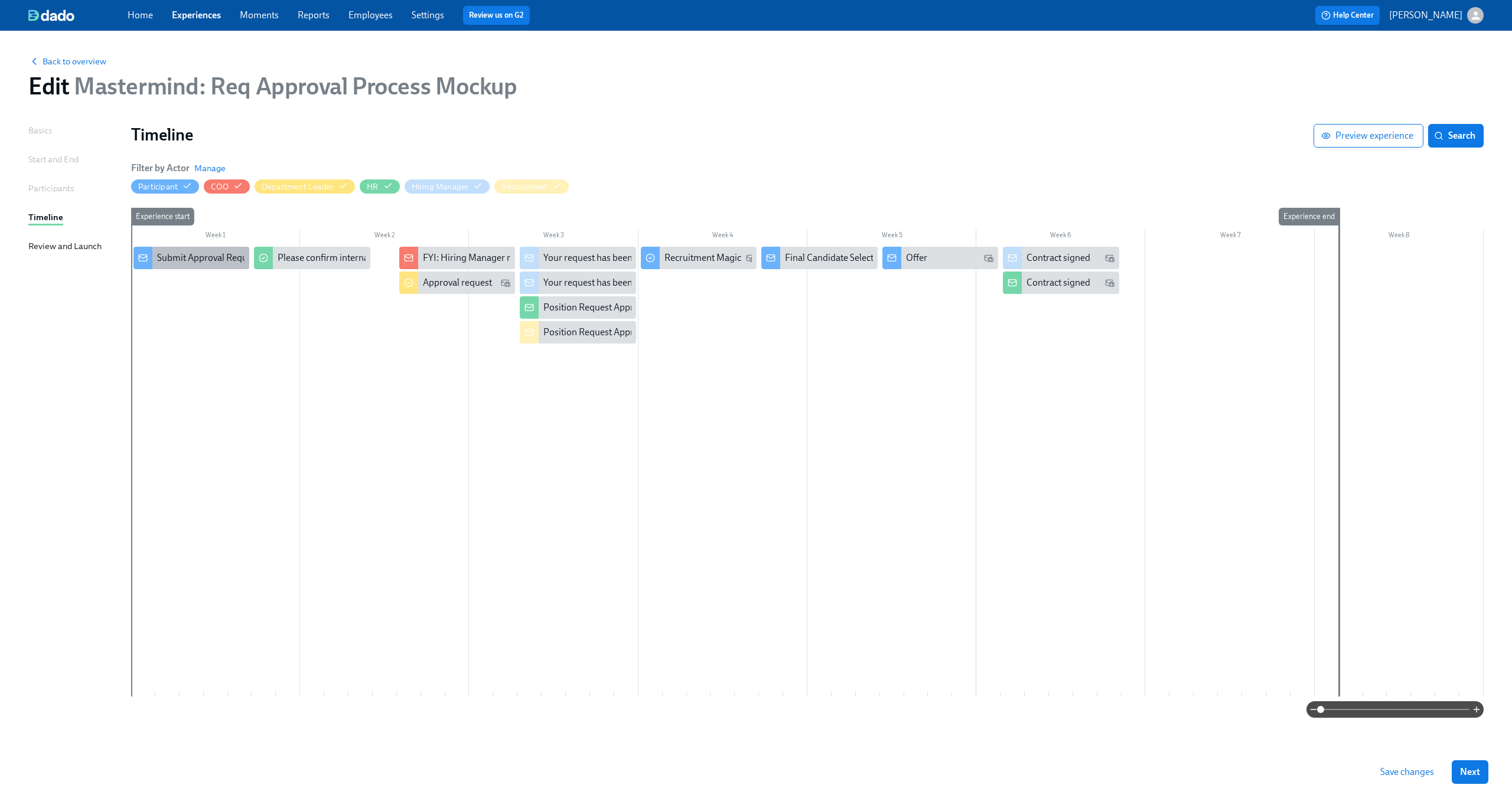
click at [208, 253] on div "Submit Approval Request Form (Enrollment Form?)" at bounding box center [261, 258] width 208 height 13
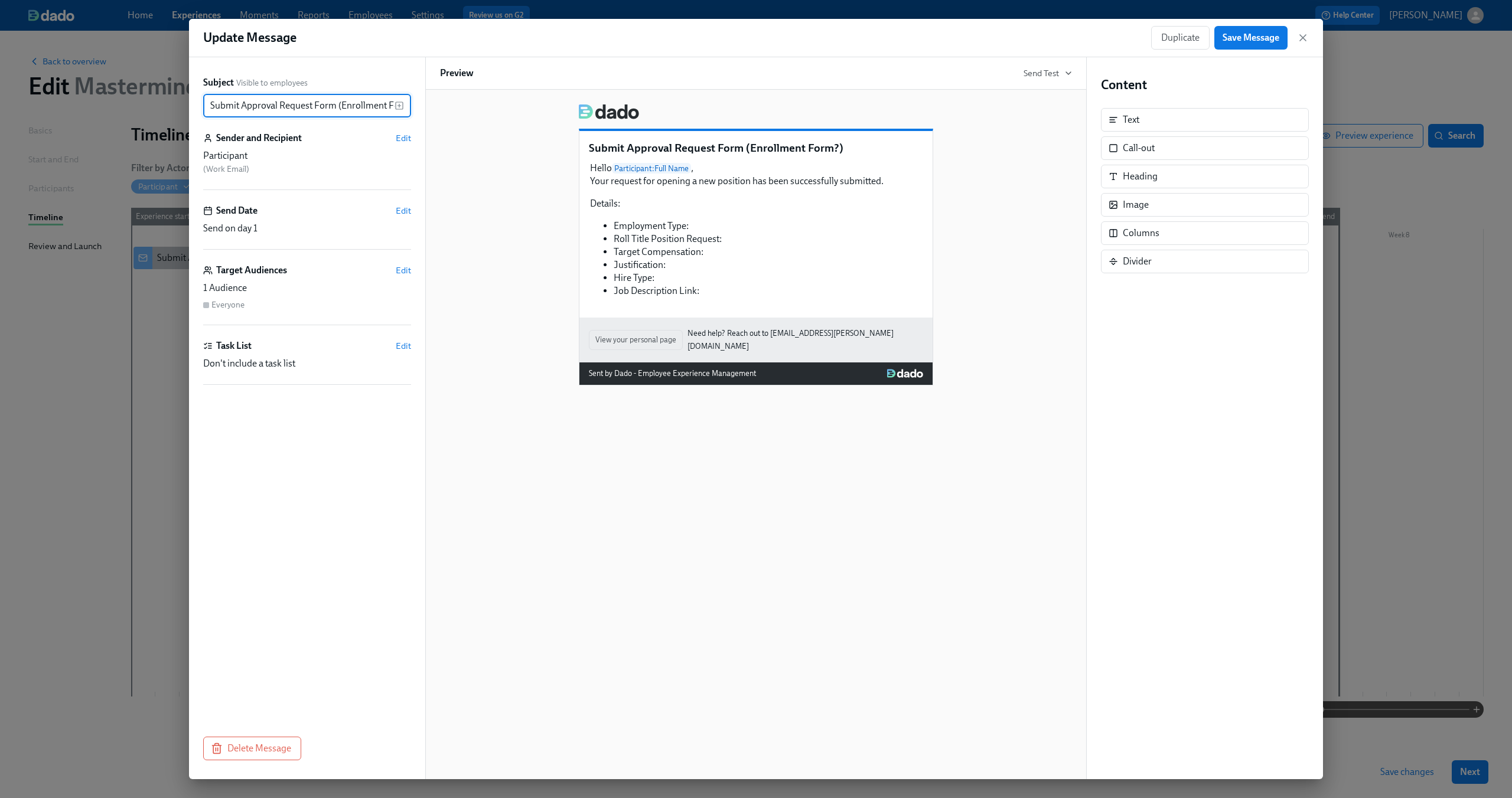
scroll to position [0, 22]
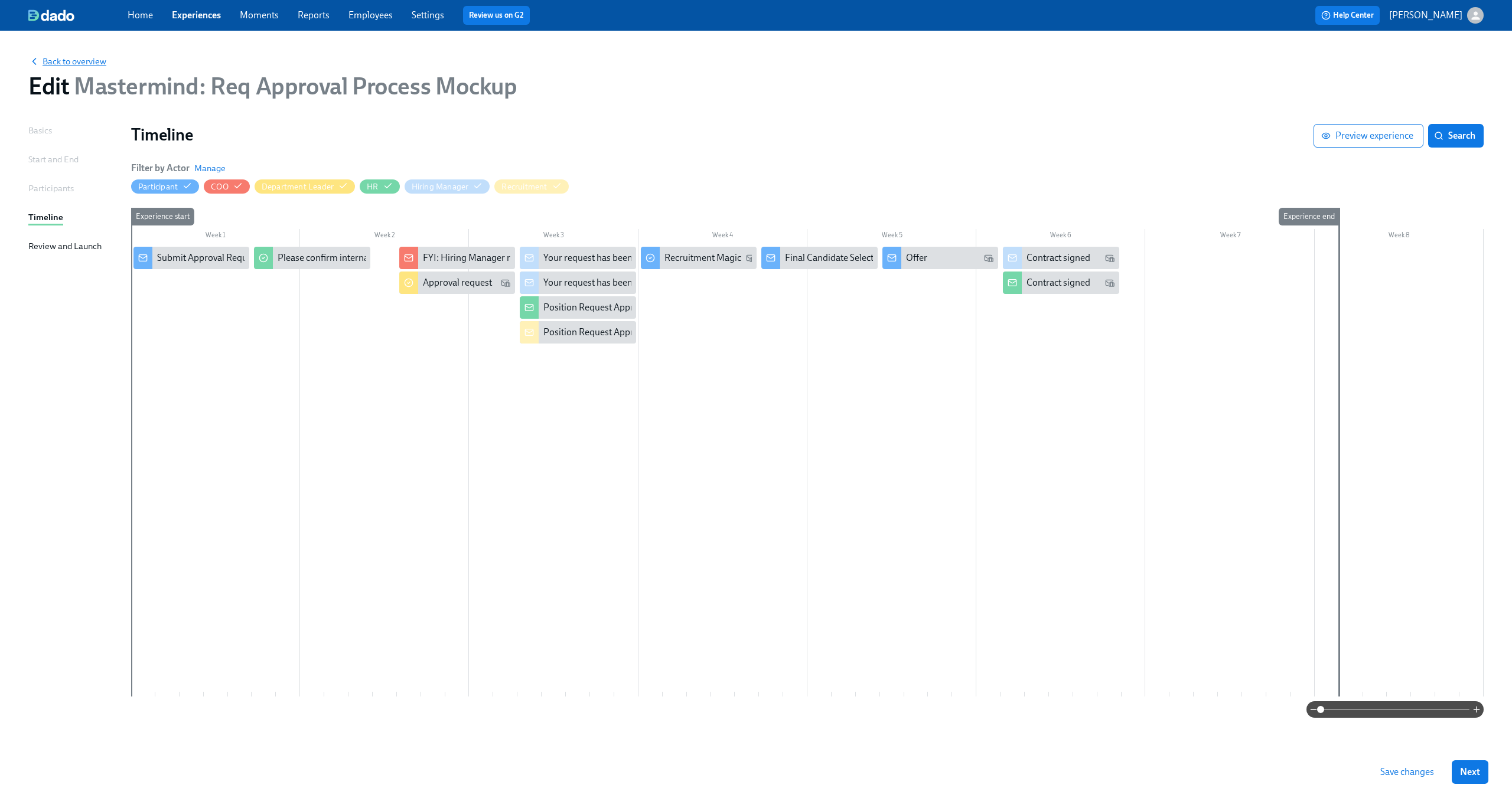
click at [89, 59] on span "Back to overview" at bounding box center [67, 61] width 78 height 12
click at [1403, 767] on span "Save changes" at bounding box center [1407, 772] width 54 height 12
click at [92, 62] on span "Back to overview" at bounding box center [67, 61] width 78 height 12
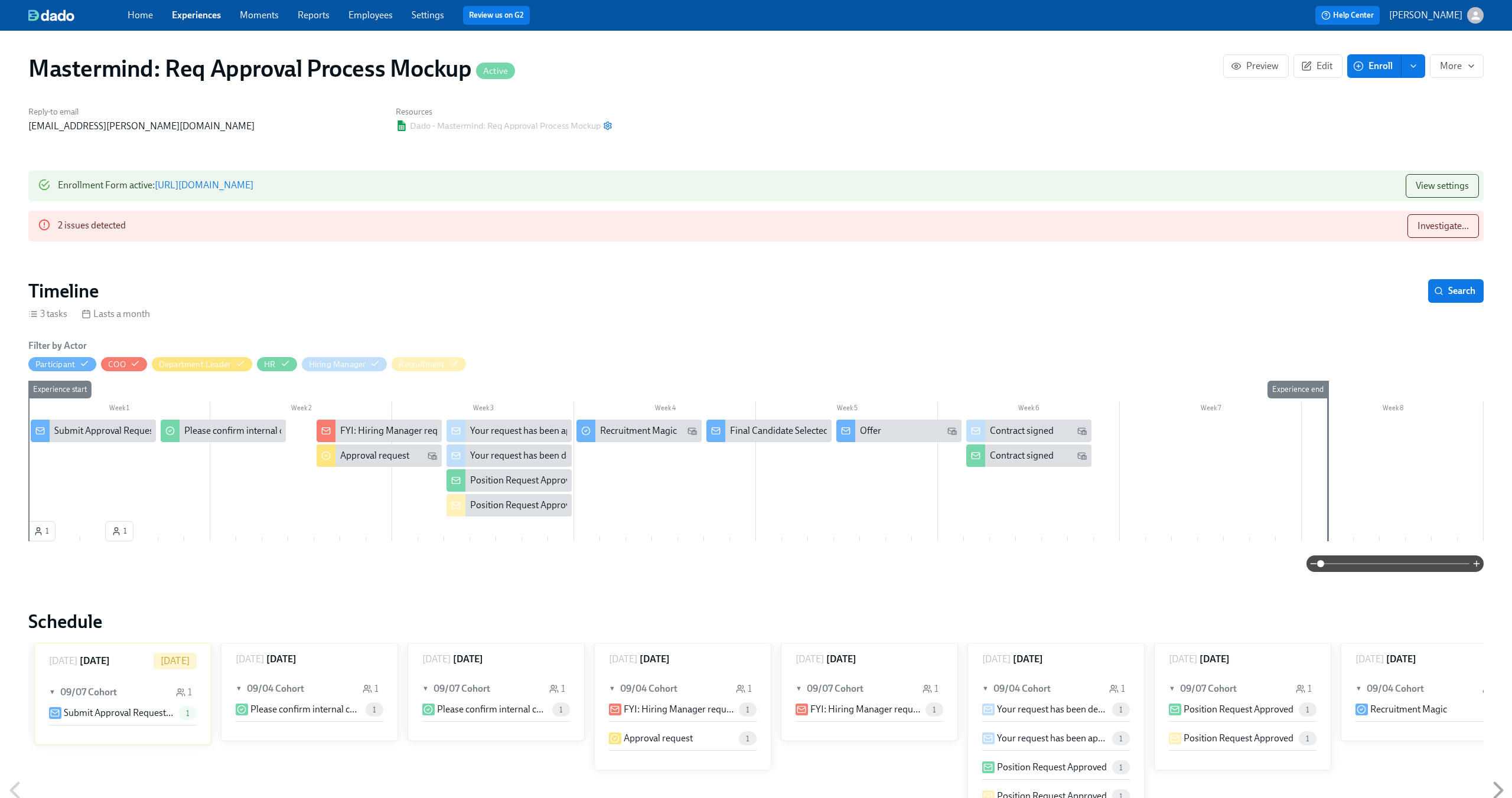
scroll to position [0, 182]
click at [1435, 180] on span "View settings" at bounding box center [1443, 186] width 53 height 12
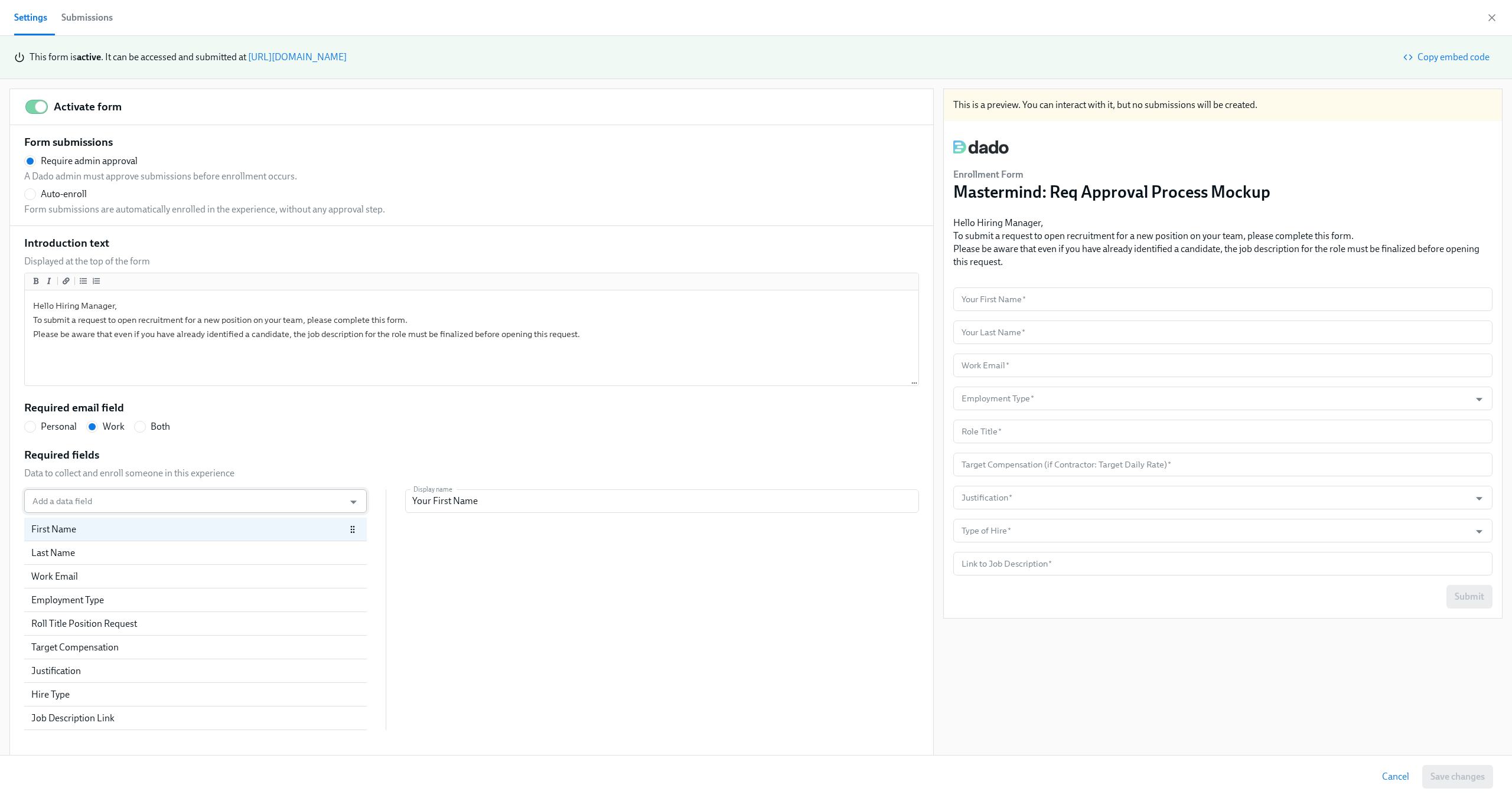
click at [163, 495] on input "Add a data field" at bounding box center [184, 501] width 308 height 23
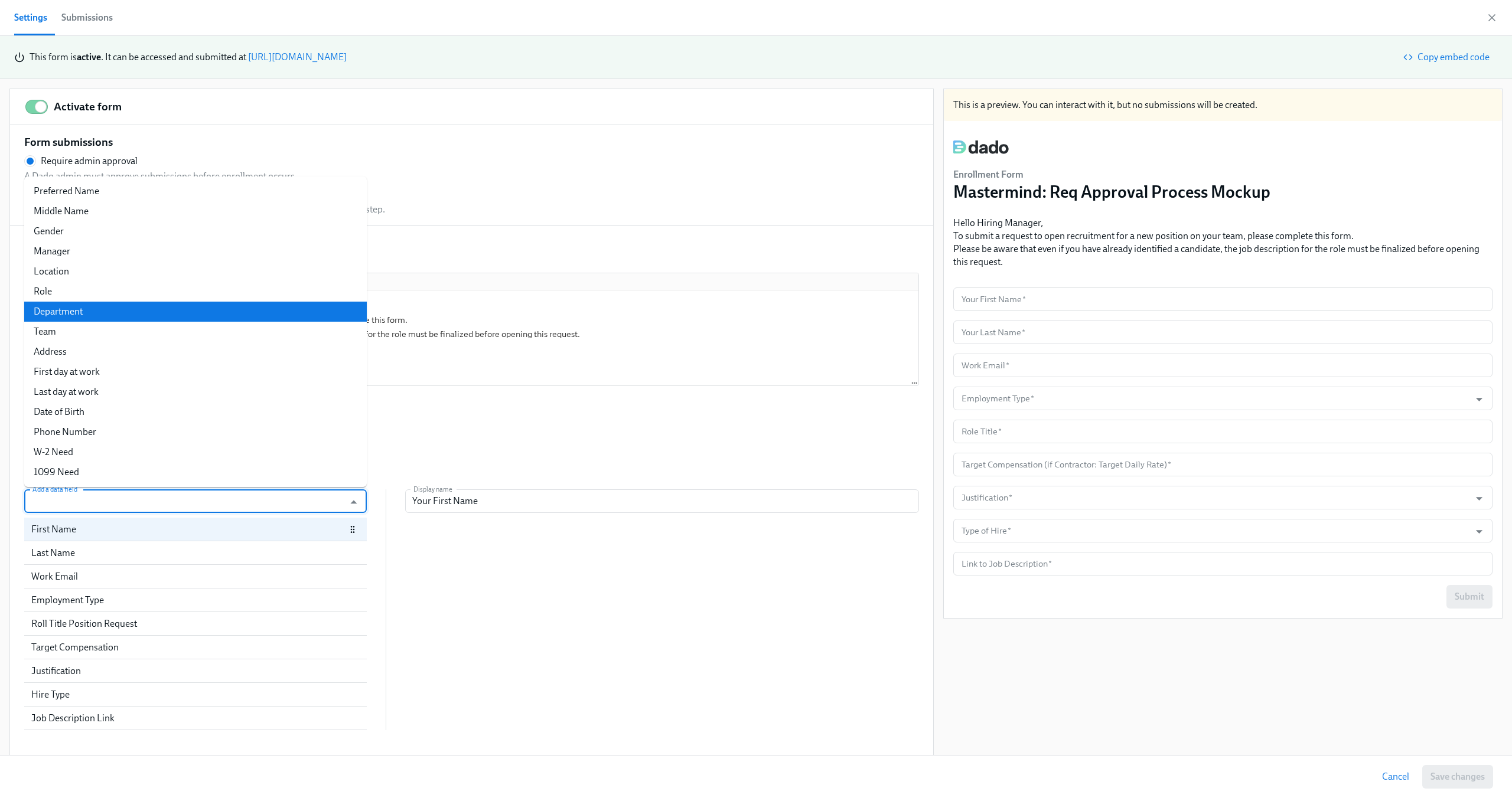
click at [142, 318] on li "Department" at bounding box center [195, 312] width 342 height 20
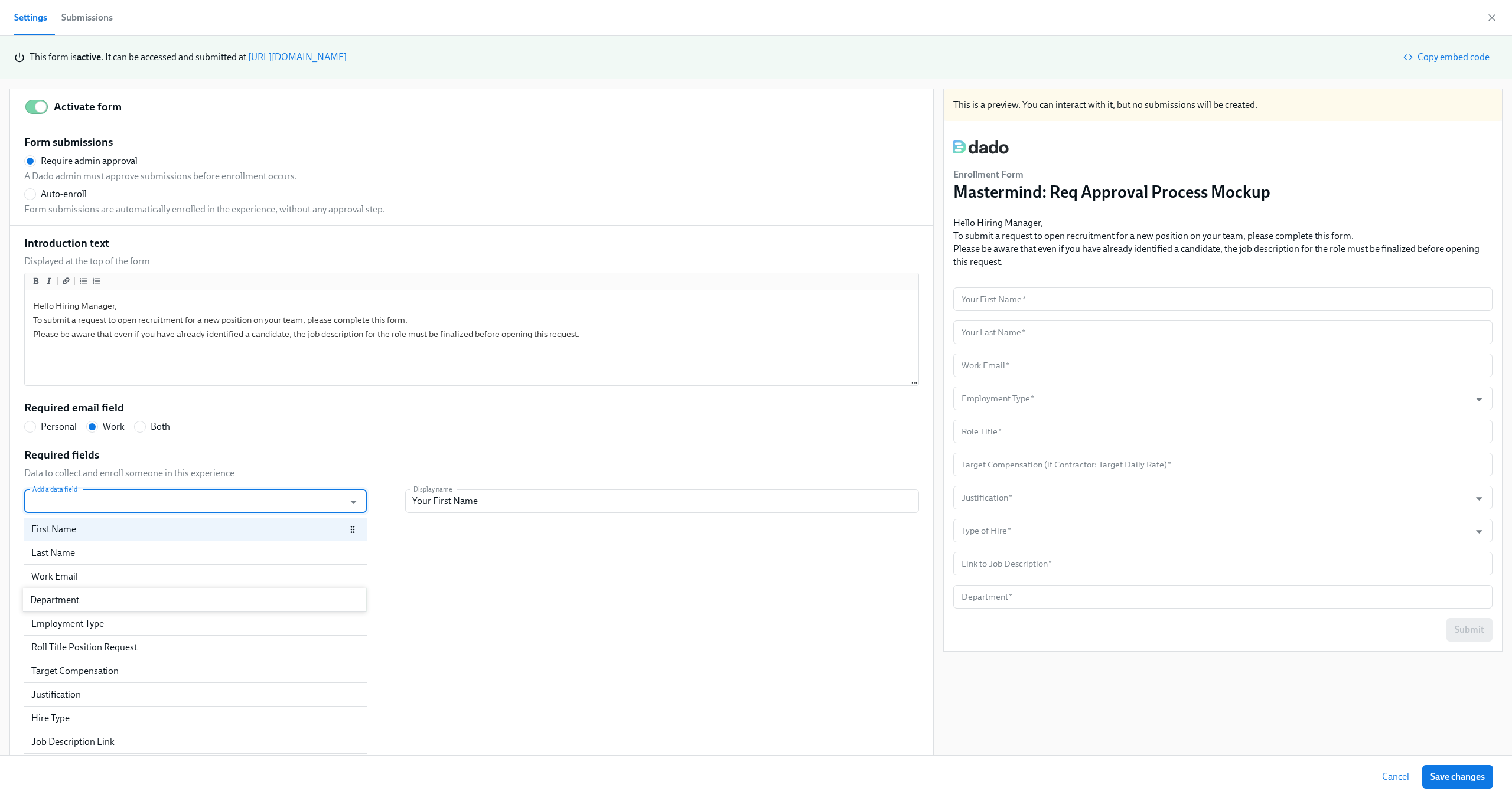
drag, startPoint x: 147, startPoint y: 745, endPoint x: 146, endPoint y: 598, distance: 147.0
click at [146, 598] on div "First Name Last Name Work Email Employment Type Roll Title Position Request Tar…" at bounding box center [195, 624] width 342 height 213
click at [1033, 396] on input "text" at bounding box center [1223, 398] width 539 height 23
click at [536, 571] on div "Add a data field Add a data field First Name Last Name Work Email Department Em…" at bounding box center [471, 621] width 895 height 265
click at [209, 609] on div "Department" at bounding box center [195, 600] width 342 height 23
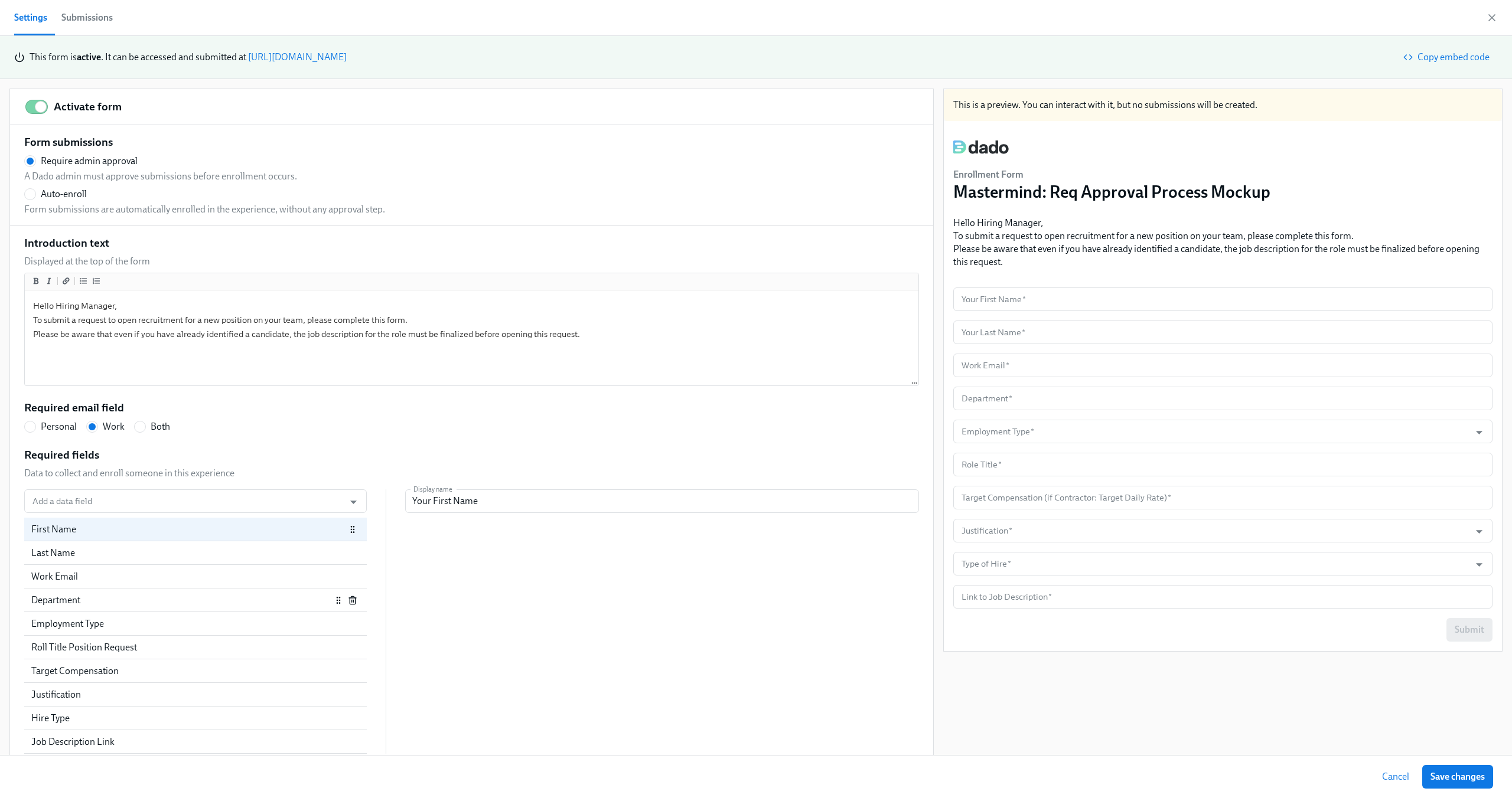
radio input "false"
type input "Department"
click at [426, 533] on input "Restrict answer choice" at bounding box center [413, 535] width 78 height 26
checkbox input "true"
radio input "false"
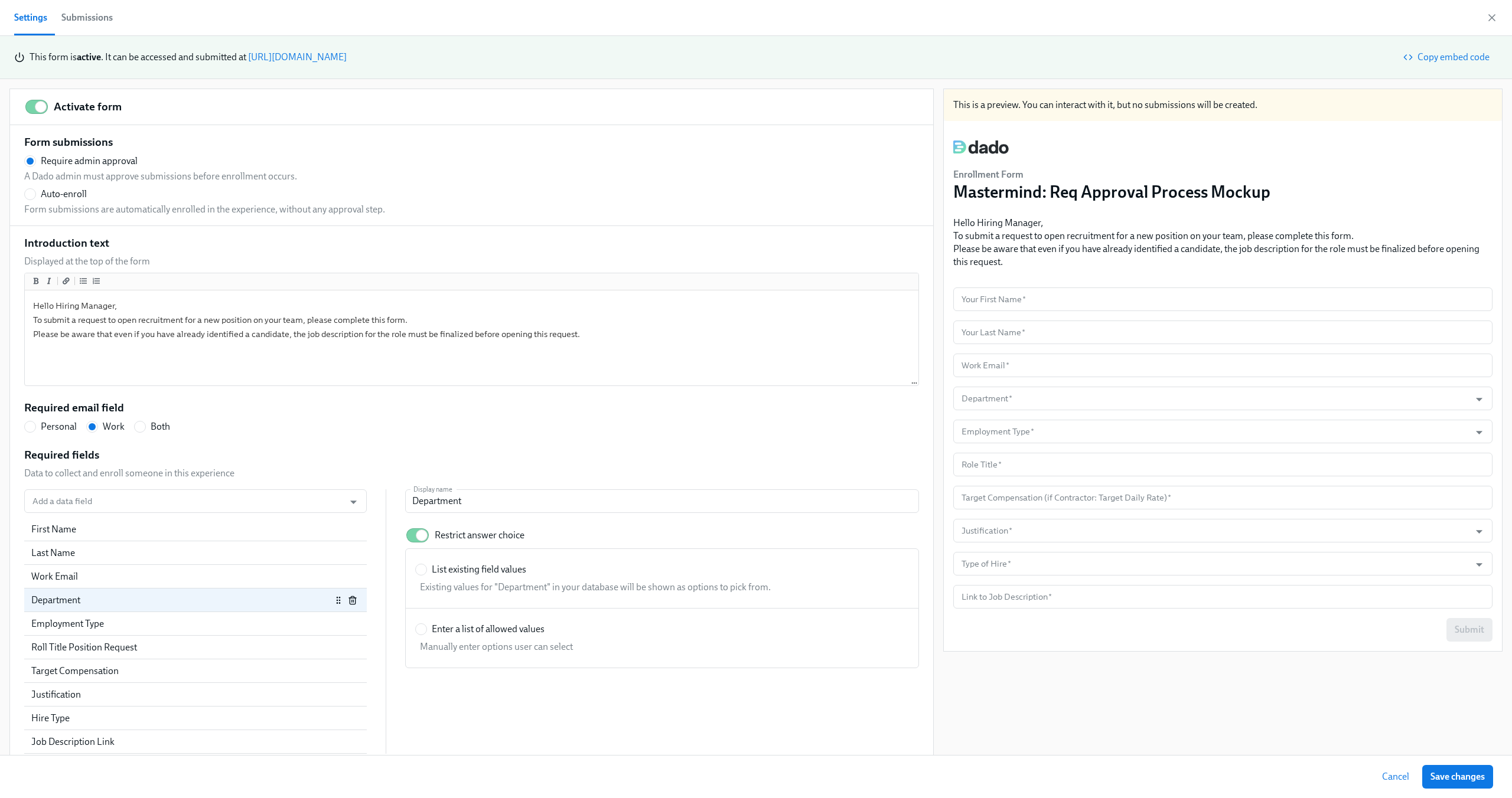
click at [464, 580] on div "Existing values for "Department" in your database will be shown as options to p…" at bounding box center [659, 585] width 489 height 18
click at [426, 575] on input "List existing field values" at bounding box center [421, 569] width 11 height 11
radio input "true"
click at [1458, 776] on span "Save changes" at bounding box center [1458, 777] width 54 height 12
radio input "false"
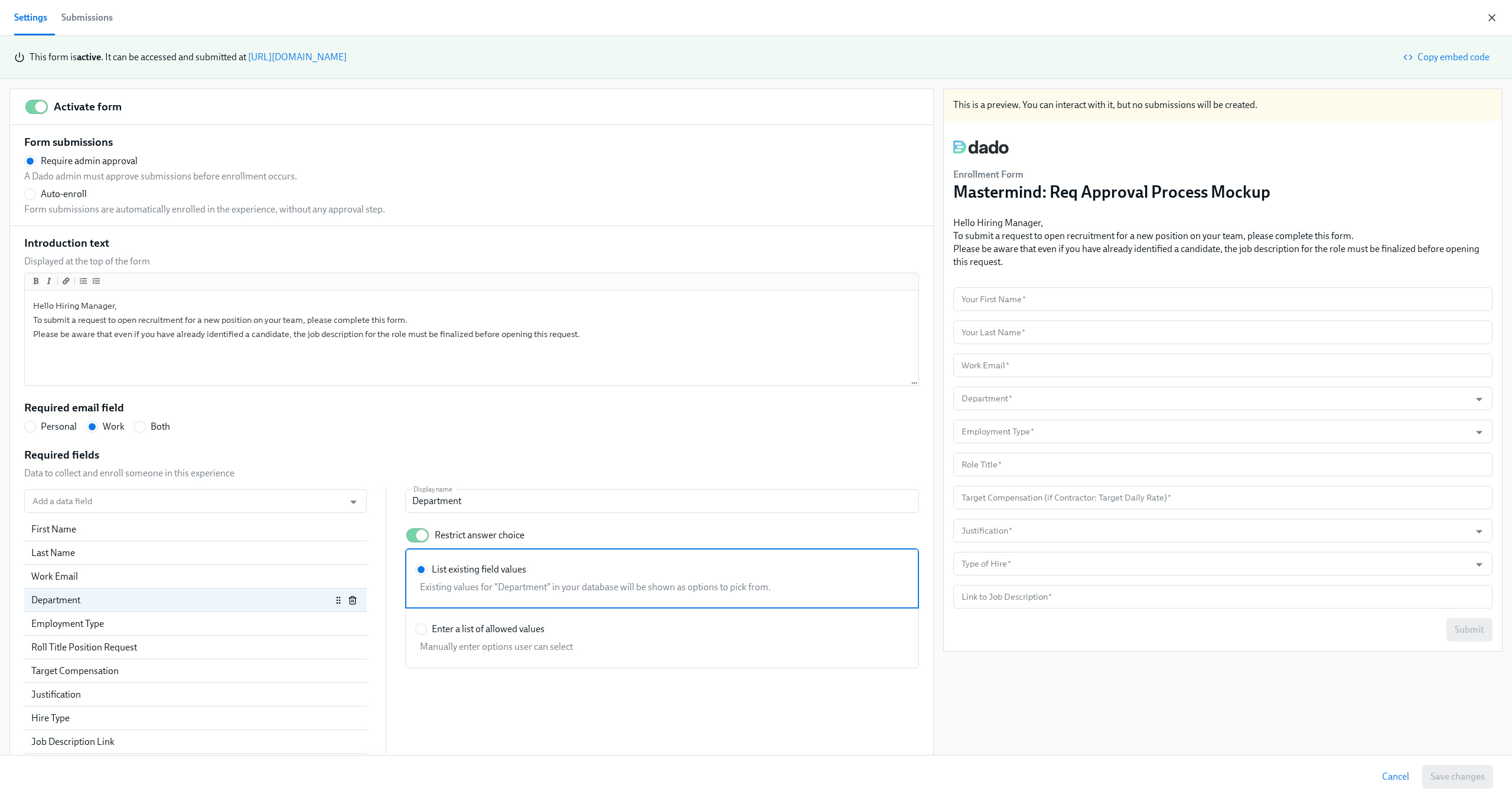
click at [1490, 16] on icon "button" at bounding box center [1492, 18] width 12 height 12
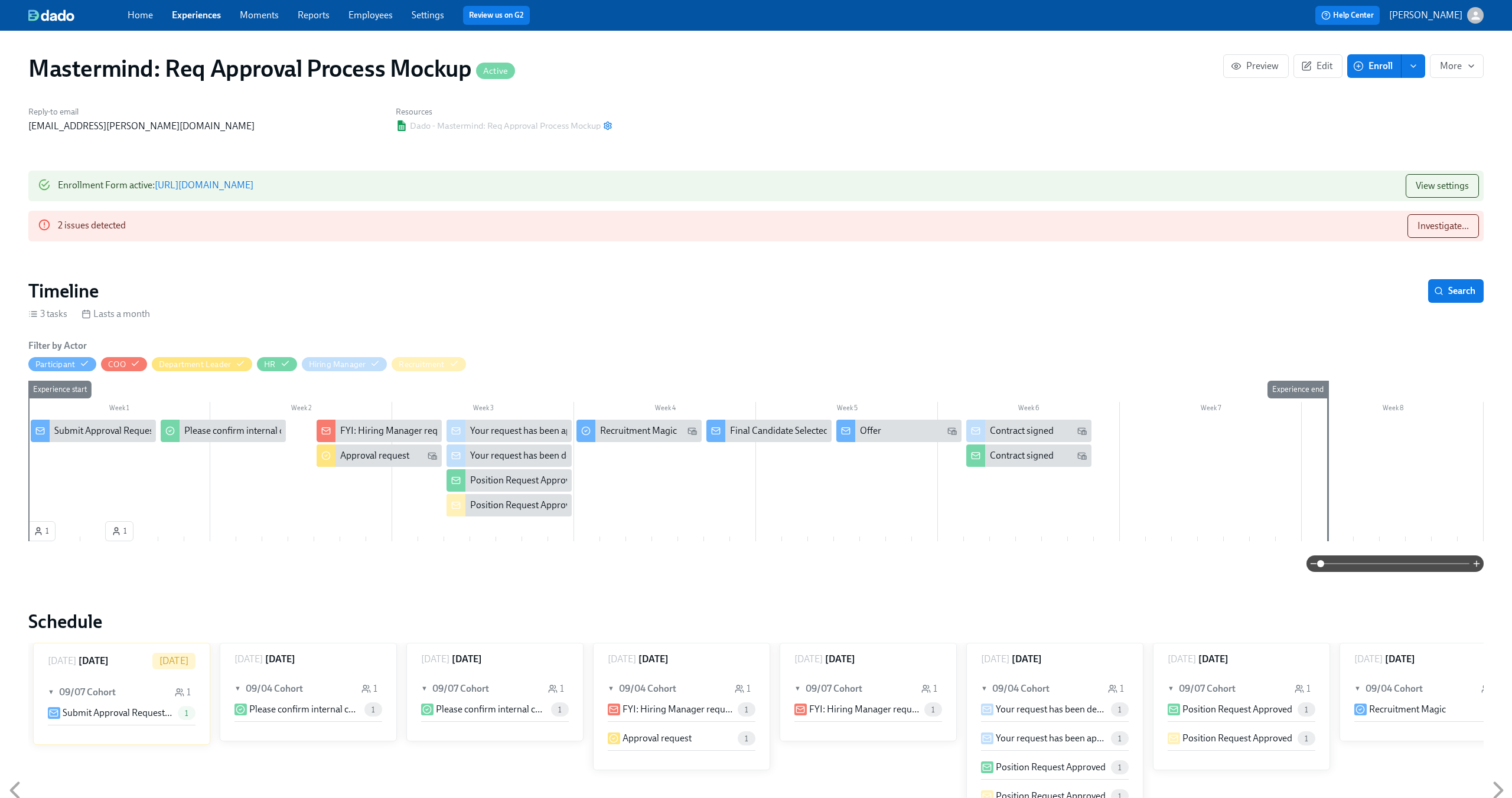
click at [96, 432] on div "Submit Approval Request Form (Enrollment Form?)" at bounding box center [158, 431] width 208 height 13
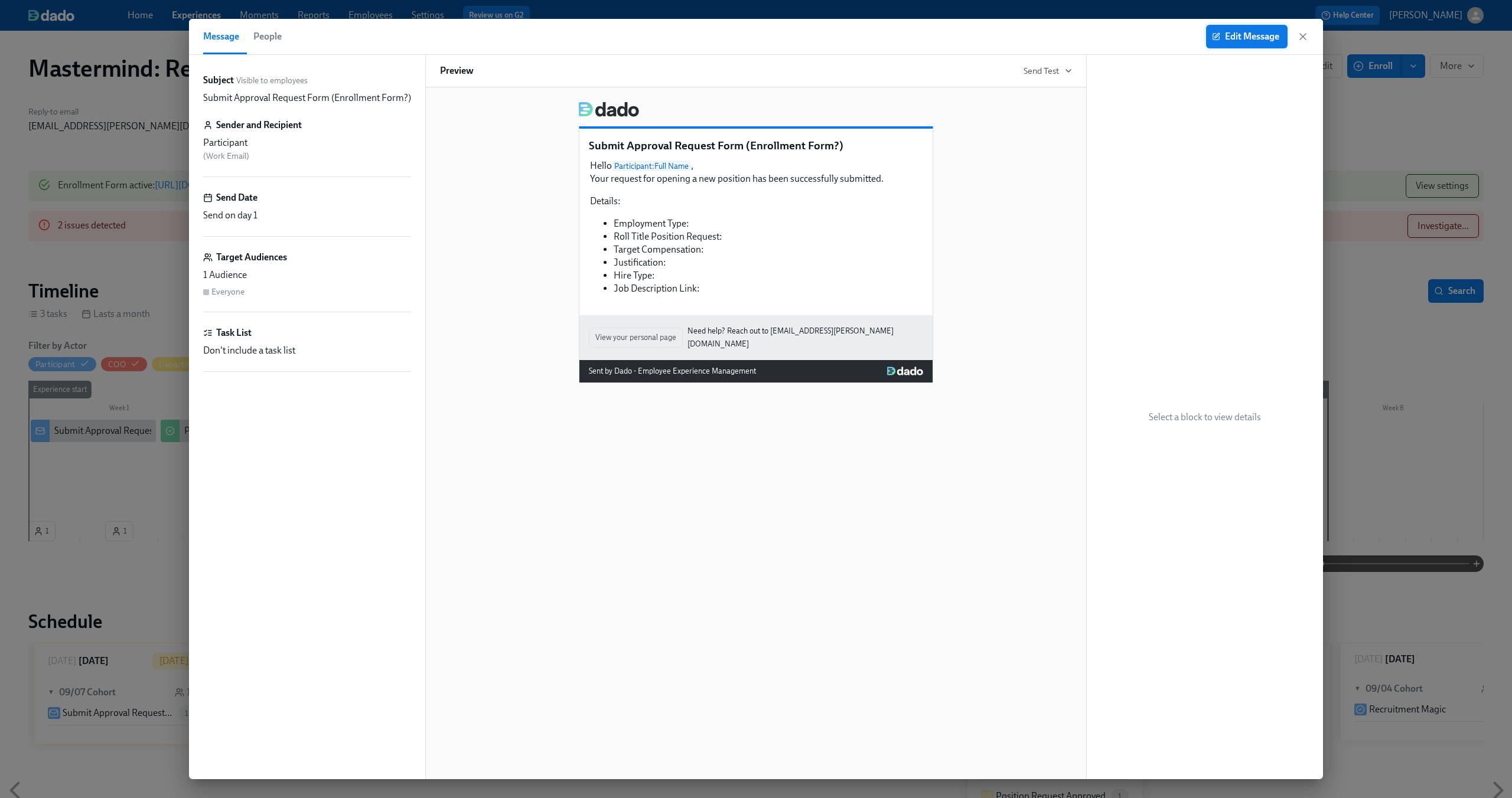
click at [1270, 40] on span "Edit Message" at bounding box center [1247, 37] width 65 height 12
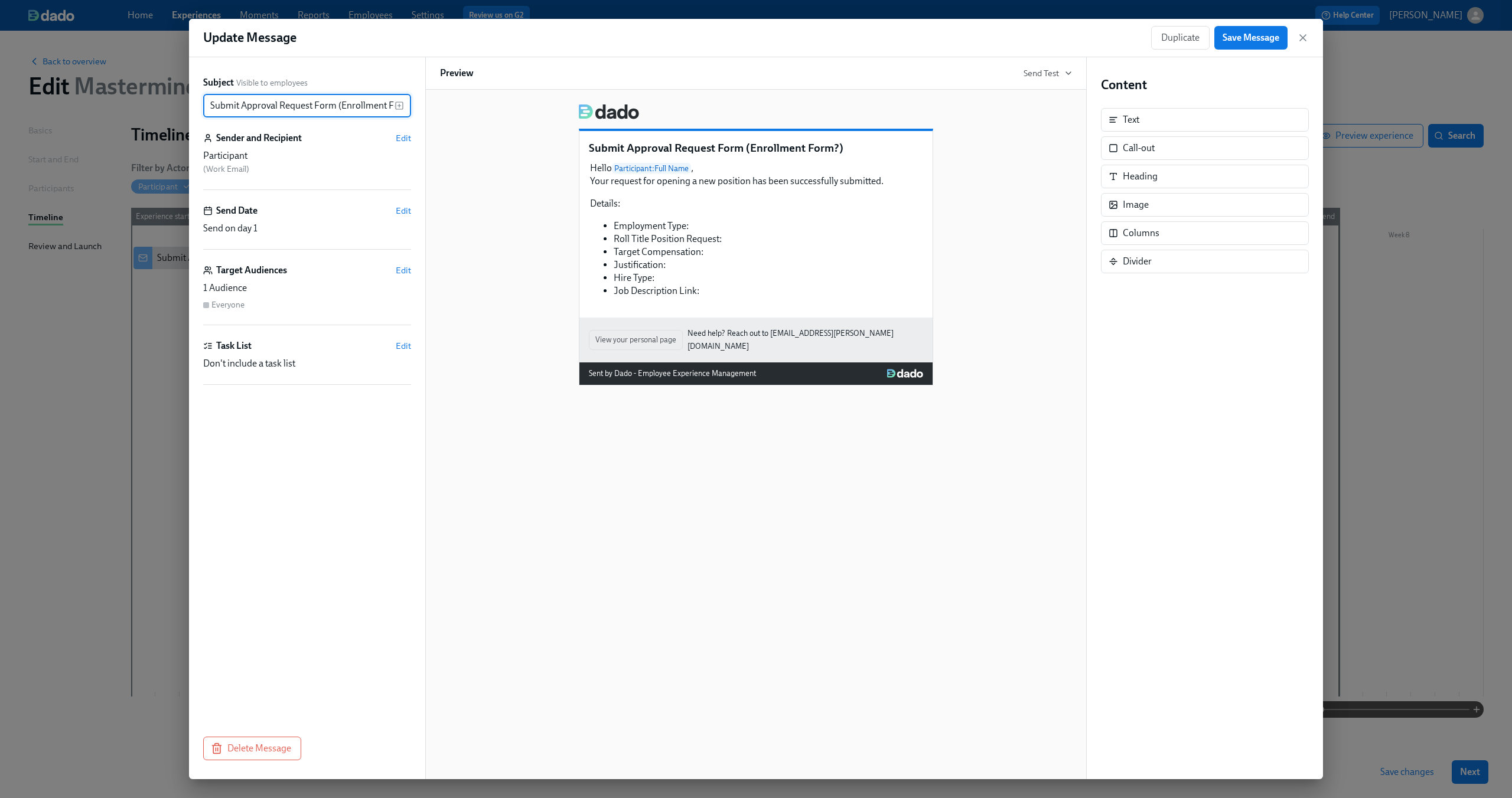
scroll to position [0, 22]
click at [272, 103] on input "Submit Approval Request Form (Enrollment Form?)" at bounding box center [299, 105] width 191 height 23
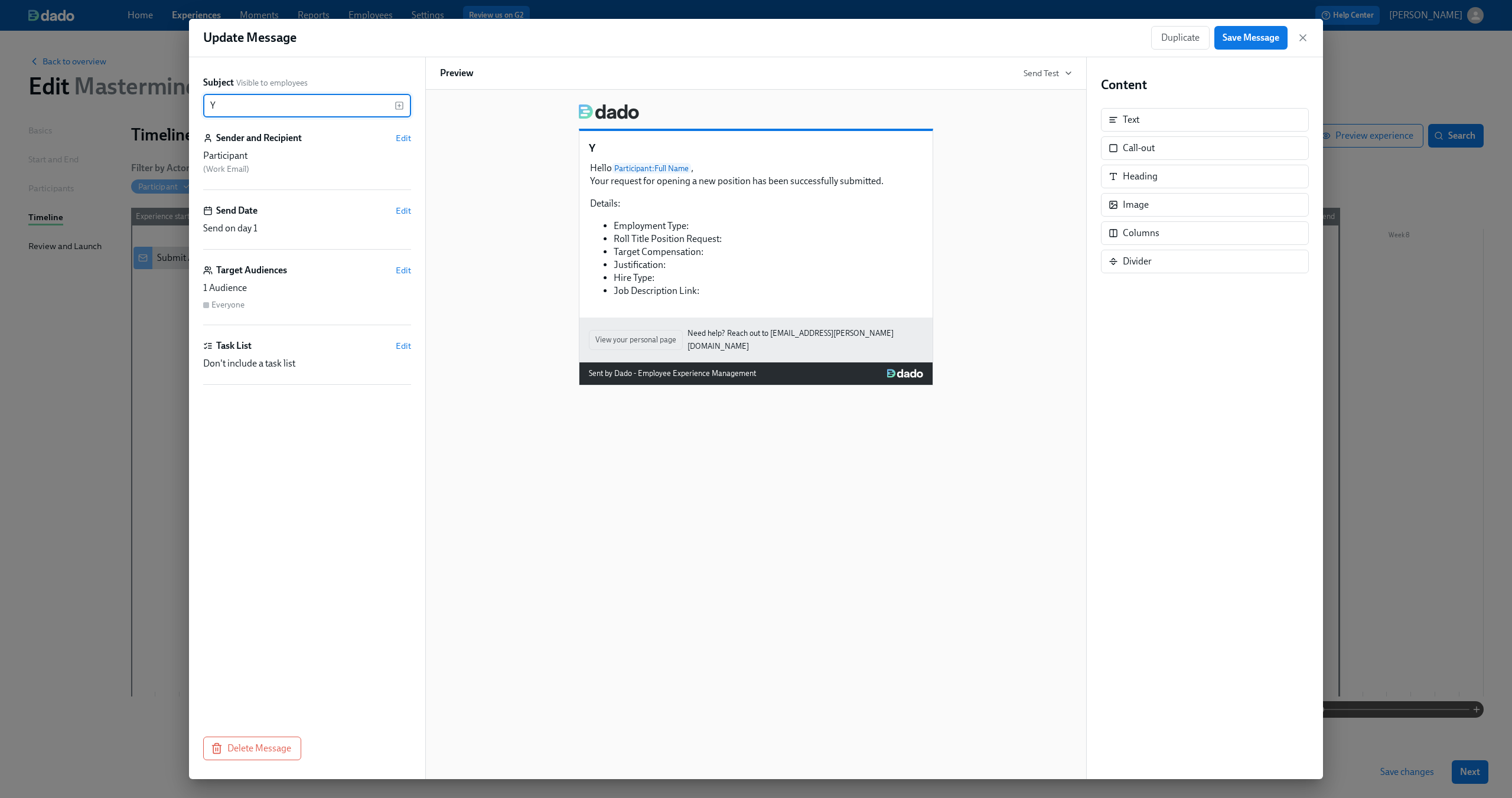
scroll to position [0, 0]
click at [293, 104] on input "You Request has sucessfully" at bounding box center [299, 105] width 191 height 23
click at [332, 108] on input "You Request has successfully" at bounding box center [299, 105] width 191 height 23
type input "You Request has successfully submitted"
click at [1241, 30] on button "Save Message" at bounding box center [1251, 37] width 73 height 23
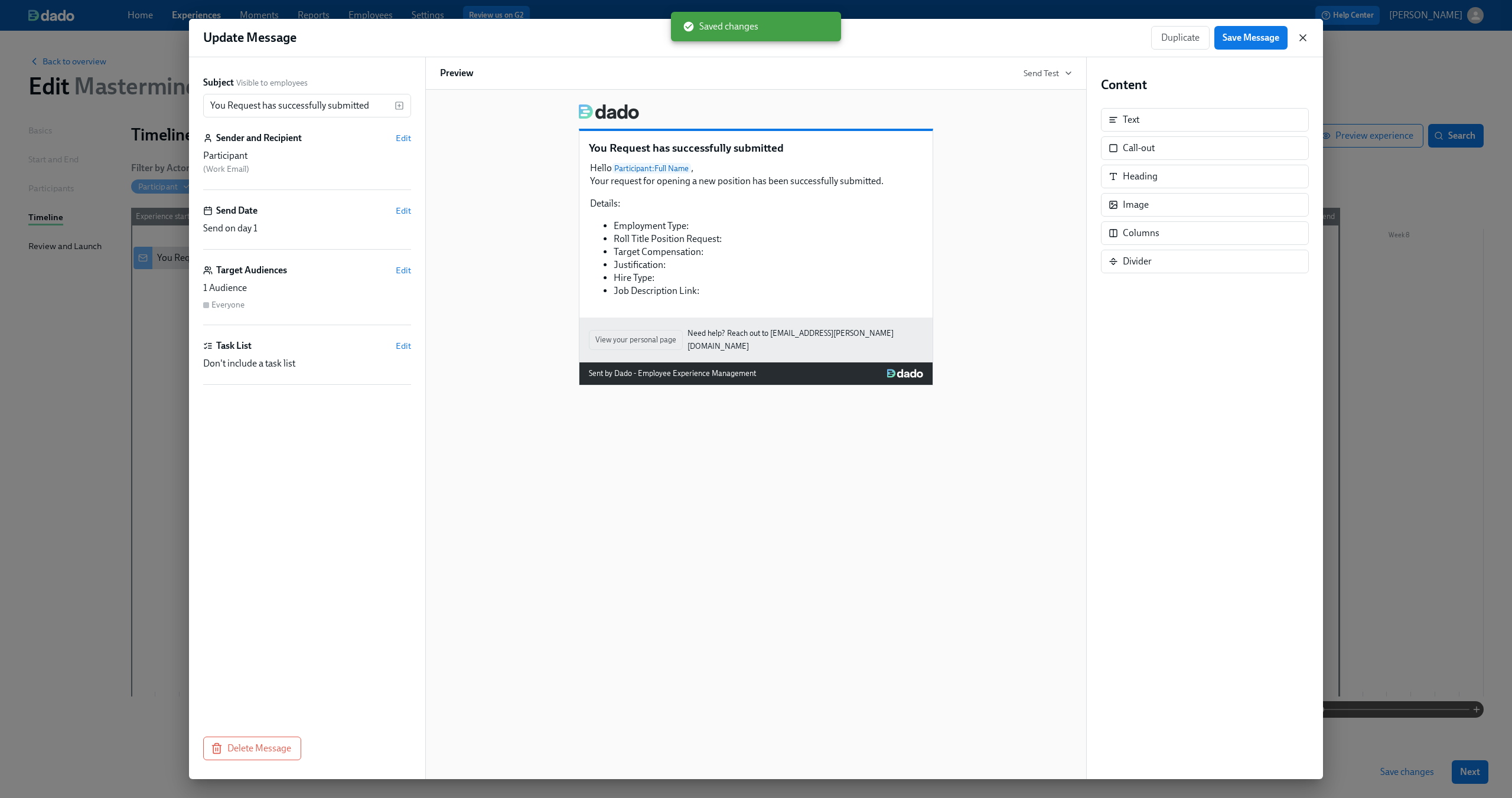
click at [1301, 33] on icon "button" at bounding box center [1303, 37] width 12 height 12
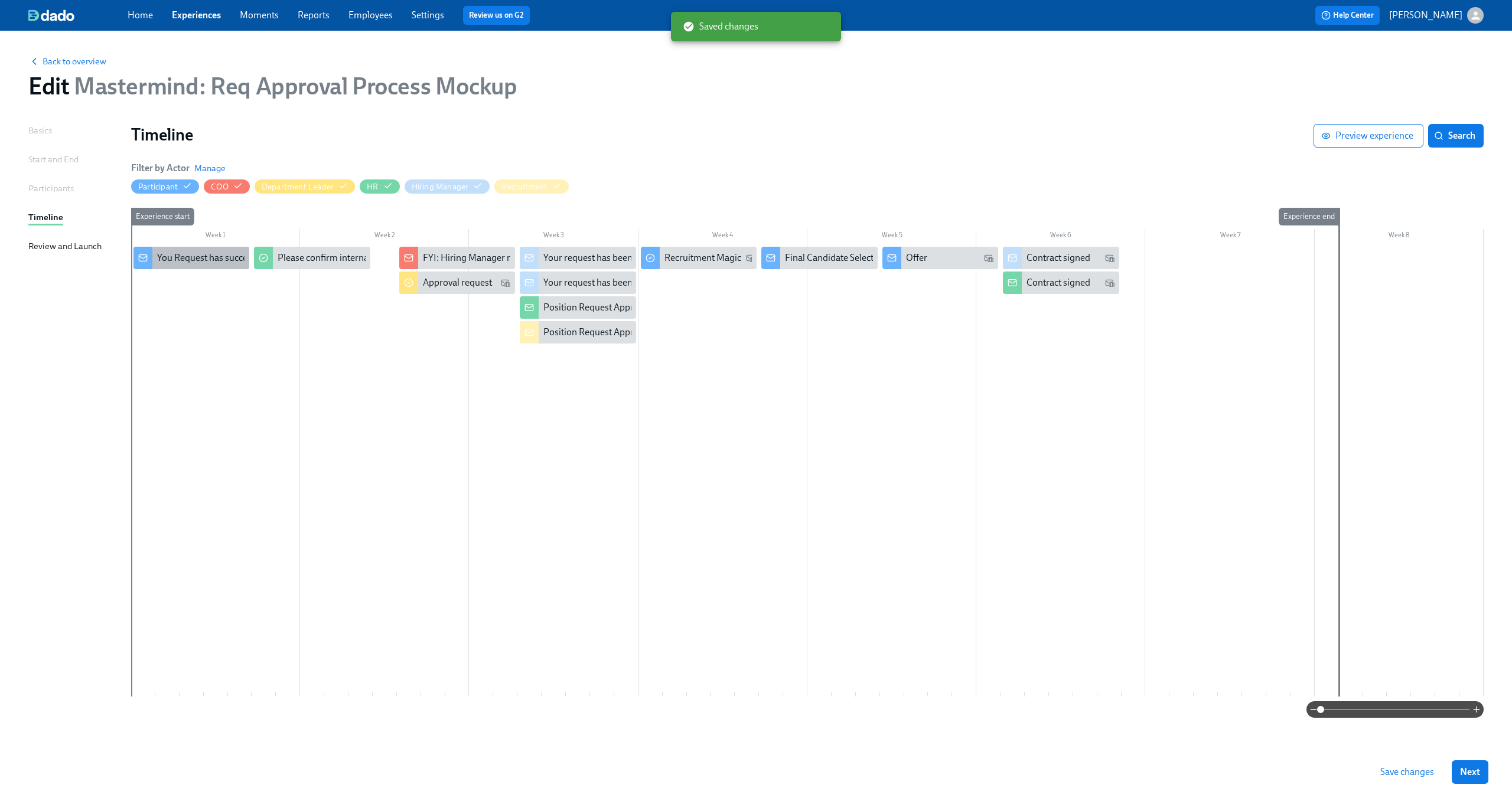
click at [205, 266] on div "You Request has successfully submitted" at bounding box center [191, 258] width 116 height 23
click at [277, 256] on div "Please confirm internal comp alignment" at bounding box center [311, 258] width 116 height 23
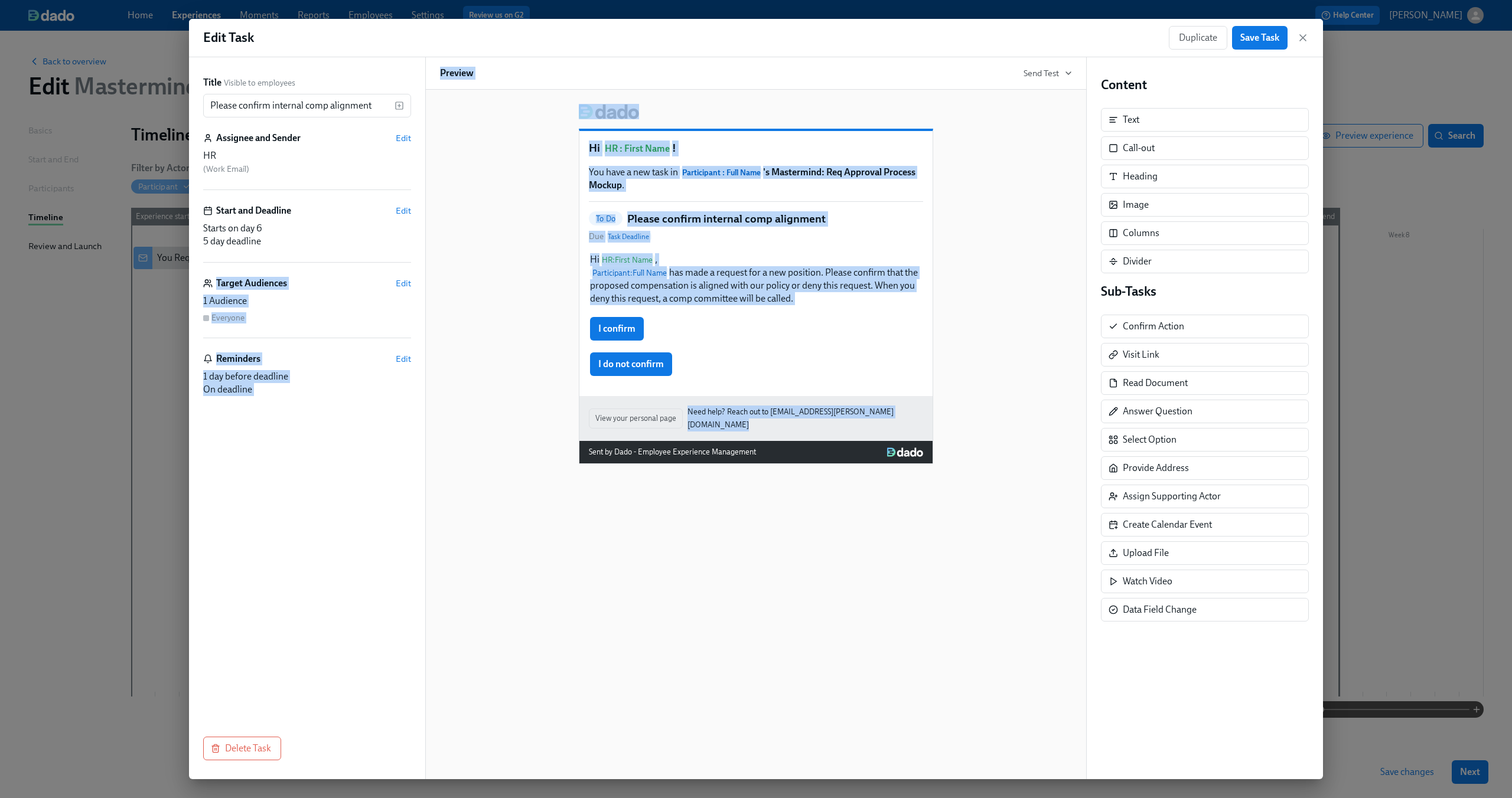
drag, startPoint x: 177, startPoint y: 289, endPoint x: 925, endPoint y: 502, distance: 777.7
click at [925, 502] on div "Edit Task Duplicate Save Task Title Visible to employees Please confirm interna…" at bounding box center [756, 399] width 1512 height 798
click at [925, 502] on div "Hi HR : First Name ! You have a new task in Participant : Full Name 's Mastermi…" at bounding box center [755, 434] width 661 height 689
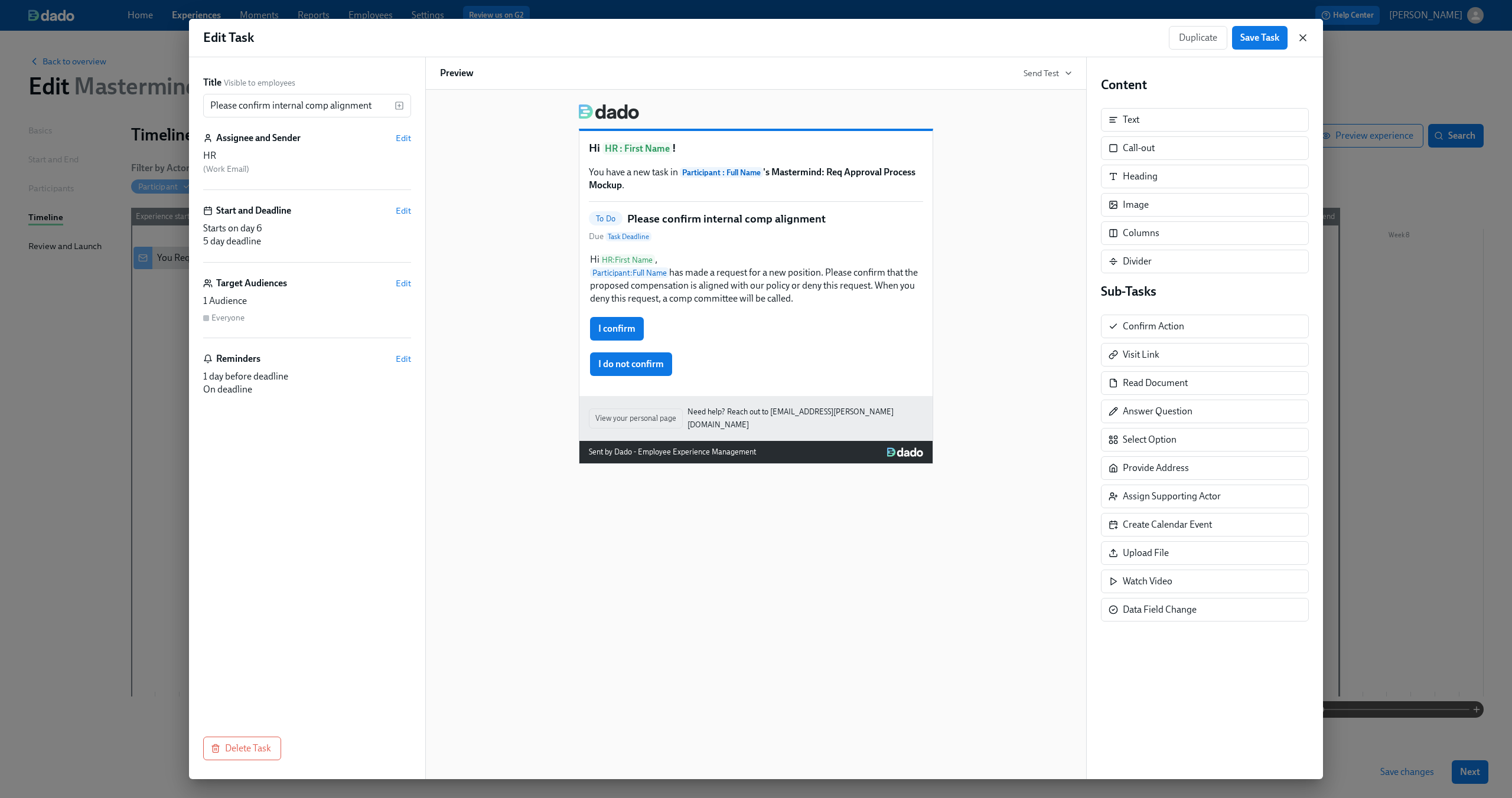
click at [1299, 42] on icon "button" at bounding box center [1303, 37] width 12 height 12
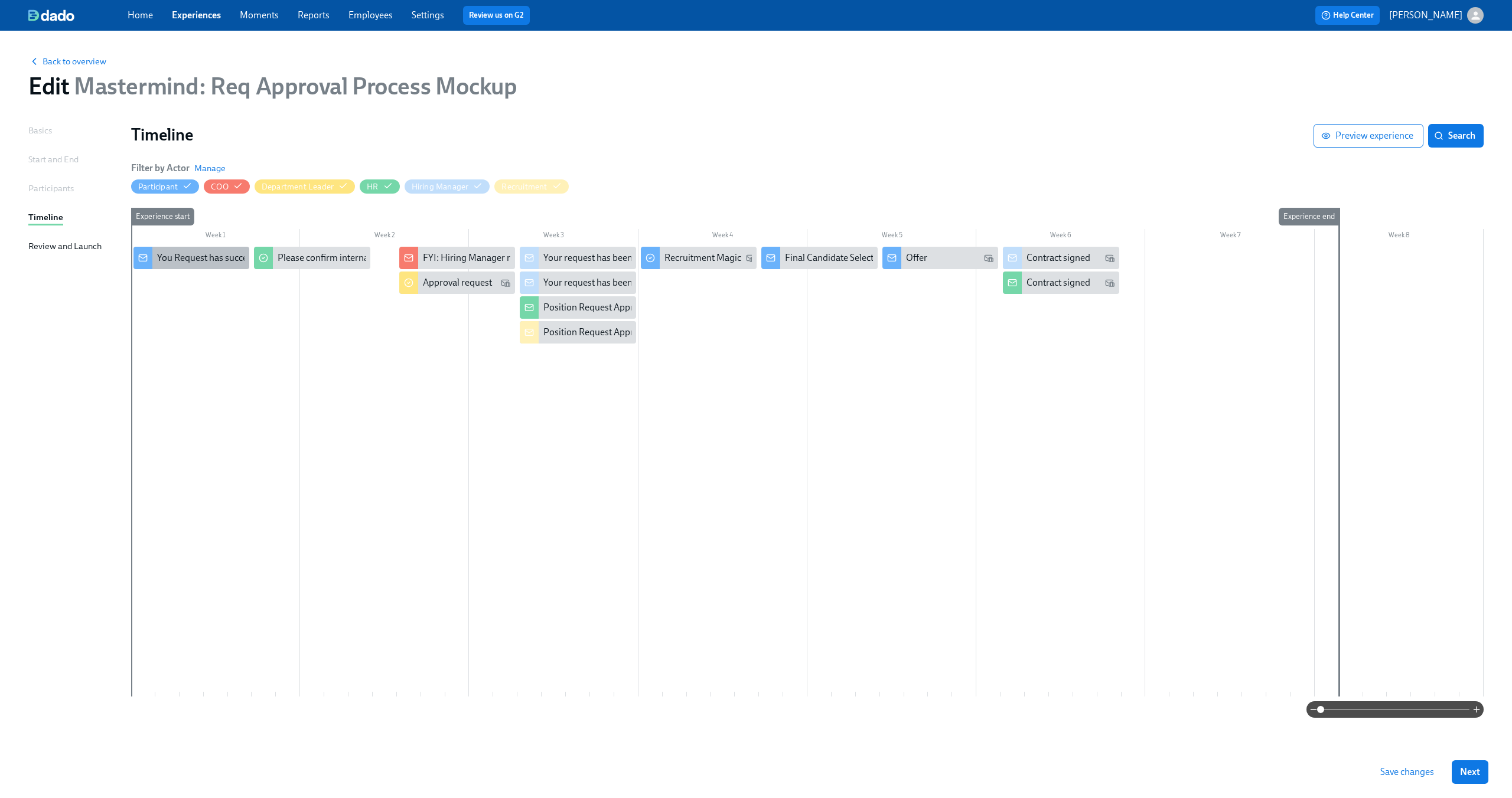
click at [203, 253] on div "You Request has successfully submitted" at bounding box center [237, 258] width 159 height 13
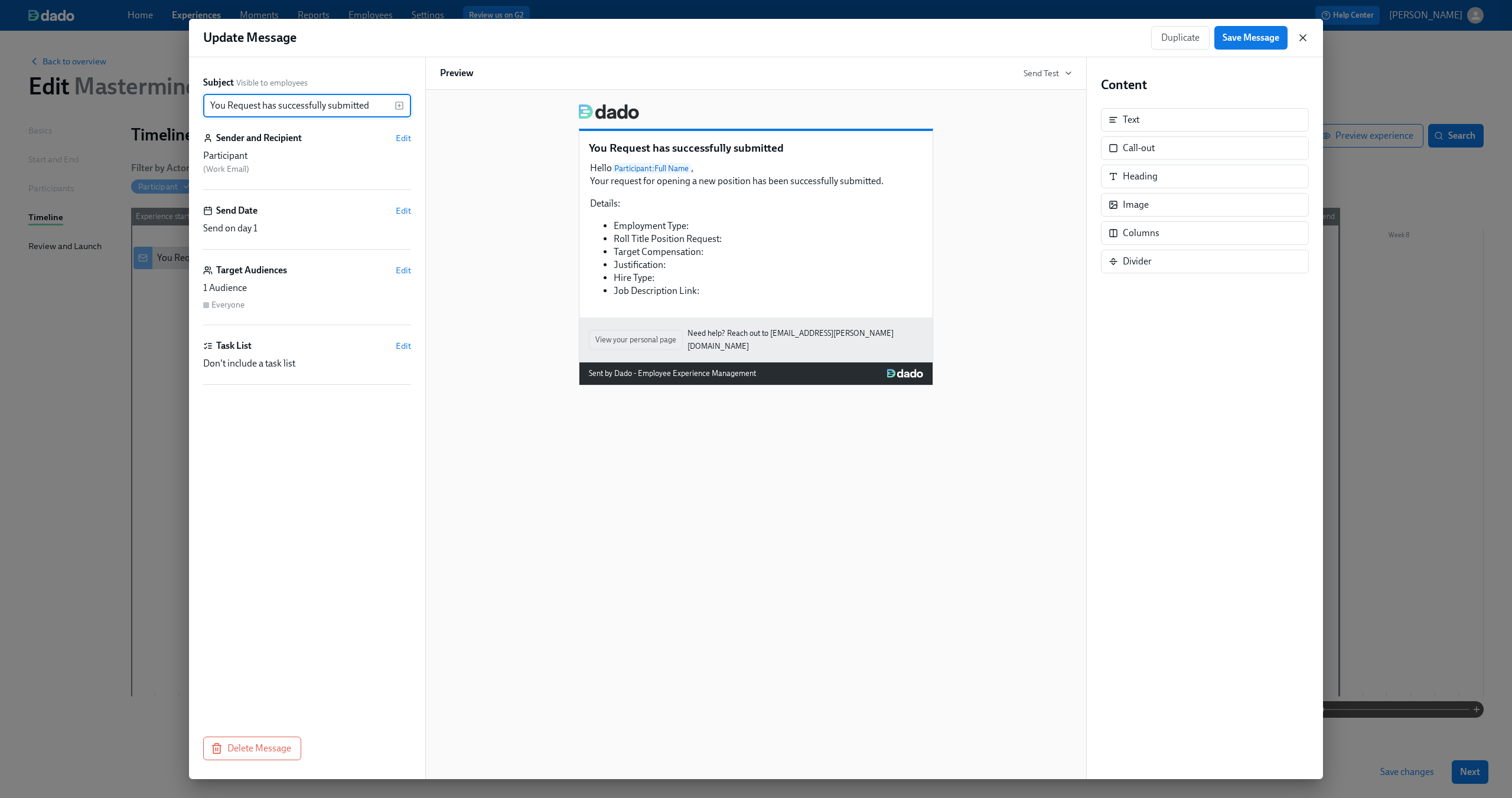
click at [1301, 34] on icon "button" at bounding box center [1303, 37] width 12 height 12
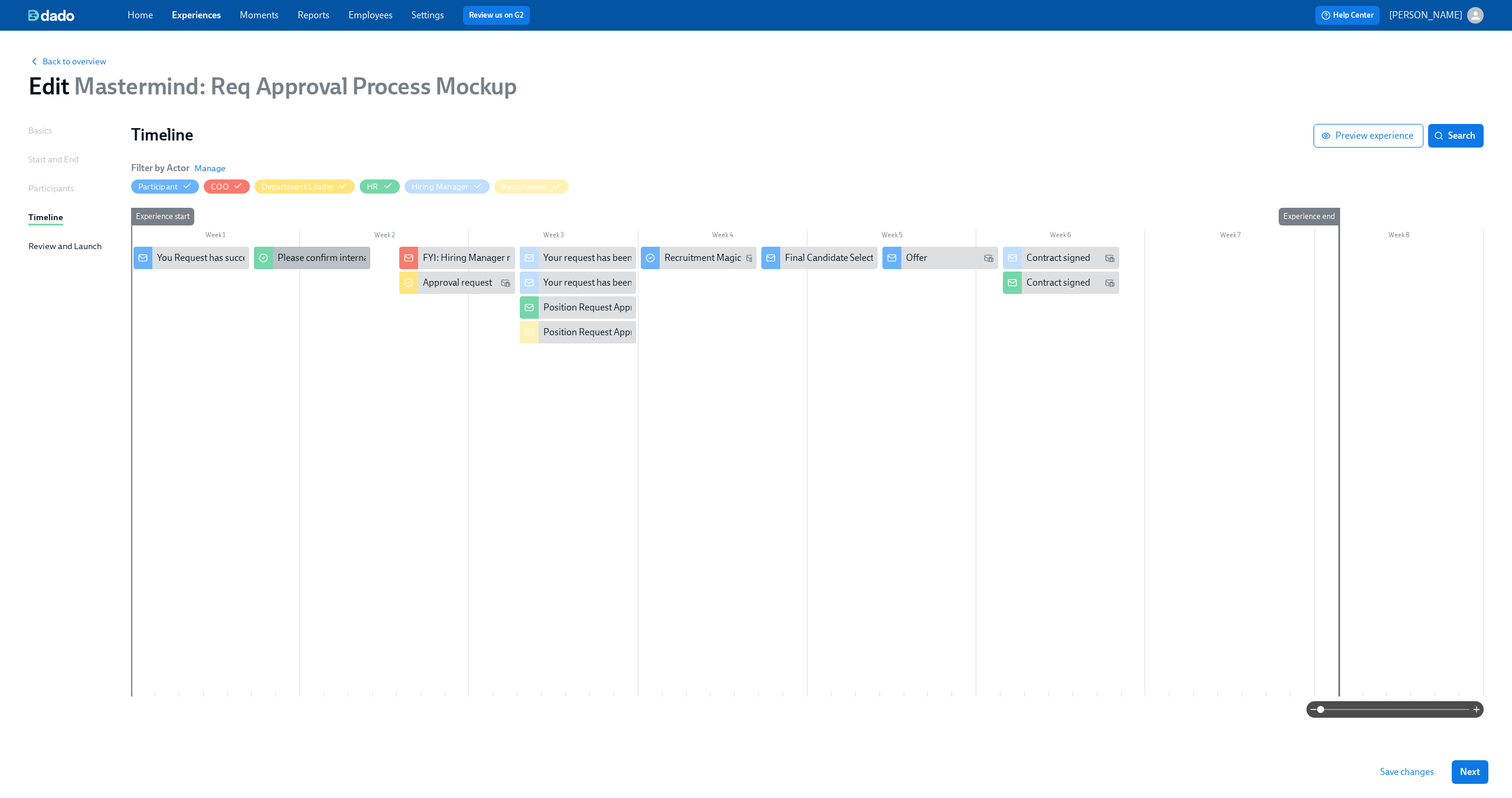
click at [320, 258] on div "Please confirm internal comp alignment" at bounding box center [358, 258] width 161 height 13
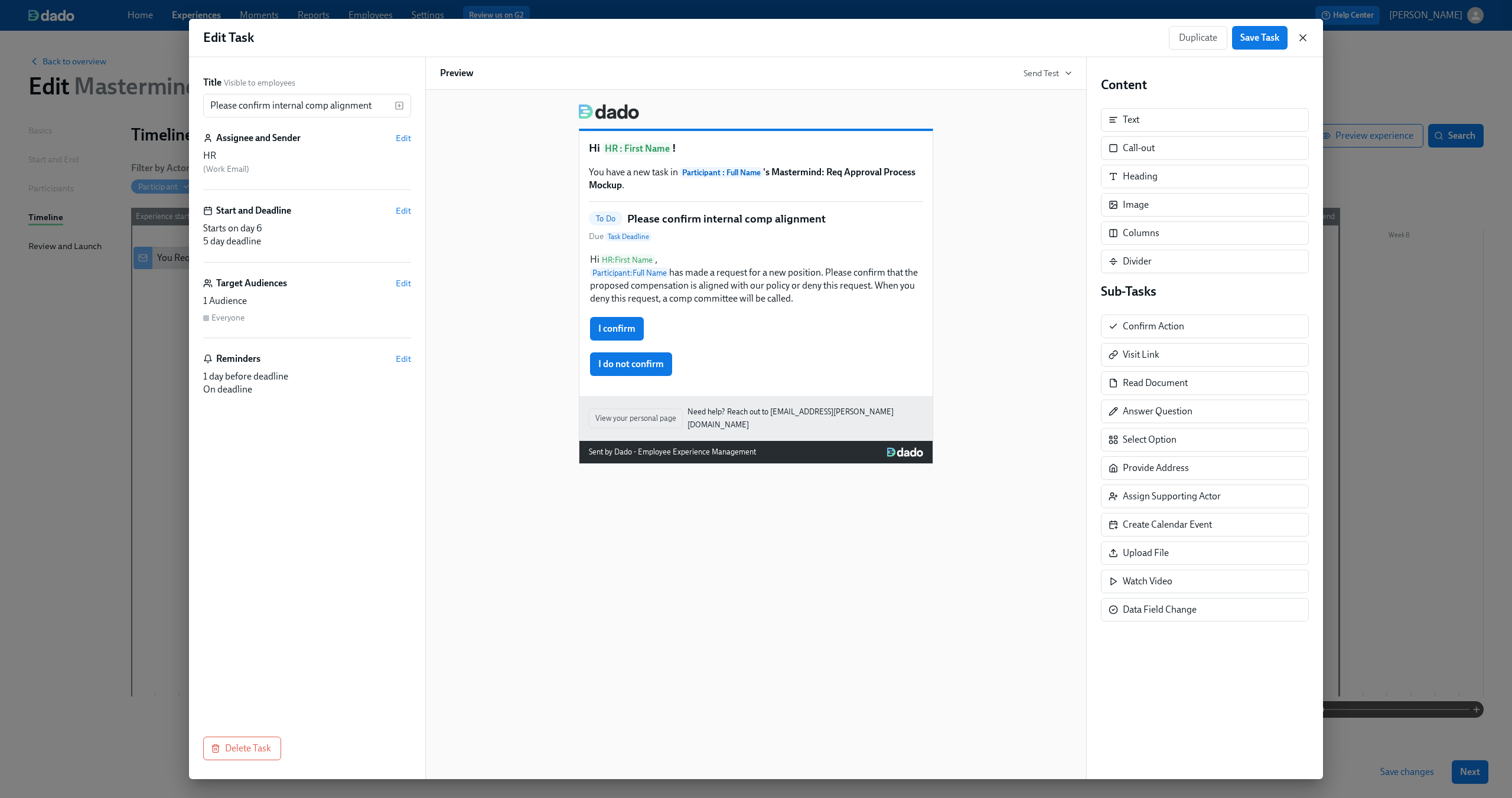
click at [1306, 41] on icon "button" at bounding box center [1302, 37] width 6 height 6
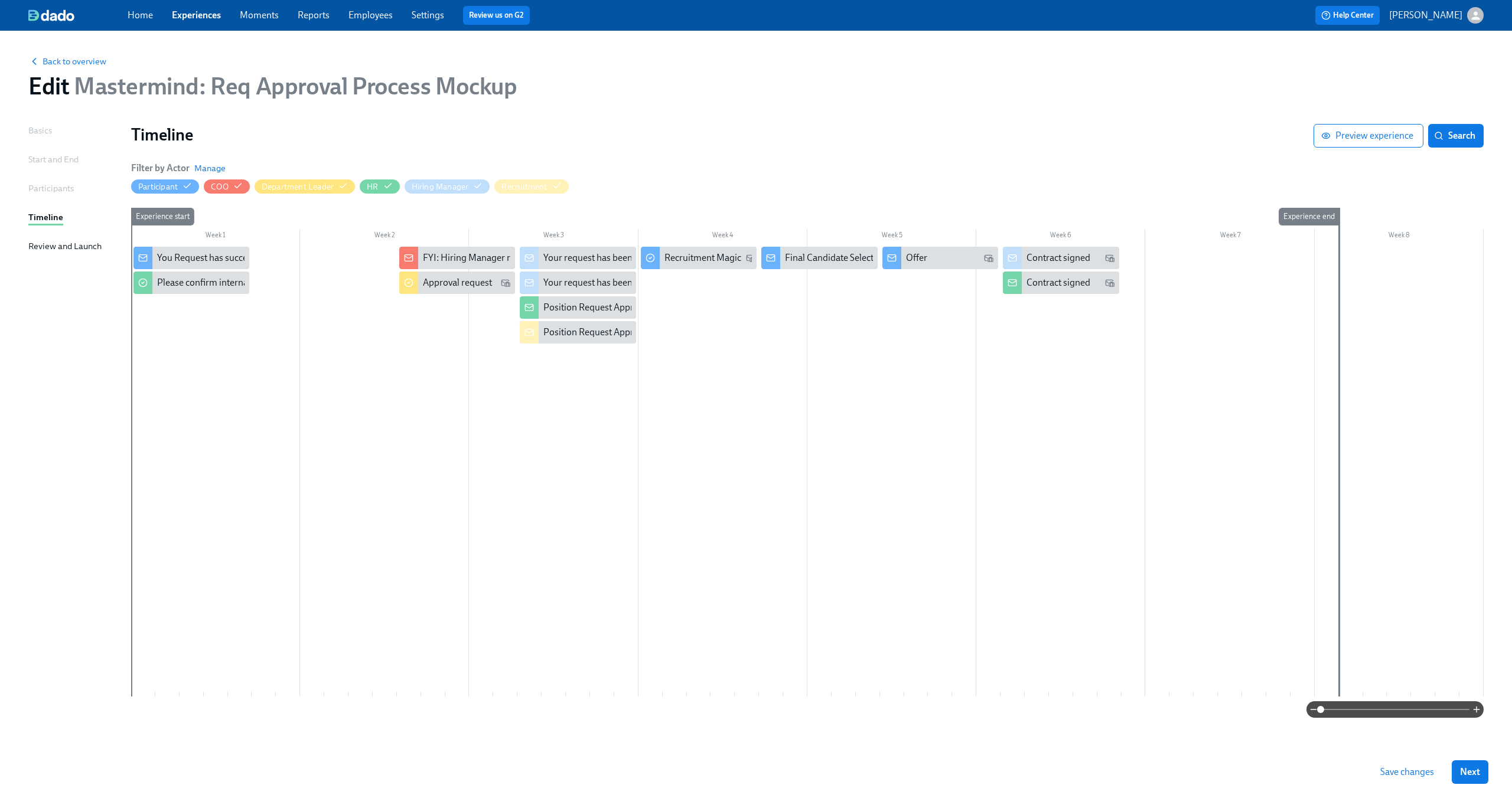
click at [178, 427] on div at bounding box center [808, 472] width 1353 height 450
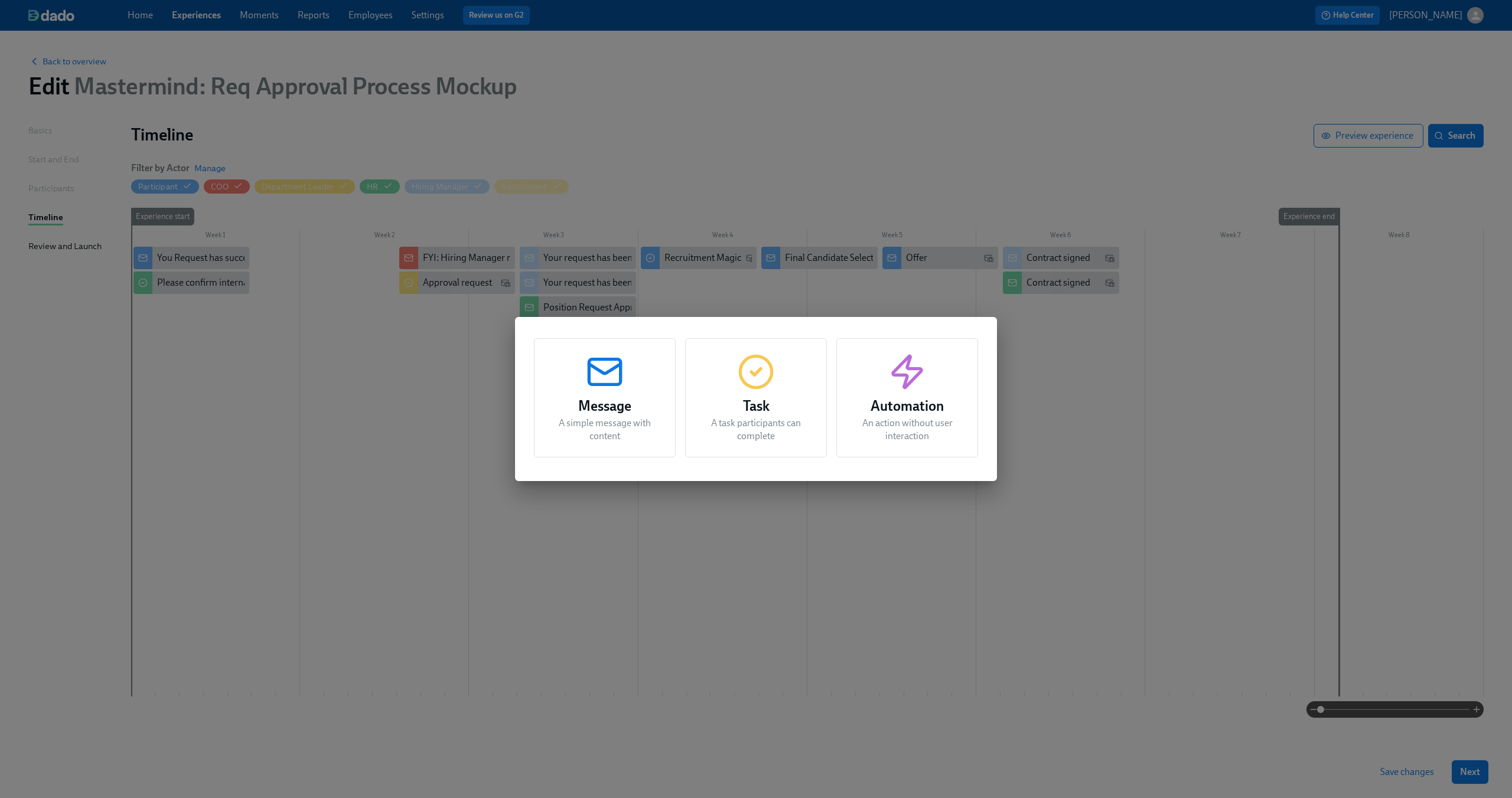
click at [369, 369] on div "Message A simple message with content Task A task participants can complete Aut…" at bounding box center [756, 399] width 1512 height 798
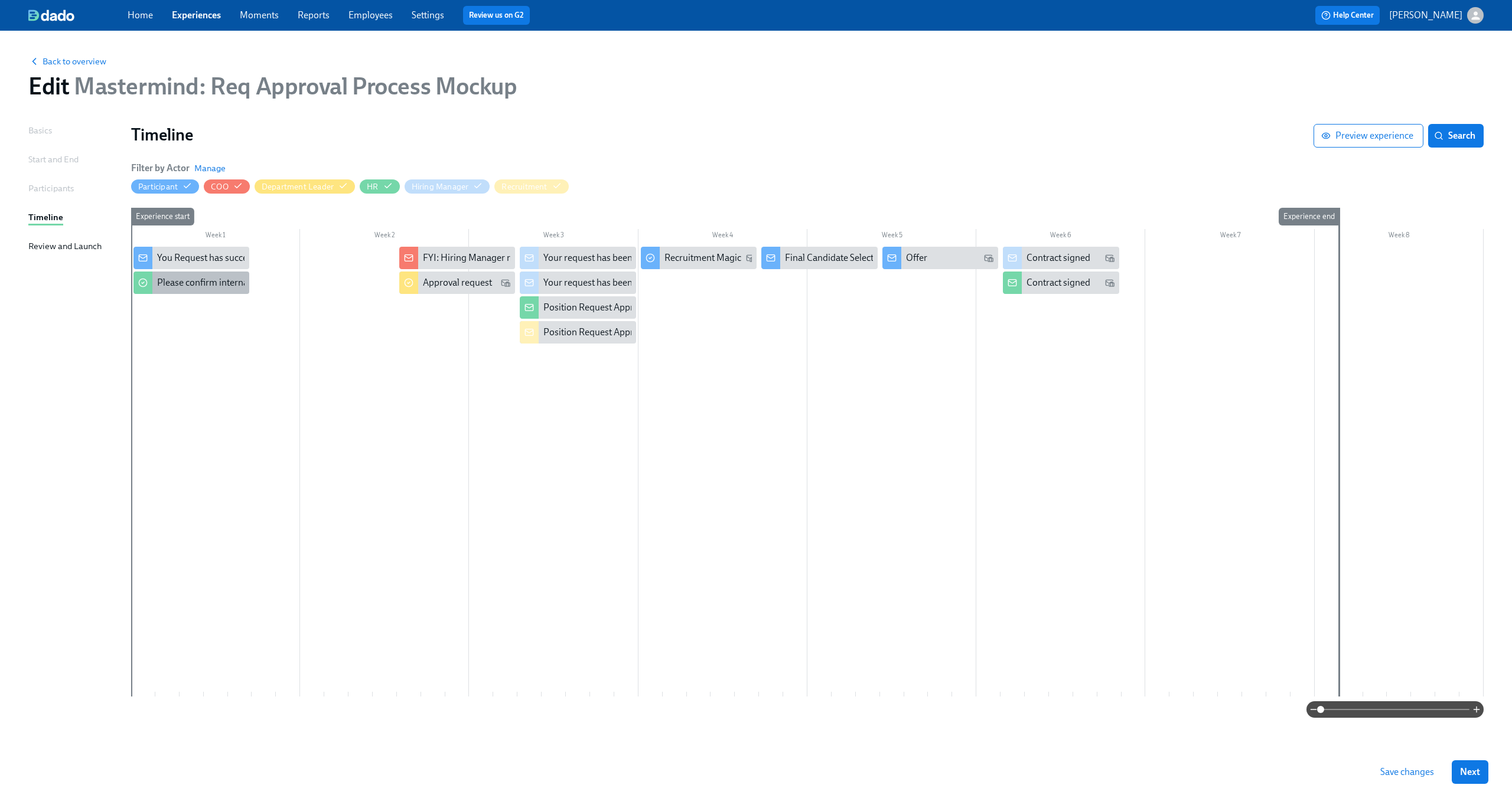
click at [205, 289] on div "Please confirm internal comp alignment" at bounding box center [237, 283] width 161 height 13
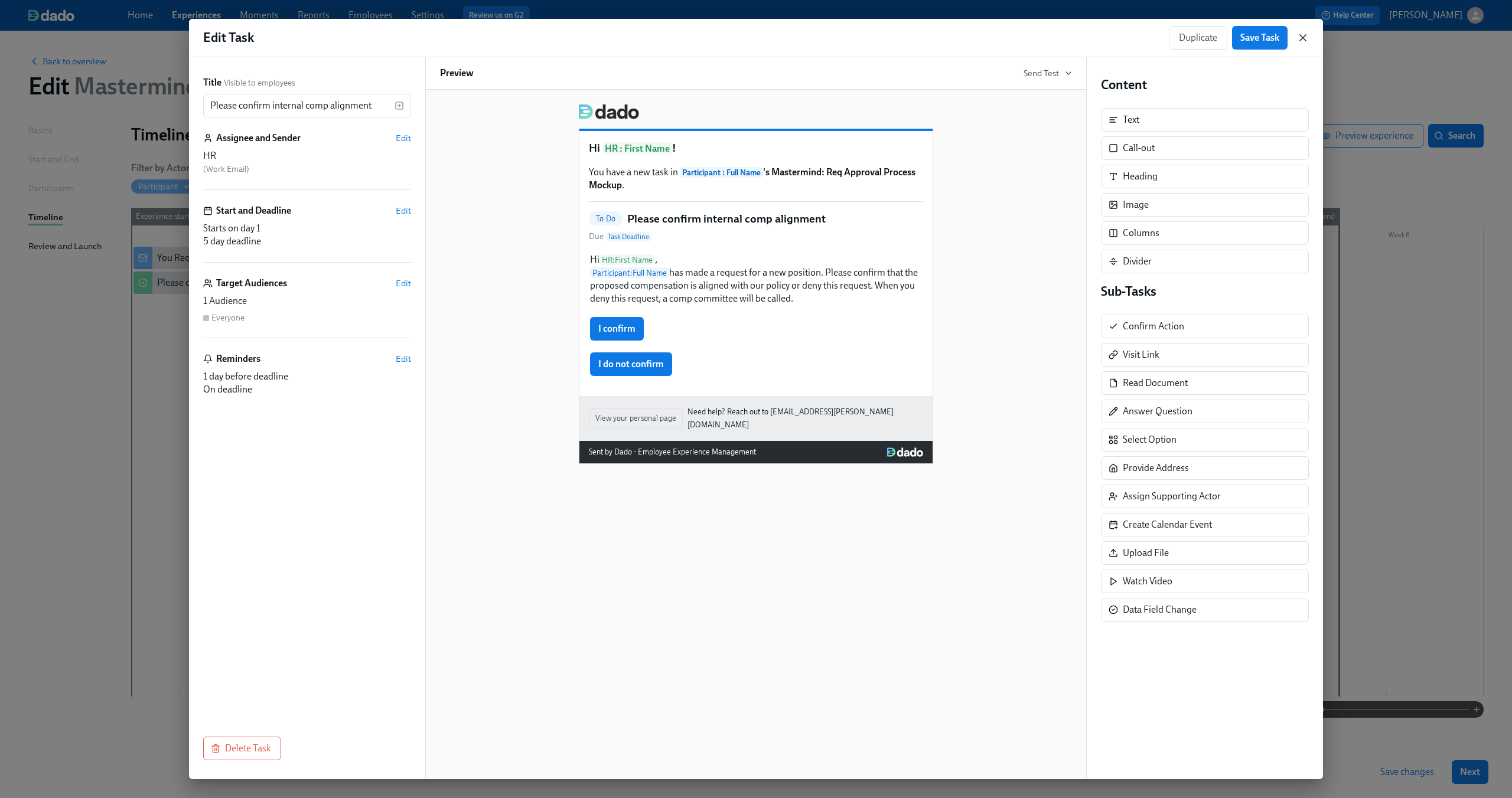
click at [1300, 38] on icon "button" at bounding box center [1303, 37] width 12 height 12
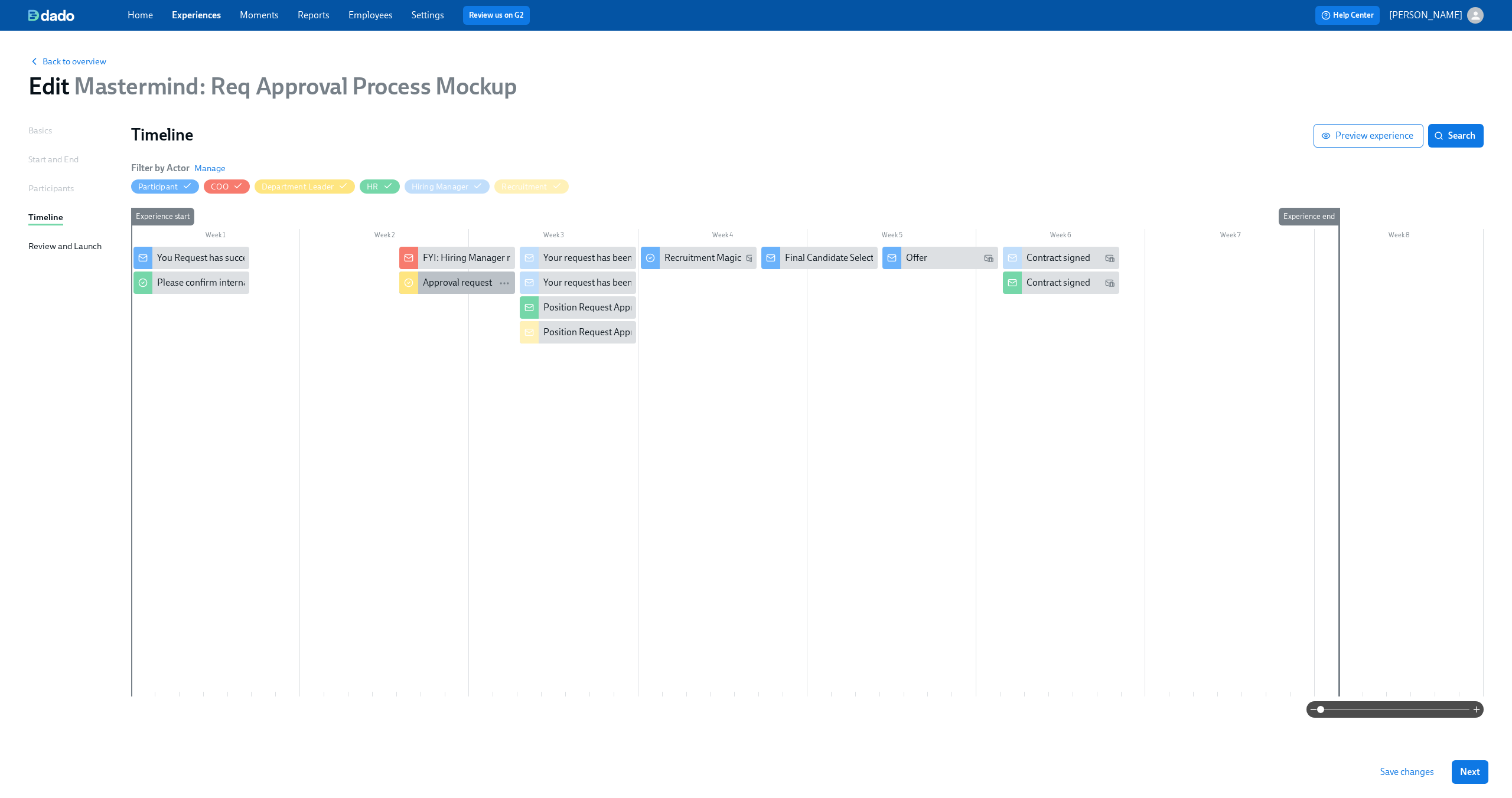
click at [460, 282] on div "Approval request" at bounding box center [457, 283] width 69 height 13
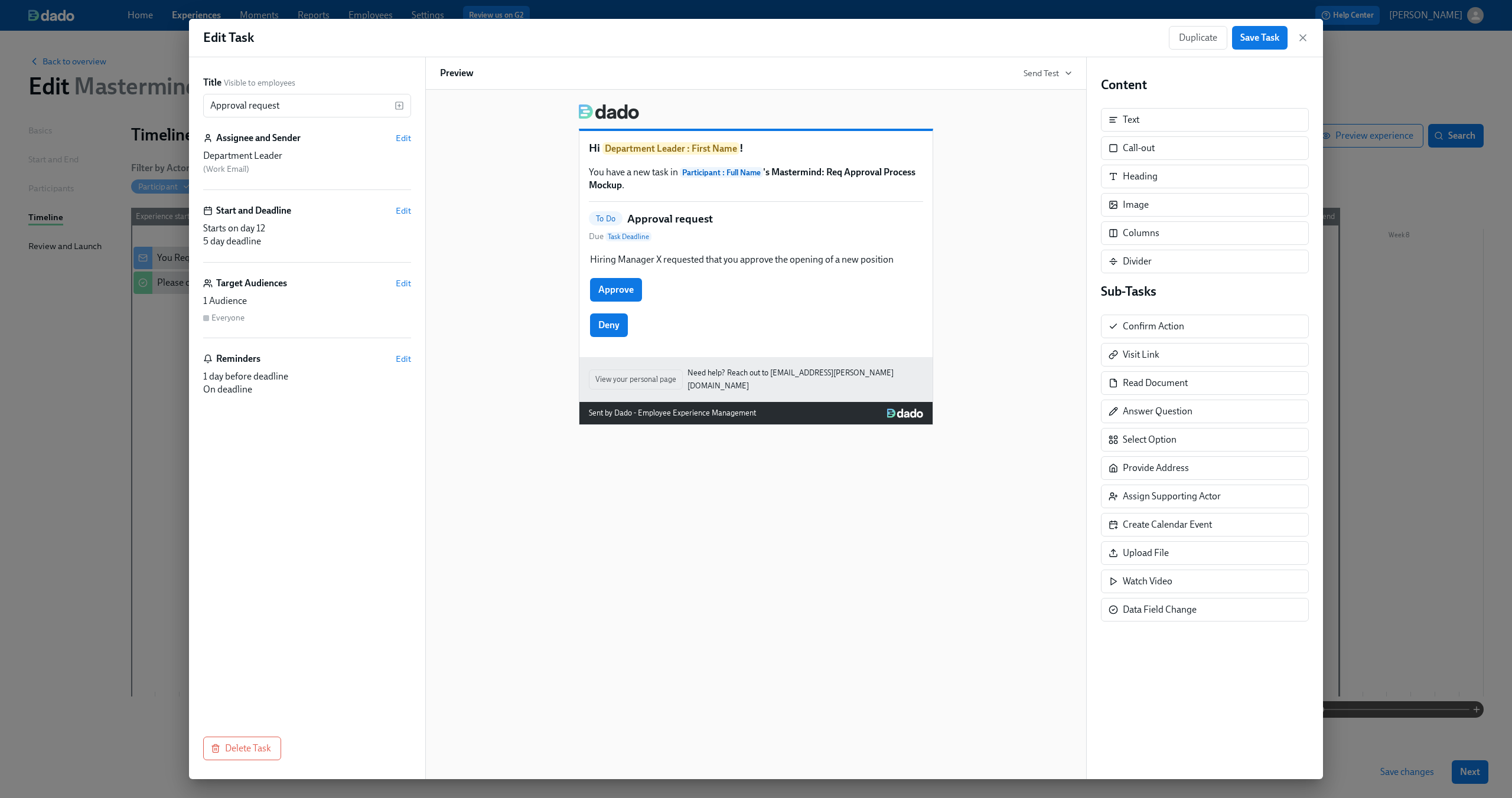
click at [1054, 202] on div "Hi Department Leader : First Name ! You have a new task in Participant : Full N…" at bounding box center [756, 260] width 632 height 331
click at [1306, 36] on icon "button" at bounding box center [1303, 37] width 12 height 12
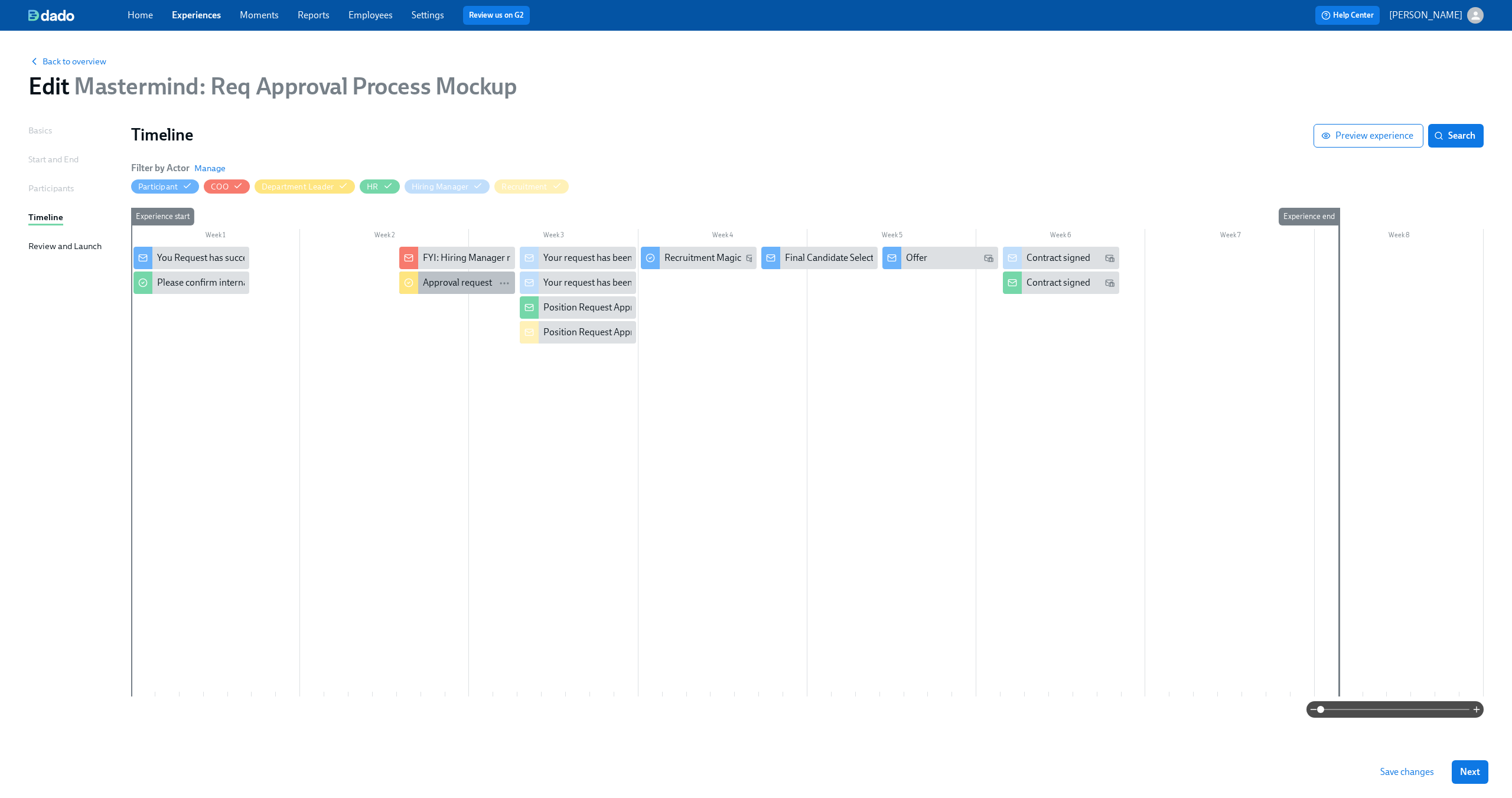
click at [445, 278] on div "Approval request" at bounding box center [457, 283] width 69 height 13
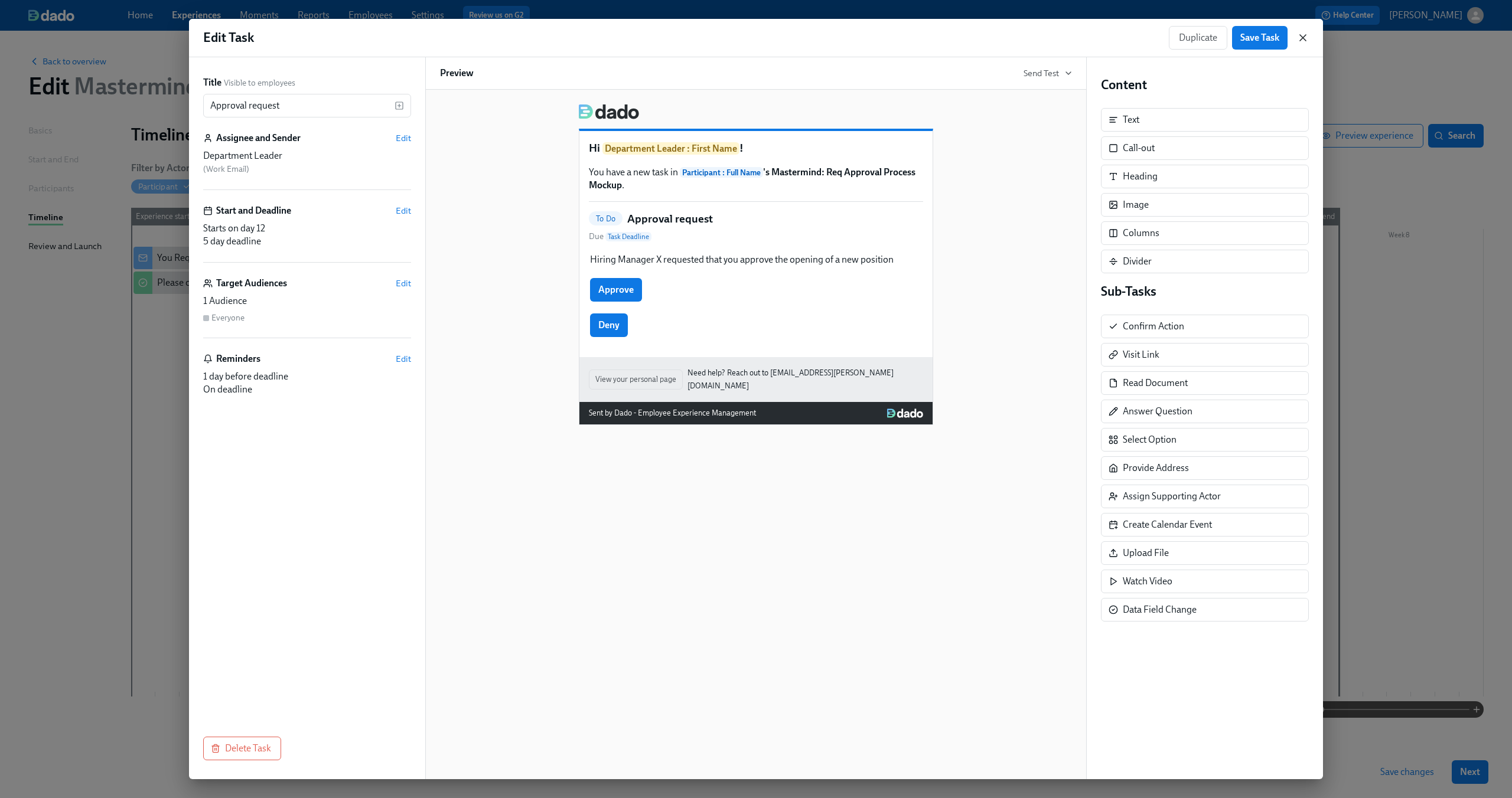
click at [1307, 33] on icon "button" at bounding box center [1303, 37] width 12 height 12
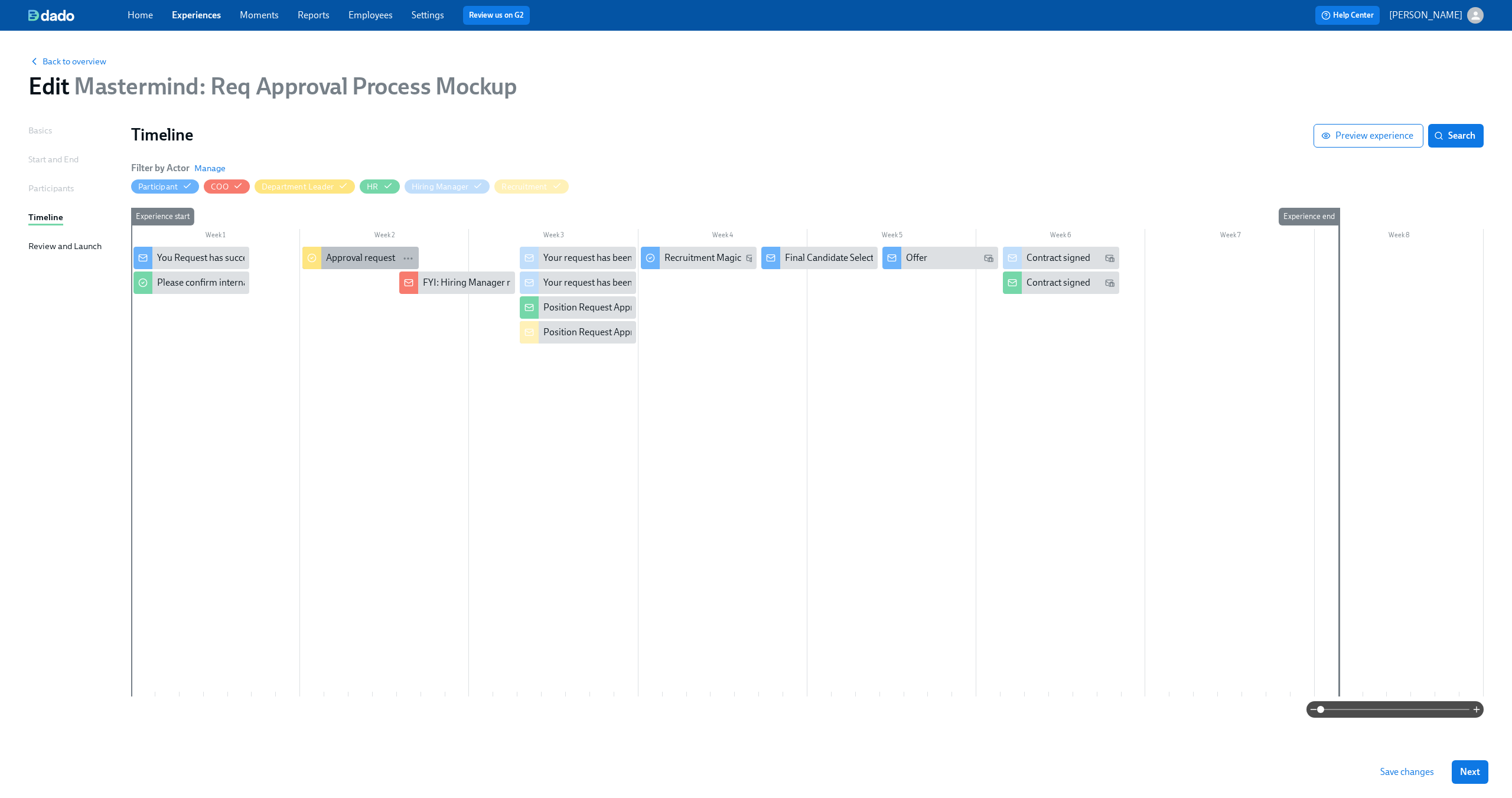
click at [358, 259] on div "Approval request" at bounding box center [360, 258] width 69 height 13
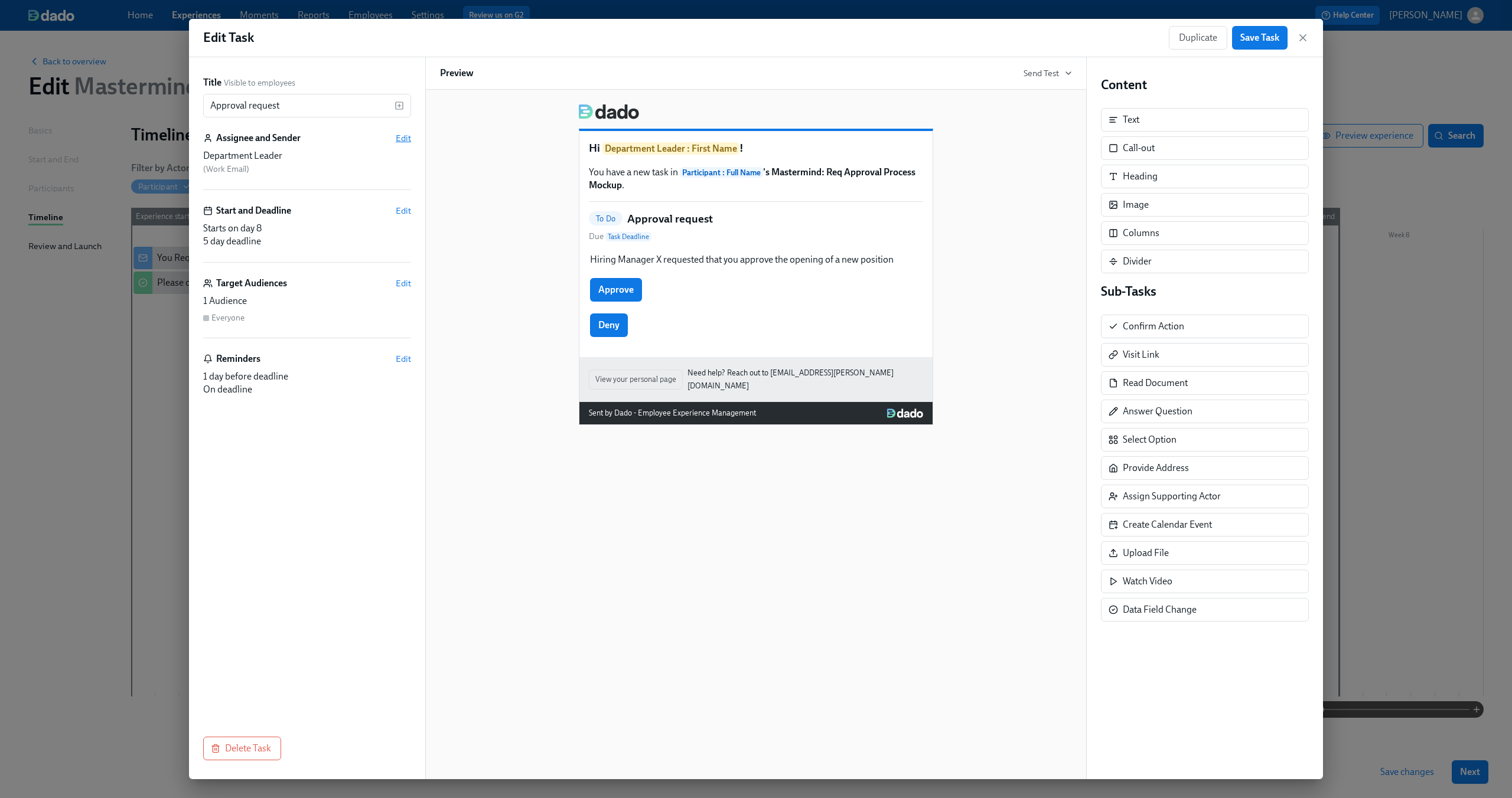
click at [400, 133] on span "Edit" at bounding box center [404, 138] width 15 height 12
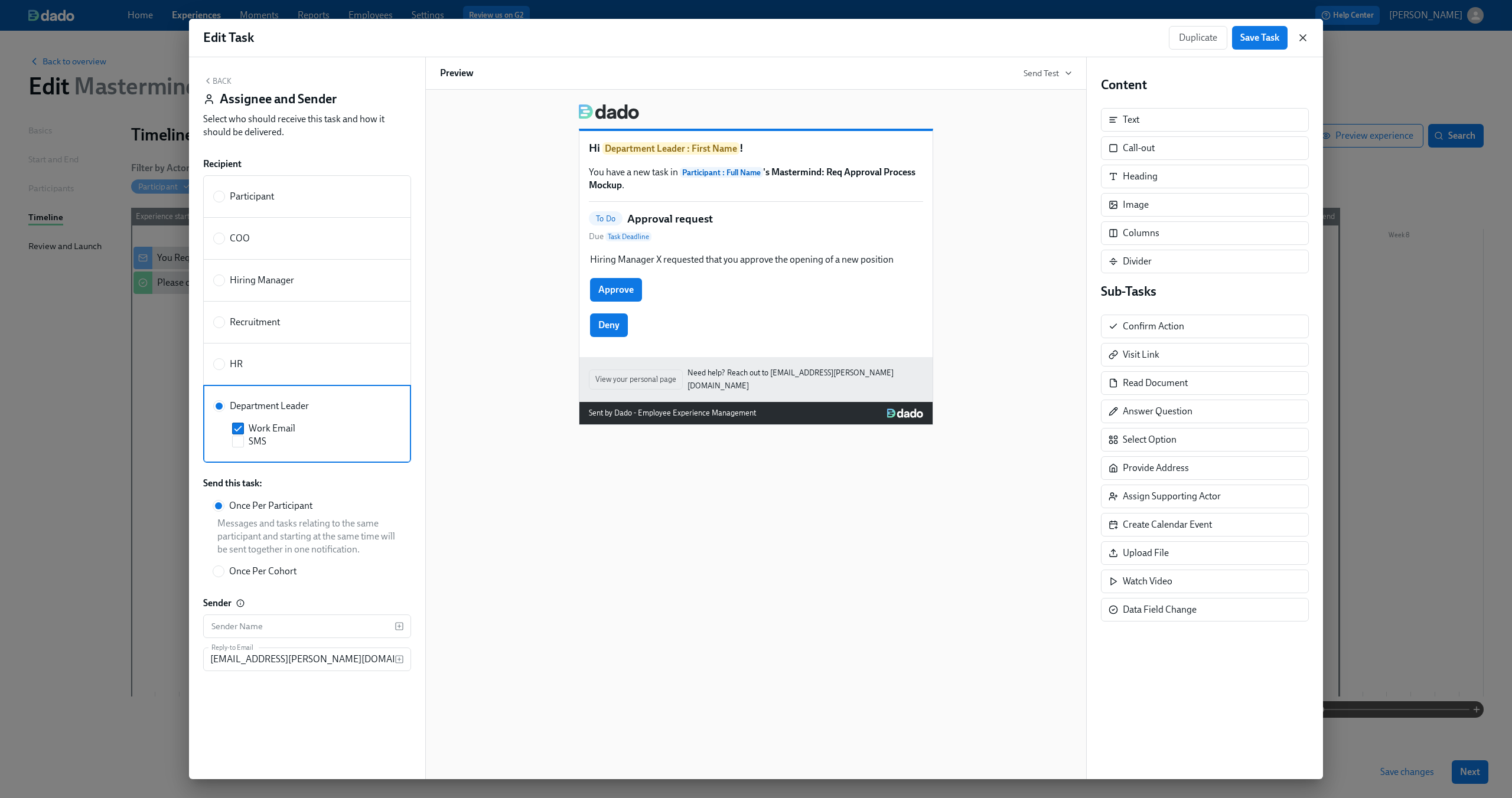
click at [1303, 42] on icon "button" at bounding box center [1303, 37] width 12 height 12
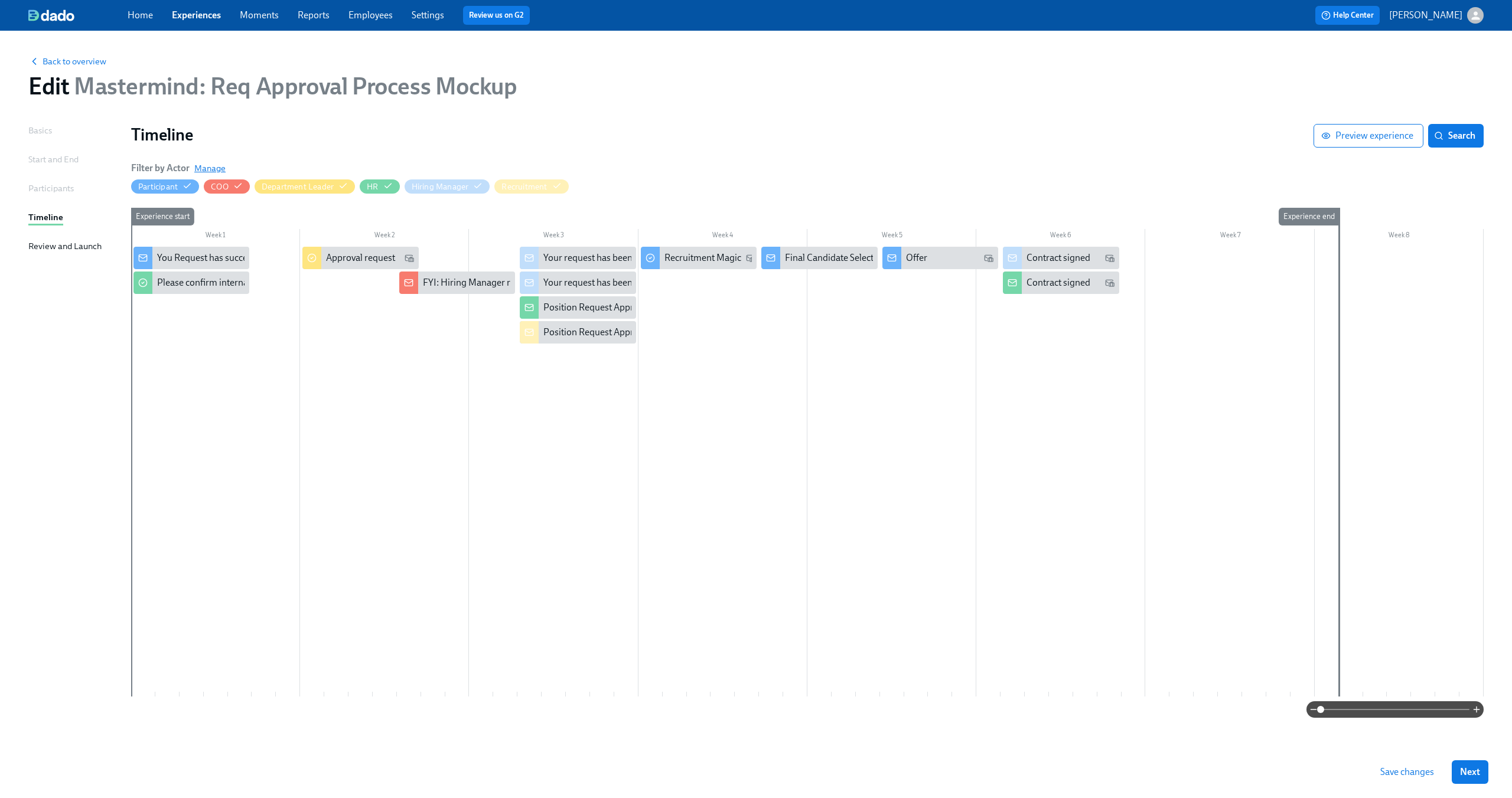
click at [215, 169] on span "Manage" at bounding box center [210, 168] width 32 height 12
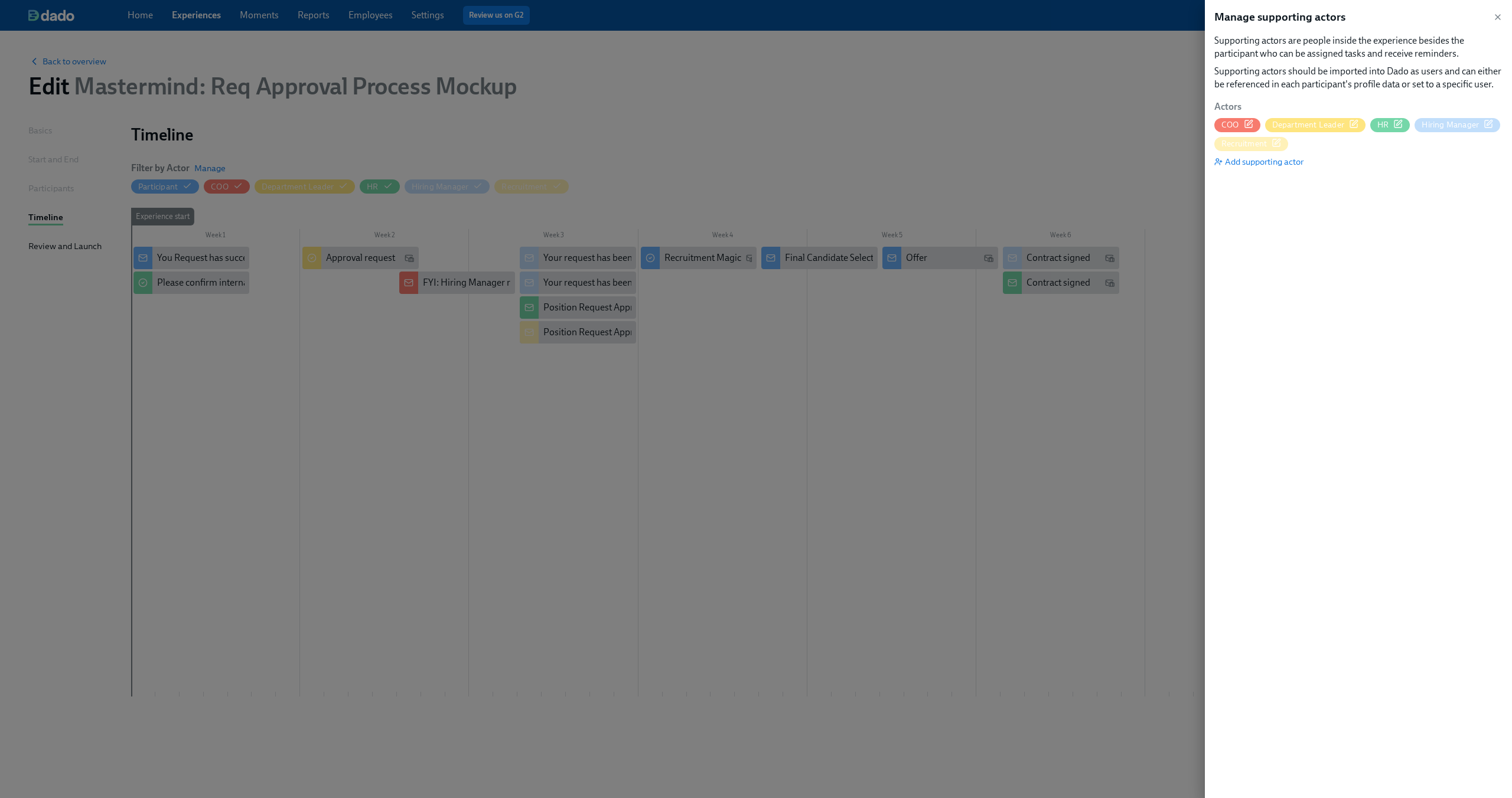
click at [1354, 124] on icon "button" at bounding box center [1353, 124] width 9 height 9
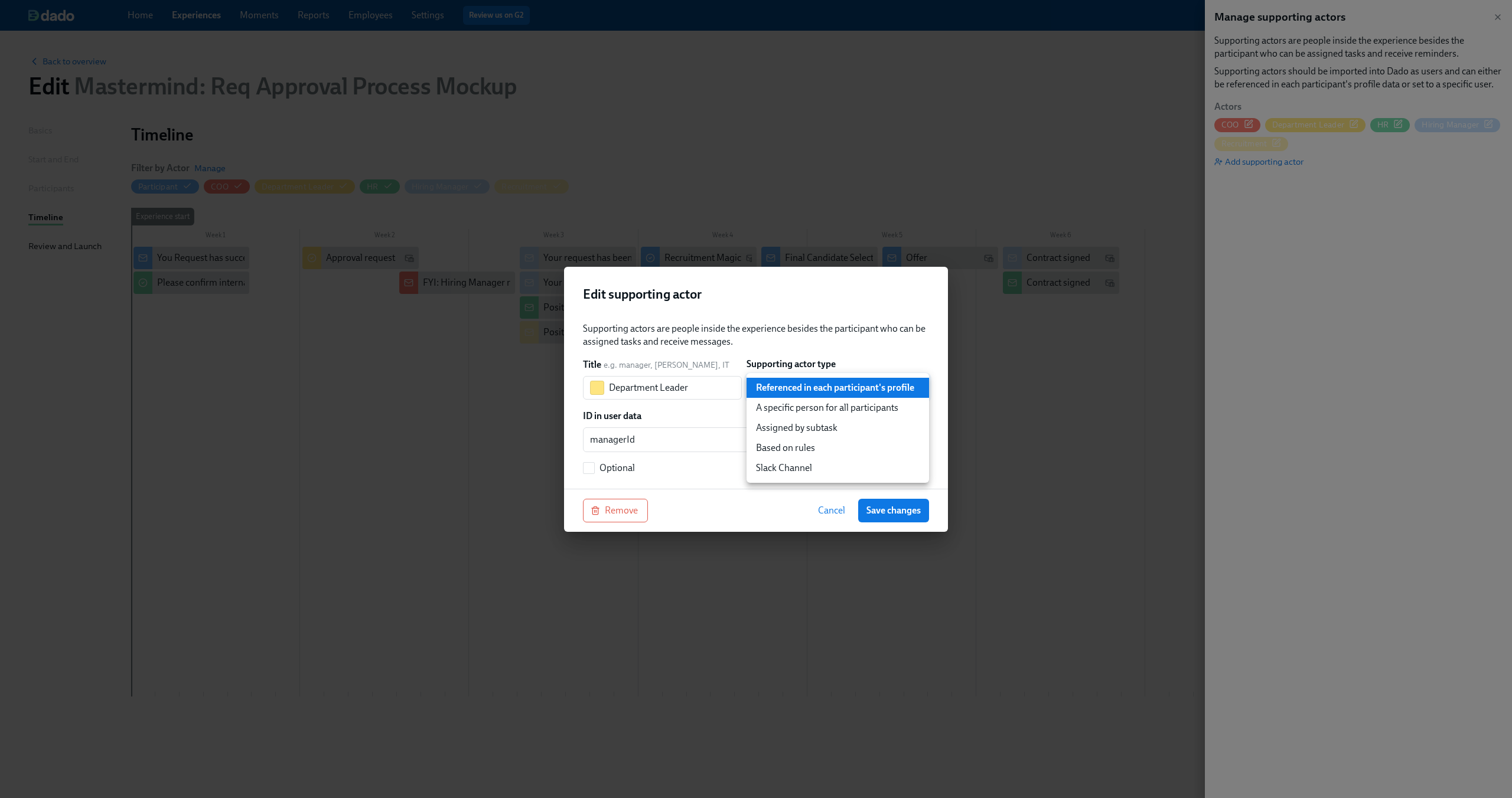
click at [890, 387] on body "Home Experiences Moments Reports Employees Settings Review us on G2 Help Center…" at bounding box center [756, 399] width 1512 height 798
click at [871, 452] on li "Based on rules" at bounding box center [837, 448] width 183 height 20
type input "ruleBasedUser"
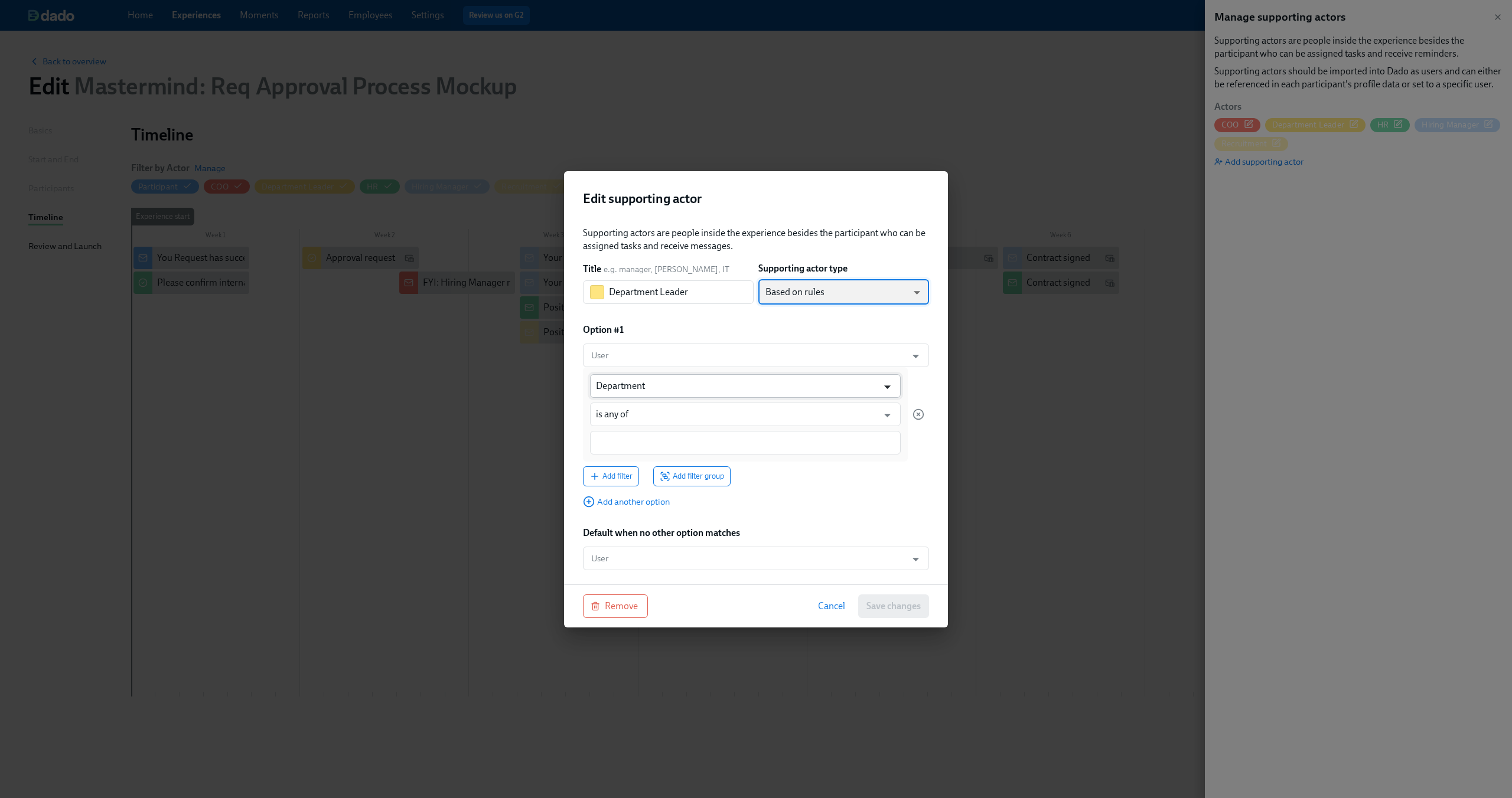
click at [891, 385] on icon "Open" at bounding box center [887, 386] width 16 height 16
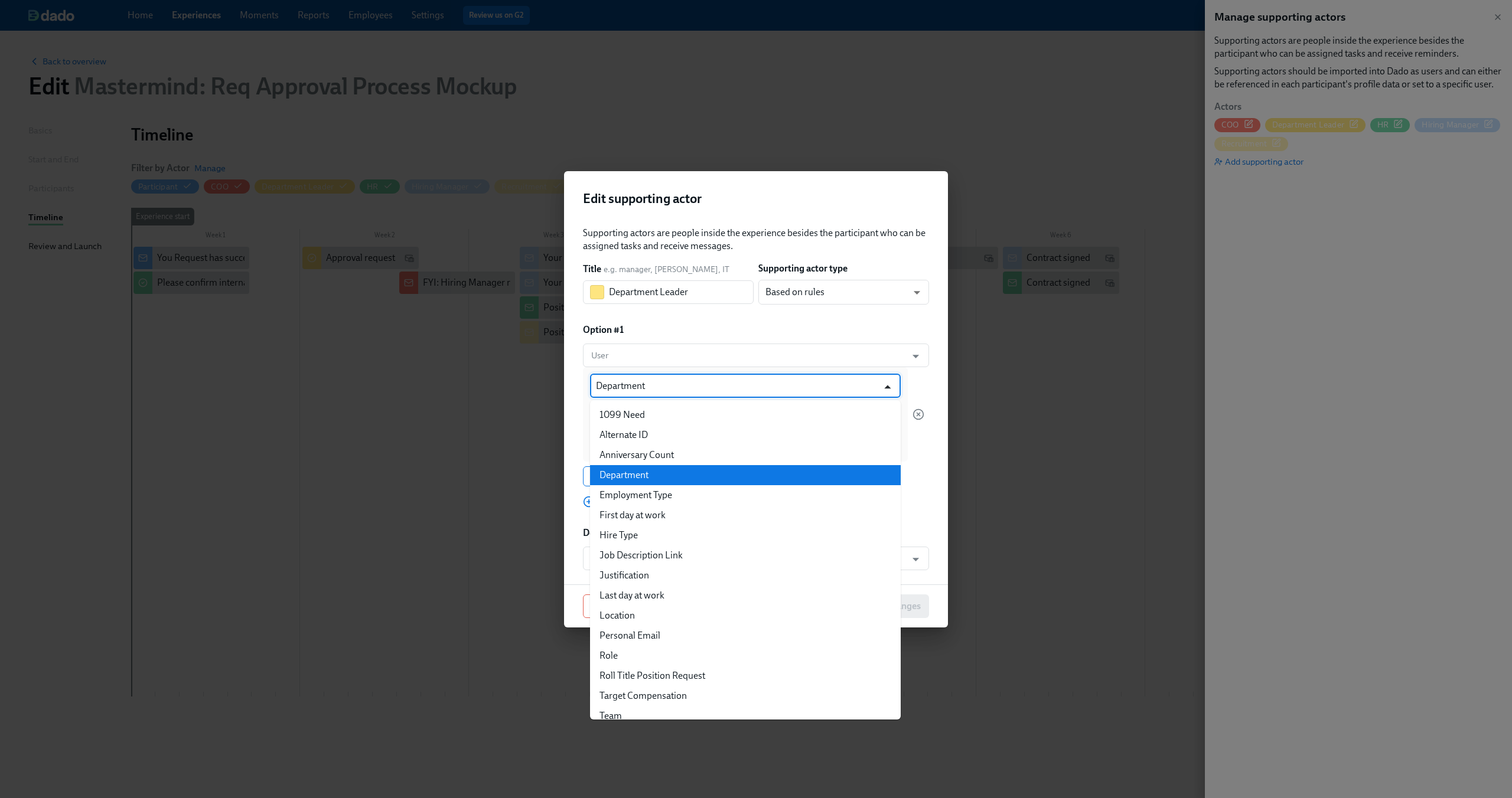
click at [891, 385] on icon "Close" at bounding box center [887, 386] width 16 height 16
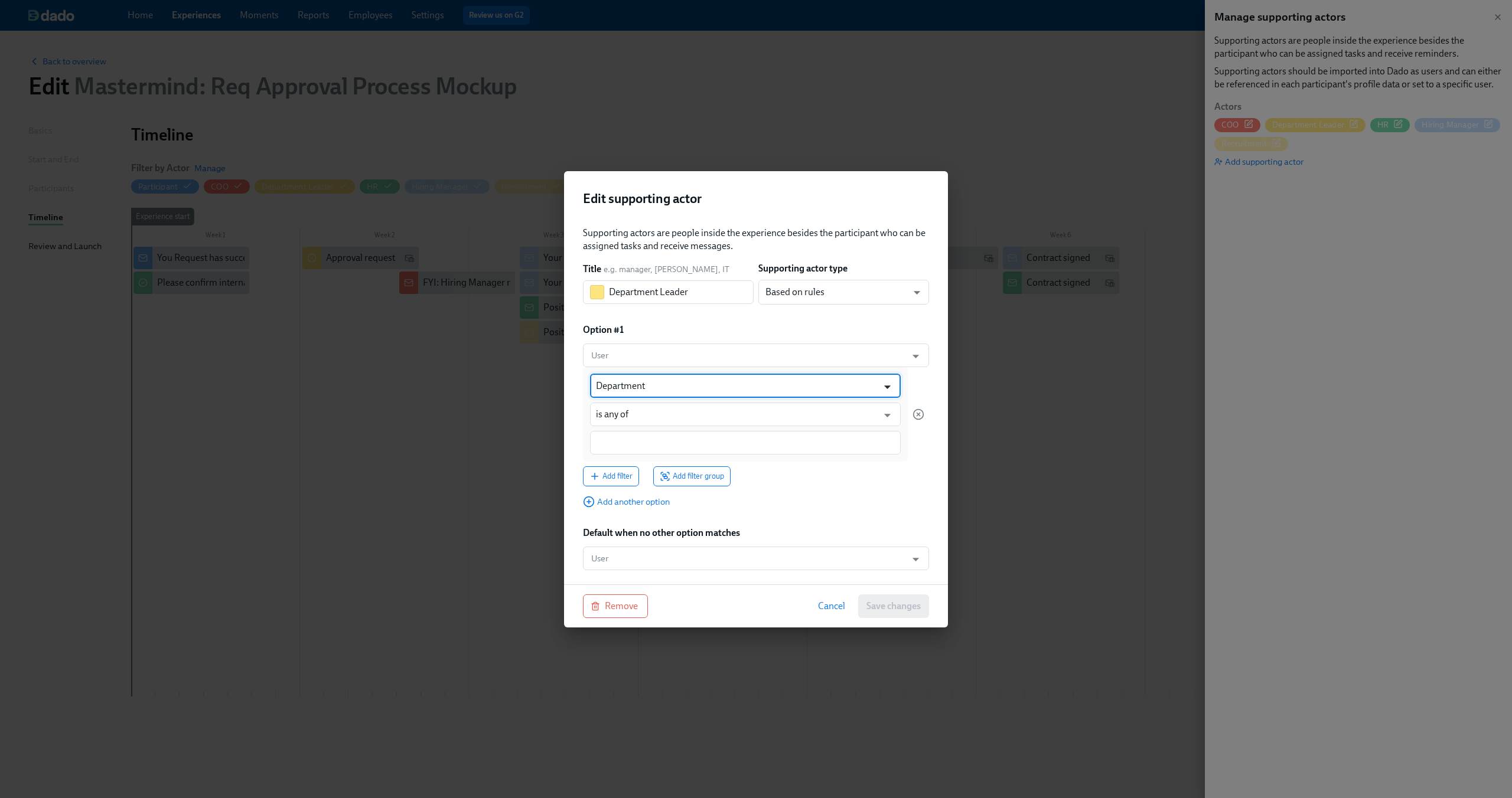
click at [889, 387] on icon "Open" at bounding box center [887, 386] width 16 height 16
click at [770, 417] on li "Role" at bounding box center [745, 415] width 311 height 20
type input "Role"
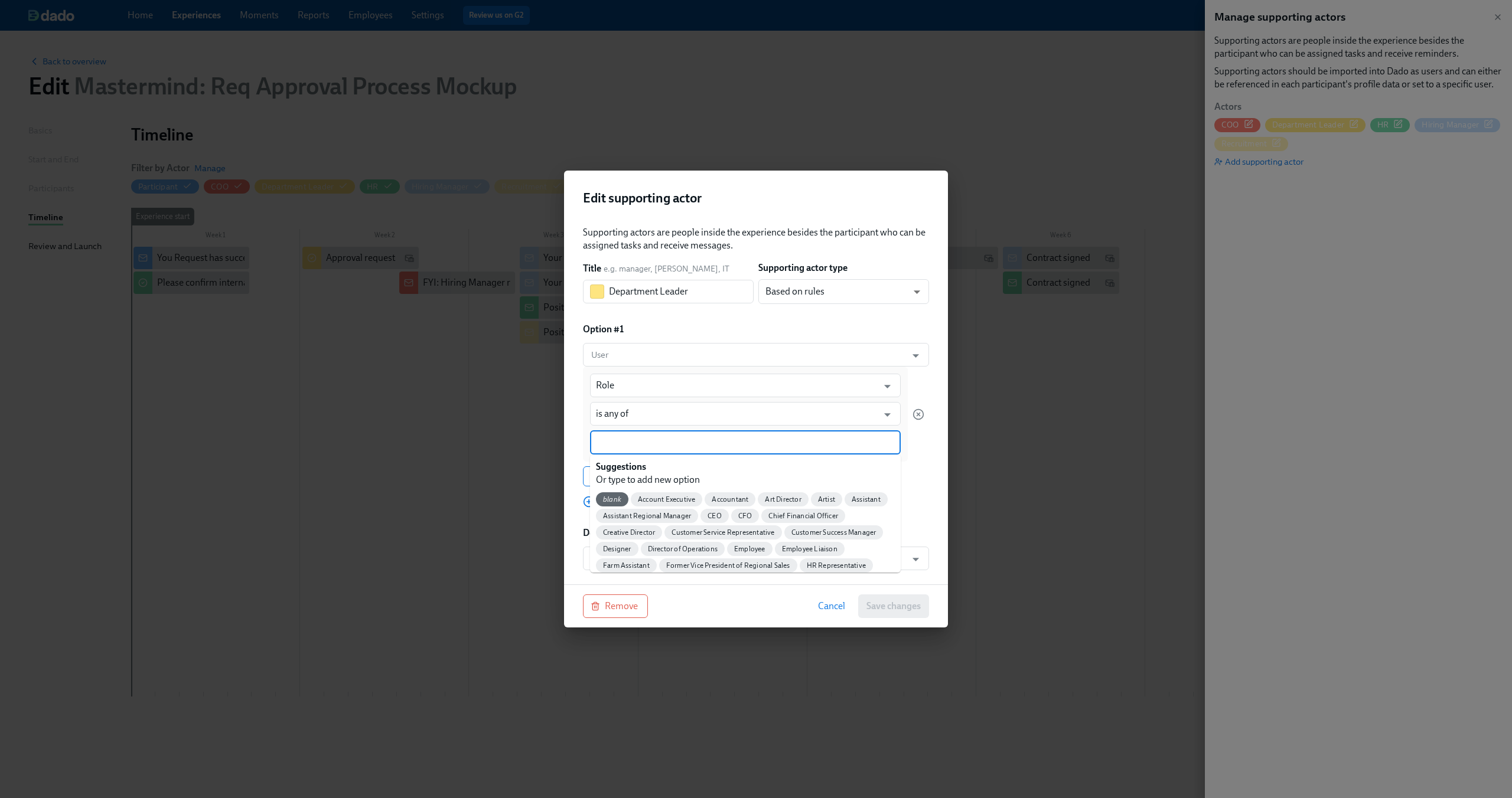
click at [779, 441] on input at bounding box center [745, 443] width 299 height 13
click at [744, 332] on div "Option #1" at bounding box center [756, 330] width 346 height 13
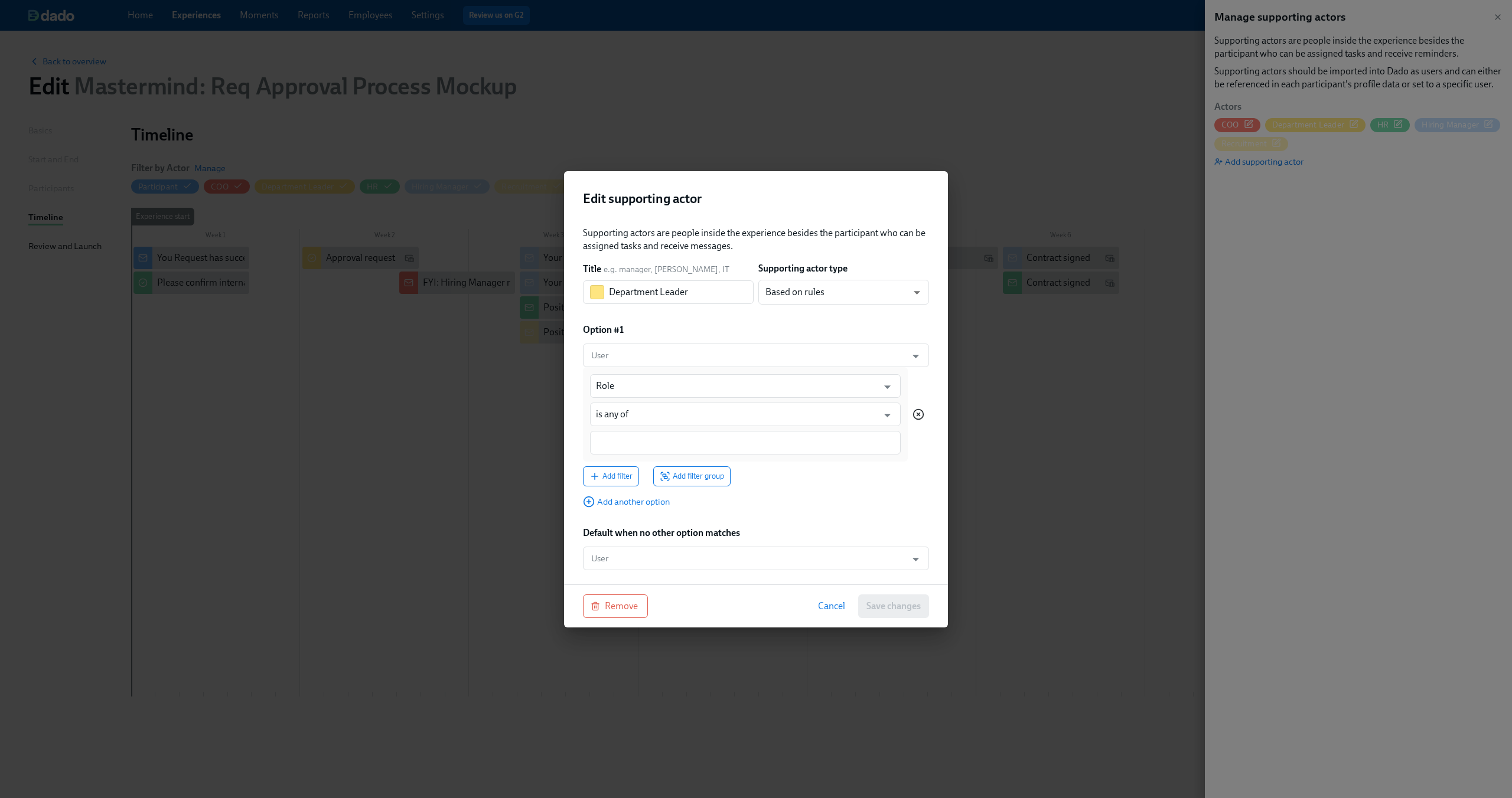
click at [919, 416] on icon "button" at bounding box center [918, 414] width 12 height 12
click at [833, 605] on span "Cancel" at bounding box center [831, 606] width 27 height 12
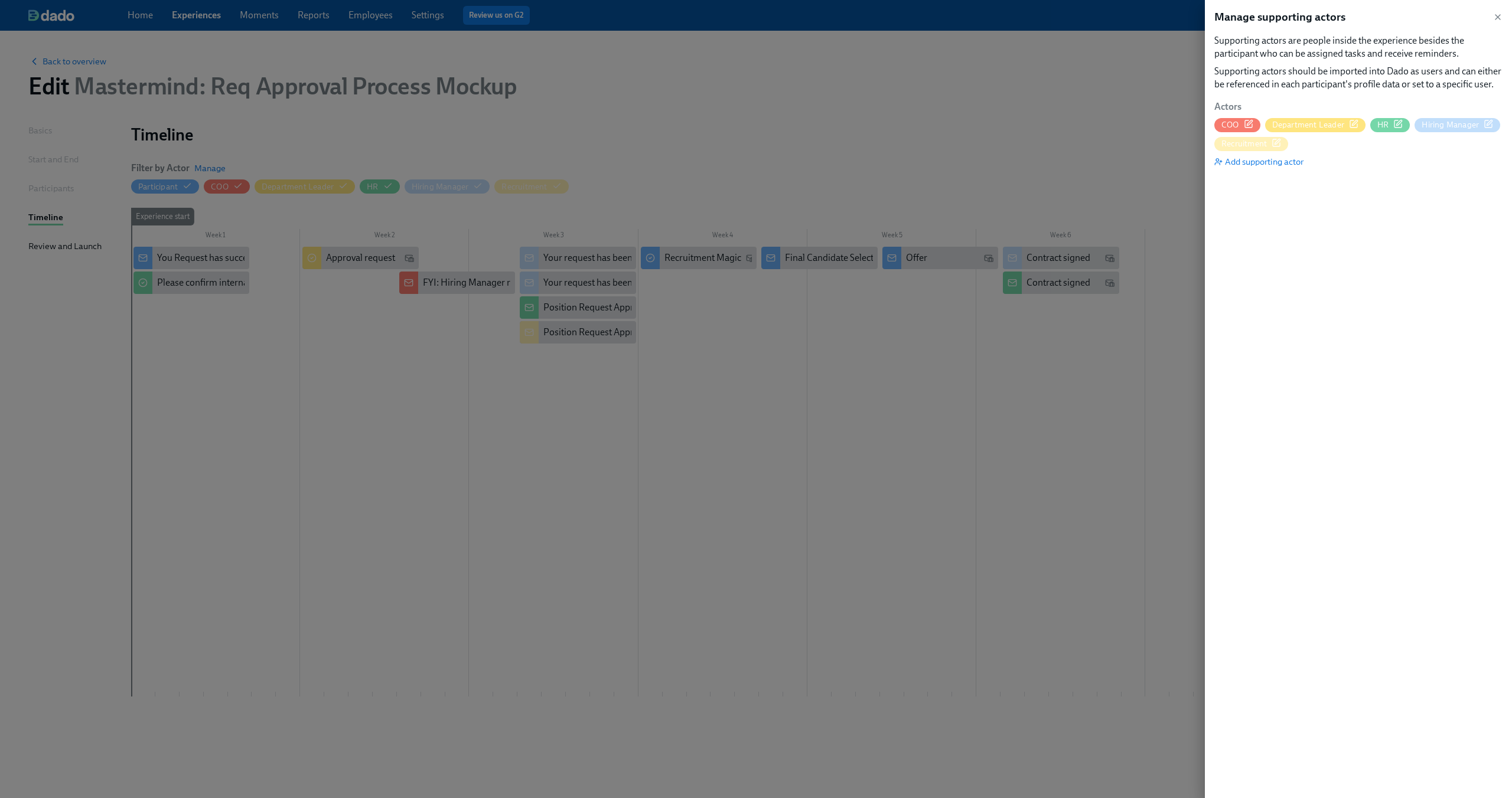
click at [1093, 415] on div at bounding box center [756, 399] width 1512 height 798
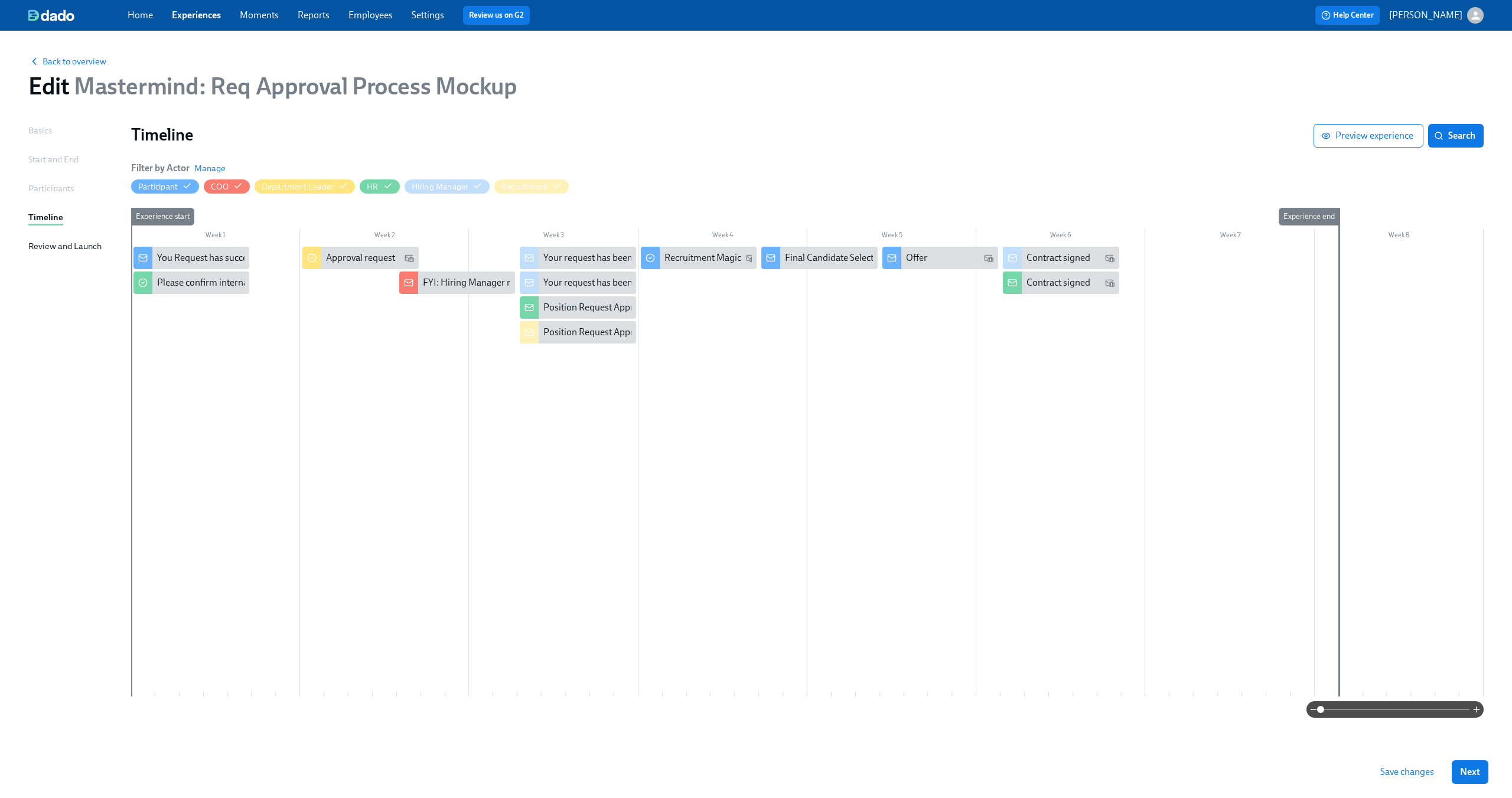
click at [382, 361] on div at bounding box center [808, 472] width 1353 height 450
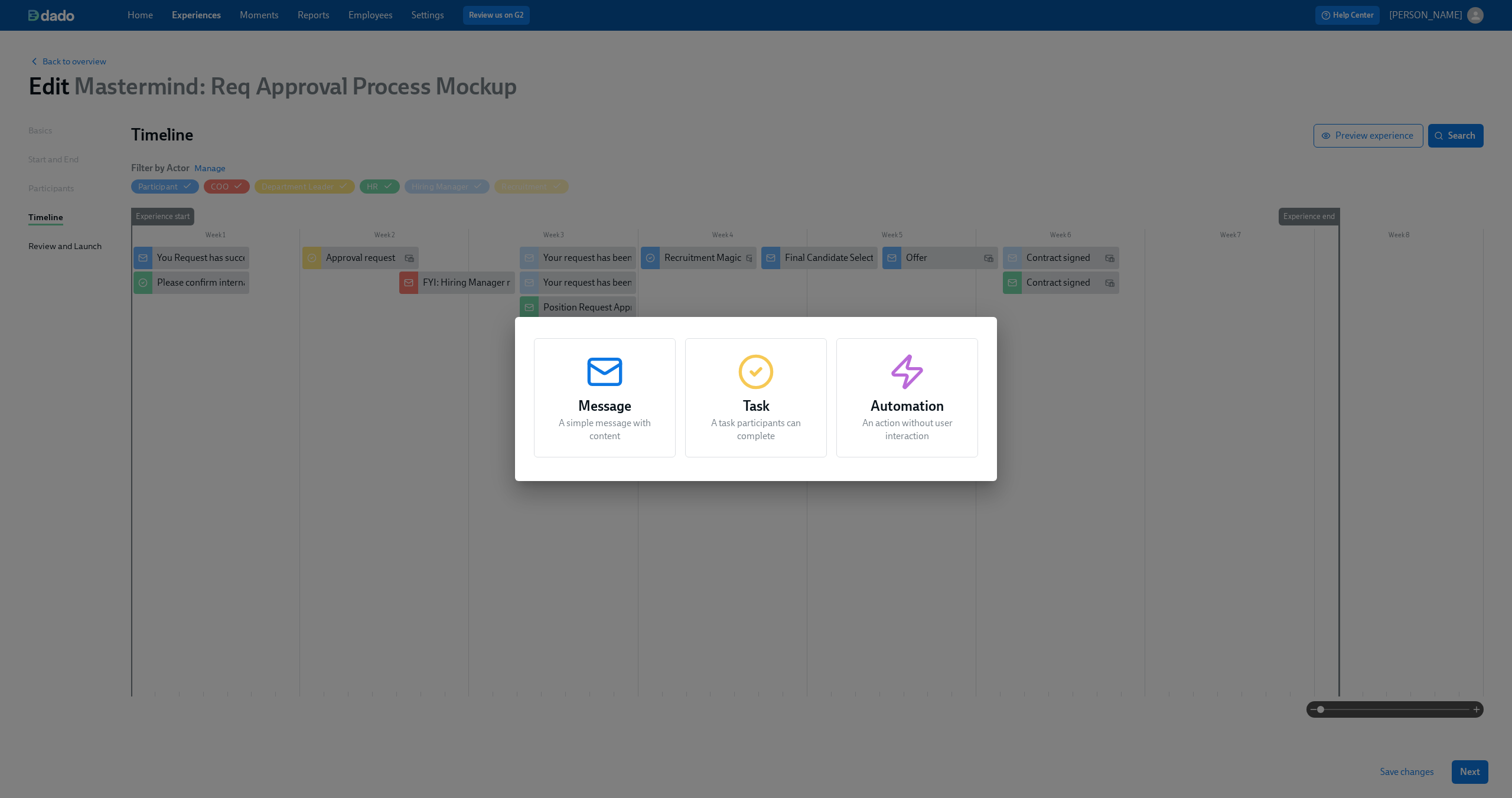
click at [382, 361] on div "Message A simple message with content Task A task participants can complete Aut…" at bounding box center [756, 399] width 1512 height 798
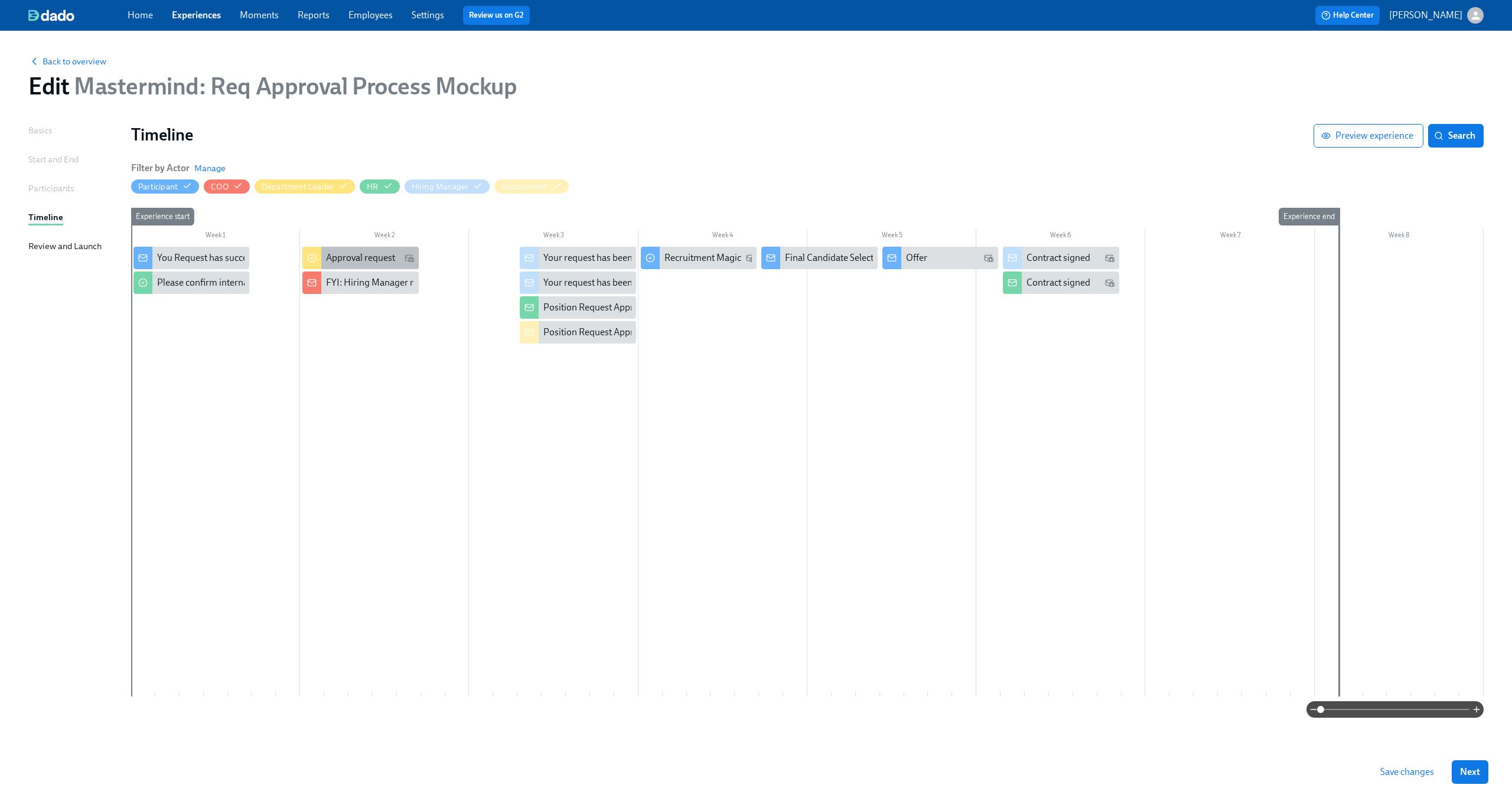
click at [352, 265] on div "Approval request" at bounding box center [360, 258] width 69 height 13
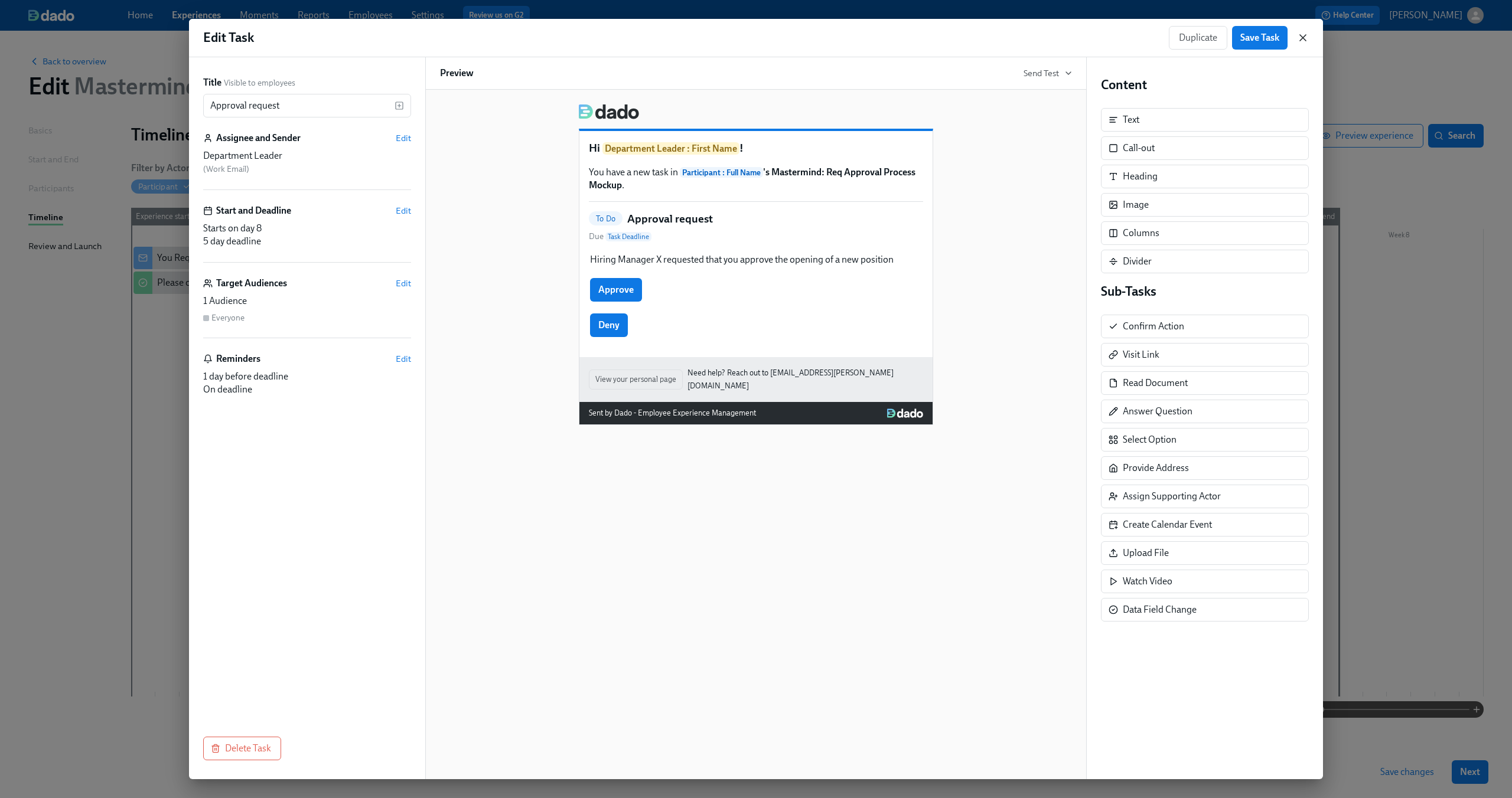
click at [1297, 32] on icon "button" at bounding box center [1303, 37] width 12 height 12
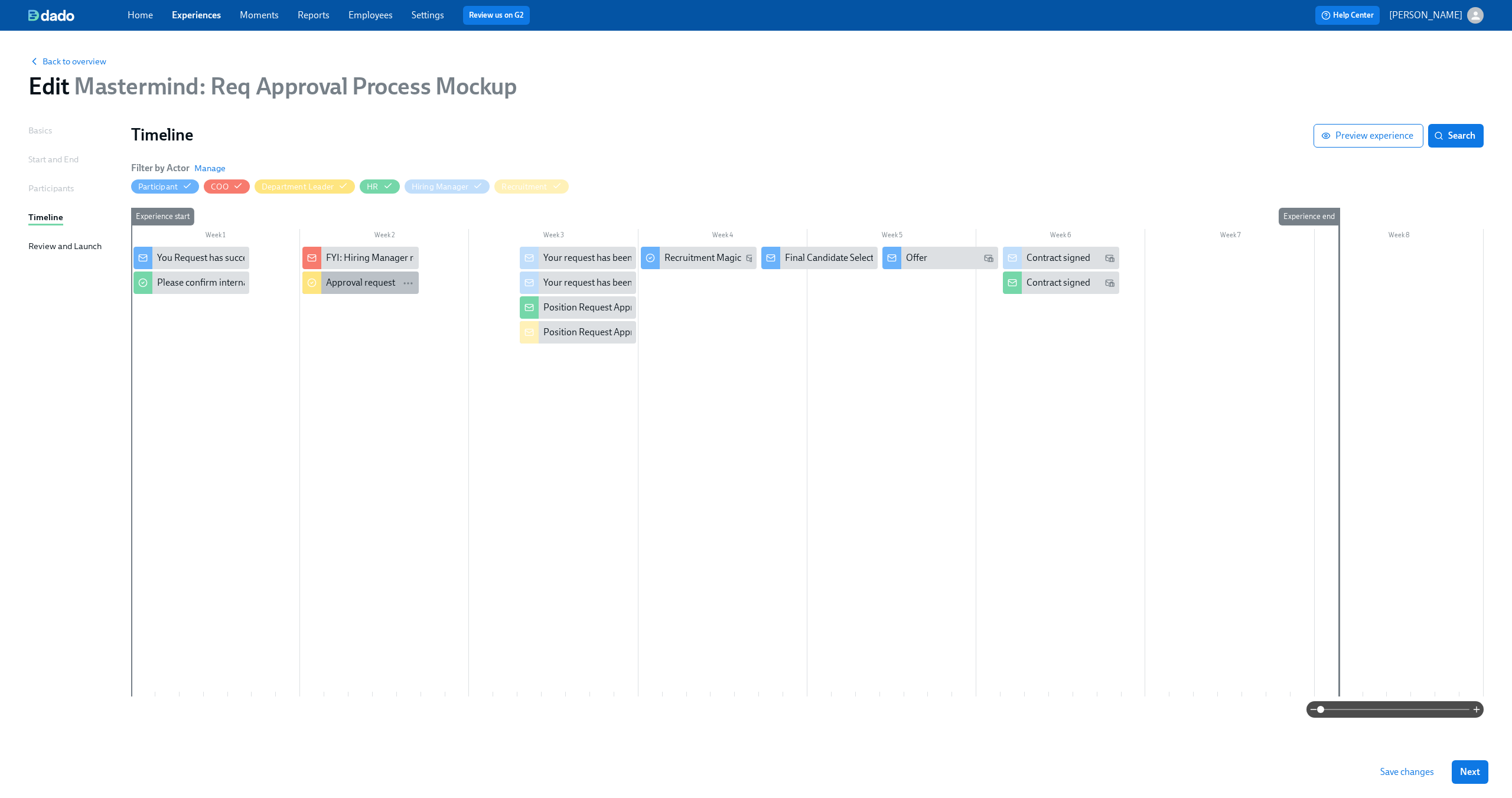
click at [354, 277] on div "Approval request" at bounding box center [360, 283] width 69 height 13
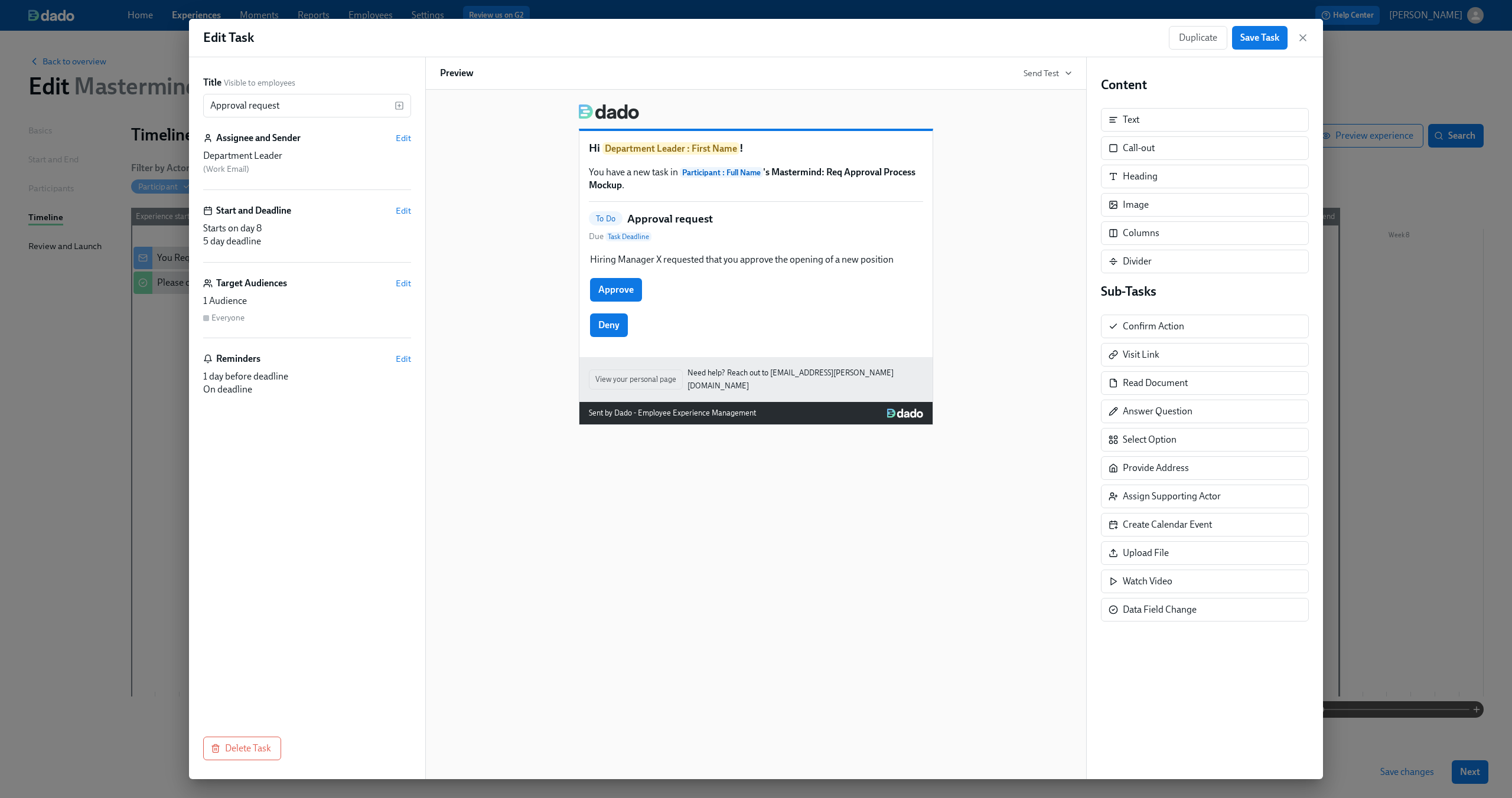
click at [1310, 29] on div "Edit Task Duplicate Save Task" at bounding box center [755, 38] width 1134 height 39
click at [1305, 37] on icon "button" at bounding box center [1303, 37] width 12 height 12
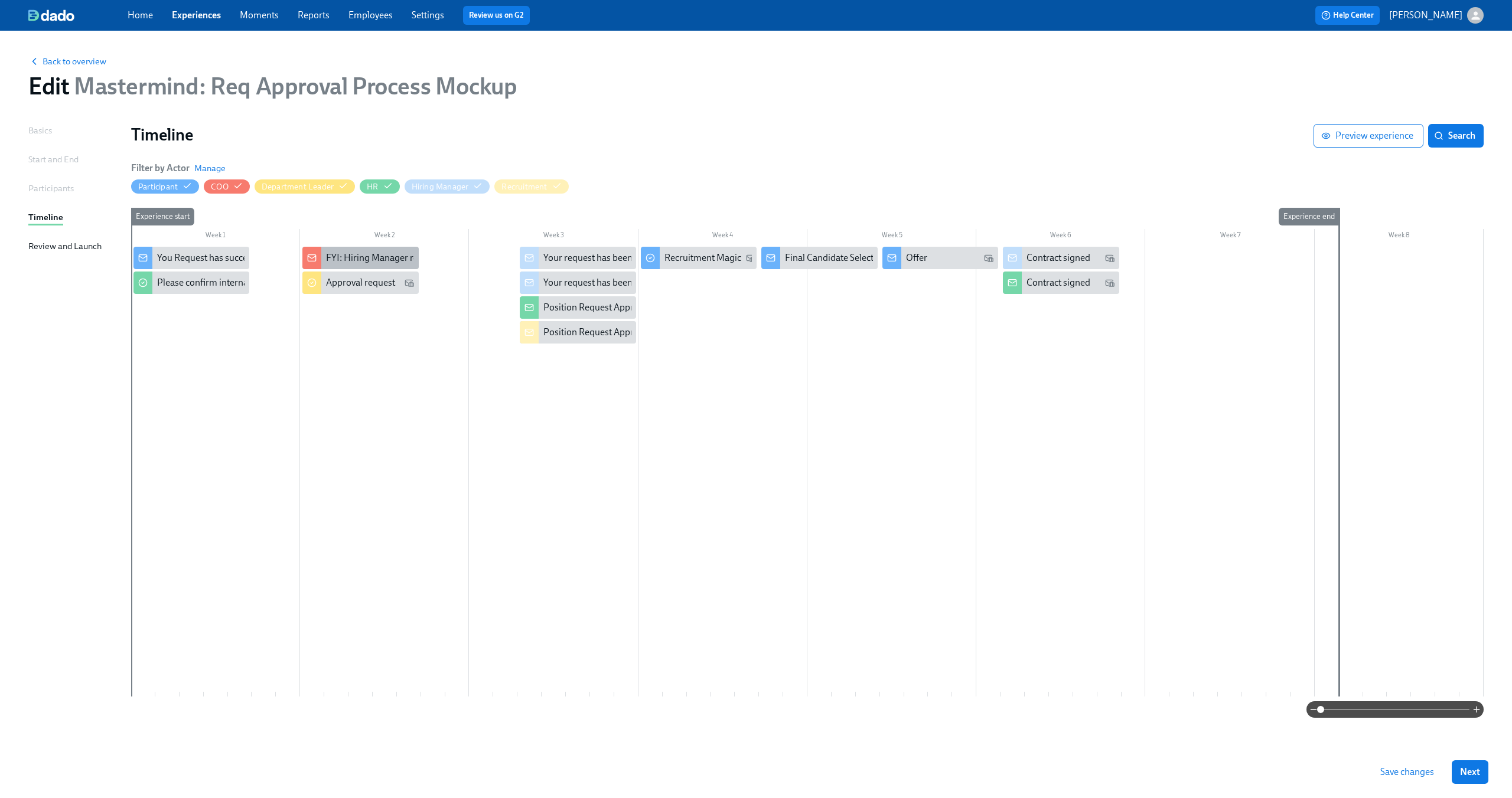
click at [344, 251] on div "FYI: Hiring Manager requested the opening of position X" at bounding box center [439, 258] width 227 height 13
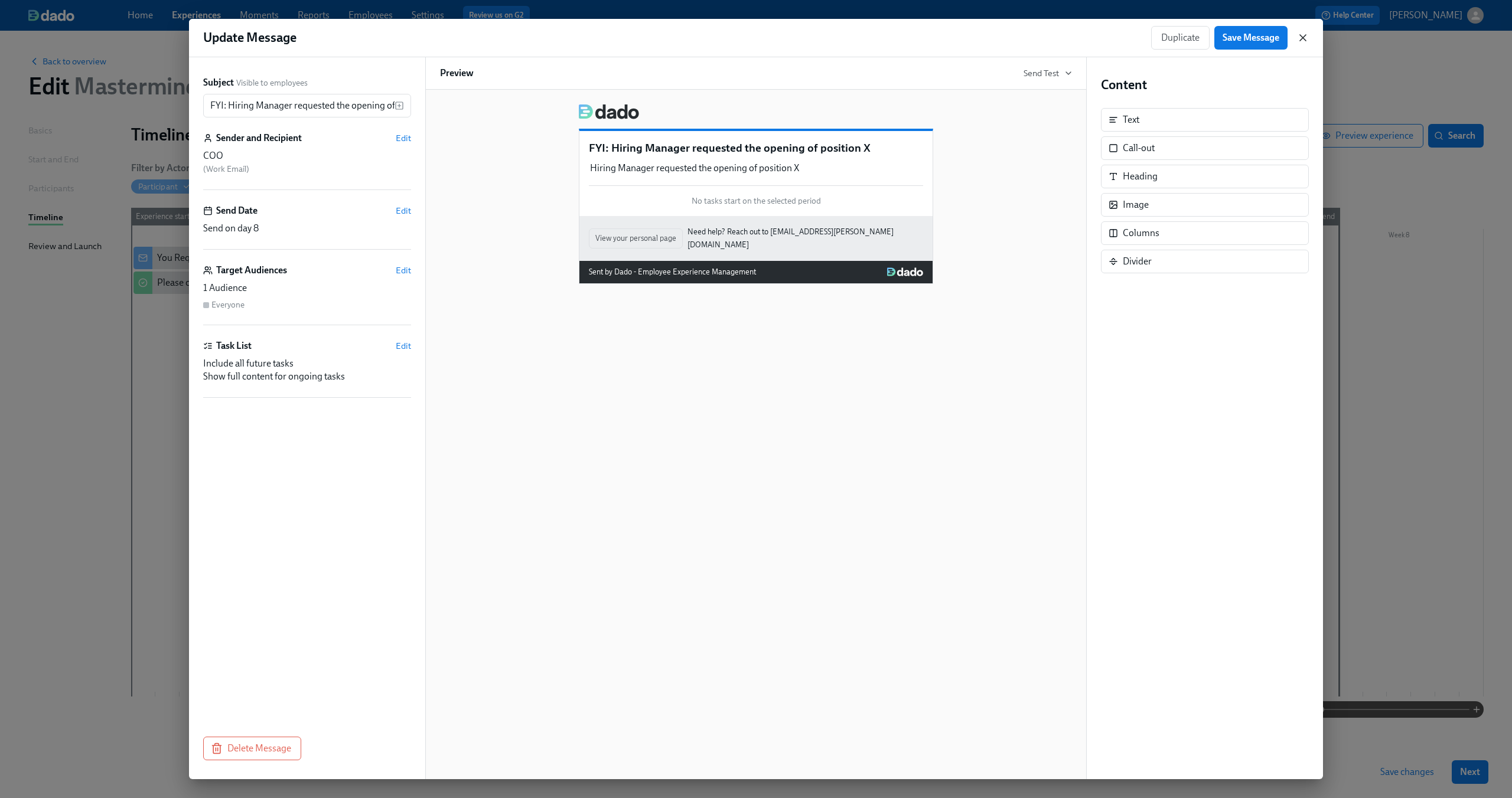
click at [1299, 33] on icon "button" at bounding box center [1303, 37] width 12 height 12
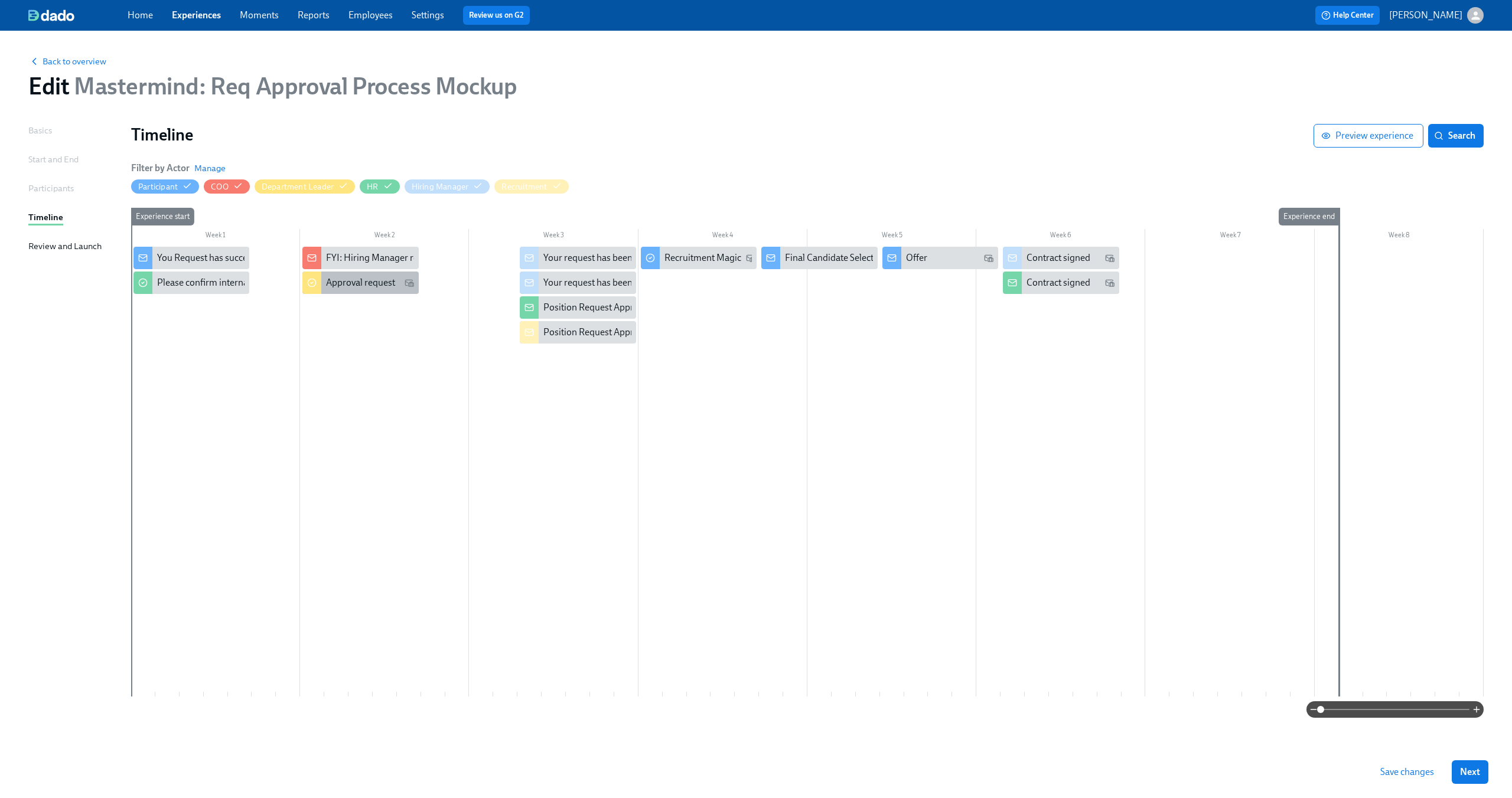
click at [385, 290] on div "Approval request" at bounding box center [360, 283] width 116 height 23
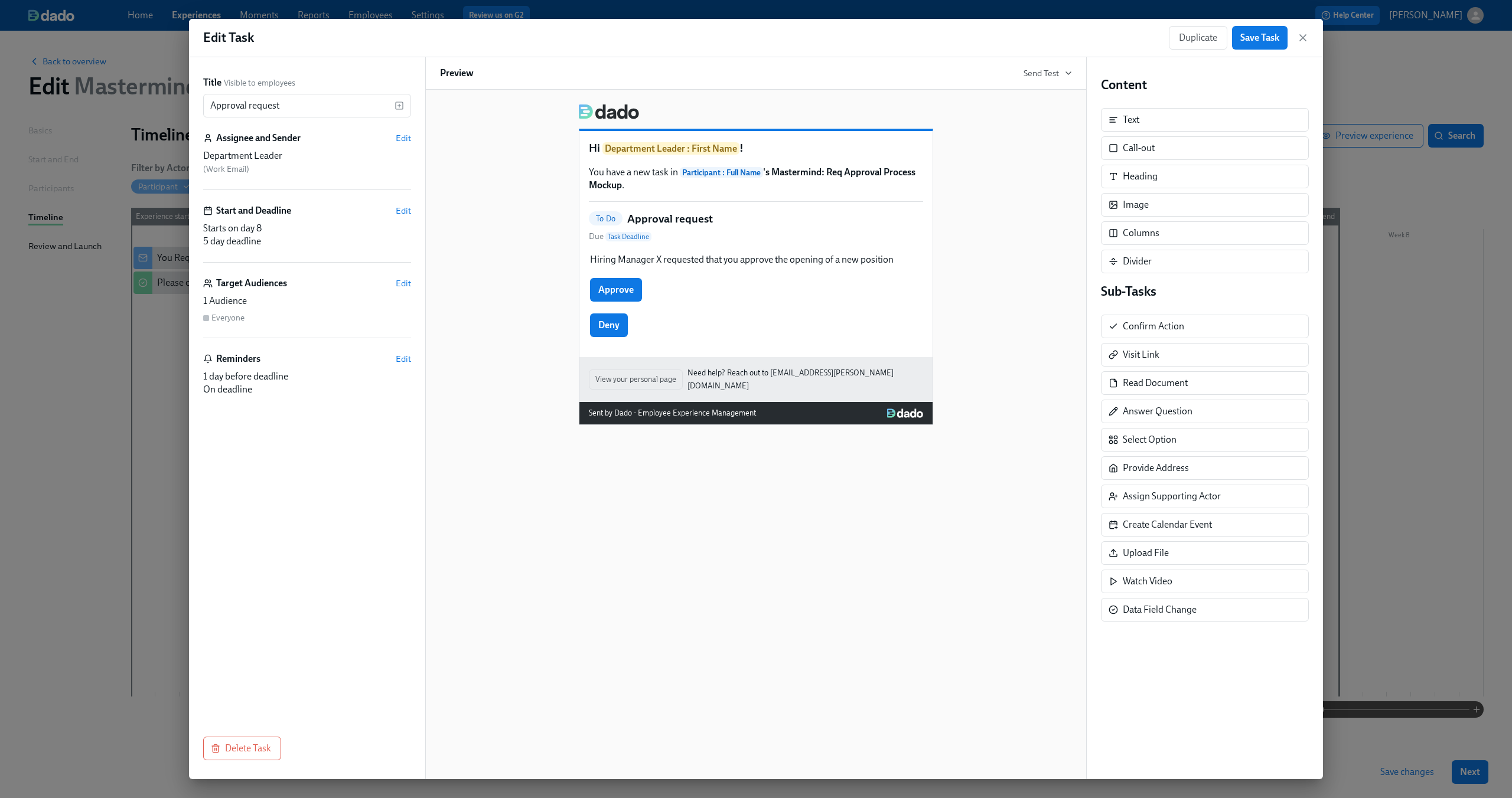
click at [611, 534] on div "Hi Department Leader : First Name ! You have a new task in Participant : Full N…" at bounding box center [755, 434] width 661 height 689
click at [189, 472] on div "Title Visible to employees Approval request ​ Assignee and Sender Edit Departme…" at bounding box center [307, 419] width 236 height 722
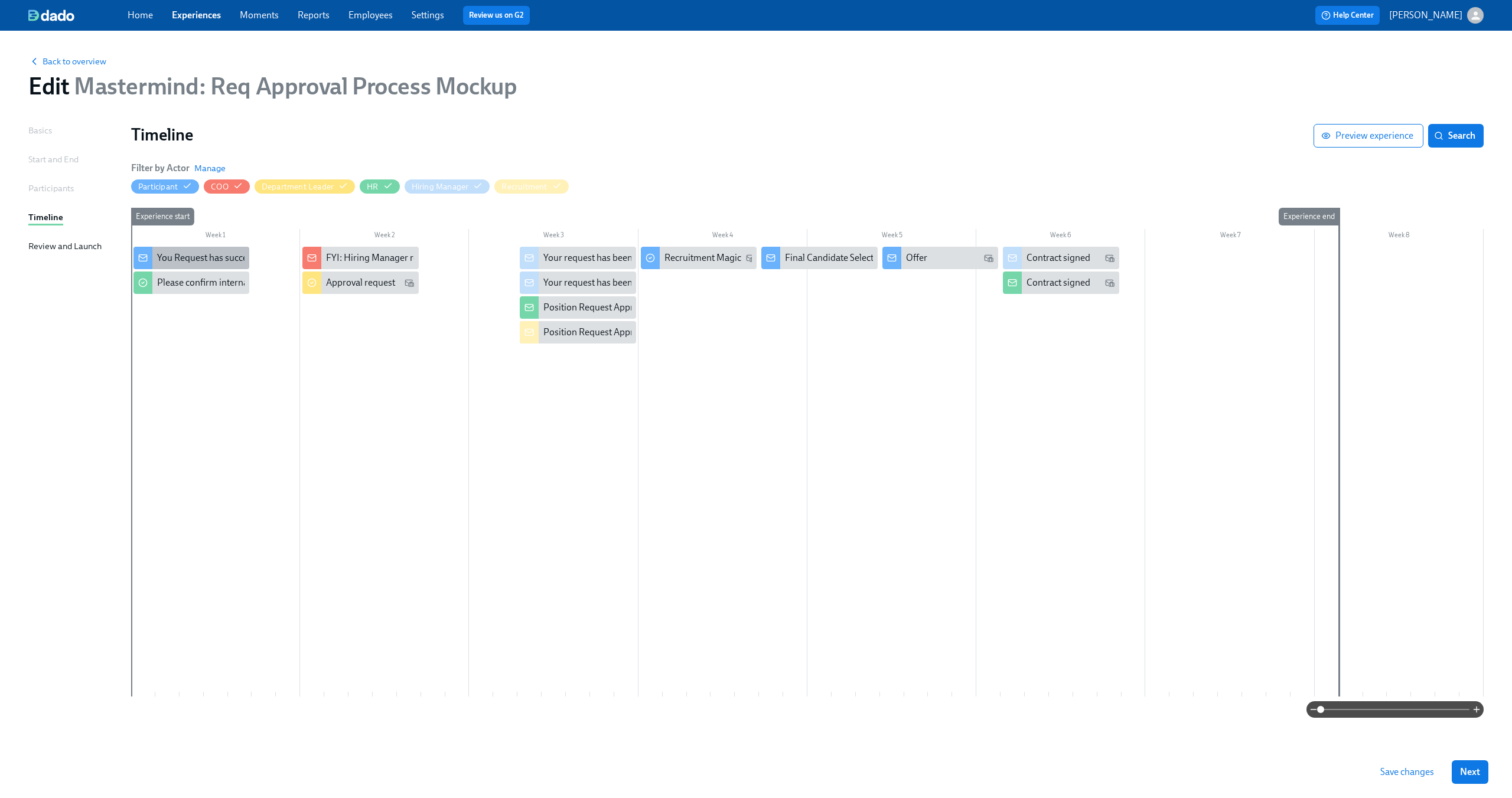
click at [205, 256] on div "You Request has successfully submitted" at bounding box center [237, 258] width 159 height 13
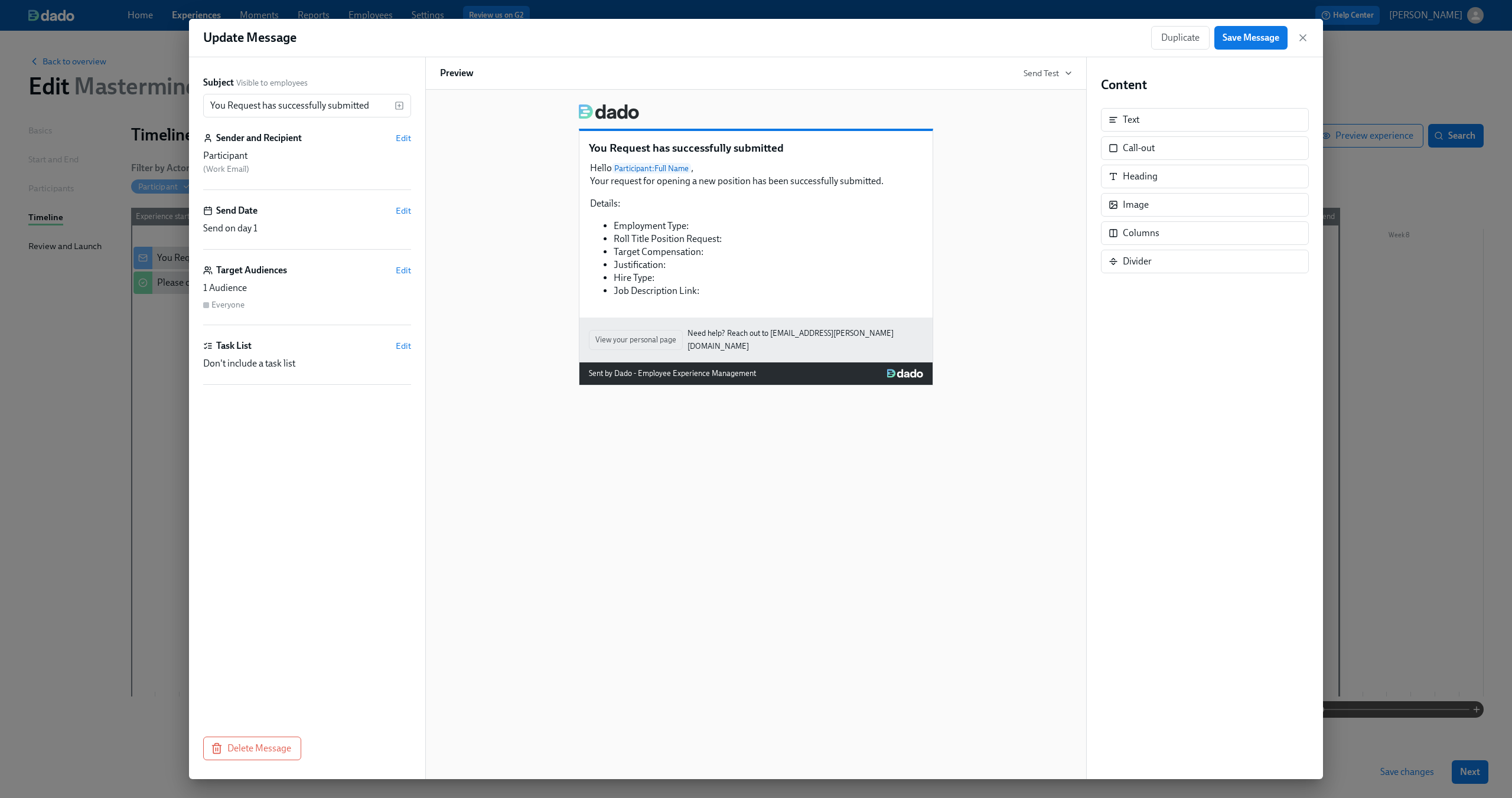
click at [299, 414] on div "Subject Visible to employees You Request has successfully submitted ​ Sender an…" at bounding box center [307, 393] width 208 height 633
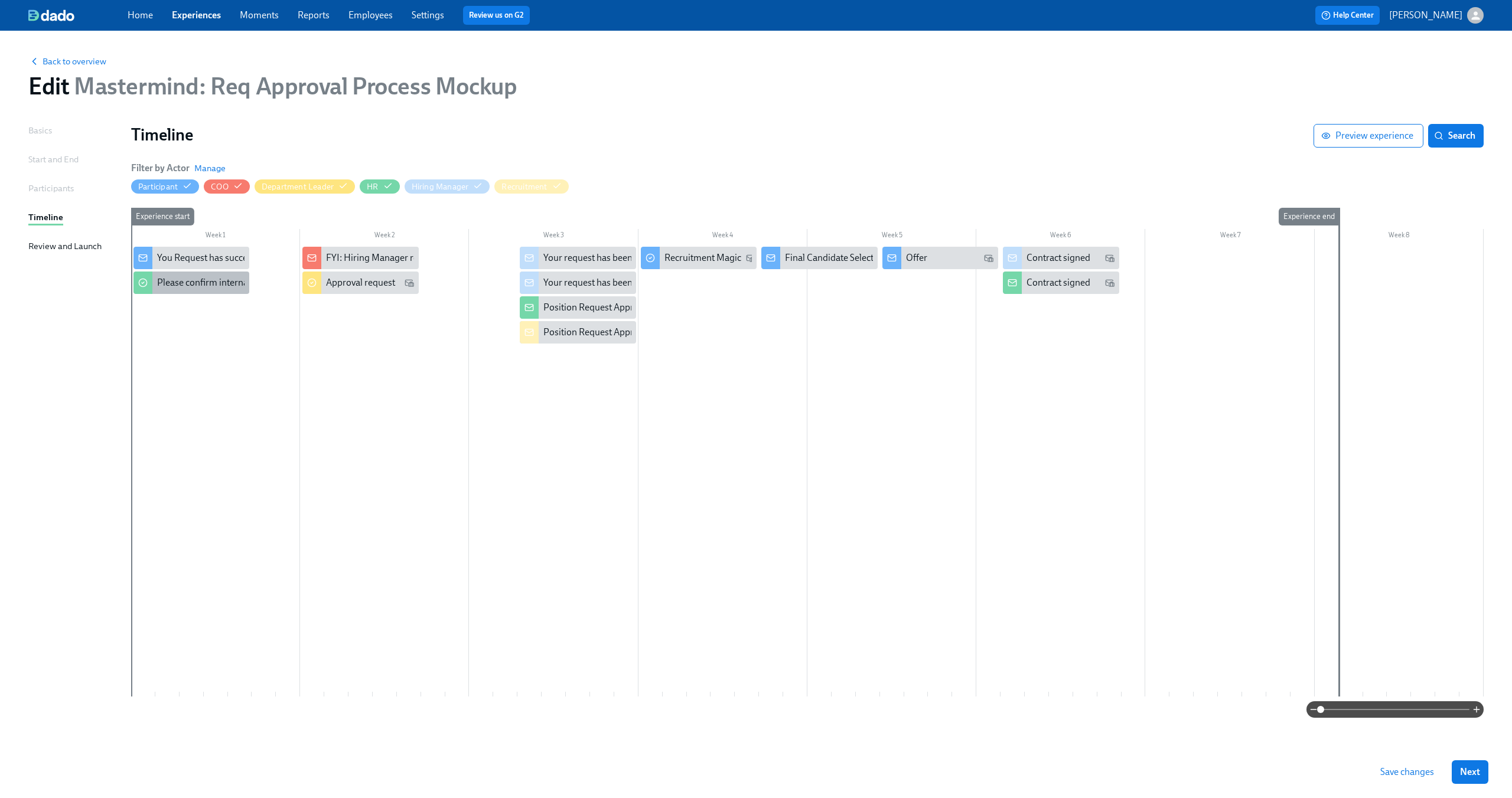
click at [157, 290] on div "Please confirm internal comp alignment" at bounding box center [191, 283] width 116 height 23
click at [351, 286] on div "Approval request" at bounding box center [360, 283] width 69 height 13
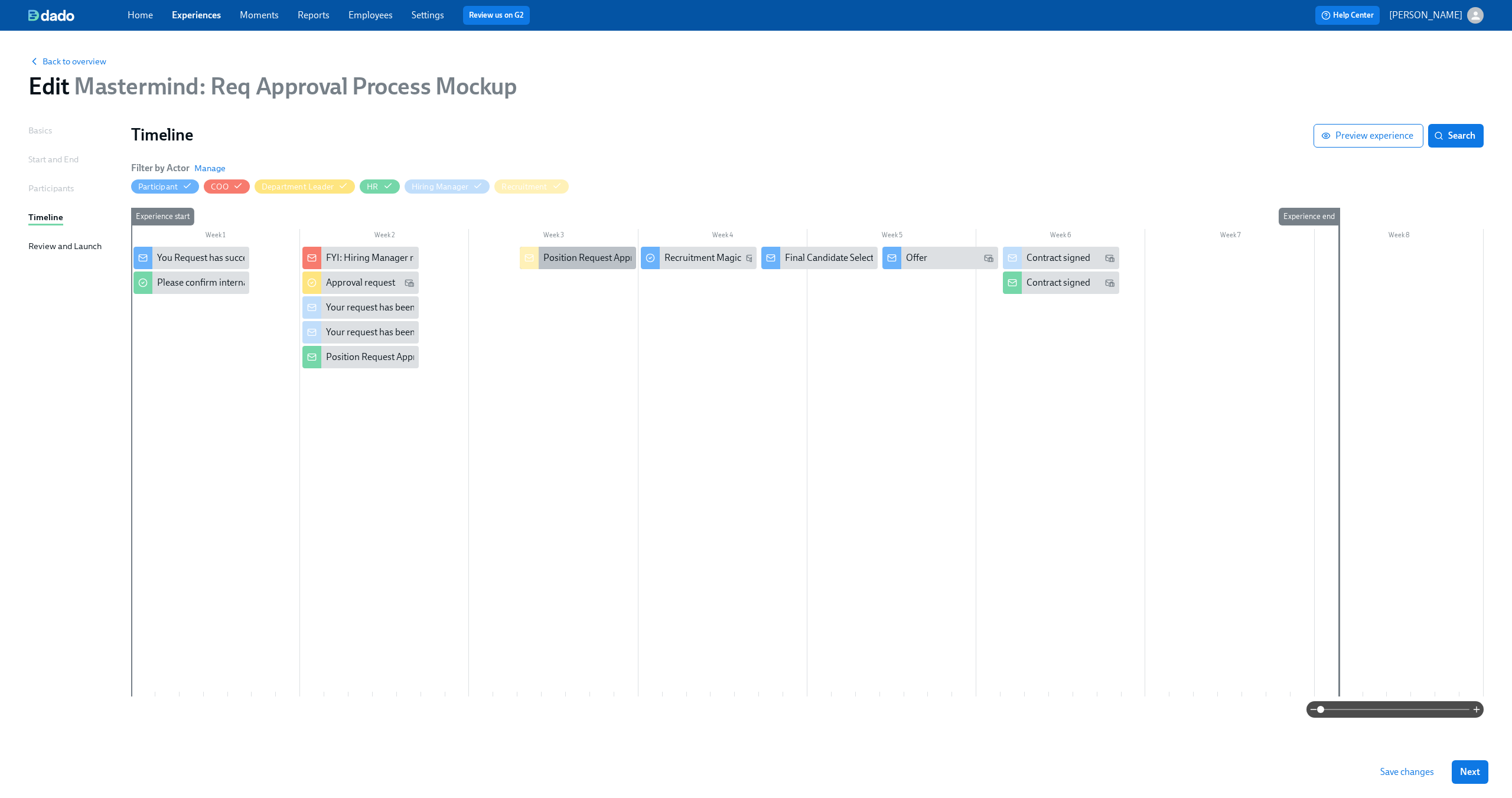
click at [532, 254] on icon at bounding box center [529, 258] width 9 height 9
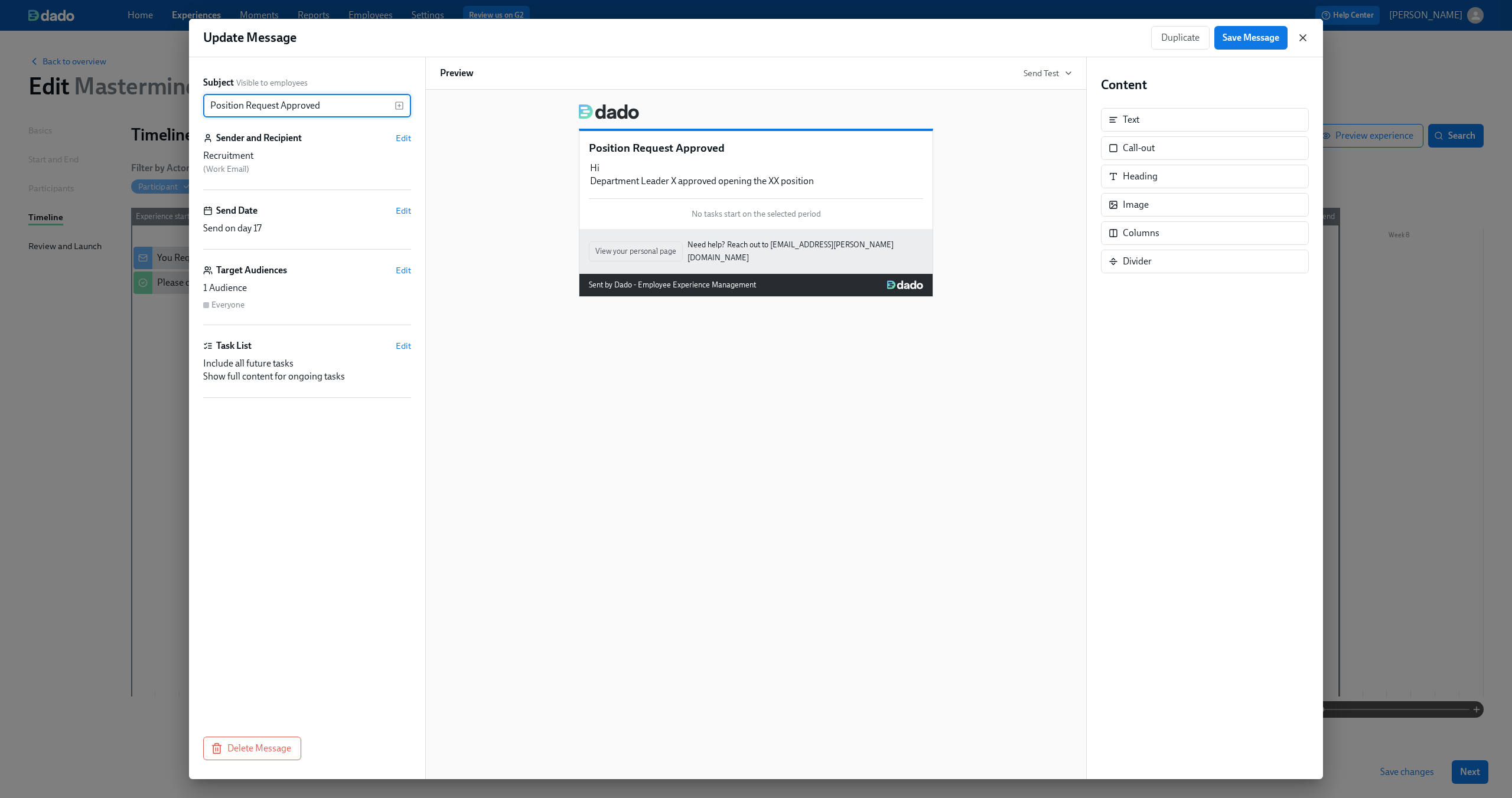
click at [1308, 36] on icon "button" at bounding box center [1303, 37] width 12 height 12
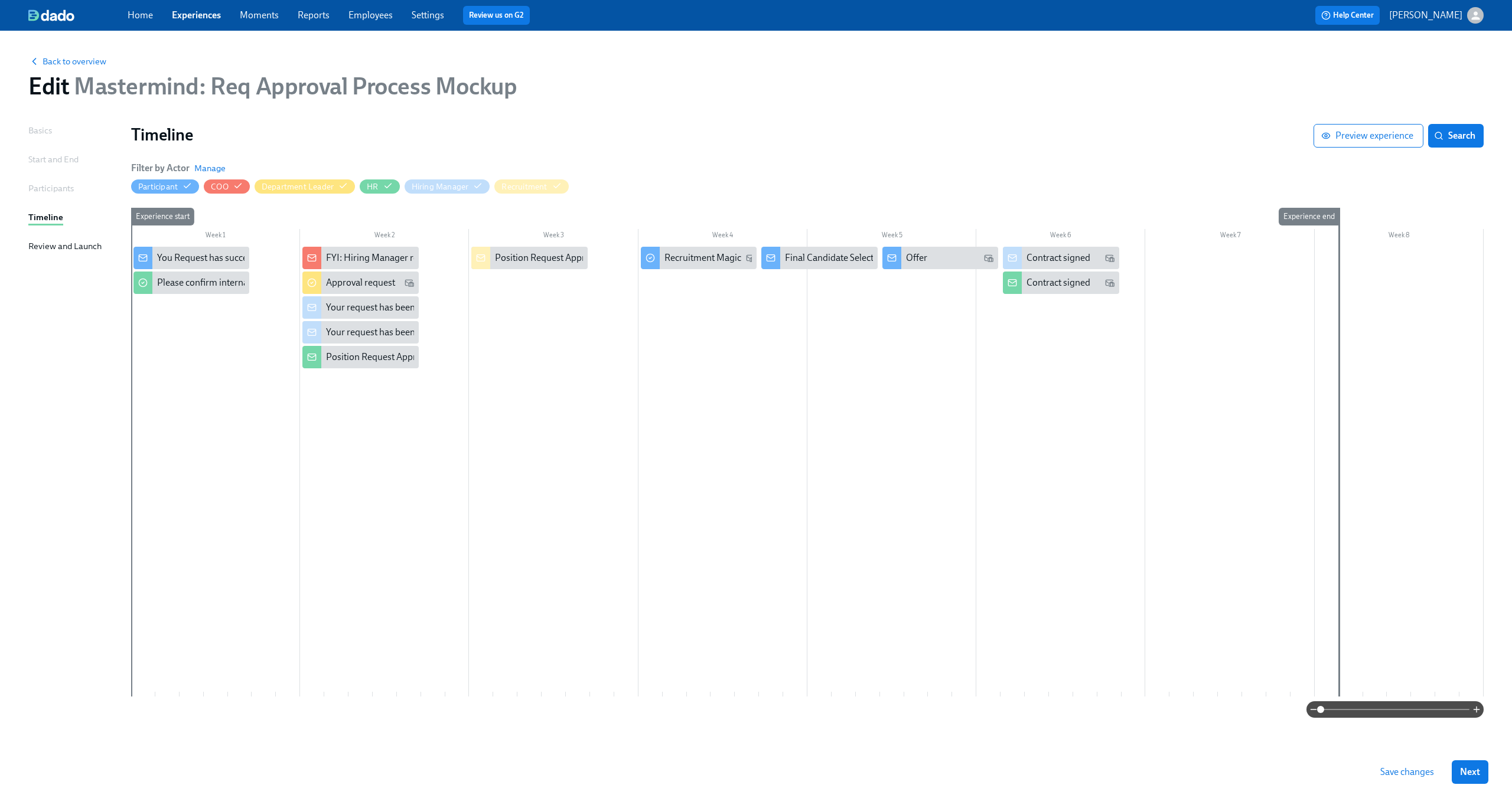
click at [546, 343] on div at bounding box center [808, 472] width 1353 height 450
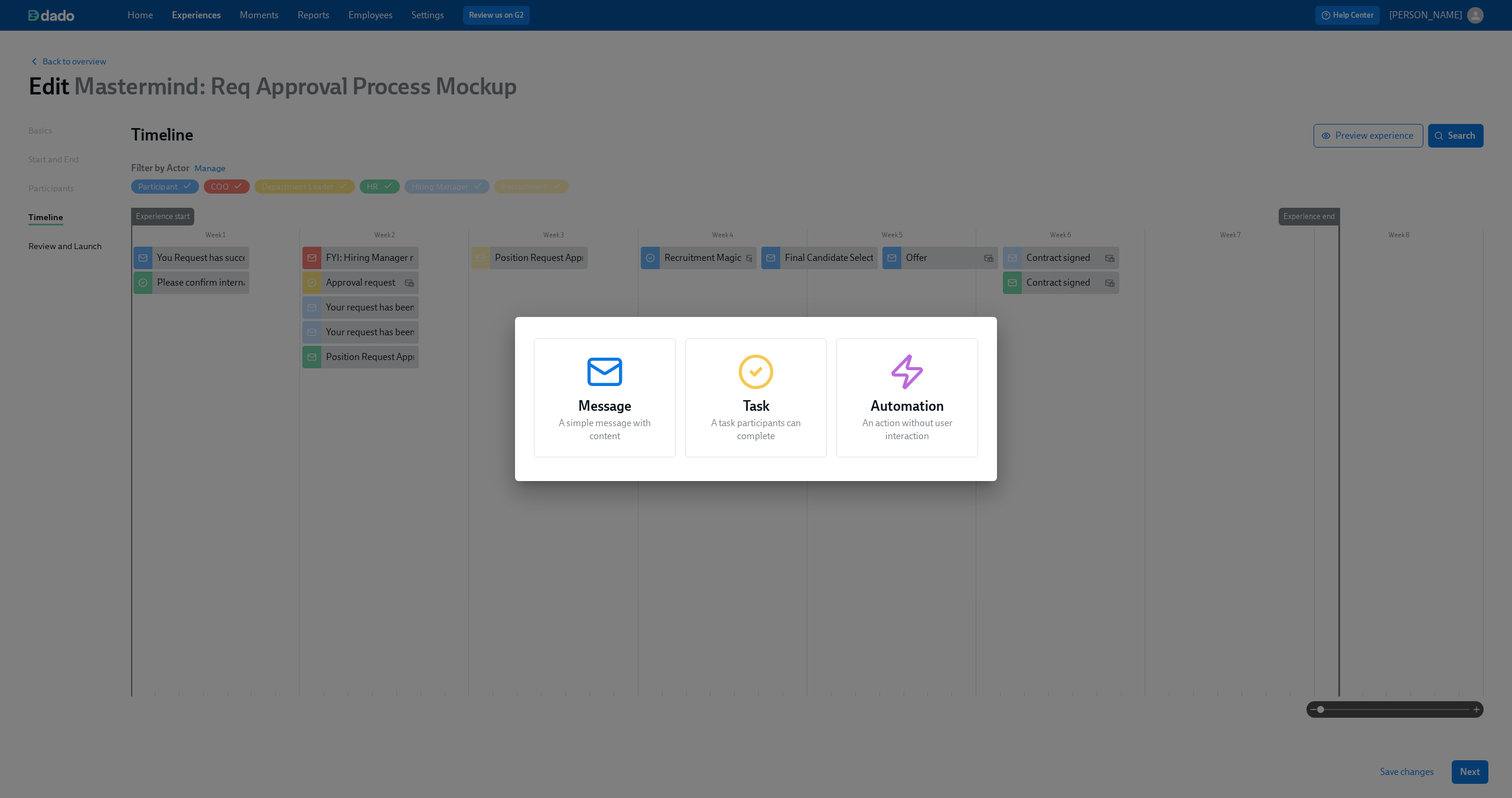
click at [531, 304] on div "Message A simple message with content Task A task participants can complete Aut…" at bounding box center [756, 399] width 1512 height 798
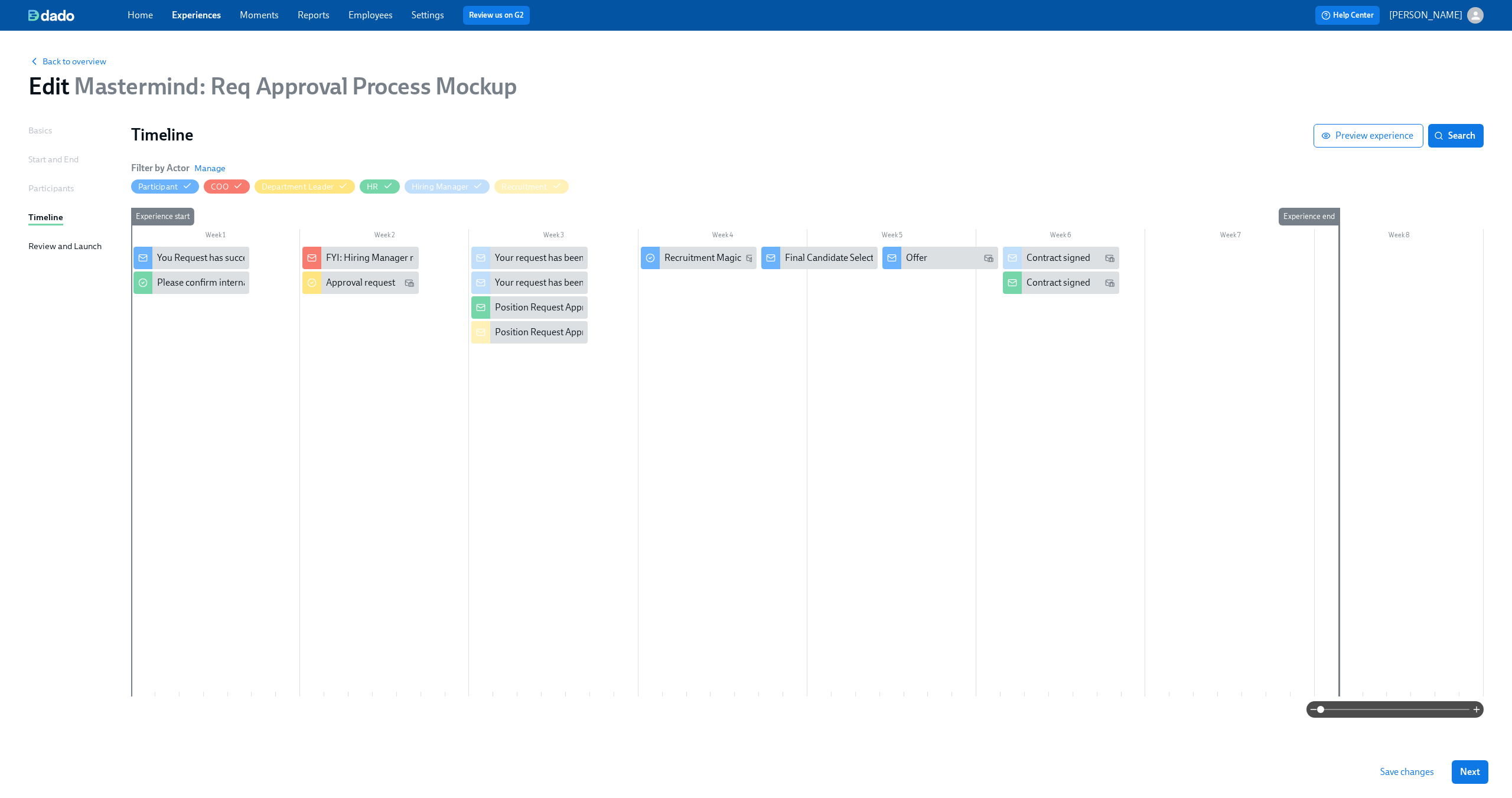
click at [570, 434] on div at bounding box center [808, 472] width 1353 height 450
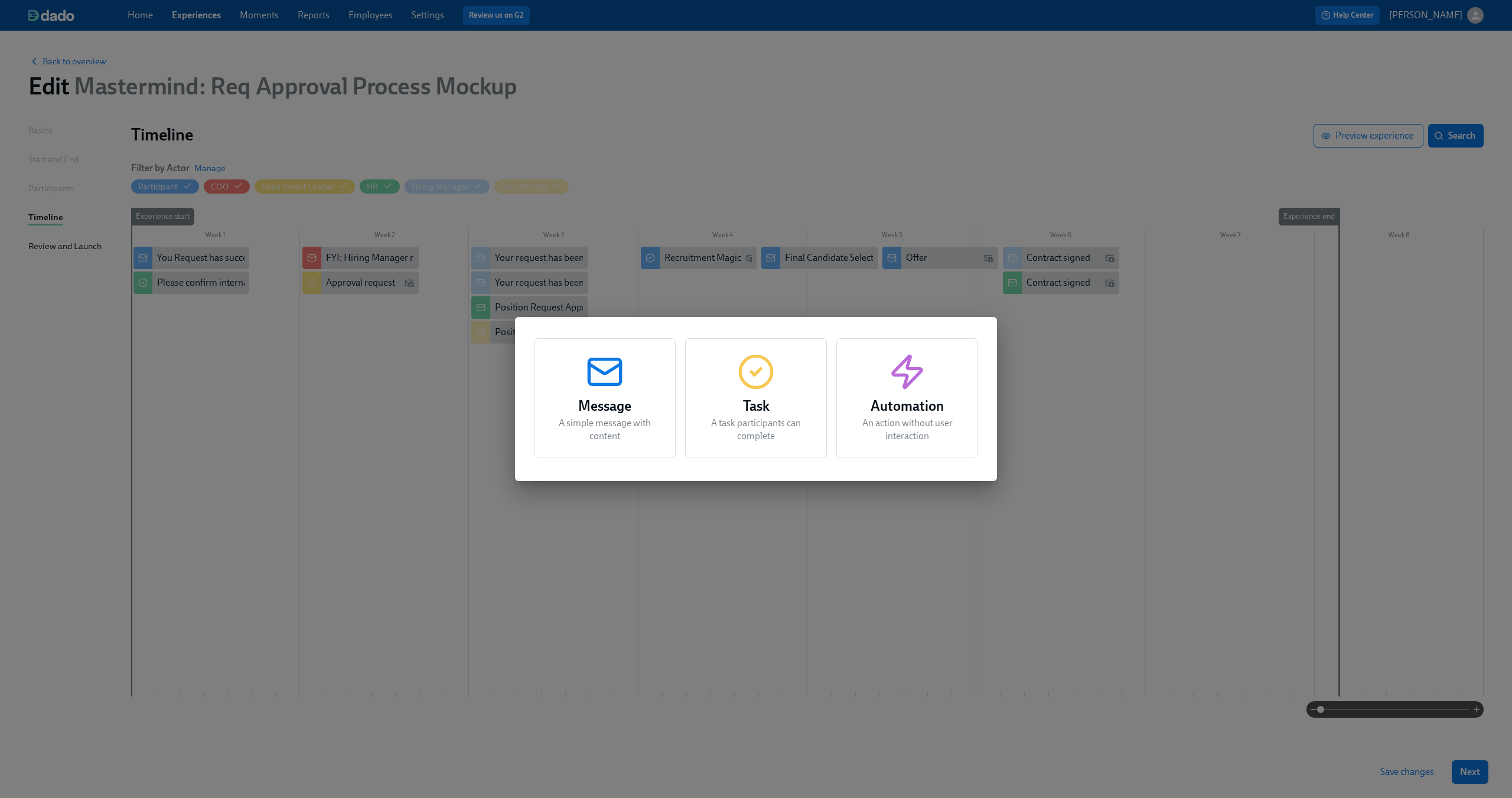
click at [548, 505] on div "Message A simple message with content Task A task participants can complete Aut…" at bounding box center [756, 399] width 1512 height 798
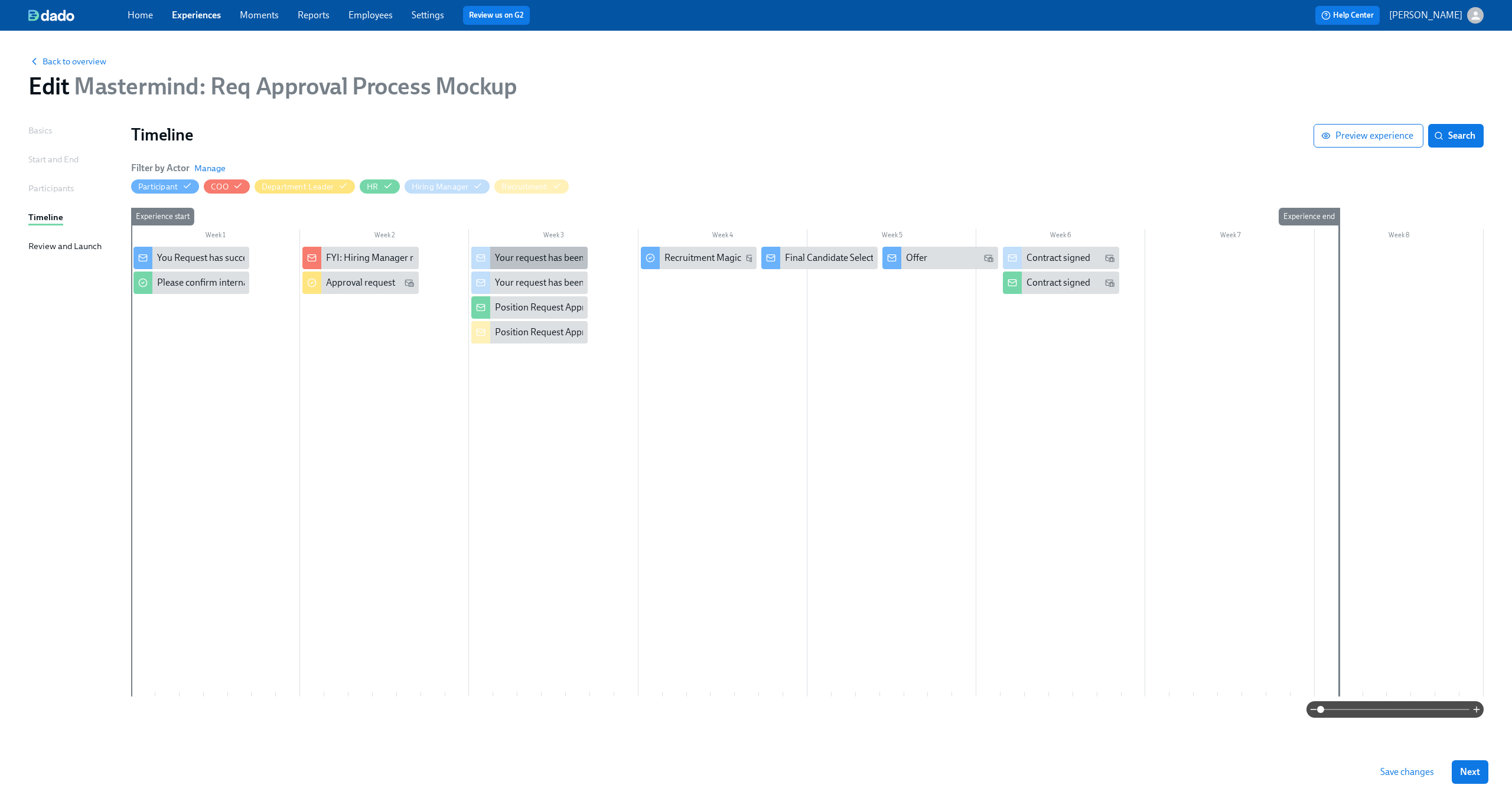
click at [505, 259] on div "Your request has been denied" at bounding box center [555, 258] width 119 height 13
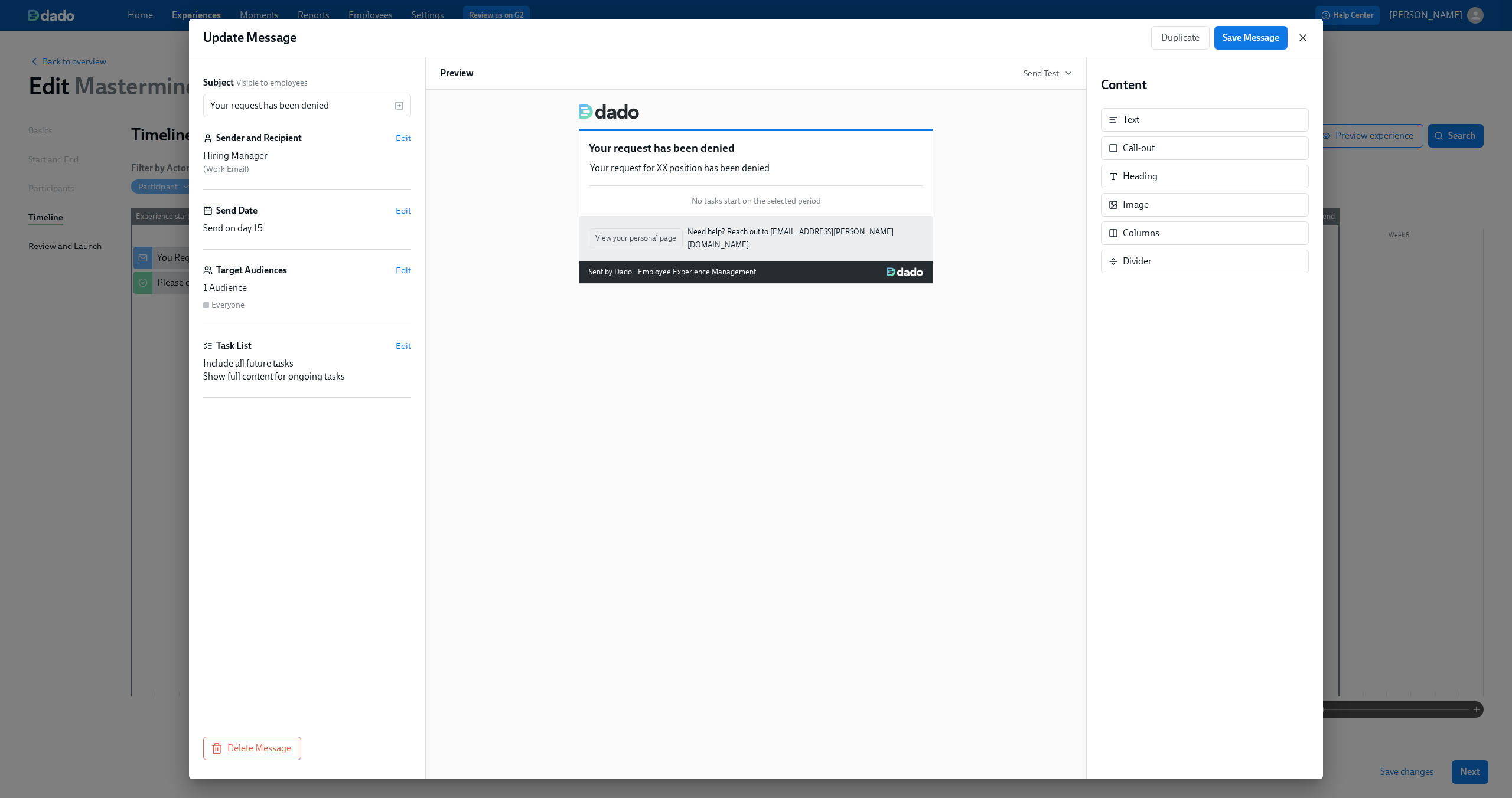
click at [1304, 40] on icon "button" at bounding box center [1303, 37] width 12 height 12
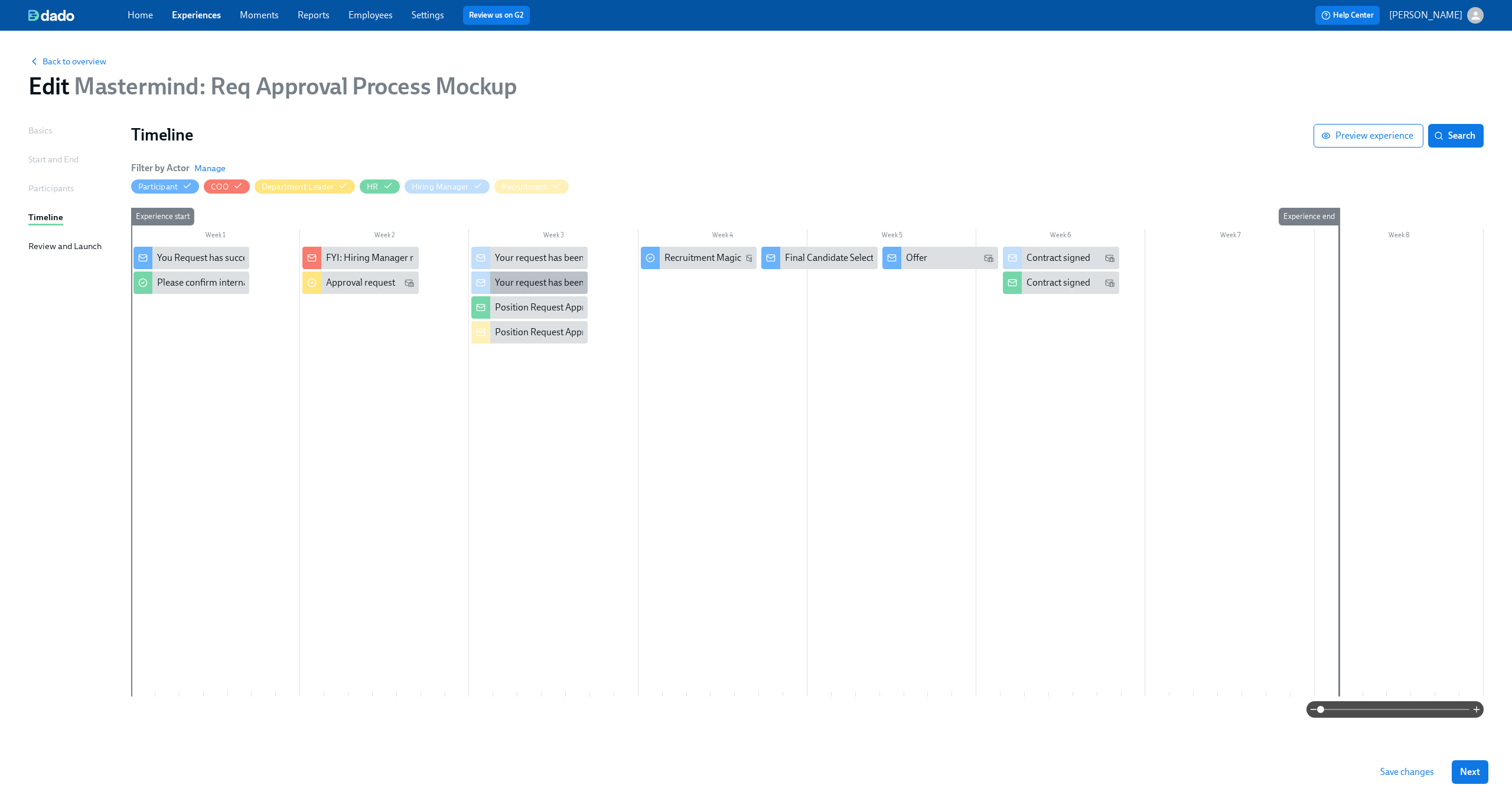
click at [523, 282] on div "Your request has been approved" at bounding box center [560, 283] width 129 height 13
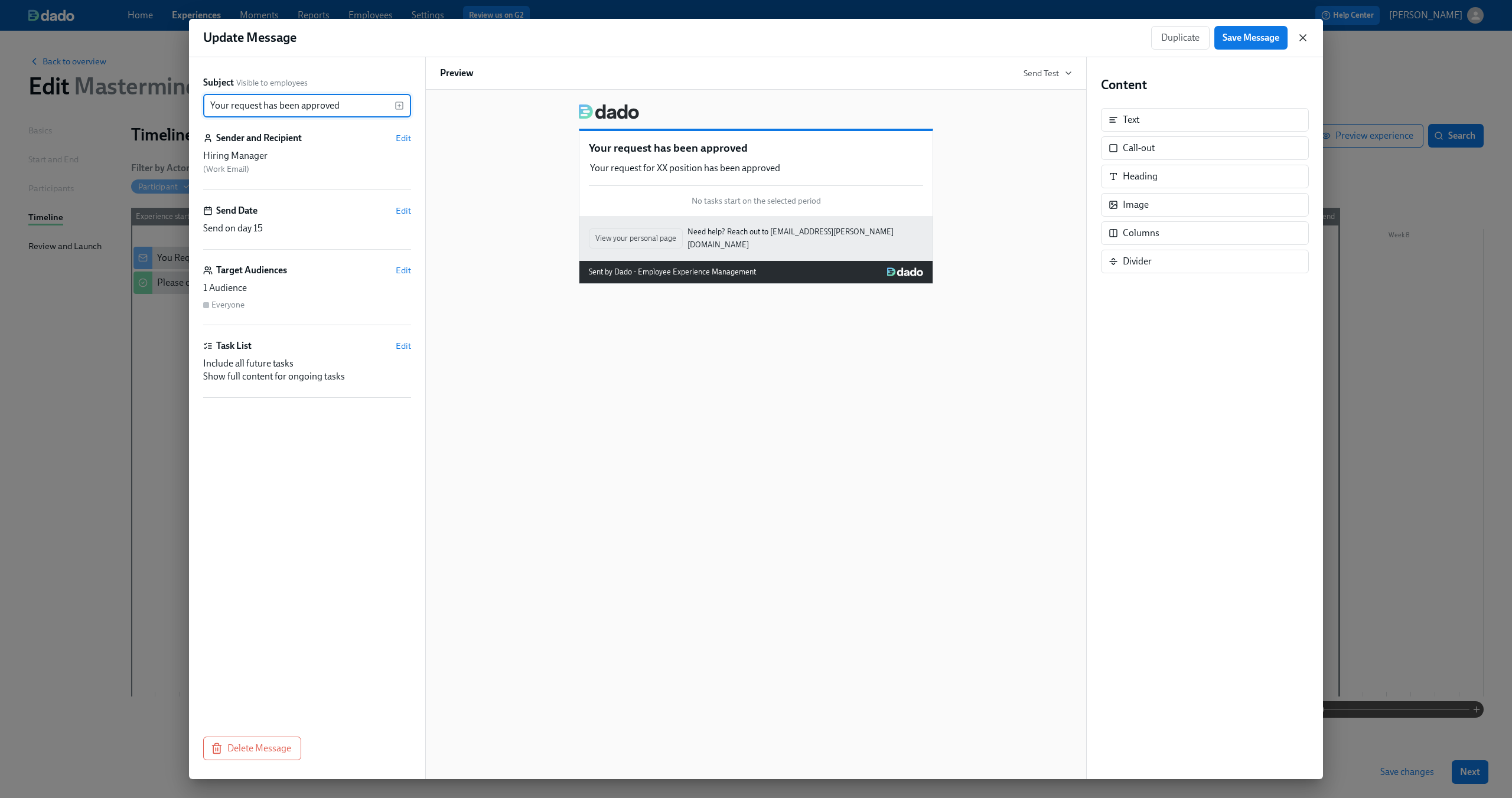
click at [1302, 39] on icon "button" at bounding box center [1302, 37] width 6 height 6
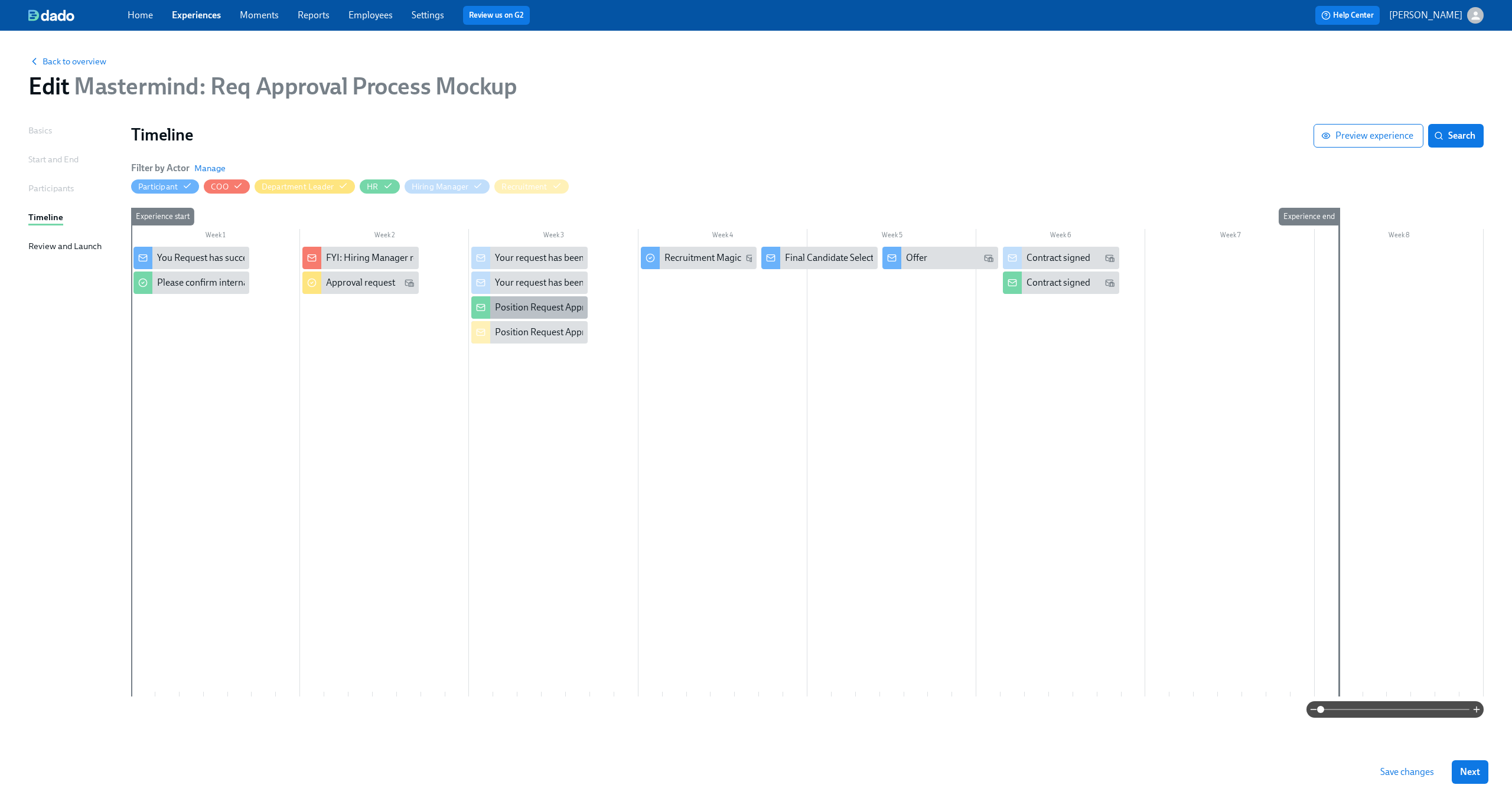
click at [523, 305] on div "Position Request Approved" at bounding box center [550, 307] width 110 height 13
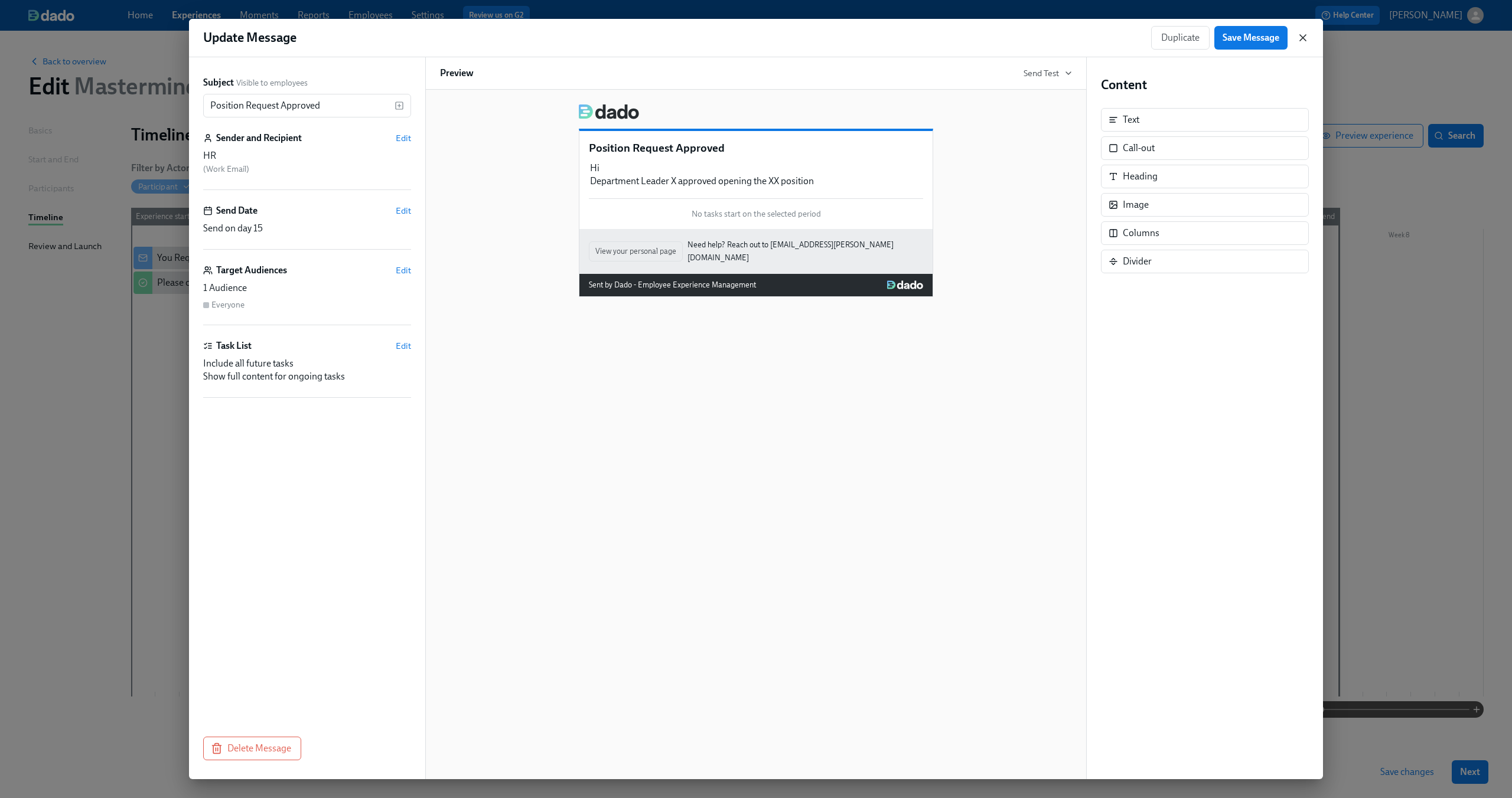
click at [1305, 41] on icon "button" at bounding box center [1303, 37] width 12 height 12
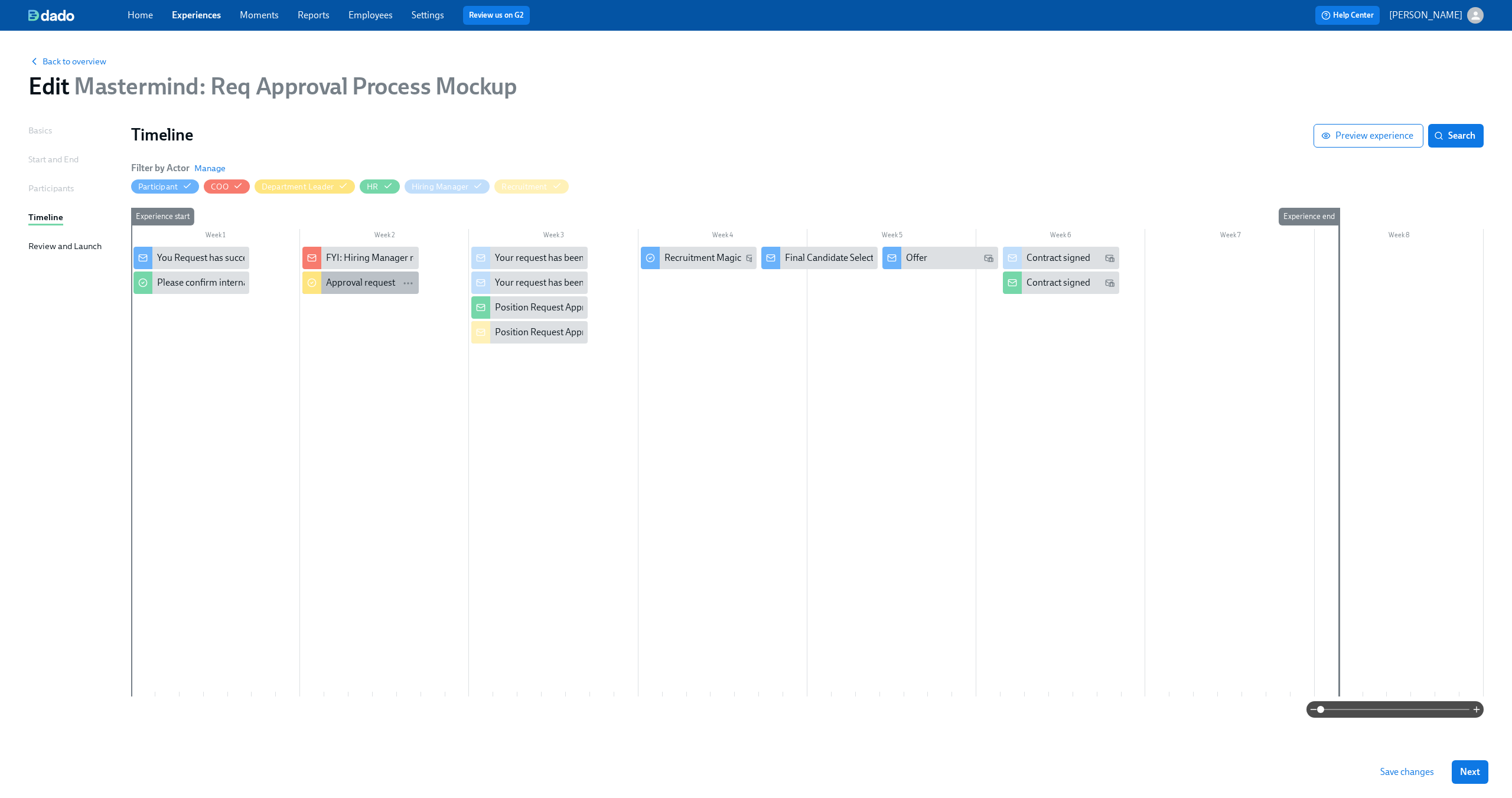
click at [367, 288] on div "Approval request" at bounding box center [360, 283] width 69 height 13
click at [543, 261] on div "Your request has been denied" at bounding box center [555, 258] width 119 height 13
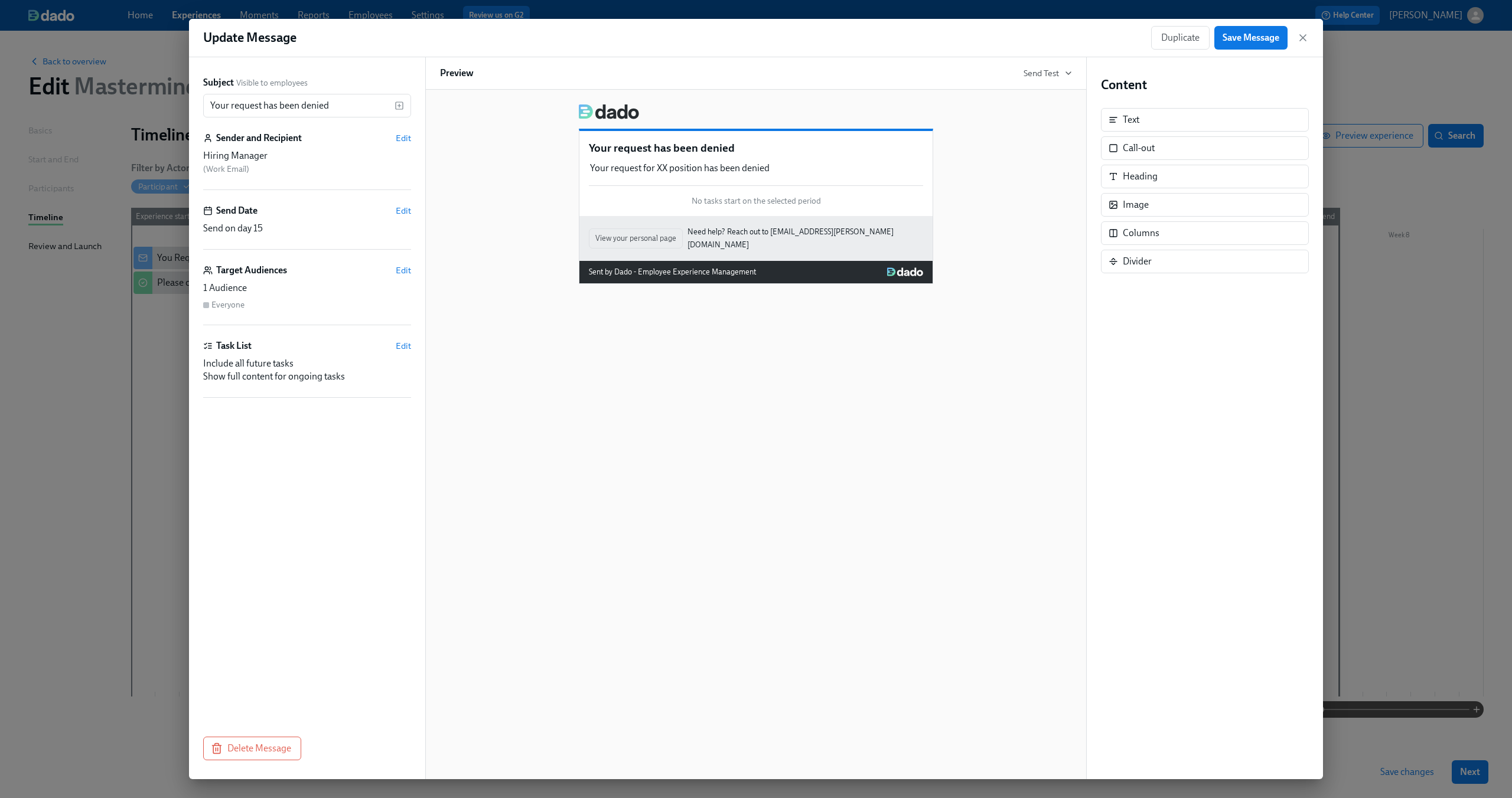
click at [733, 200] on span "No tasks start on the selected period" at bounding box center [756, 201] width 129 height 11
click at [280, 217] on div "Send Date Edit" at bounding box center [307, 211] width 208 height 13
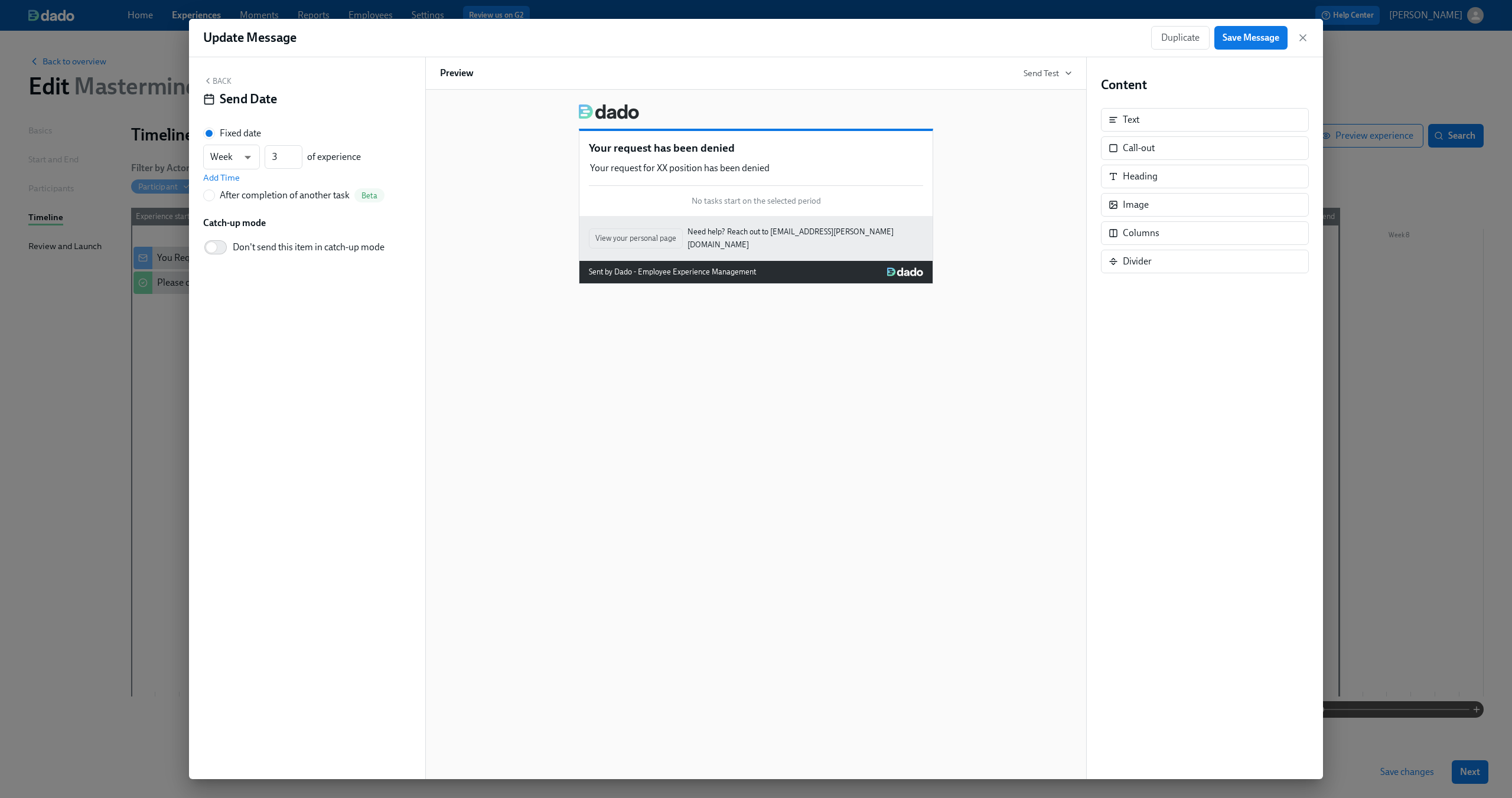
click at [275, 198] on div "After completion of another task" at bounding box center [285, 195] width 130 height 13
click at [214, 198] on input "After completion of another task Beta" at bounding box center [209, 195] width 11 height 11
radio input "true"
radio input "false"
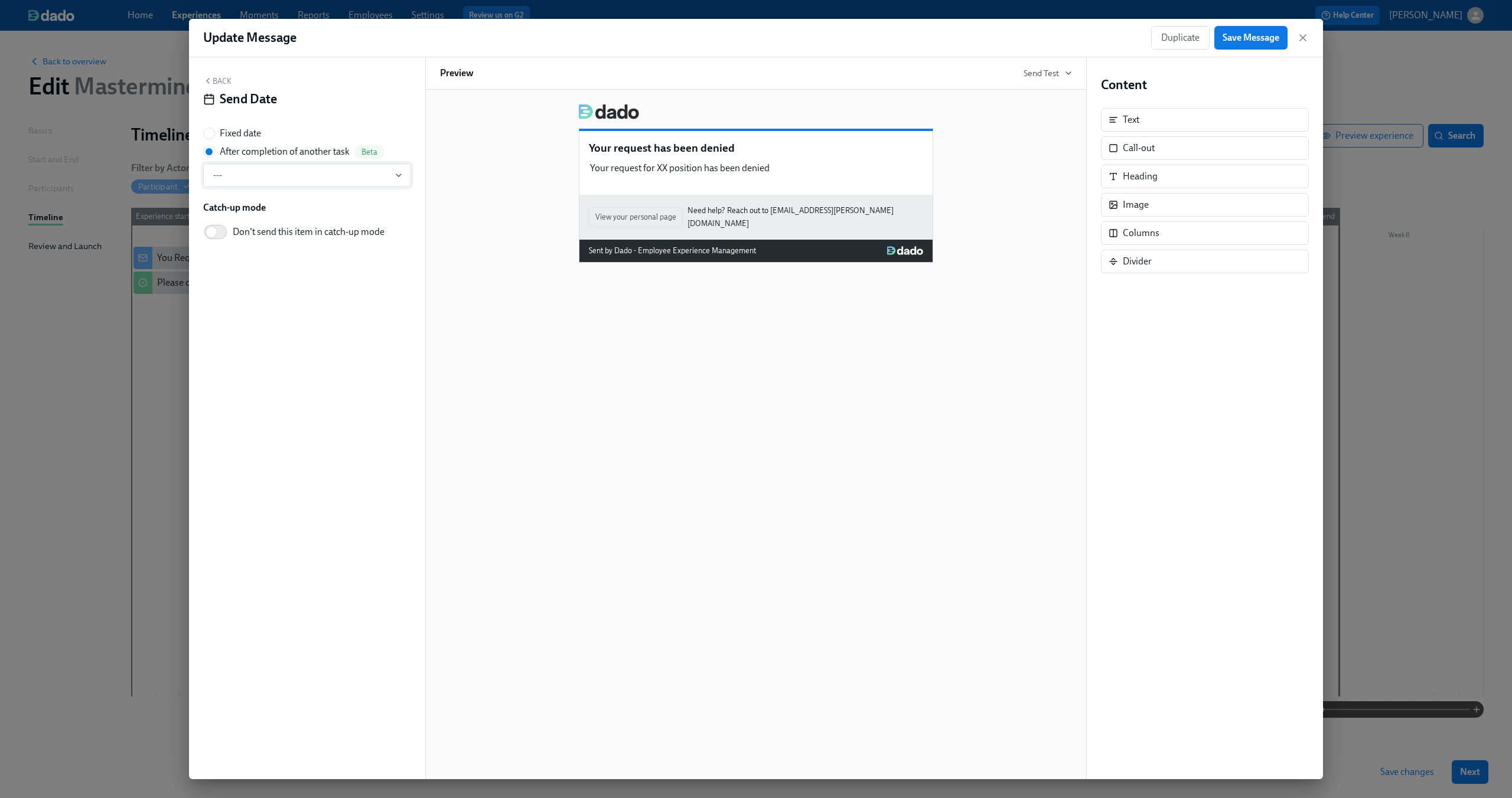
click at [315, 169] on button "---" at bounding box center [307, 175] width 208 height 23
click at [316, 244] on div "Approval request" at bounding box center [293, 240] width 161 height 13
click at [231, 198] on span "Edit task" at bounding box center [225, 198] width 43 height 12
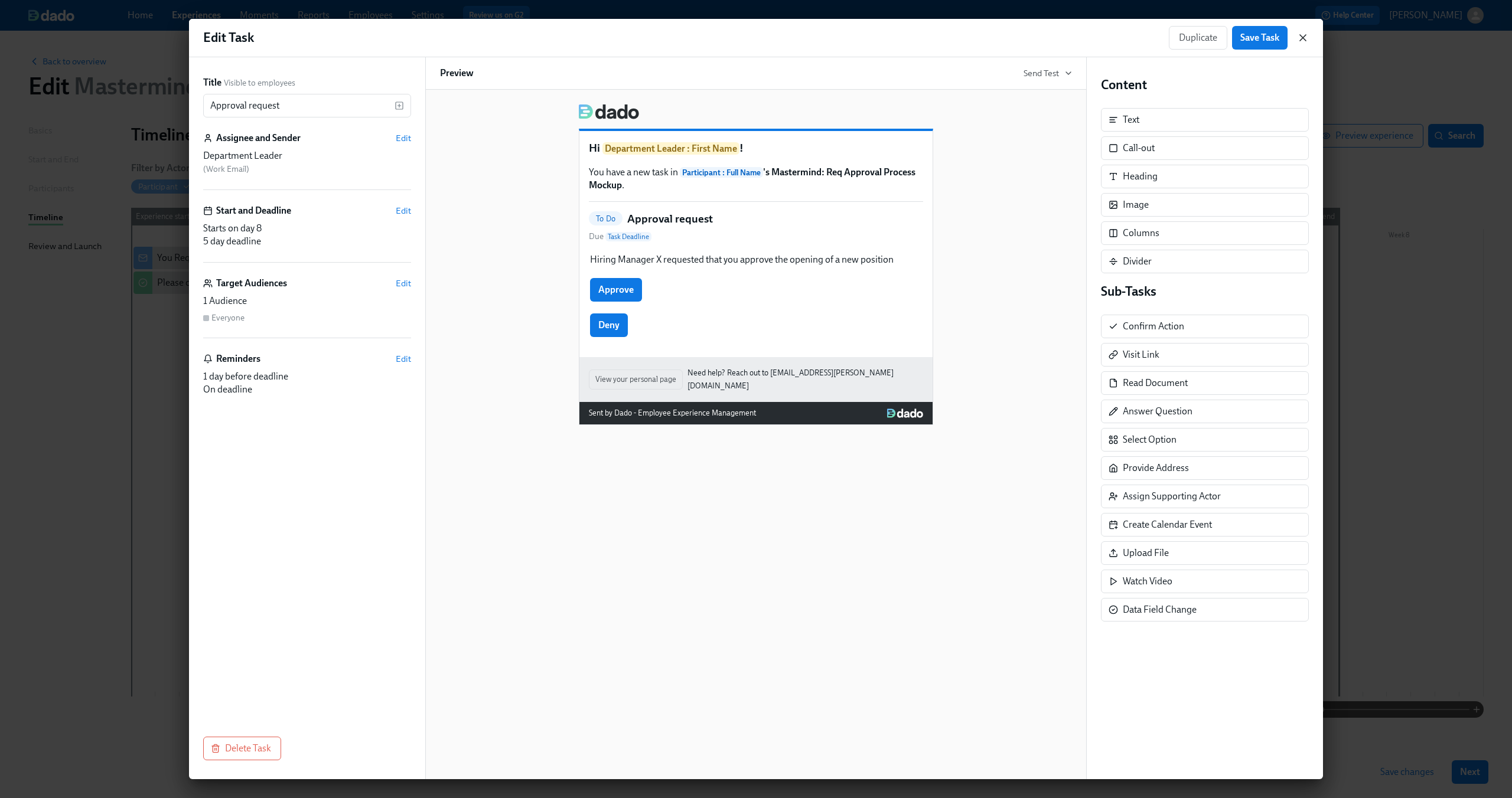
click at [1304, 40] on icon "button" at bounding box center [1303, 37] width 12 height 12
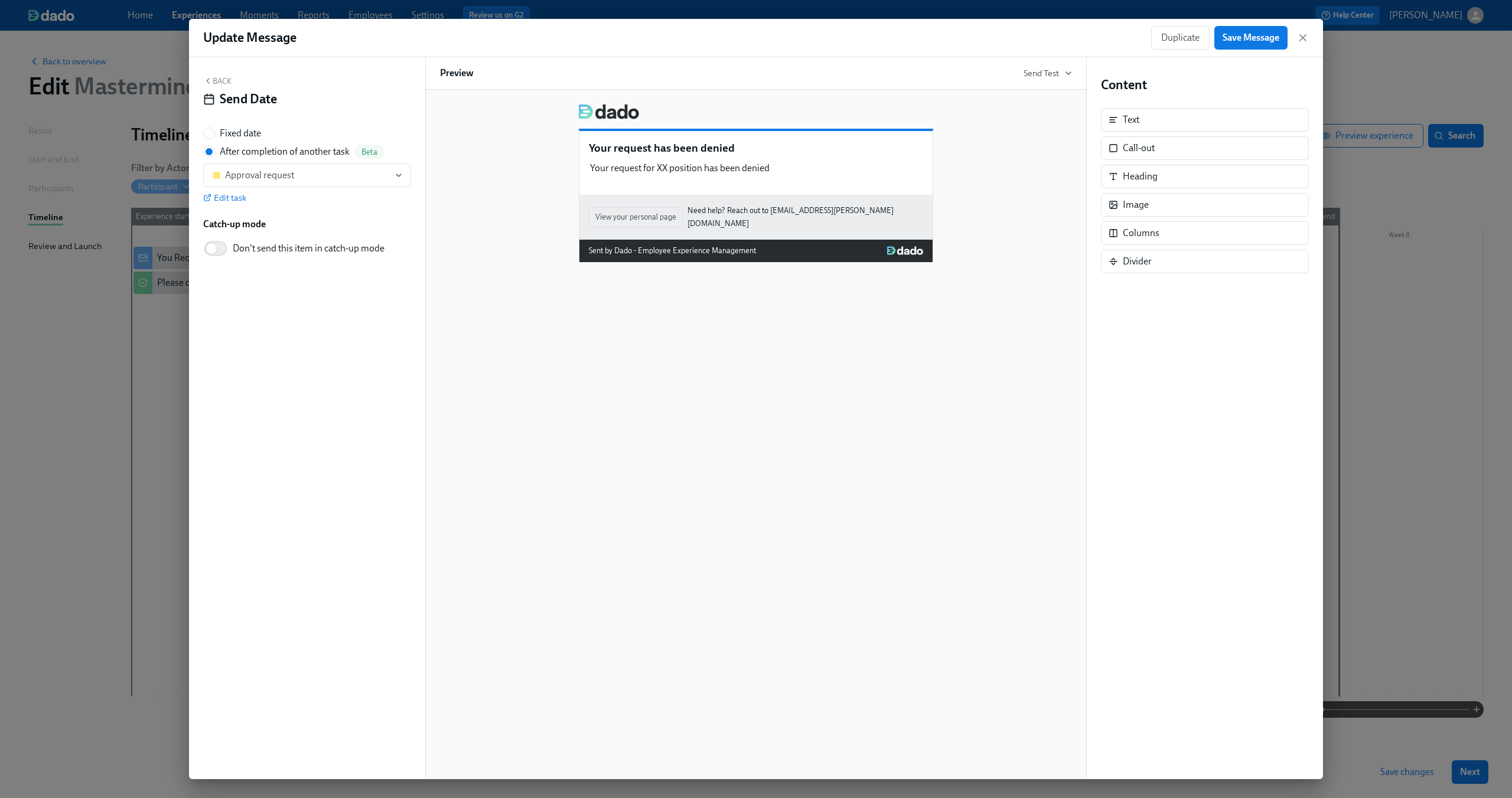
click at [1310, 42] on div "Update Message Duplicate Save Message" at bounding box center [755, 38] width 1134 height 39
click at [1304, 37] on icon "button" at bounding box center [1302, 37] width 6 height 6
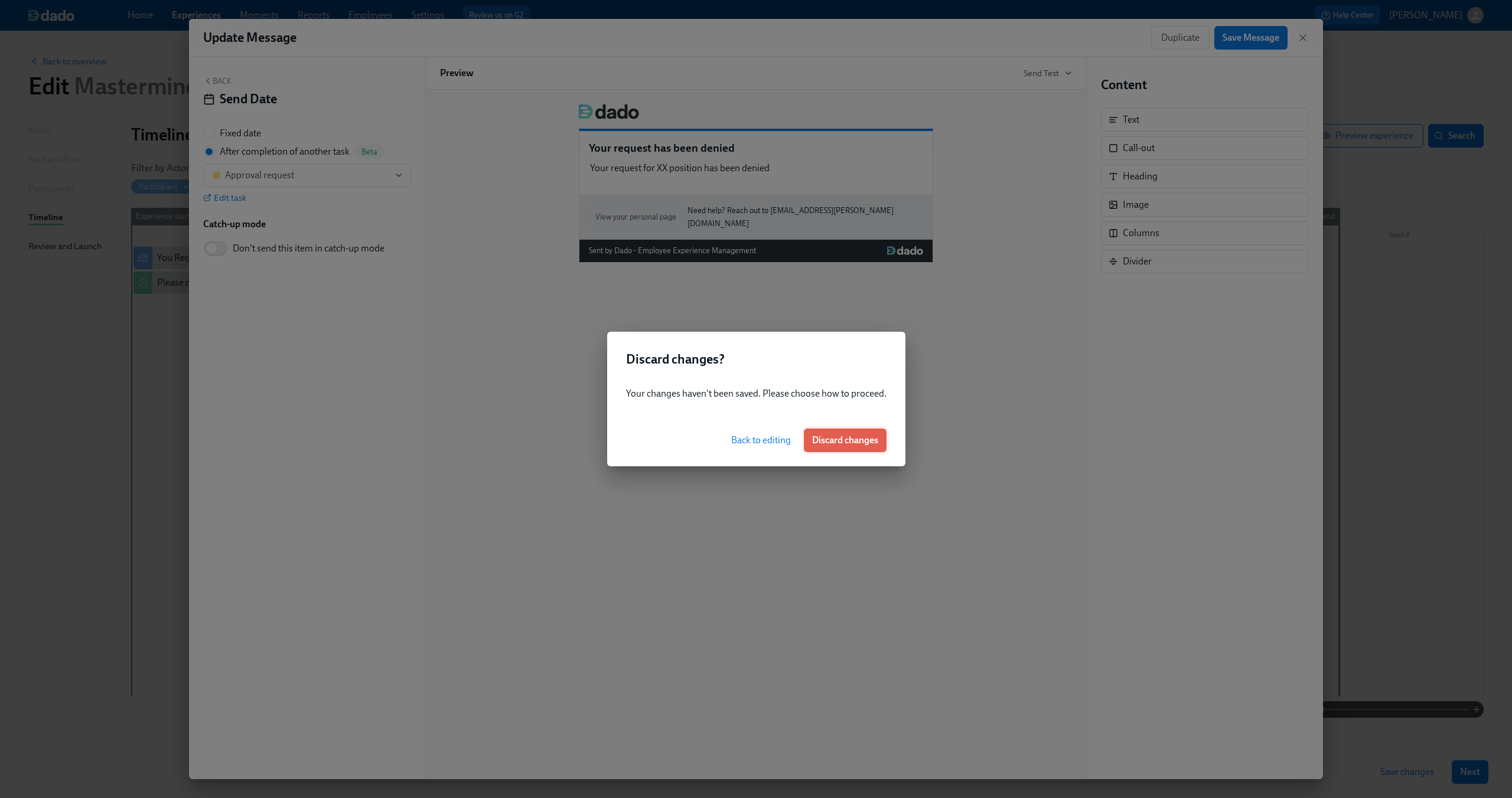
click at [815, 444] on span "Discard changes" at bounding box center [845, 440] width 66 height 12
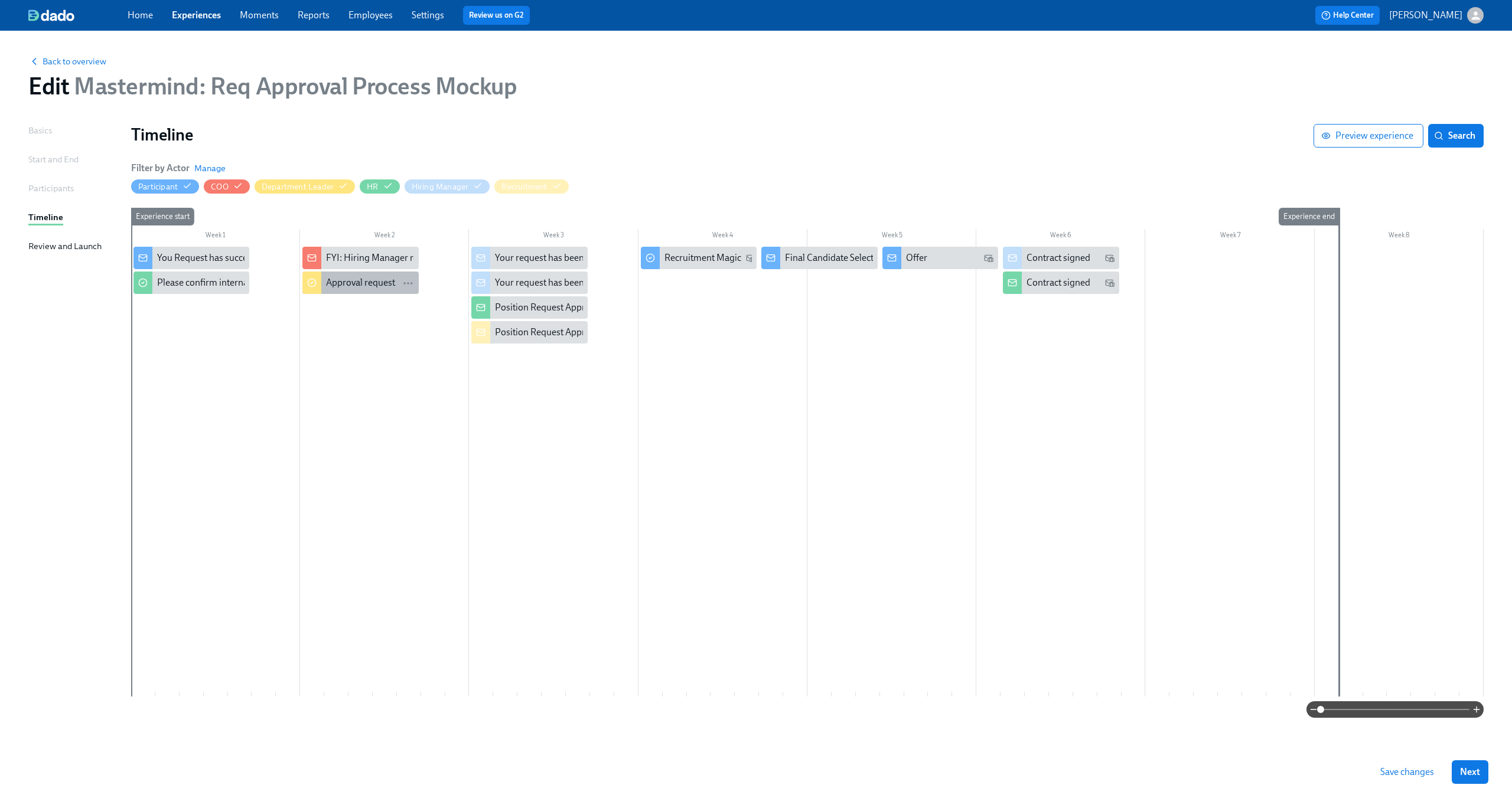
click at [356, 286] on div "Approval request" at bounding box center [360, 283] width 69 height 13
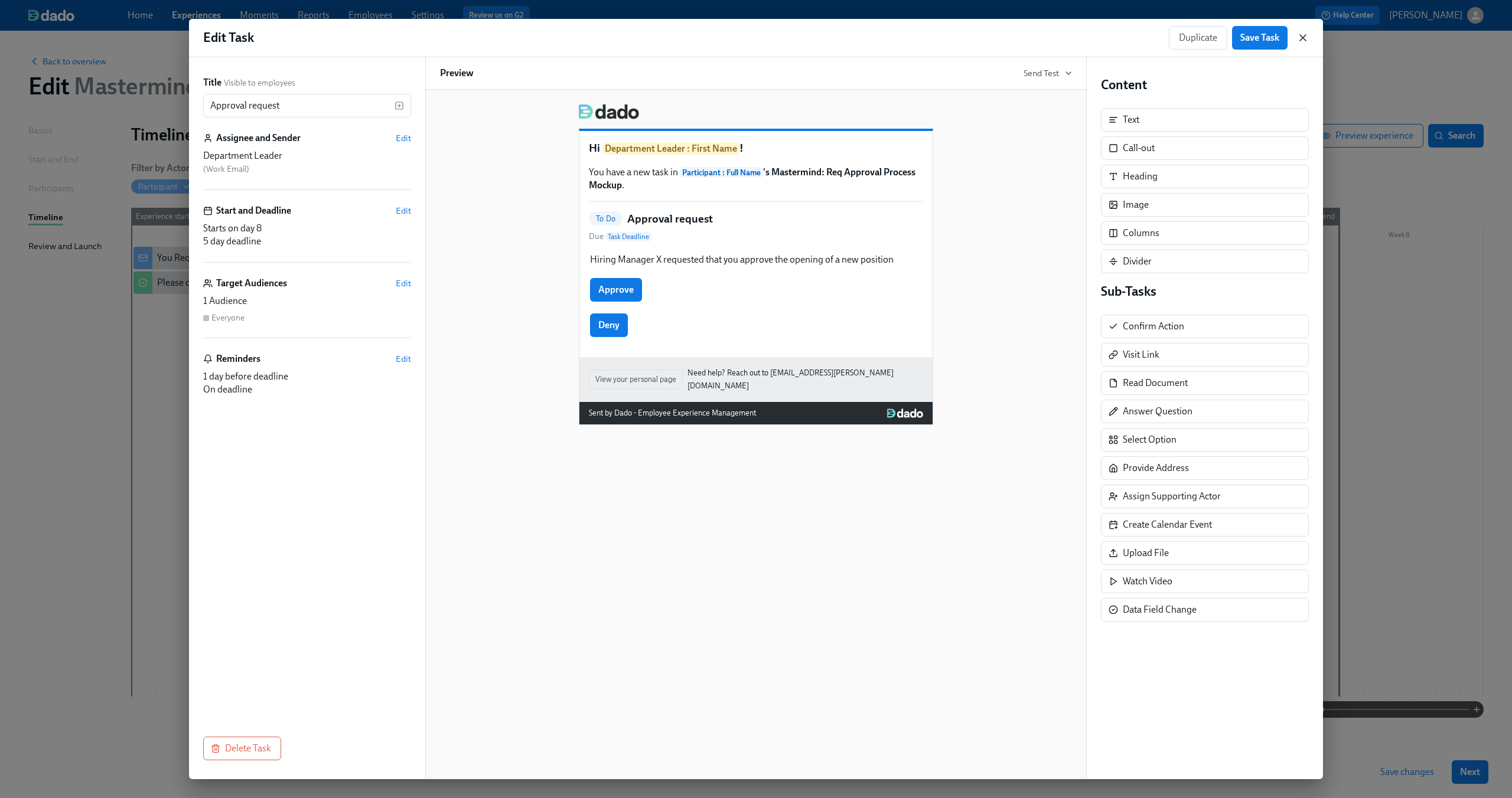
click at [1307, 41] on icon "button" at bounding box center [1303, 37] width 12 height 12
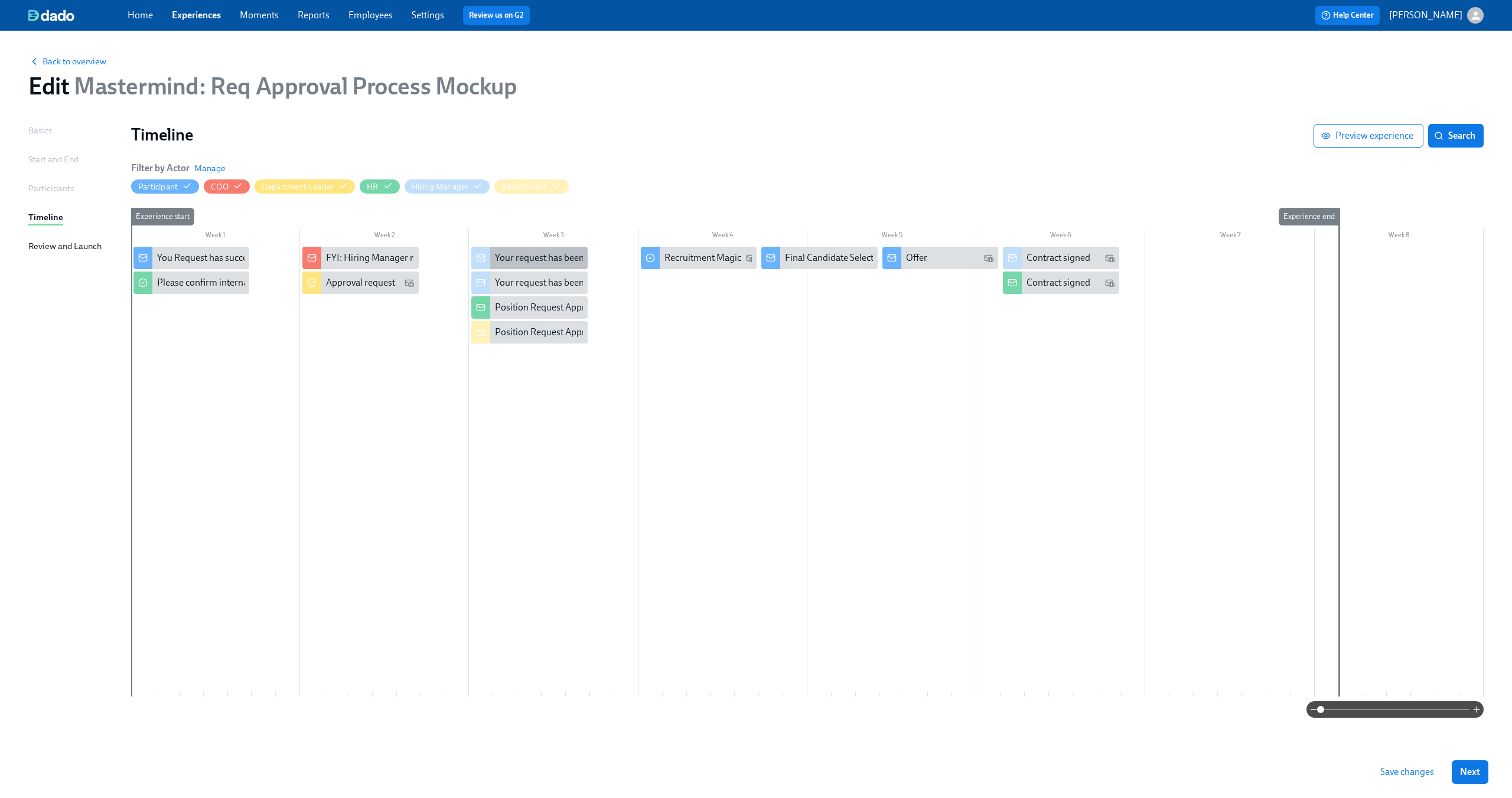
click at [545, 254] on div "Your request has been denied" at bounding box center [555, 258] width 119 height 13
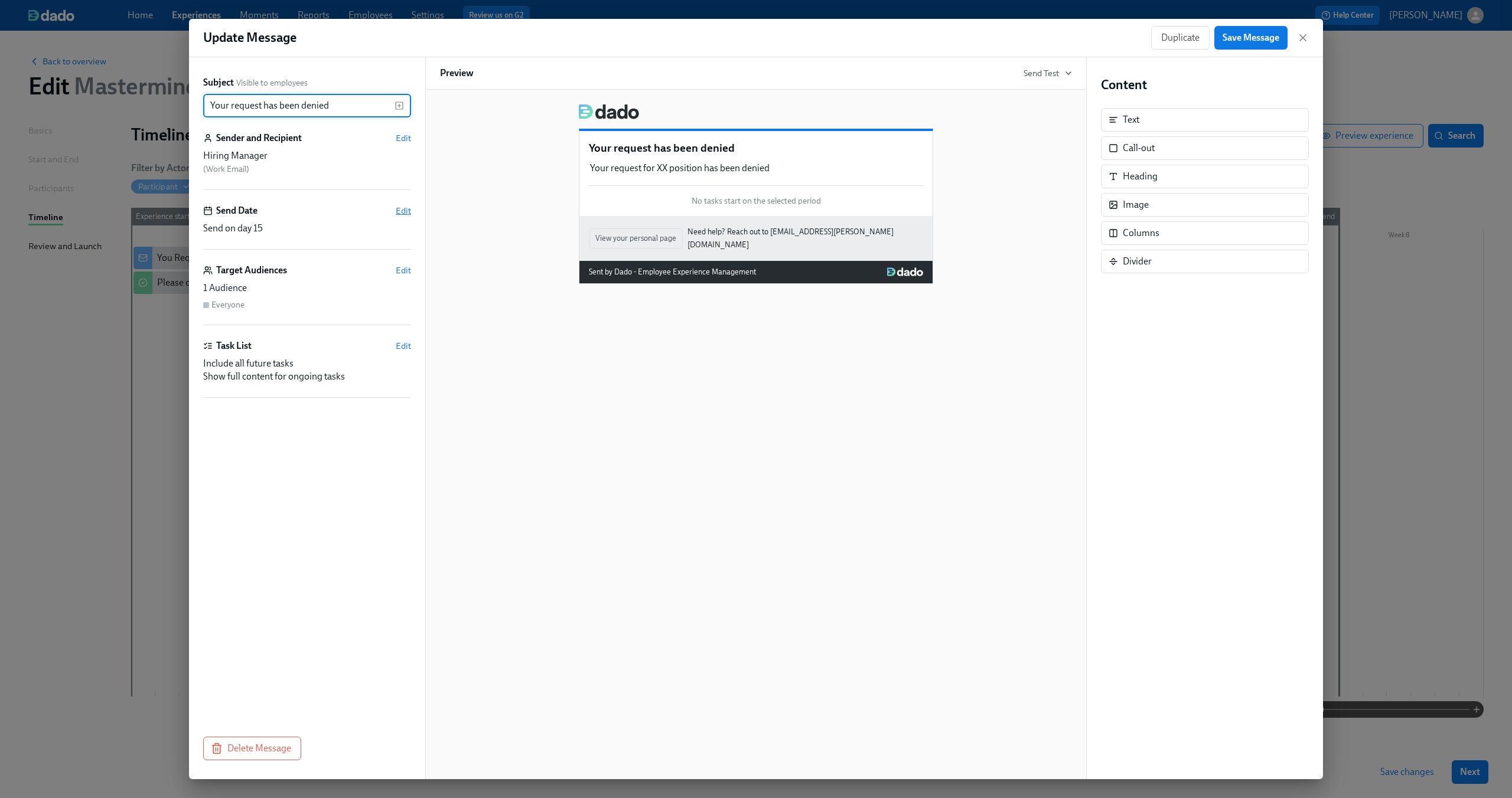
click at [405, 215] on span "Edit" at bounding box center [404, 210] width 15 height 12
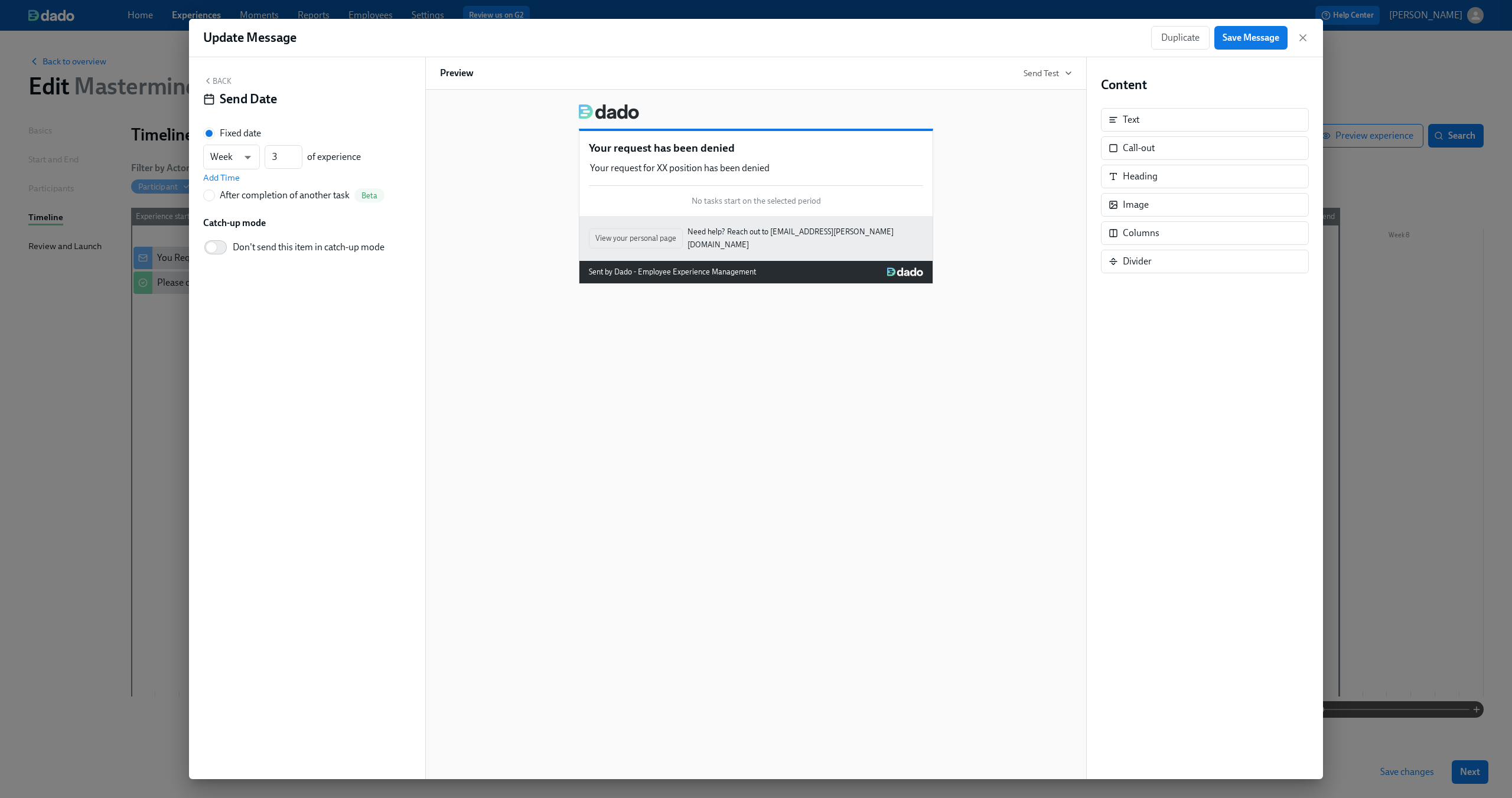
click at [243, 197] on div "After completion of another task" at bounding box center [285, 195] width 130 height 13
click at [214, 197] on input "After completion of another task Beta" at bounding box center [209, 195] width 11 height 11
radio input "true"
radio input "false"
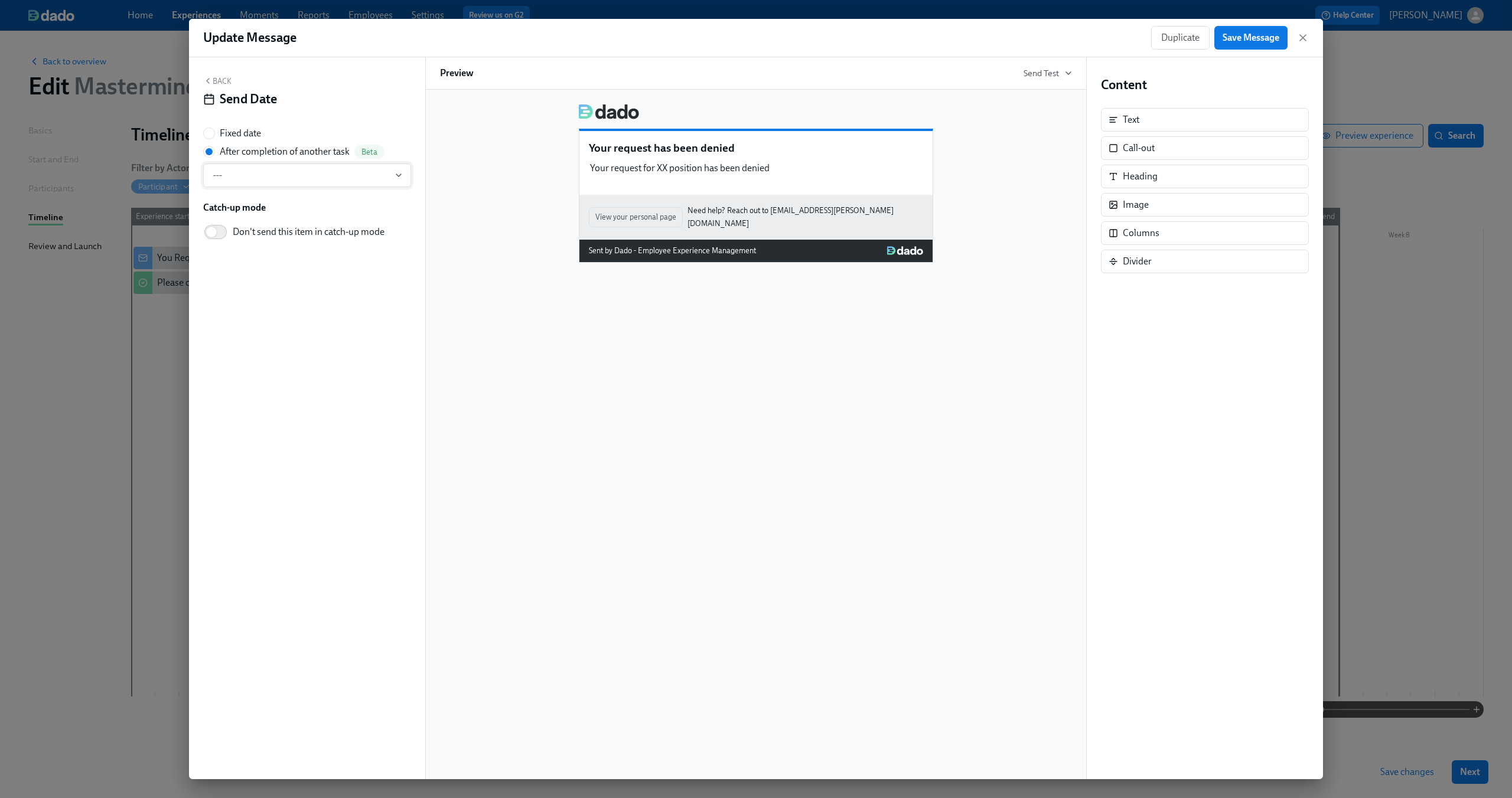
click at [280, 187] on button "---" at bounding box center [307, 175] width 208 height 23
click at [271, 241] on div "Approval request" at bounding box center [258, 240] width 69 height 13
click at [238, 202] on span "Edit task" at bounding box center [225, 198] width 43 height 12
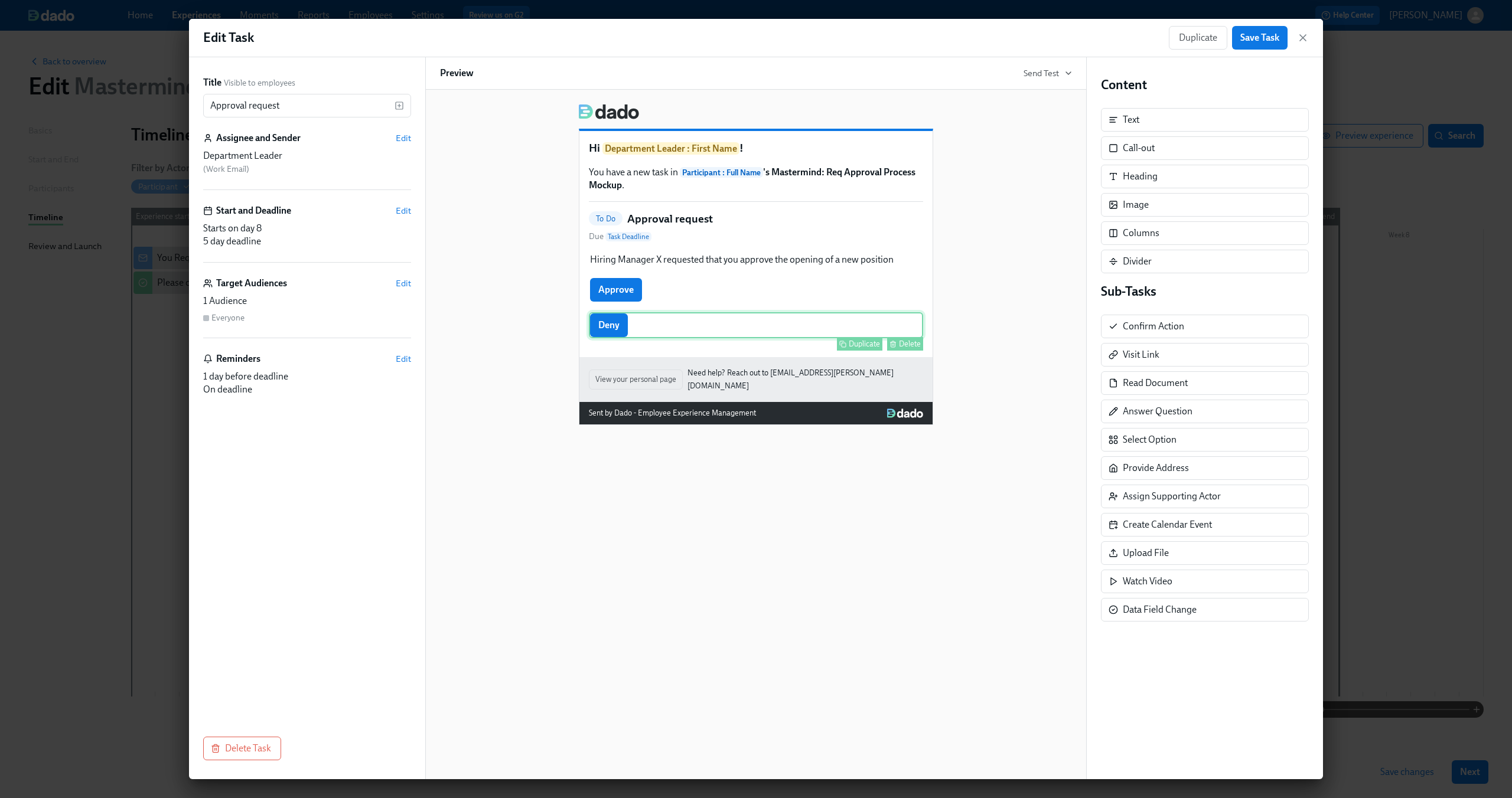
click at [608, 331] on div "Deny Duplicate Delete" at bounding box center [755, 325] width 334 height 26
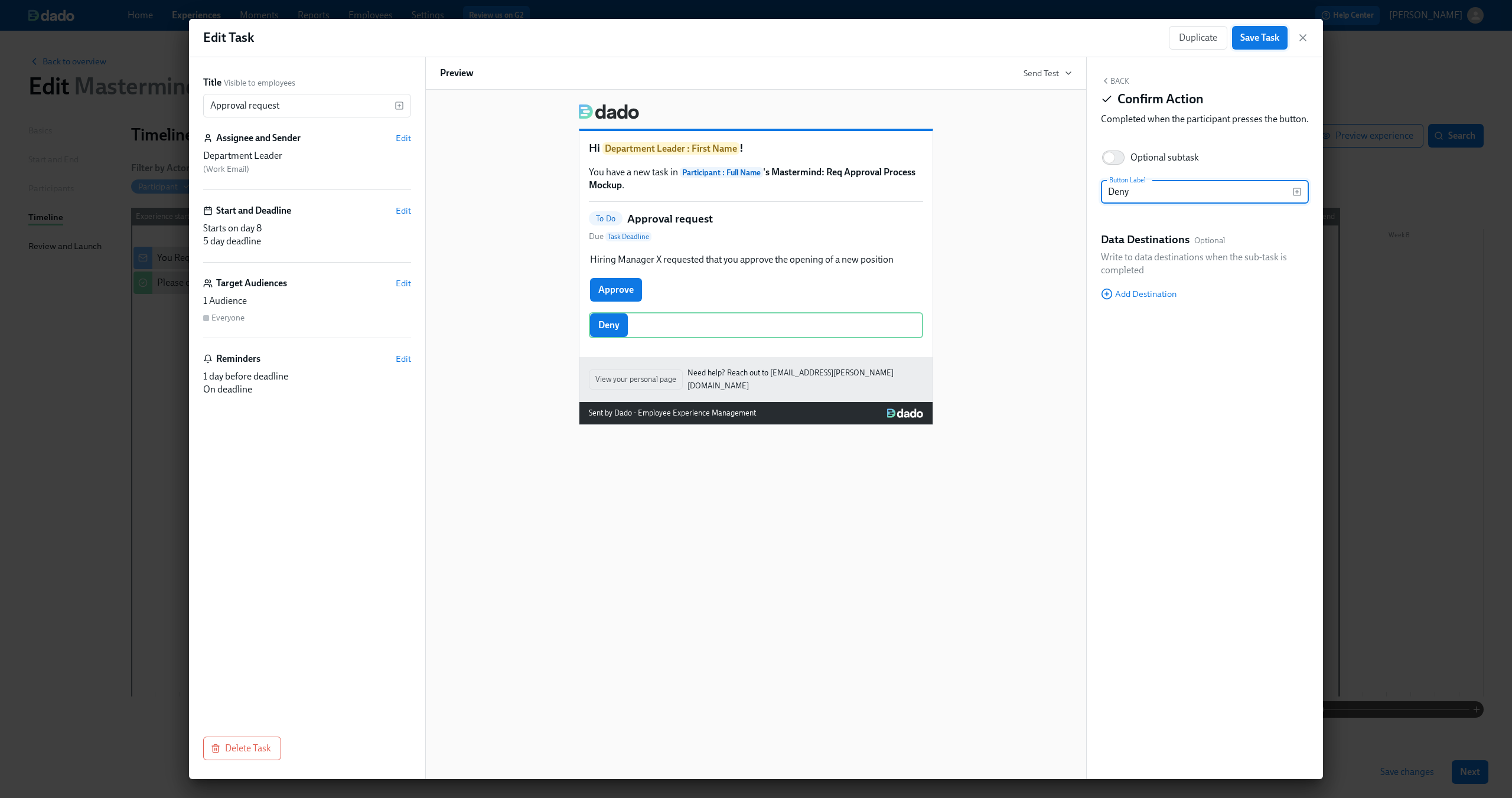
click at [1264, 42] on span "Save Task" at bounding box center [1260, 37] width 39 height 12
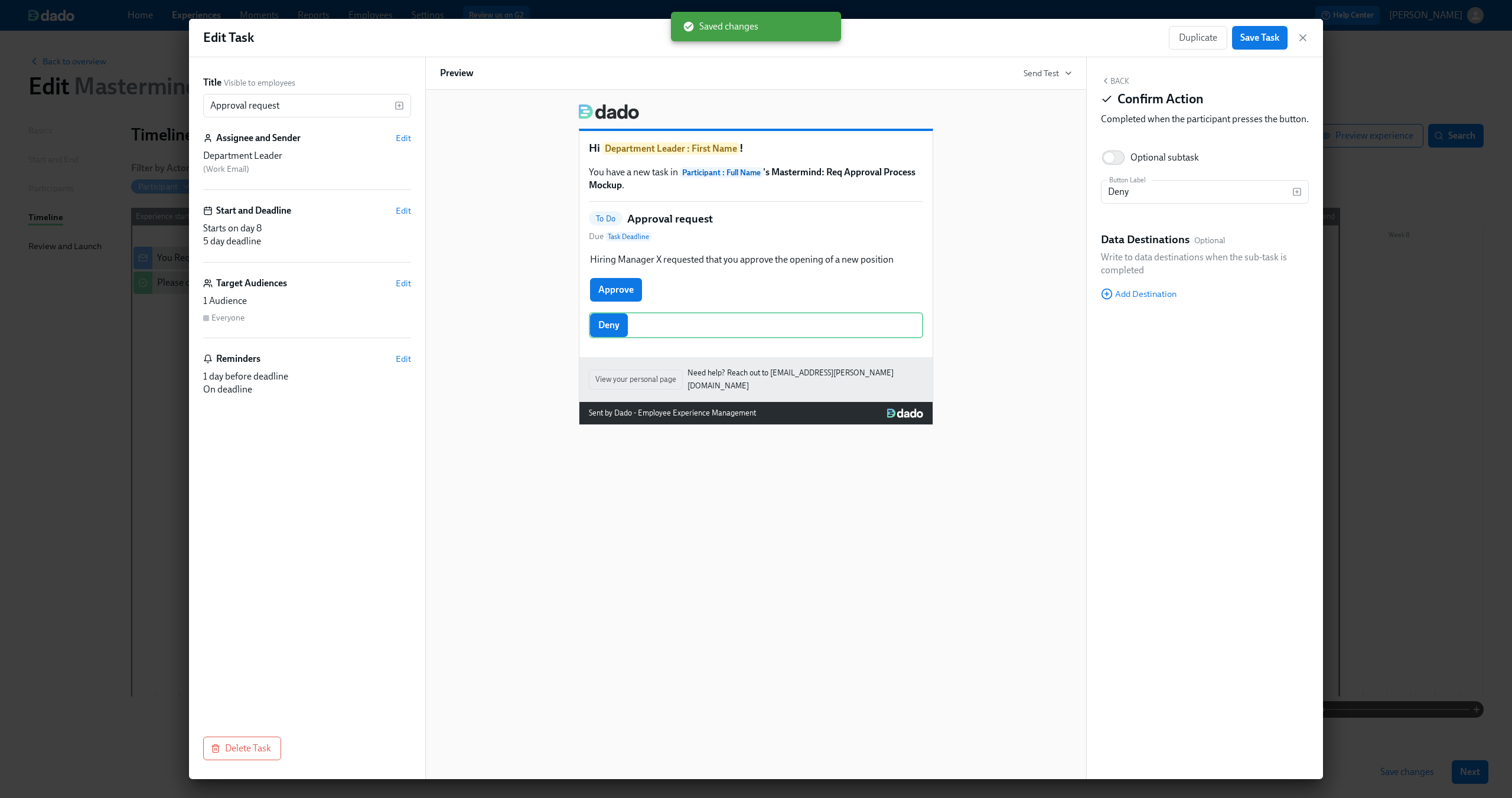
click at [1296, 40] on div "Duplicate Save Task" at bounding box center [1239, 37] width 140 height 23
click at [1303, 35] on icon "button" at bounding box center [1303, 37] width 12 height 12
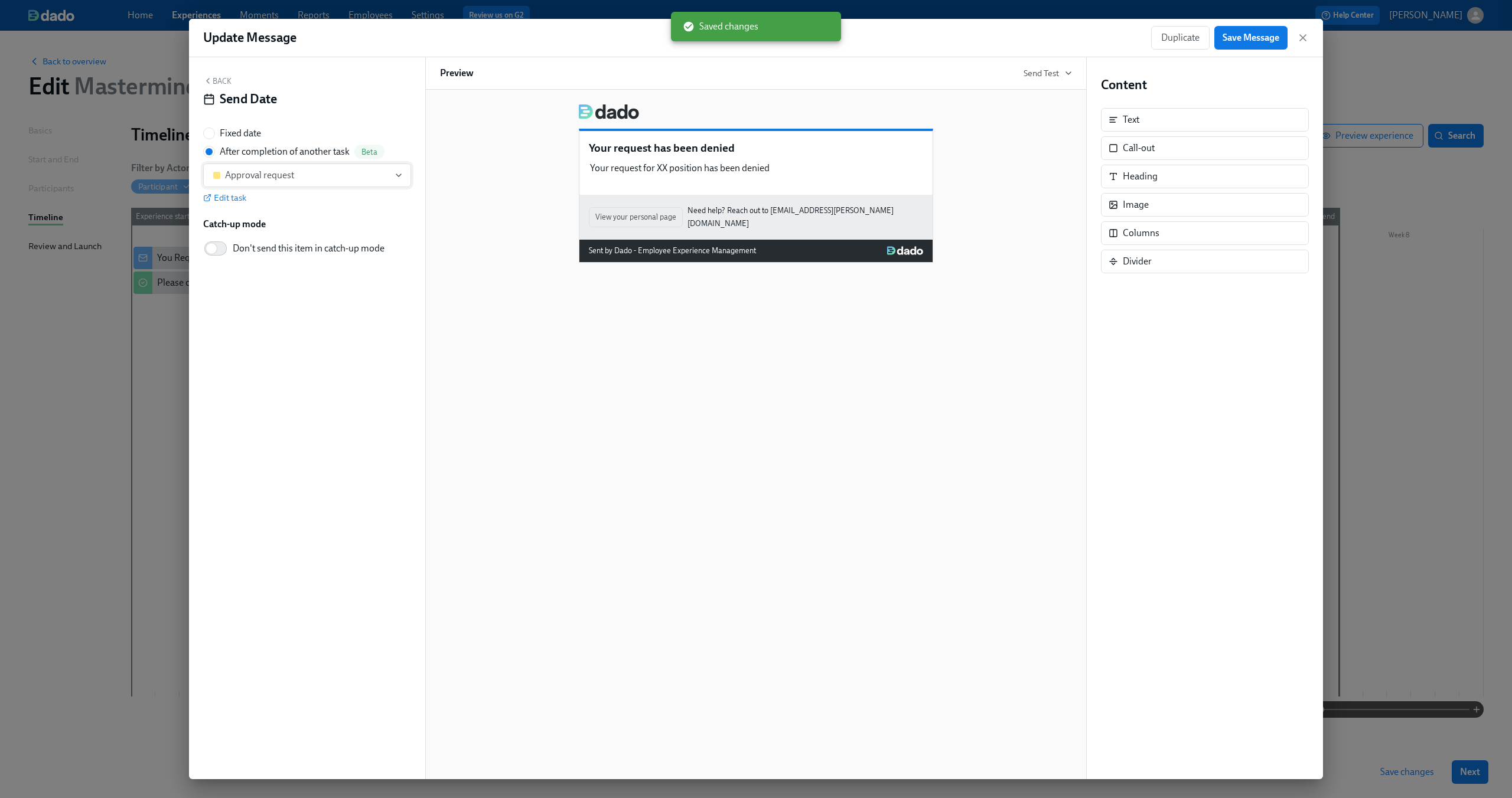
click at [360, 179] on div "Approval request" at bounding box center [301, 175] width 176 height 12
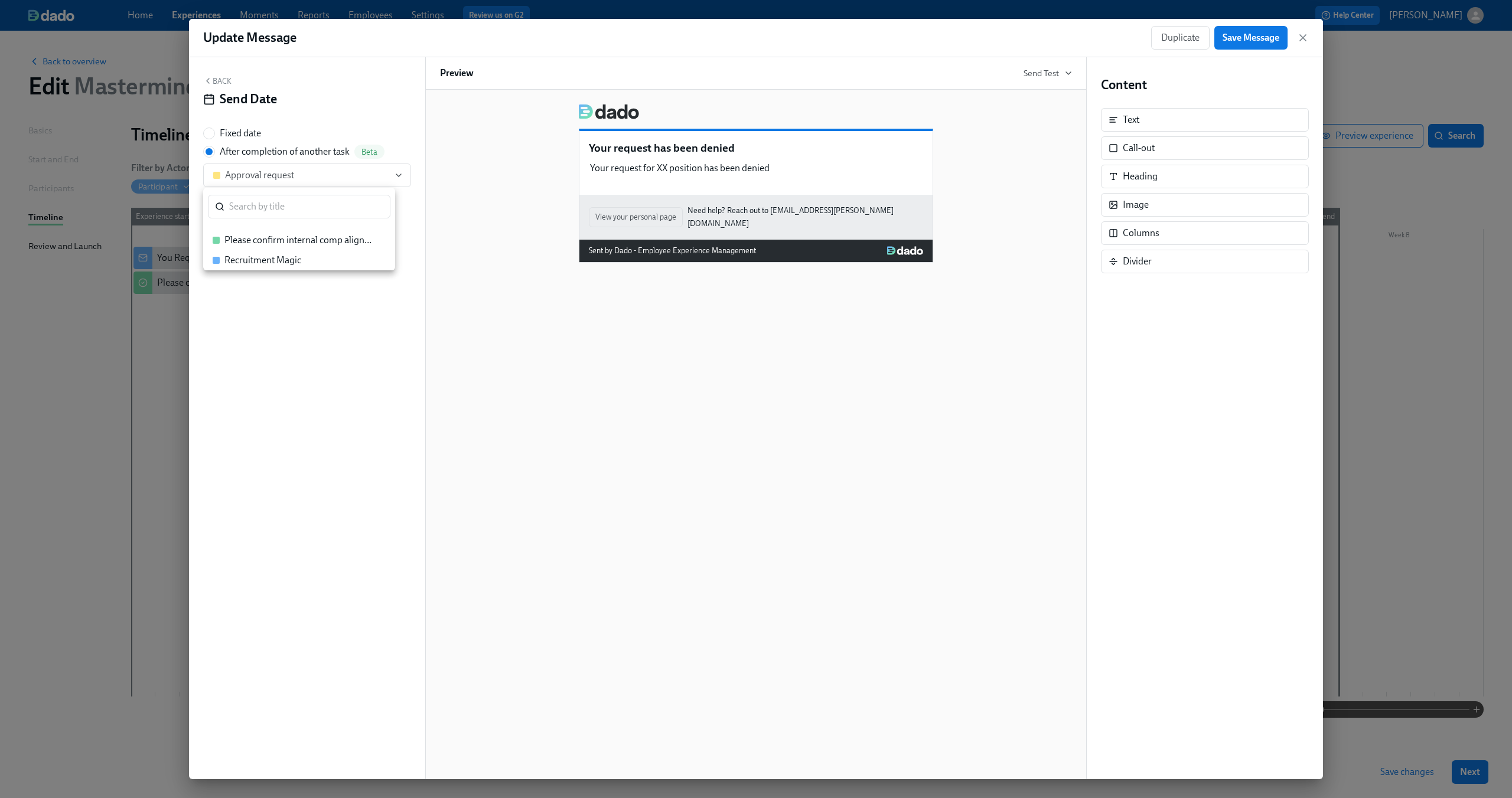
click at [473, 223] on div at bounding box center [756, 399] width 1512 height 798
click at [591, 176] on div "Your request has been denied Your request for XX position has been denied Dupli…" at bounding box center [755, 163] width 353 height 64
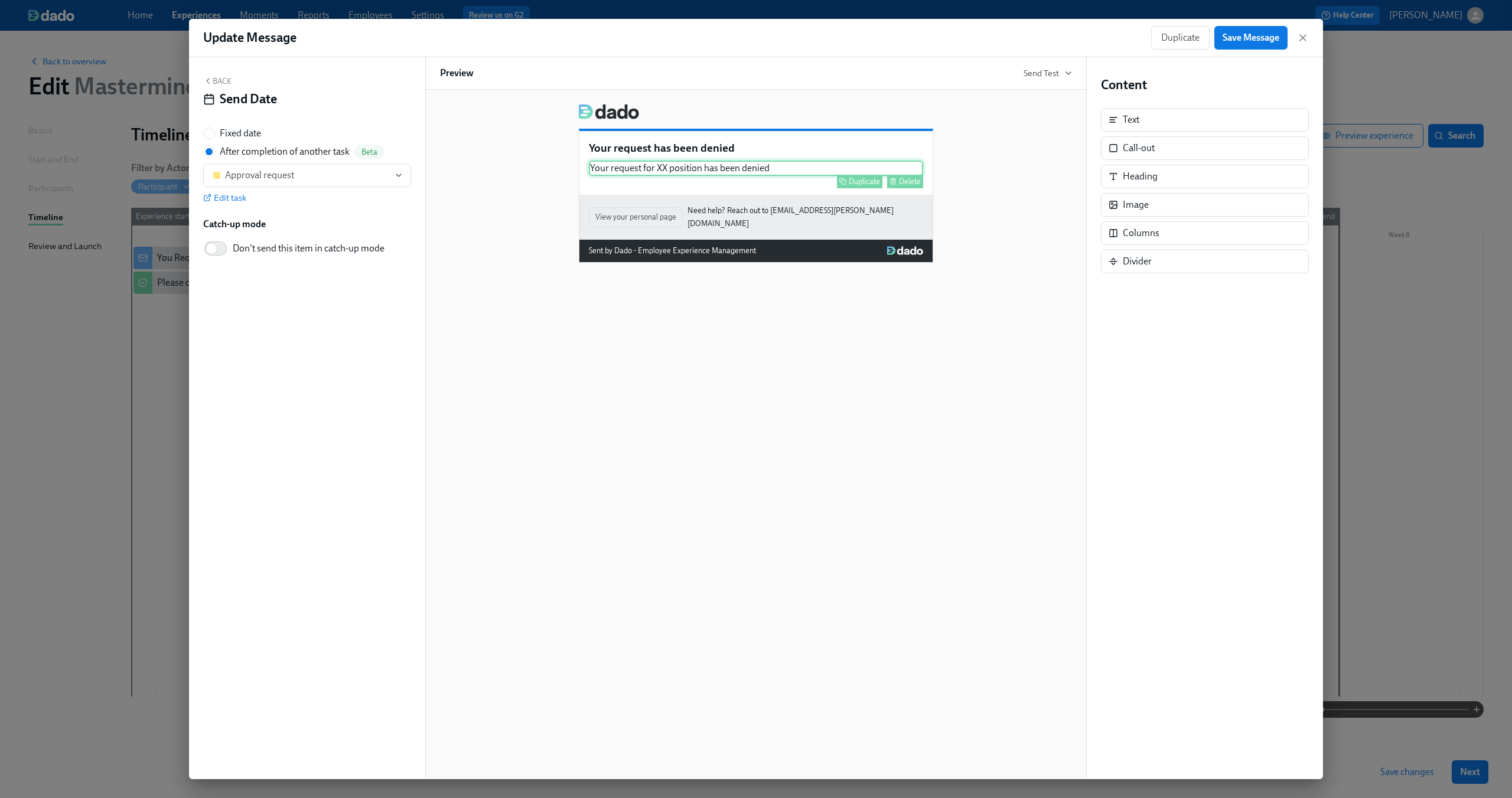
click at [682, 169] on div "Your request for XX position has been denied Duplicate Delete" at bounding box center [755, 168] width 334 height 15
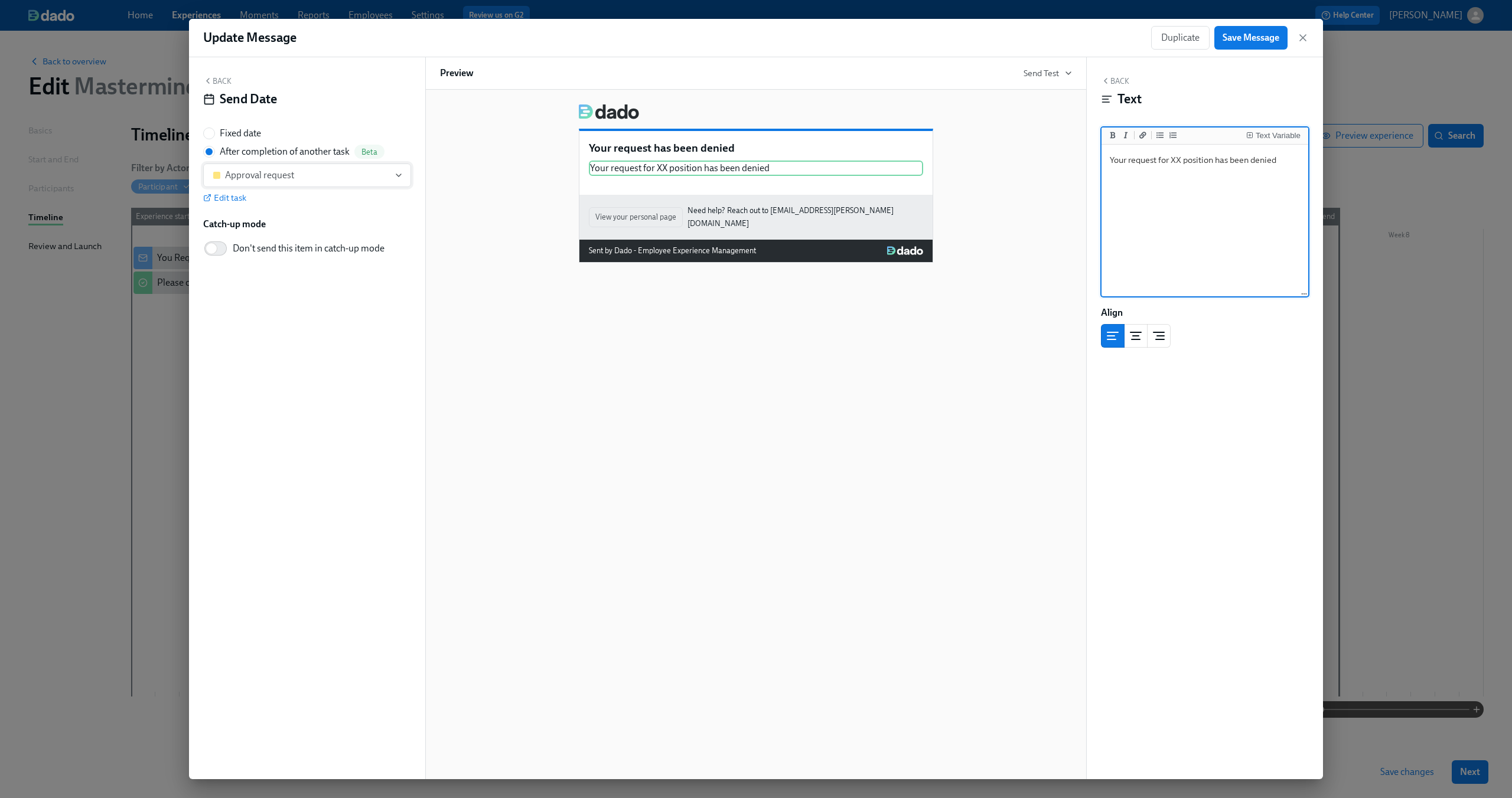
click at [332, 177] on div "Approval request" at bounding box center [301, 175] width 176 height 12
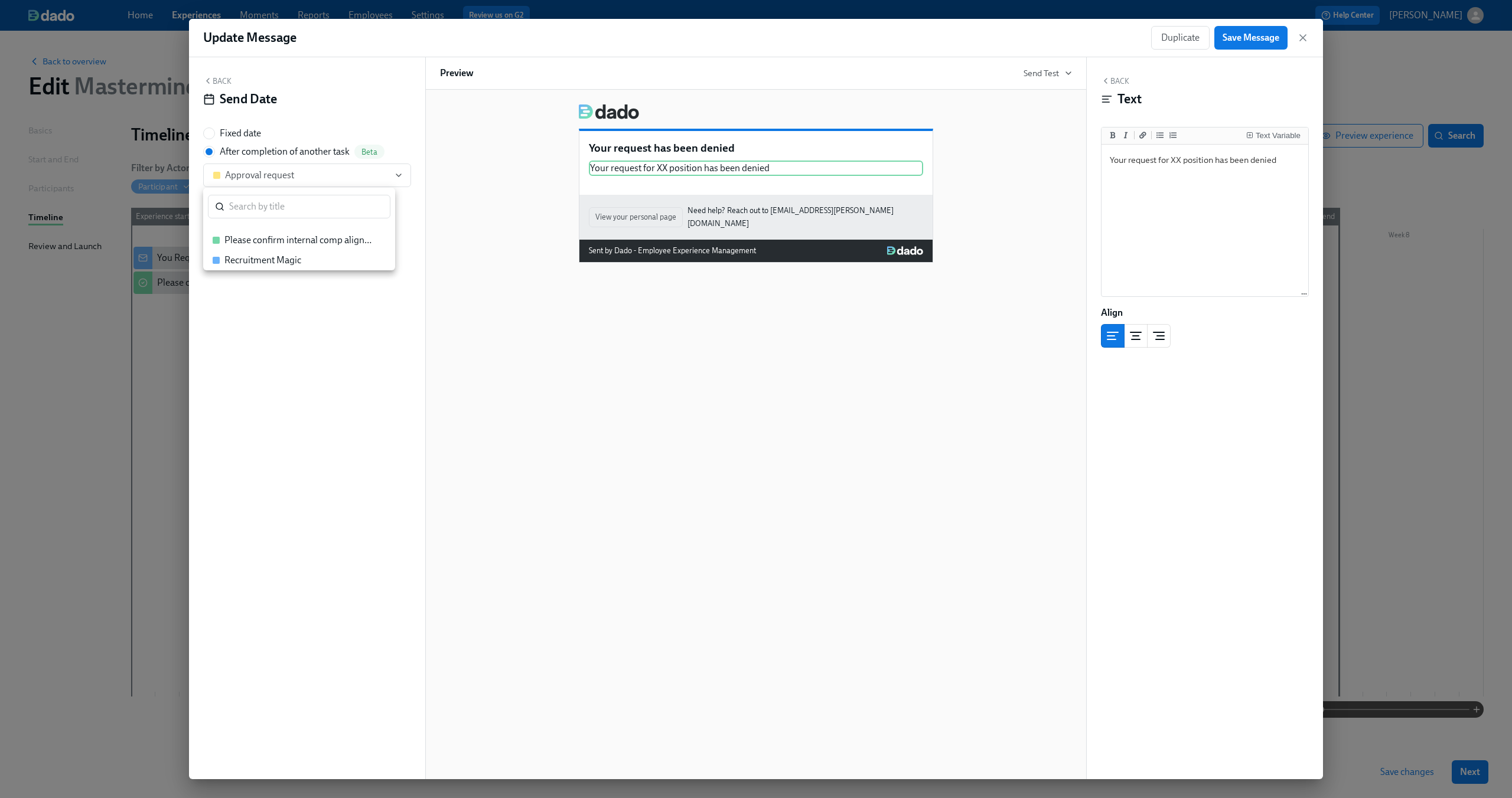
click at [431, 353] on div at bounding box center [756, 399] width 1512 height 798
click at [1298, 39] on icon "button" at bounding box center [1303, 37] width 12 height 12
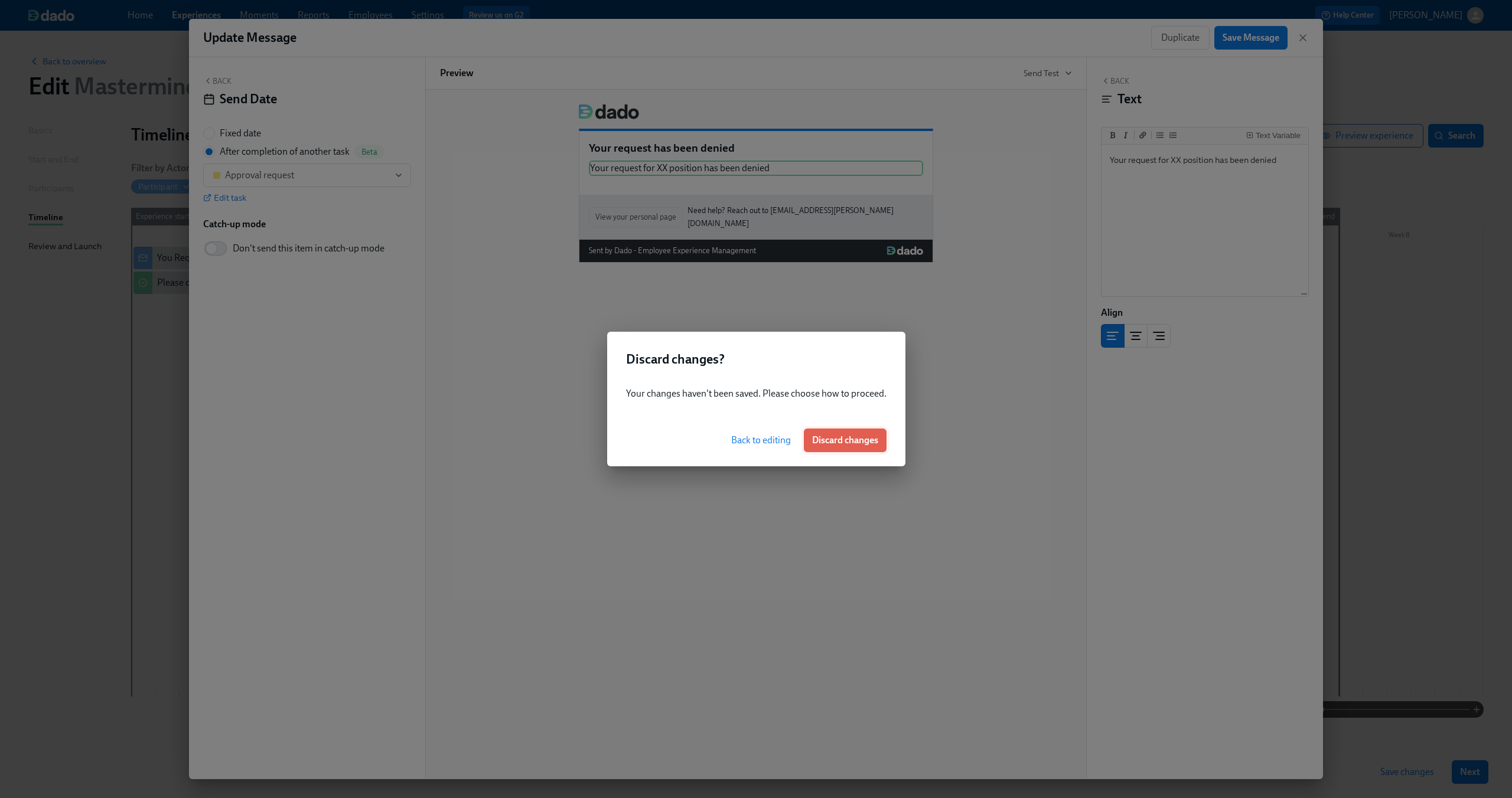
click at [843, 445] on span "Discard changes" at bounding box center [845, 440] width 66 height 12
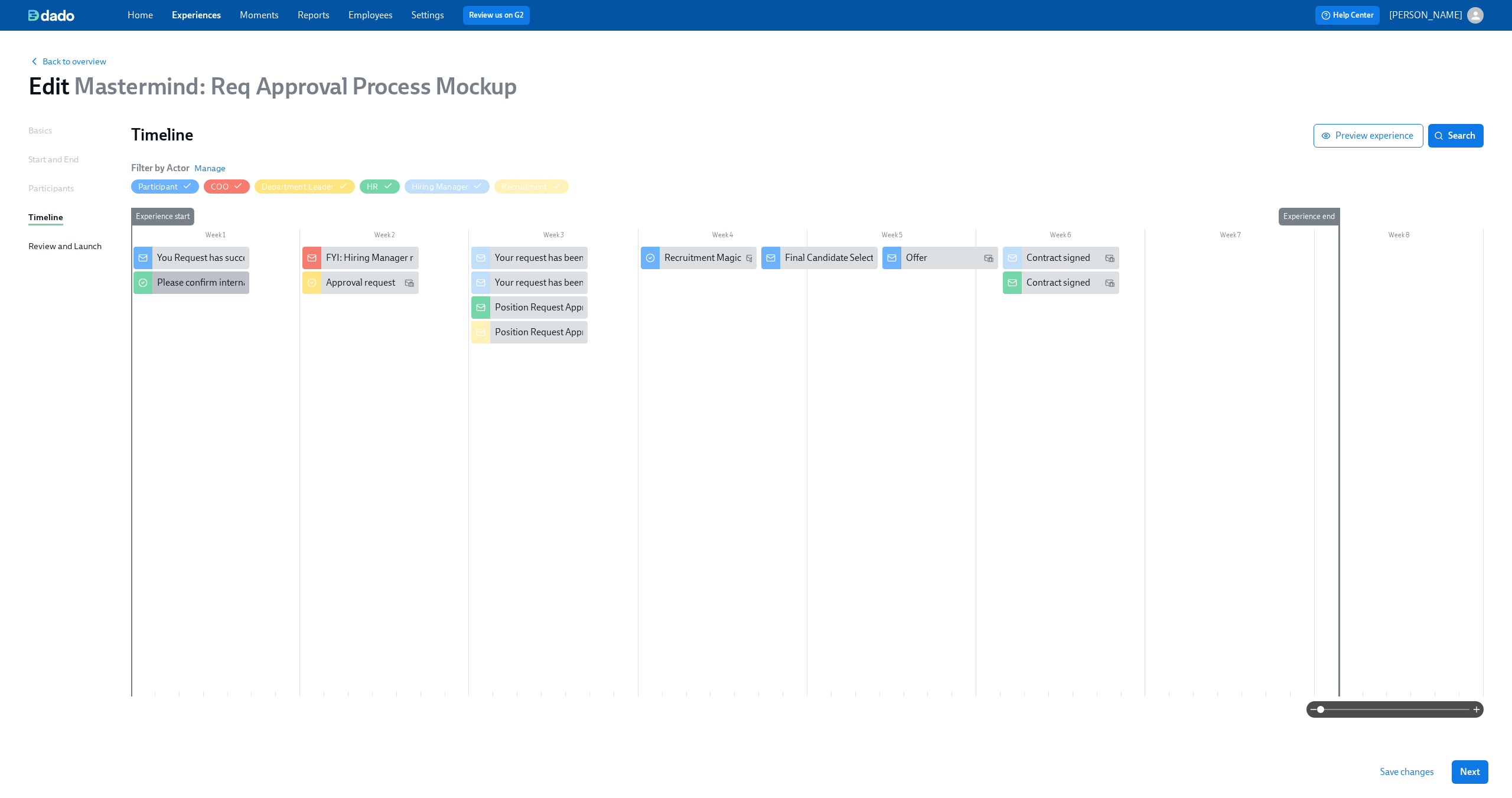
click at [206, 287] on div "Please confirm internal comp alignment" at bounding box center [237, 283] width 161 height 13
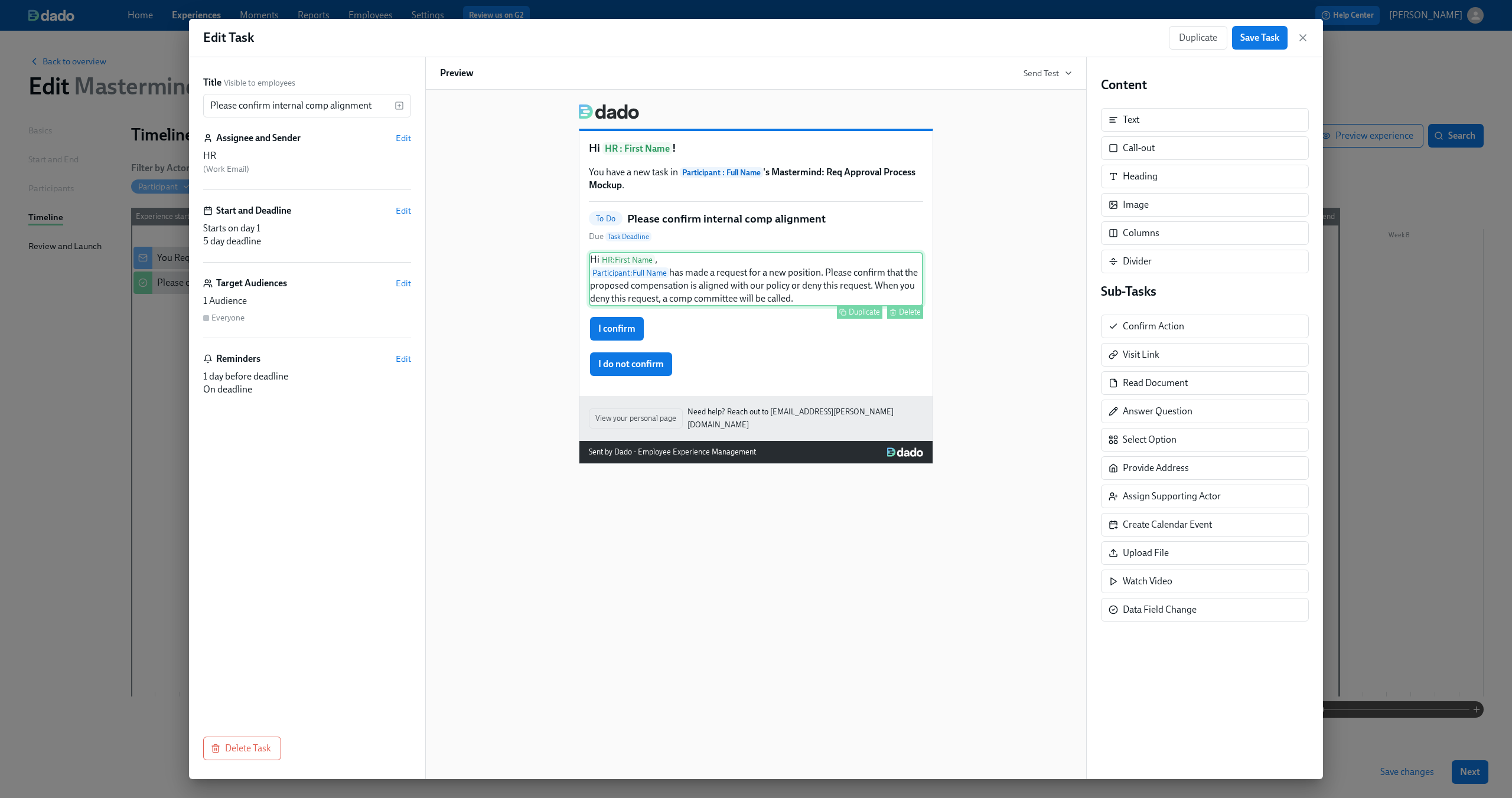
click at [860, 285] on div "Hi HR : First Name , Participant : Full Name has made a request for a new posit…" at bounding box center [755, 279] width 334 height 54
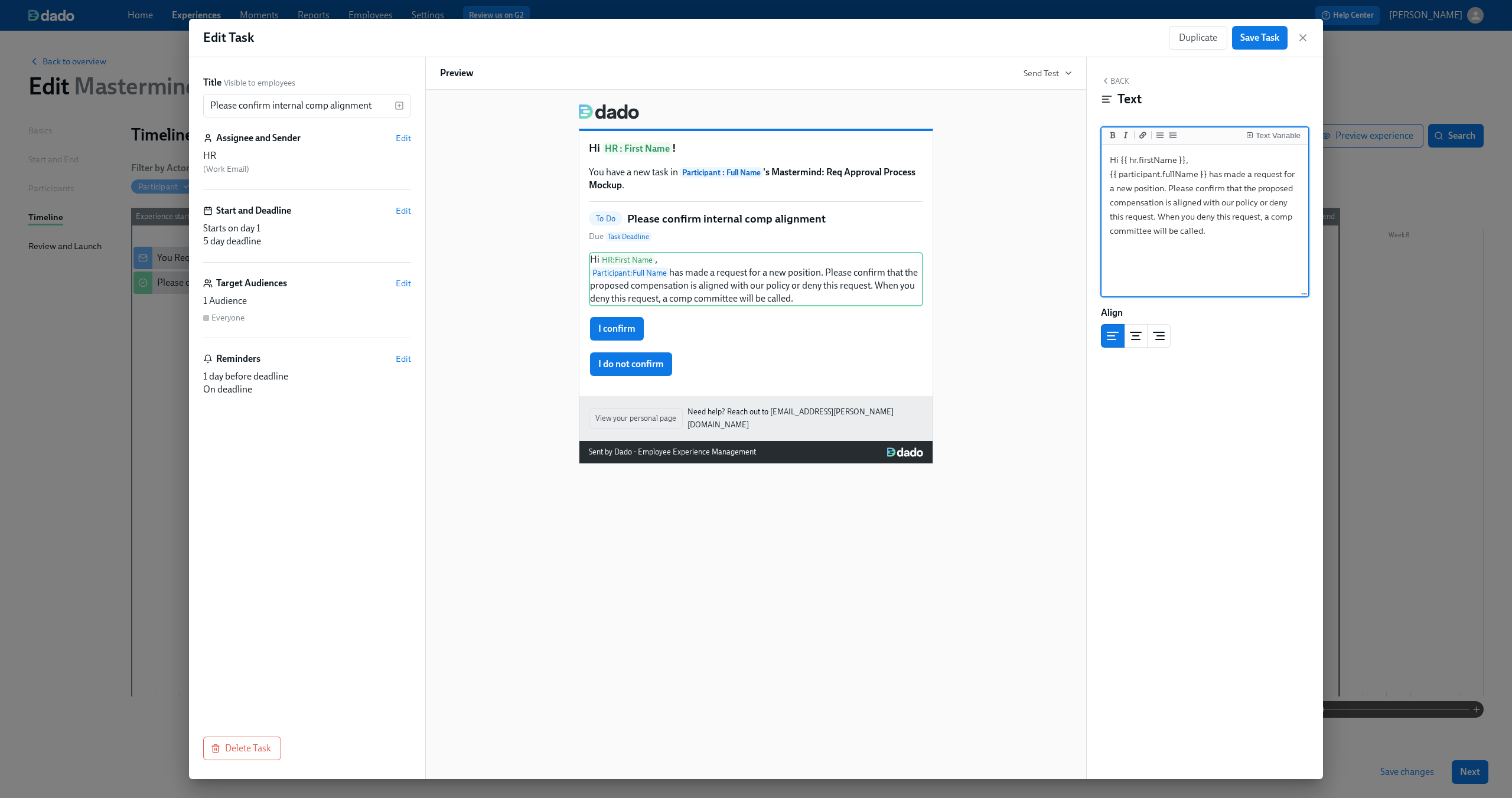
click at [1160, 187] on textarea "Hi {{ hr.firstName }}, {{ participant.fullName }} has made a request for a new …" at bounding box center [1205, 221] width 202 height 148
click at [1163, 188] on textarea "Hi {{ hr.firstName }}, {{ participant.fullName }} has made a request for a new …" at bounding box center [1205, 221] width 202 height 148
drag, startPoint x: 1171, startPoint y: 207, endPoint x: 1240, endPoint y: 259, distance: 86.4
click at [1240, 259] on textarea "Hi {{ hr.firstName }}, {{ participant.fullName }} has made a request for a new …" at bounding box center [1205, 221] width 202 height 148
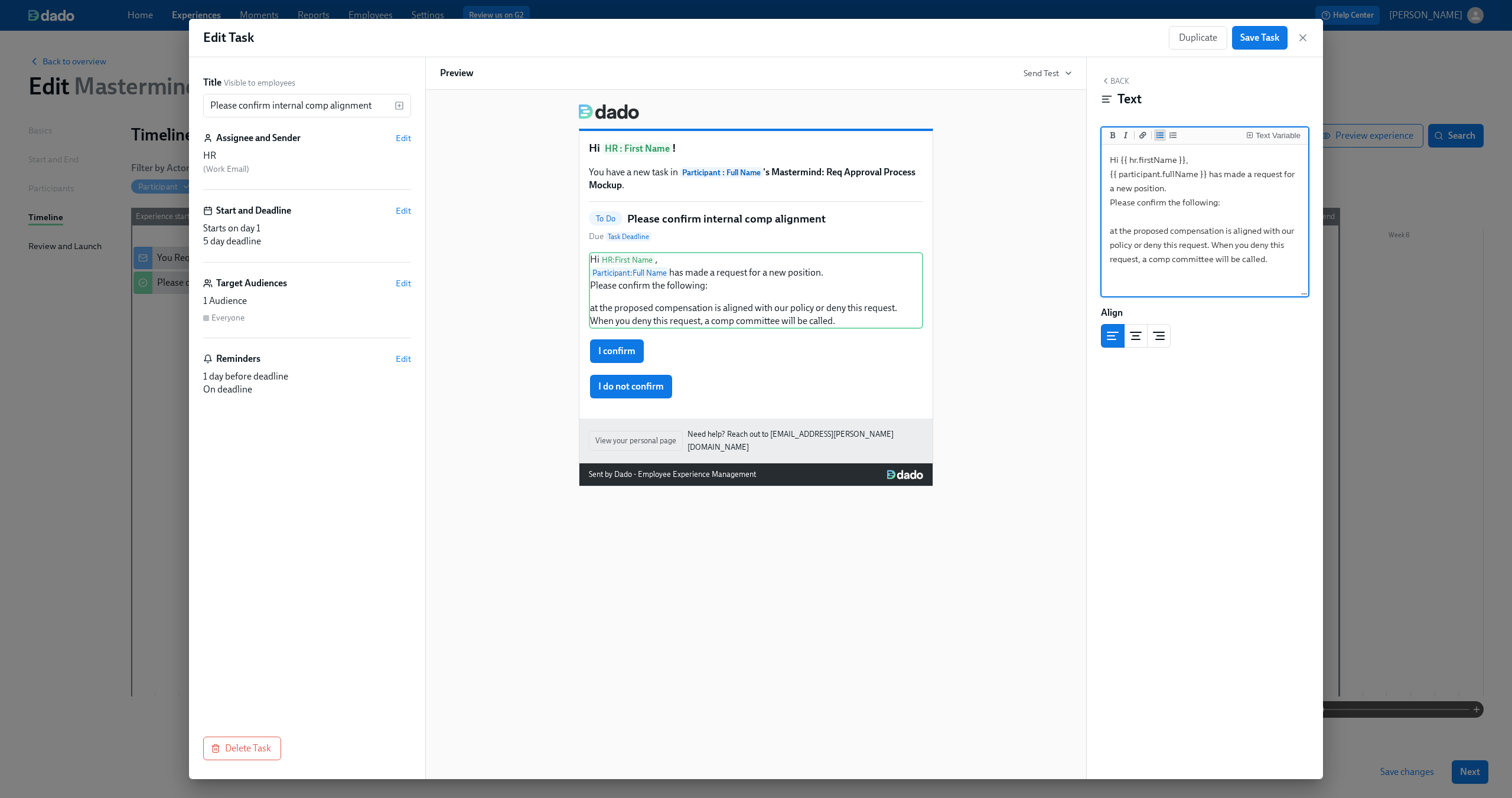
click at [1160, 135] on icon "Add unordered list" at bounding box center [1160, 134] width 7 height 6
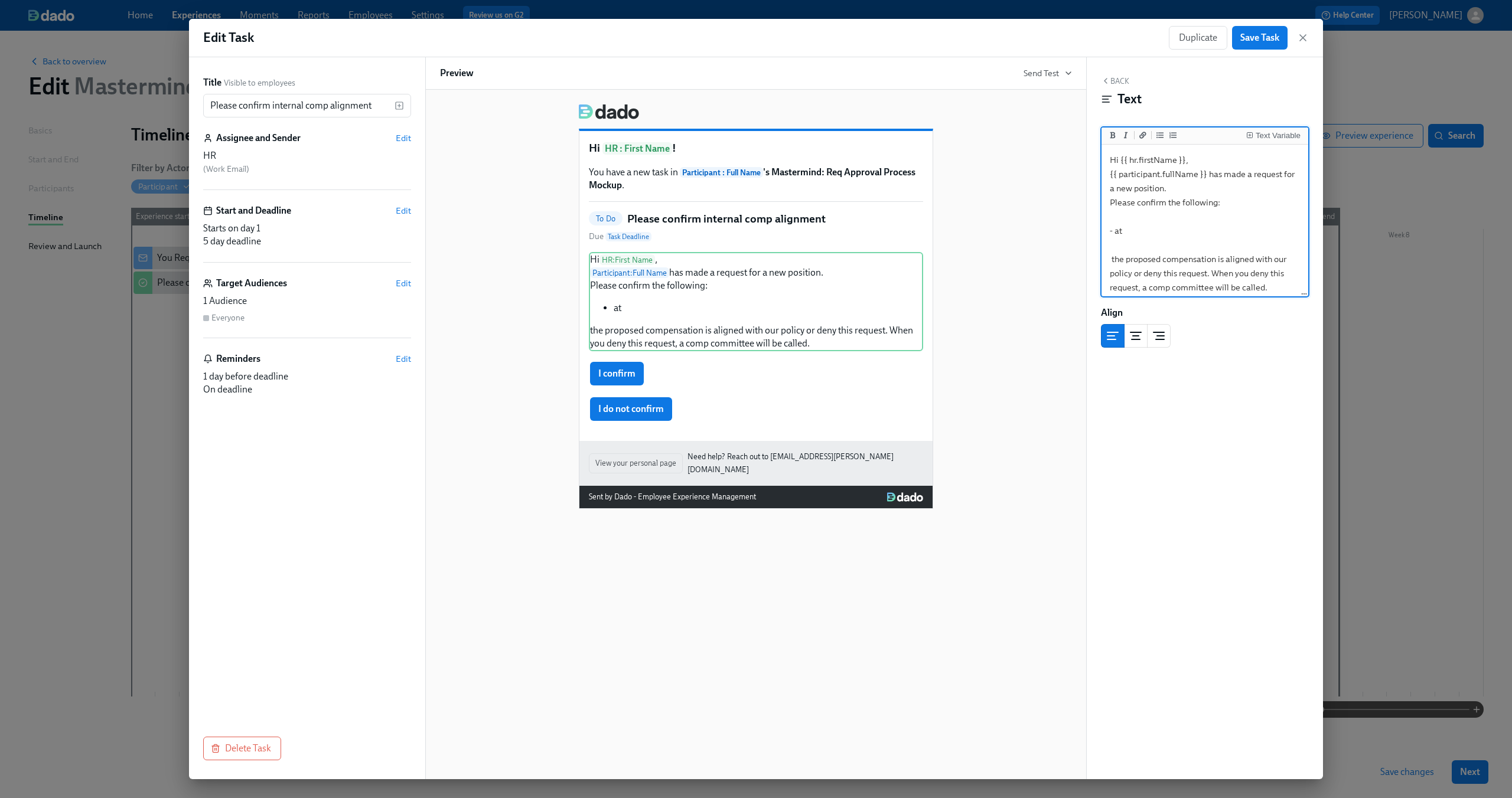
click at [1143, 235] on textarea "Hi {{ hr.firstName }}, {{ participant.fullName }} has made a request for a new …" at bounding box center [1205, 223] width 202 height 153
click at [1127, 219] on textarea "Hi {{ hr.firstName }}, {{ participant.fullName }} has made a request for a new …" at bounding box center [1205, 223] width 202 height 153
click at [1153, 236] on textarea "Hi {{ hr.firstName }}, {{ participant.fullName }} has made a request for a new …" at bounding box center [1205, 223] width 202 height 153
paste textarea "HR confirms internal comp alignment or routes to Comp Committee if needed Verif…"
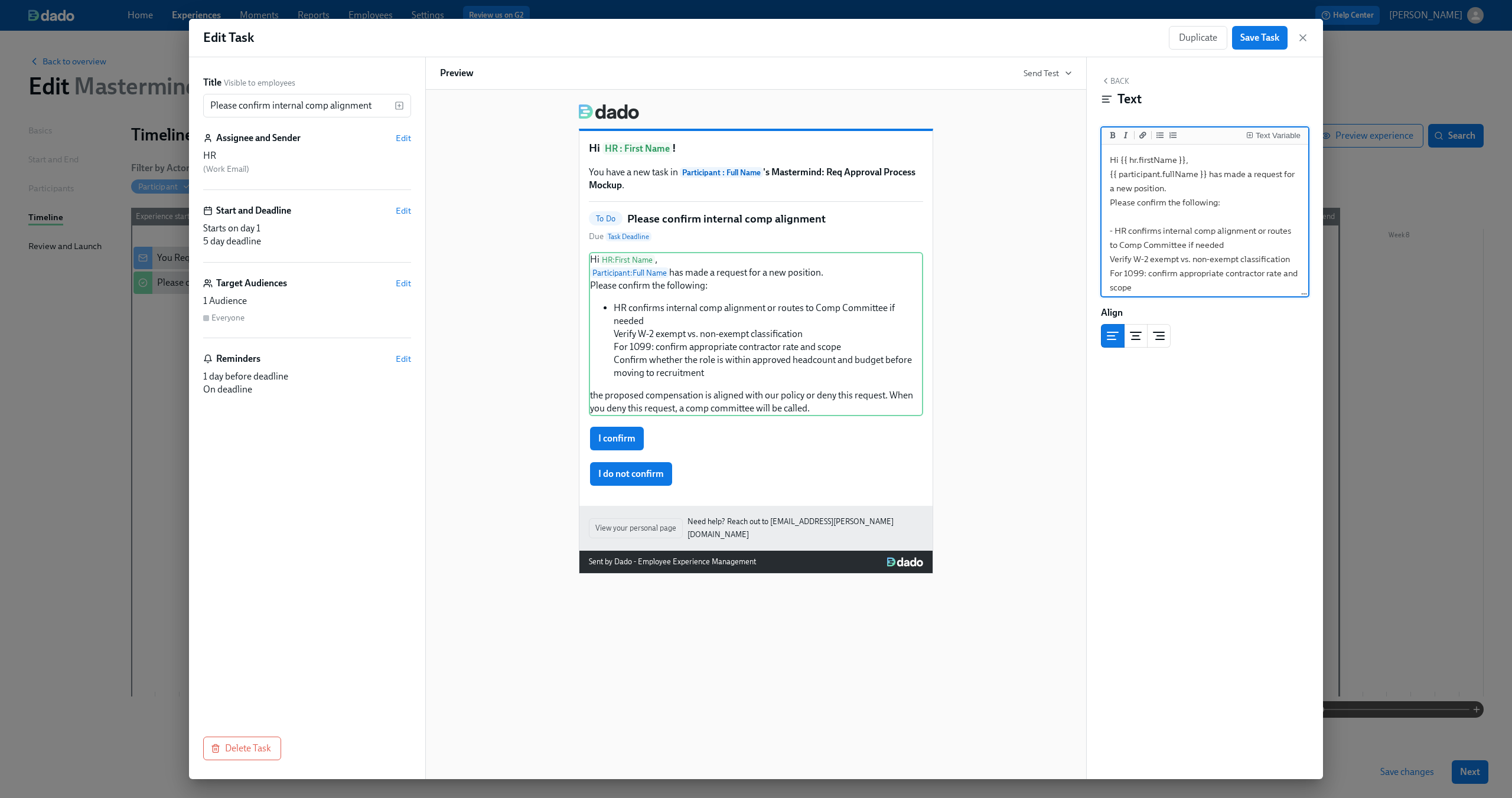
click at [1115, 232] on textarea "Hi {{ hr.firstName }}, {{ participant.fullName }} has made a request for a new …" at bounding box center [1205, 280] width 202 height 267
click at [1159, 234] on textarea "Hi {{ hr.firstName }}, {{ participant.fullName }} has made a request for a new …" at bounding box center [1205, 280] width 202 height 267
click at [1257, 231] on textarea "Hi {{ hr.firstName }}, {{ participant.fullName }} has made a request for a new …" at bounding box center [1205, 280] width 202 height 267
click at [1252, 246] on textarea "Hi {{ hr.firstName }}, {{ participant.fullName }} has made a request for a new …" at bounding box center [1205, 280] width 202 height 267
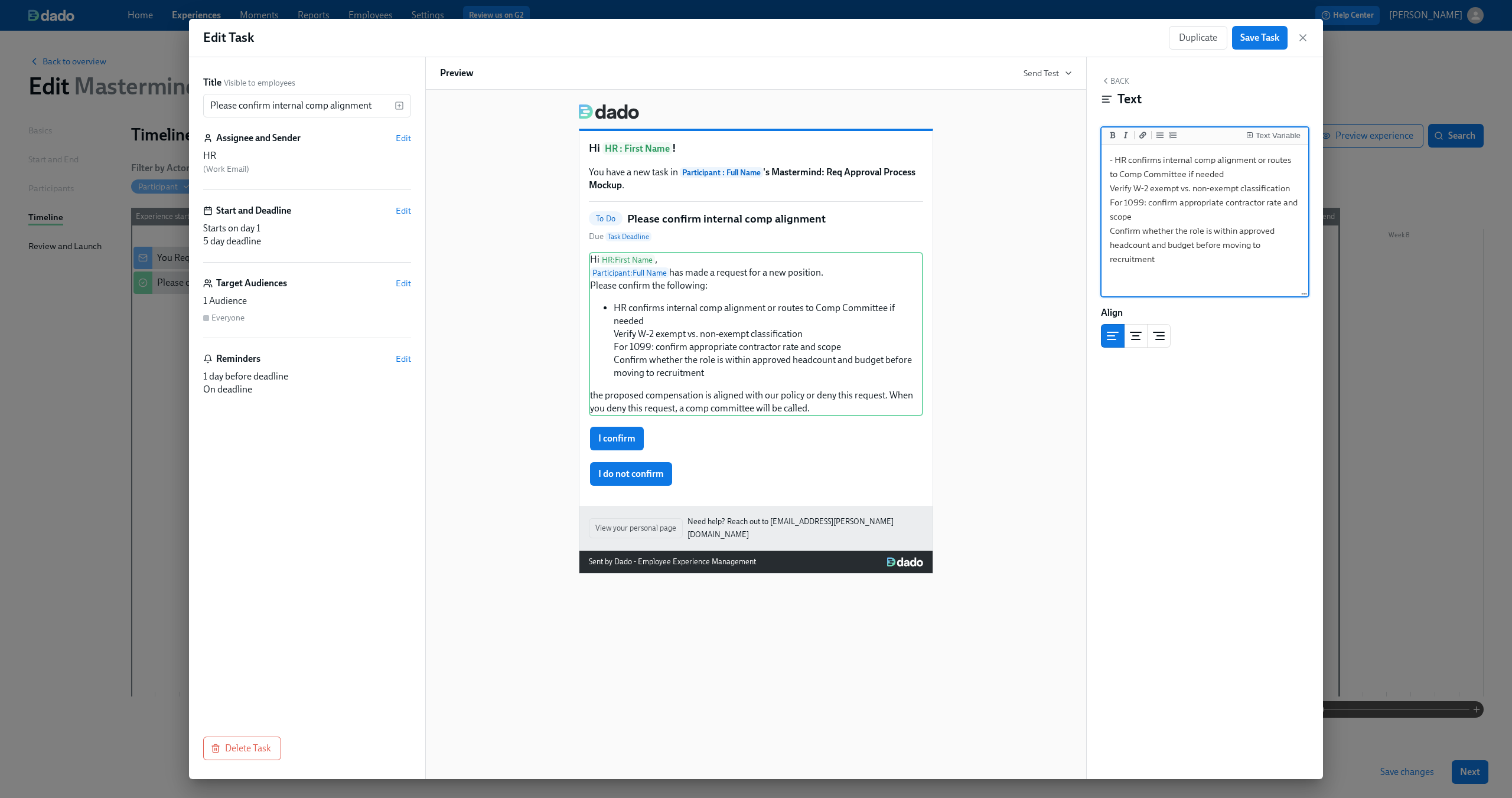
click at [1108, 188] on textarea "Hi {{ hr.firstName }}, {{ participant.fullName }} has made a request for a new …" at bounding box center [1205, 210] width 202 height 267
click at [1137, 213] on textarea "Hi {{ hr.firstName }}, {{ participant.fullName }} has made a request for a new …" at bounding box center [1205, 210] width 202 height 267
click at [1108, 202] on textarea "Hi {{ hr.firstName }}, {{ participant.fullName }} has made a request for a new …" at bounding box center [1205, 210] width 202 height 267
click at [1126, 226] on textarea "Hi {{ hr.firstName }}, {{ participant.fullName }} has made a request for a new …" at bounding box center [1205, 210] width 202 height 267
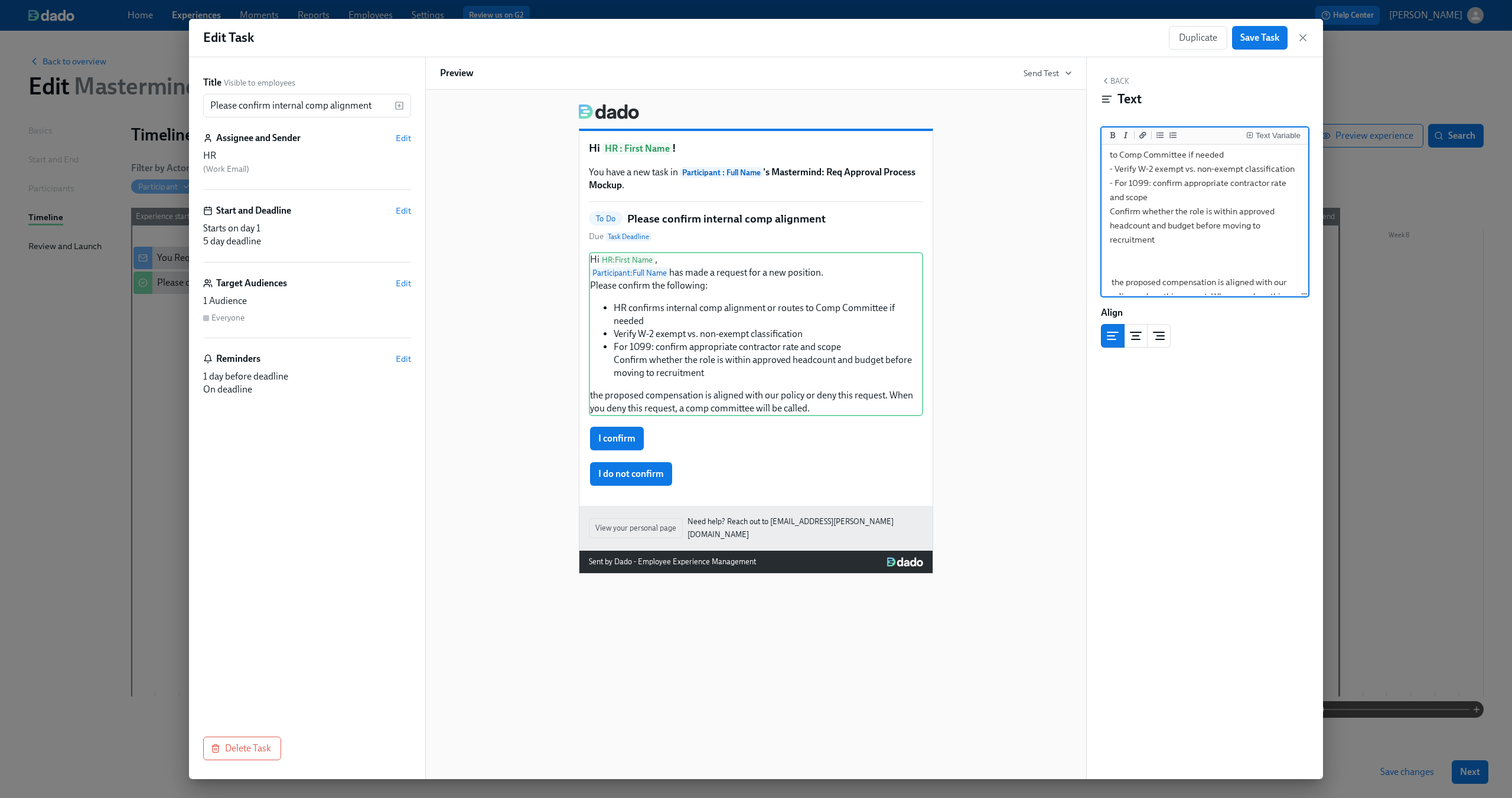
click at [1109, 212] on textarea "Hi {{ hr.firstName }}, {{ participant.fullName }} has made a request for a new …" at bounding box center [1205, 190] width 202 height 267
click at [1121, 241] on textarea "Hi {{ hr.firstName }}, {{ participant.fullName }} has made a request for a new …" at bounding box center [1205, 190] width 202 height 267
drag, startPoint x: 1115, startPoint y: 256, endPoint x: 1156, endPoint y: 263, distance: 41.6
click at [1156, 263] on textarea "Hi {{ hr.firstName }}, {{ participant.fullName }} has made a request for a new …" at bounding box center [1205, 162] width 202 height 267
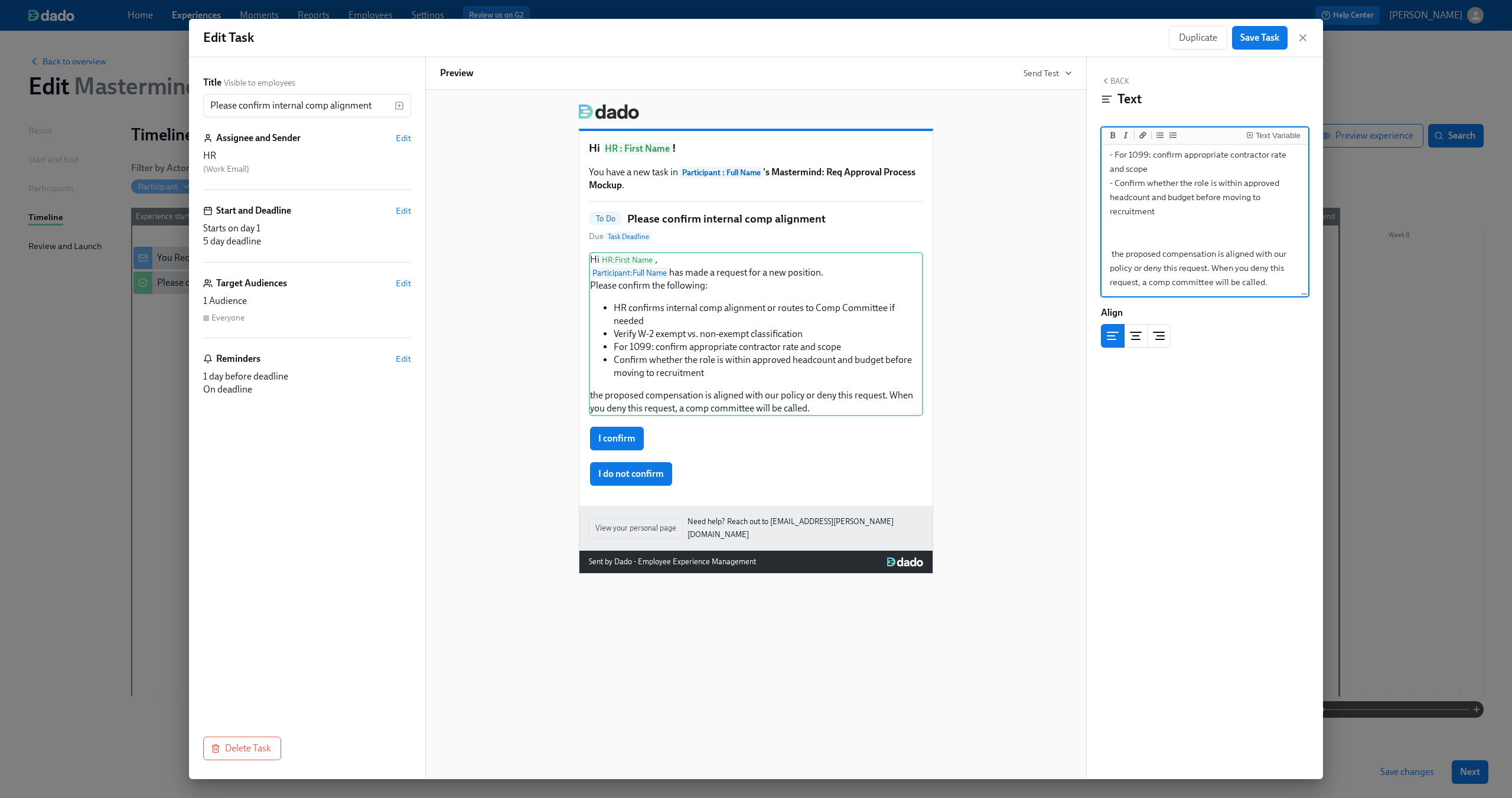
click at [1156, 263] on textarea "Hi {{ hr.firstName }}, {{ participant.fullName }} has made a request for a new …" at bounding box center [1205, 162] width 202 height 267
click at [1119, 229] on textarea "Hi {{ hr.firstName }}, {{ participant.fullName }} has made a request for a new …" at bounding box center [1205, 162] width 202 height 267
click at [1107, 241] on textarea "Hi {{ hr.firstName }}, {{ participant.fullName }} has made a request for a new …" at bounding box center [1205, 162] width 202 height 267
click at [1115, 194] on textarea "Hi {{ hr.firstName }}, {{ participant.fullName }} has made a request for a new …" at bounding box center [1205, 243] width 202 height 267
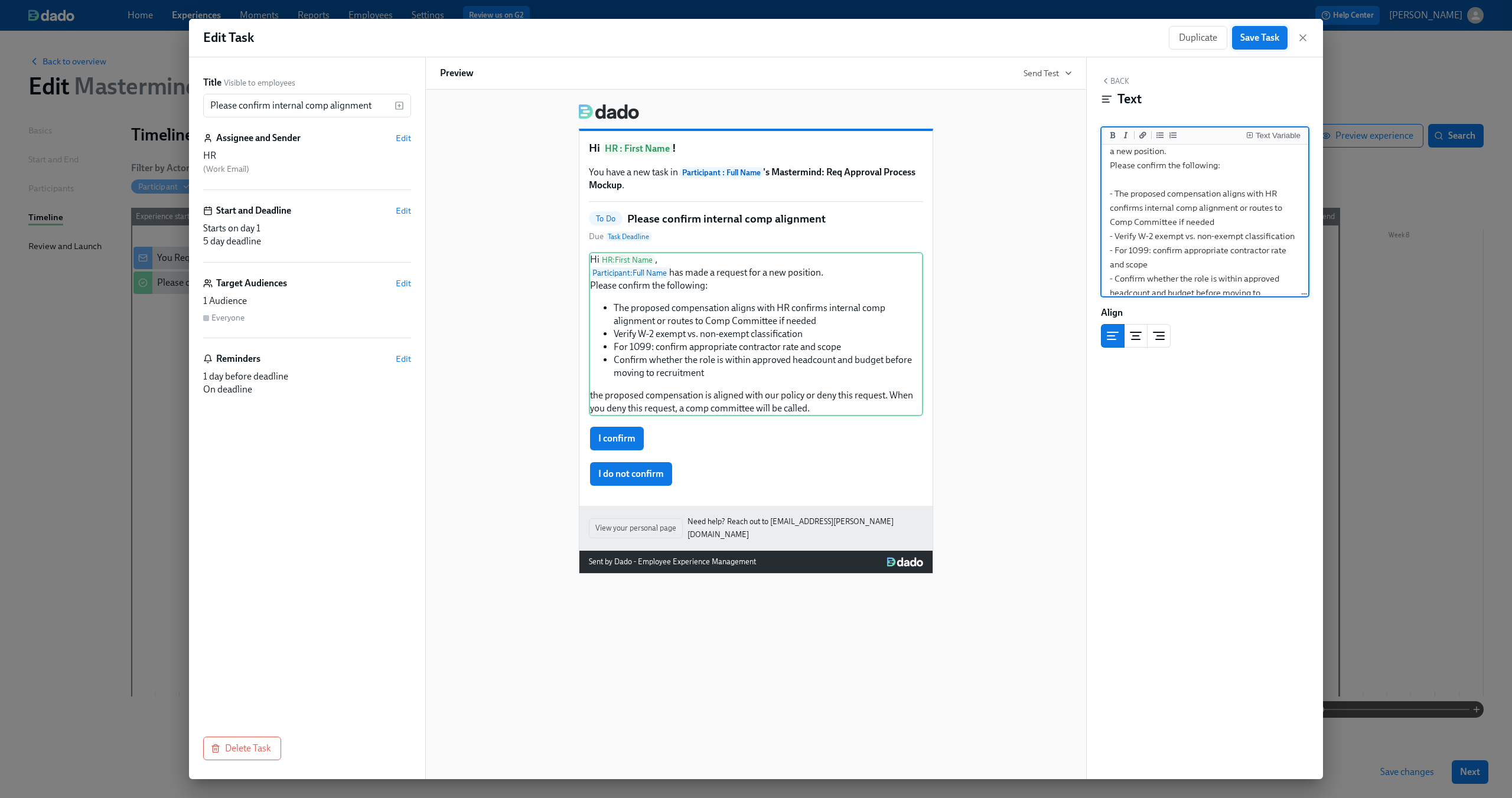
type textarea "Hi {{ hr.firstName }}, {{ participant.fullName }} has made a request for a new …"
click at [1255, 40] on span "Save Task" at bounding box center [1260, 37] width 39 height 12
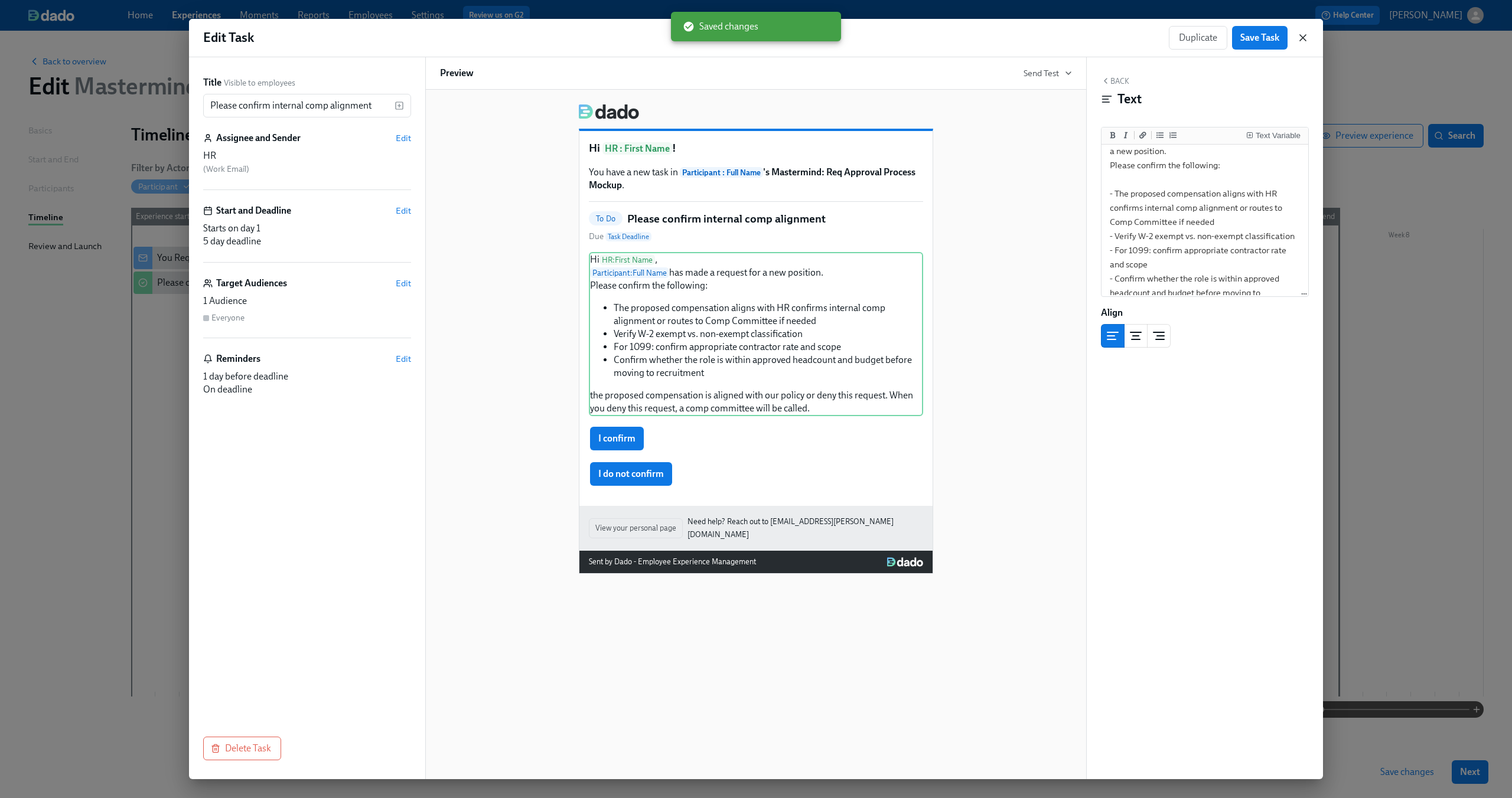
click at [1300, 37] on icon "button" at bounding box center [1303, 37] width 12 height 12
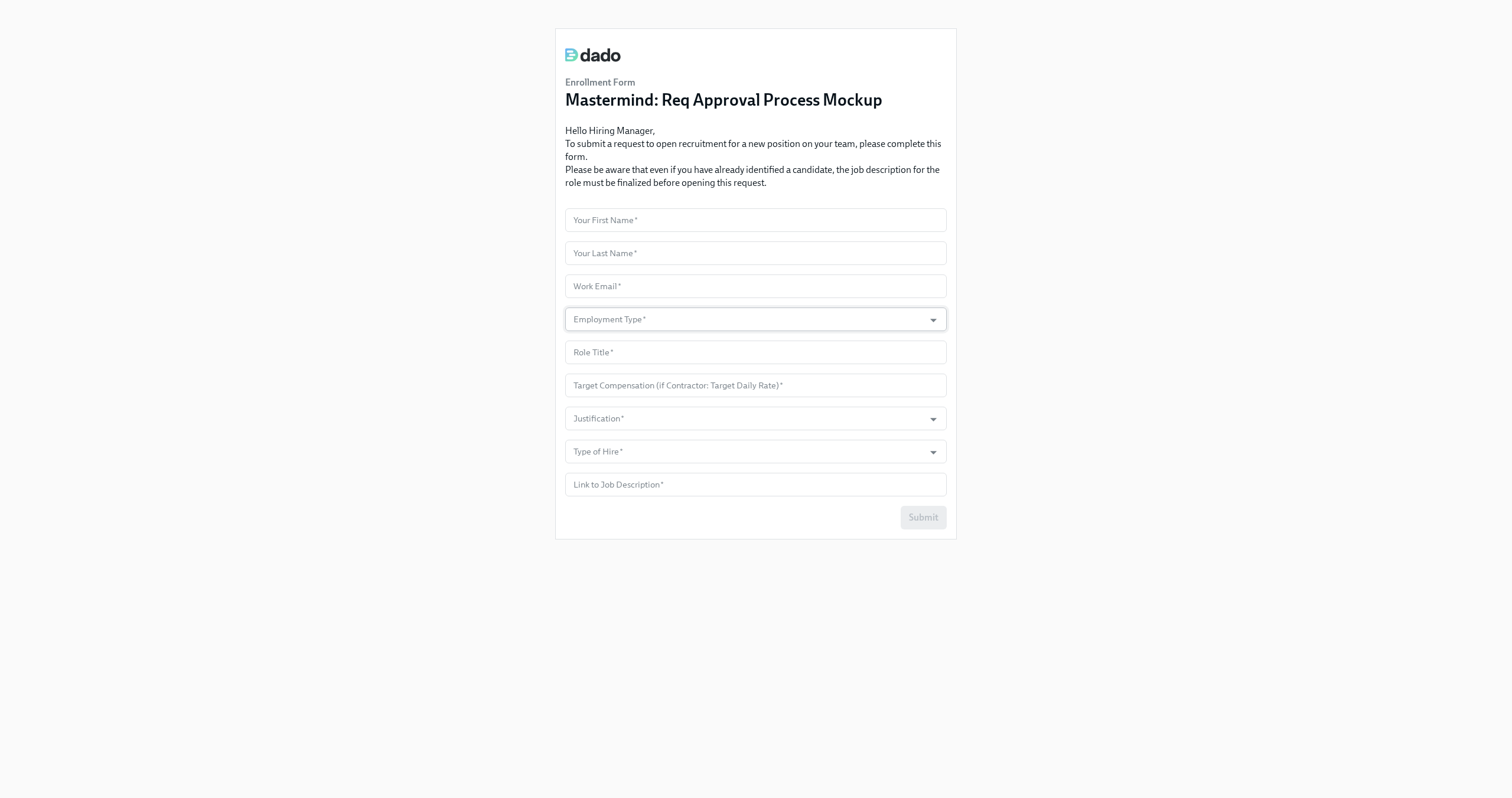
click at [710, 321] on input "Employment Type   *" at bounding box center [745, 319] width 347 height 23
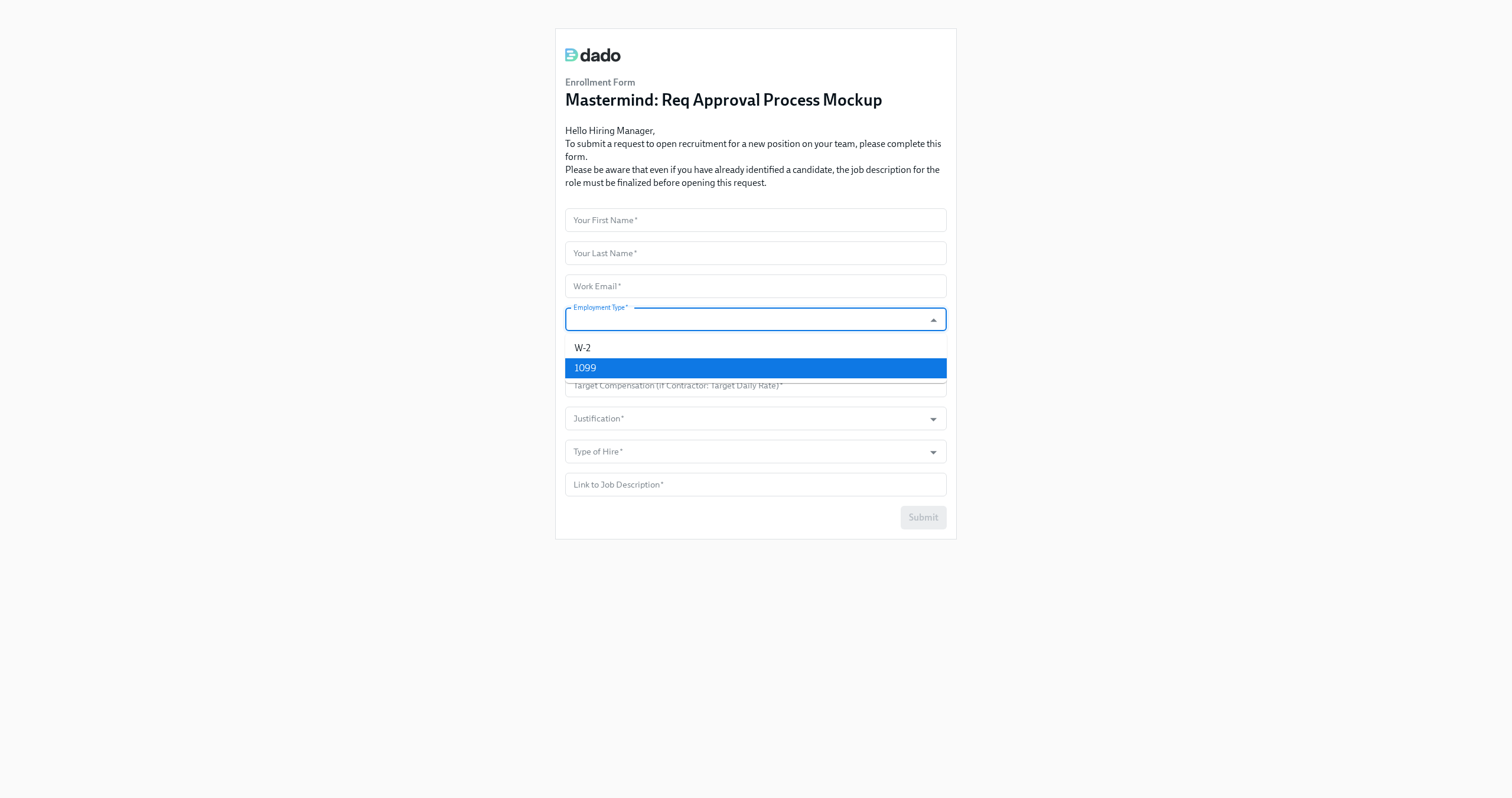
click at [483, 450] on div "Enrollment Form Mastermind: Req Approval Process Mockup Hello Hiring Manager, T…" at bounding box center [756, 384] width 1455 height 770
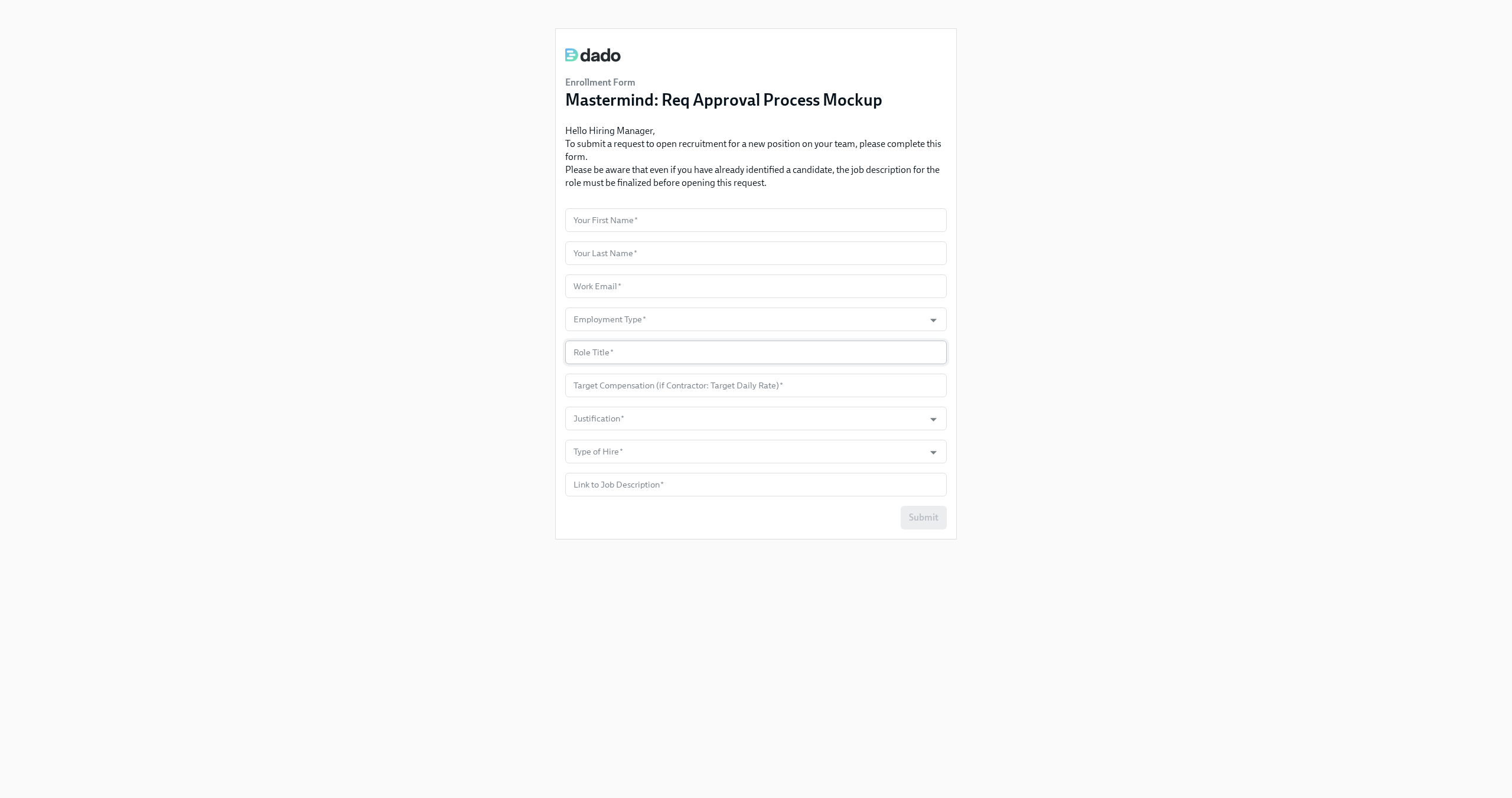
click at [615, 361] on input "text" at bounding box center [756, 352] width 381 height 23
click at [516, 403] on div "Enrollment Form Mastermind: Req Approval Process Mockup Hello Hiring Manager, T…" at bounding box center [756, 384] width 1455 height 770
click at [582, 387] on input "number" at bounding box center [756, 385] width 381 height 23
click at [469, 415] on div "Enrollment Form Mastermind: Req Approval Process Mockup Hello Hiring Manager, T…" at bounding box center [756, 384] width 1455 height 770
click at [669, 410] on input "Justification   *" at bounding box center [745, 418] width 347 height 23
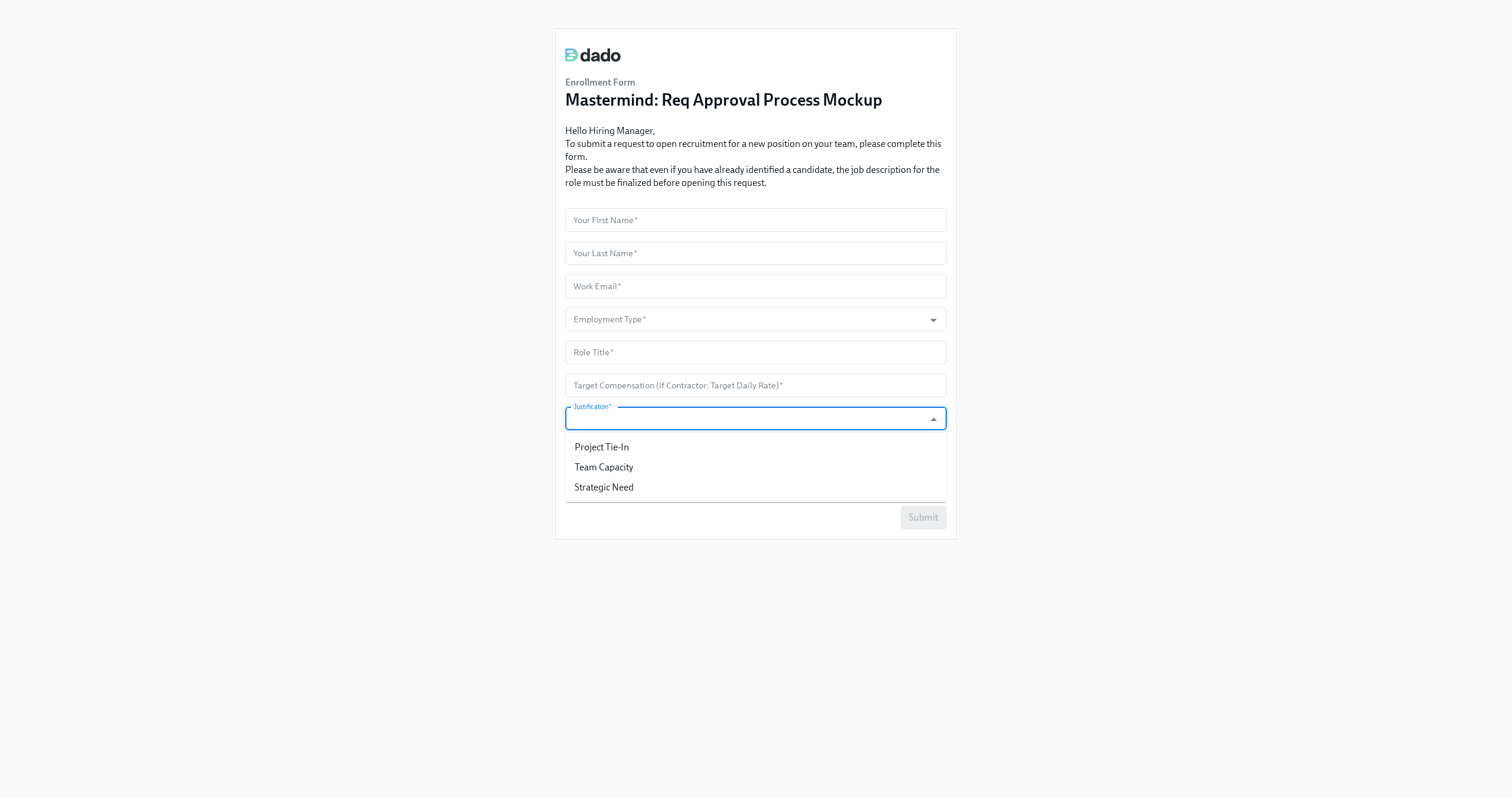
click at [440, 420] on div "Enrollment Form Mastermind: Req Approval Process Mockup Hello Hiring Manager, T…" at bounding box center [756, 384] width 1455 height 770
click at [616, 450] on input "Type of Hire   *" at bounding box center [745, 451] width 347 height 23
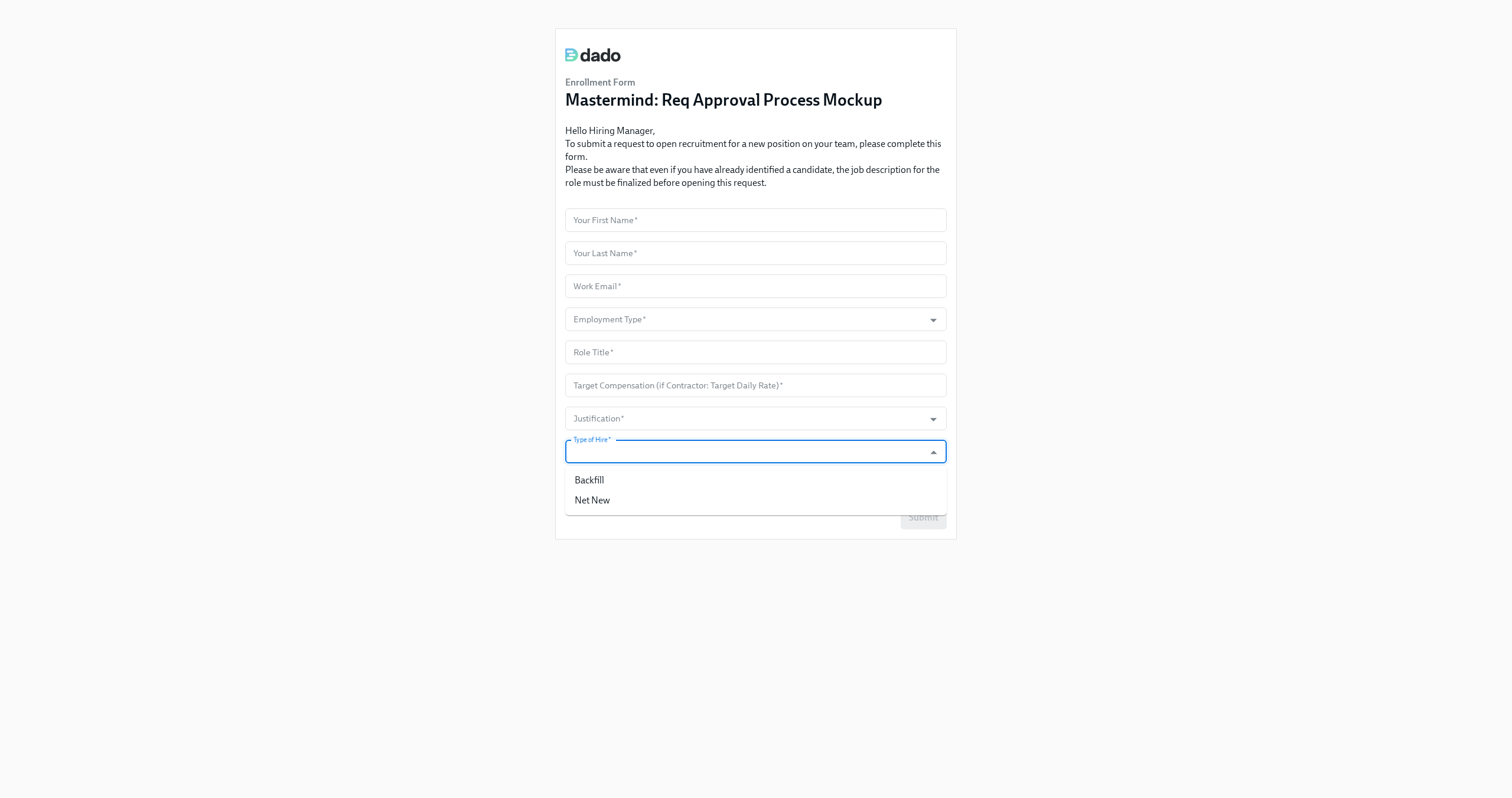
click at [460, 450] on div "Enrollment Form Mastermind: Req Approval Process Mockup Hello Hiring Manager, T…" at bounding box center [756, 384] width 1455 height 770
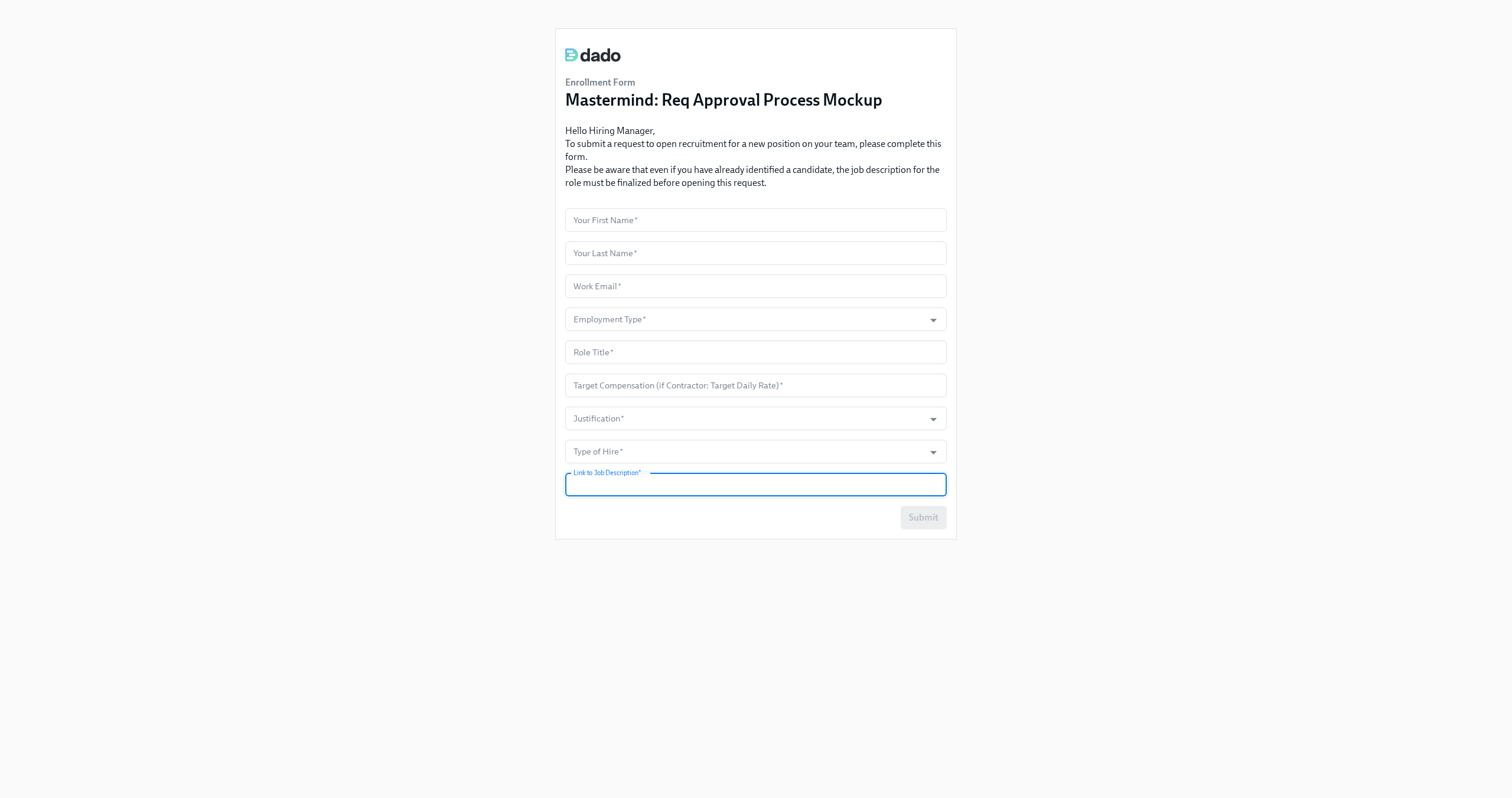
click at [587, 480] on input "text" at bounding box center [756, 484] width 381 height 23
click at [460, 469] on div "Enrollment Form Mastermind: Req Approval Process Mockup Hello Hiring Manager, T…" at bounding box center [756, 384] width 1455 height 770
click at [260, 338] on div "Enrollment Form Mastermind: Req Approval Process Mockup Hello Hiring Manager, T…" at bounding box center [756, 384] width 1455 height 770
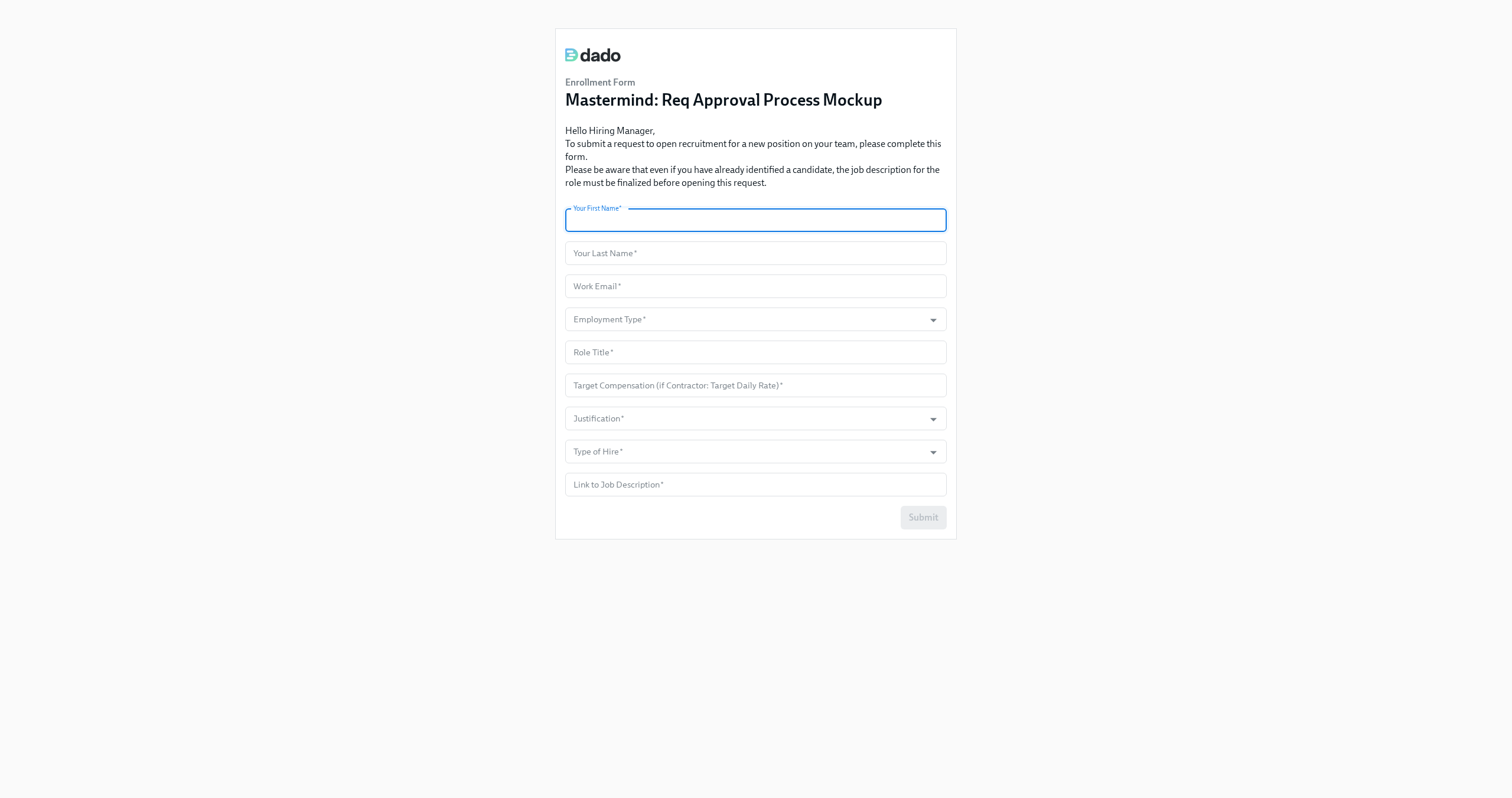
click at [737, 222] on input "text" at bounding box center [756, 220] width 381 height 23
type input "l"
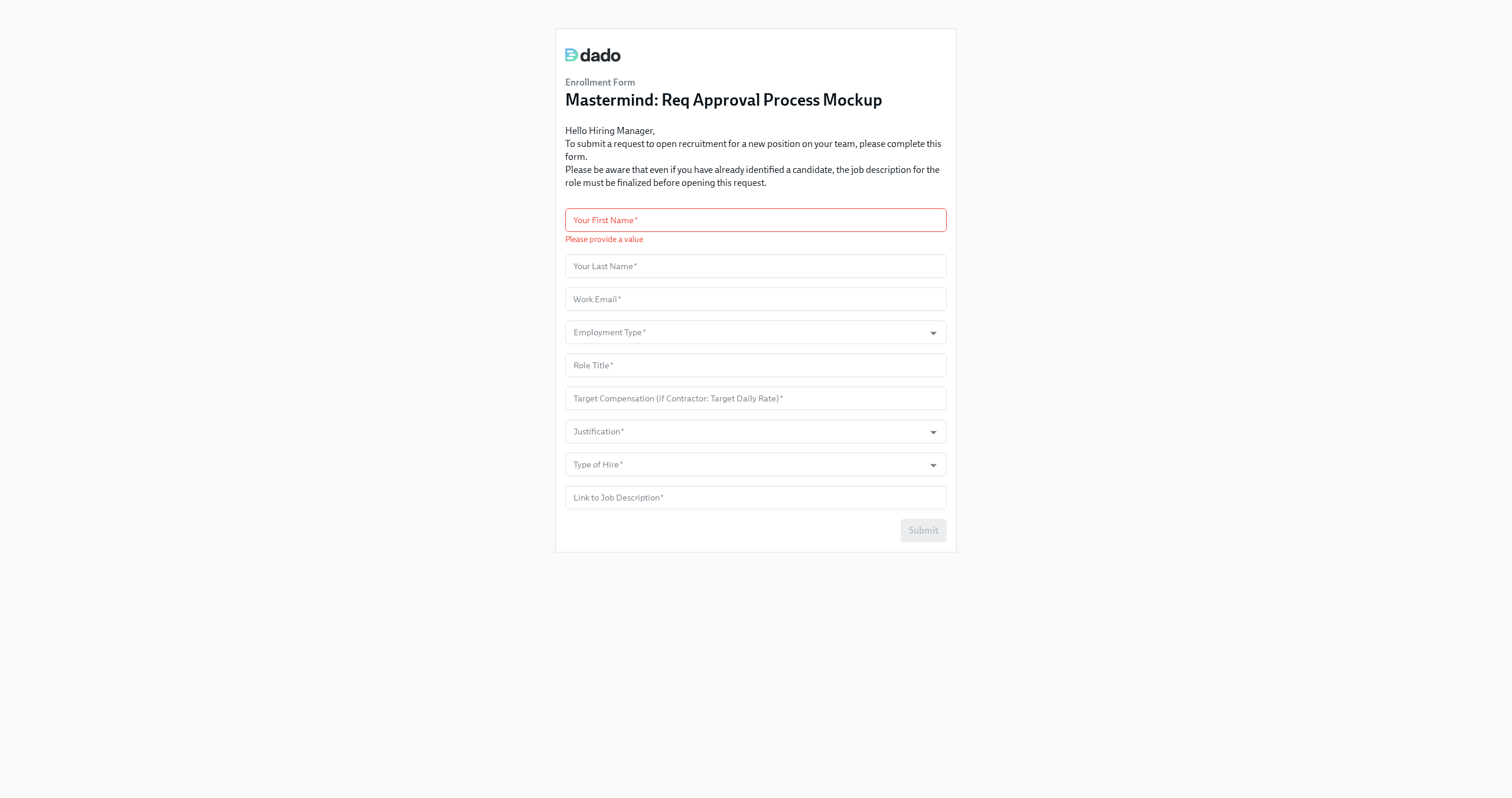
click at [1149, 328] on div "Enrollment Form Mastermind: Req Approval Process Mockup Hello Hiring Manager, T…" at bounding box center [756, 384] width 1455 height 770
click at [637, 223] on input "text" at bounding box center [756, 220] width 381 height 23
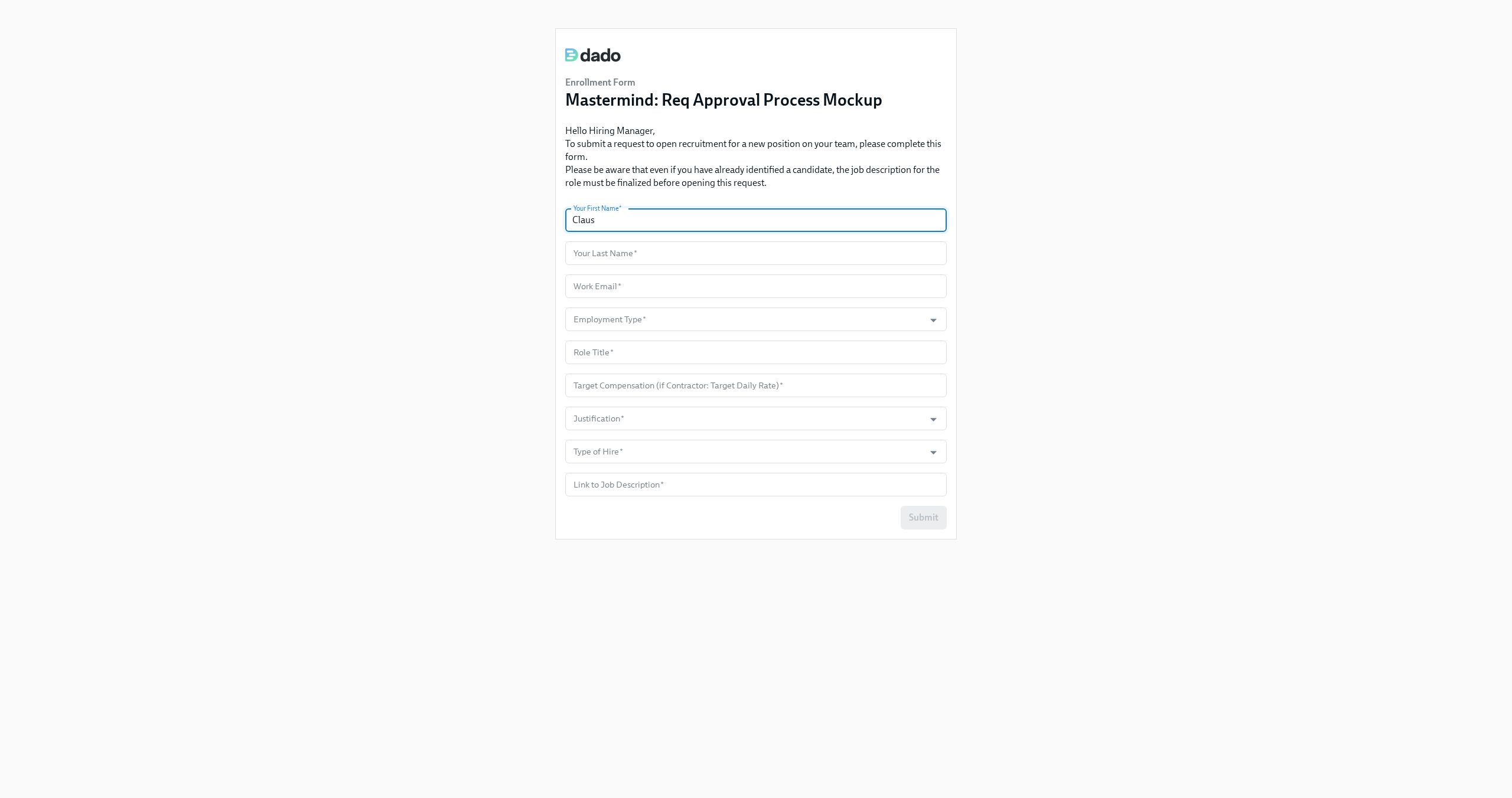
type input "Claus"
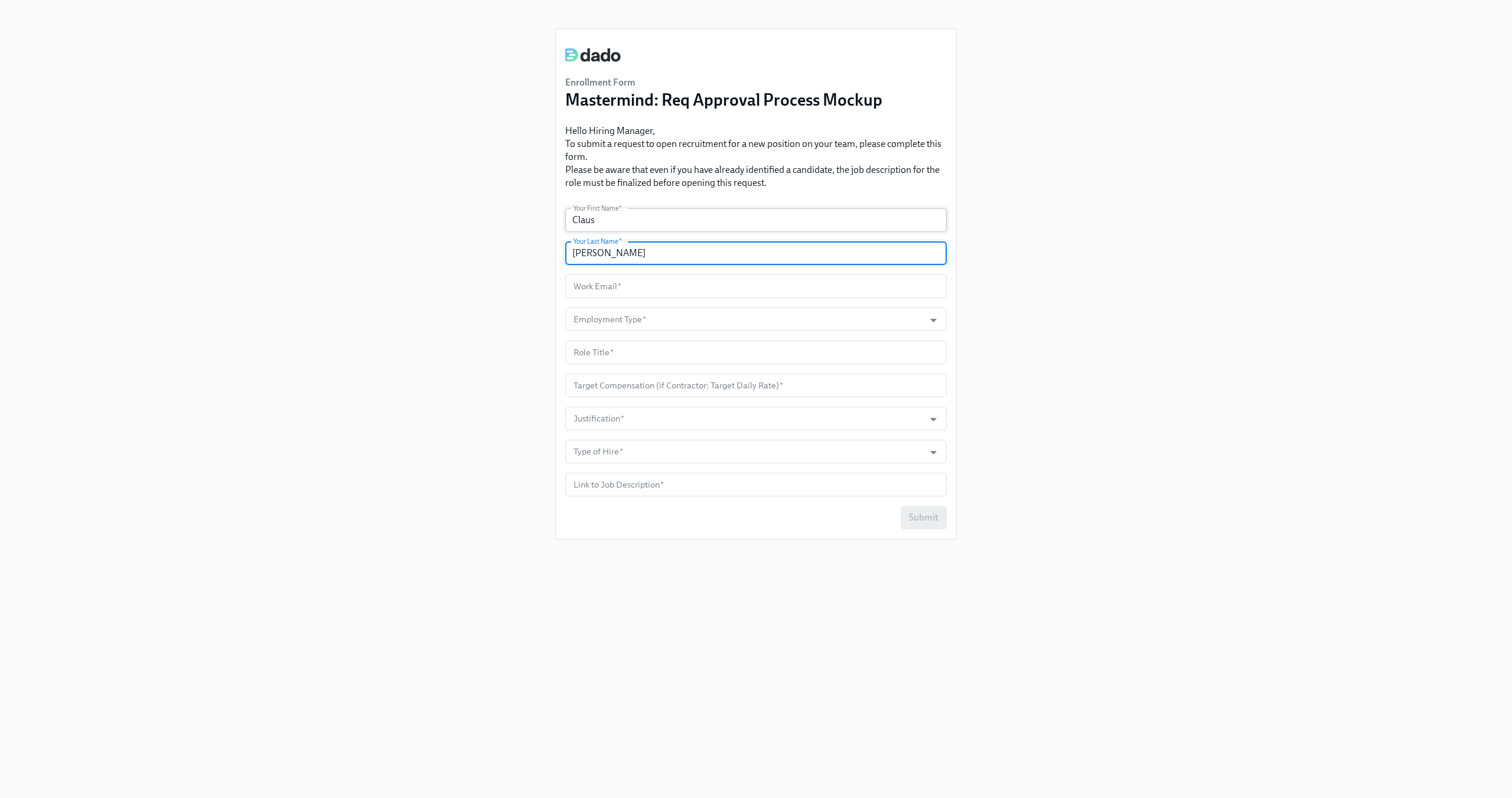
type input "[PERSON_NAME]"
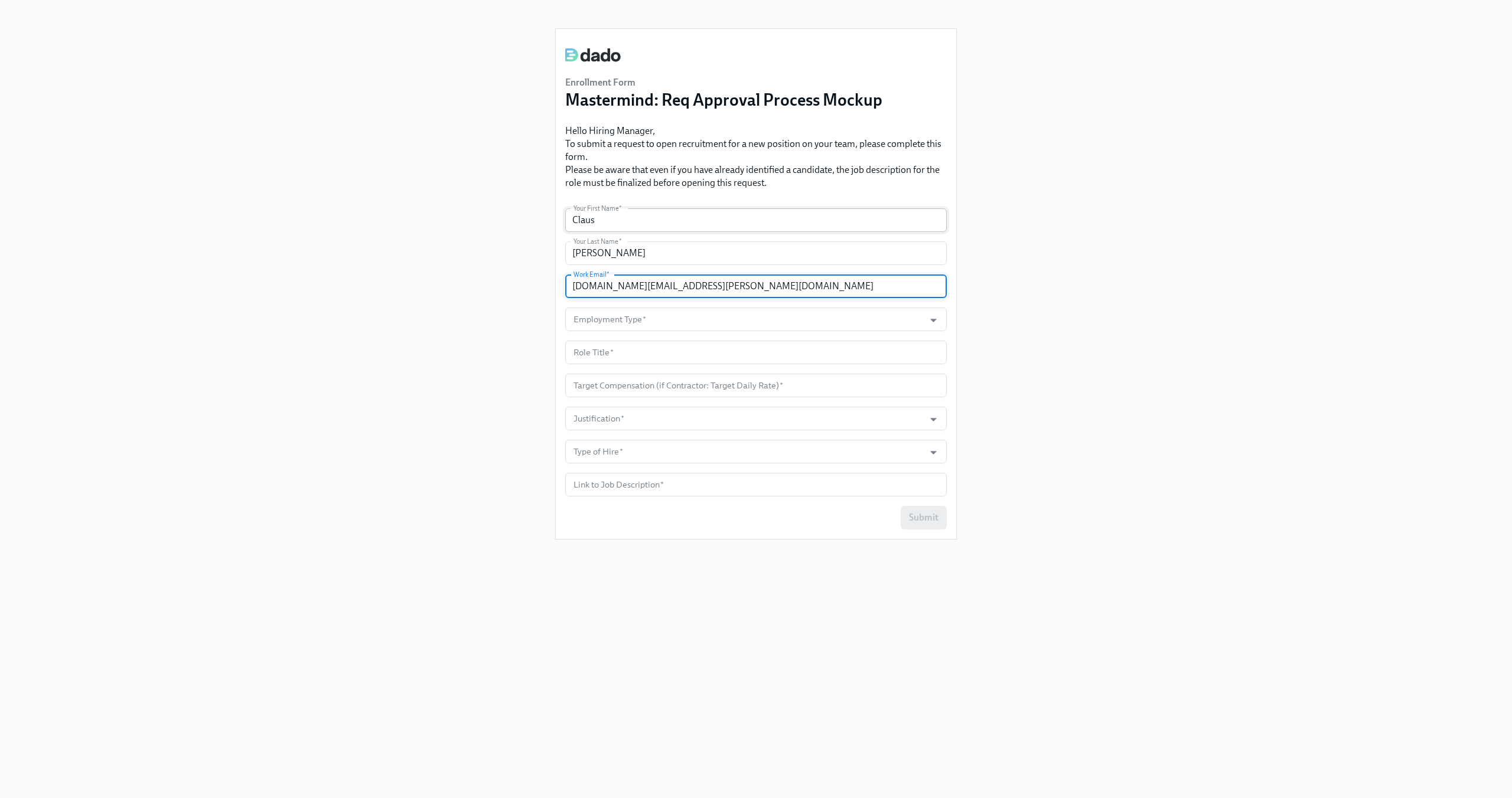
type input "[DOMAIN_NAME][EMAIL_ADDRESS][PERSON_NAME][DOMAIN_NAME]"
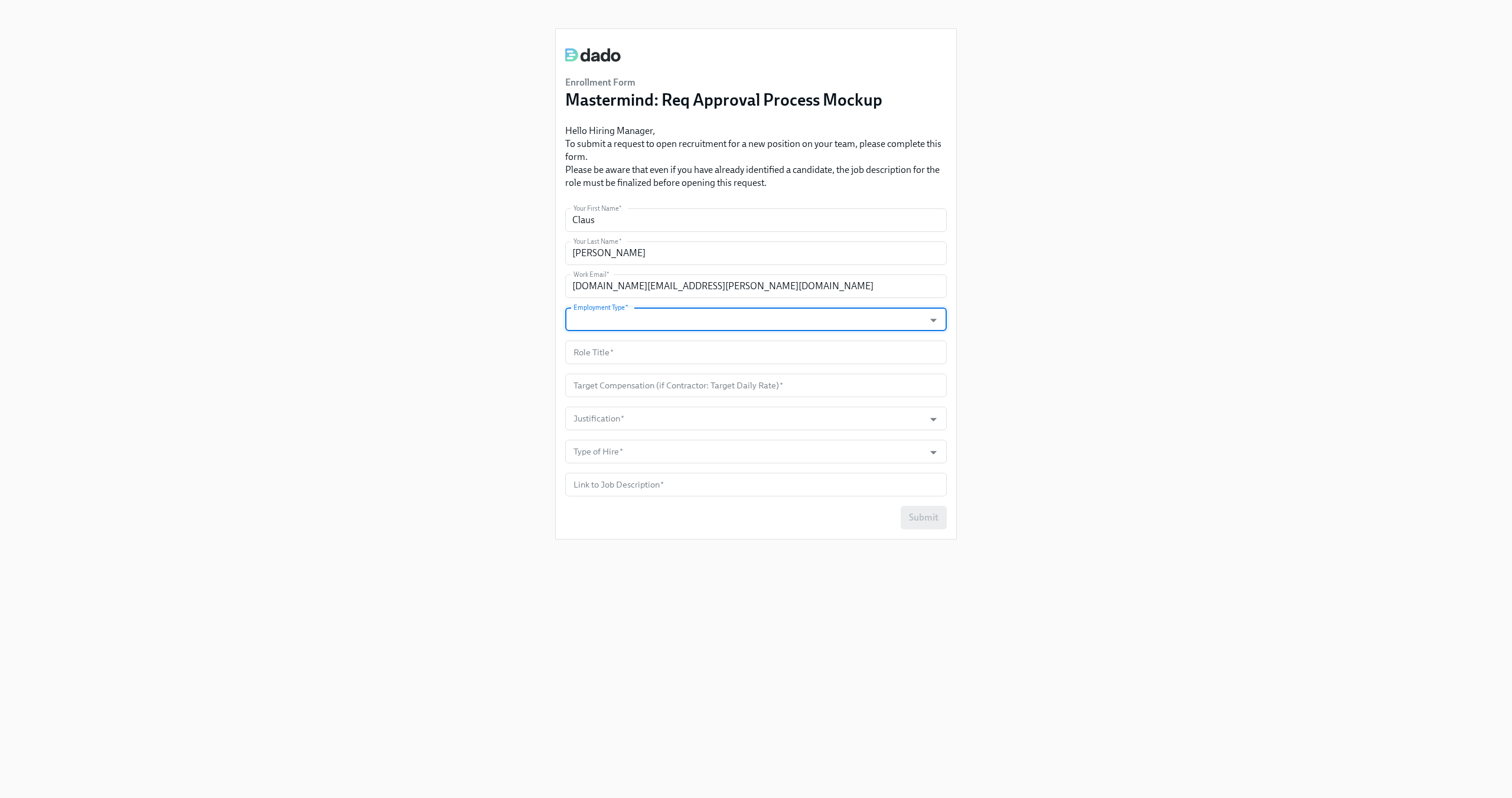
click at [636, 323] on input "Employment Type   *" at bounding box center [745, 319] width 347 height 23
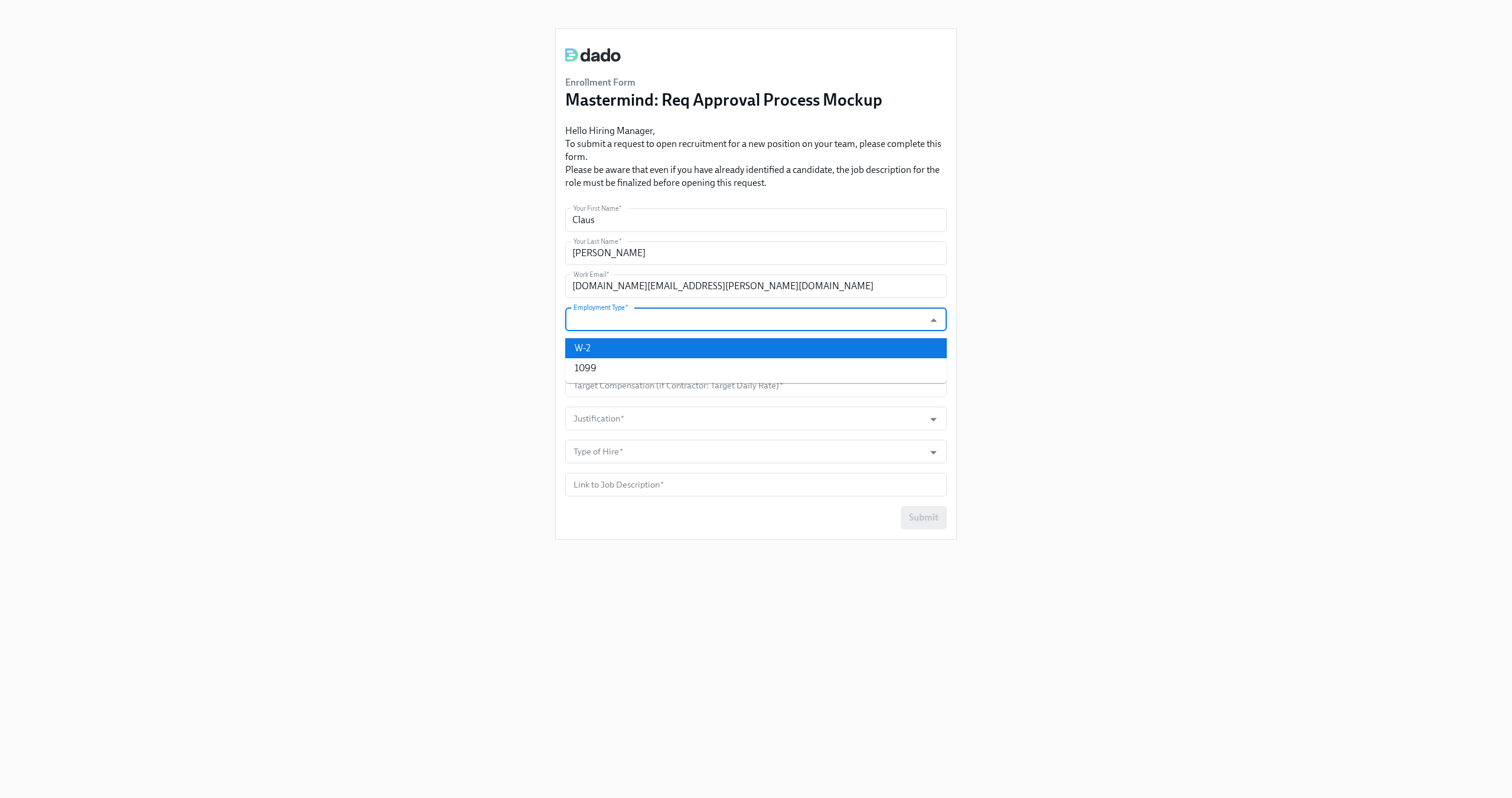
click at [623, 342] on li "W-2" at bounding box center [756, 348] width 381 height 20
type input "W-2"
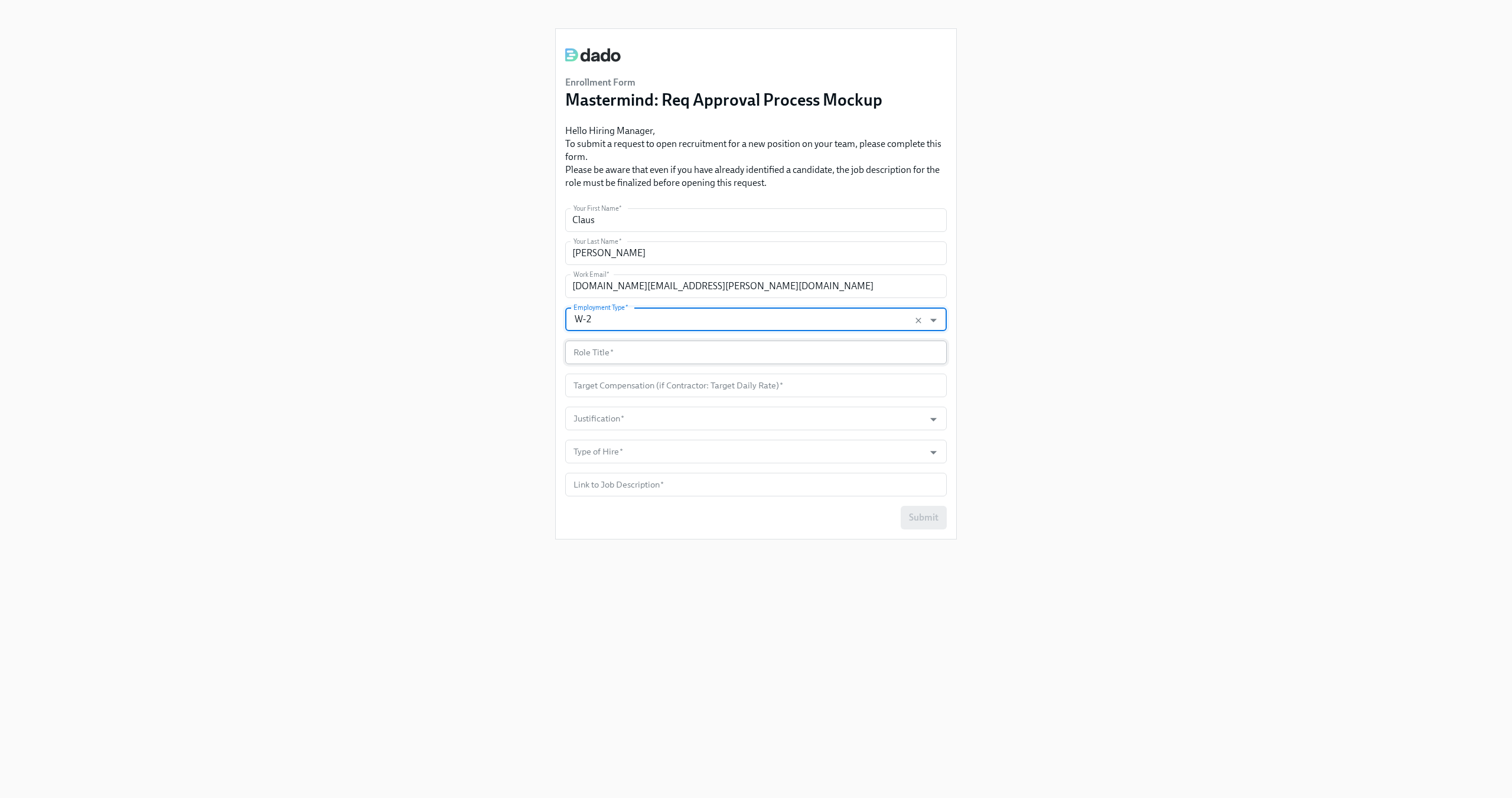
click at [620, 343] on input "text" at bounding box center [756, 352] width 381 height 23
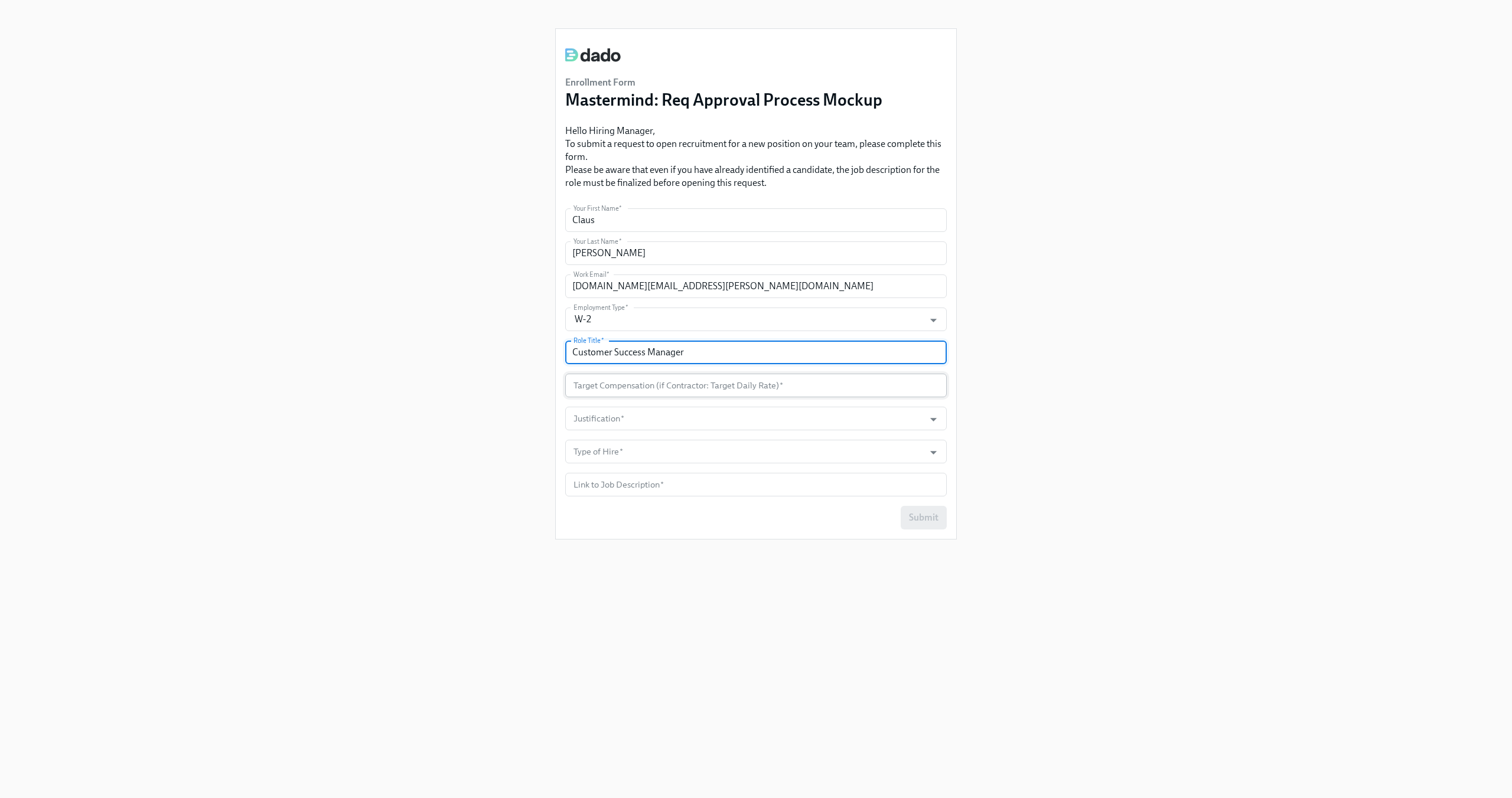
type input "Customer Success Manager"
click at [591, 384] on input "number" at bounding box center [756, 385] width 381 height 23
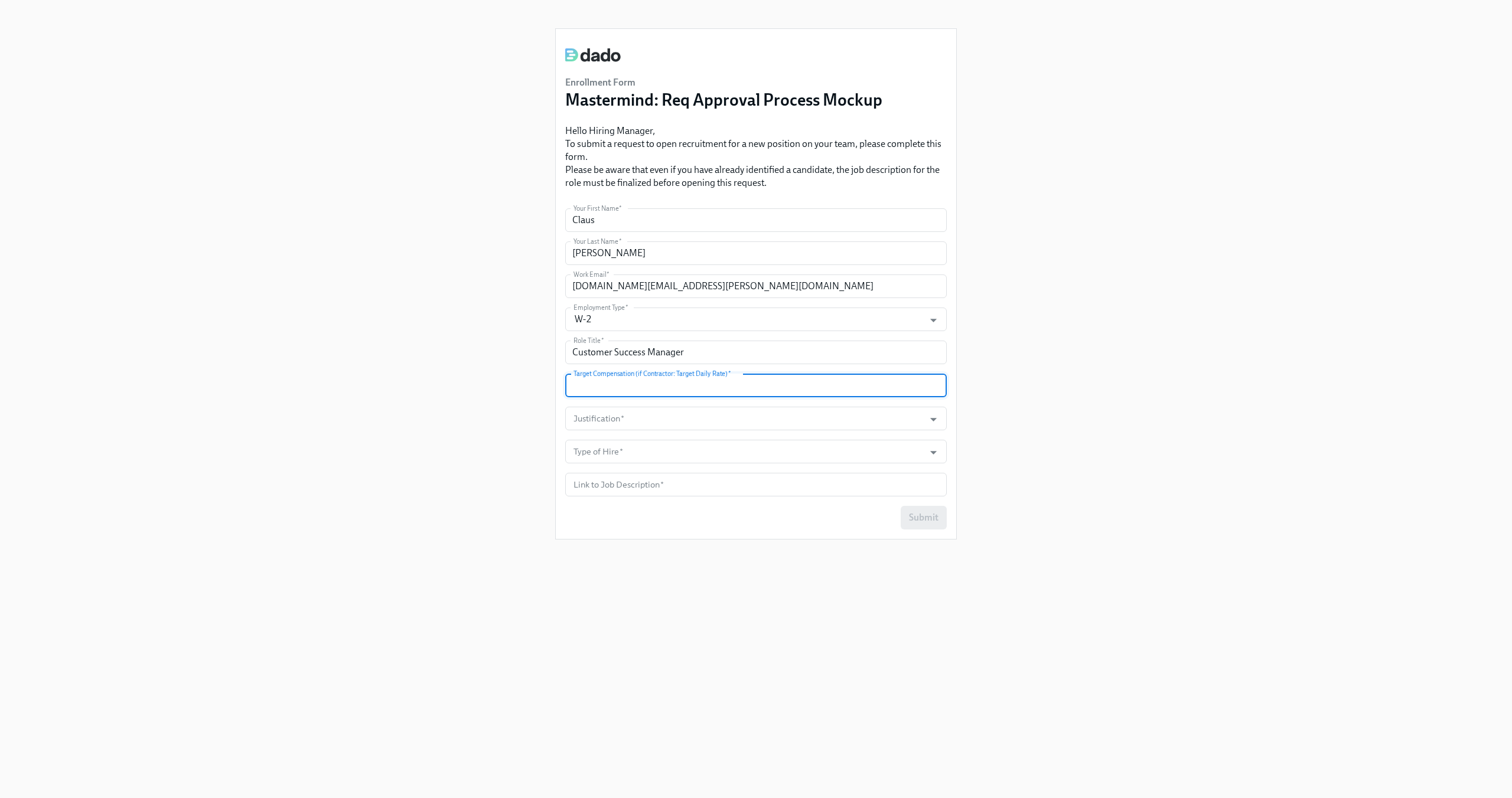
type input "5"
type input "60000"
click at [480, 430] on div "Enrollment Form Mastermind: Req Approval Process Mockup Hello Hiring Manager, T…" at bounding box center [756, 384] width 1455 height 770
click at [581, 415] on input "Justification   *" at bounding box center [745, 418] width 347 height 23
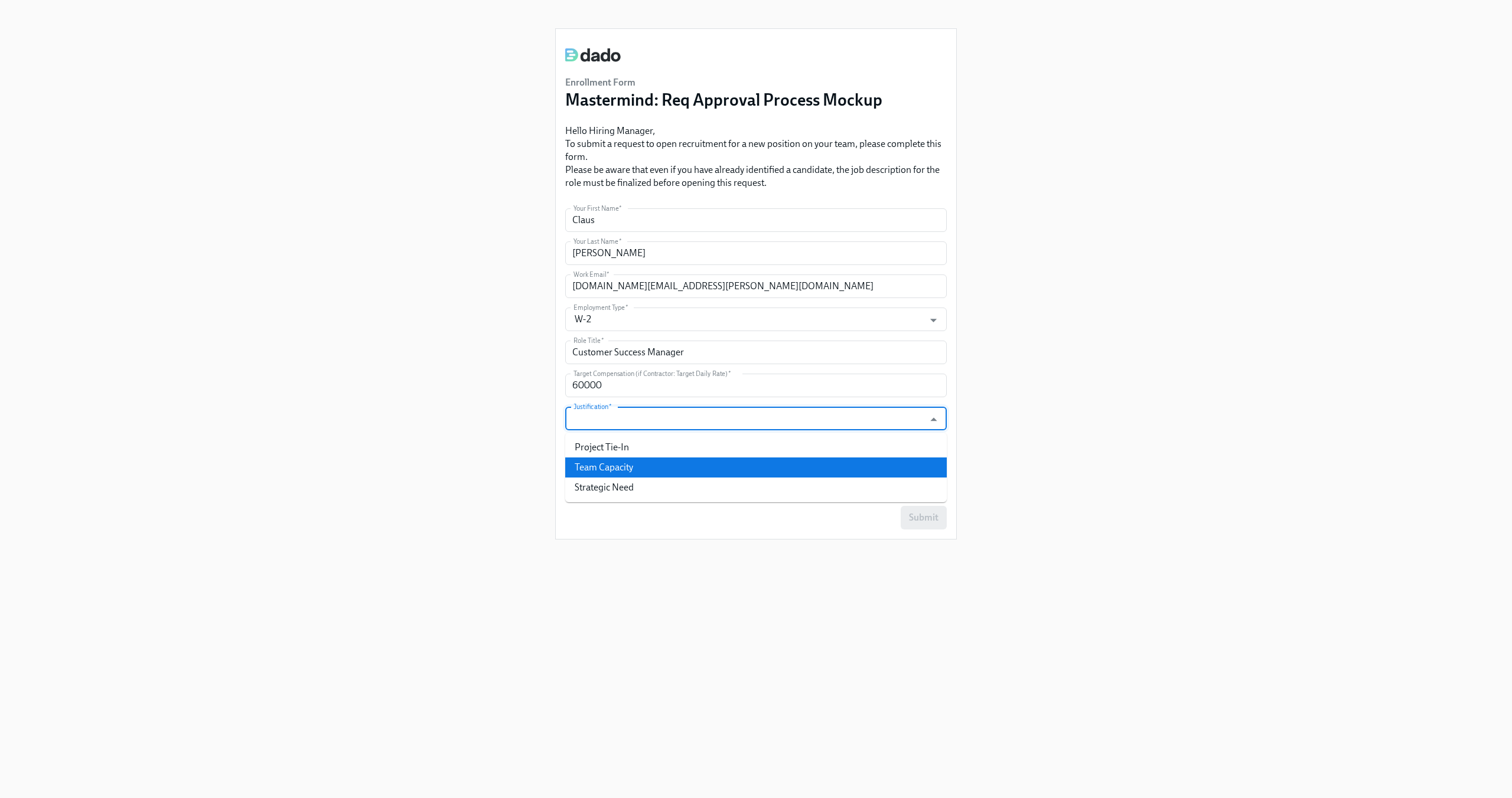
click at [589, 460] on li "Team Capacity" at bounding box center [756, 468] width 381 height 20
type input "Team Capacity"
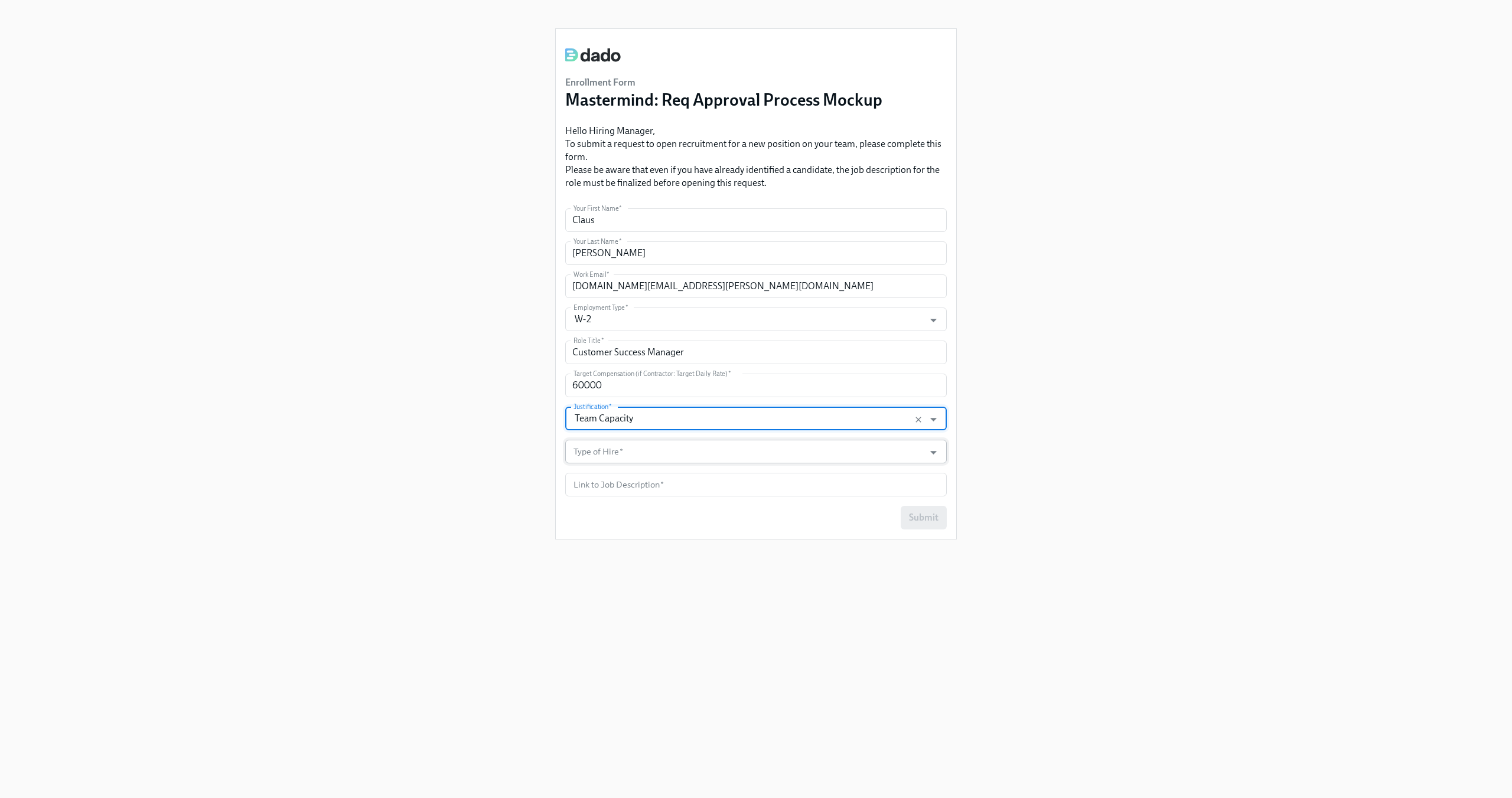
click at [588, 460] on input "Type of Hire   *" at bounding box center [745, 451] width 347 height 23
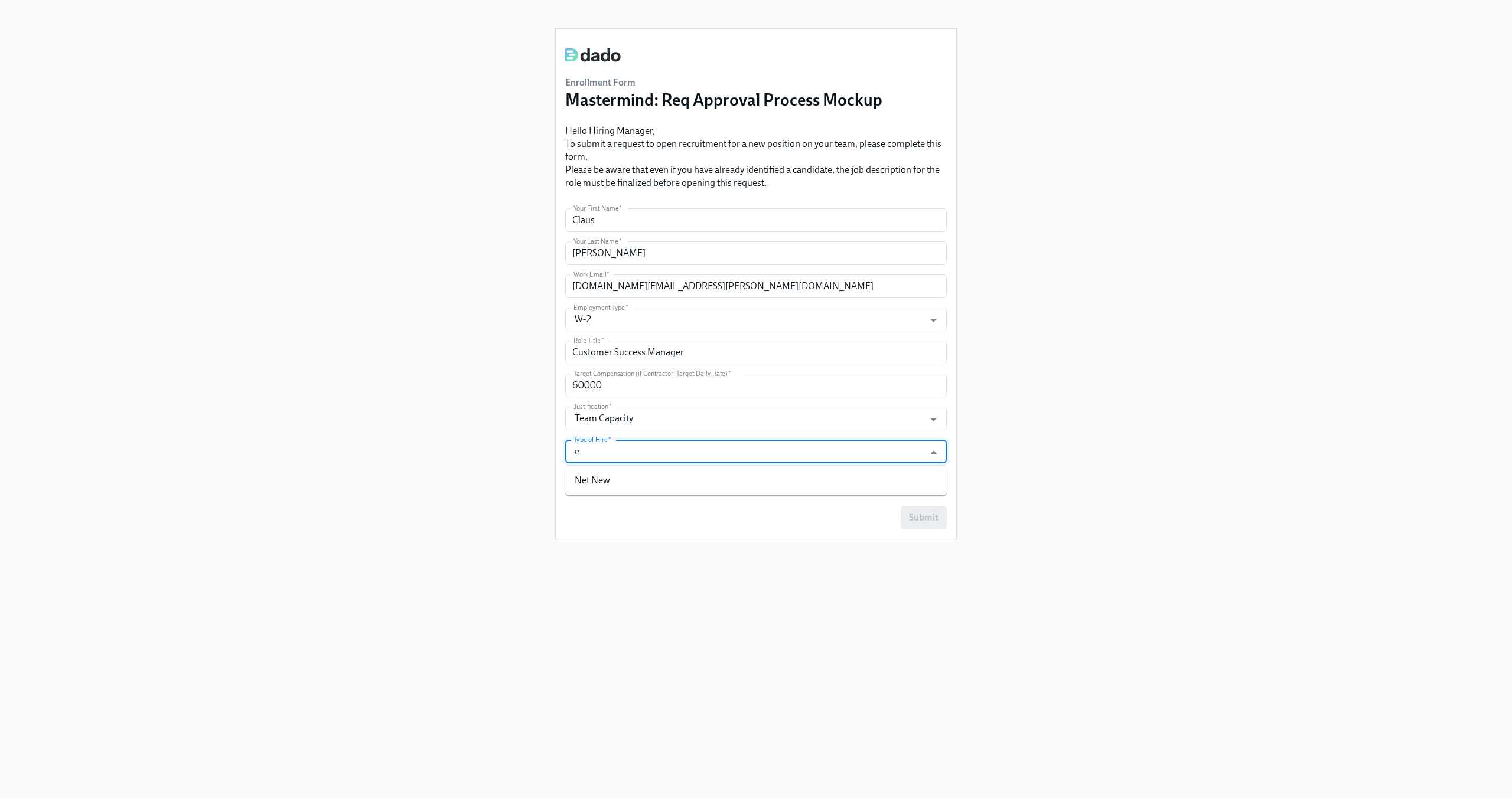
click at [588, 477] on li "Net New" at bounding box center [756, 480] width 381 height 20
type input "Net New"
click at [587, 487] on input "text" at bounding box center [756, 484] width 381 height 23
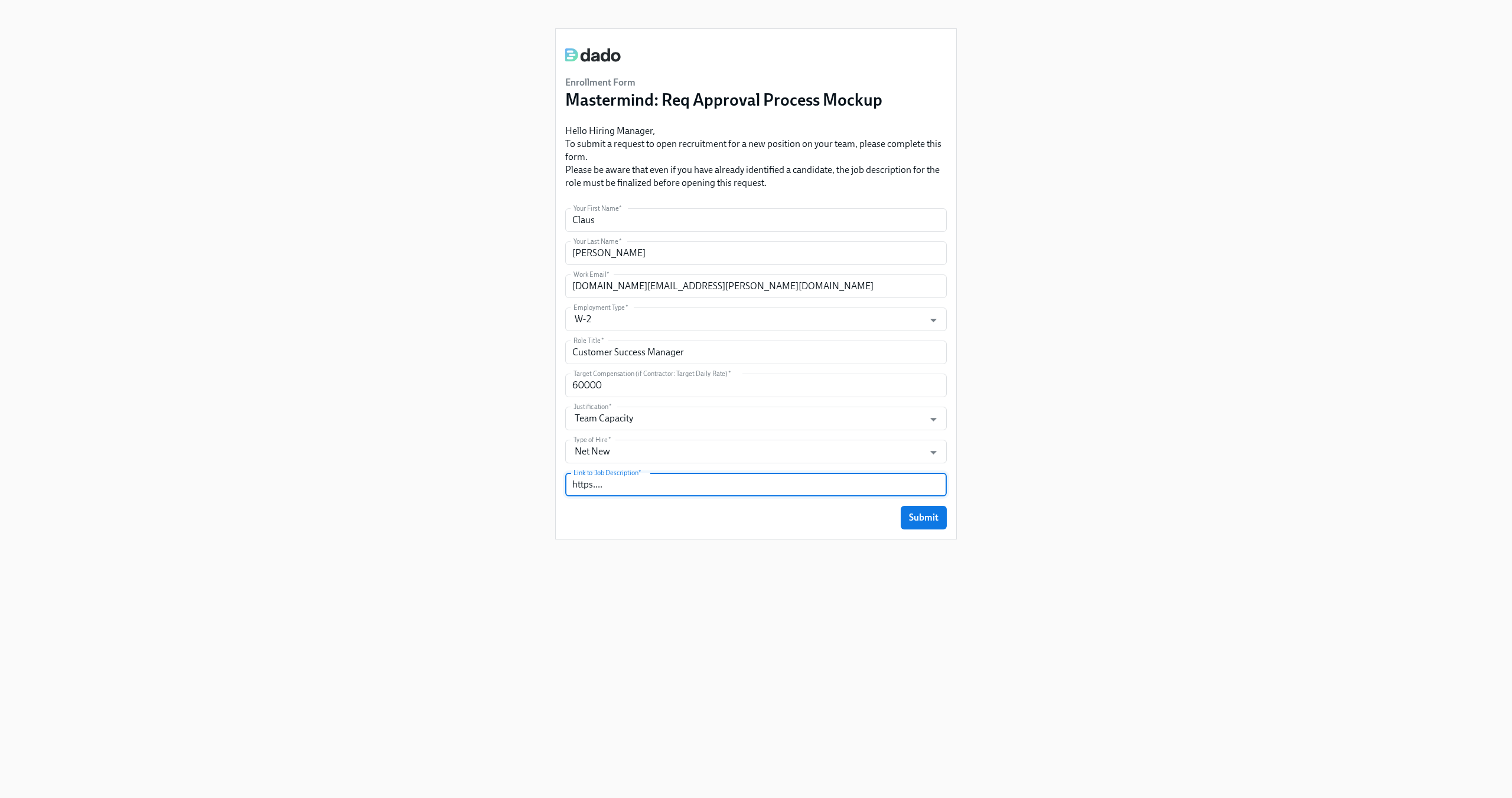
type input "https...."
click at [403, 52] on div "Enrollment Form Mastermind: Req Approval Process Mockup Hello Hiring Manager, T…" at bounding box center [756, 384] width 1455 height 770
drag, startPoint x: 918, startPoint y: 518, endPoint x: 417, endPoint y: 225, distance: 580.4
click at [417, 225] on div "Enrollment Form Mastermind: Req Approval Process Mockup Hello Hiring Manager, T…" at bounding box center [756, 384] width 1455 height 770
click at [911, 523] on button "Submit" at bounding box center [923, 517] width 46 height 23
